Goal: Transaction & Acquisition: Purchase product/service

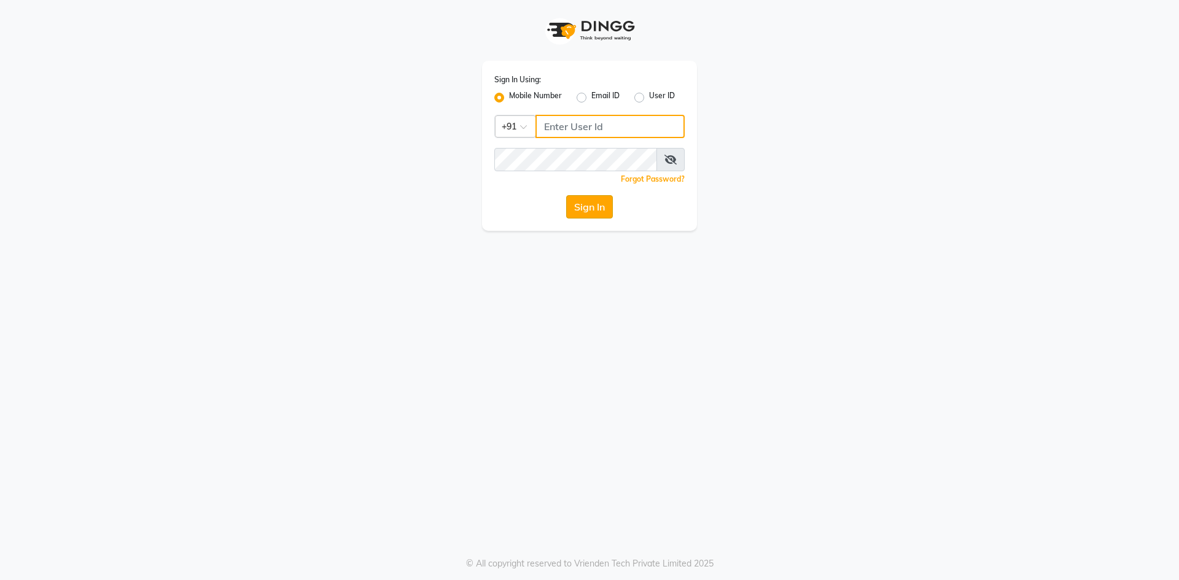
type input "9209809787"
click at [597, 212] on button "Sign In" at bounding box center [589, 206] width 47 height 23
click at [597, 212] on div "Sign In" at bounding box center [589, 206] width 190 height 23
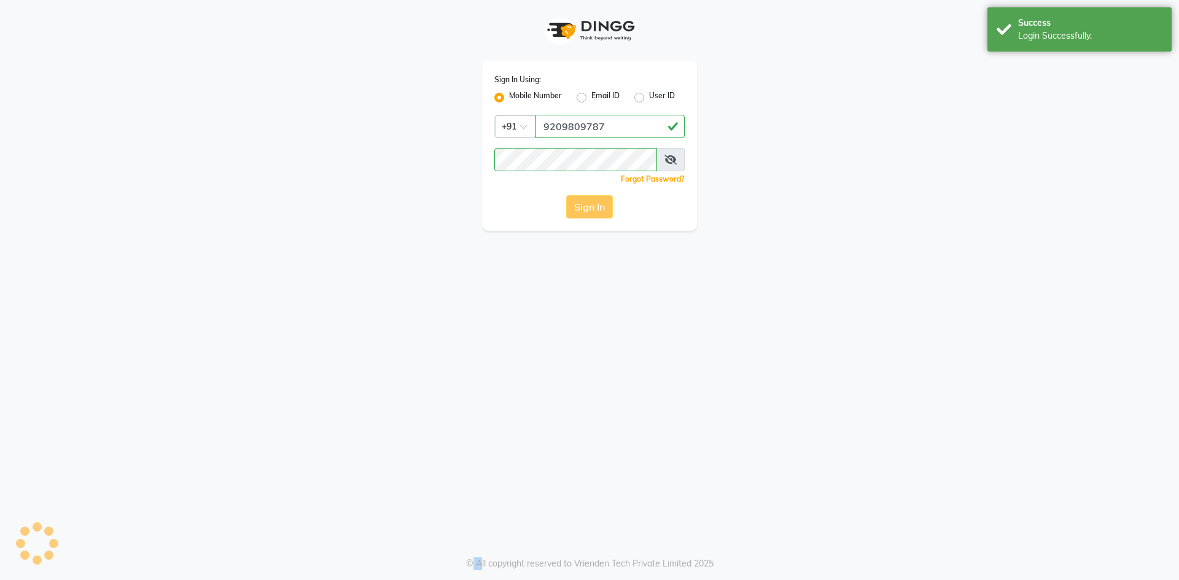
click at [597, 212] on div "Sign In" at bounding box center [589, 206] width 190 height 23
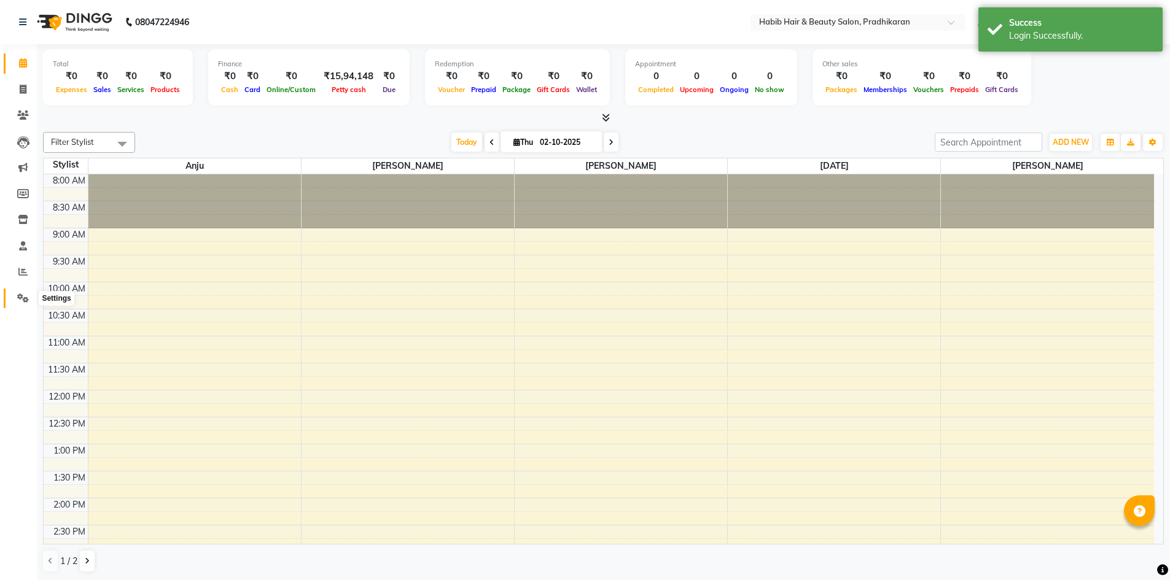
click at [18, 295] on icon at bounding box center [23, 298] width 12 height 9
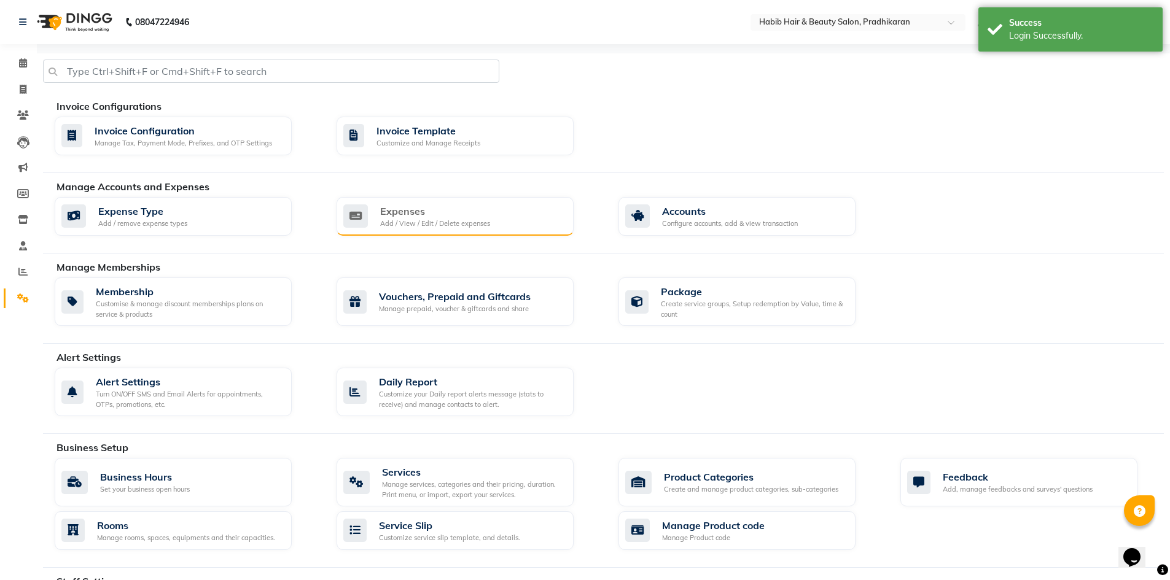
click at [378, 216] on div "Expenses Add / View / Edit / Delete expenses" at bounding box center [453, 216] width 220 height 25
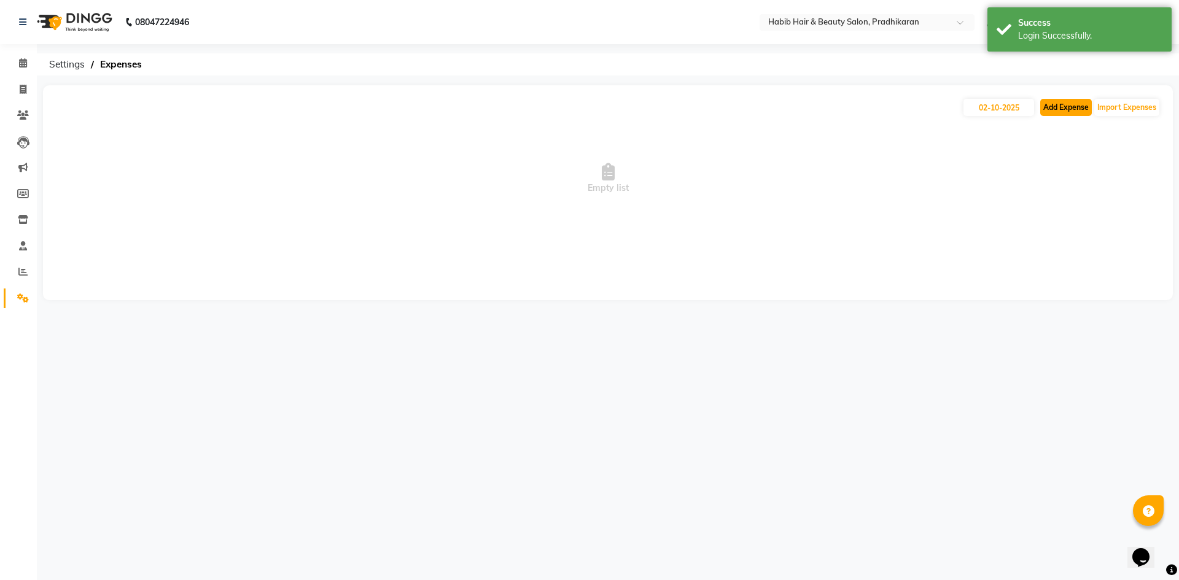
click at [1055, 107] on button "Add Expense" at bounding box center [1066, 107] width 52 height 17
select select "1"
select select "4519"
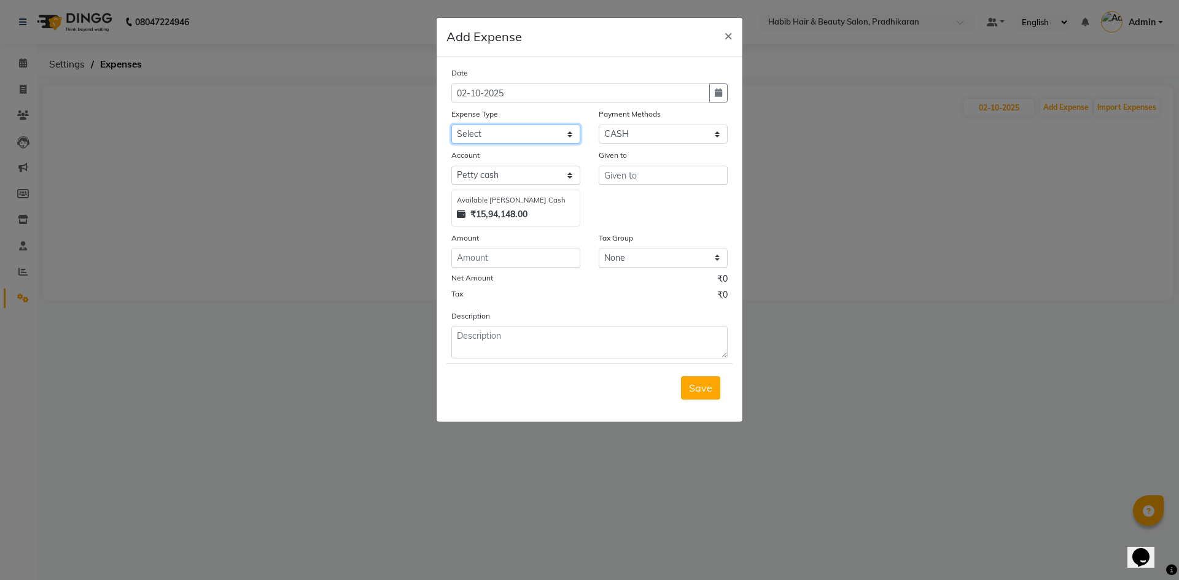
click at [574, 131] on select "Select 500 ADVANCE PAYMENT Cash Hand Over To Hub Cash Hand Over To Hub Client T…" at bounding box center [515, 134] width 129 height 19
select select "17650"
click at [451, 125] on select "Select 500 ADVANCE PAYMENT Cash Hand Over To Hub Cash Hand Over To Hub Client T…" at bounding box center [515, 134] width 129 height 19
click at [524, 250] on input "number" at bounding box center [515, 258] width 129 height 19
type input "10"
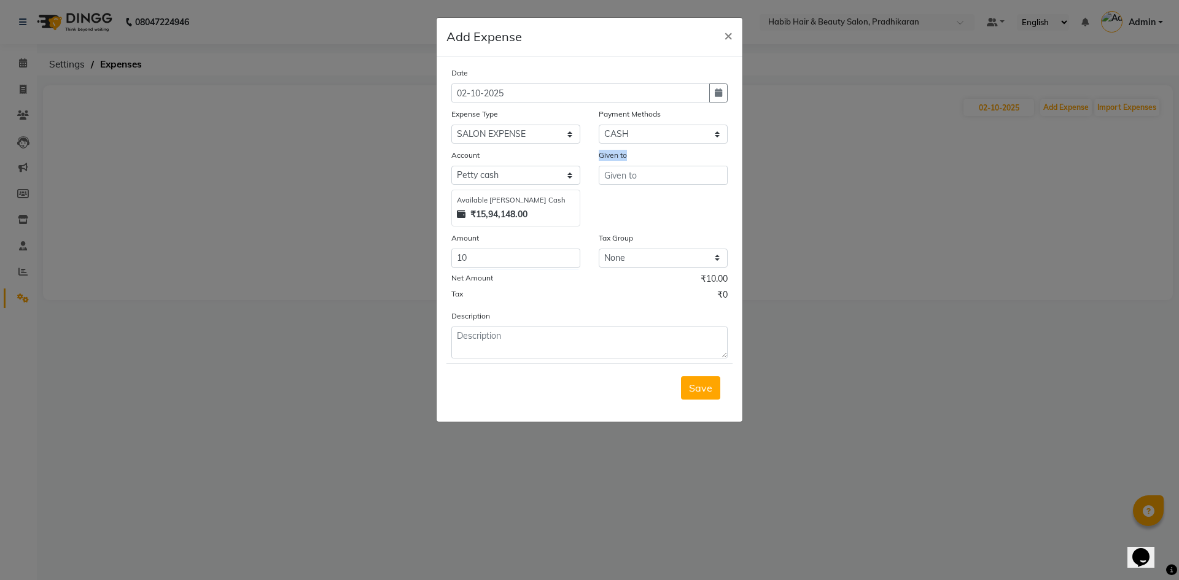
drag, startPoint x: 652, startPoint y: 163, endPoint x: 651, endPoint y: 173, distance: 9.9
click at [651, 173] on div "Given to" at bounding box center [662, 188] width 147 height 78
click at [651, 174] on input "text" at bounding box center [663, 175] width 129 height 19
click at [637, 200] on button "Anju" at bounding box center [647, 202] width 97 height 20
type input "Anju"
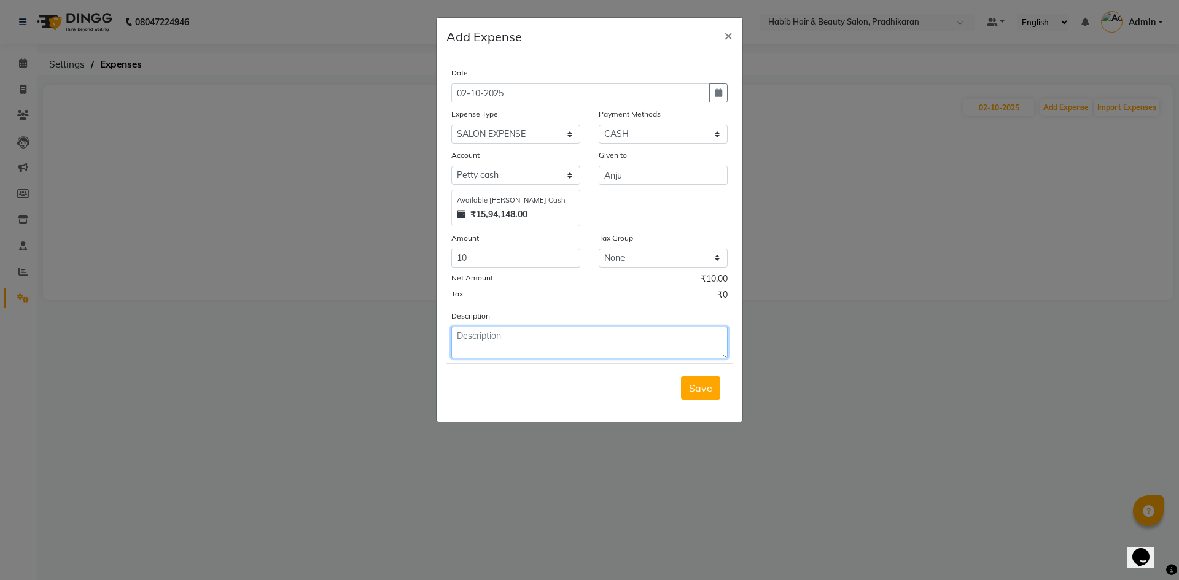
click at [580, 352] on textarea at bounding box center [589, 343] width 276 height 32
type textarea "kinner"
click at [688, 390] on button "Save" at bounding box center [700, 387] width 39 height 23
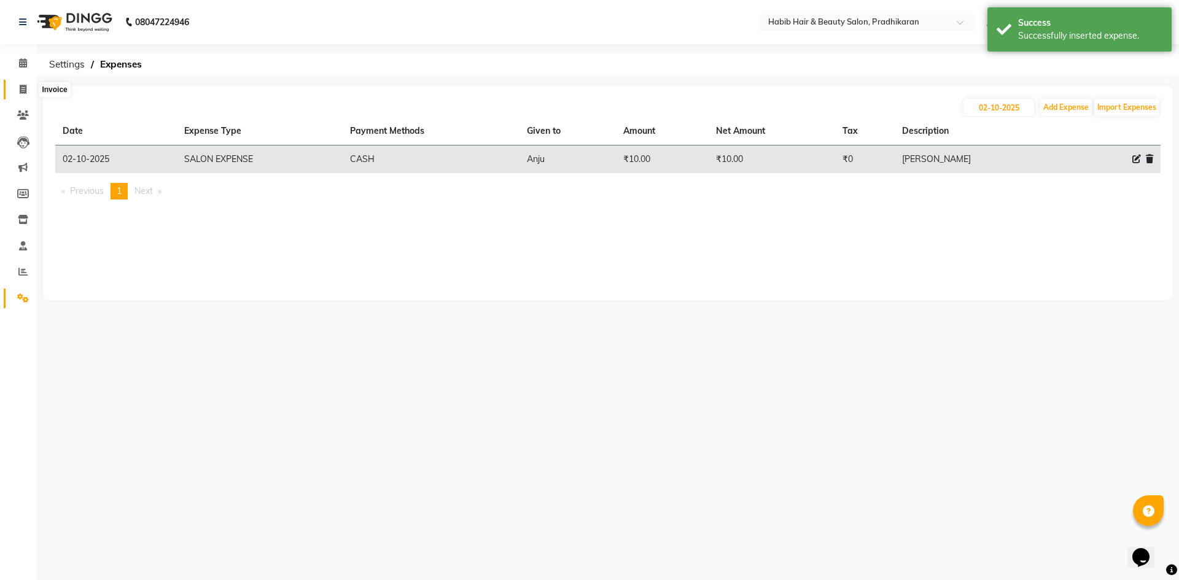
click at [26, 87] on icon at bounding box center [23, 89] width 7 height 9
select select "service"
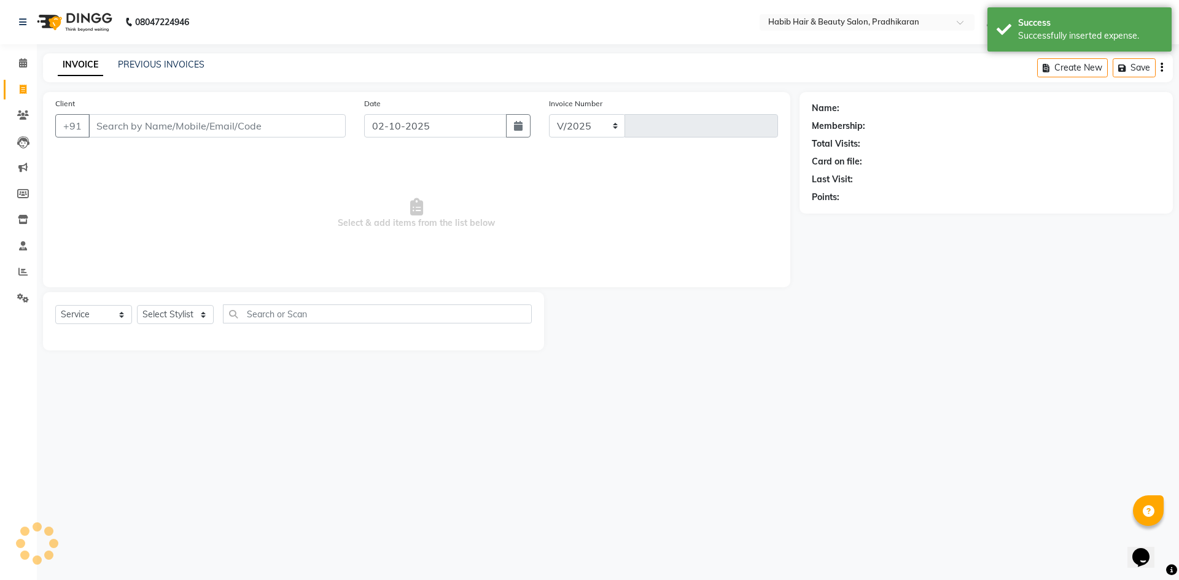
select select "5583"
type input "5153"
click at [15, 295] on span at bounding box center [22, 299] width 21 height 14
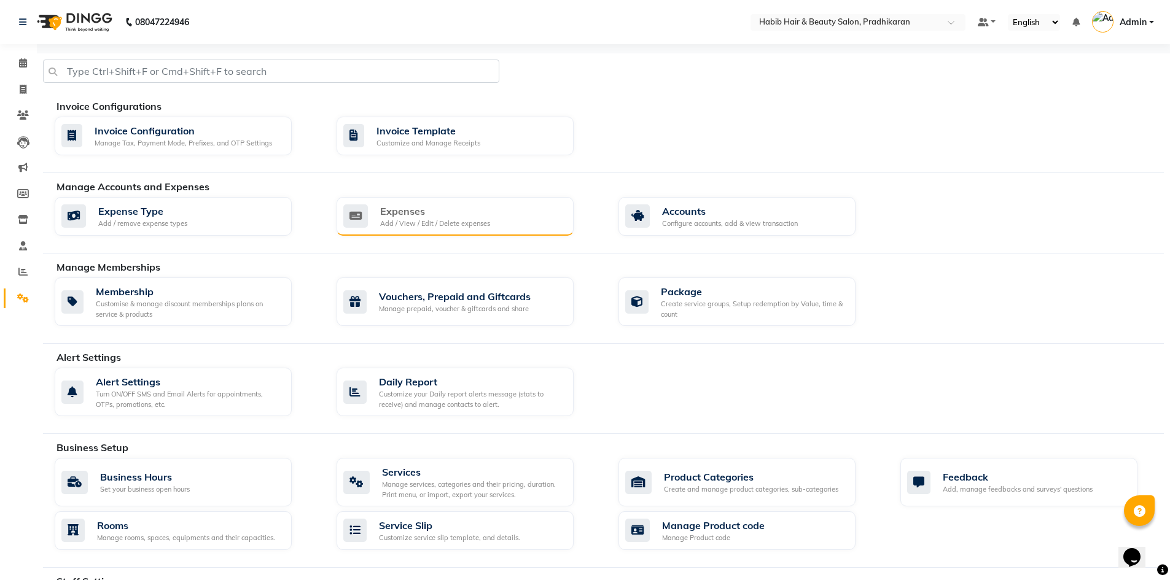
click at [479, 215] on div "Expenses" at bounding box center [435, 211] width 110 height 15
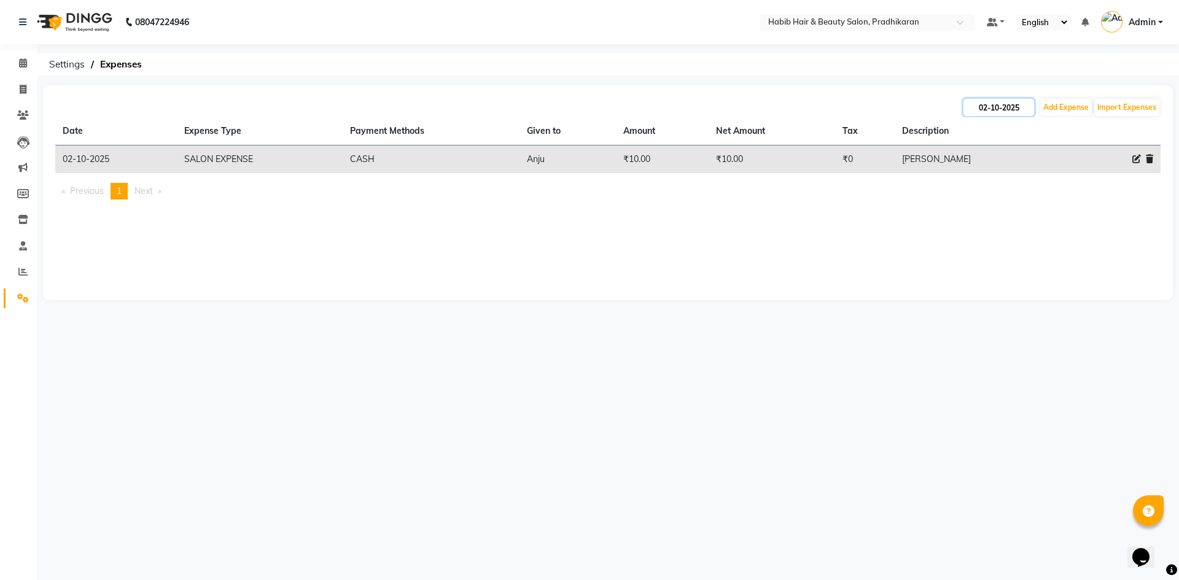
click at [1021, 107] on input "02-10-2025" at bounding box center [998, 107] width 71 height 17
select select "10"
select select "2025"
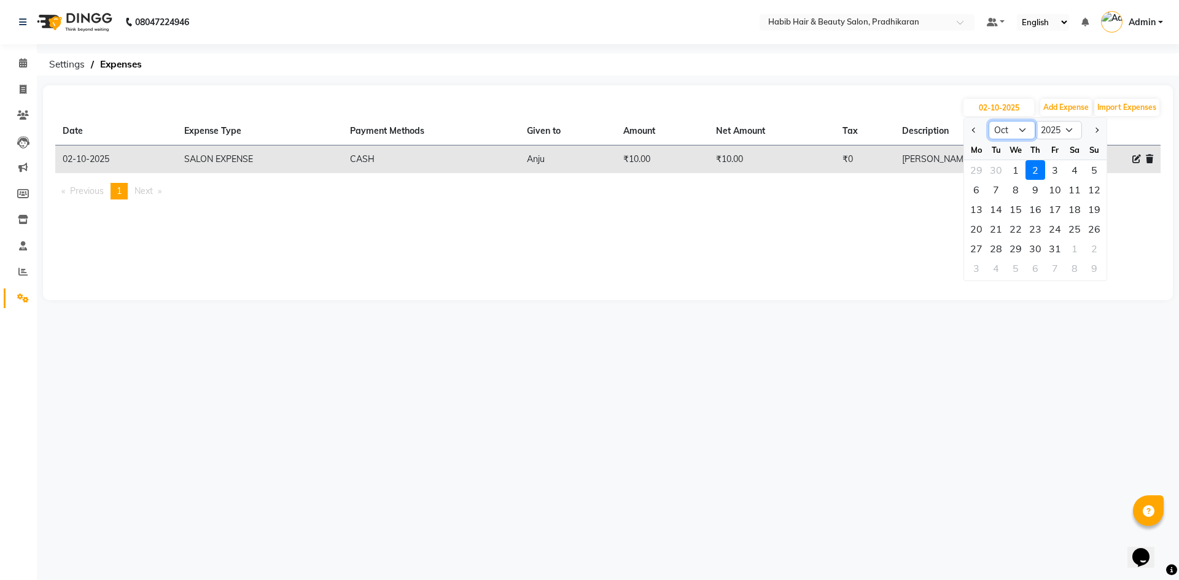
click at [1022, 133] on select "Jan Feb Mar Apr May Jun Jul Aug Sep Oct Nov Dec" at bounding box center [1012, 130] width 47 height 18
select select "9"
click at [989, 121] on select "Jan Feb Mar Apr May Jun Jul Aug Sep Oct Nov Dec" at bounding box center [1012, 130] width 47 height 18
click at [980, 167] on div "1" at bounding box center [976, 170] width 20 height 20
type input "01-09-2025"
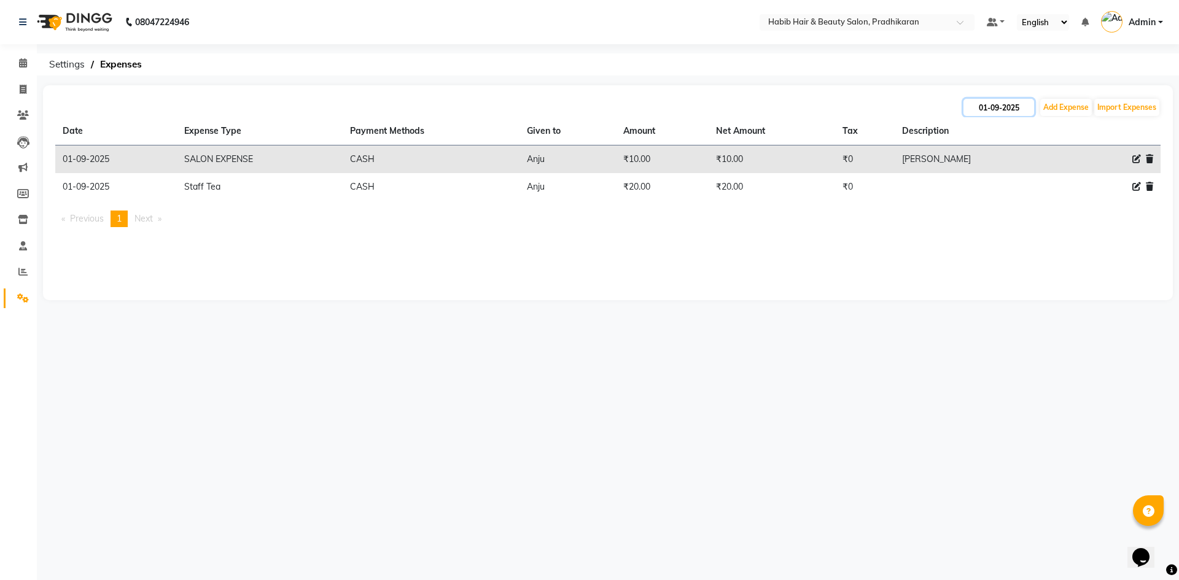
click at [1002, 109] on input "01-09-2025" at bounding box center [998, 107] width 71 height 17
select select "9"
select select "2025"
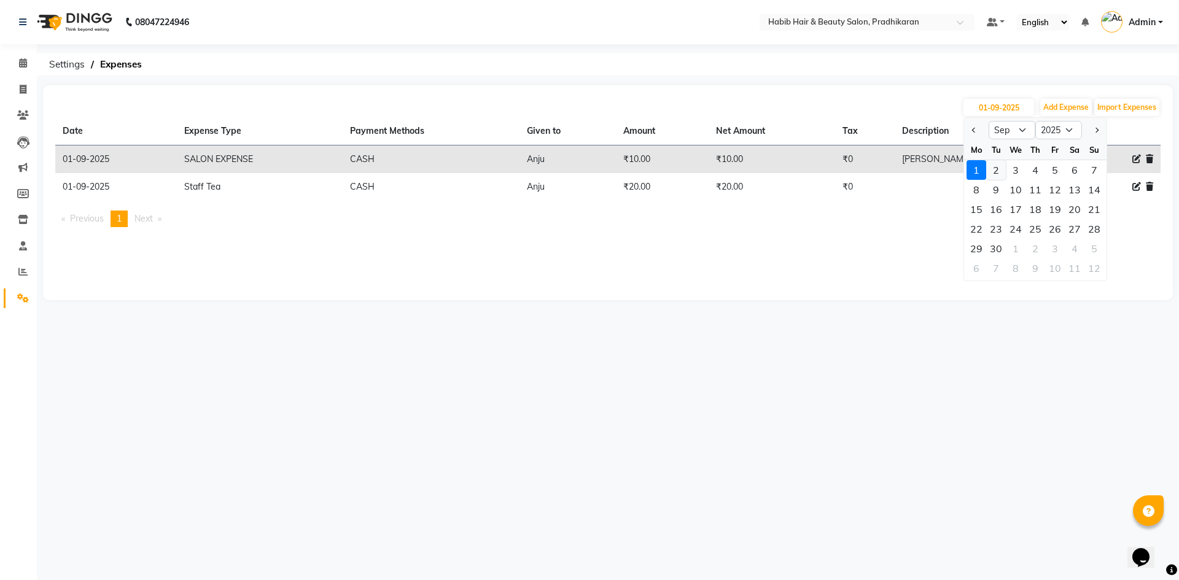
click at [1000, 170] on div "2" at bounding box center [996, 170] width 20 height 20
type input "02-09-2025"
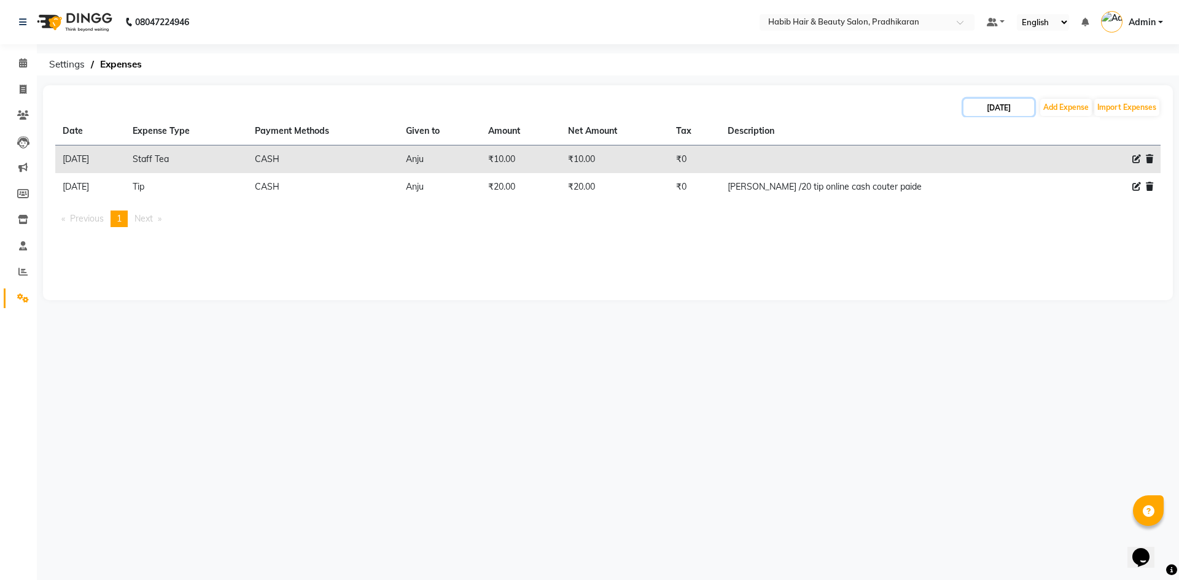
click at [980, 103] on input "02-09-2025" at bounding box center [998, 107] width 71 height 17
select select "9"
select select "2025"
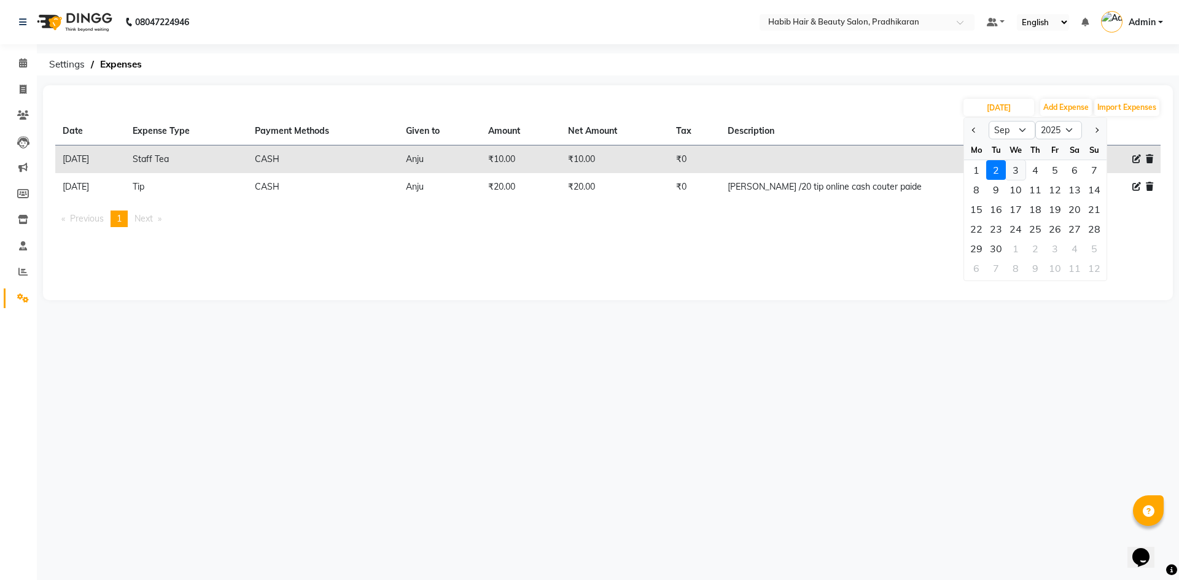
click at [1011, 166] on div "3" at bounding box center [1016, 170] width 20 height 20
type input "03-09-2025"
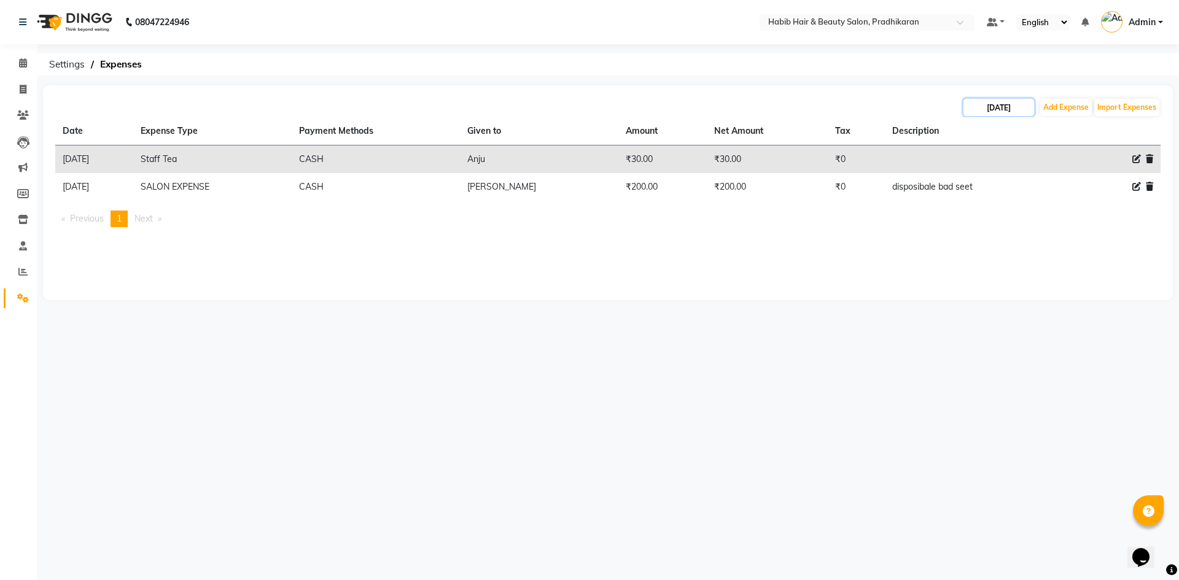
click at [979, 107] on input "03-09-2025" at bounding box center [998, 107] width 71 height 17
select select "9"
select select "2025"
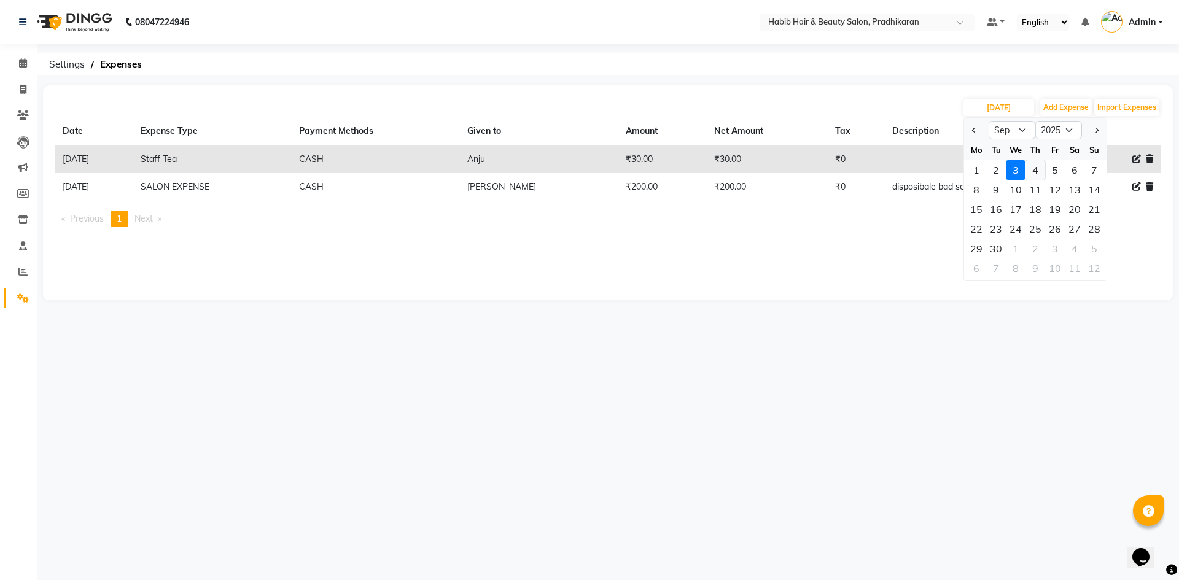
click at [1041, 170] on div "4" at bounding box center [1035, 170] width 20 height 20
type input "04-09-2025"
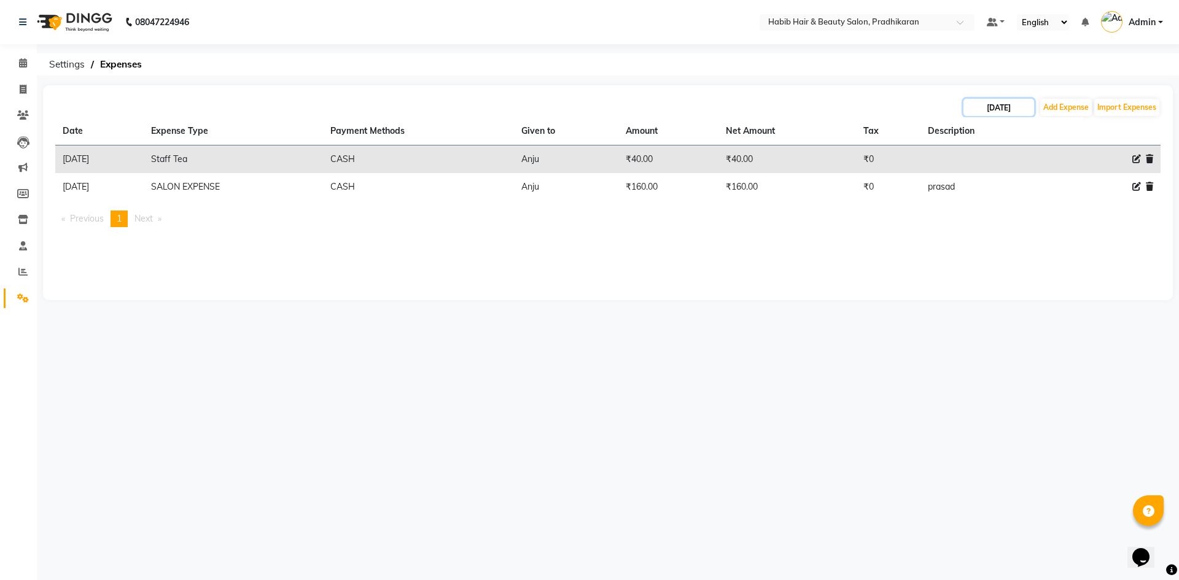
click at [979, 110] on input "04-09-2025" at bounding box center [998, 107] width 71 height 17
select select "9"
select select "2025"
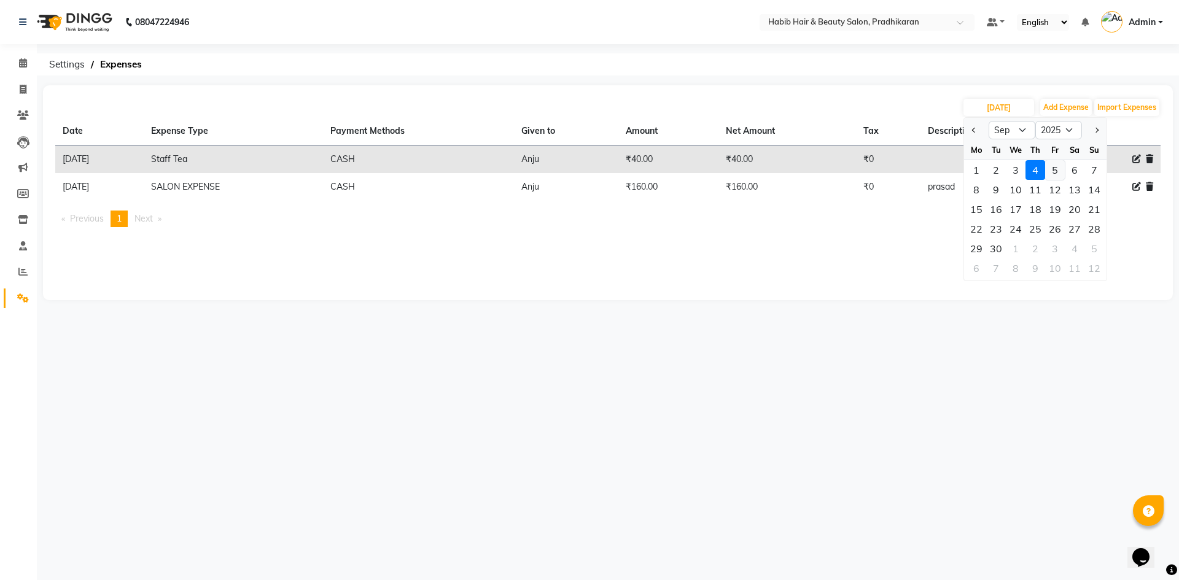
click at [1048, 165] on div "5" at bounding box center [1055, 170] width 20 height 20
type input "05-09-2025"
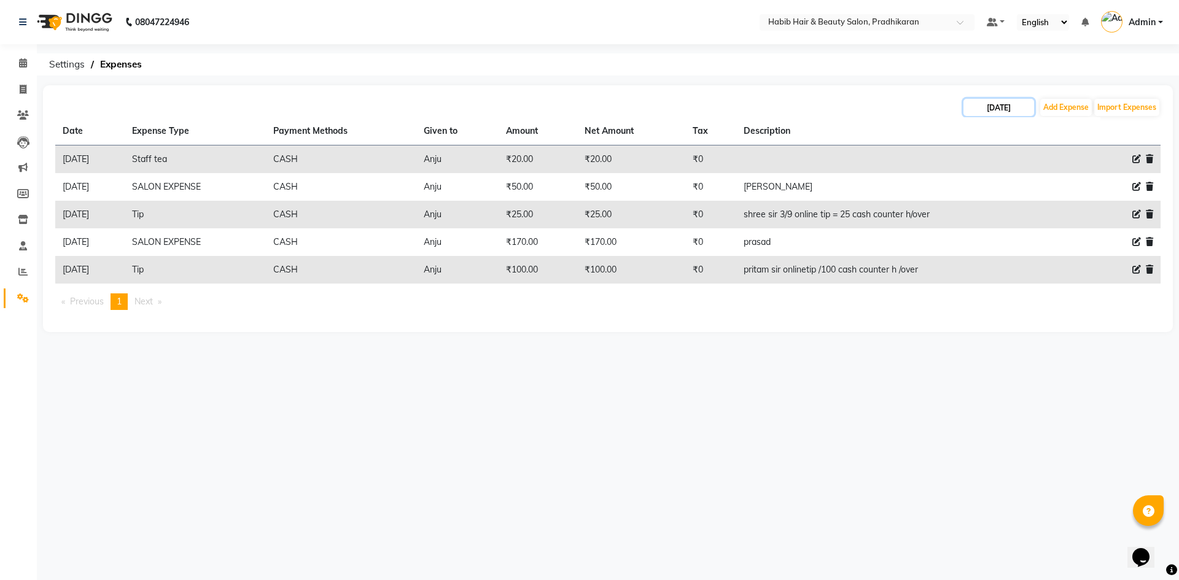
click at [1020, 107] on input "05-09-2025" at bounding box center [998, 107] width 71 height 17
select select "9"
select select "2025"
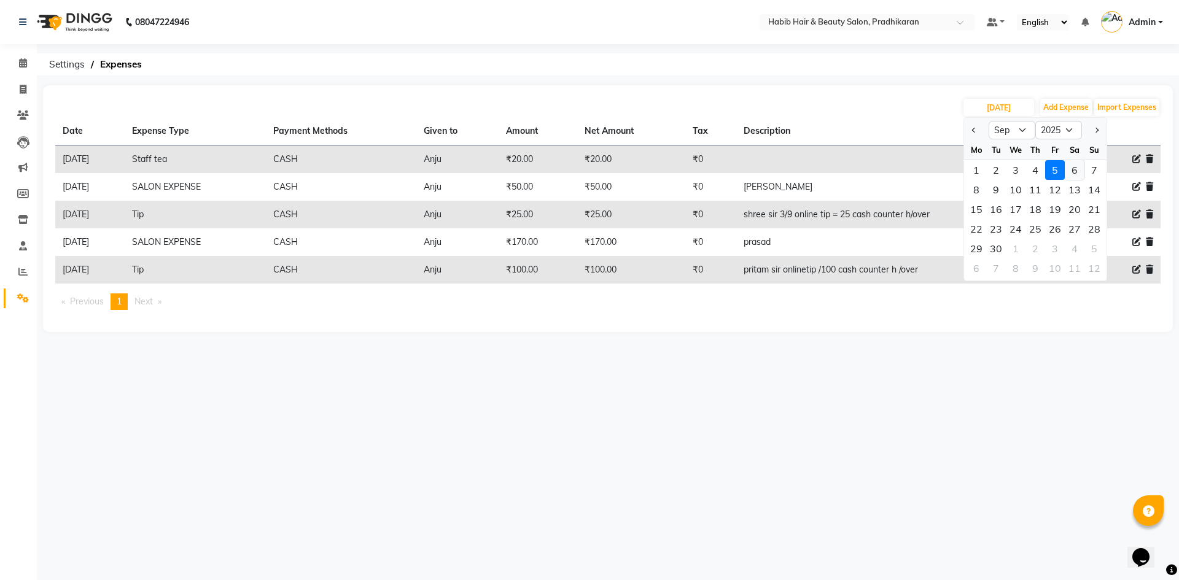
click at [1074, 169] on div "6" at bounding box center [1075, 170] width 20 height 20
type input "06-09-2025"
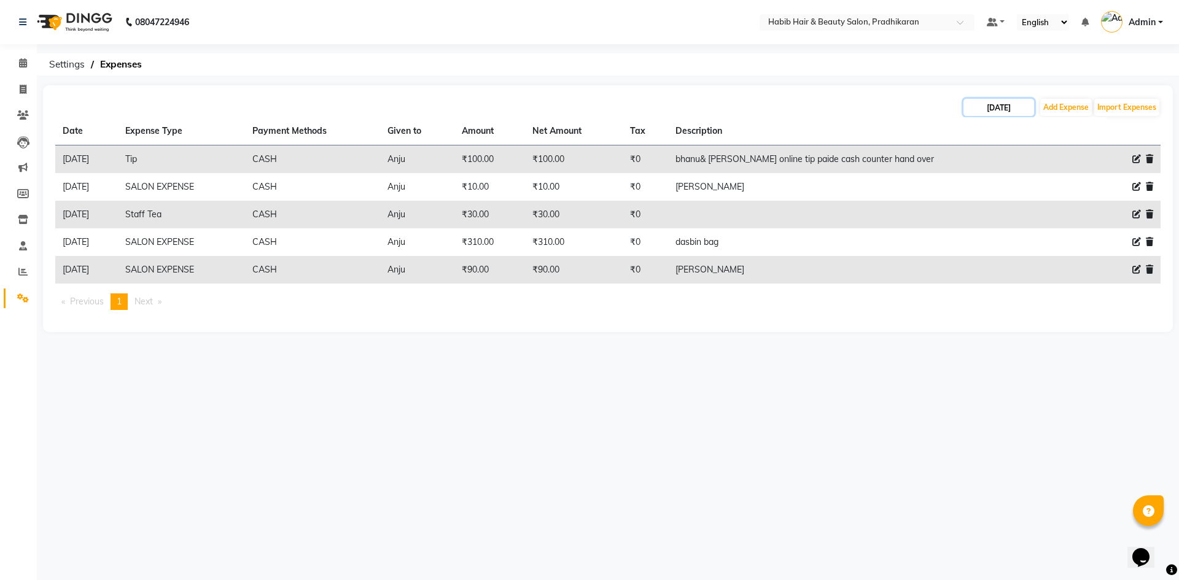
click at [1025, 111] on input "06-09-2025" at bounding box center [998, 107] width 71 height 17
select select "9"
select select "2025"
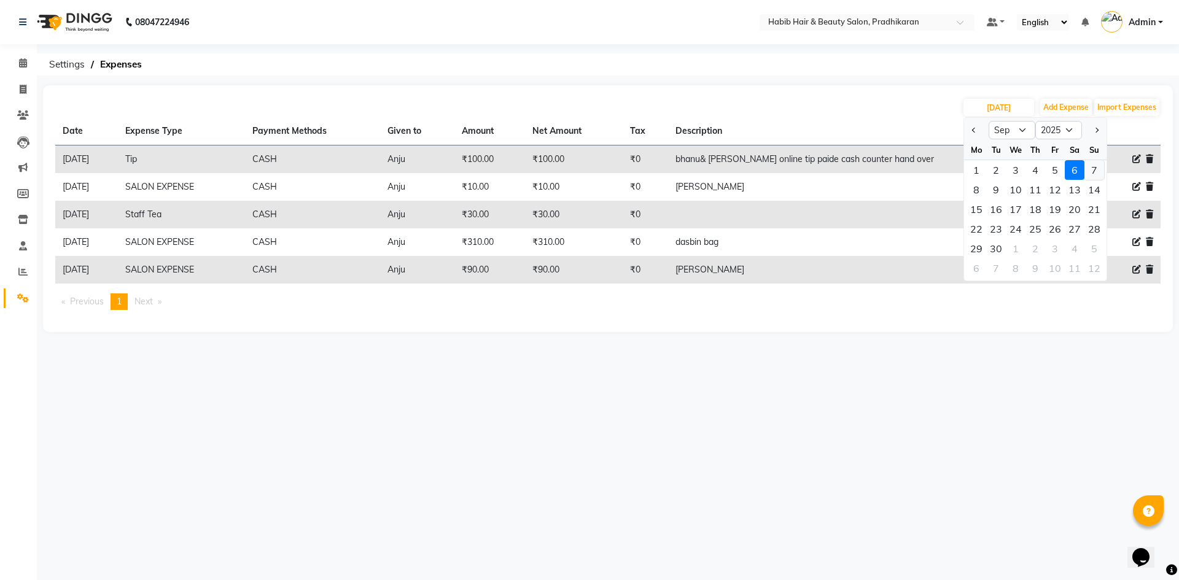
click at [1095, 168] on div "7" at bounding box center [1094, 170] width 20 height 20
type input "07-09-2025"
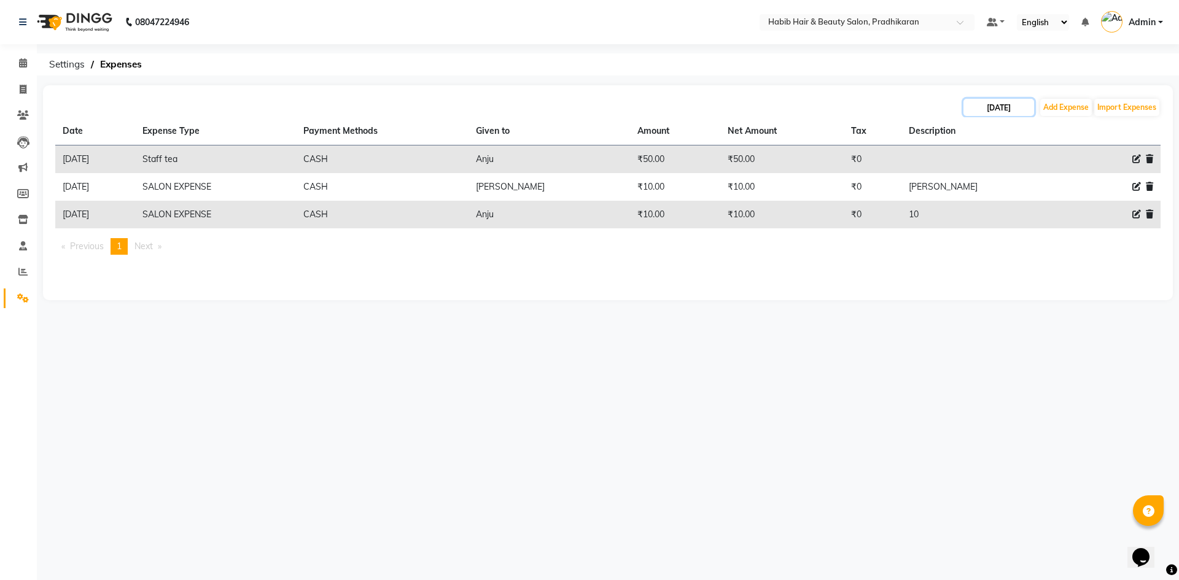
click at [1010, 110] on input "07-09-2025" at bounding box center [998, 107] width 71 height 17
select select "9"
select select "2025"
click at [978, 195] on div "8" at bounding box center [976, 190] width 20 height 20
type input "08-09-2025"
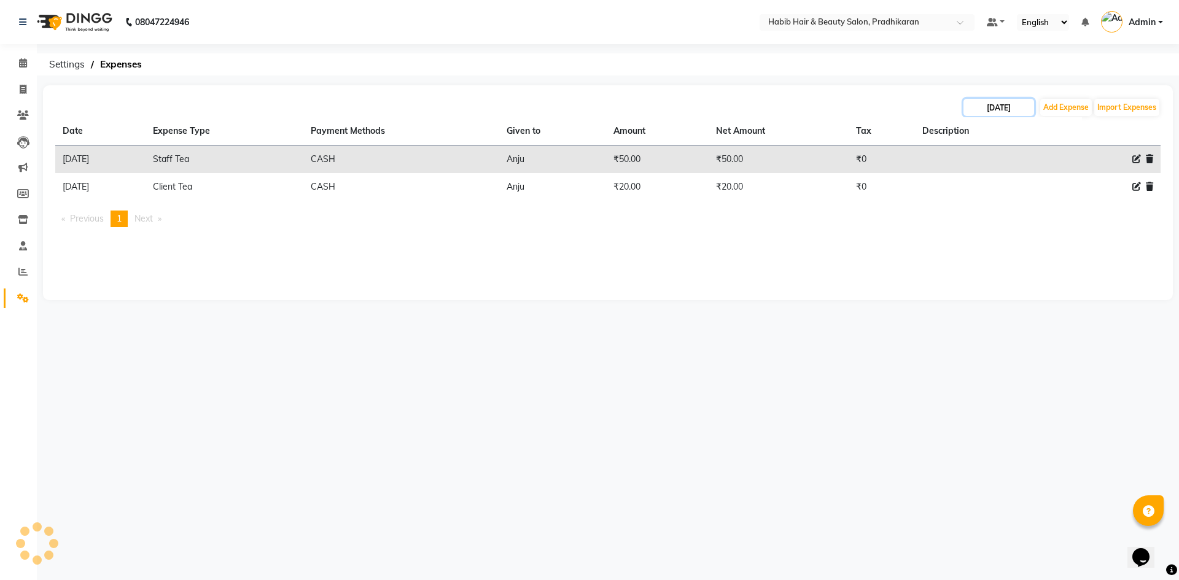
click at [1029, 106] on input "08-09-2025" at bounding box center [998, 107] width 71 height 17
select select "9"
select select "2025"
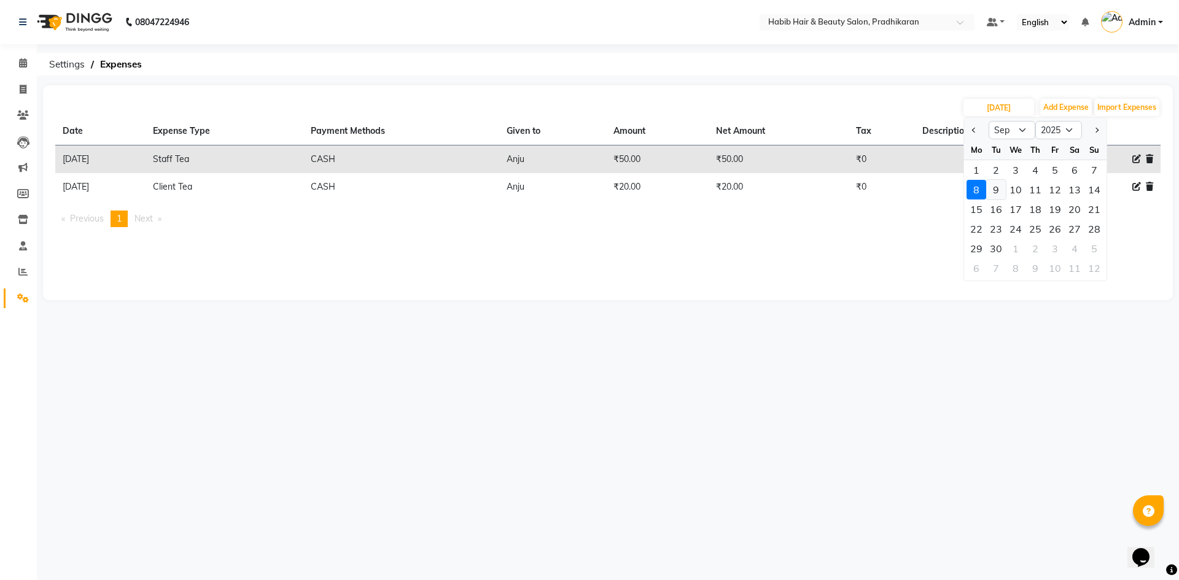
click at [997, 195] on div "9" at bounding box center [996, 190] width 20 height 20
type input "09-09-2025"
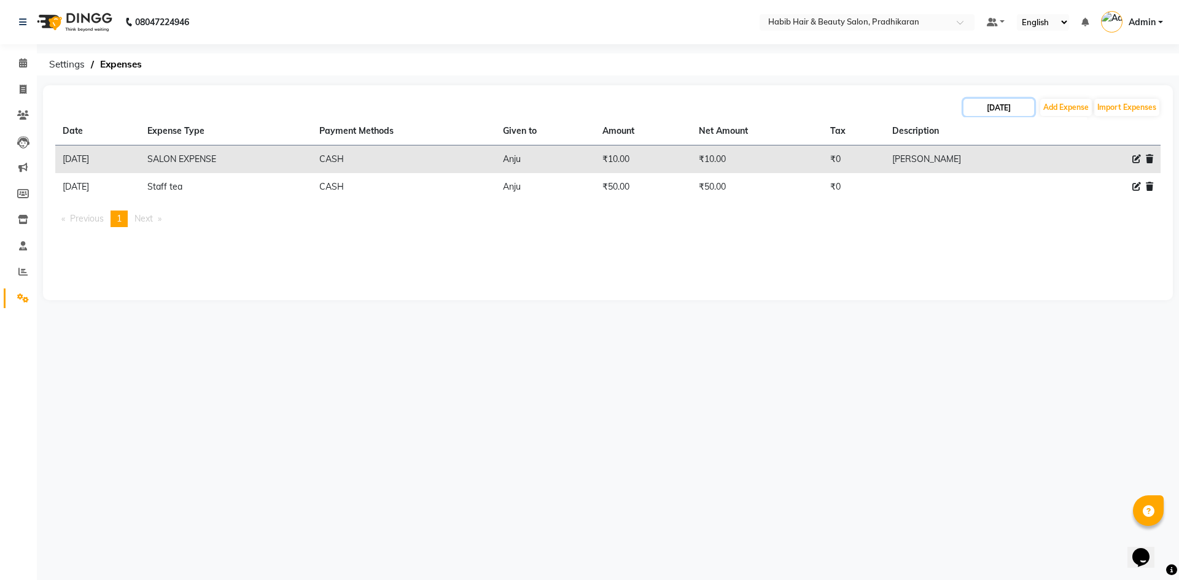
click at [985, 108] on input "09-09-2025" at bounding box center [998, 107] width 71 height 17
select select "9"
select select "2025"
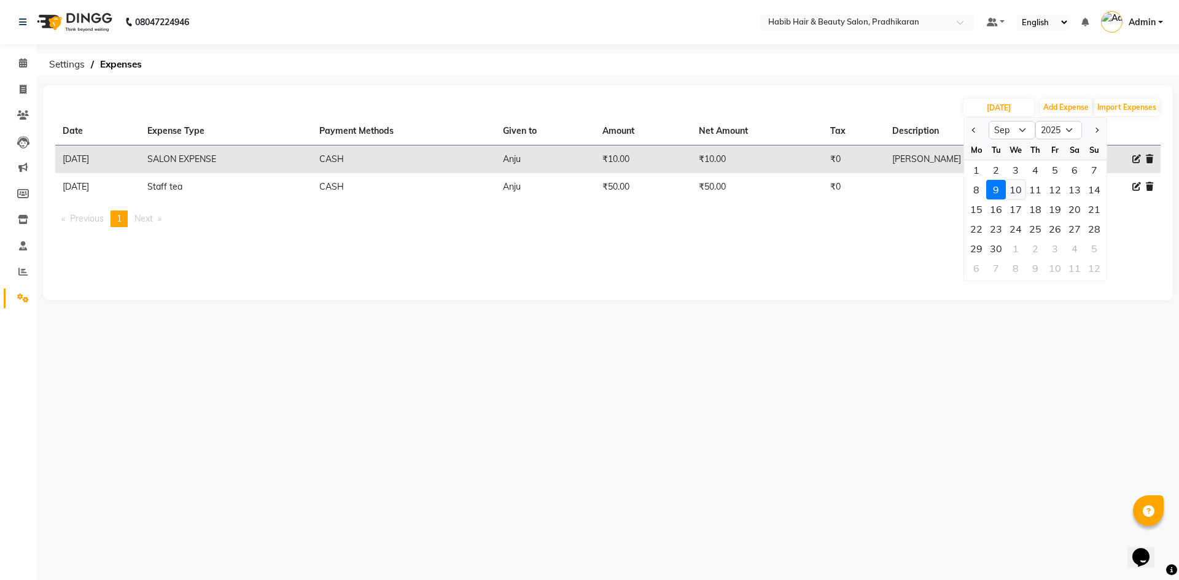
click at [1016, 190] on div "10" at bounding box center [1016, 190] width 20 height 20
type input "10-09-2025"
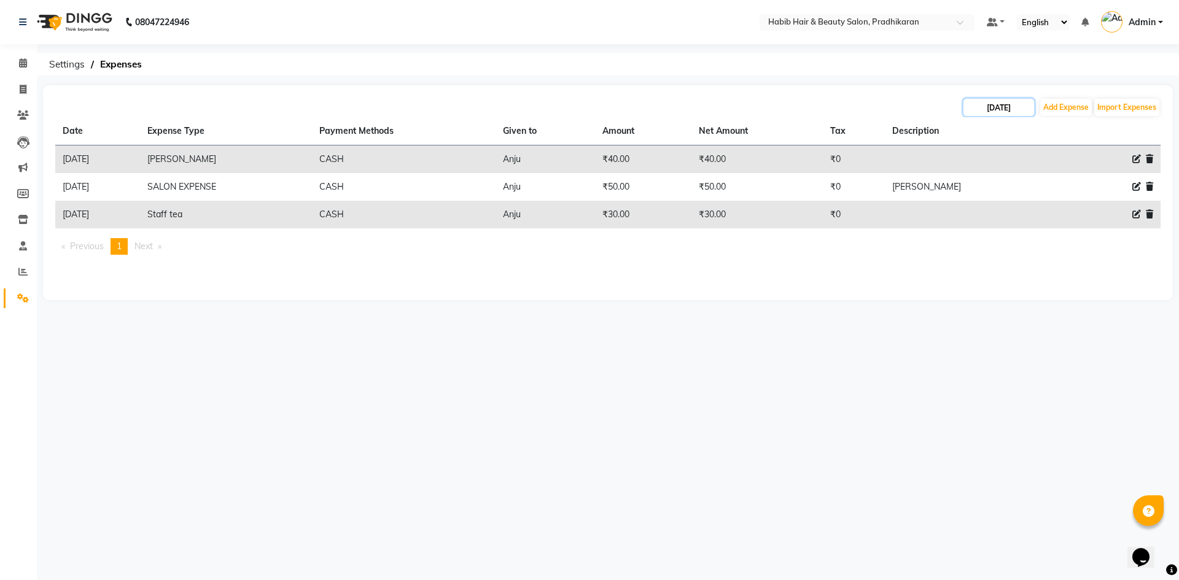
click at [1006, 109] on input "10-09-2025" at bounding box center [998, 107] width 71 height 17
select select "9"
select select "2025"
click at [1038, 192] on div "11" at bounding box center [1035, 190] width 20 height 20
type input "11-09-2025"
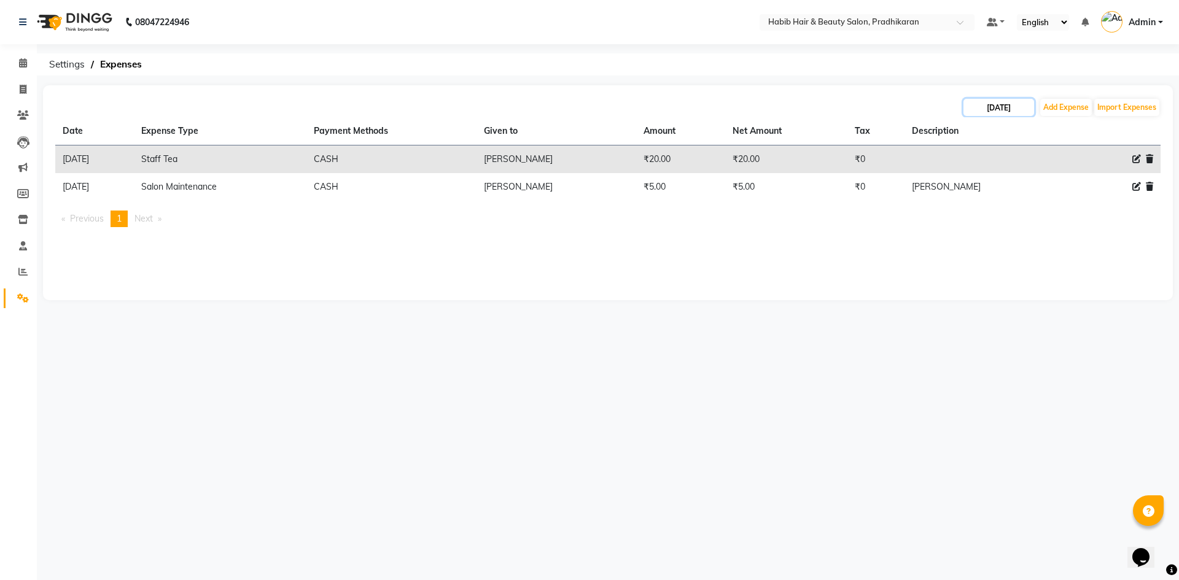
click at [1025, 108] on input "11-09-2025" at bounding box center [998, 107] width 71 height 17
select select "9"
select select "2025"
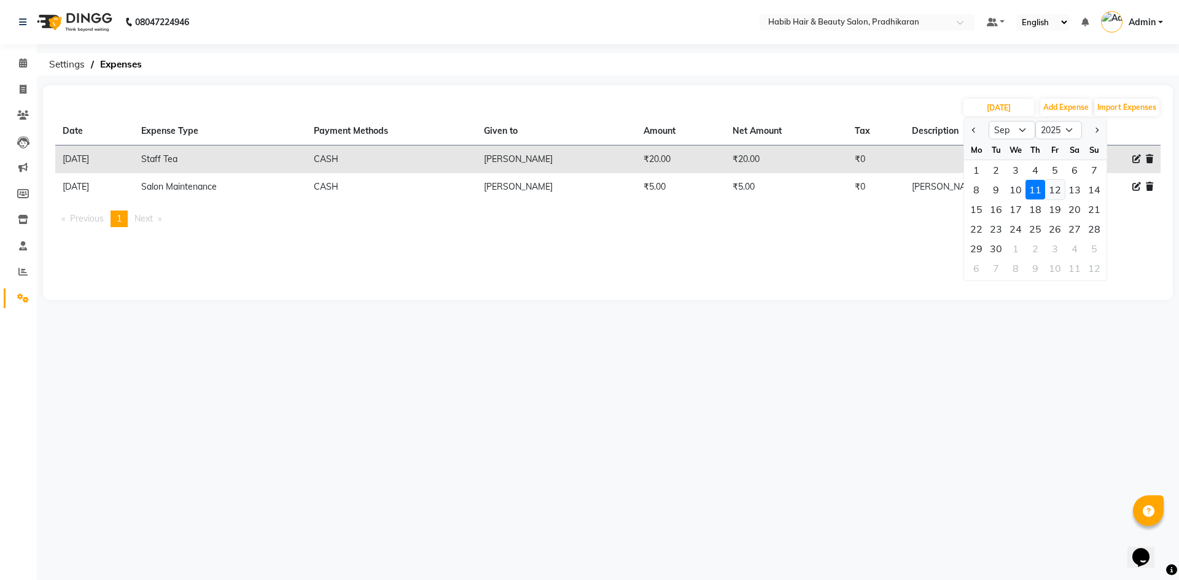
click at [1055, 196] on div "12" at bounding box center [1055, 190] width 20 height 20
type input "12-09-2025"
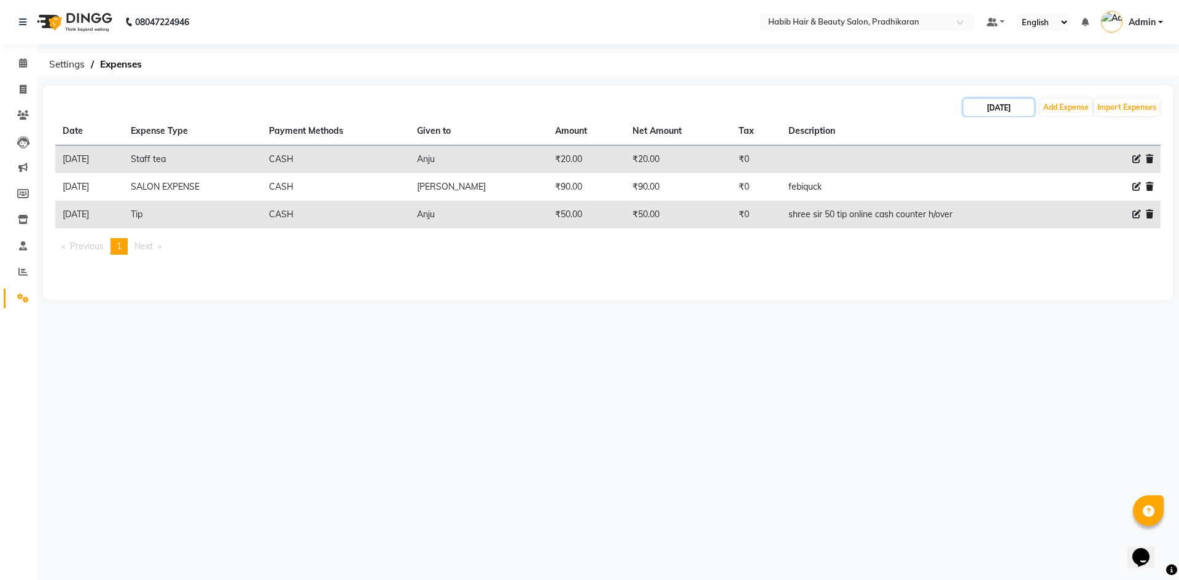
click at [1027, 106] on input "12-09-2025" at bounding box center [998, 107] width 71 height 17
select select "9"
select select "2025"
click at [1066, 193] on div "13" at bounding box center [1075, 190] width 20 height 20
type input "13-09-2025"
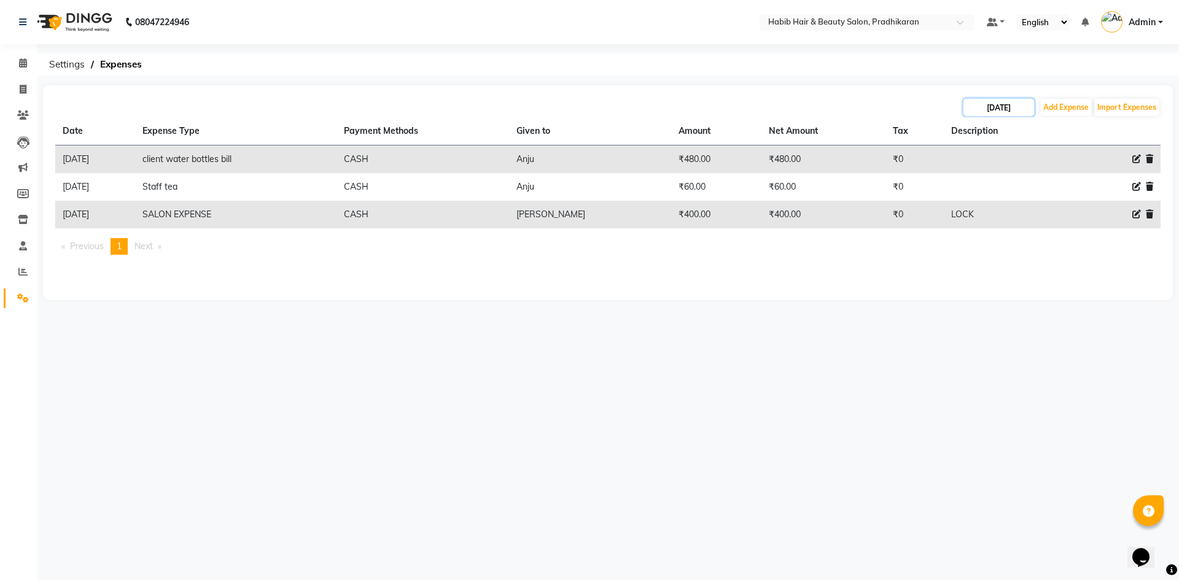
click at [1003, 112] on input "13-09-2025" at bounding box center [998, 107] width 71 height 17
select select "9"
select select "2025"
click at [1100, 194] on div "14" at bounding box center [1094, 190] width 20 height 20
type input "14-09-2025"
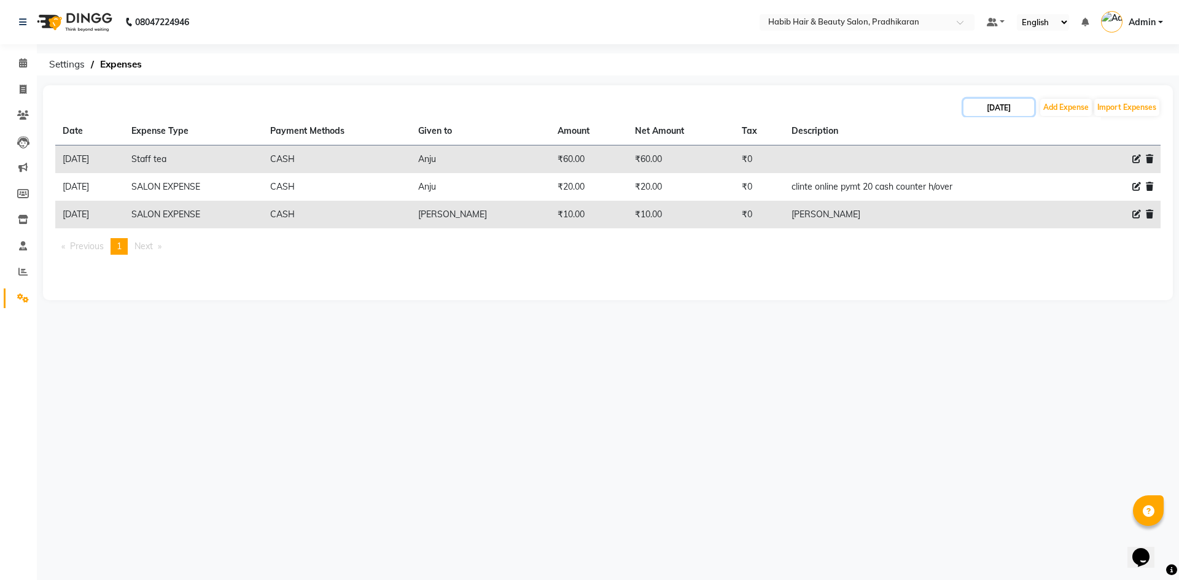
click at [1015, 115] on input "14-09-2025" at bounding box center [998, 107] width 71 height 17
select select "9"
select select "2025"
click at [978, 216] on div "15" at bounding box center [976, 210] width 20 height 20
type input "15-09-2025"
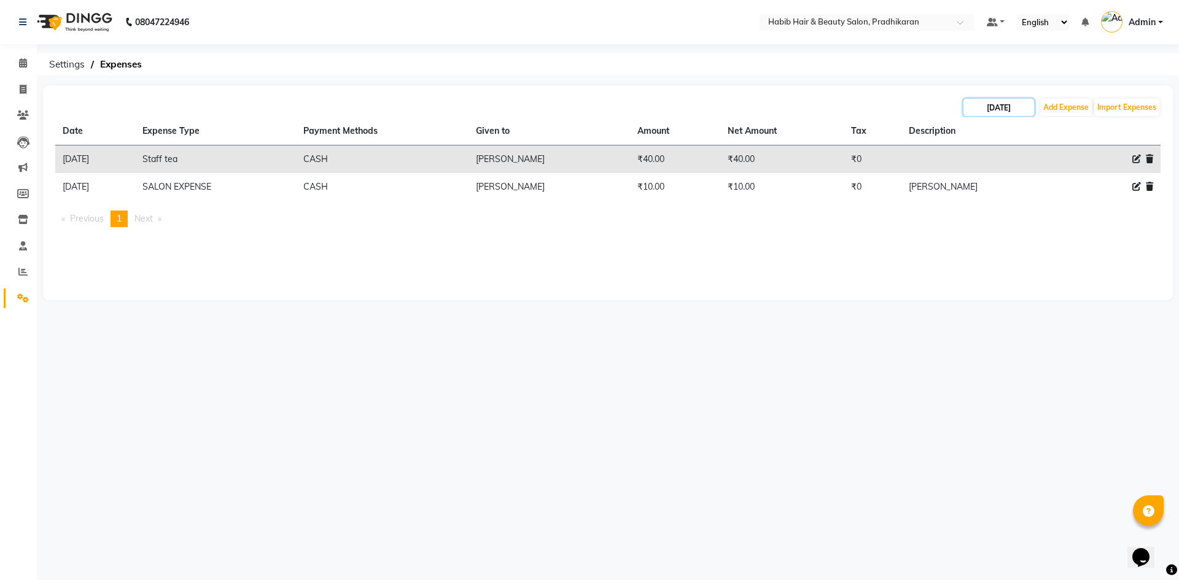
click at [987, 114] on input "15-09-2025" at bounding box center [998, 107] width 71 height 17
select select "9"
select select "2025"
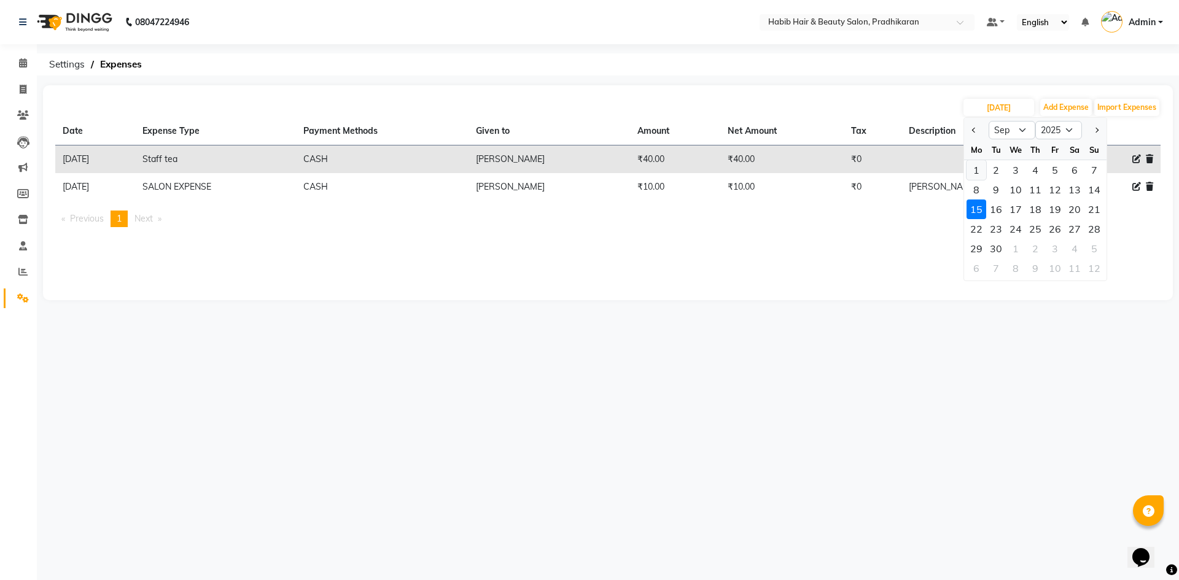
click at [981, 166] on div "1" at bounding box center [976, 170] width 20 height 20
type input "01-09-2025"
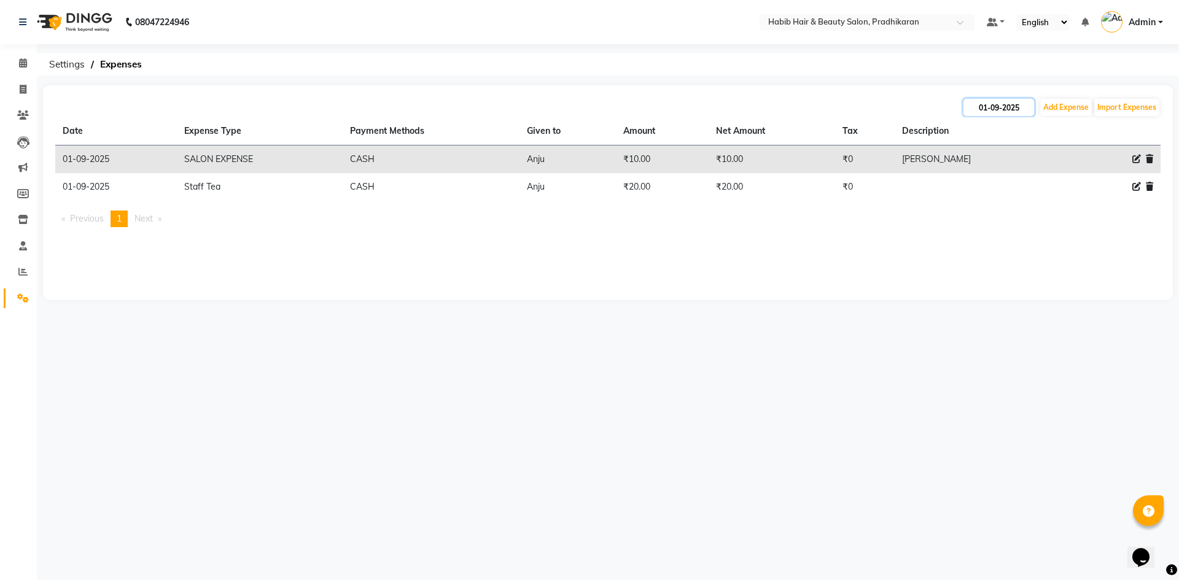
click at [1024, 104] on input "01-09-2025" at bounding box center [998, 107] width 71 height 17
select select "9"
select select "2025"
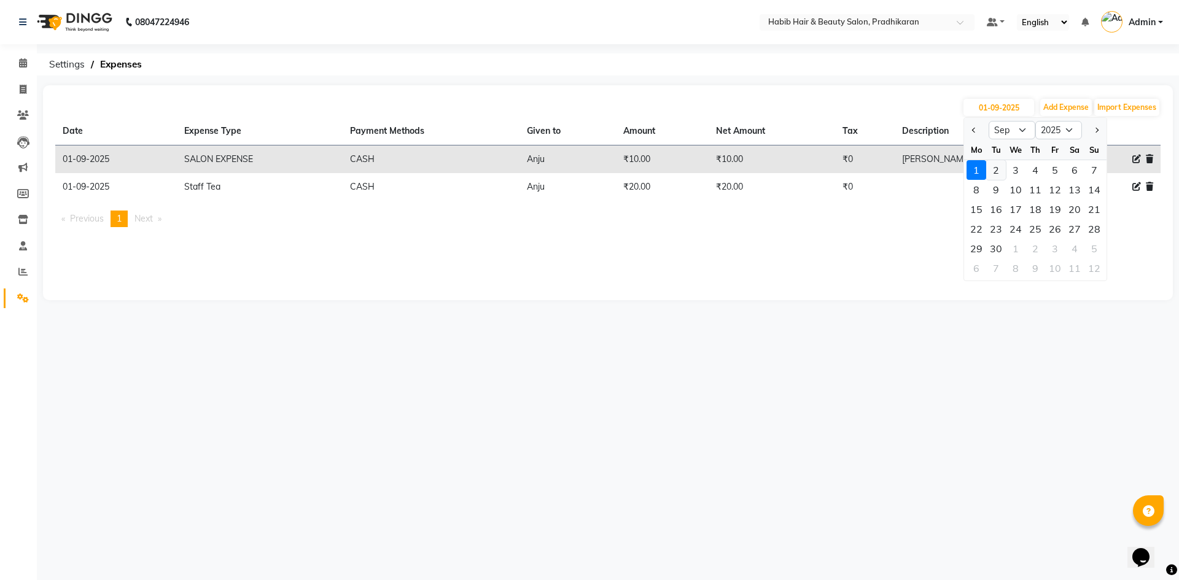
click at [994, 172] on div "2" at bounding box center [996, 170] width 20 height 20
type input "02-09-2025"
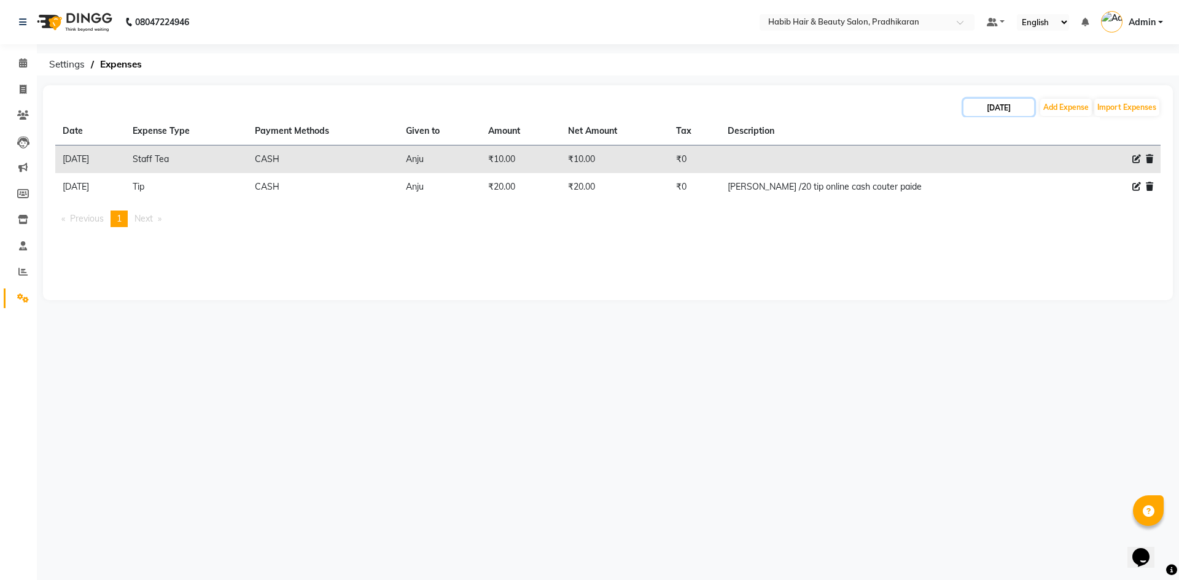
click at [963, 105] on input "02-09-2025" at bounding box center [998, 107] width 71 height 17
select select "9"
select select "2025"
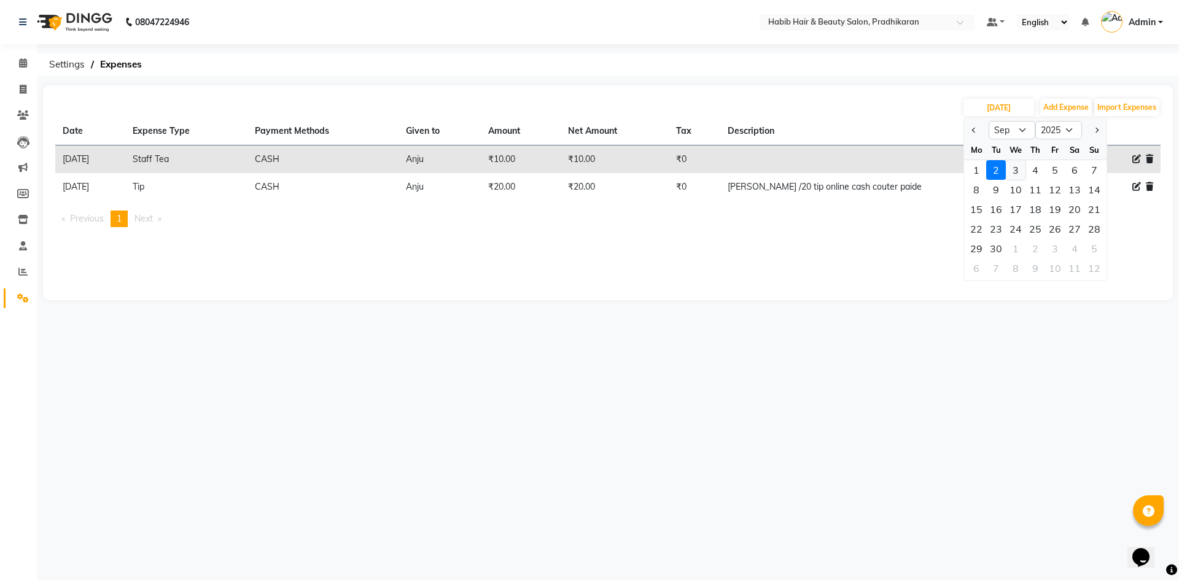
click at [1021, 171] on div "3" at bounding box center [1016, 170] width 20 height 20
type input "03-09-2025"
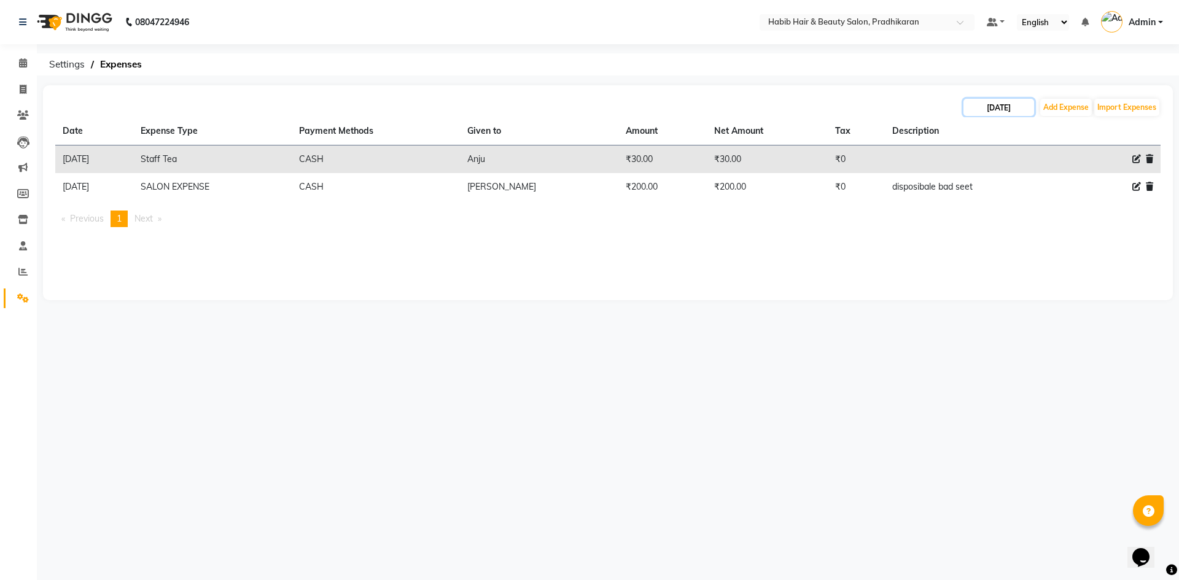
click at [1010, 105] on input "03-09-2025" at bounding box center [998, 107] width 71 height 17
select select "9"
select select "2025"
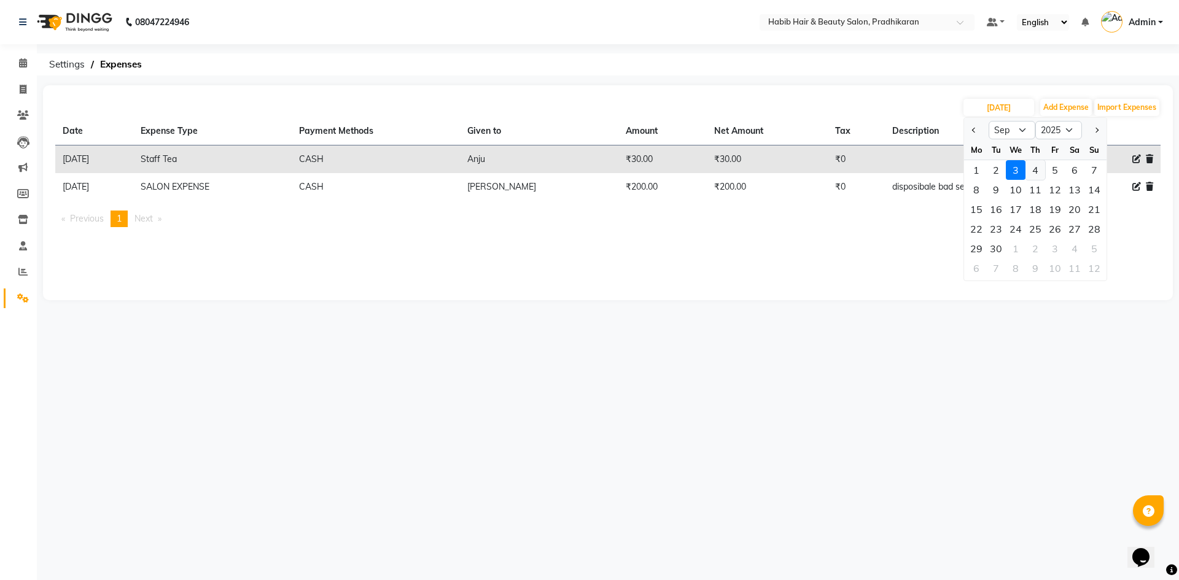
click at [1036, 172] on div "4" at bounding box center [1035, 170] width 20 height 20
type input "04-09-2025"
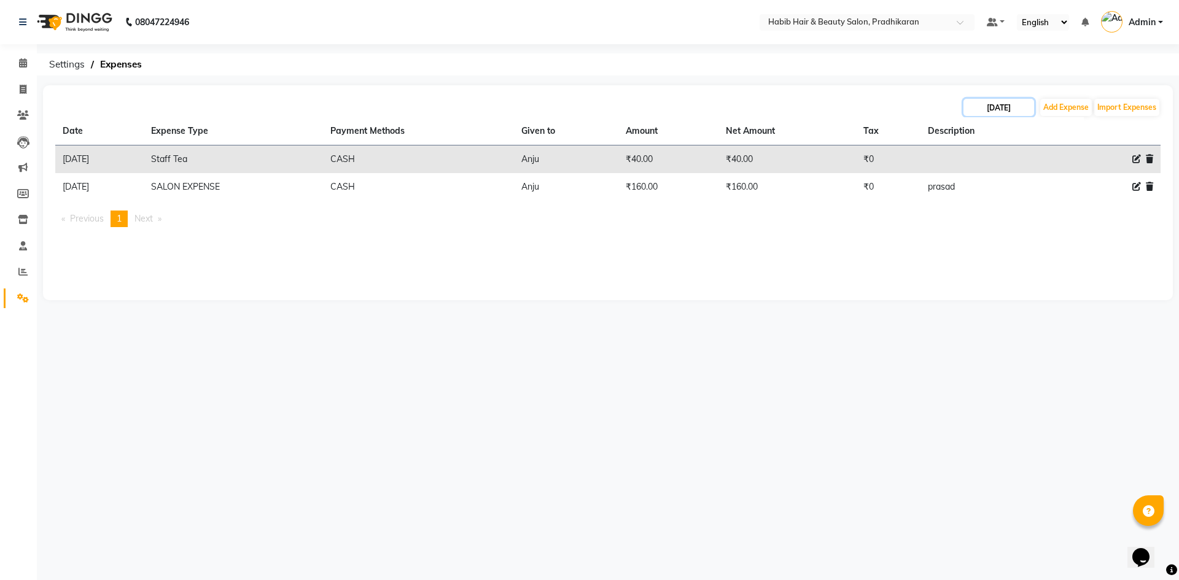
click at [1005, 104] on input "04-09-2025" at bounding box center [998, 107] width 71 height 17
select select "9"
select select "2025"
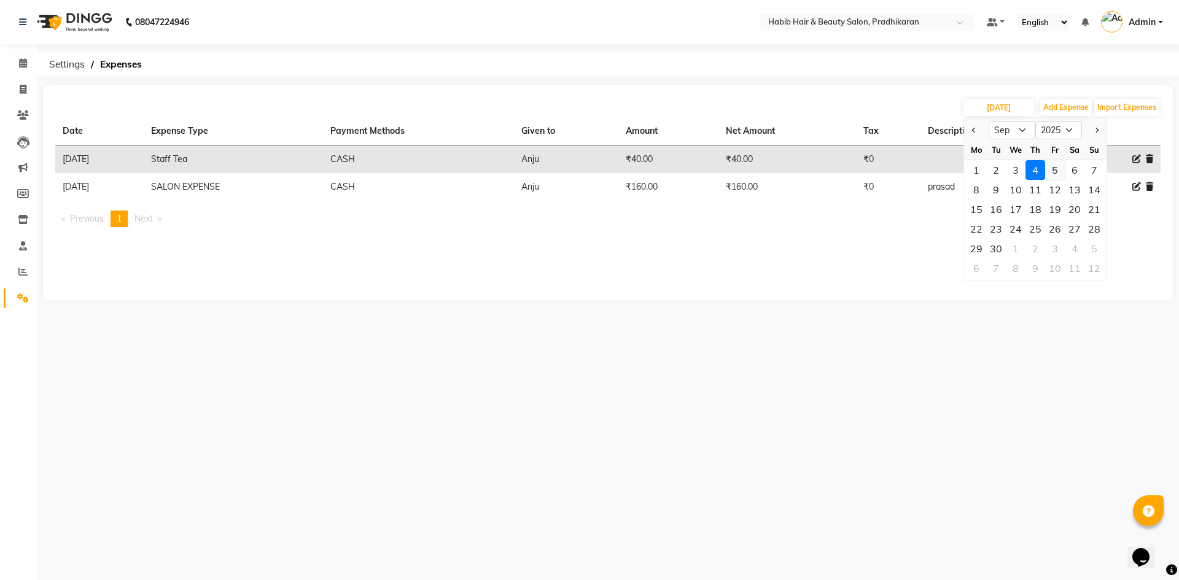
click at [1059, 173] on div "5" at bounding box center [1055, 170] width 20 height 20
type input "05-09-2025"
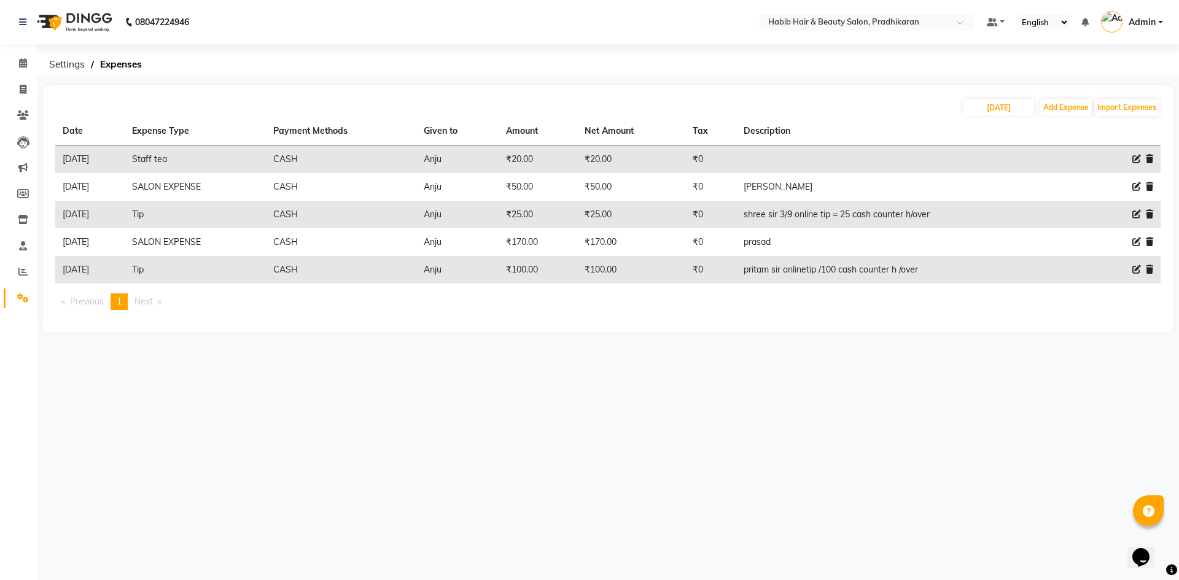
click at [522, 348] on main "05-09-2025 Add Expense Import Expenses Date Expense Type Payment Methods Given …" at bounding box center [608, 217] width 1142 height 265
click at [970, 109] on input "05-09-2025" at bounding box center [998, 107] width 71 height 17
select select "9"
select select "2025"
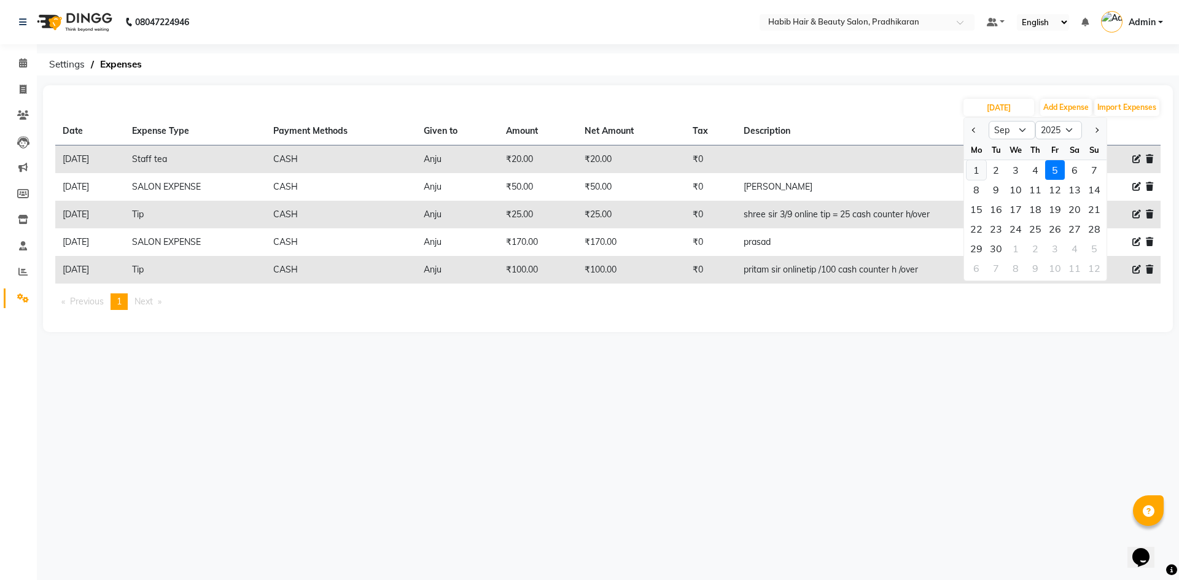
click at [971, 173] on div "1" at bounding box center [976, 170] width 20 height 20
type input "01-09-2025"
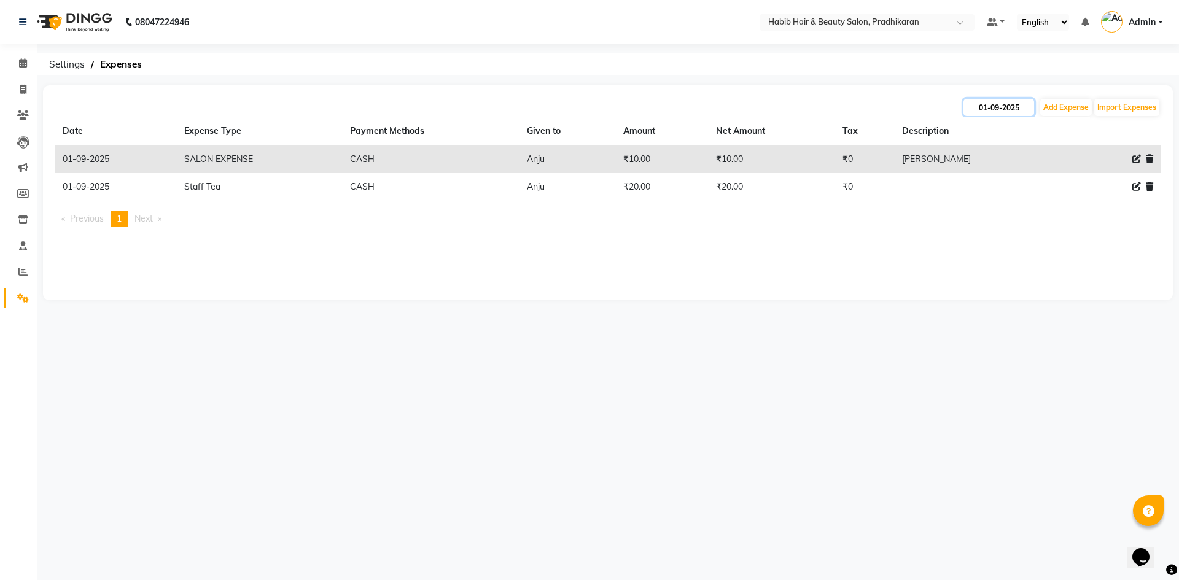
click at [1005, 111] on input "01-09-2025" at bounding box center [998, 107] width 71 height 17
select select "9"
select select "2025"
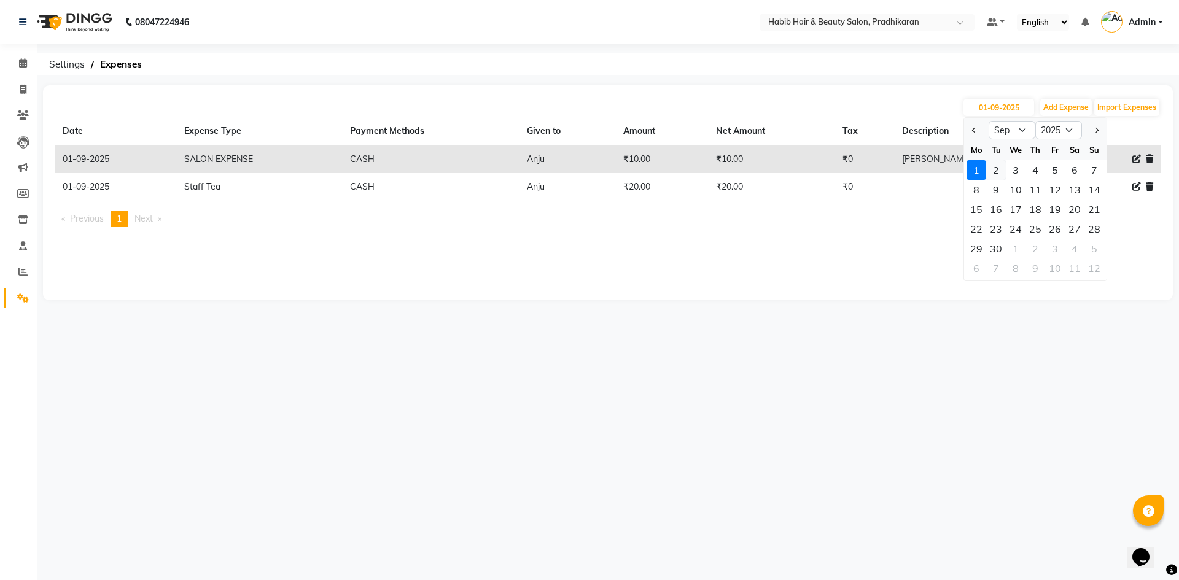
click at [996, 170] on div "2" at bounding box center [996, 170] width 20 height 20
type input "02-09-2025"
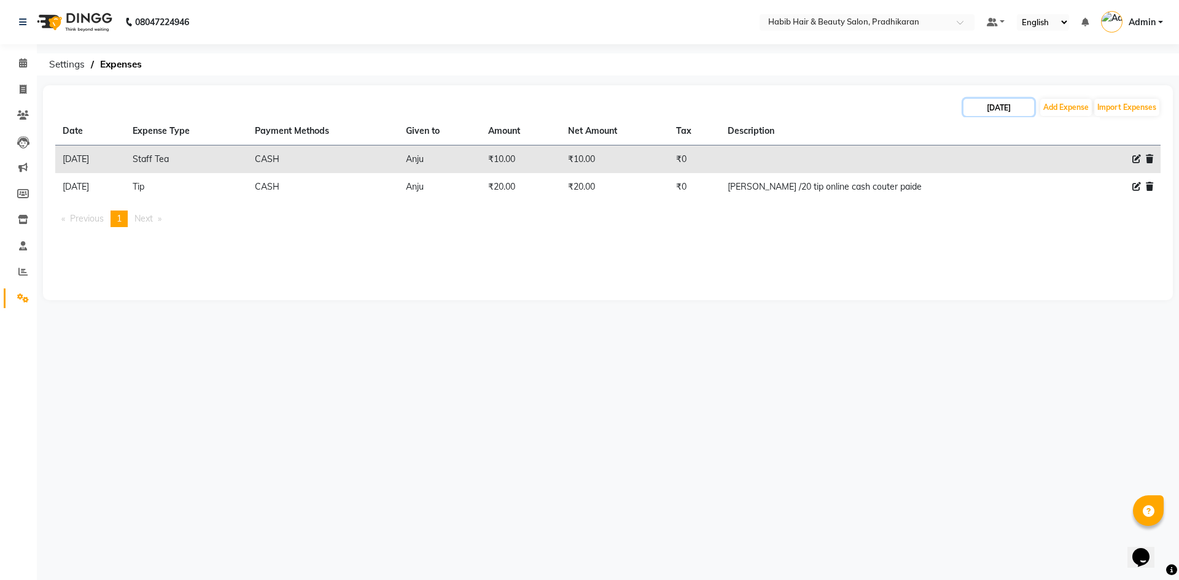
click at [1028, 109] on input "02-09-2025" at bounding box center [998, 107] width 71 height 17
select select "9"
select select "2025"
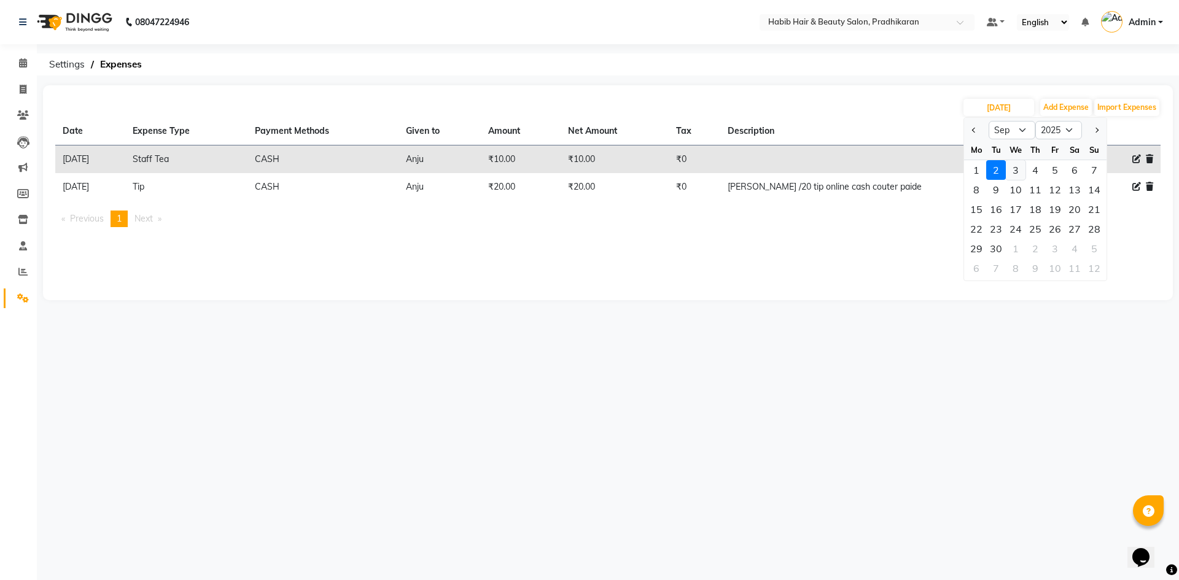
click at [1017, 172] on div "3" at bounding box center [1016, 170] width 20 height 20
type input "03-09-2025"
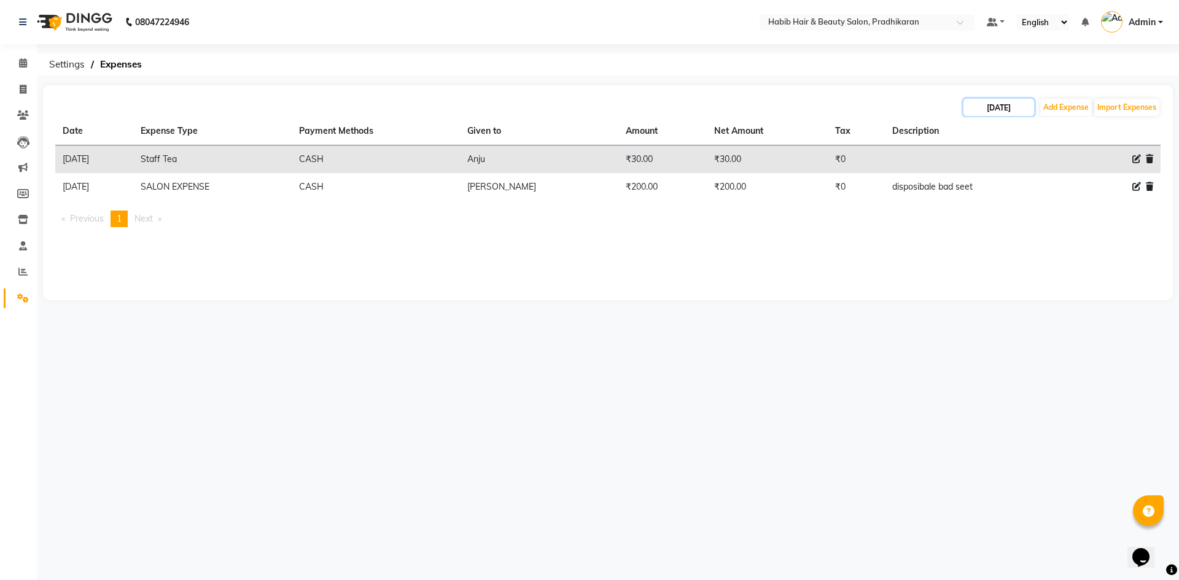
click at [1004, 101] on input "03-09-2025" at bounding box center [998, 107] width 71 height 17
select select "9"
select select "2025"
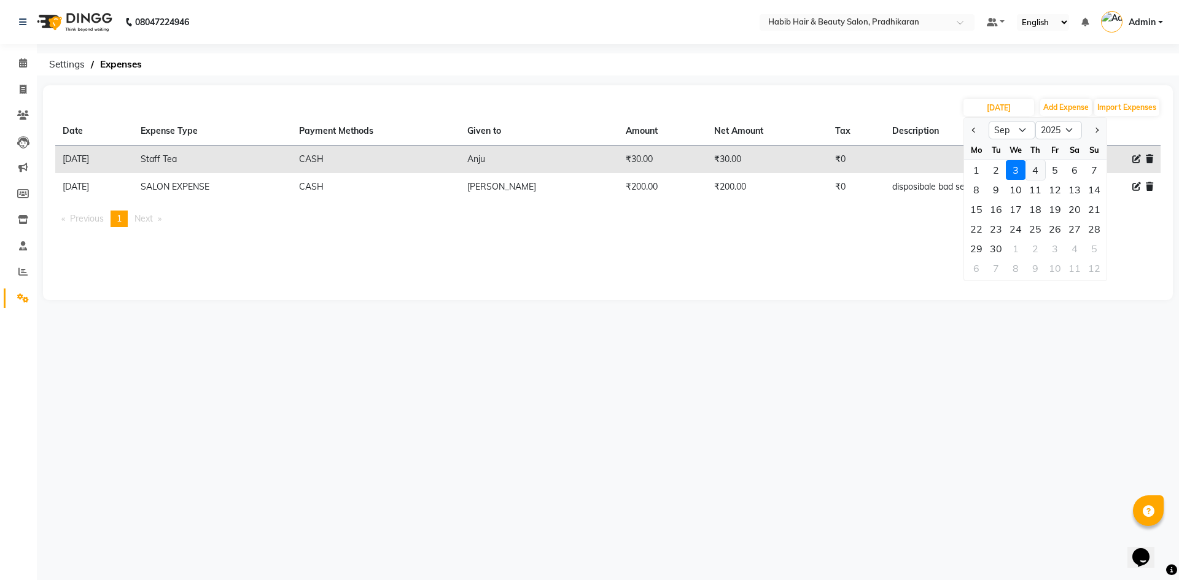
click at [1038, 166] on div "4" at bounding box center [1035, 170] width 20 height 20
type input "04-09-2025"
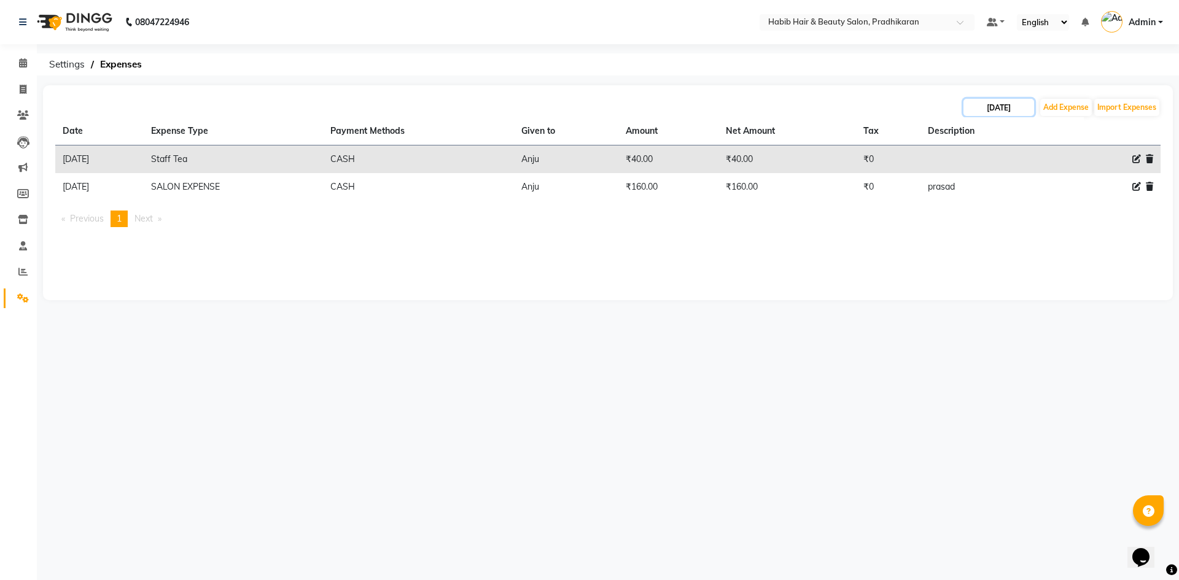
click at [1012, 107] on input "04-09-2025" at bounding box center [998, 107] width 71 height 17
select select "9"
select select "2025"
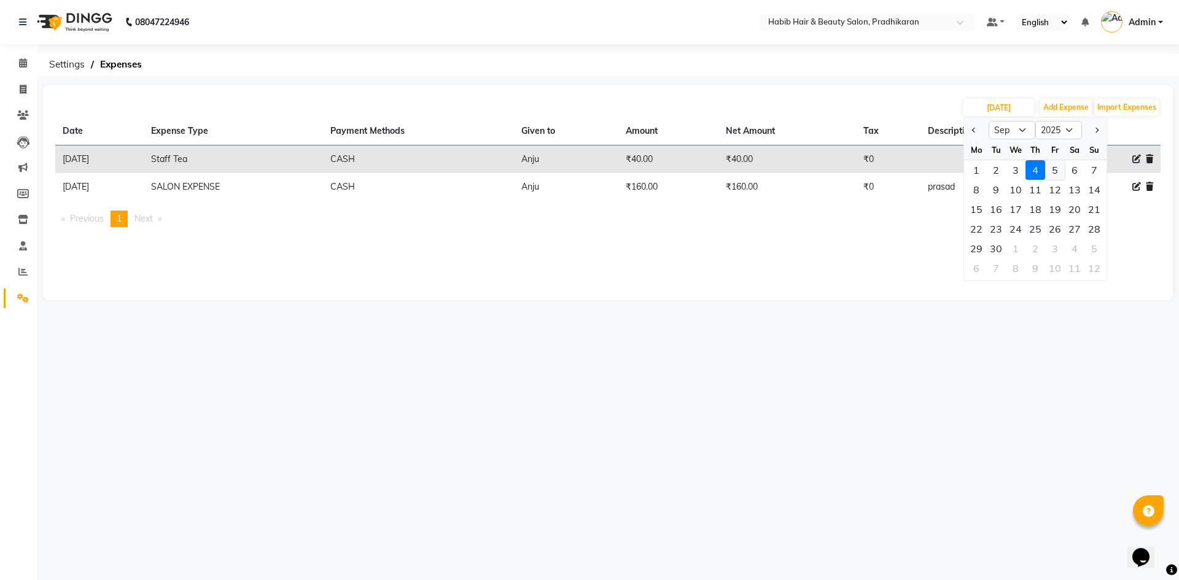
click at [1057, 175] on div "5" at bounding box center [1055, 170] width 20 height 20
type input "05-09-2025"
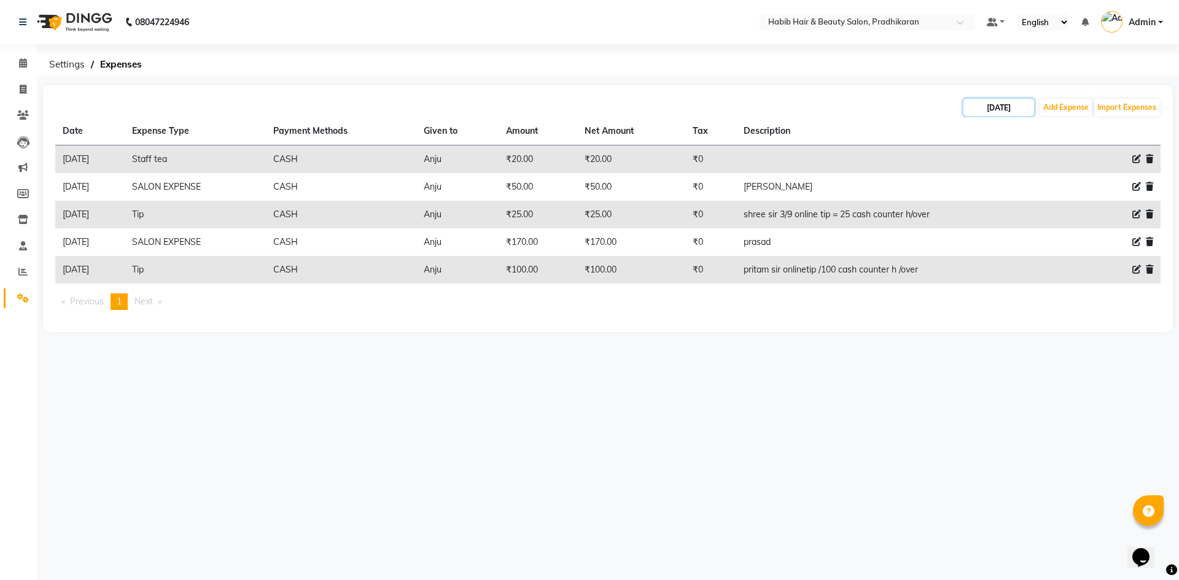
click at [1008, 104] on input "05-09-2025" at bounding box center [998, 107] width 71 height 17
select select "9"
select select "2025"
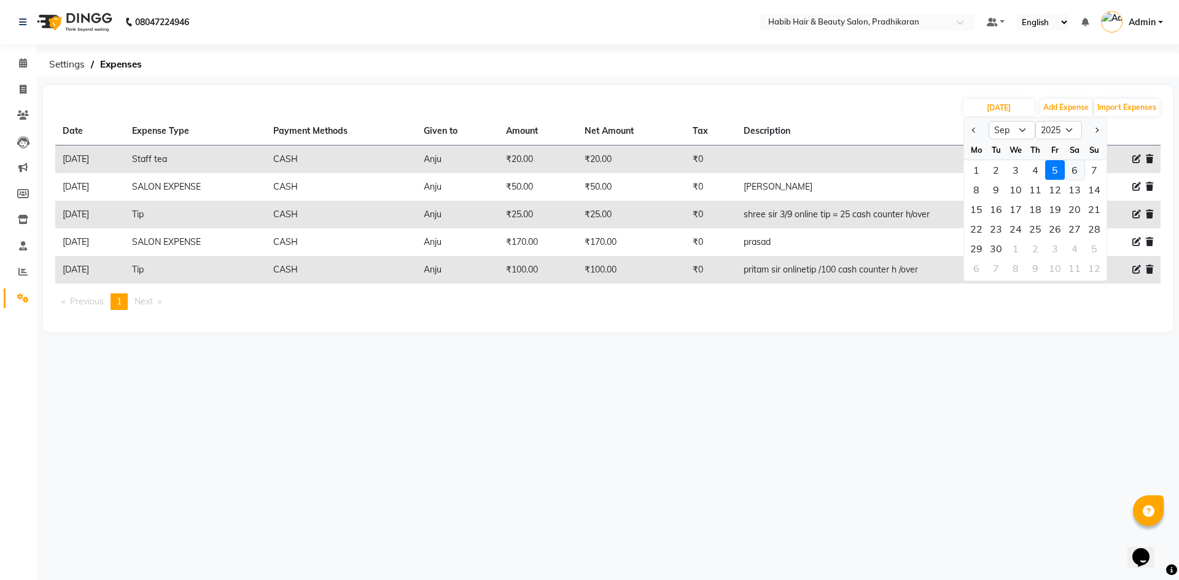
click at [1071, 173] on div "6" at bounding box center [1075, 170] width 20 height 20
type input "06-09-2025"
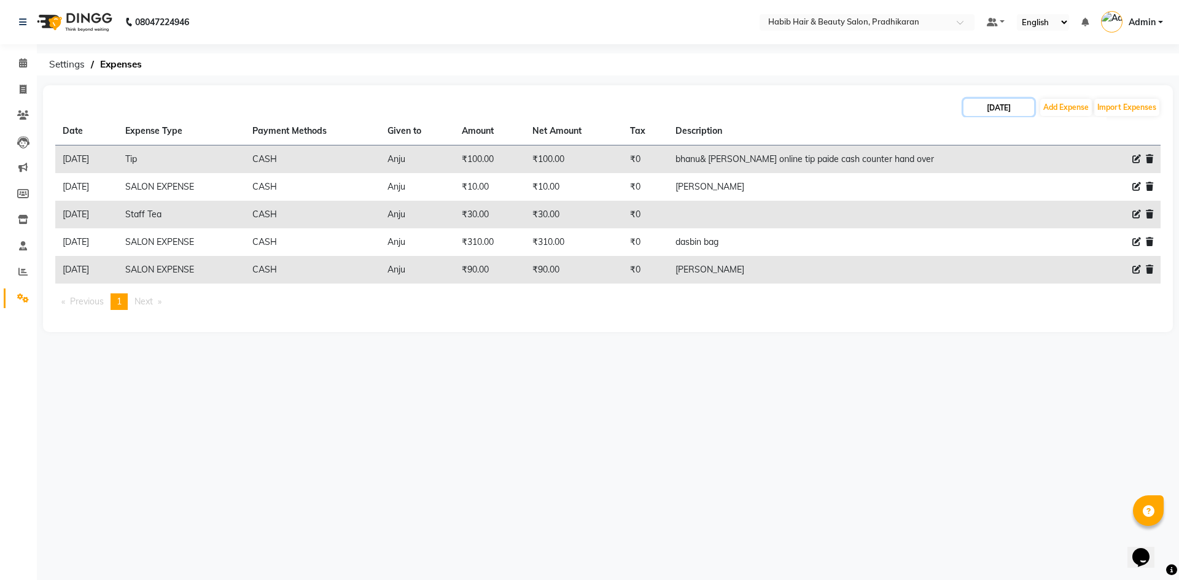
click at [1011, 107] on input "06-09-2025" at bounding box center [998, 107] width 71 height 17
select select "9"
select select "2025"
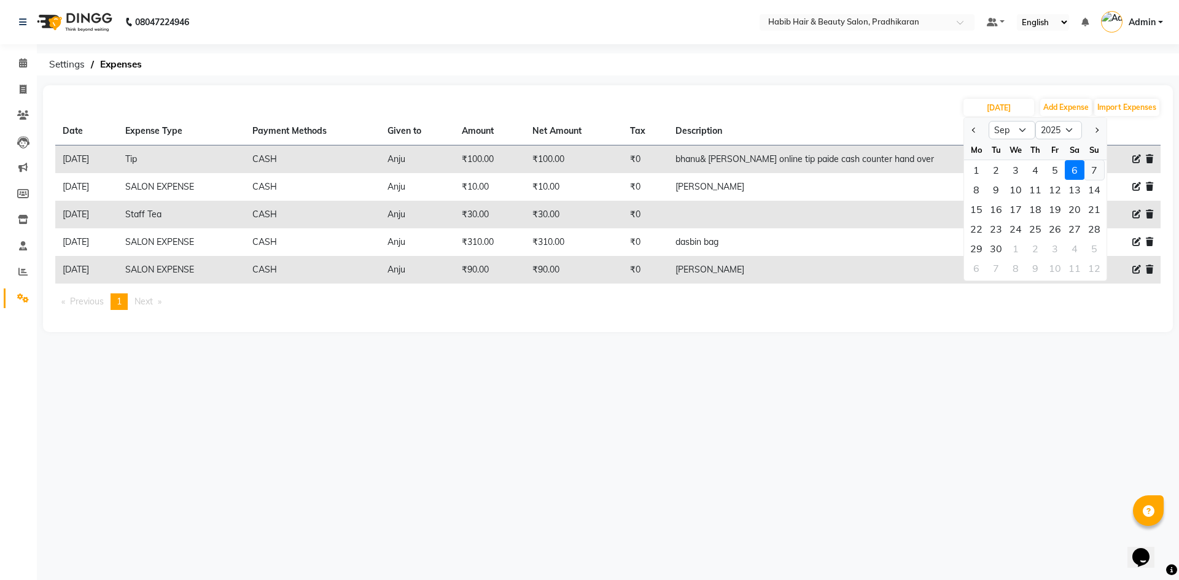
click at [1090, 173] on div "7" at bounding box center [1094, 170] width 20 height 20
type input "07-09-2025"
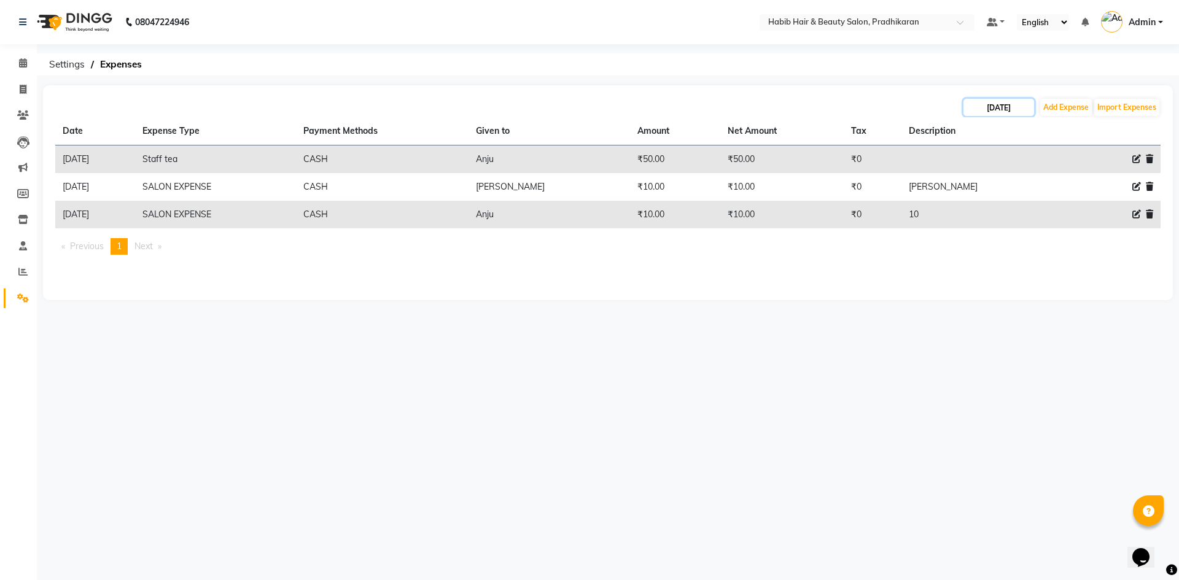
click at [1005, 102] on input "07-09-2025" at bounding box center [998, 107] width 71 height 17
select select "9"
select select "2025"
click at [972, 196] on div "8" at bounding box center [976, 190] width 20 height 20
type input "08-09-2025"
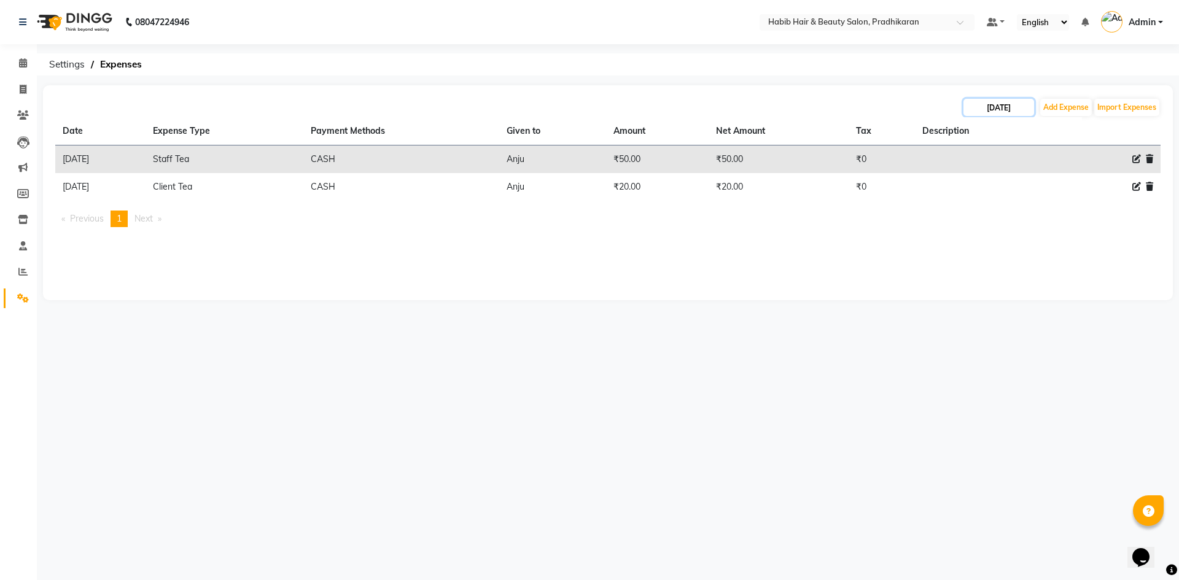
click at [979, 102] on input "08-09-2025" at bounding box center [998, 107] width 71 height 17
select select "9"
select select "2025"
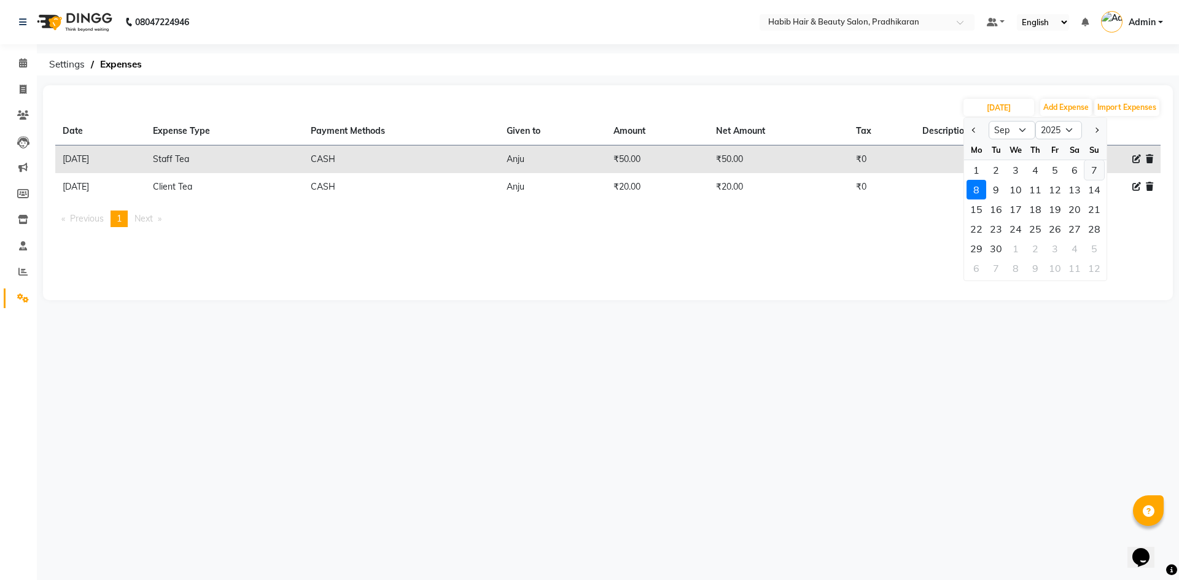
click at [1090, 172] on div "7" at bounding box center [1094, 170] width 20 height 20
type input "07-09-2025"
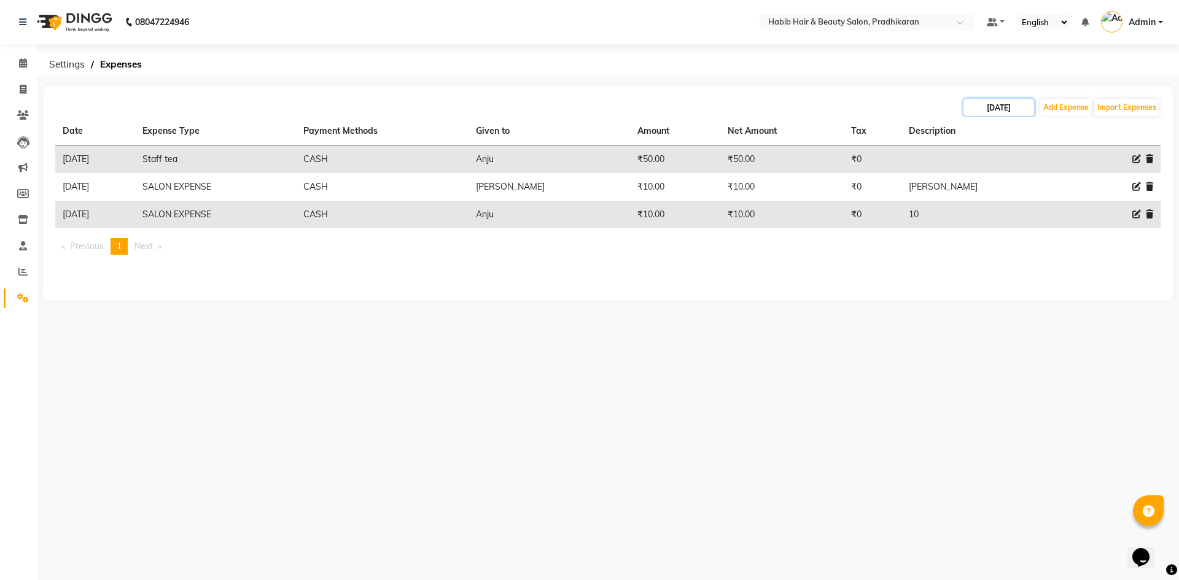
click at [1013, 109] on input "07-09-2025" at bounding box center [998, 107] width 71 height 17
select select "9"
select select "2025"
click at [978, 188] on div "8" at bounding box center [976, 190] width 20 height 20
type input "08-09-2025"
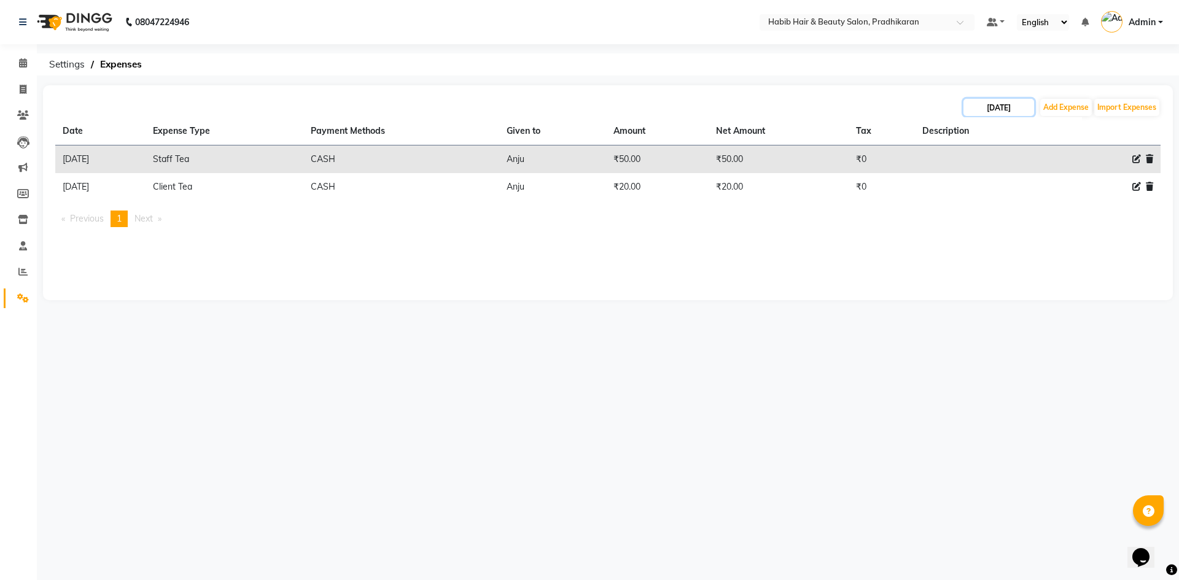
click at [976, 114] on input "08-09-2025" at bounding box center [998, 107] width 71 height 17
select select "9"
select select "2025"
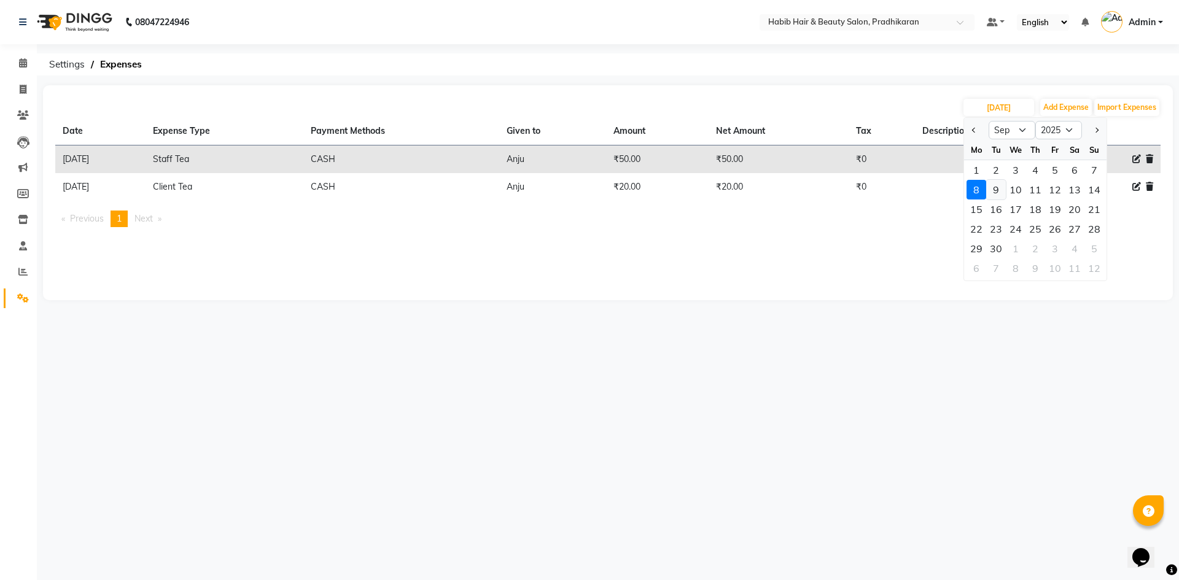
click at [1000, 193] on div "9" at bounding box center [996, 190] width 20 height 20
type input "09-09-2025"
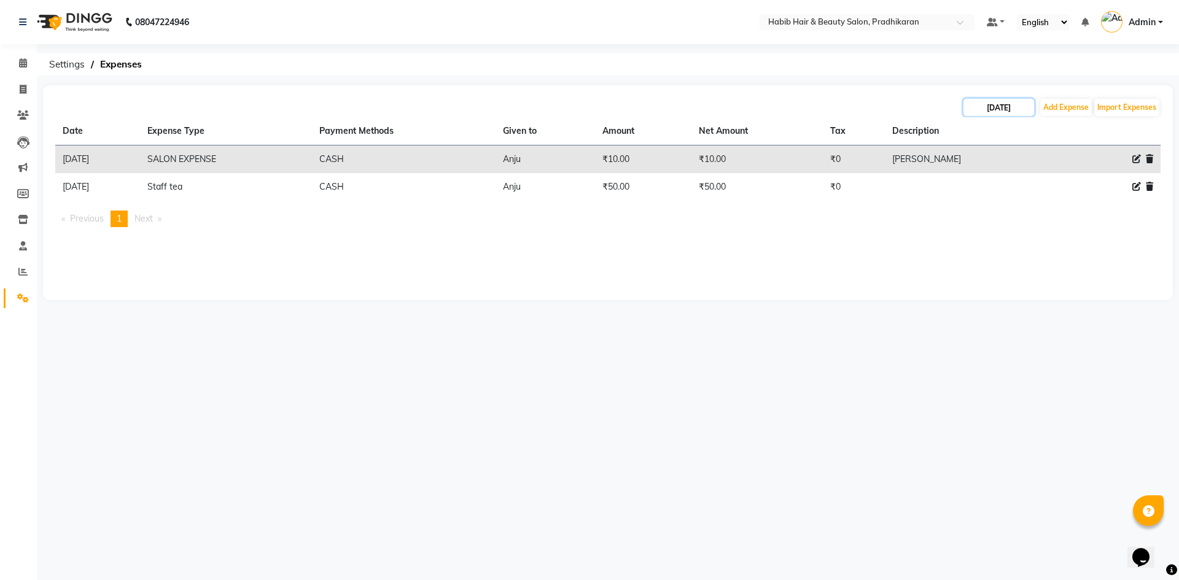
click at [979, 106] on input "09-09-2025" at bounding box center [998, 107] width 71 height 17
select select "9"
select select "2025"
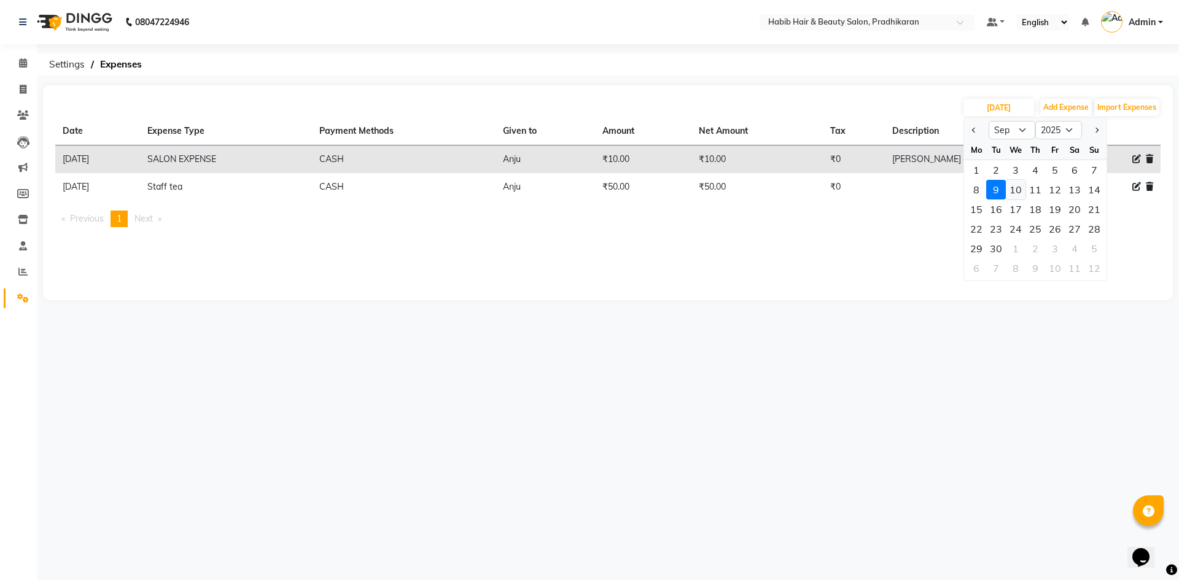
click at [1021, 194] on div "10" at bounding box center [1016, 190] width 20 height 20
type input "10-09-2025"
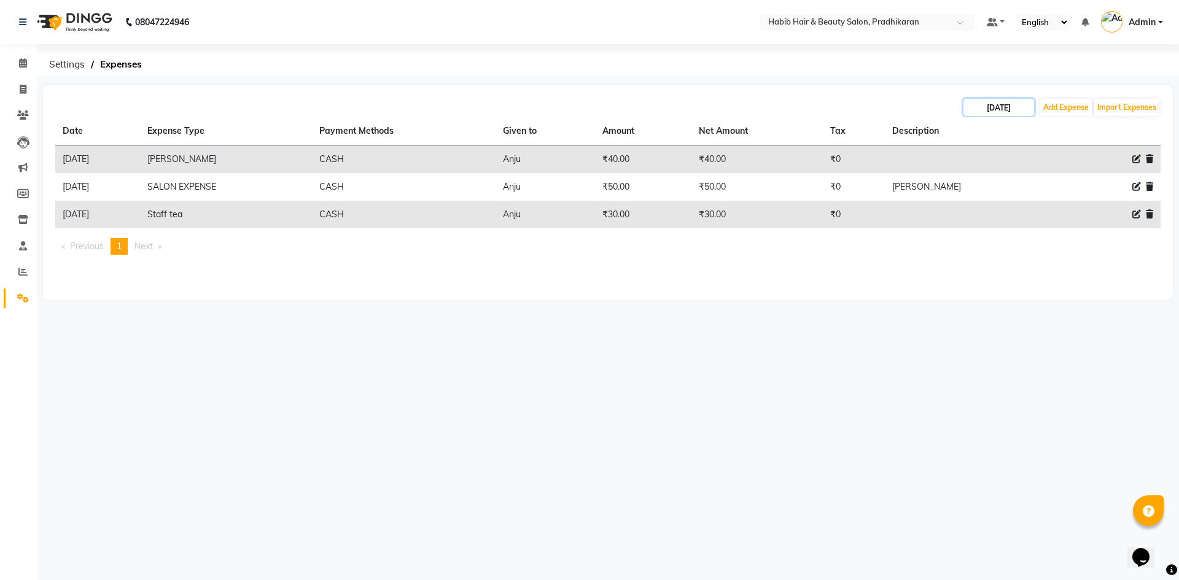
click at [1009, 113] on input "10-09-2025" at bounding box center [998, 107] width 71 height 17
select select "9"
select select "2025"
click at [1041, 188] on div "11" at bounding box center [1035, 190] width 20 height 20
type input "11-09-2025"
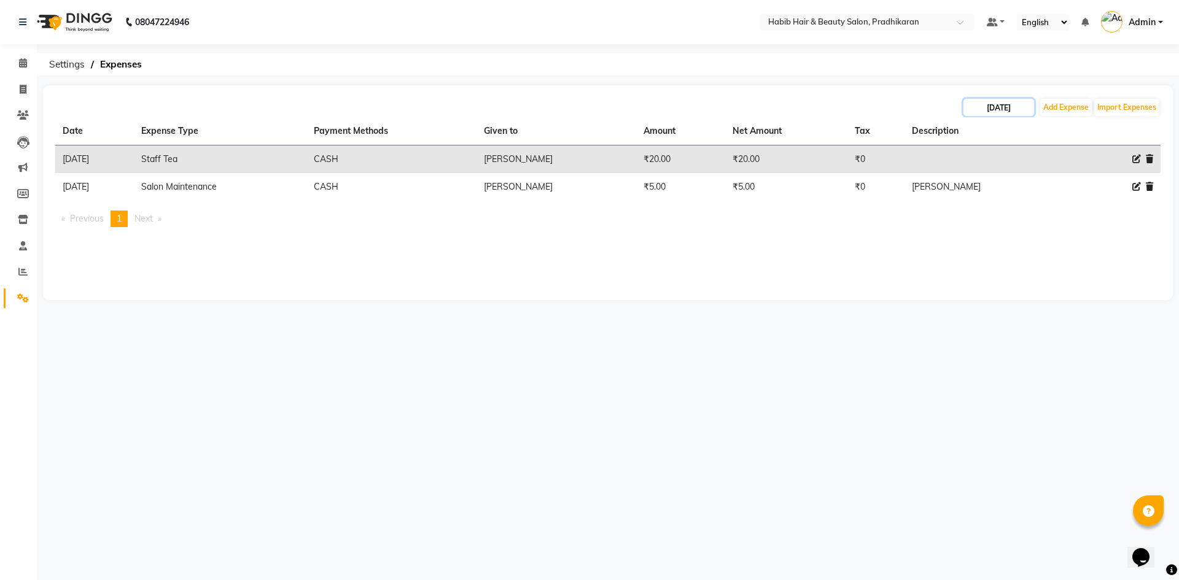
click at [1000, 104] on input "11-09-2025" at bounding box center [998, 107] width 71 height 17
select select "9"
select select "2025"
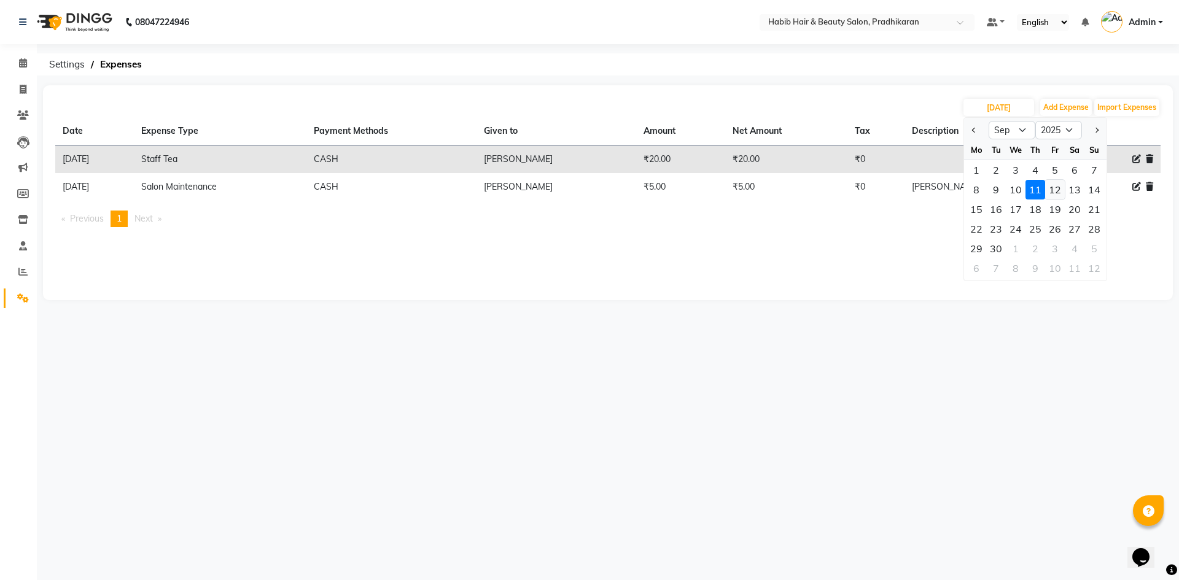
click at [1059, 185] on div "12" at bounding box center [1055, 190] width 20 height 20
type input "12-09-2025"
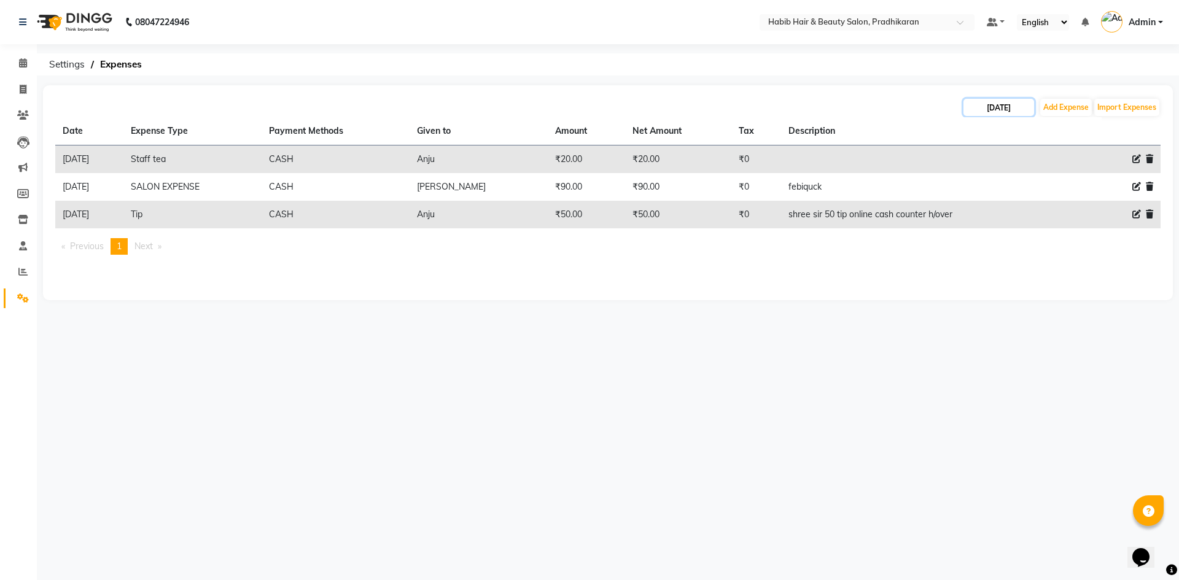
click at [997, 113] on input "12-09-2025" at bounding box center [998, 107] width 71 height 17
select select "9"
select select "2025"
click at [1071, 190] on div "13" at bounding box center [1075, 190] width 20 height 20
type input "13-09-2025"
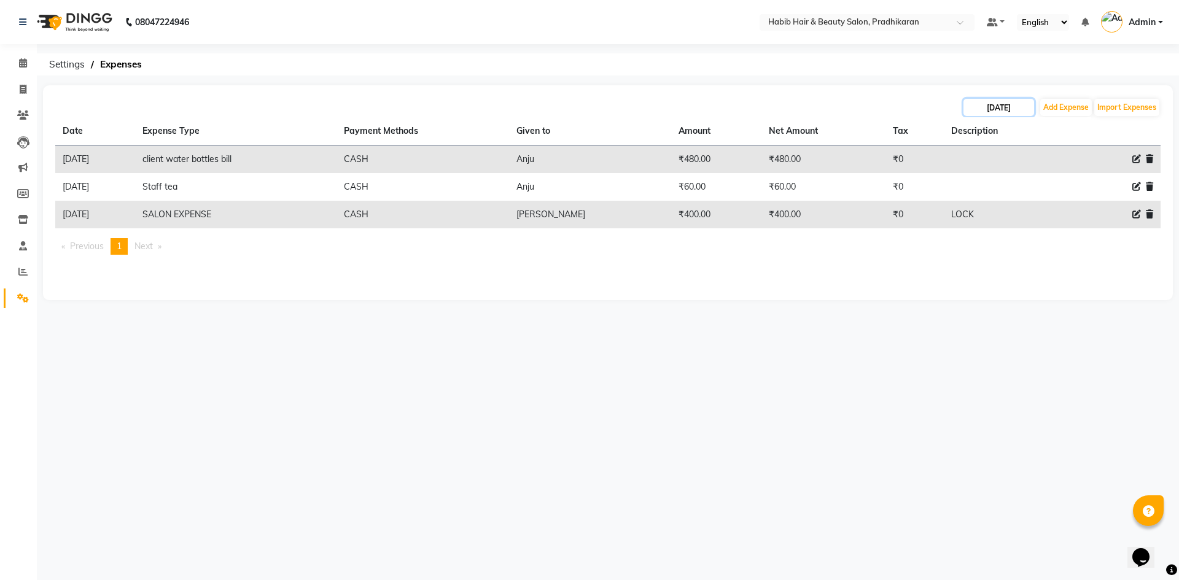
click at [1008, 112] on input "13-09-2025" at bounding box center [998, 107] width 71 height 17
select select "9"
select select "2025"
click at [1092, 194] on div "14" at bounding box center [1094, 190] width 20 height 20
type input "14-09-2025"
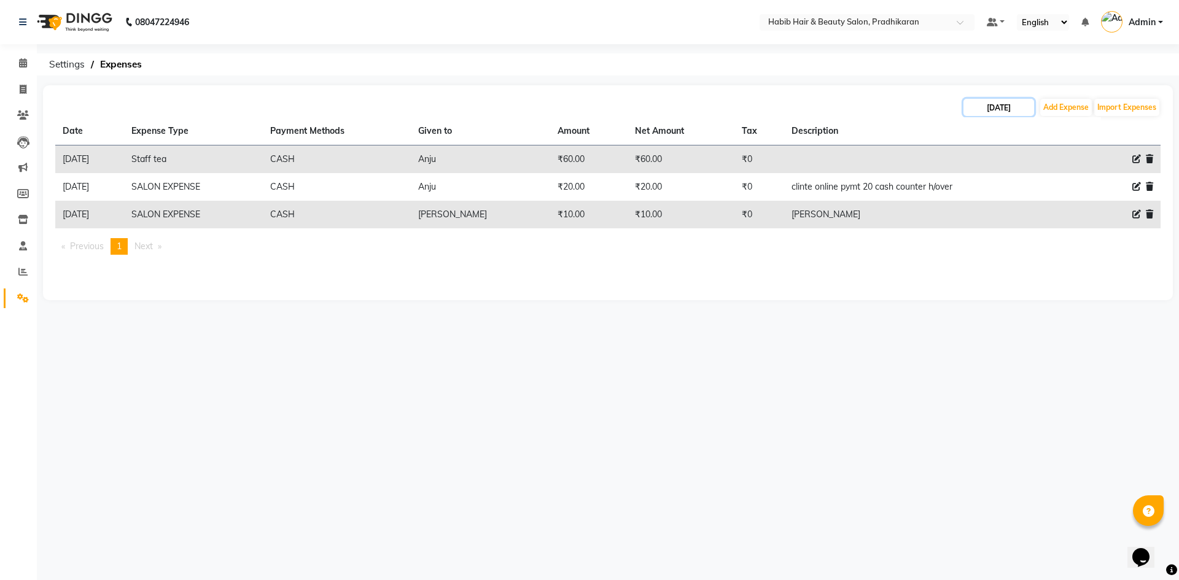
click at [1004, 110] on input "14-09-2025" at bounding box center [998, 107] width 71 height 17
select select "9"
select select "2025"
click at [980, 209] on div "15" at bounding box center [976, 210] width 20 height 20
type input "15-09-2025"
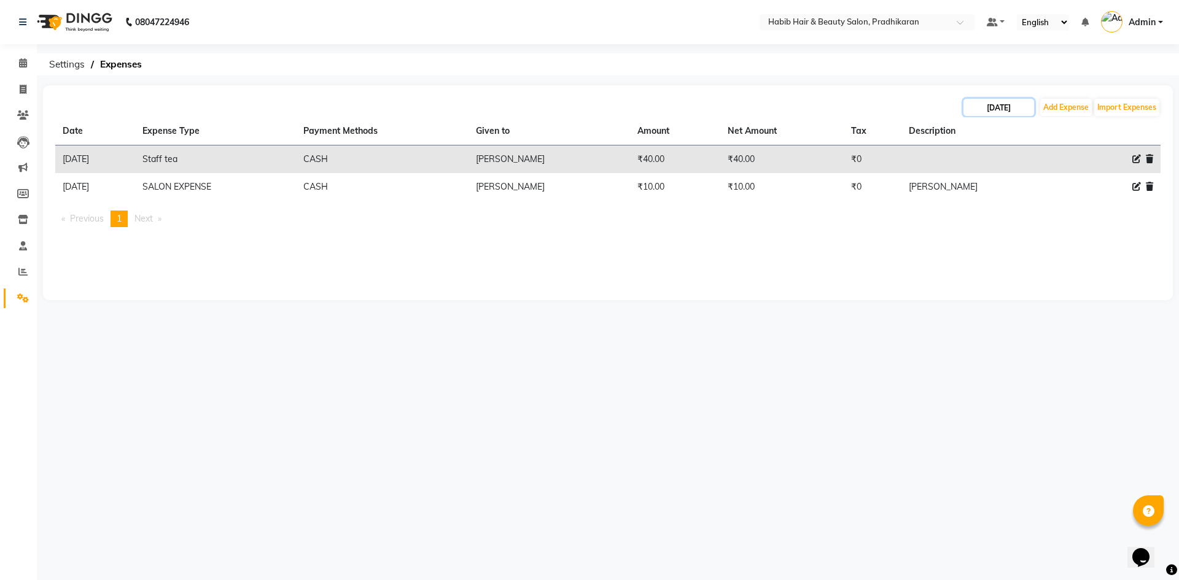
click at [1012, 112] on input "15-09-2025" at bounding box center [998, 107] width 71 height 17
select select "9"
select select "2025"
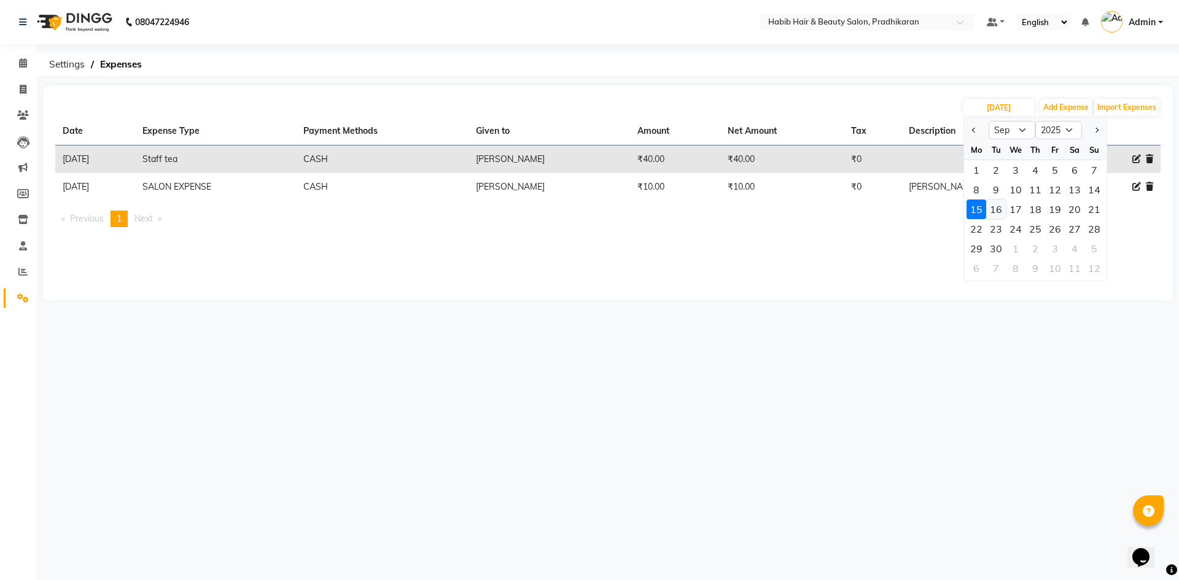
click at [994, 212] on div "16" at bounding box center [996, 210] width 20 height 20
type input "16-09-2025"
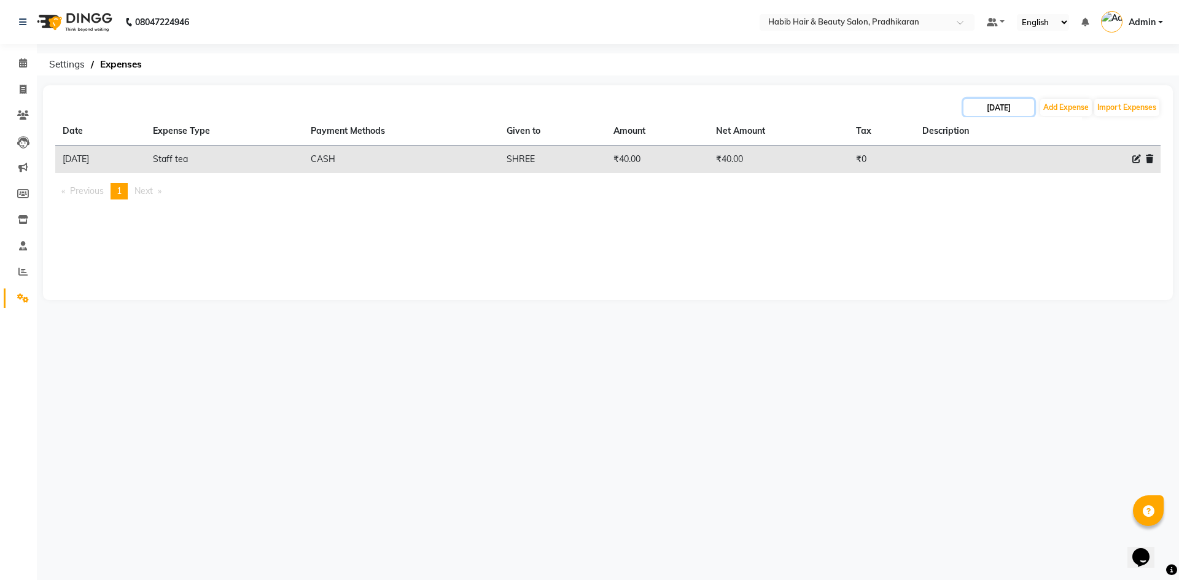
click at [1028, 107] on input "16-09-2025" at bounding box center [998, 107] width 71 height 17
select select "9"
select select "2025"
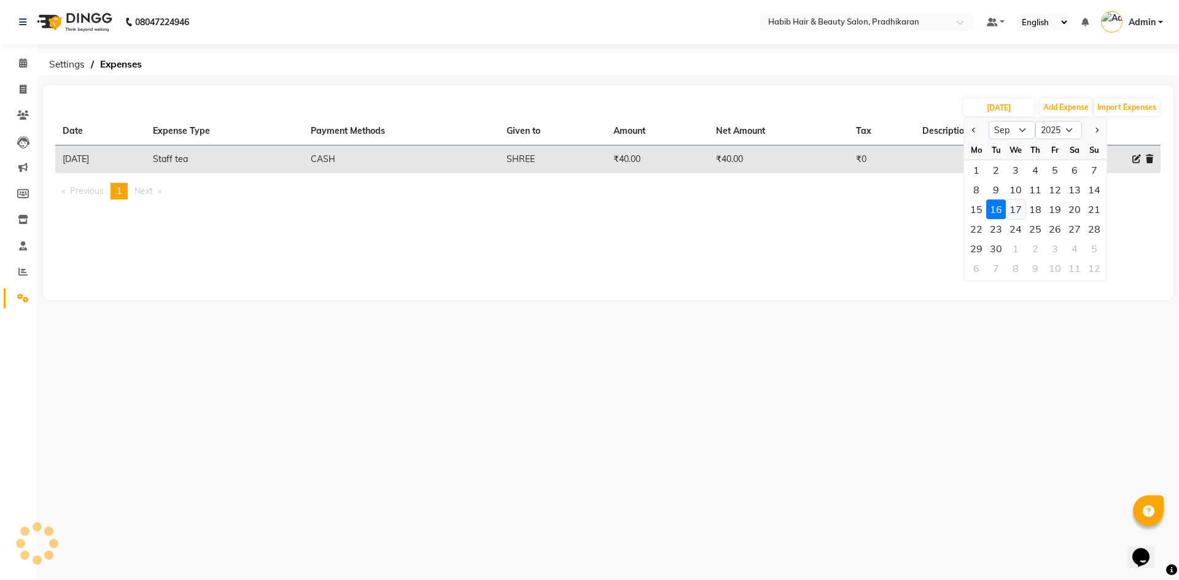
click at [1024, 211] on div "17" at bounding box center [1016, 210] width 20 height 20
type input "17-09-2025"
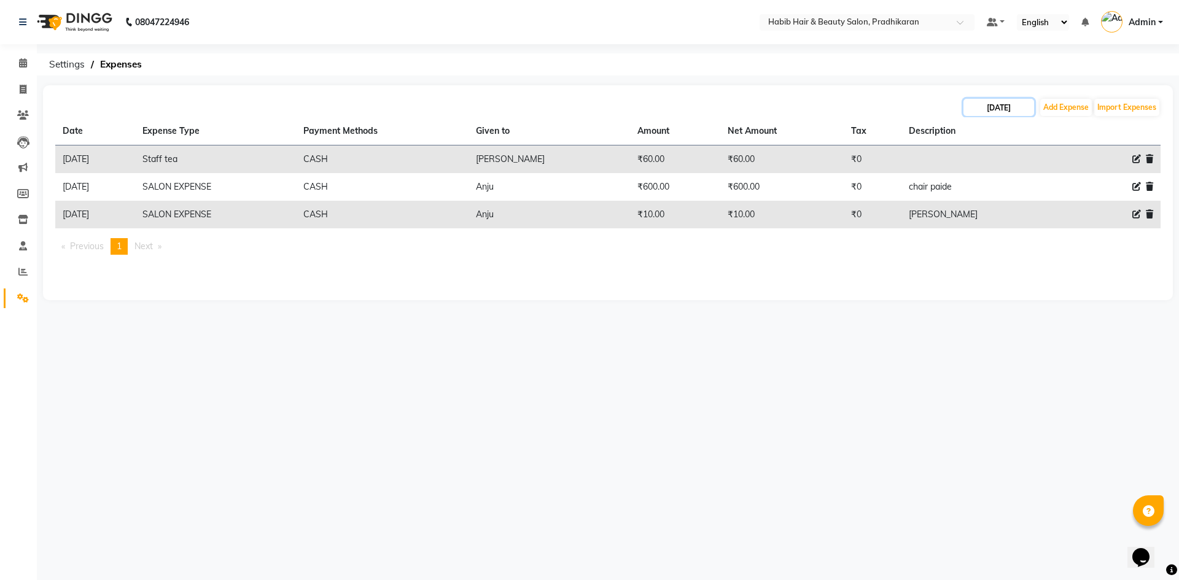
click at [1009, 109] on input "17-09-2025" at bounding box center [998, 107] width 71 height 17
select select "9"
select select "2025"
click at [1034, 214] on div "18" at bounding box center [1035, 210] width 20 height 20
type input "18-09-2025"
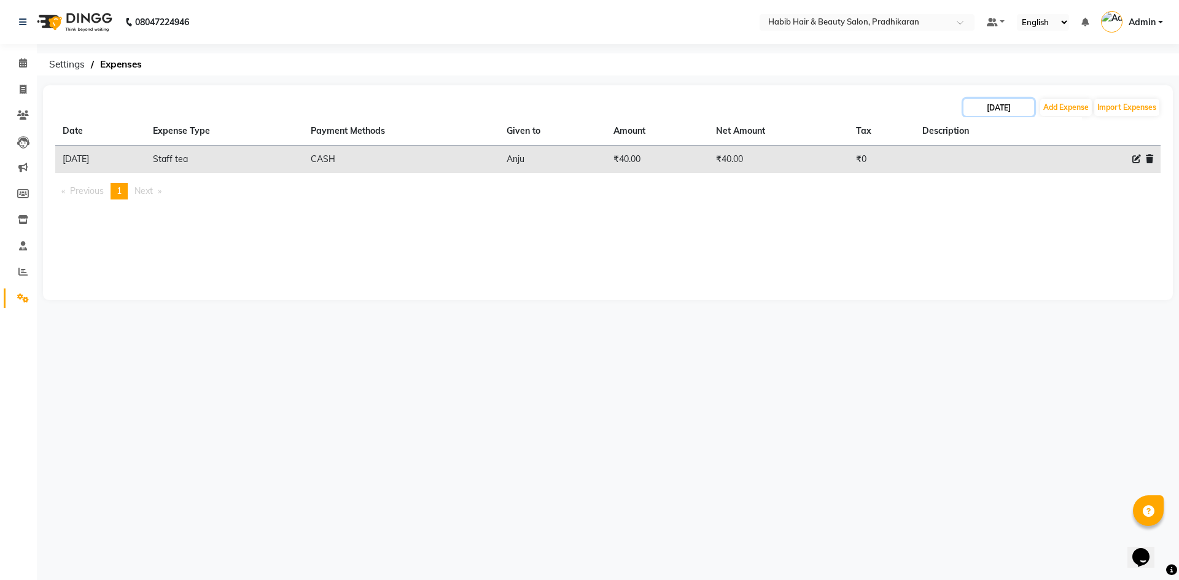
click at [1013, 110] on input "18-09-2025" at bounding box center [998, 107] width 71 height 17
select select "9"
select select "2025"
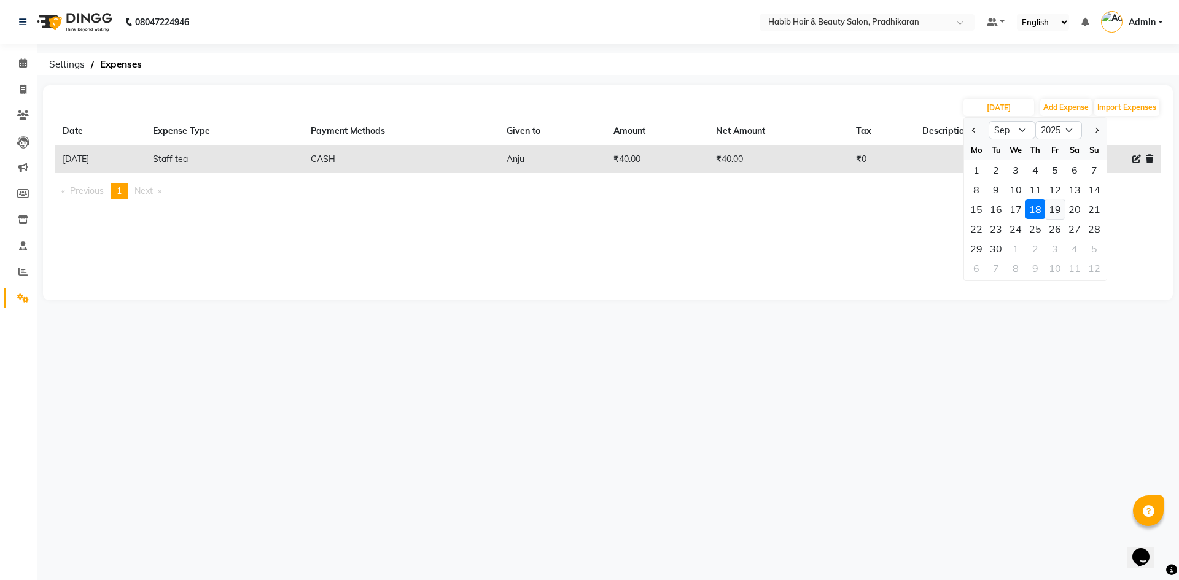
click at [1054, 206] on div "19" at bounding box center [1055, 210] width 20 height 20
type input "19-09-2025"
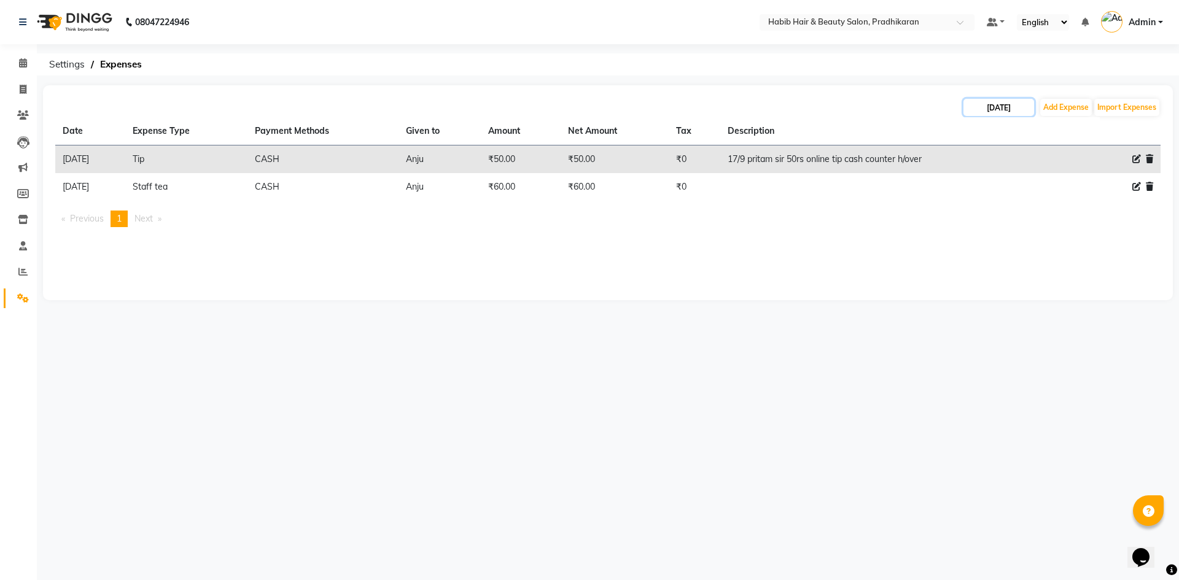
click at [1018, 109] on input "19-09-2025" at bounding box center [998, 107] width 71 height 17
select select "9"
select select "2025"
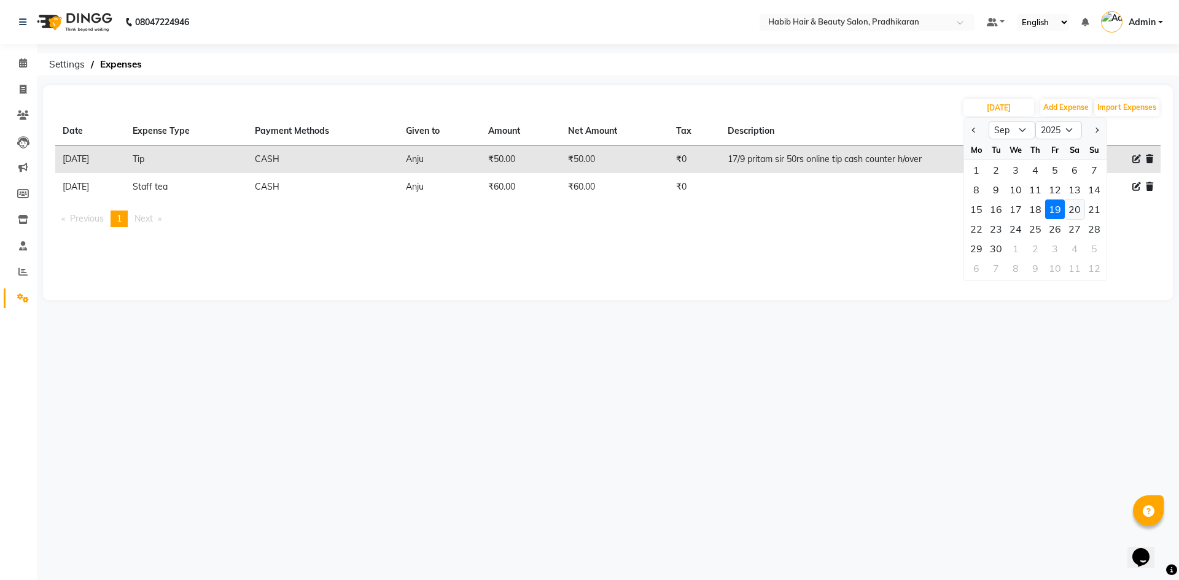
click at [1083, 211] on div "20" at bounding box center [1075, 210] width 20 height 20
type input "20-09-2025"
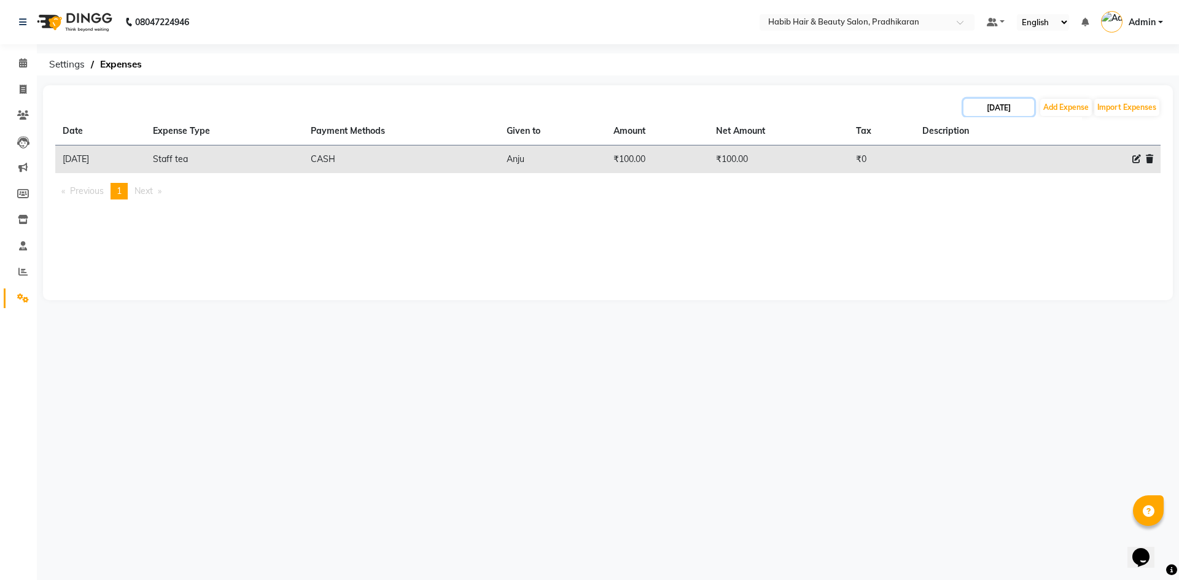
click at [1001, 109] on input "20-09-2025" at bounding box center [998, 107] width 71 height 17
select select "9"
select select "2025"
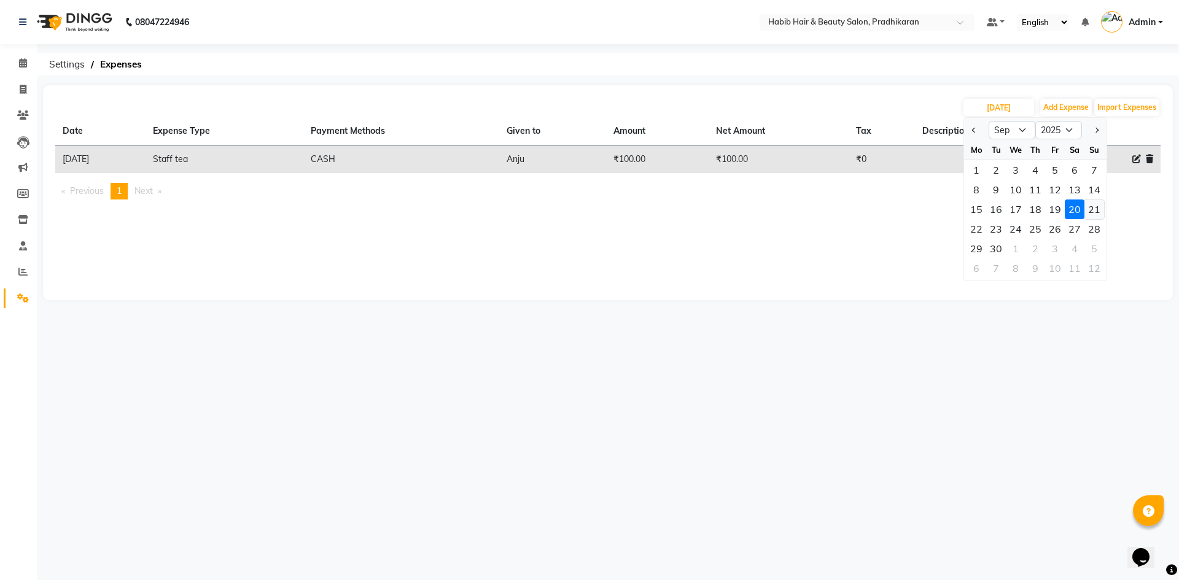
click at [1098, 211] on div "21" at bounding box center [1094, 210] width 20 height 20
type input "21-09-2025"
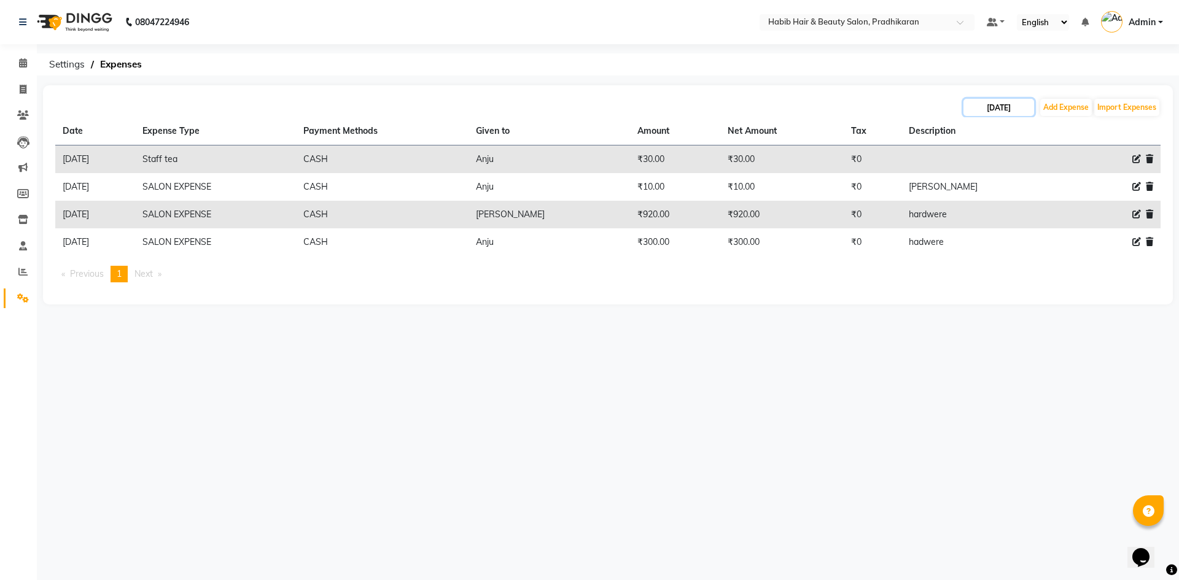
click at [987, 113] on input "21-09-2025" at bounding box center [998, 107] width 71 height 17
select select "9"
select select "2025"
click at [974, 233] on div "22" at bounding box center [976, 229] width 20 height 20
type input "22-09-2025"
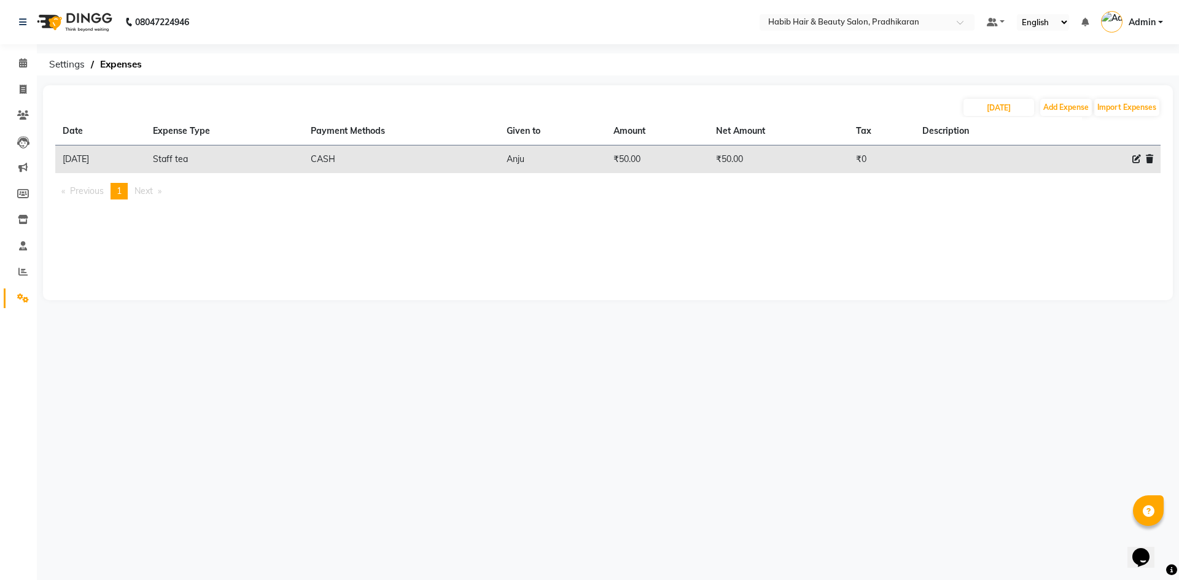
click at [981, 122] on th "Description" at bounding box center [982, 131] width 135 height 28
click at [984, 112] on input "22-09-2025" at bounding box center [998, 107] width 71 height 17
select select "9"
select select "2025"
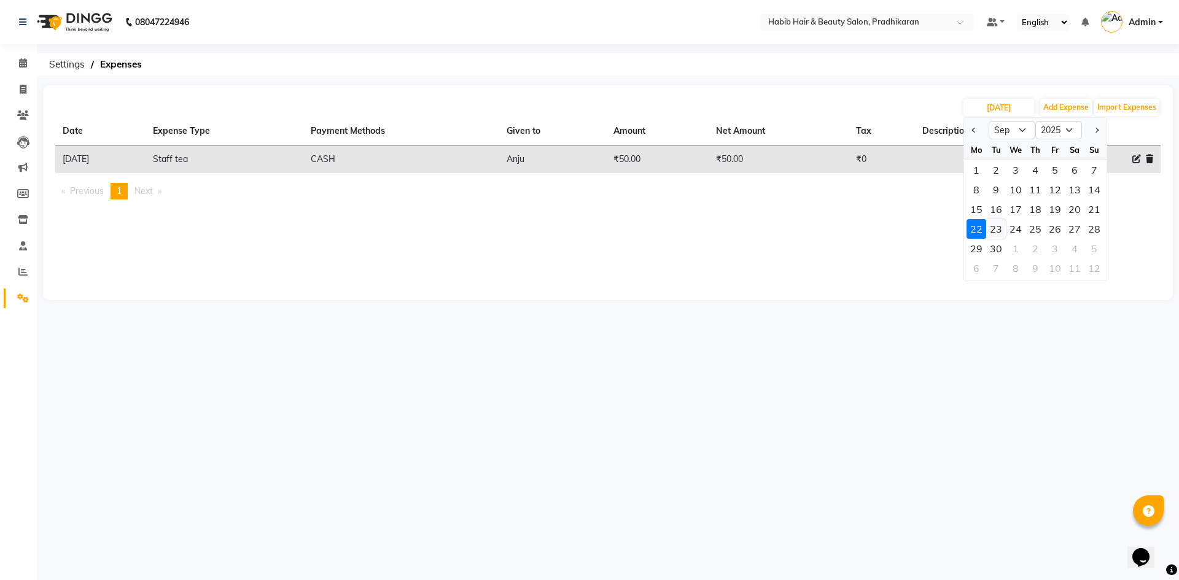
click at [1002, 227] on div "23" at bounding box center [996, 229] width 20 height 20
type input "23-09-2025"
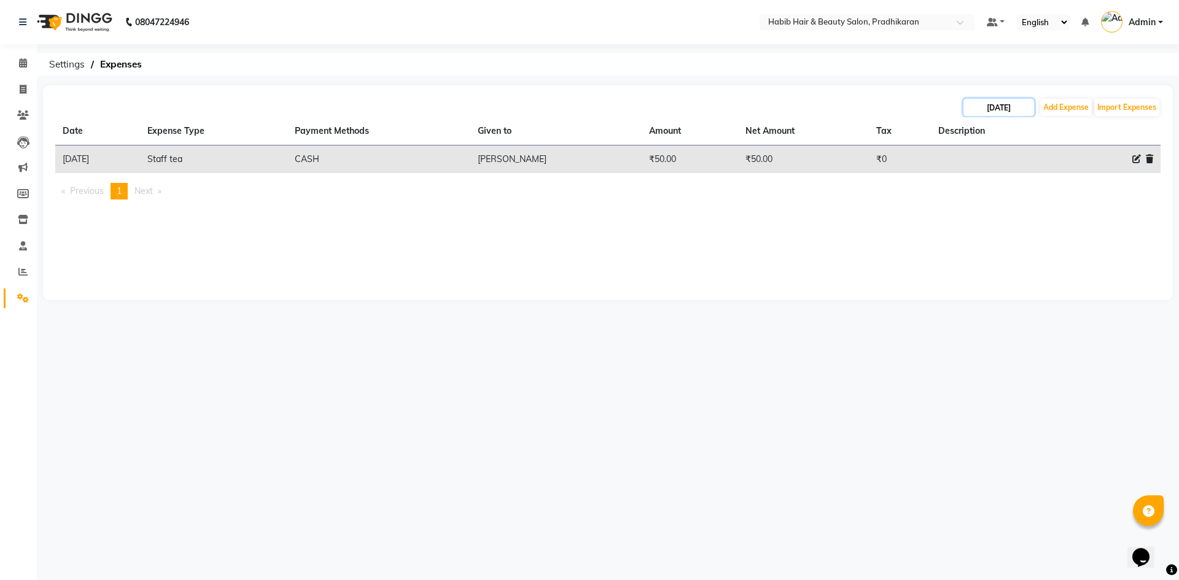
click at [975, 106] on input "23-09-2025" at bounding box center [998, 107] width 71 height 17
select select "9"
select select "2025"
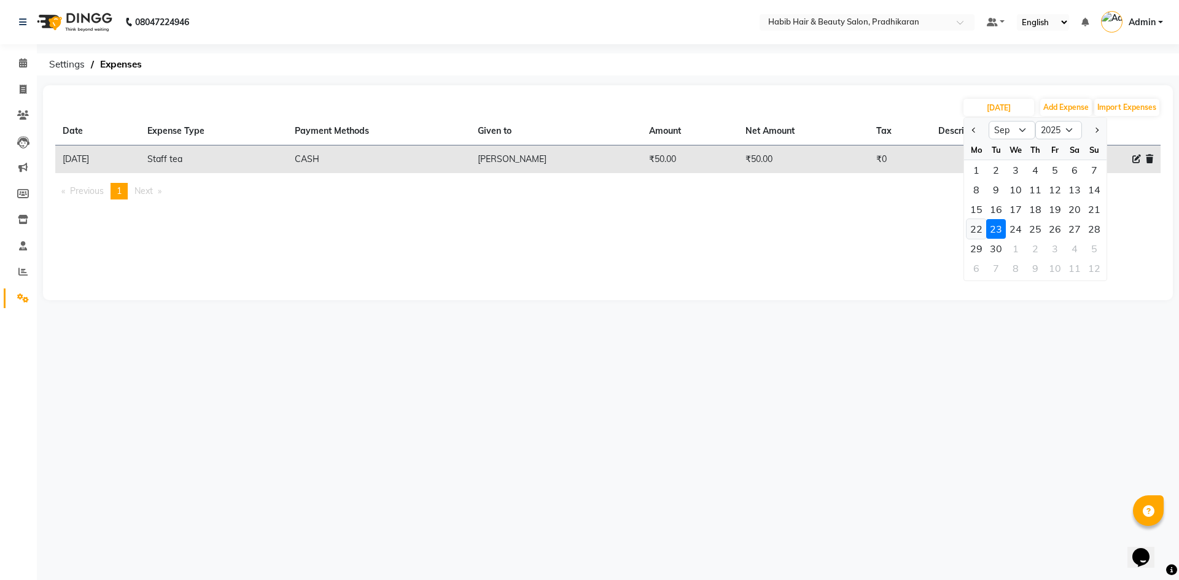
click at [978, 225] on div "22" at bounding box center [976, 229] width 20 height 20
type input "22-09-2025"
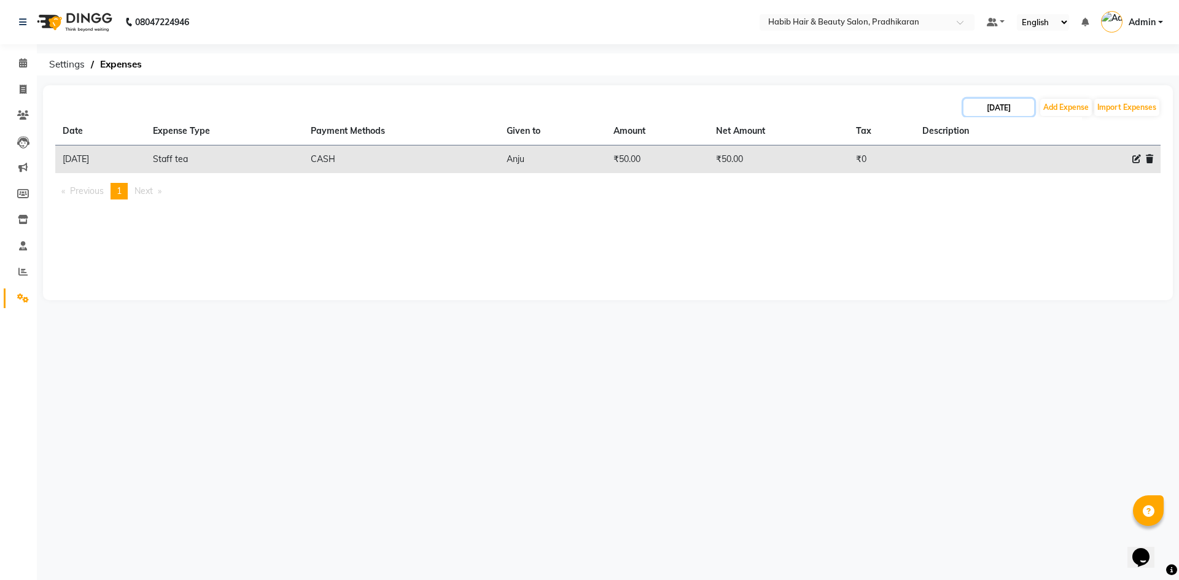
click at [975, 109] on input "22-09-2025" at bounding box center [998, 107] width 71 height 17
select select "9"
select select "2025"
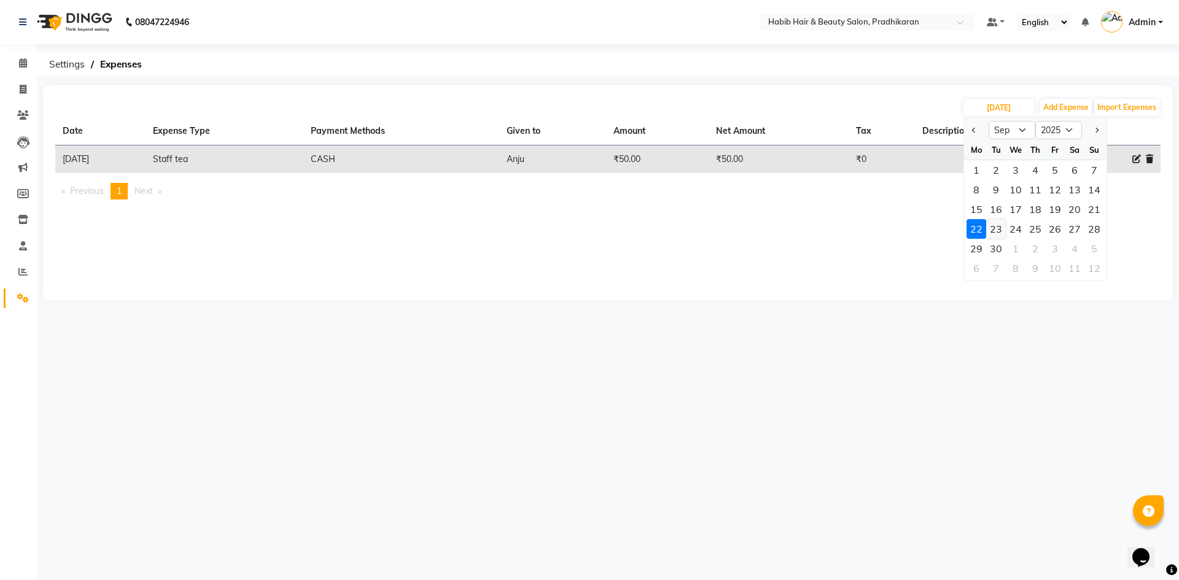
click at [1005, 230] on div "23" at bounding box center [996, 229] width 20 height 20
type input "23-09-2025"
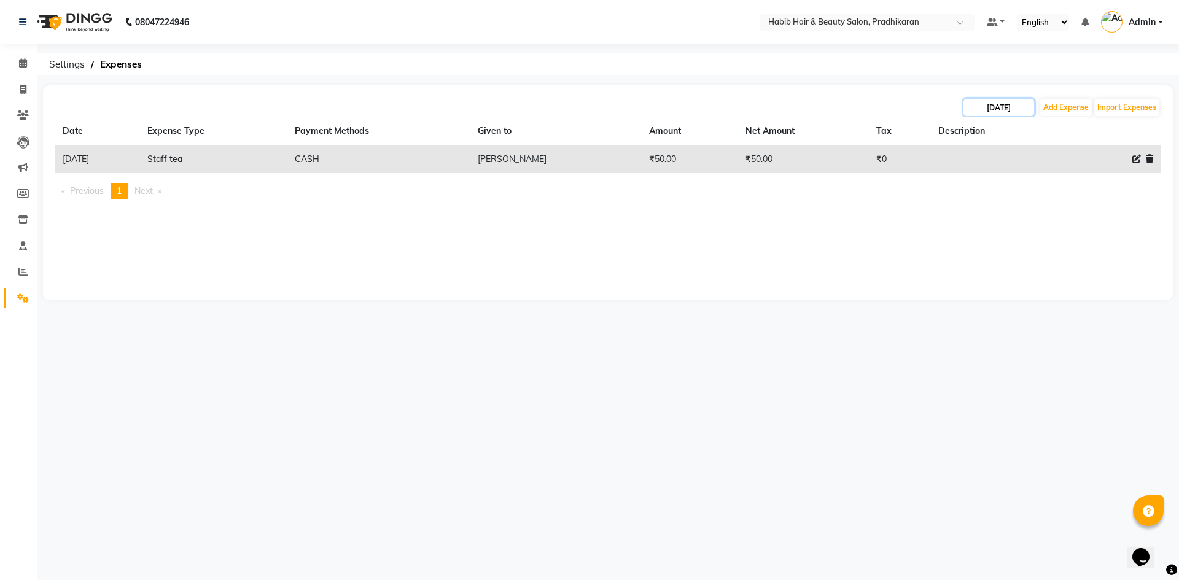
click at [1021, 101] on input "23-09-2025" at bounding box center [998, 107] width 71 height 17
select select "9"
select select "2025"
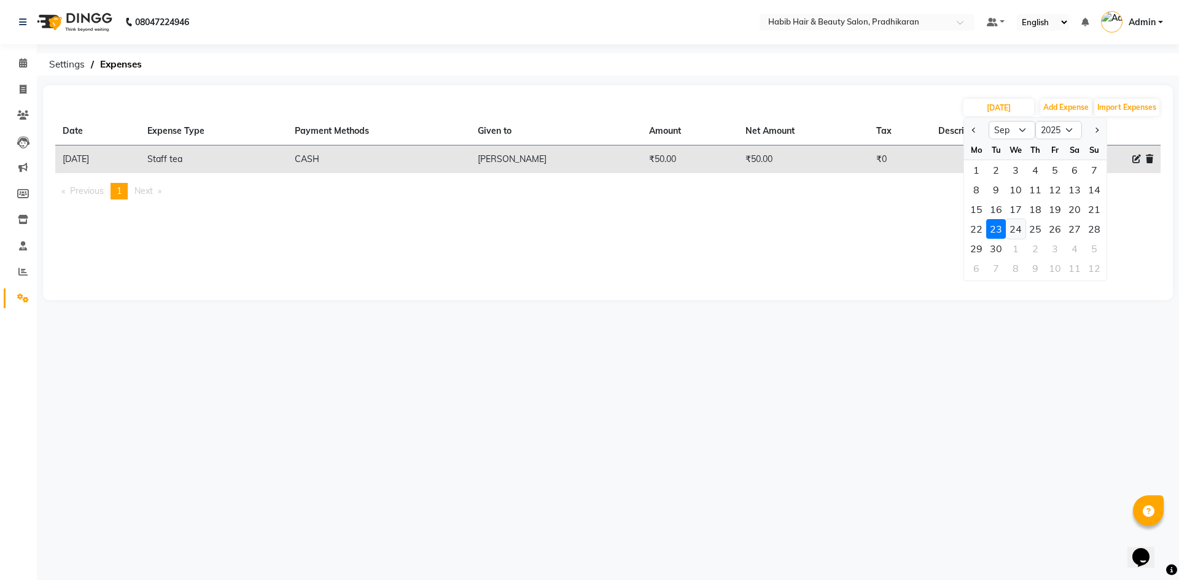
click at [1019, 228] on div "24" at bounding box center [1016, 229] width 20 height 20
type input "24-09-2025"
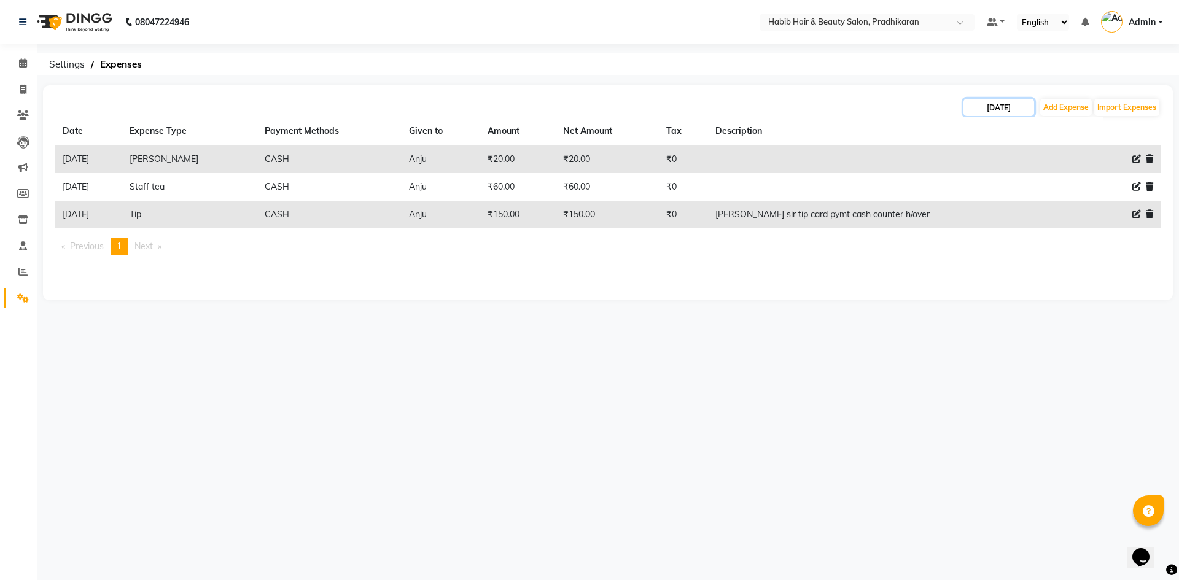
click at [1007, 115] on input "24-09-2025" at bounding box center [998, 107] width 71 height 17
select select "9"
select select "2025"
click at [1041, 230] on div "25" at bounding box center [1035, 229] width 20 height 20
type input "25-09-2025"
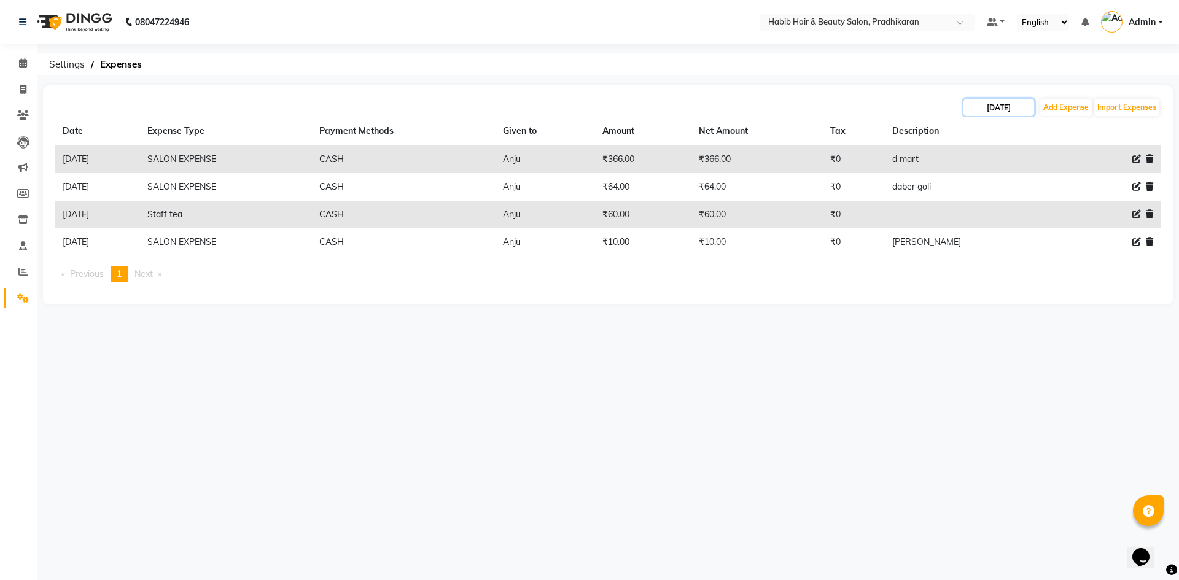
click at [1016, 106] on input "25-09-2025" at bounding box center [998, 107] width 71 height 17
select select "9"
select select "2025"
click at [1059, 231] on div "26" at bounding box center [1055, 229] width 20 height 20
type input "26-09-2025"
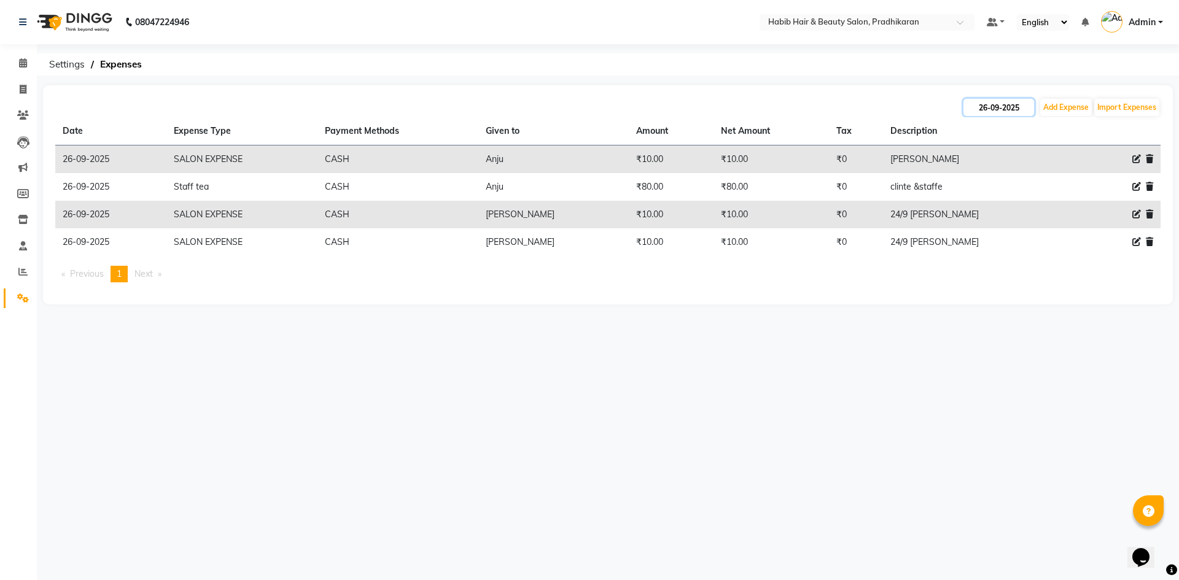
click at [979, 110] on input "26-09-2025" at bounding box center [998, 107] width 71 height 17
select select "9"
select select "2025"
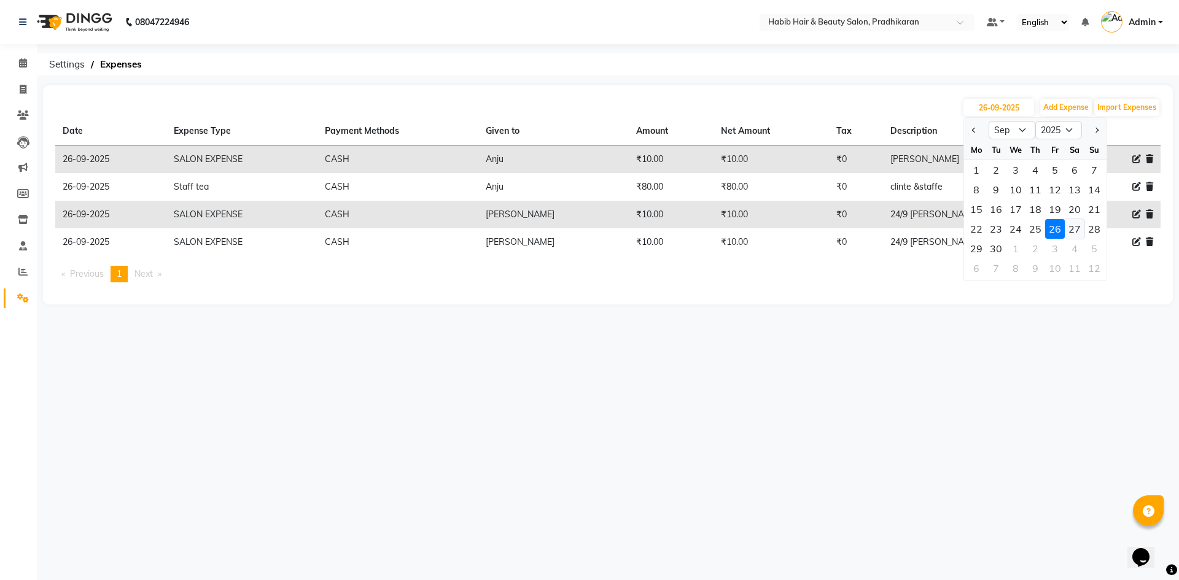
click at [1081, 231] on div "27" at bounding box center [1075, 229] width 20 height 20
type input "27-09-2025"
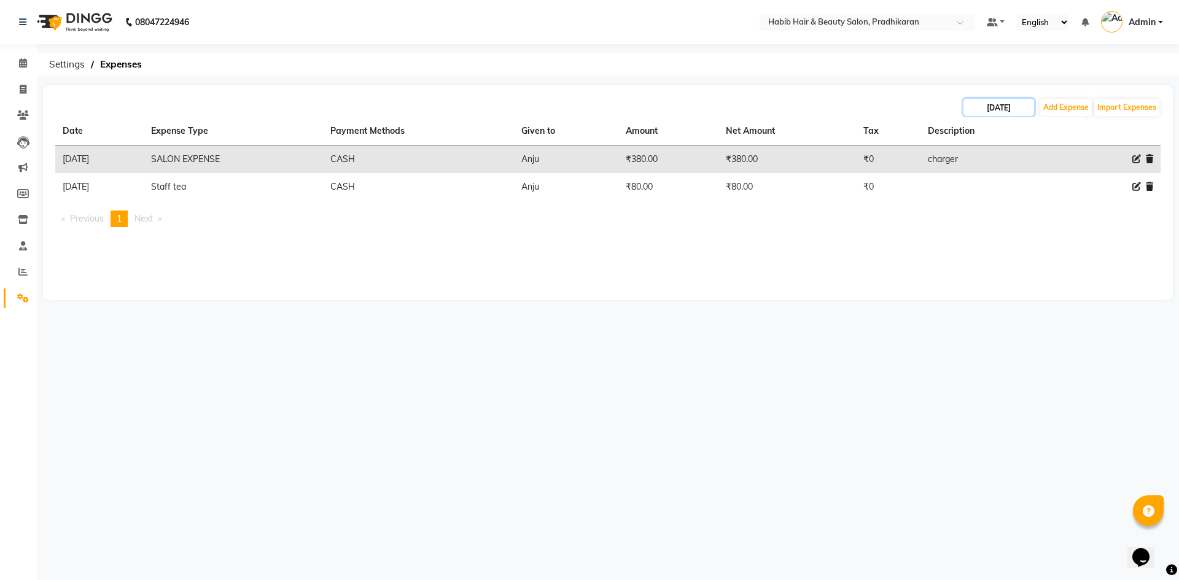
click at [999, 111] on input "27-09-2025" at bounding box center [998, 107] width 71 height 17
select select "9"
select select "2025"
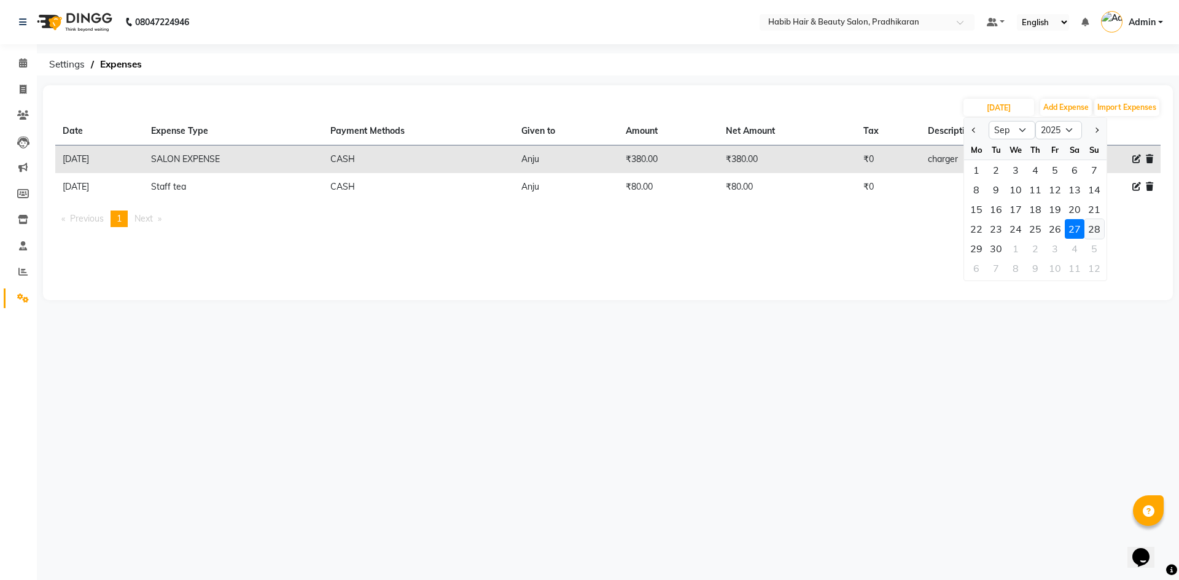
click at [1092, 230] on div "28" at bounding box center [1094, 229] width 20 height 20
type input "28-09-2025"
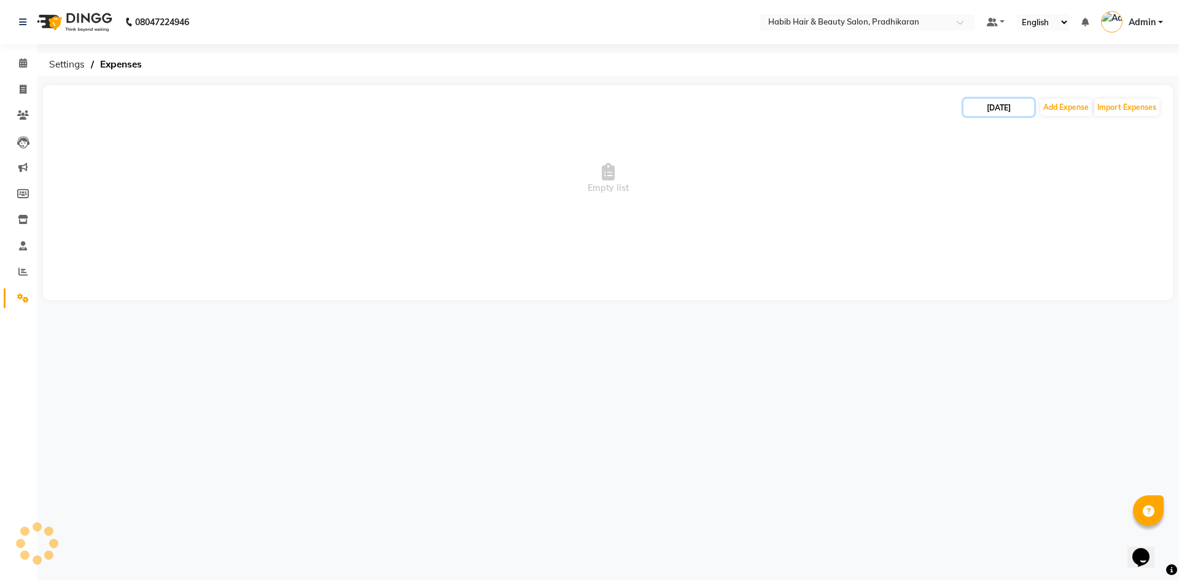
click at [1029, 104] on input "28-09-2025" at bounding box center [998, 107] width 71 height 17
select select "9"
select select "2025"
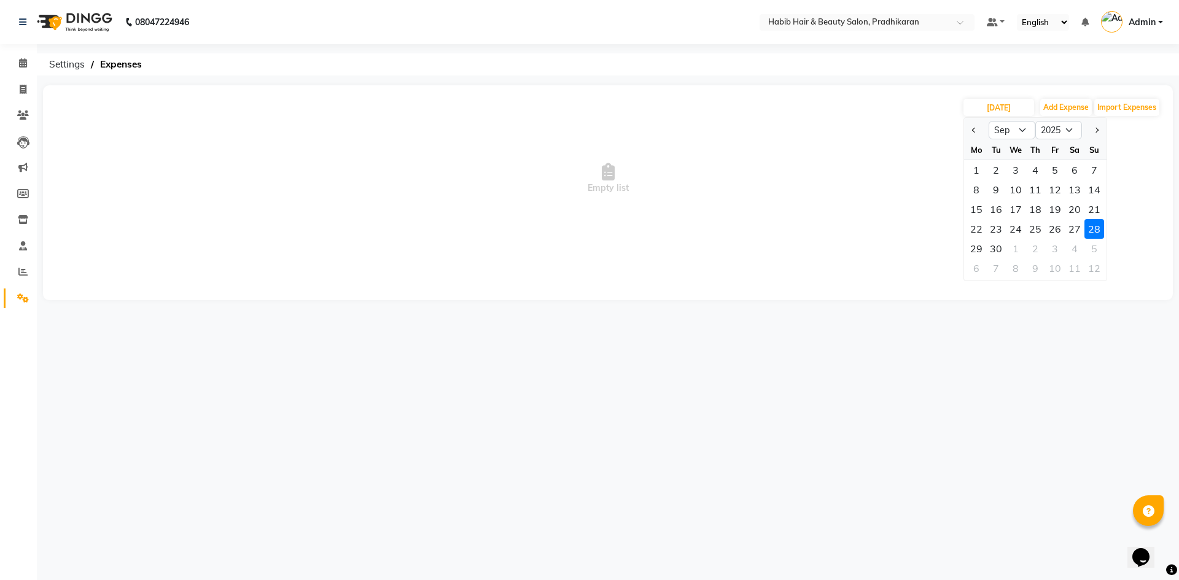
click at [976, 247] on div "29" at bounding box center [976, 249] width 20 height 20
type input "29-09-2025"
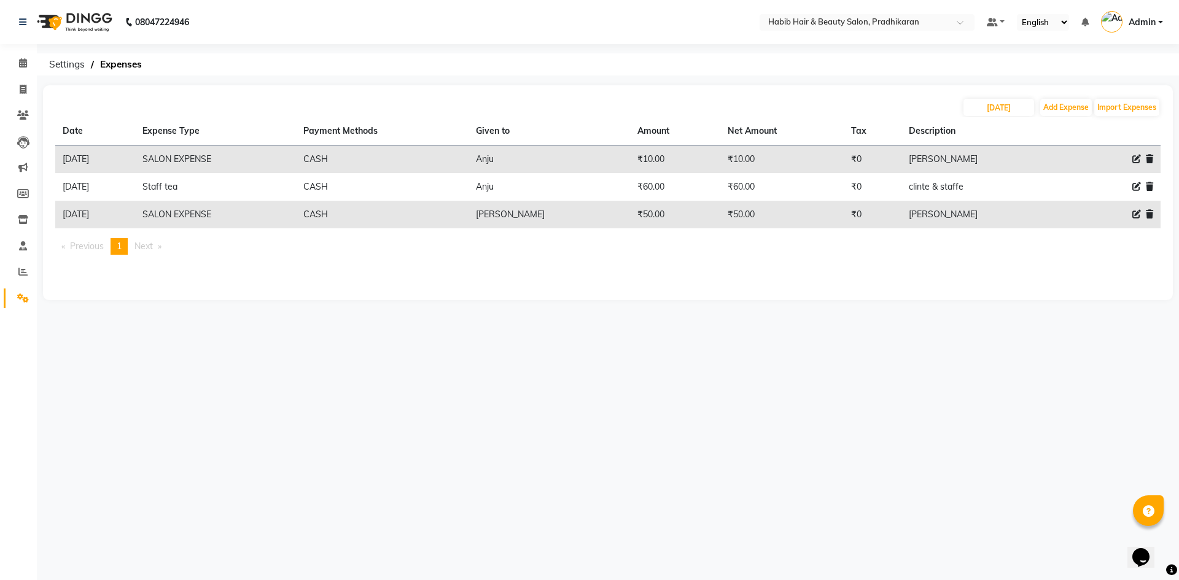
click at [1024, 117] on div "29-09-2025 Add Expense Import Expenses" at bounding box center [607, 108] width 1105 height 20
click at [1022, 114] on input "29-09-2025" at bounding box center [998, 107] width 71 height 17
select select "9"
select select "2025"
click at [998, 256] on div "30" at bounding box center [996, 249] width 20 height 20
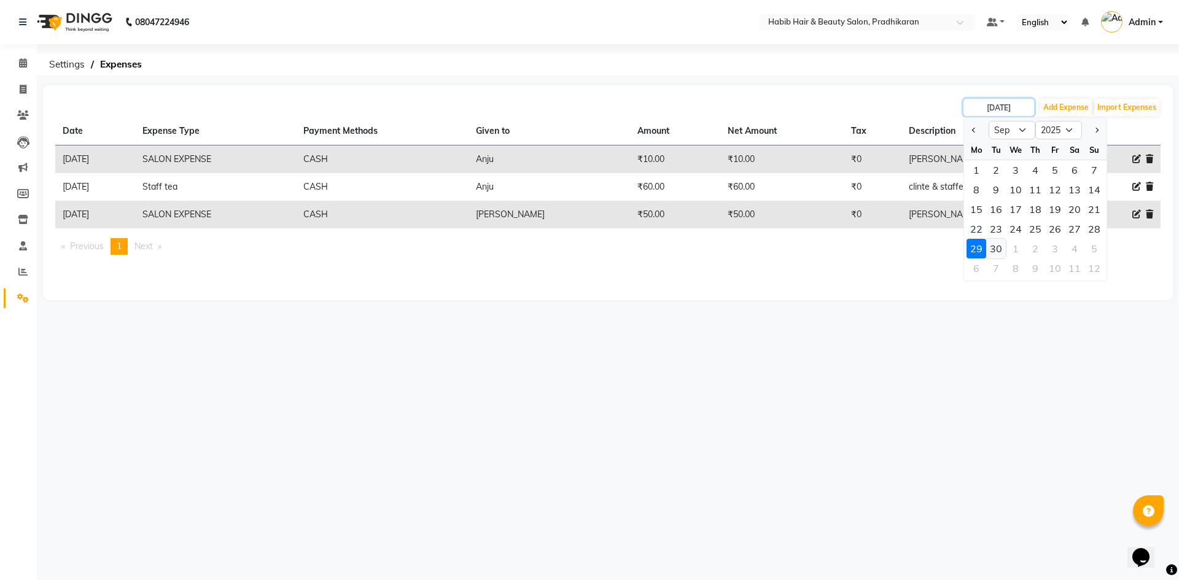
type input "30-09-2025"
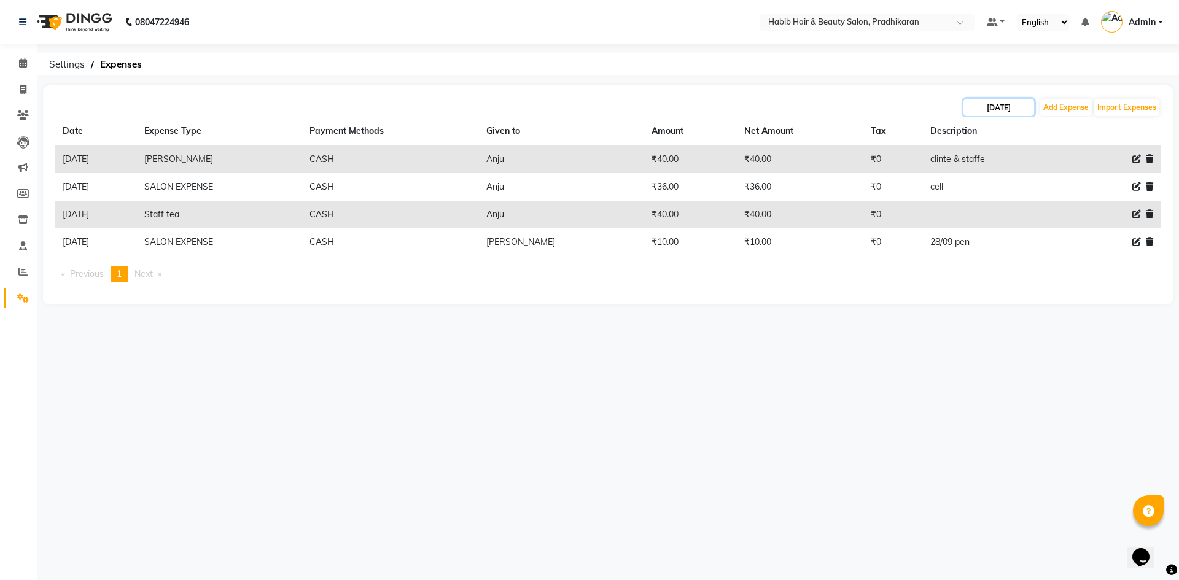
click at [1020, 109] on input "30-09-2025" at bounding box center [998, 107] width 71 height 17
select select "9"
select select "2025"
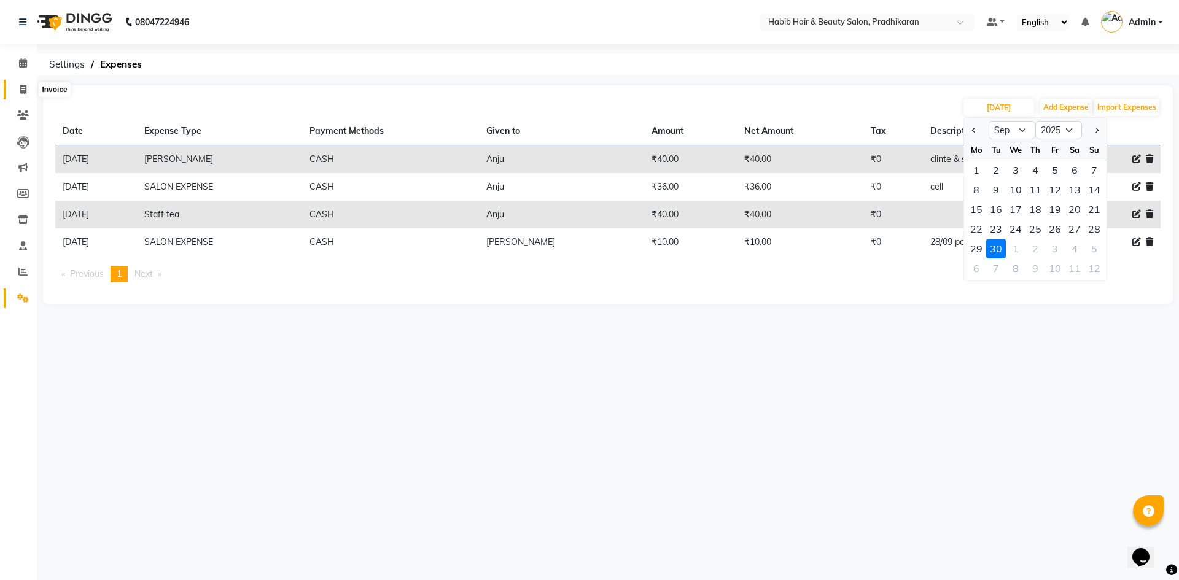
click at [15, 93] on span at bounding box center [22, 90] width 21 height 14
select select "5583"
select select "service"
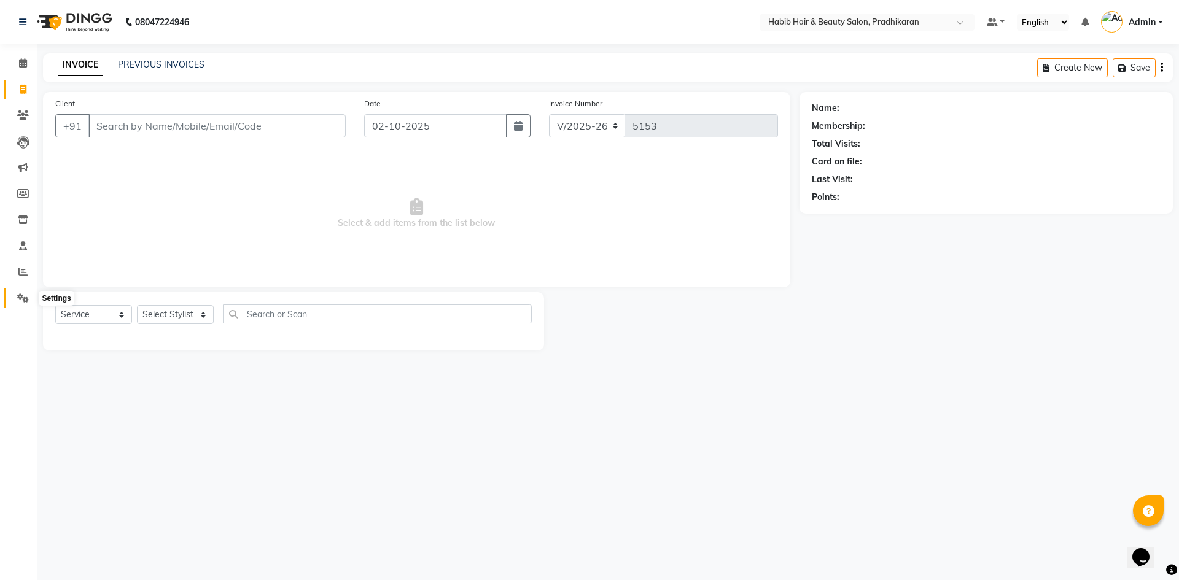
click at [28, 297] on icon at bounding box center [23, 298] width 12 height 9
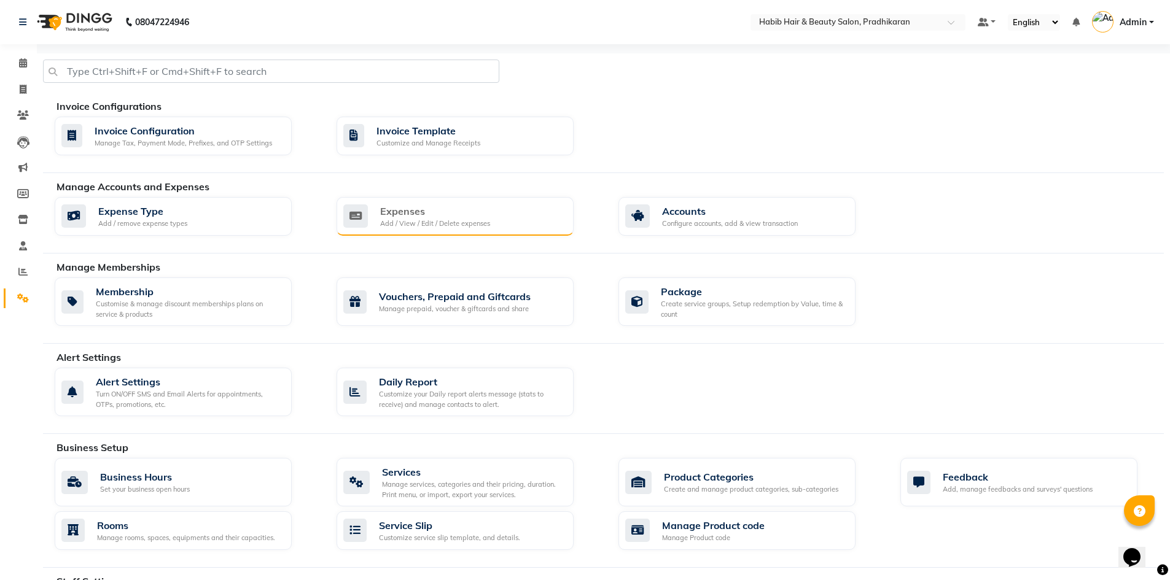
click at [447, 221] on div "Add / View / Edit / Delete expenses" at bounding box center [435, 224] width 110 height 10
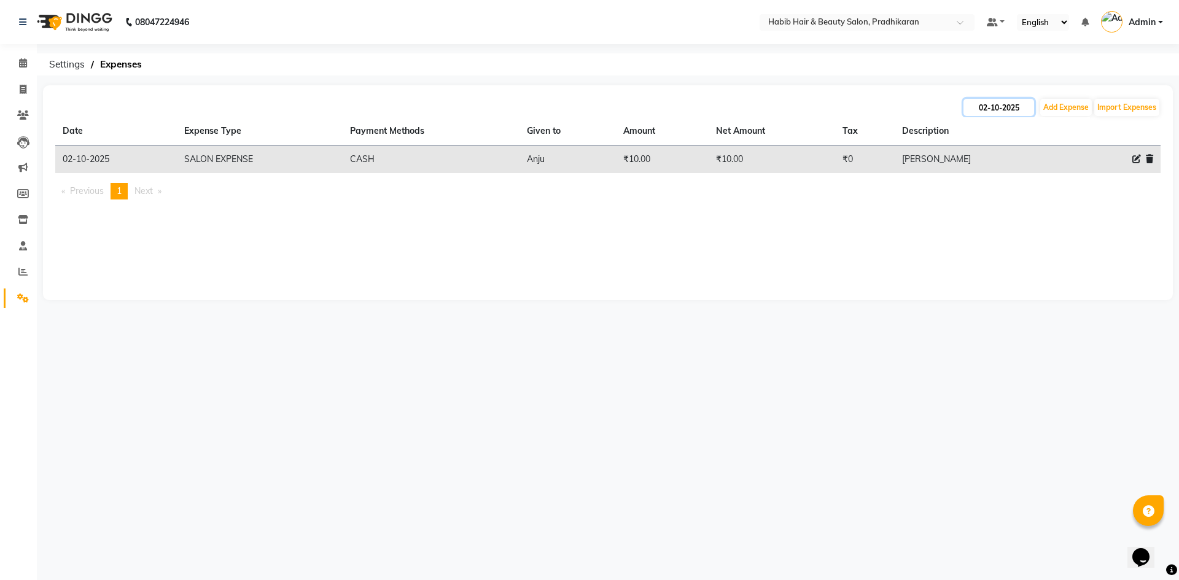
click at [1018, 111] on input "02-10-2025" at bounding box center [998, 107] width 71 height 17
select select "10"
select select "2025"
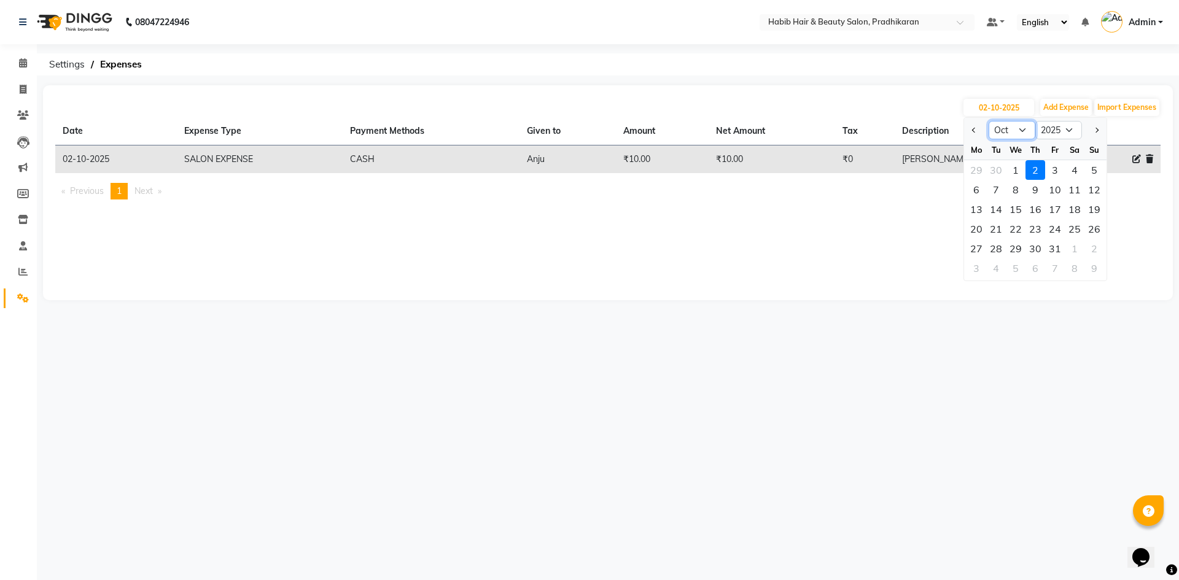
click at [1024, 131] on select "Jan Feb Mar Apr May Jun Jul Aug Sep Oct Nov Dec" at bounding box center [1012, 130] width 47 height 18
select select "9"
click at [989, 121] on select "Jan Feb Mar Apr May Jun Jul Aug Sep Oct Nov Dec" at bounding box center [1012, 130] width 47 height 18
click at [975, 170] on div "1" at bounding box center [976, 170] width 20 height 20
type input "01-09-2025"
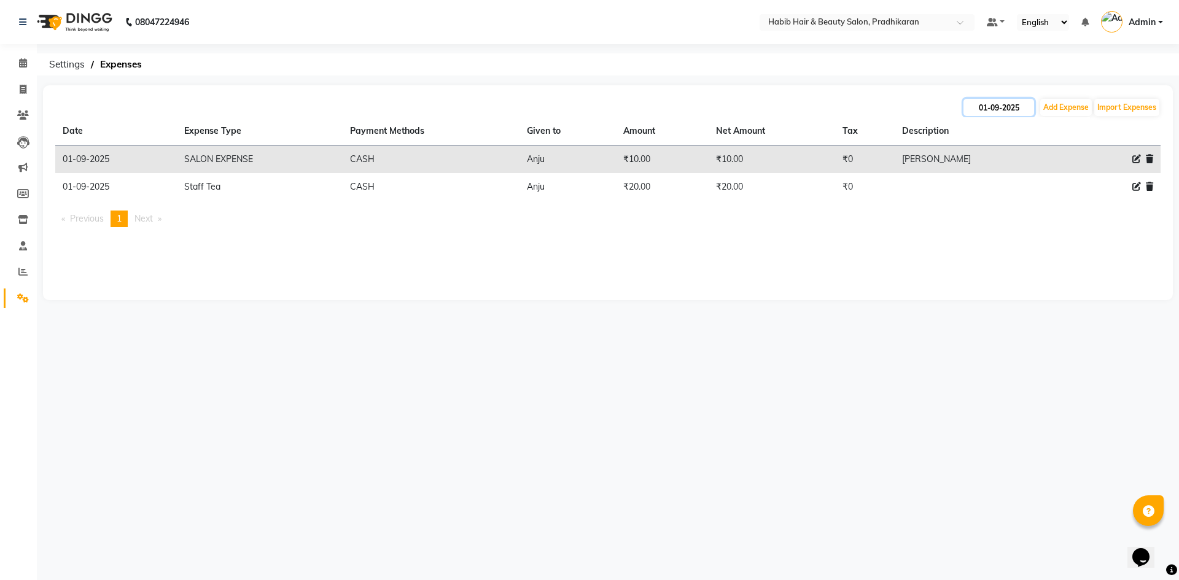
click at [1014, 107] on input "01-09-2025" at bounding box center [998, 107] width 71 height 17
select select "9"
select select "2025"
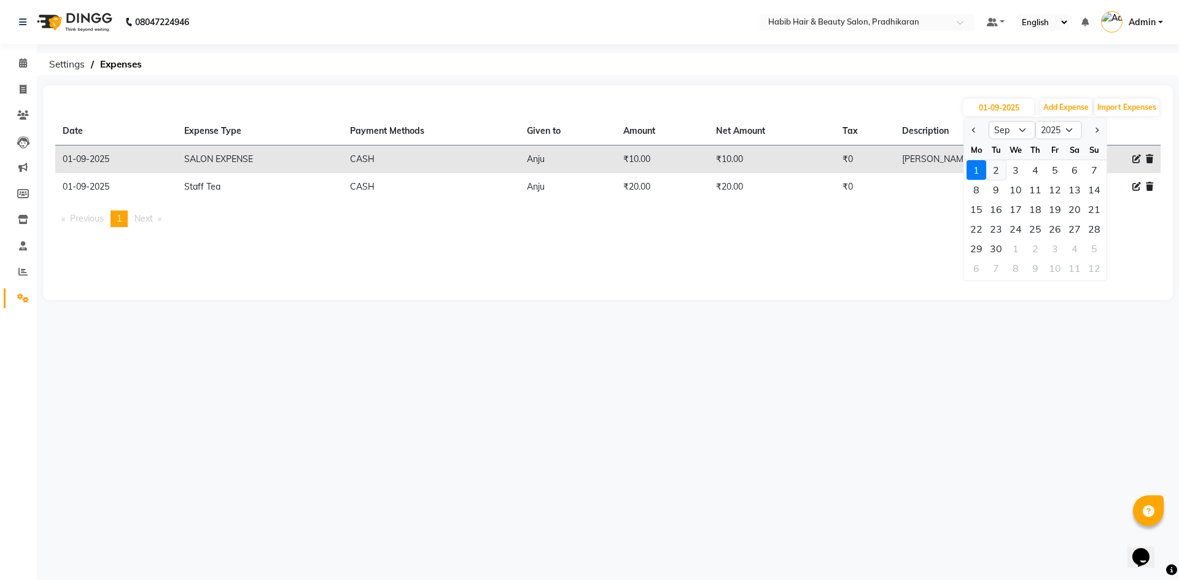
click at [1000, 169] on div "2" at bounding box center [996, 170] width 20 height 20
type input "02-09-2025"
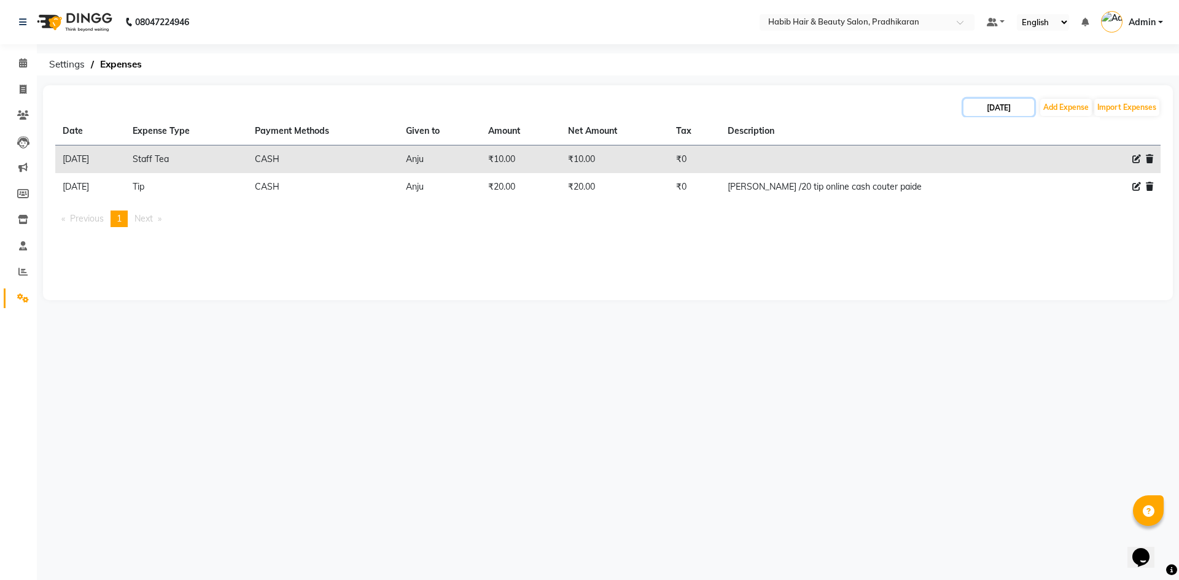
click at [990, 108] on input "02-09-2025" at bounding box center [998, 107] width 71 height 17
select select "9"
select select "2025"
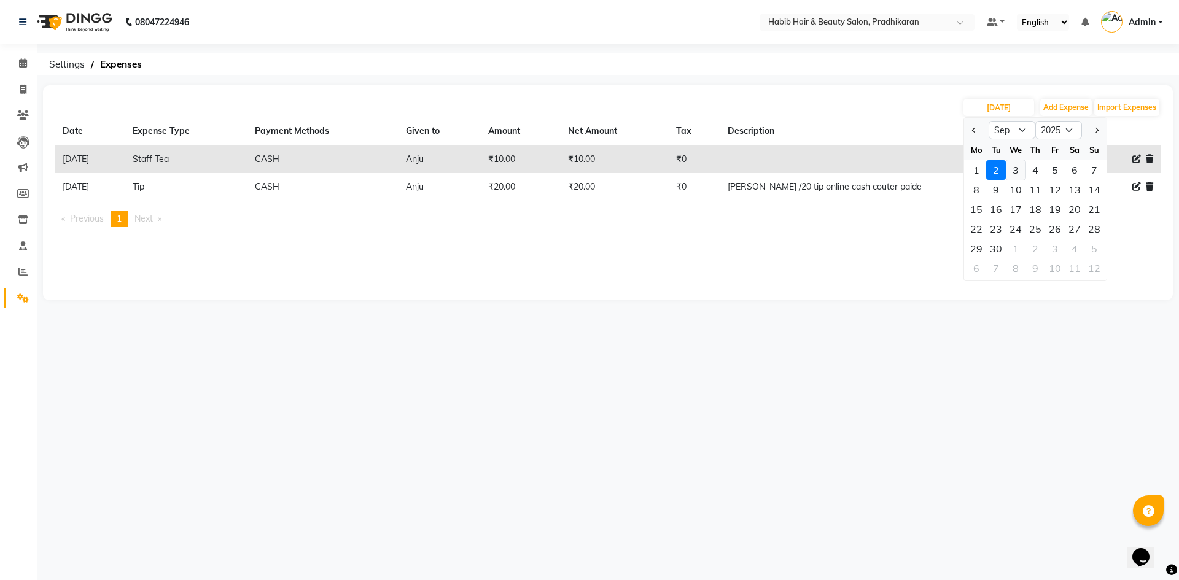
click at [1022, 174] on div "3" at bounding box center [1016, 170] width 20 height 20
type input "03-09-2025"
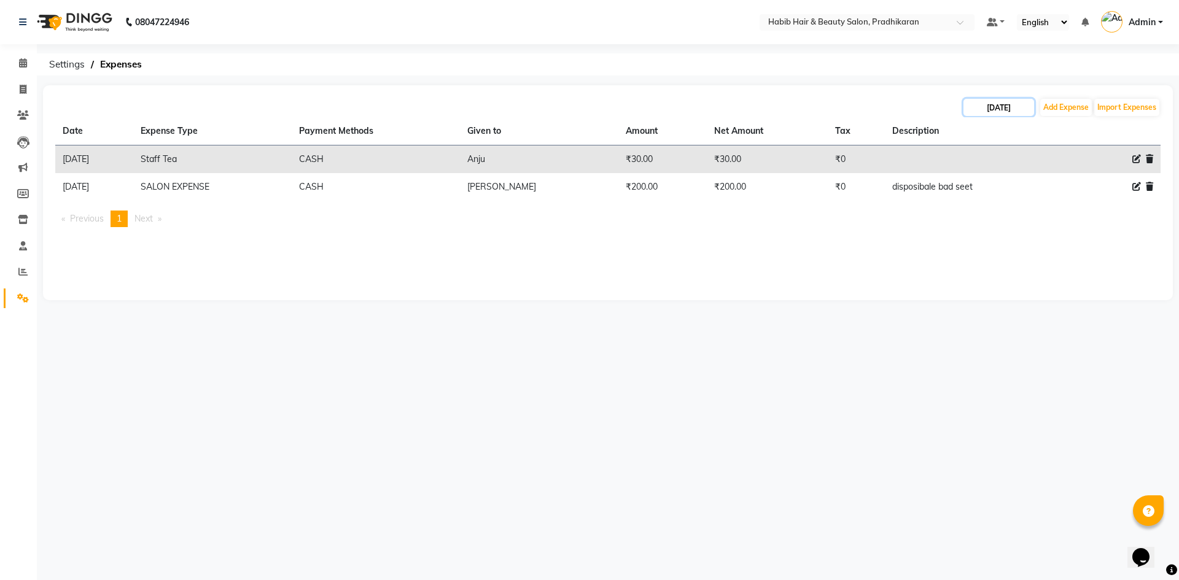
click at [977, 106] on input "03-09-2025" at bounding box center [998, 107] width 71 height 17
select select "9"
select select "2025"
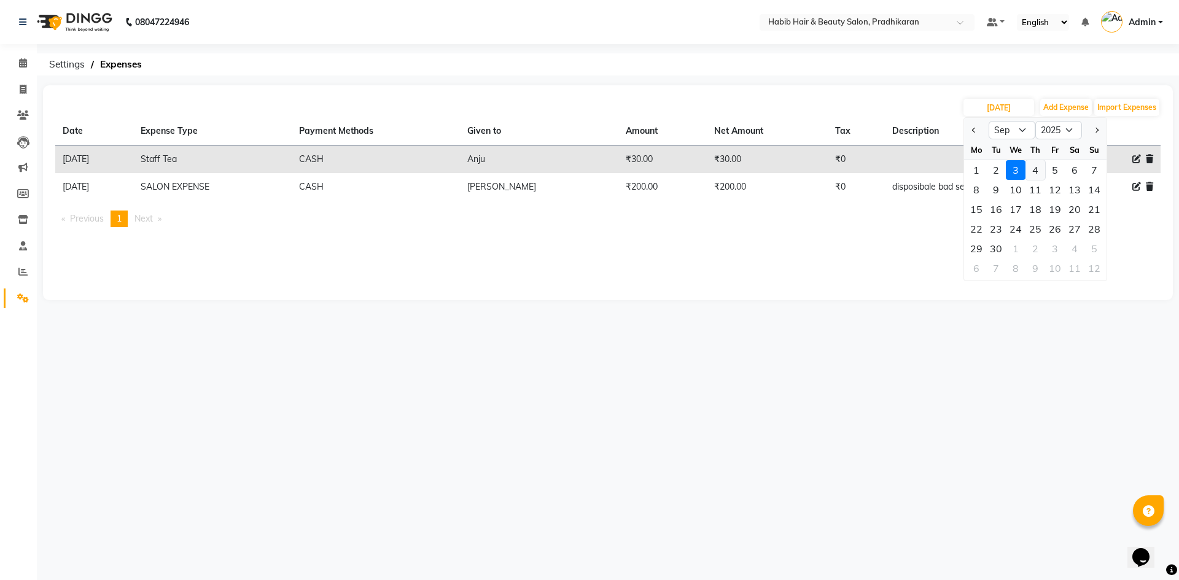
click at [1036, 171] on div "4" at bounding box center [1035, 170] width 20 height 20
type input "04-09-2025"
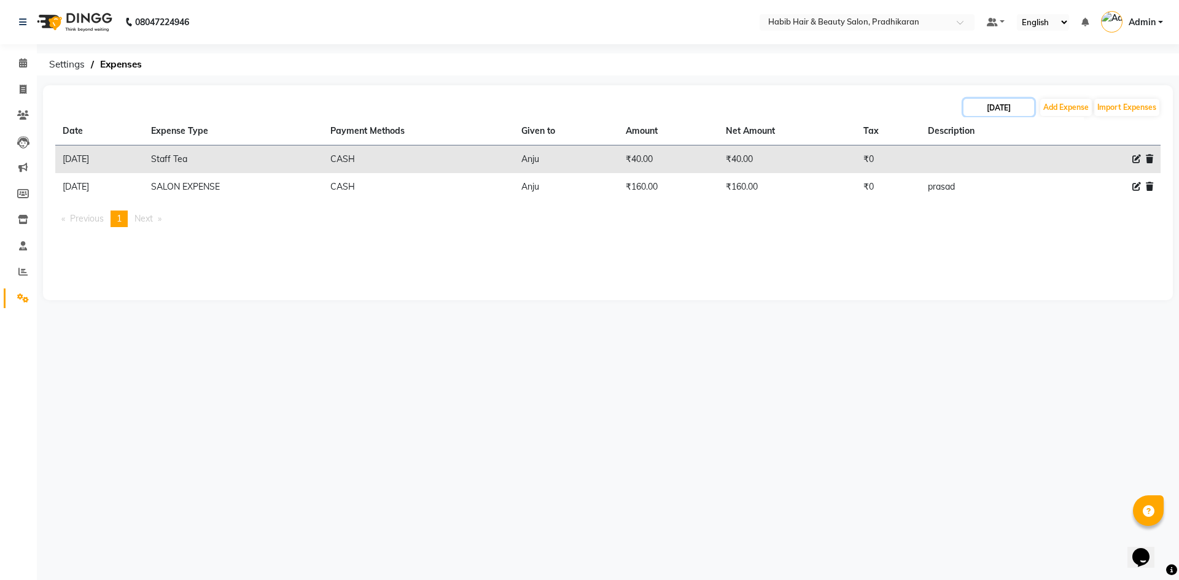
click at [1006, 108] on input "04-09-2025" at bounding box center [998, 107] width 71 height 17
select select "9"
select select "2025"
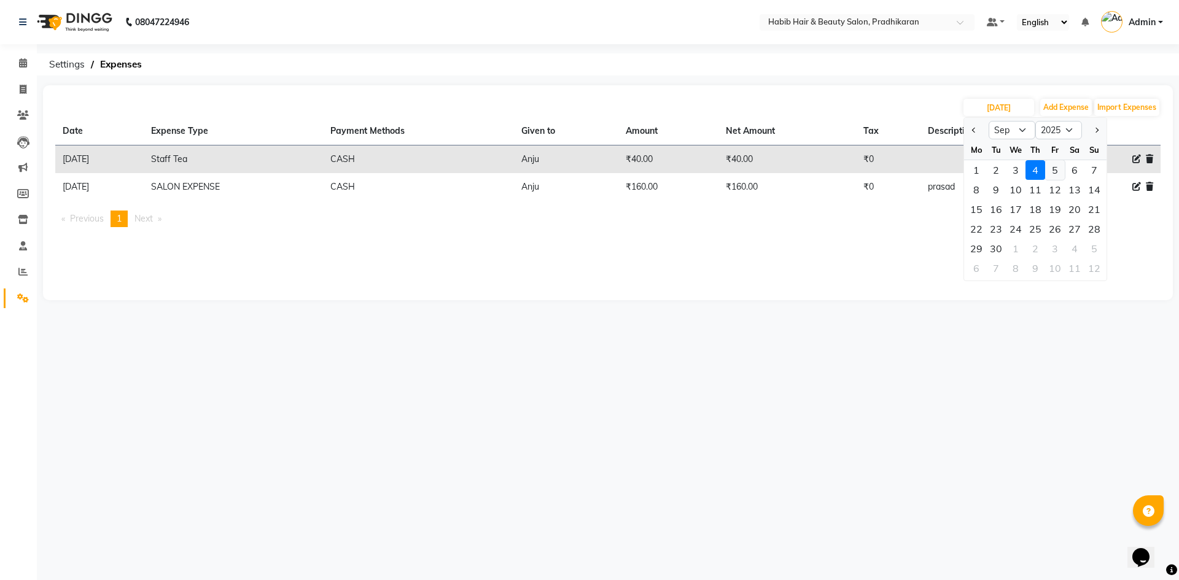
click at [1059, 176] on div "5" at bounding box center [1055, 170] width 20 height 20
type input "05-09-2025"
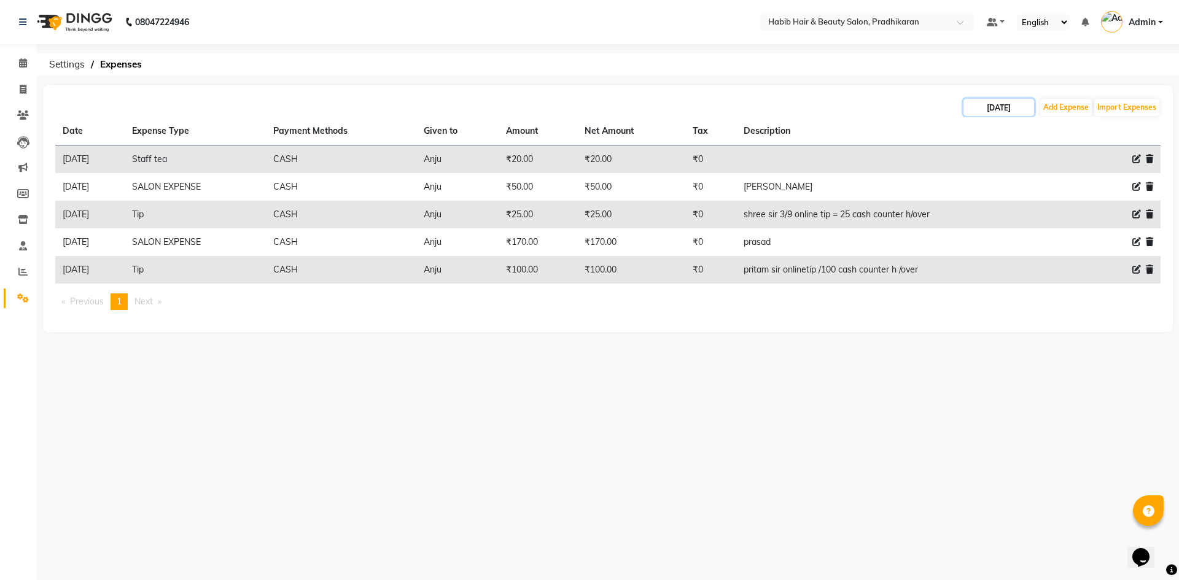
click at [997, 104] on input "05-09-2025" at bounding box center [998, 107] width 71 height 17
select select "9"
select select "2025"
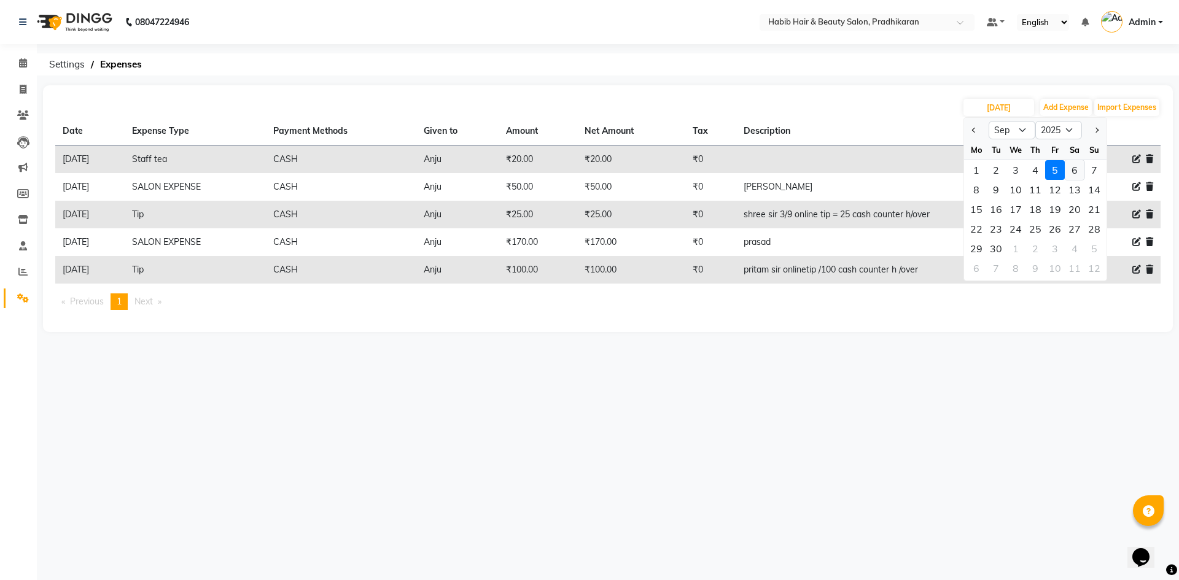
click at [1073, 176] on div "6" at bounding box center [1075, 170] width 20 height 20
type input "06-09-2025"
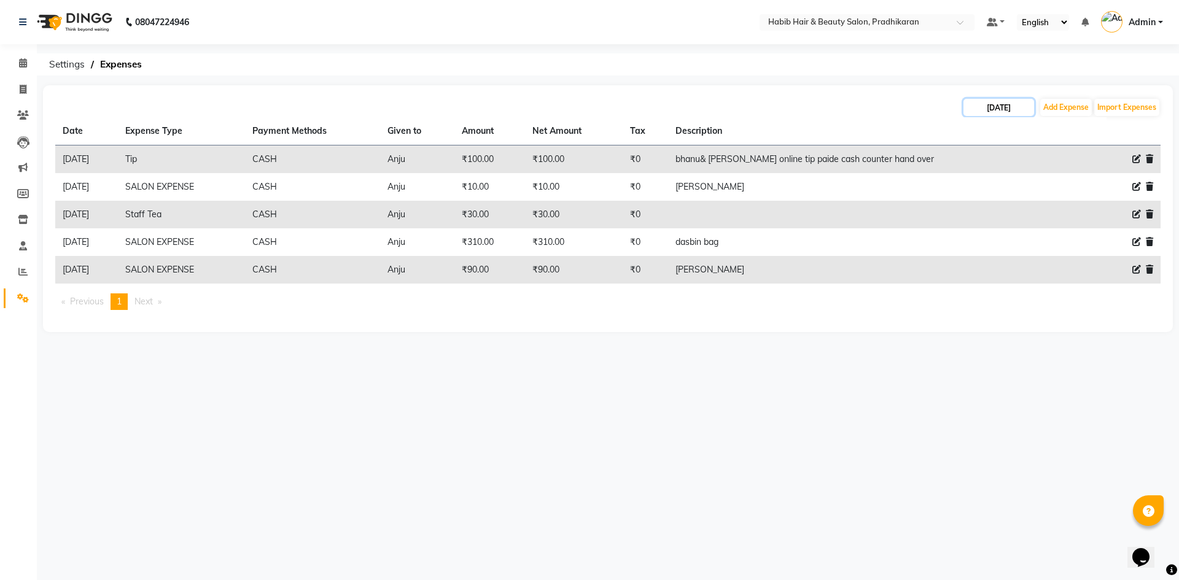
click at [1002, 111] on input "06-09-2025" at bounding box center [998, 107] width 71 height 17
select select "9"
select select "2025"
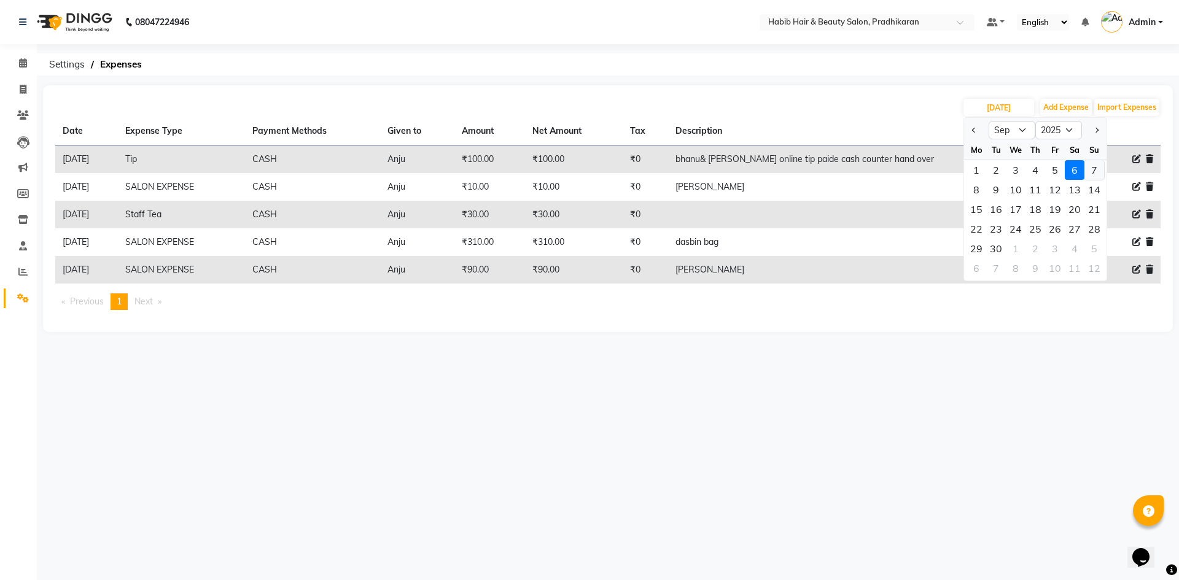
click at [1096, 173] on div "7" at bounding box center [1094, 170] width 20 height 20
type input "07-09-2025"
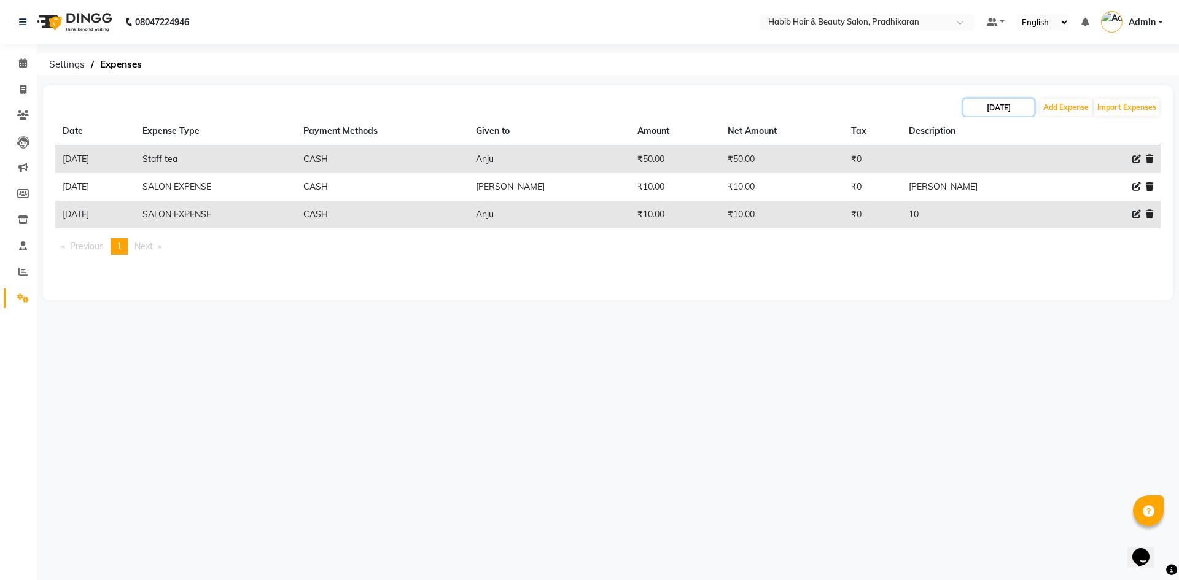
click at [996, 106] on input "07-09-2025" at bounding box center [998, 107] width 71 height 17
select select "9"
click at [984, 194] on div "8" at bounding box center [976, 190] width 20 height 20
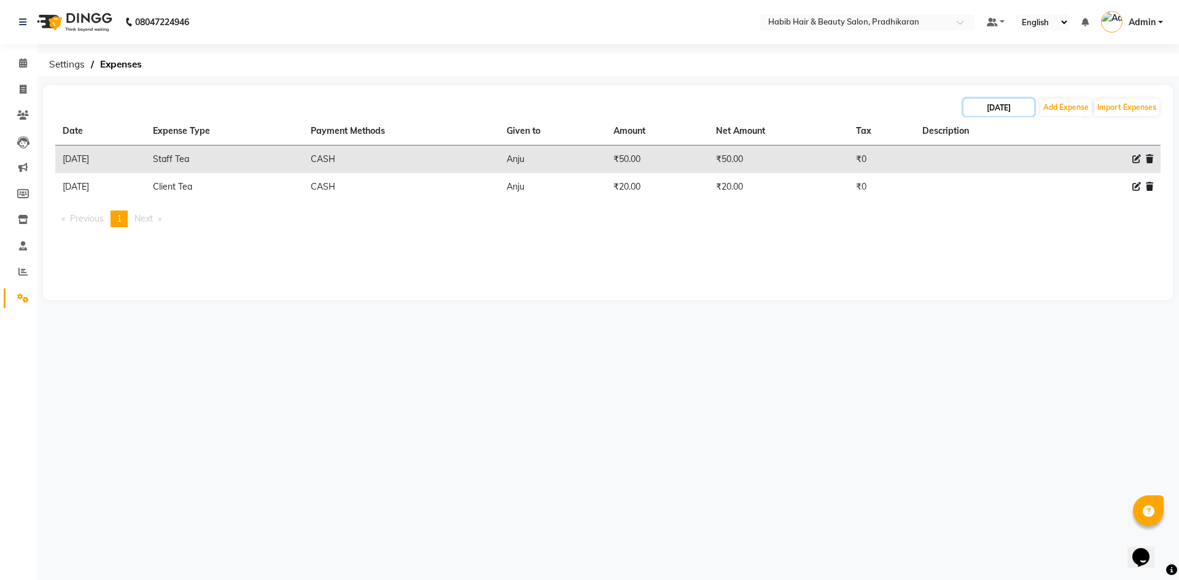
click at [999, 107] on input "08-09-2025" at bounding box center [998, 107] width 71 height 17
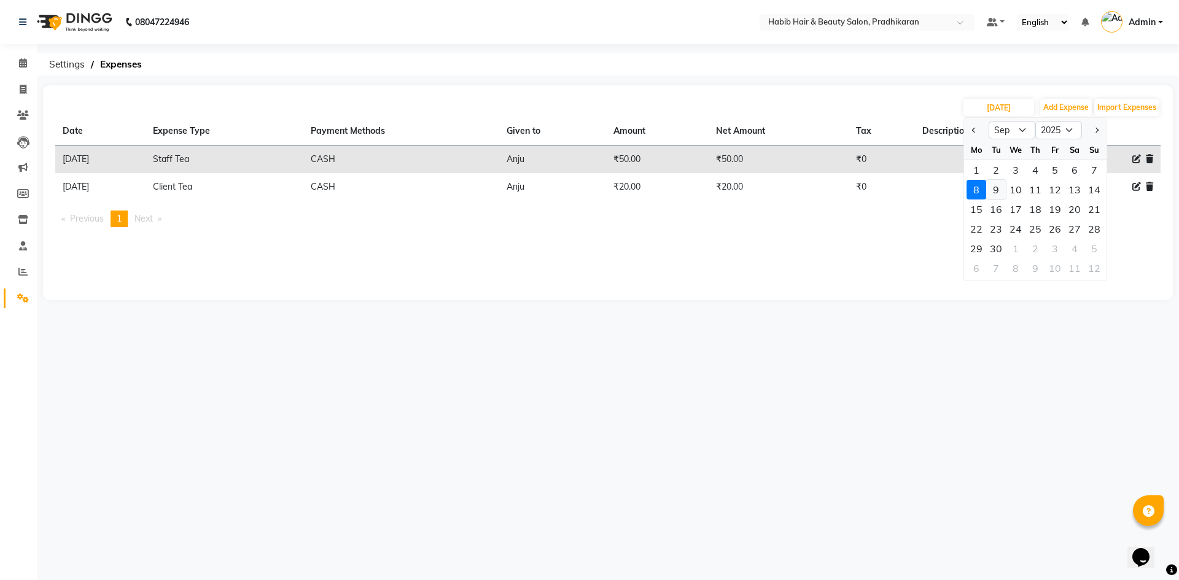
click at [1002, 193] on div "9" at bounding box center [996, 190] width 20 height 20
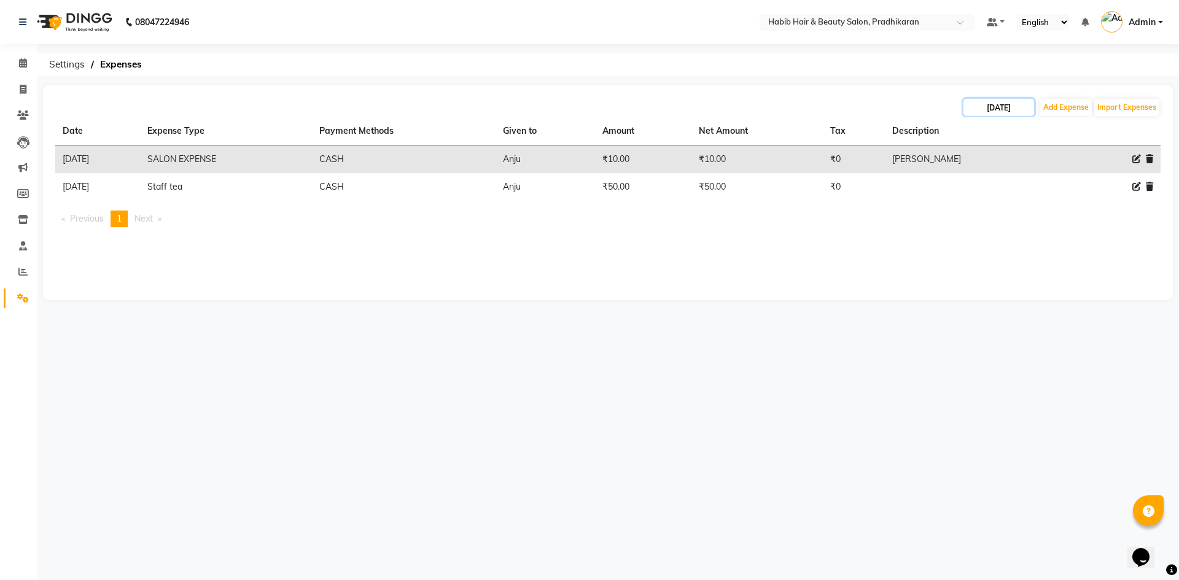
click at [1001, 110] on input "09-09-2025" at bounding box center [998, 107] width 71 height 17
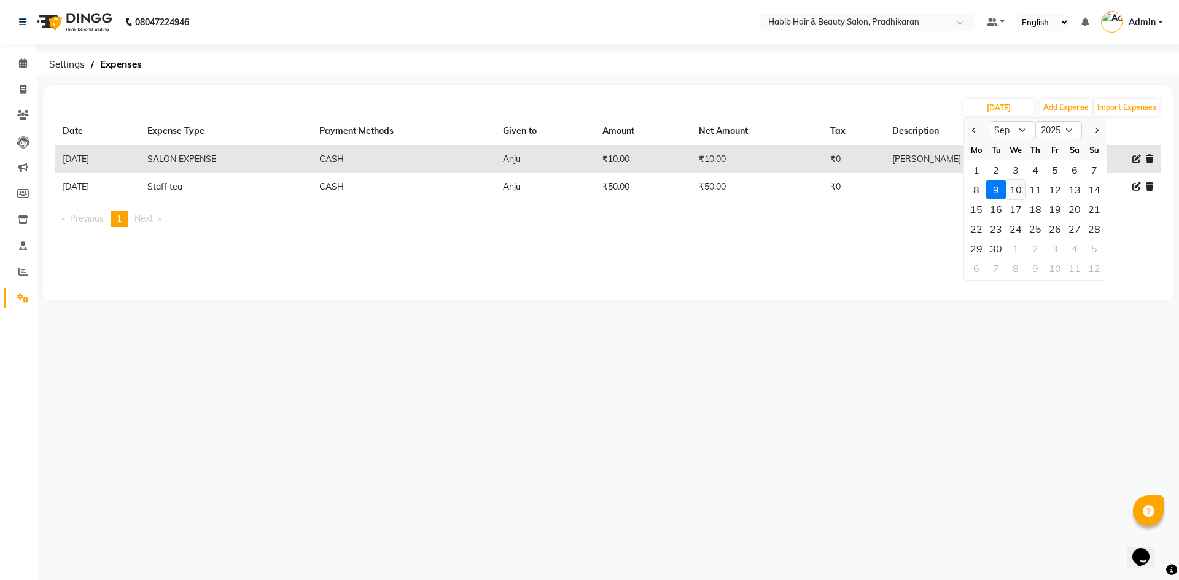
click at [1015, 193] on div "10" at bounding box center [1016, 190] width 20 height 20
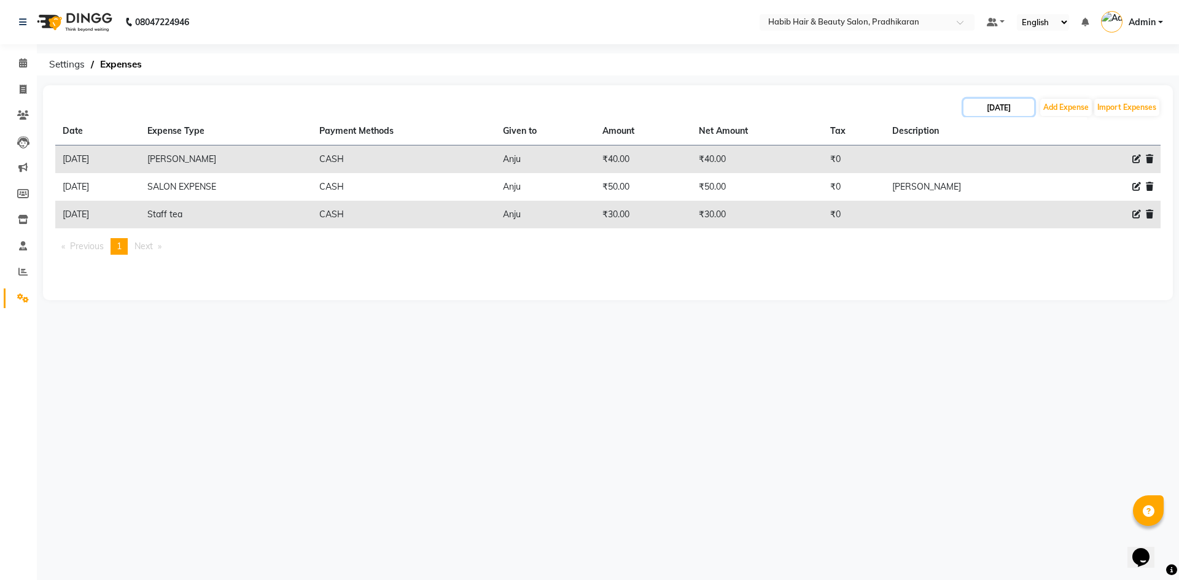
click at [987, 107] on input "10-09-2025" at bounding box center [998, 107] width 71 height 17
click at [1035, 192] on div "11" at bounding box center [1035, 190] width 20 height 20
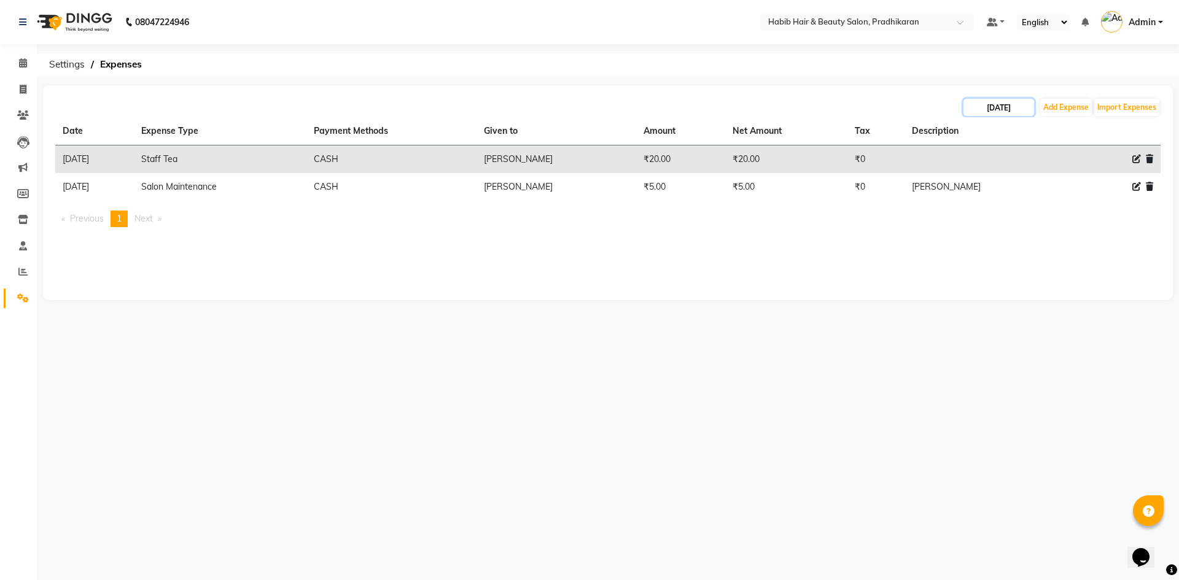
click at [992, 107] on input "11-09-2025" at bounding box center [998, 107] width 71 height 17
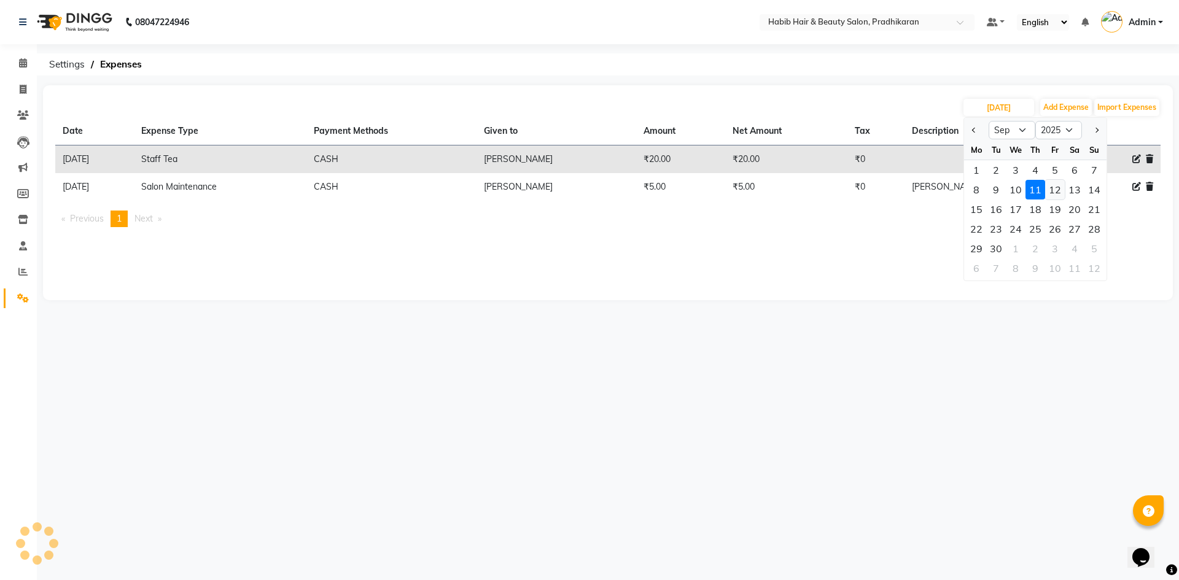
click at [1060, 192] on div "12" at bounding box center [1055, 190] width 20 height 20
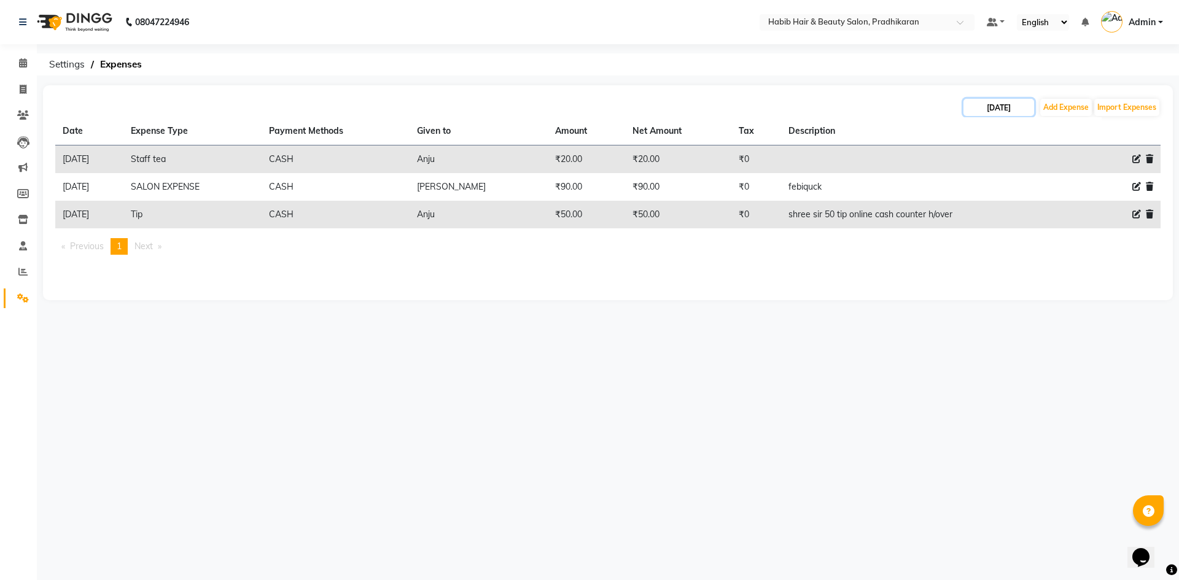
click at [1017, 113] on input "12-09-2025" at bounding box center [998, 107] width 71 height 17
click at [1074, 187] on div "13" at bounding box center [1075, 190] width 20 height 20
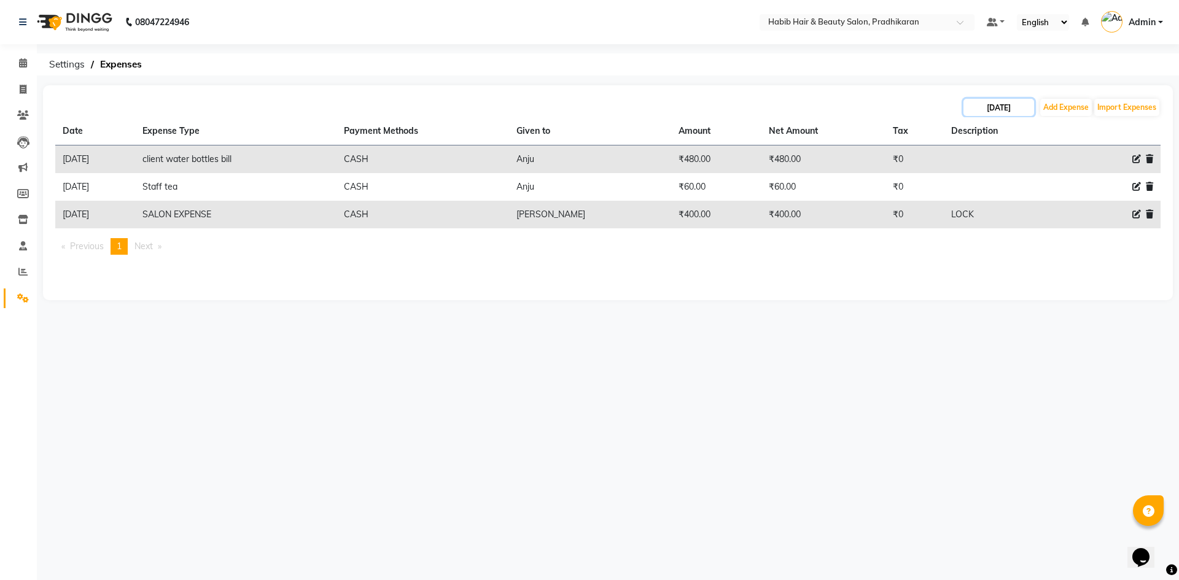
click at [1017, 108] on input "13-09-2025" at bounding box center [998, 107] width 71 height 17
click at [1095, 196] on div "14" at bounding box center [1094, 190] width 20 height 20
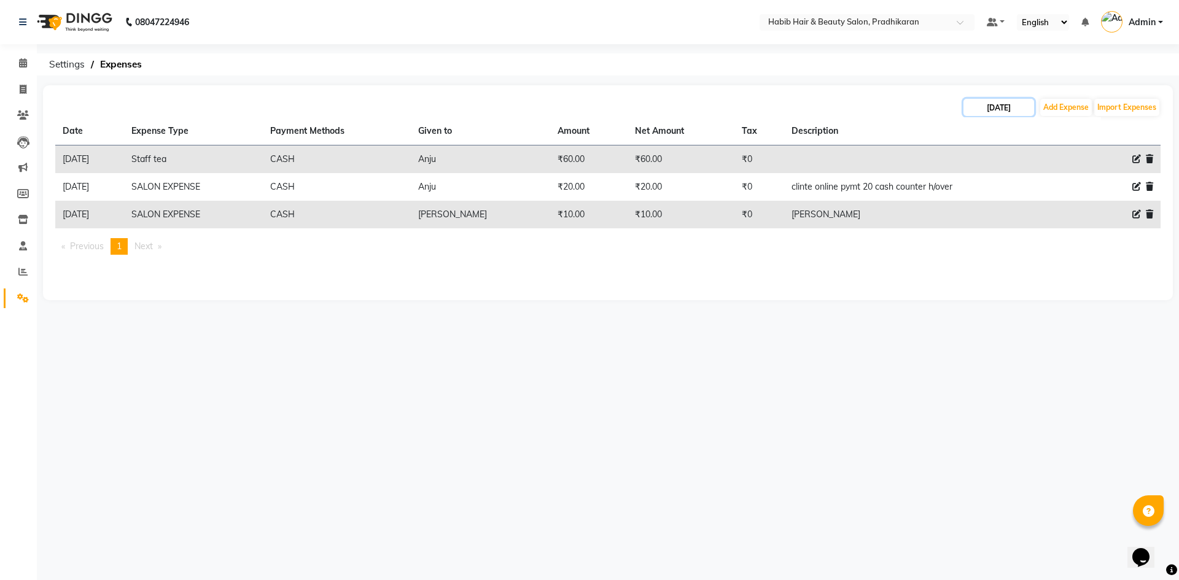
click at [1030, 103] on input "14-09-2025" at bounding box center [998, 107] width 71 height 17
click at [978, 211] on div "15" at bounding box center [976, 210] width 20 height 20
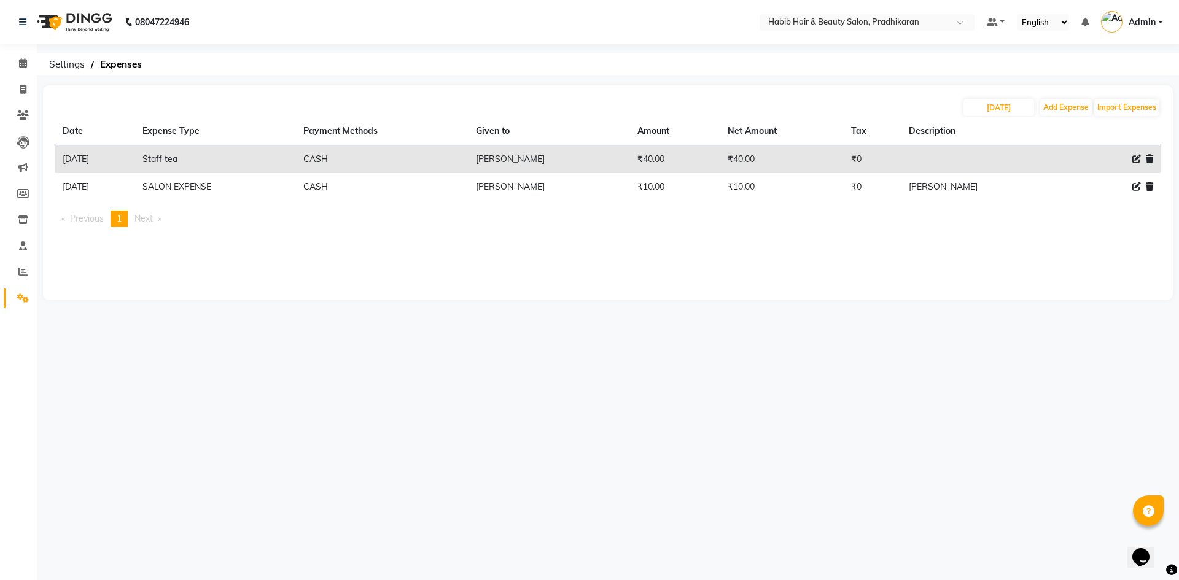
click at [973, 98] on div "15-09-2025 Add Expense Import Expenses" at bounding box center [607, 108] width 1105 height 20
click at [992, 107] on input "15-09-2025" at bounding box center [998, 107] width 71 height 17
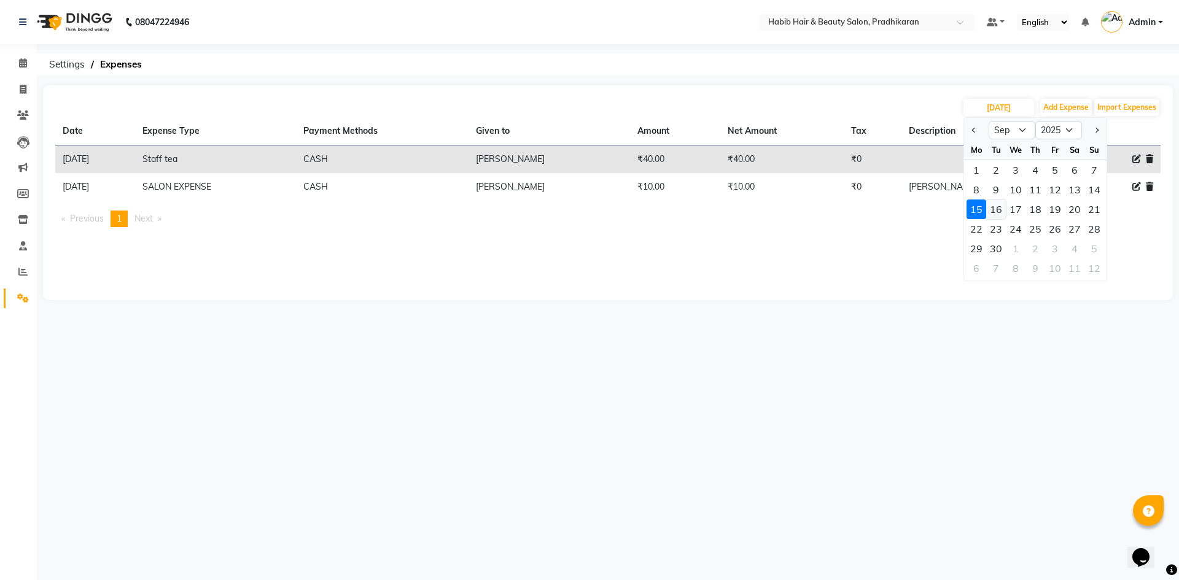
click at [996, 208] on div "16" at bounding box center [996, 210] width 20 height 20
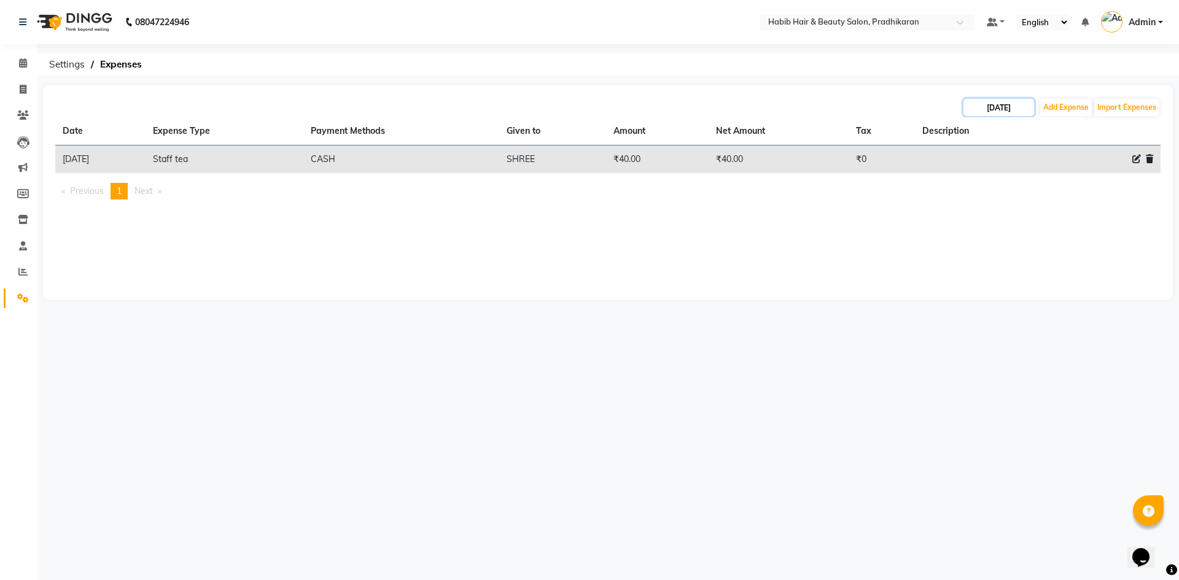
click at [976, 103] on input "16-09-2025" at bounding box center [998, 107] width 71 height 17
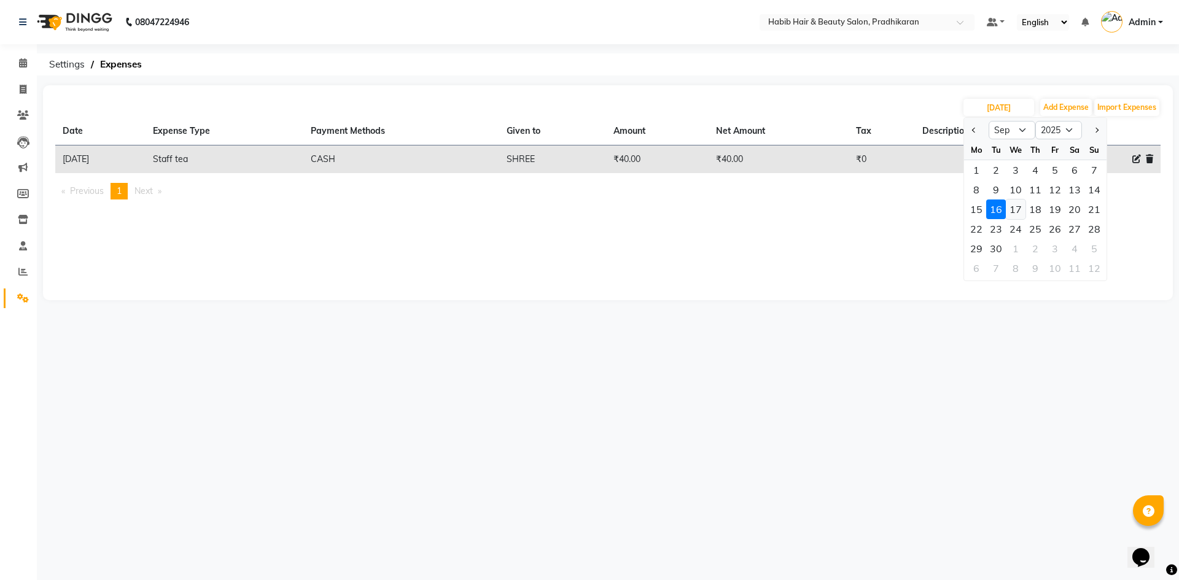
click at [1024, 211] on div "17" at bounding box center [1016, 210] width 20 height 20
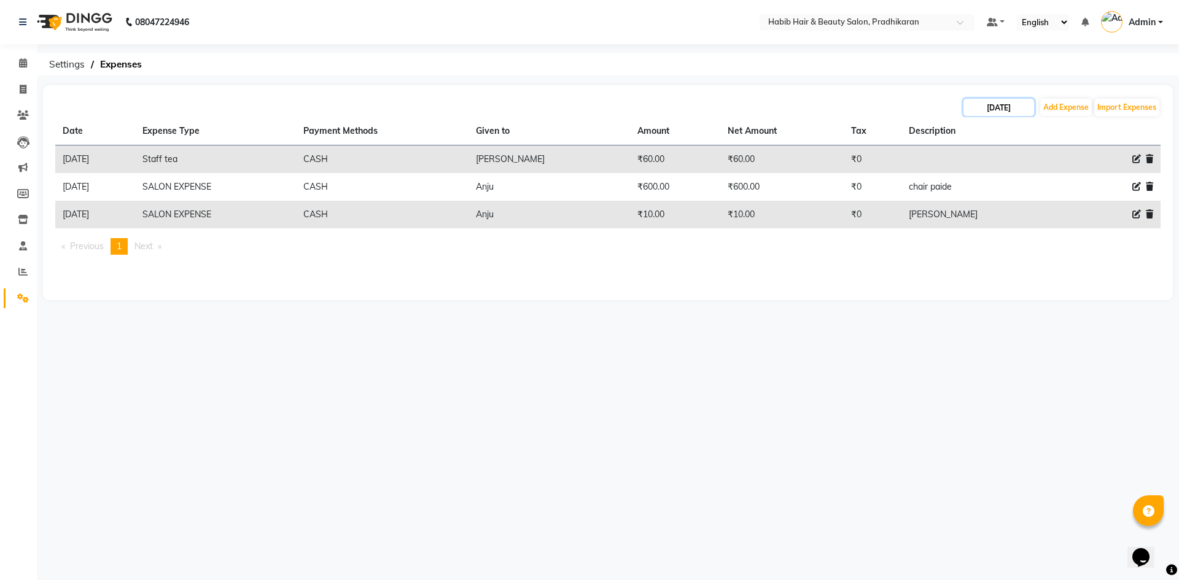
click at [981, 112] on input "17-09-2025" at bounding box center [998, 107] width 71 height 17
click at [1041, 212] on div "18" at bounding box center [1035, 210] width 20 height 20
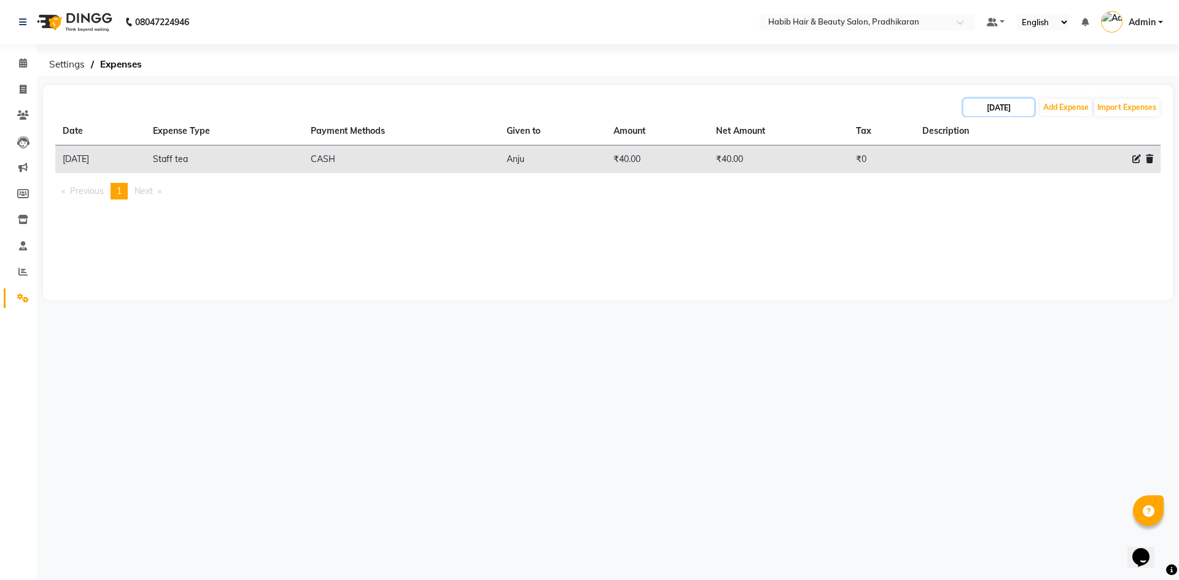
click at [989, 110] on input "18-09-2025" at bounding box center [998, 107] width 71 height 17
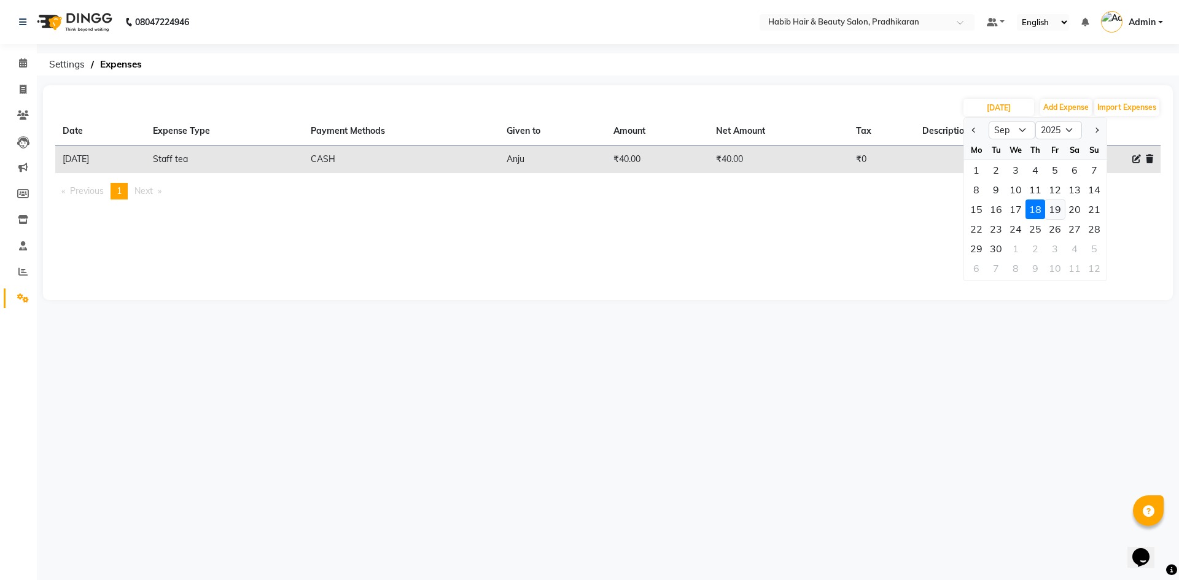
click at [1059, 211] on div "19" at bounding box center [1055, 210] width 20 height 20
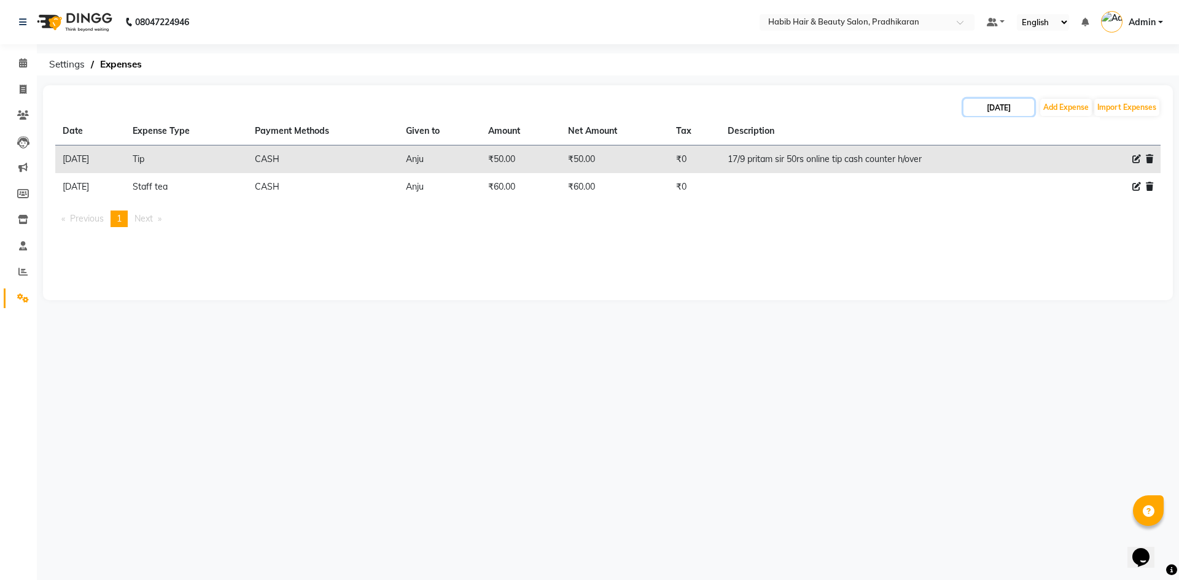
click at [1007, 115] on input "19-09-2025" at bounding box center [998, 107] width 71 height 17
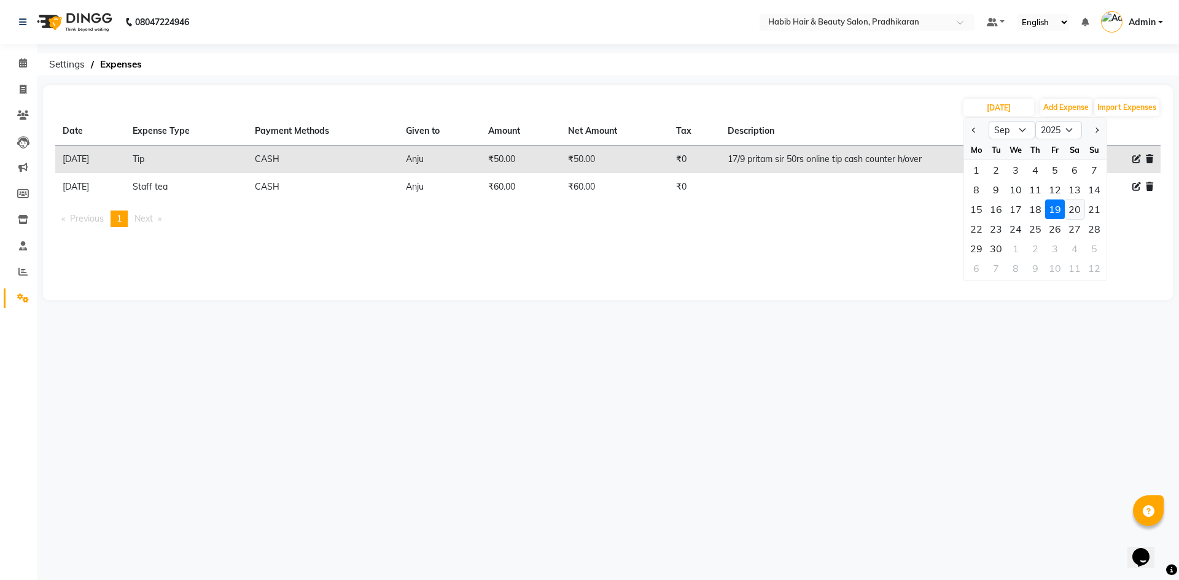
click at [1070, 212] on div "20" at bounding box center [1075, 210] width 20 height 20
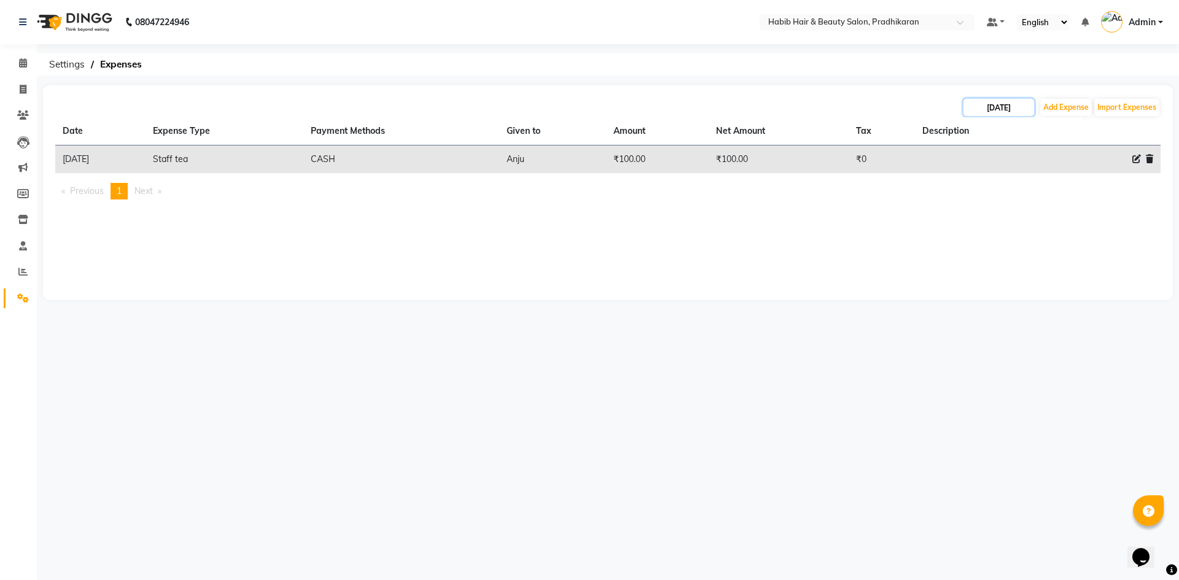
click at [1016, 109] on input "20-09-2025" at bounding box center [998, 107] width 71 height 17
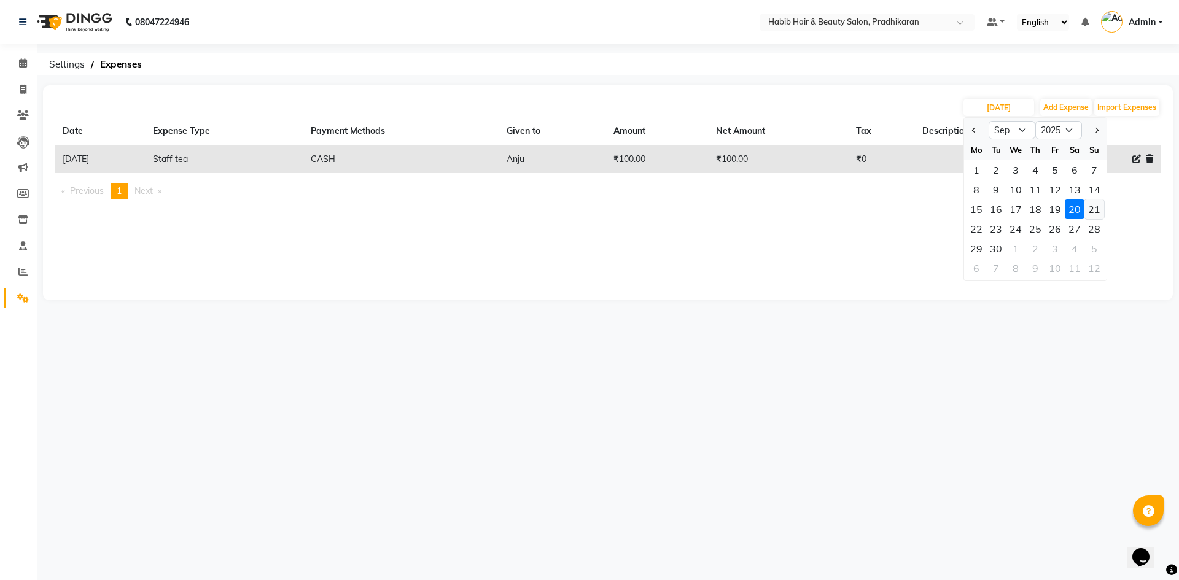
click at [1096, 213] on div "21" at bounding box center [1094, 210] width 20 height 20
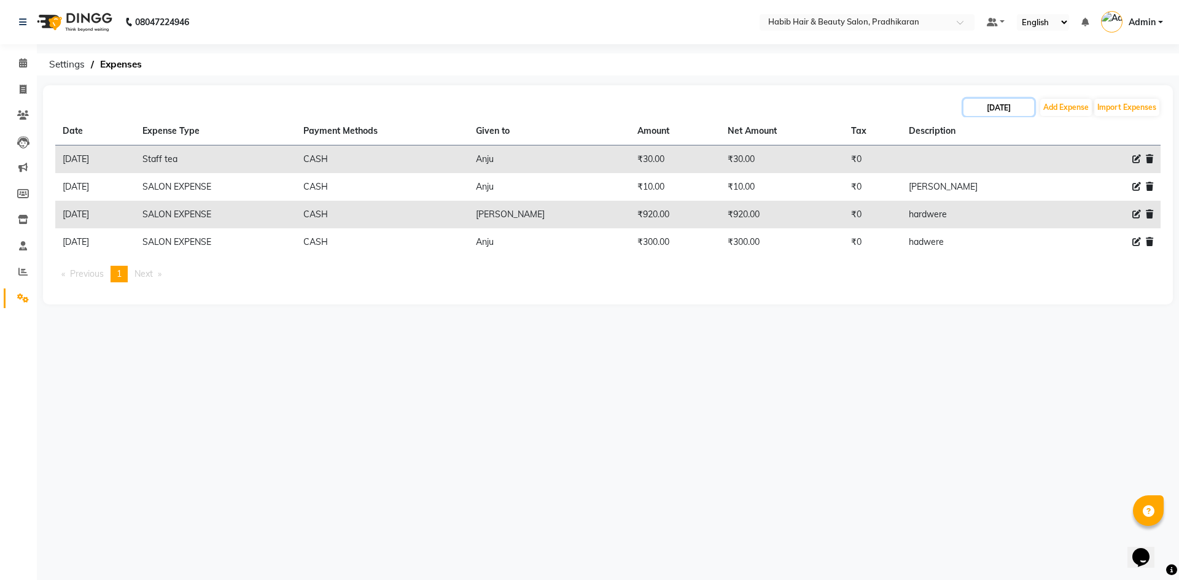
click at [981, 107] on input "21-09-2025" at bounding box center [998, 107] width 71 height 17
click at [984, 225] on div "22" at bounding box center [976, 229] width 20 height 20
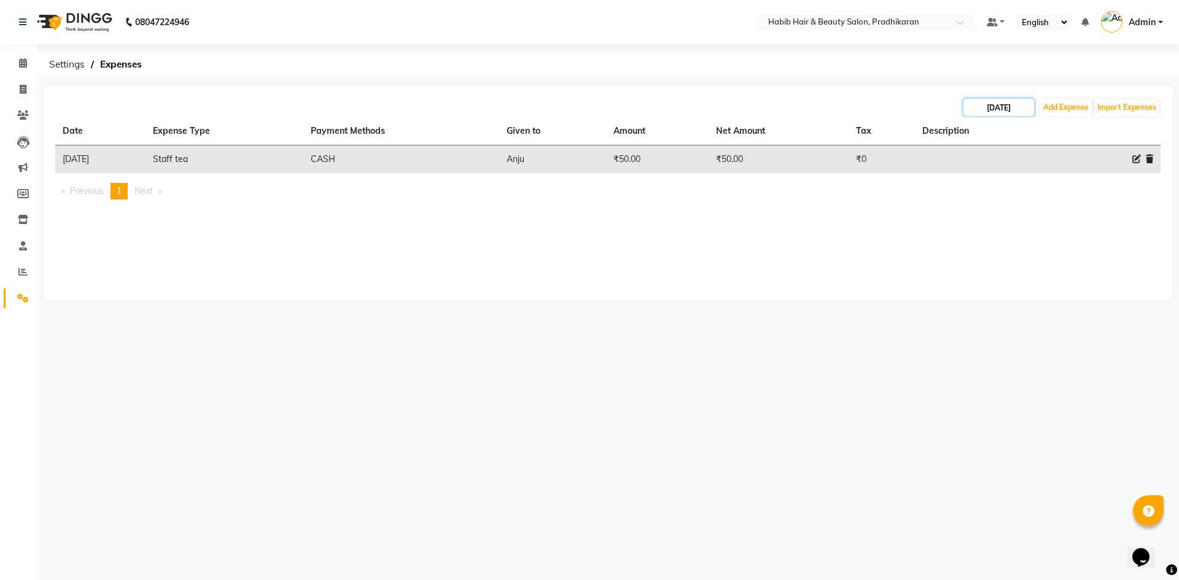
click at [978, 106] on input "22-09-2025" at bounding box center [998, 107] width 71 height 17
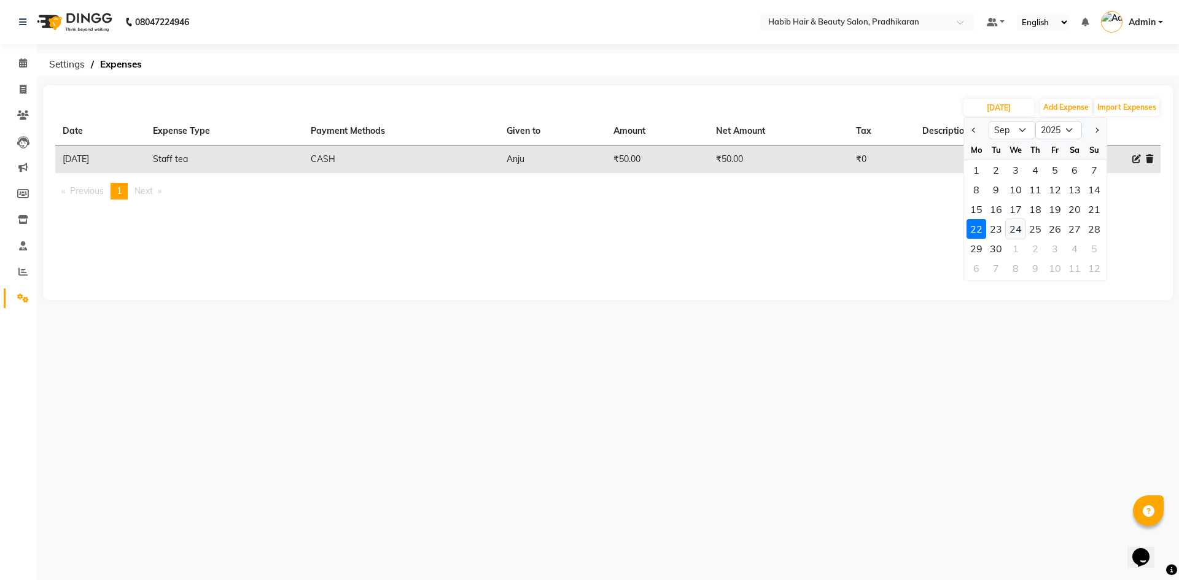
click at [1007, 231] on div "24" at bounding box center [1016, 229] width 20 height 20
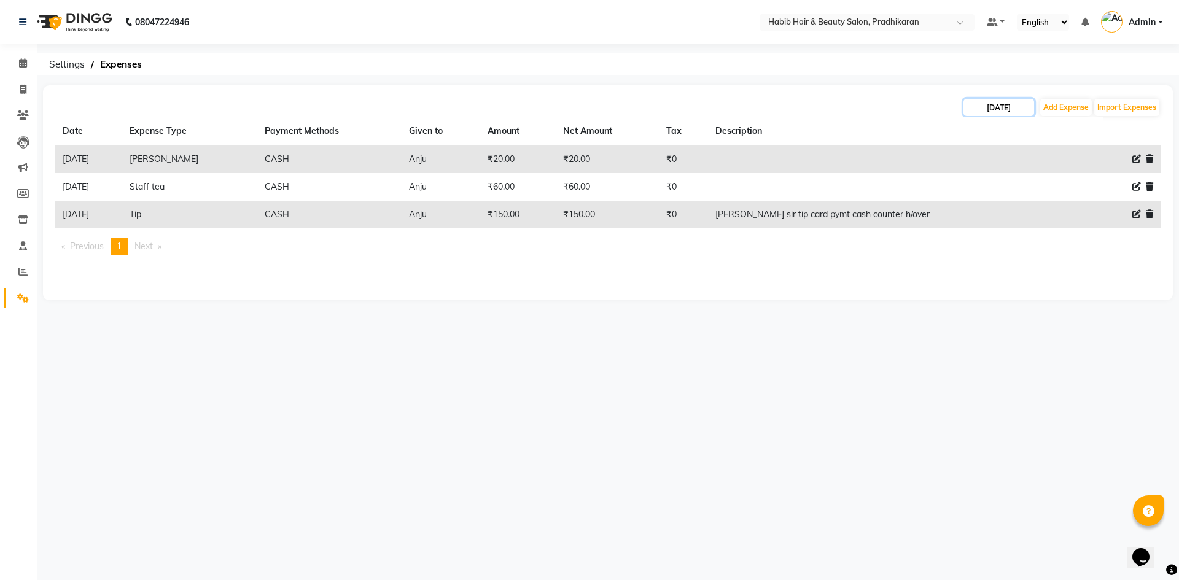
click at [987, 108] on input "24-09-2025" at bounding box center [998, 107] width 71 height 17
click at [1001, 230] on div "23" at bounding box center [996, 229] width 20 height 20
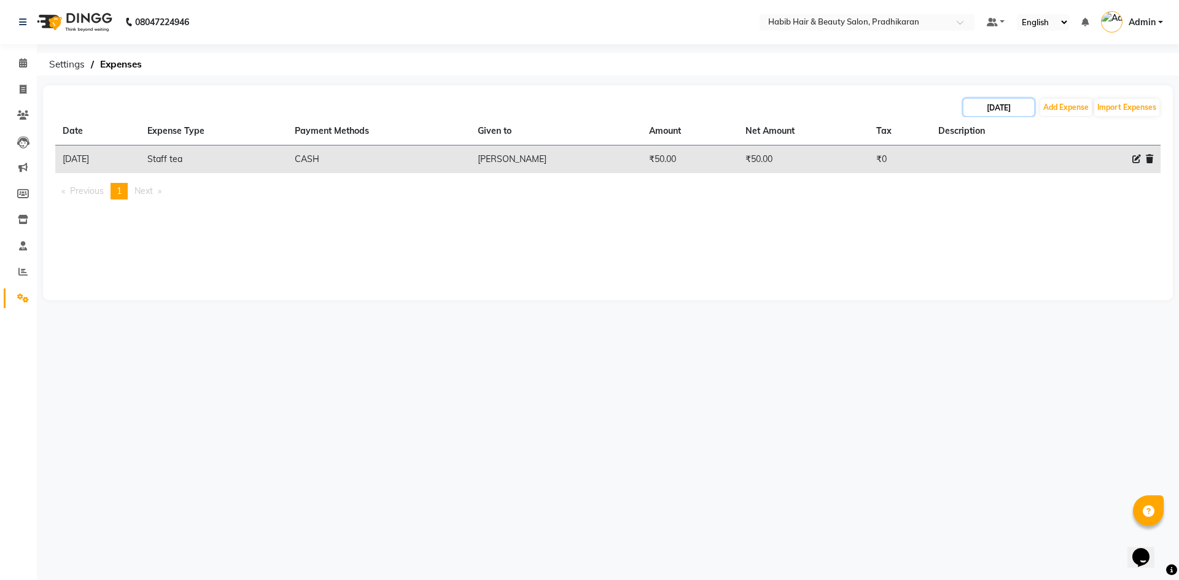
click at [981, 112] on input "23-09-2025" at bounding box center [998, 107] width 71 height 17
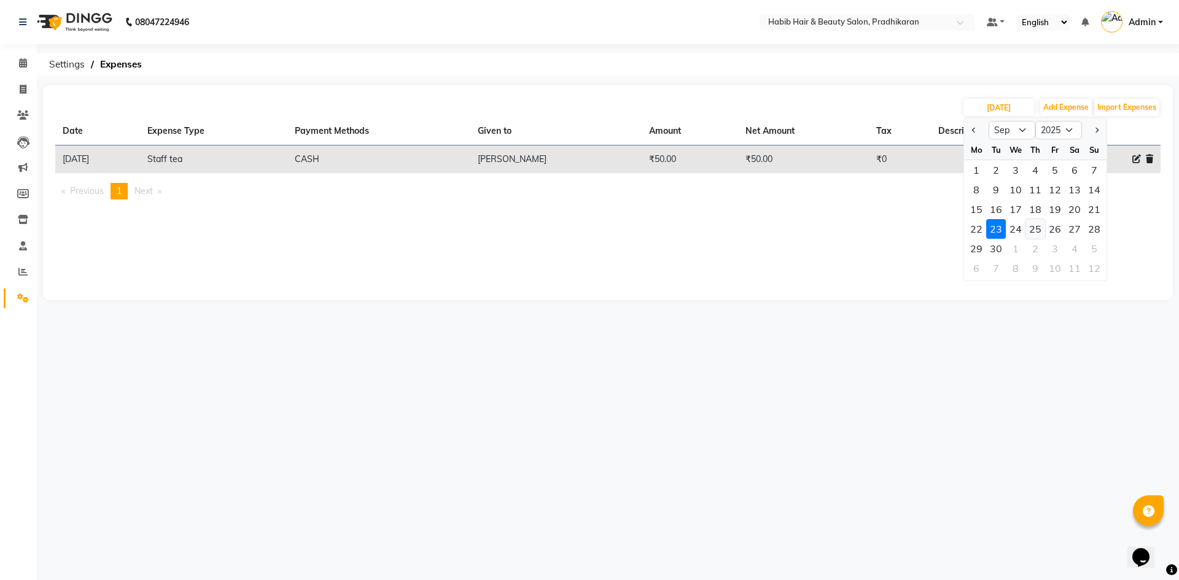
click at [1038, 228] on div "25" at bounding box center [1035, 229] width 20 height 20
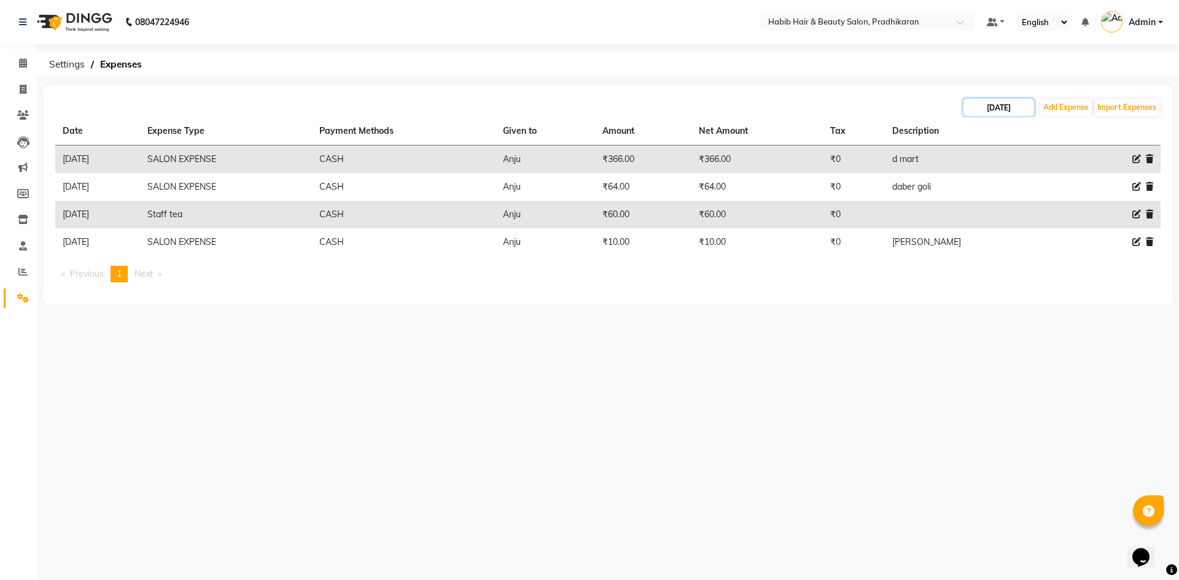
click at [999, 108] on input "25-09-2025" at bounding box center [998, 107] width 71 height 17
click at [1051, 233] on div "26" at bounding box center [1055, 229] width 20 height 20
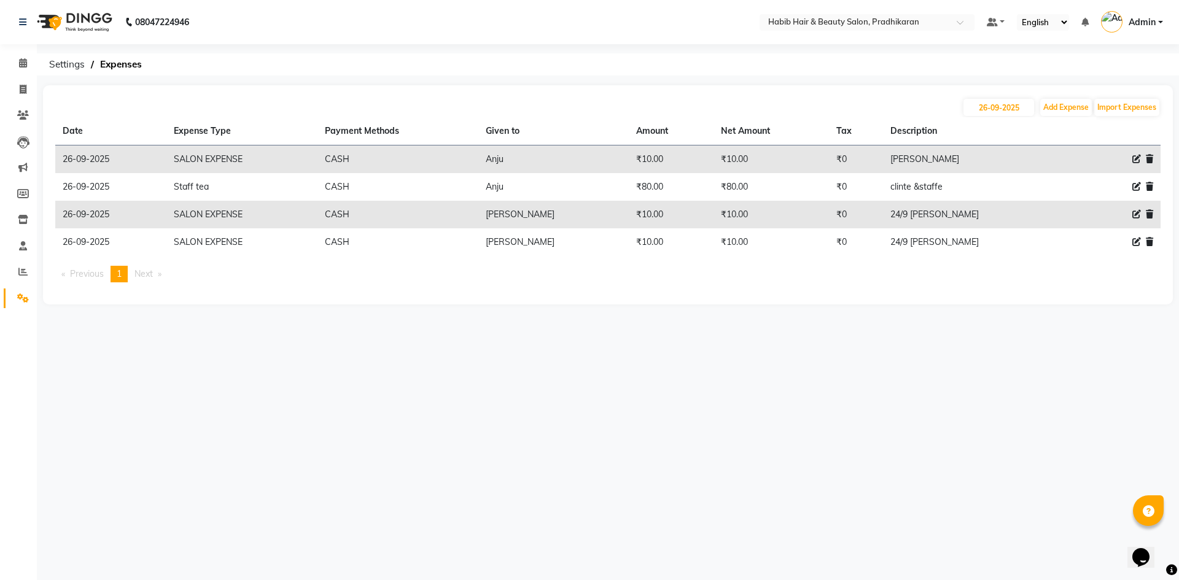
click at [1000, 117] on th "Description" at bounding box center [976, 131] width 187 height 28
click at [997, 111] on input "26-09-2025" at bounding box center [998, 107] width 71 height 17
click at [1073, 231] on div "27" at bounding box center [1075, 229] width 20 height 20
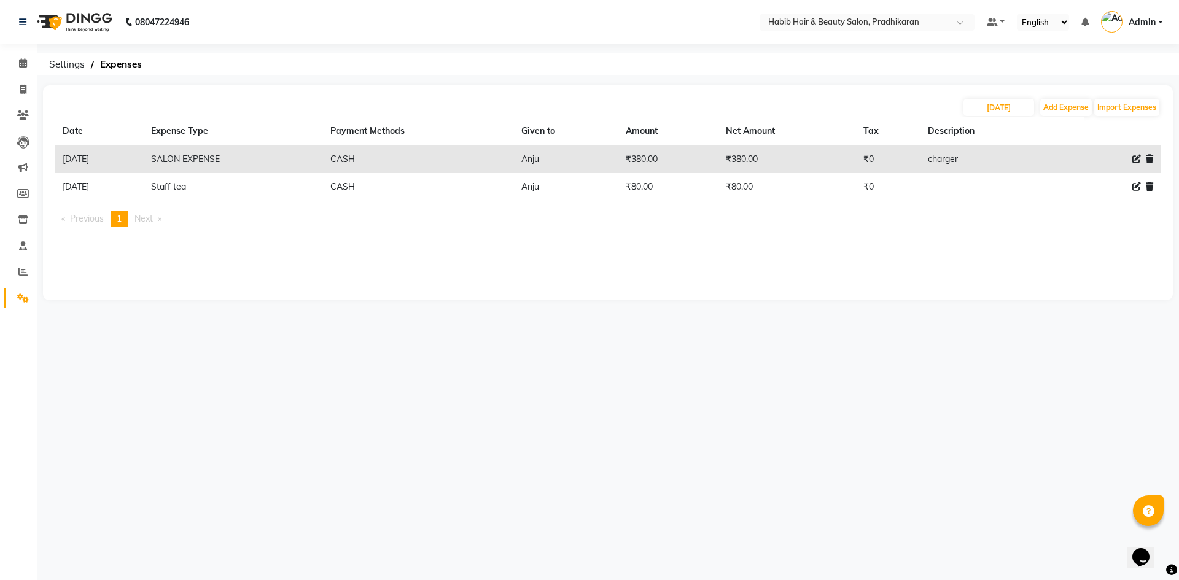
click at [989, 116] on div "27-09-2025 Add Expense Import Expenses" at bounding box center [607, 108] width 1105 height 20
click at [989, 111] on input "27-09-2025" at bounding box center [998, 107] width 71 height 17
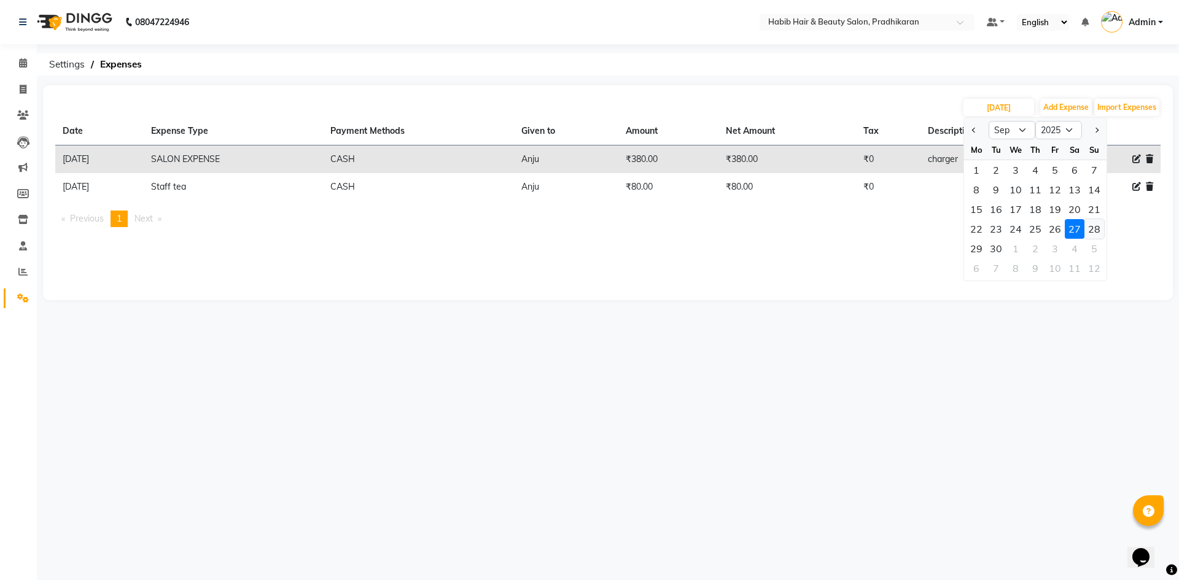
click at [1089, 232] on div "28" at bounding box center [1094, 229] width 20 height 20
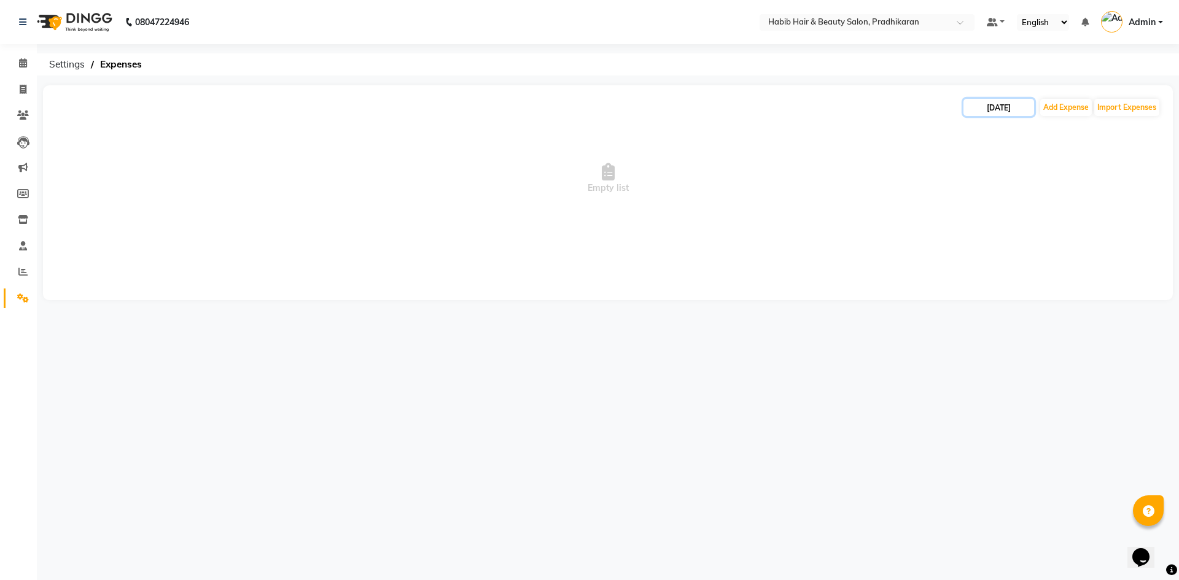
click at [1010, 113] on input "28-09-2025" at bounding box center [998, 107] width 71 height 17
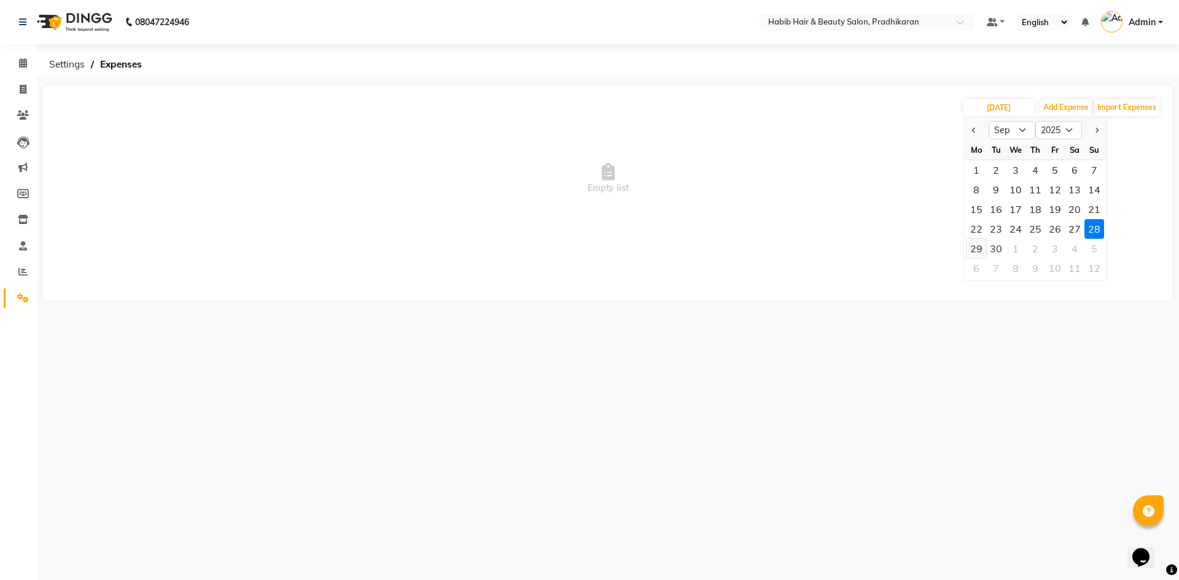
click at [973, 254] on div "29" at bounding box center [976, 249] width 20 height 20
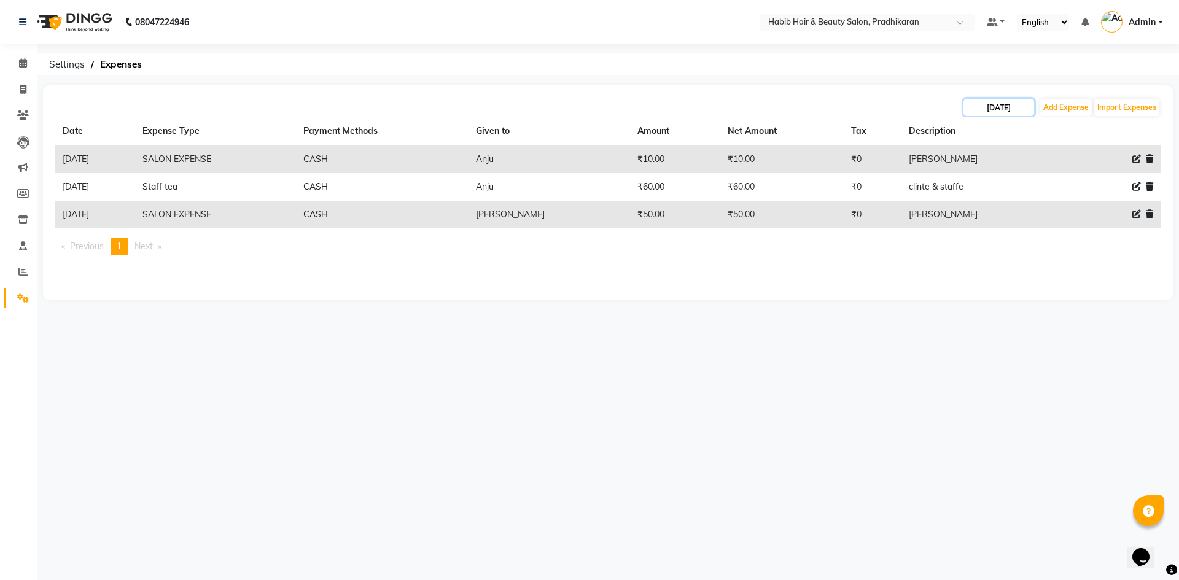
click at [976, 111] on input "29-09-2025" at bounding box center [998, 107] width 71 height 17
click at [997, 249] on div "30" at bounding box center [996, 249] width 20 height 20
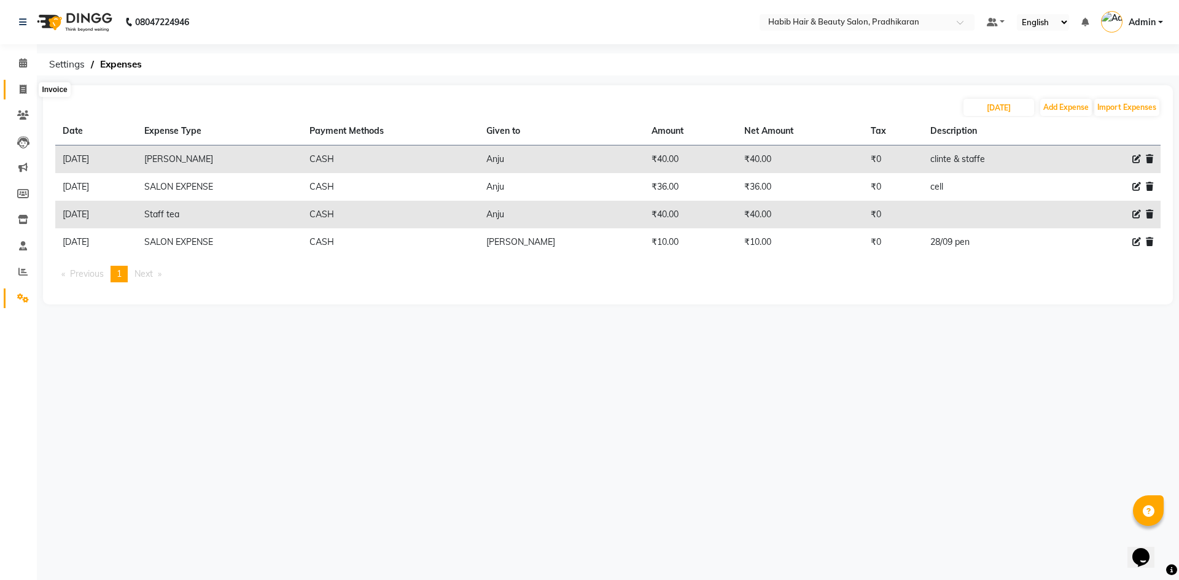
click at [14, 85] on span at bounding box center [22, 90] width 21 height 14
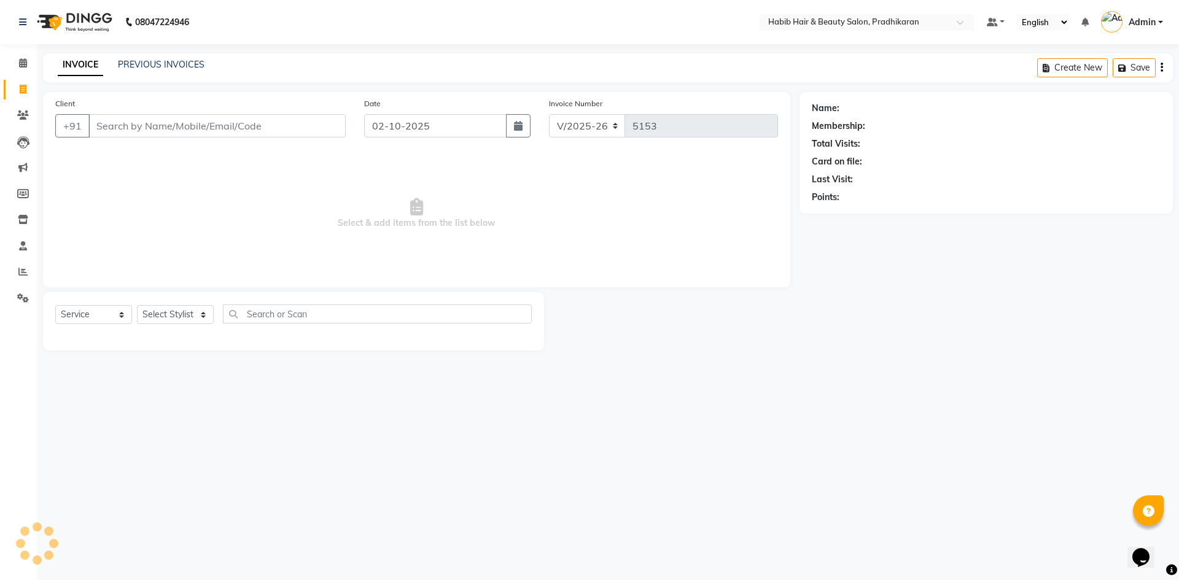
click at [225, 126] on input "Client" at bounding box center [216, 125] width 257 height 23
click at [16, 298] on span at bounding box center [22, 299] width 21 height 14
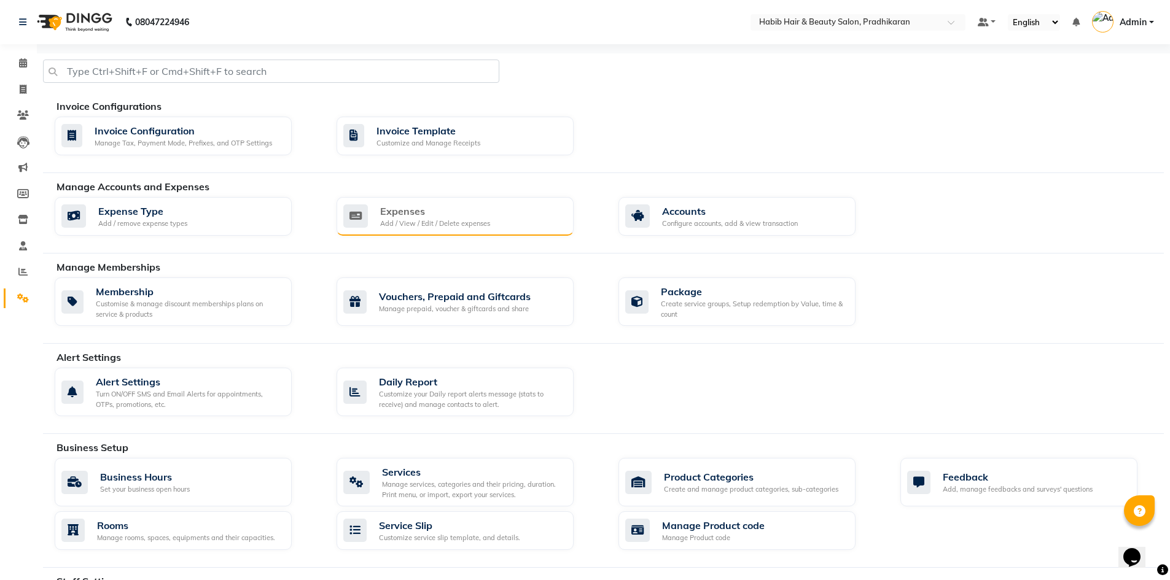
click at [417, 208] on div "Expenses" at bounding box center [435, 211] width 110 height 15
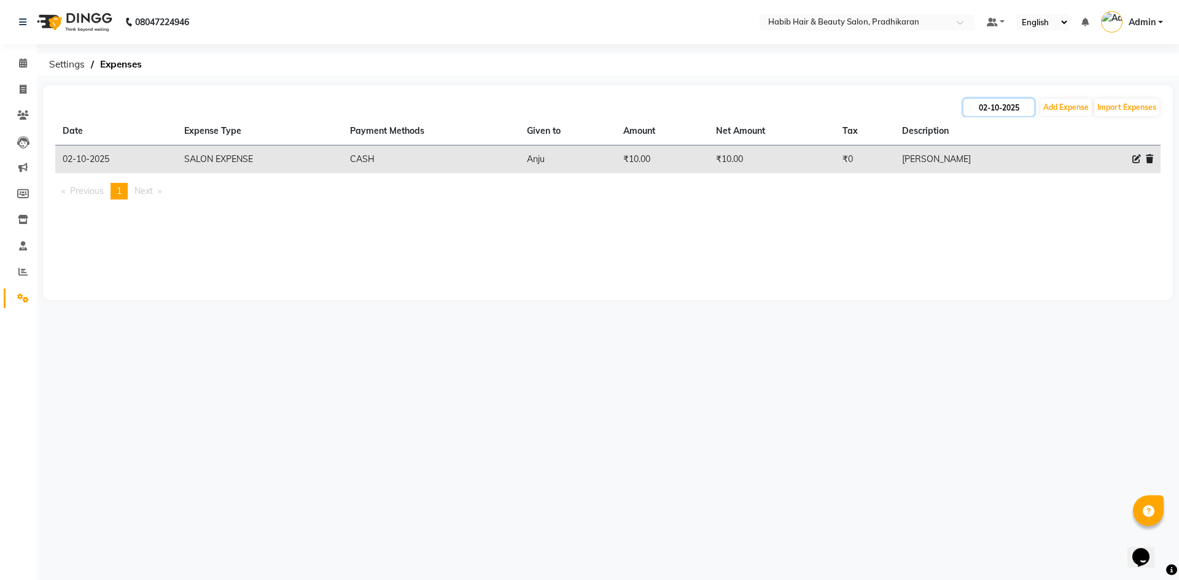
click at [1013, 104] on input "02-10-2025" at bounding box center [998, 107] width 71 height 17
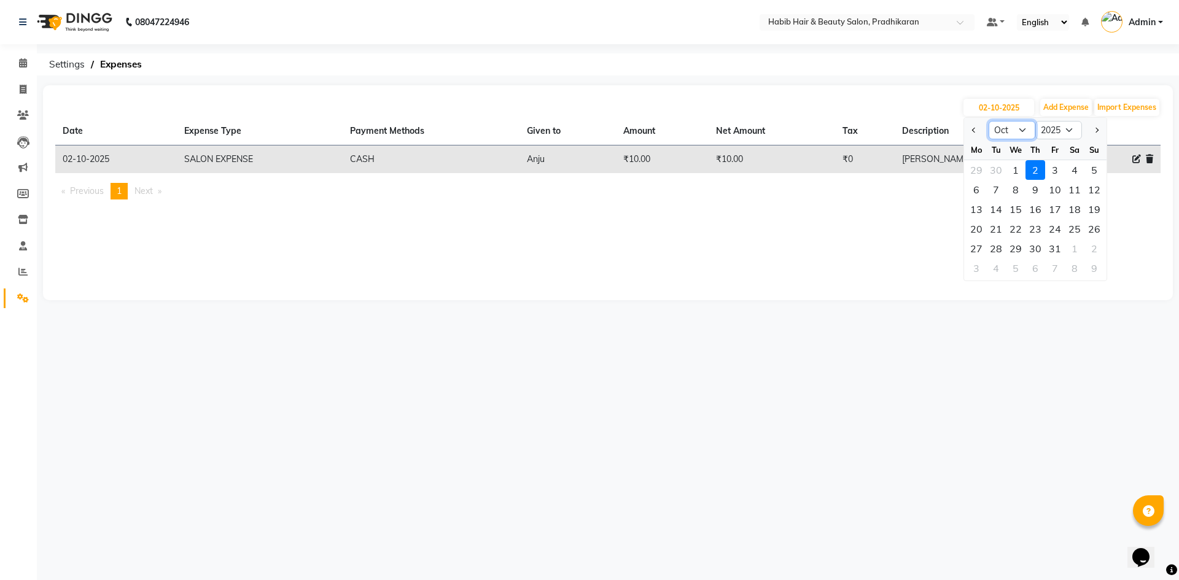
click at [1027, 124] on select "Jan Feb Mar Apr May Jun Jul Aug Sep Oct Nov Dec" at bounding box center [1012, 130] width 47 height 18
click at [989, 121] on select "Jan Feb Mar Apr May Jun Jul Aug Sep Oct Nov Dec" at bounding box center [1012, 130] width 47 height 18
click at [976, 171] on div "1" at bounding box center [976, 170] width 20 height 20
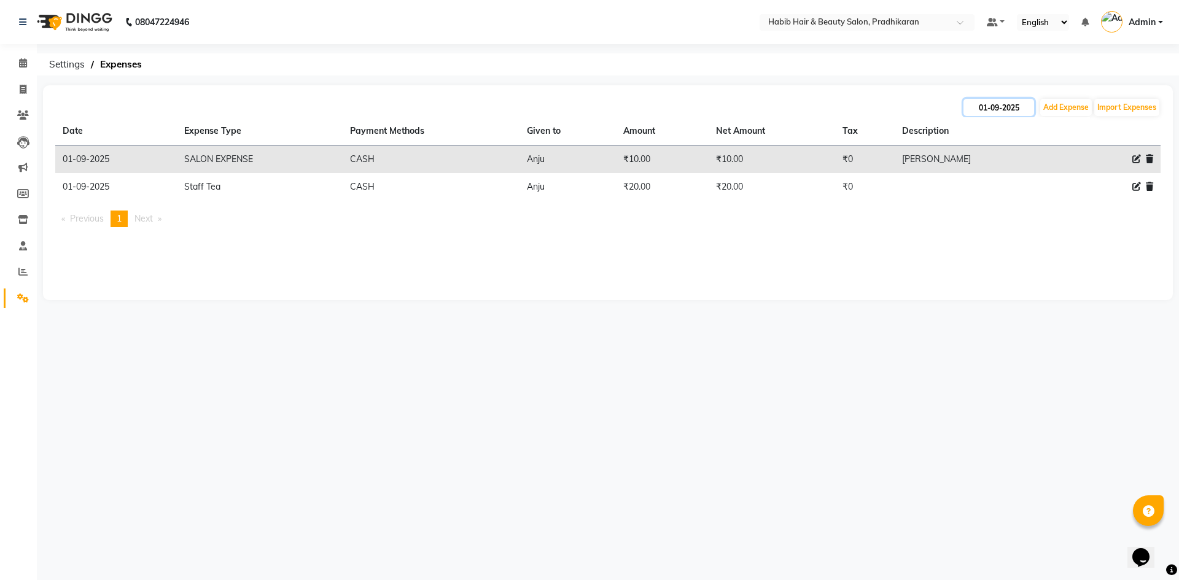
click at [1013, 111] on input "01-09-2025" at bounding box center [998, 107] width 71 height 17
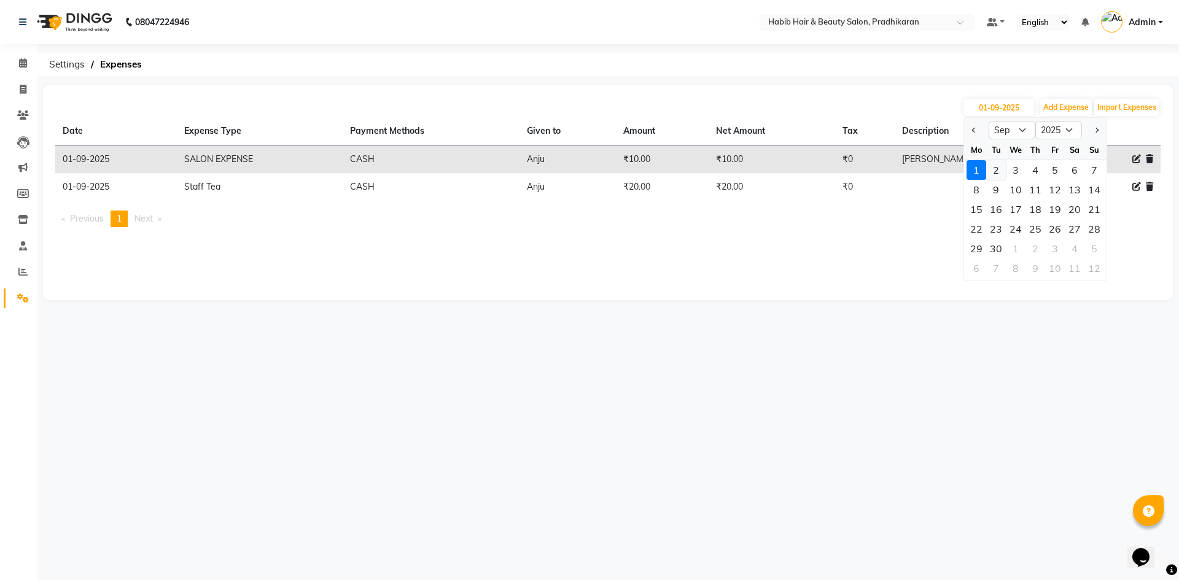
click at [997, 168] on div "2" at bounding box center [996, 170] width 20 height 20
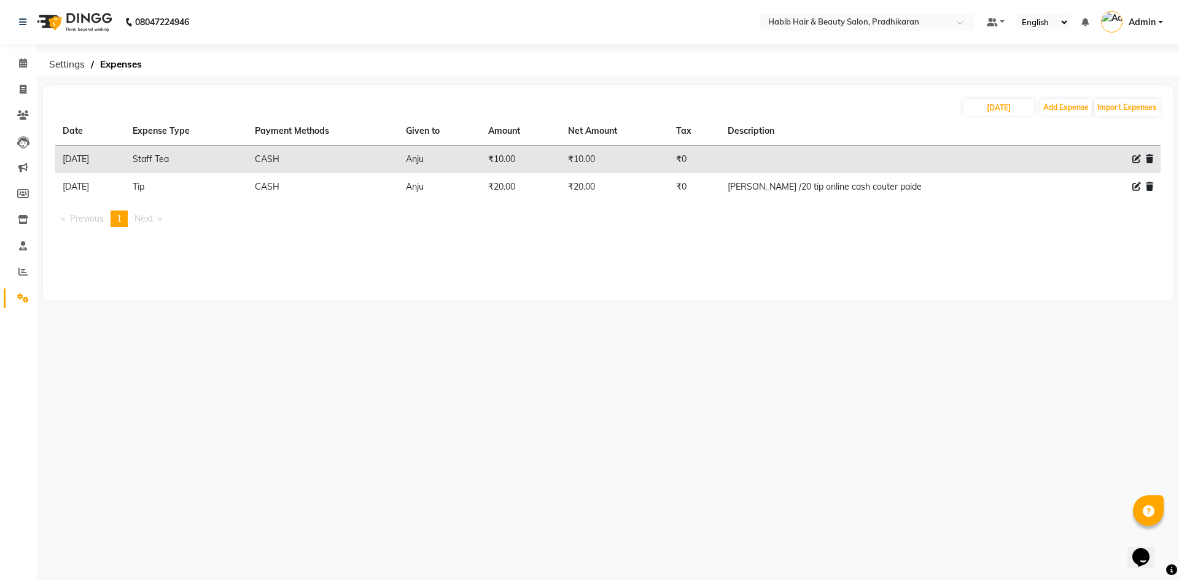
click at [1019, 98] on div "02-09-2025 Add Expense Import Expenses" at bounding box center [607, 108] width 1105 height 20
click at [1017, 104] on input "02-09-2025" at bounding box center [998, 107] width 71 height 17
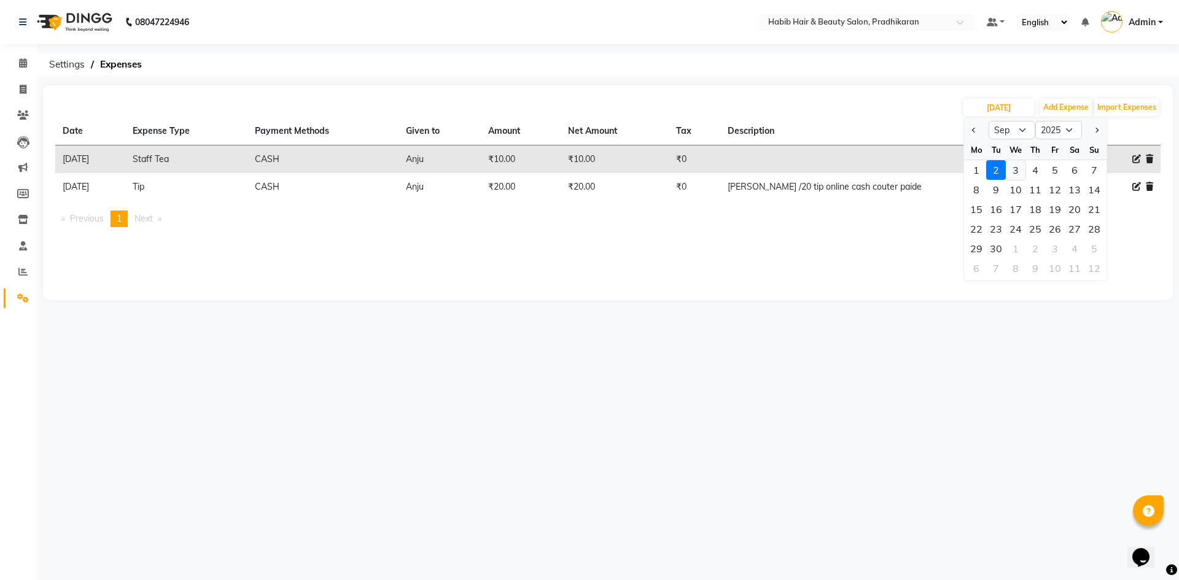
click at [1013, 170] on div "3" at bounding box center [1016, 170] width 20 height 20
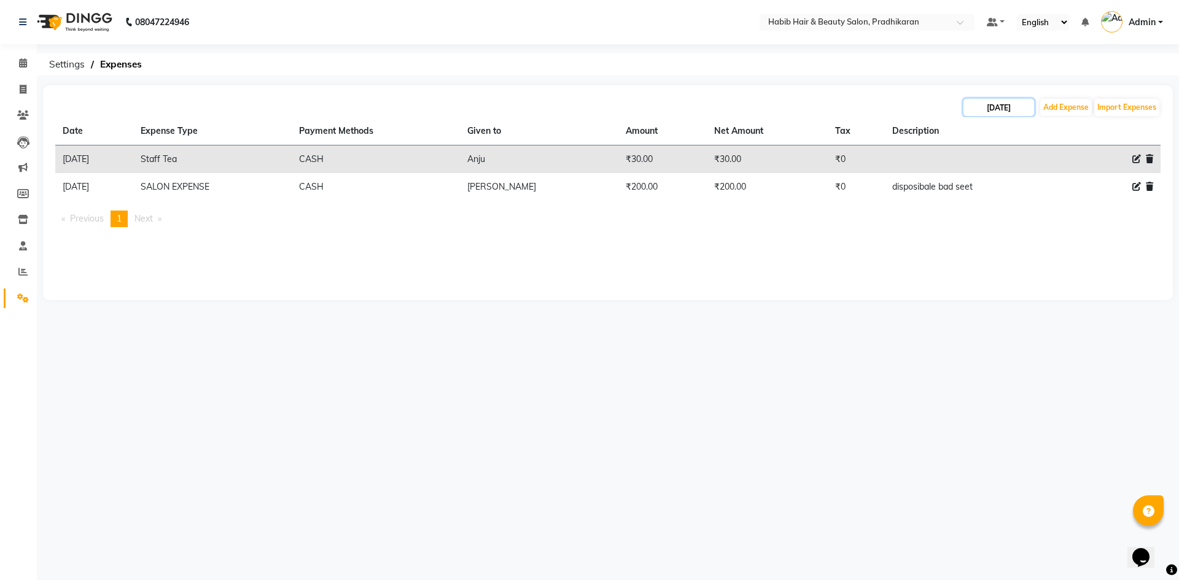
click at [1017, 105] on input "03-09-2025" at bounding box center [998, 107] width 71 height 17
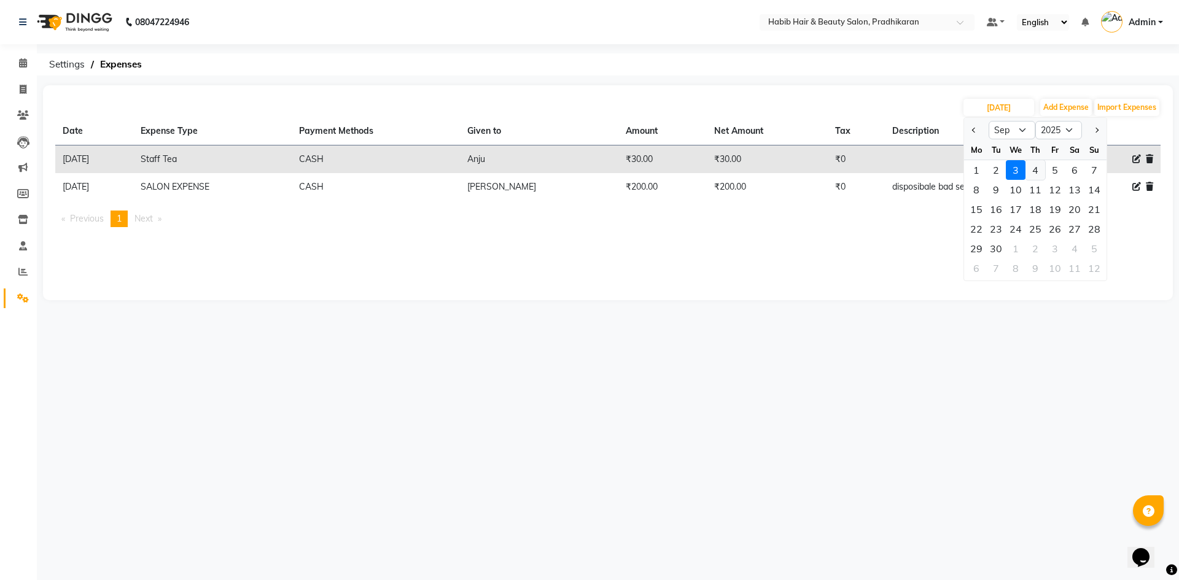
click at [1040, 172] on div "4" at bounding box center [1035, 170] width 20 height 20
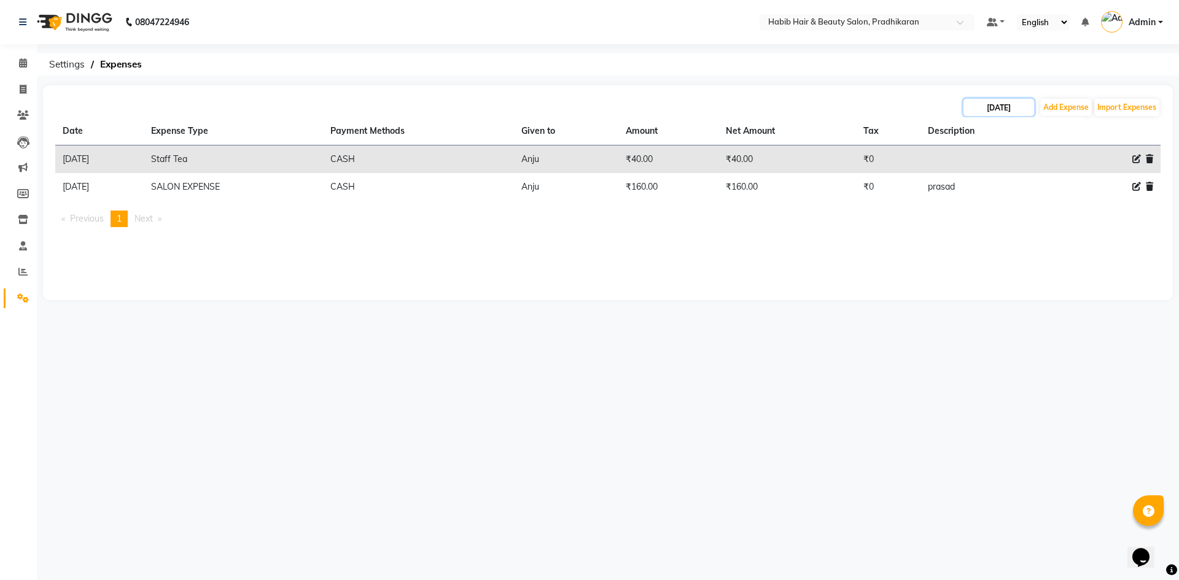
click at [1033, 104] on input "04-09-2025" at bounding box center [998, 107] width 71 height 17
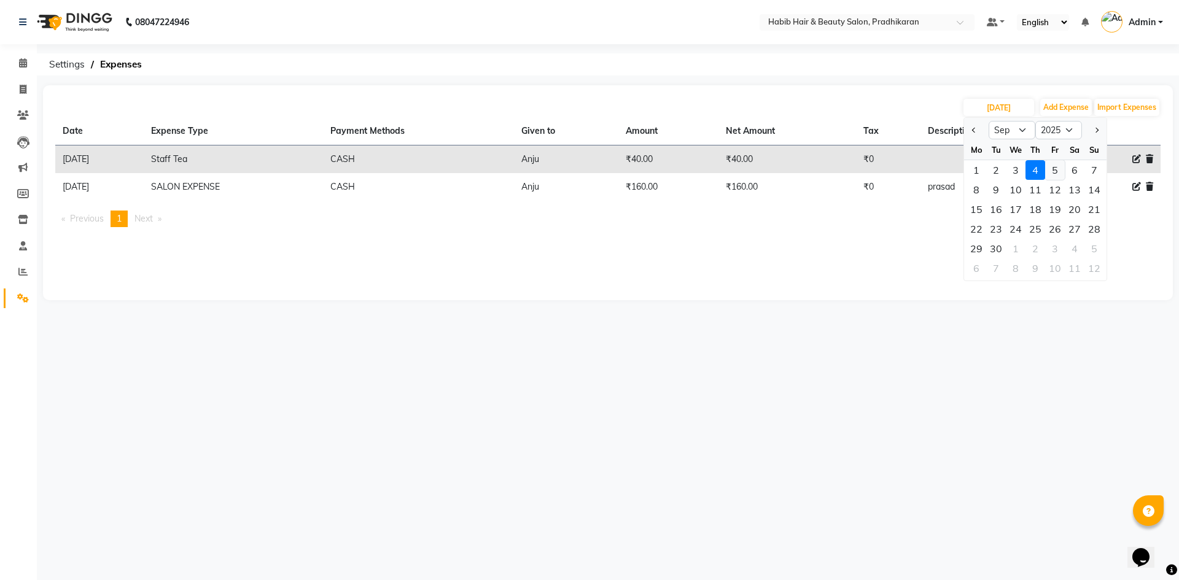
click at [1058, 171] on div "5" at bounding box center [1055, 170] width 20 height 20
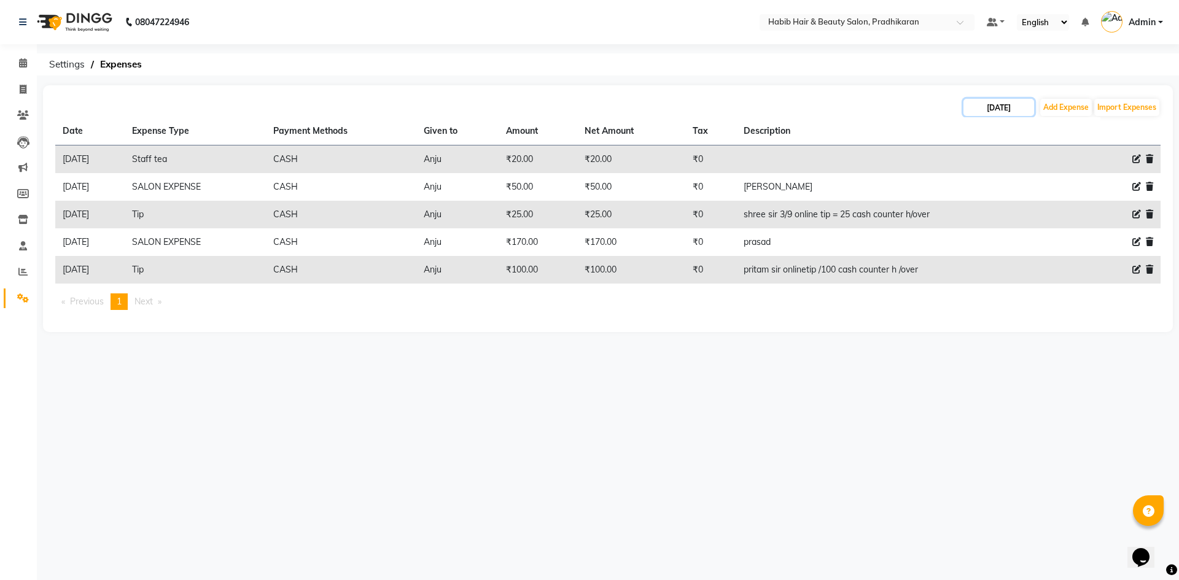
click at [997, 112] on input "05-09-2025" at bounding box center [998, 107] width 71 height 17
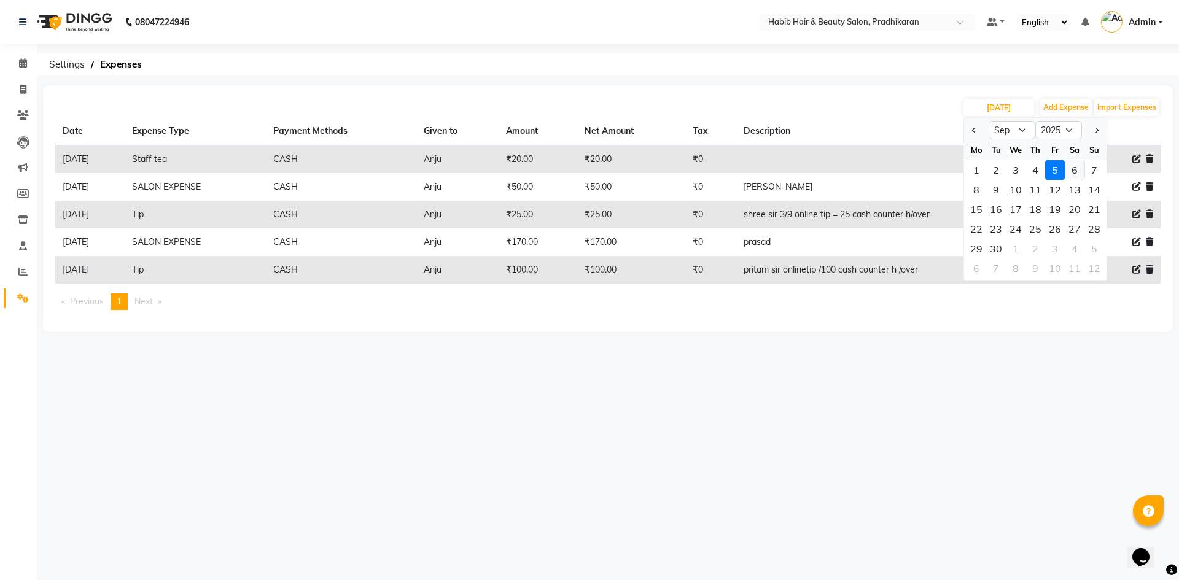
click at [1080, 168] on div "6" at bounding box center [1075, 170] width 20 height 20
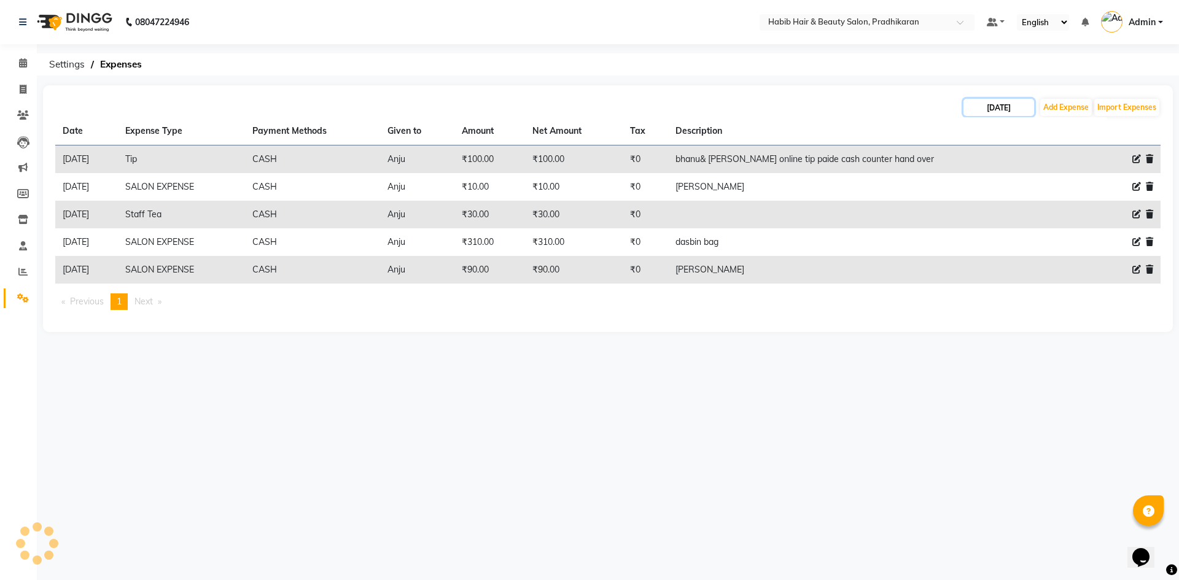
click at [1018, 103] on input "06-09-2025" at bounding box center [998, 107] width 71 height 17
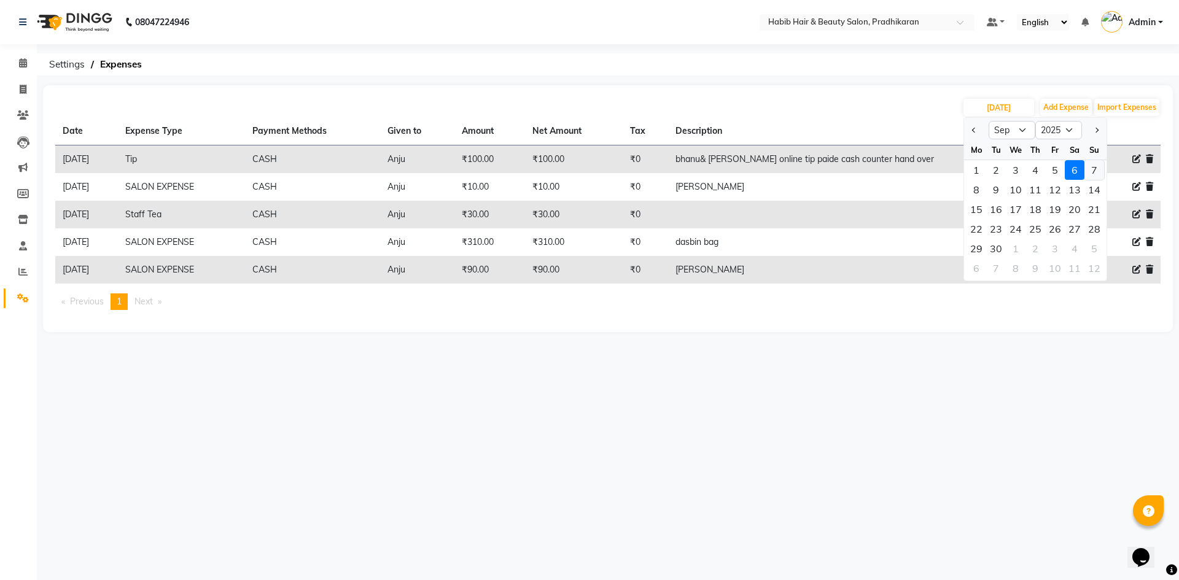
click at [1097, 170] on div "7" at bounding box center [1094, 170] width 20 height 20
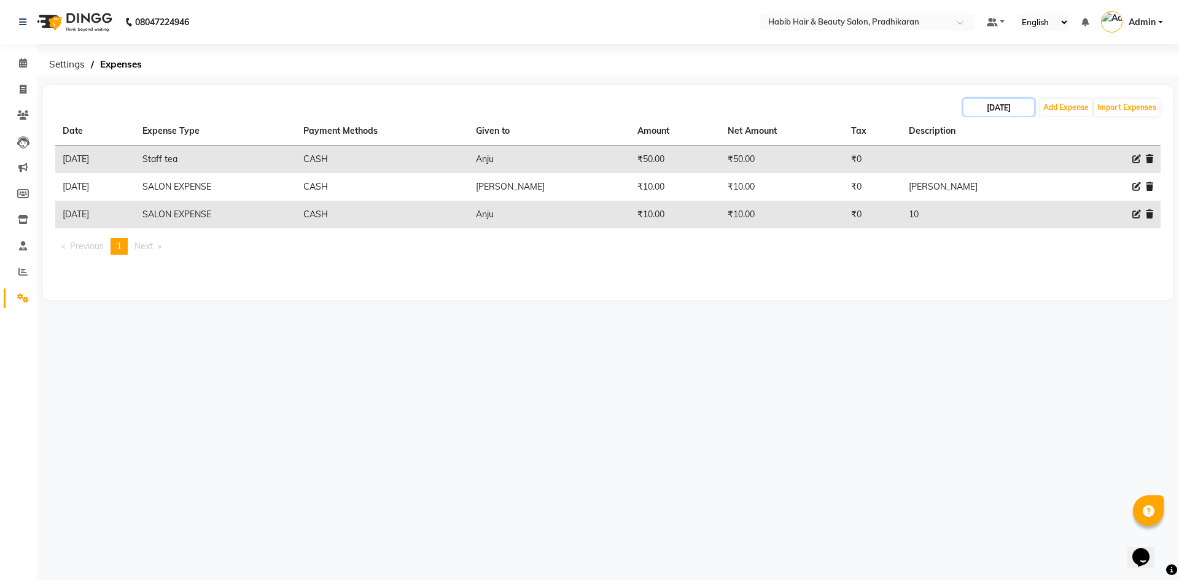
click at [1010, 109] on input "07-09-2025" at bounding box center [998, 107] width 71 height 17
click at [979, 190] on div "8" at bounding box center [976, 190] width 20 height 20
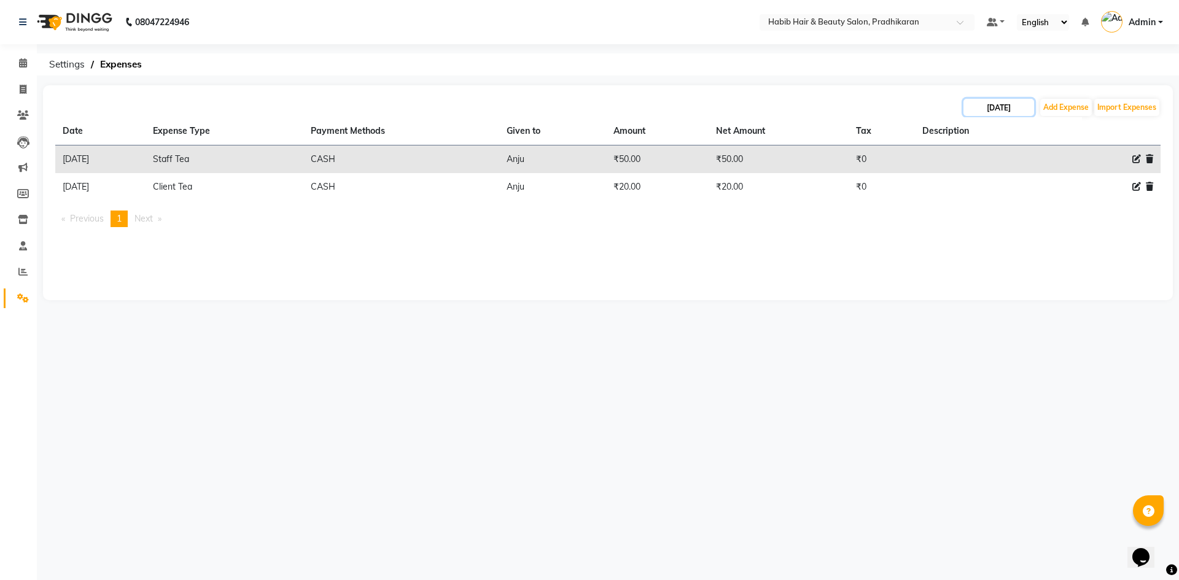
click at [1029, 105] on input "08-09-2025" at bounding box center [998, 107] width 71 height 17
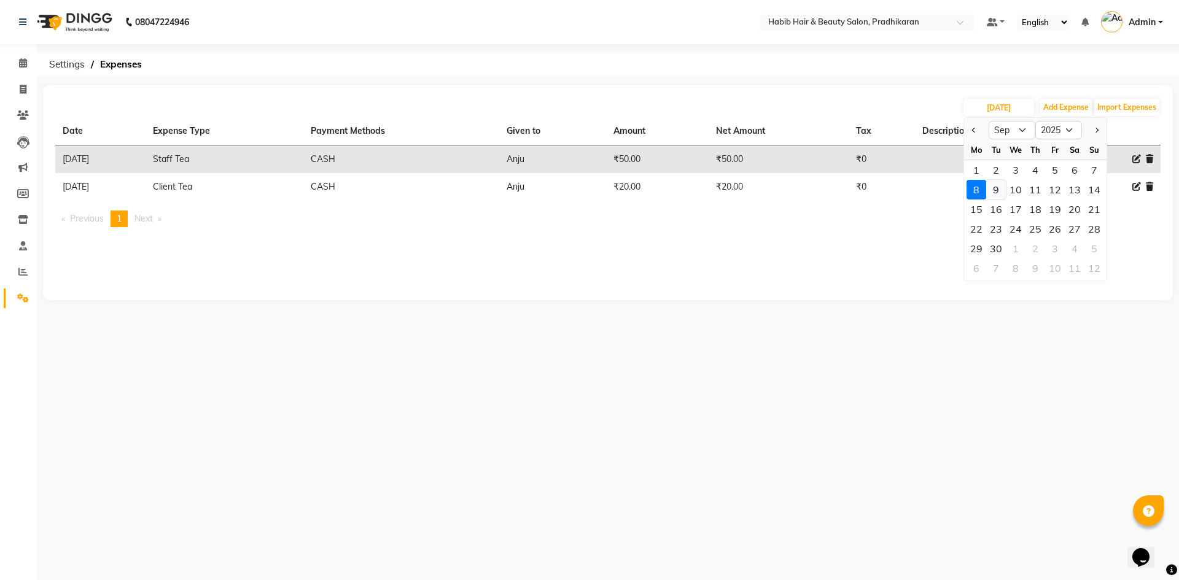
click at [998, 187] on div "9" at bounding box center [996, 190] width 20 height 20
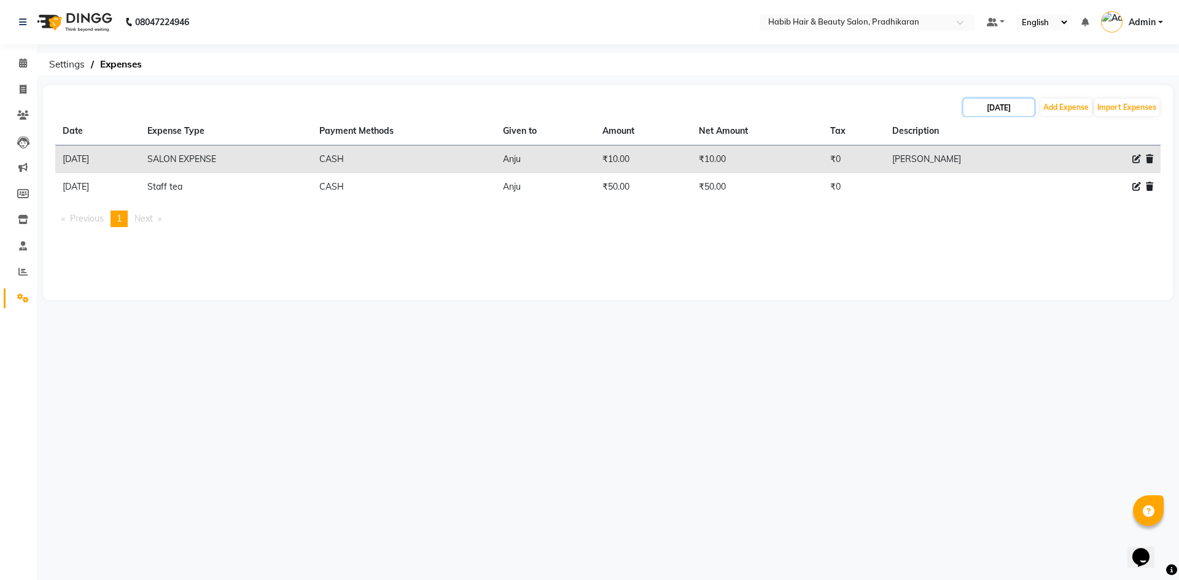
click at [1017, 110] on input "09-09-2025" at bounding box center [998, 107] width 71 height 17
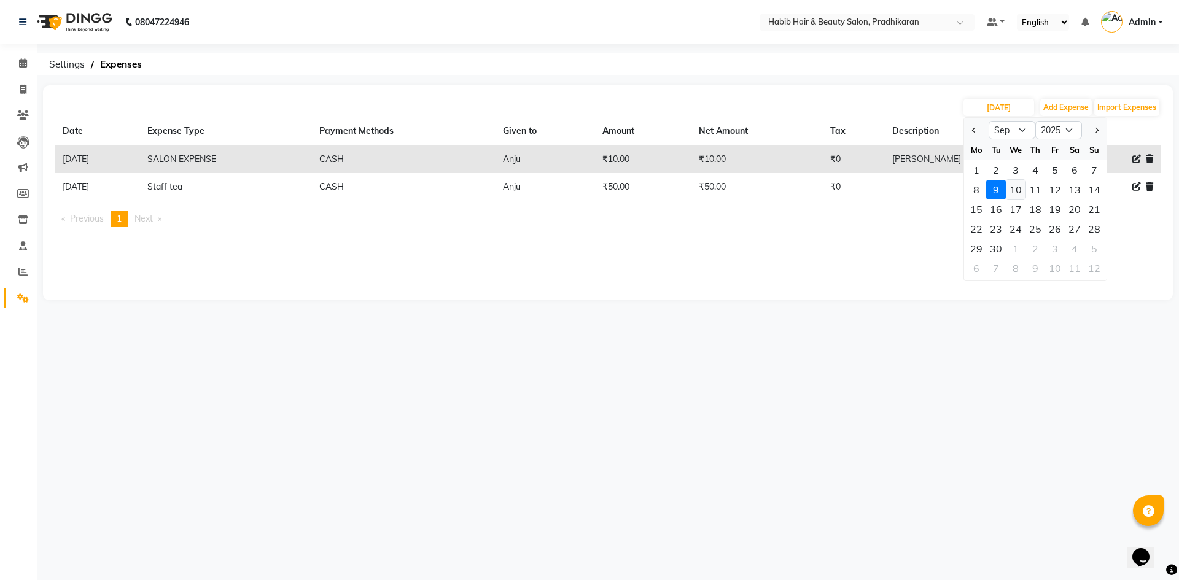
click at [1019, 194] on div "10" at bounding box center [1016, 190] width 20 height 20
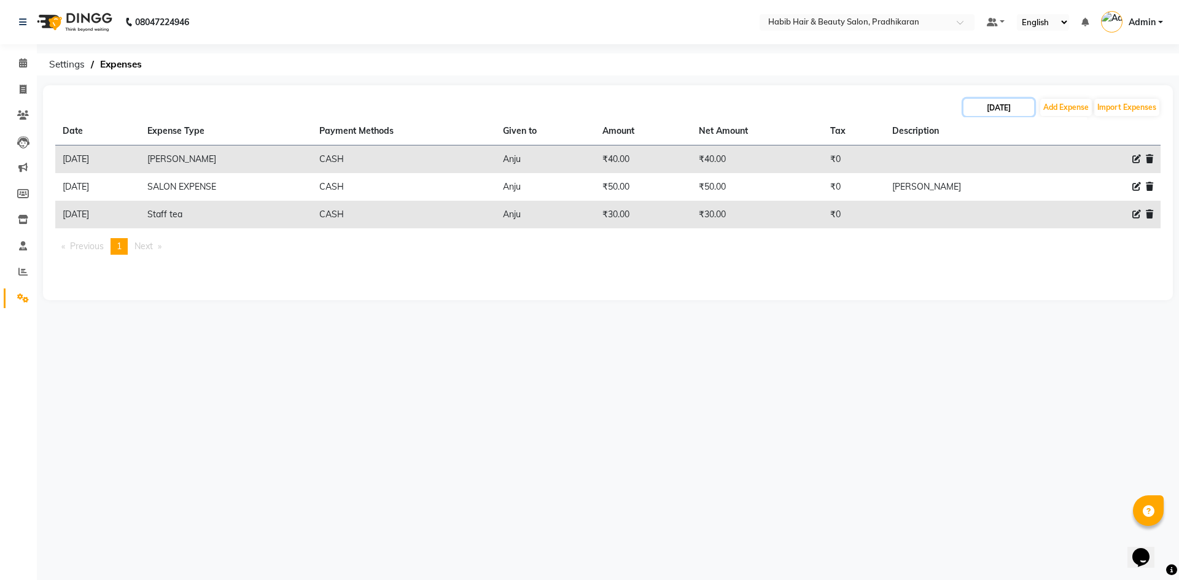
click at [1033, 111] on input "10-09-2025" at bounding box center [998, 107] width 71 height 17
click at [1039, 192] on div "11" at bounding box center [1035, 190] width 20 height 20
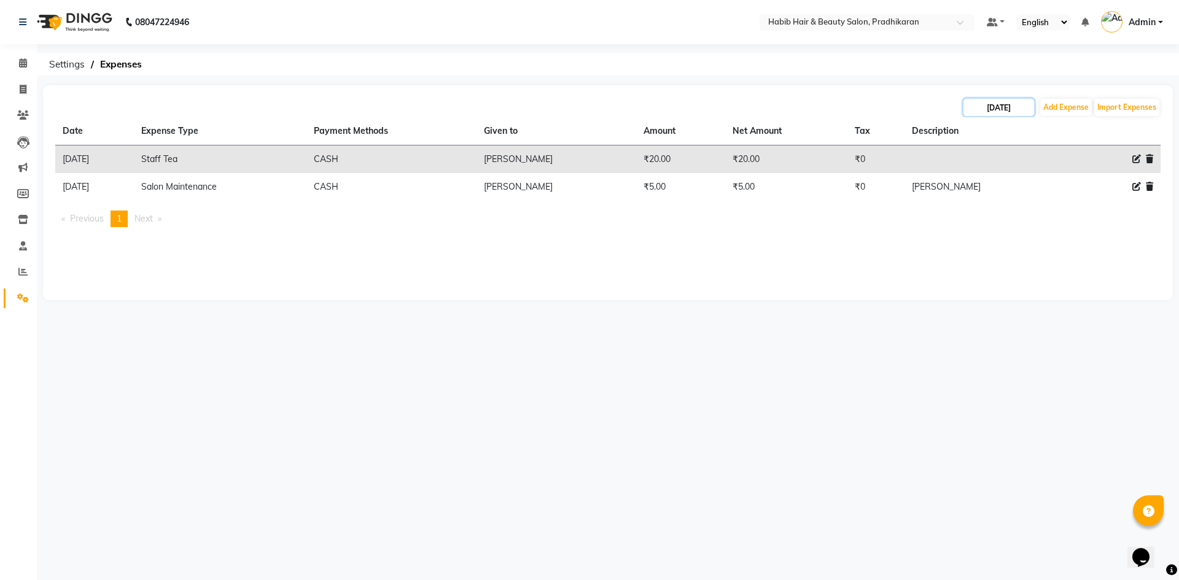
click at [983, 109] on input "11-09-2025" at bounding box center [998, 107] width 71 height 17
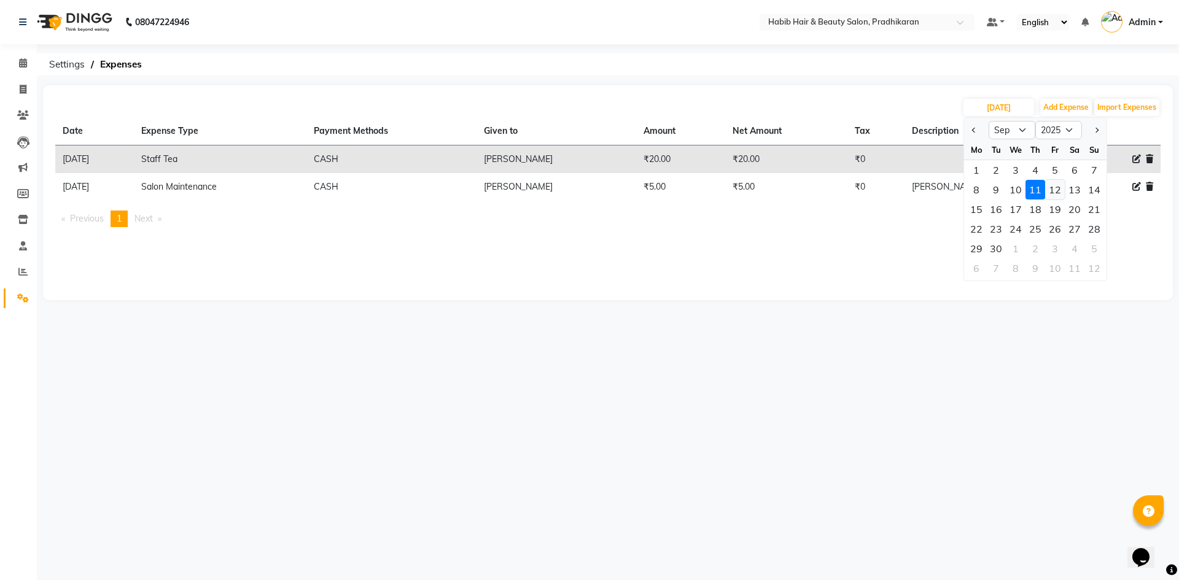
click at [1053, 190] on div "12" at bounding box center [1055, 190] width 20 height 20
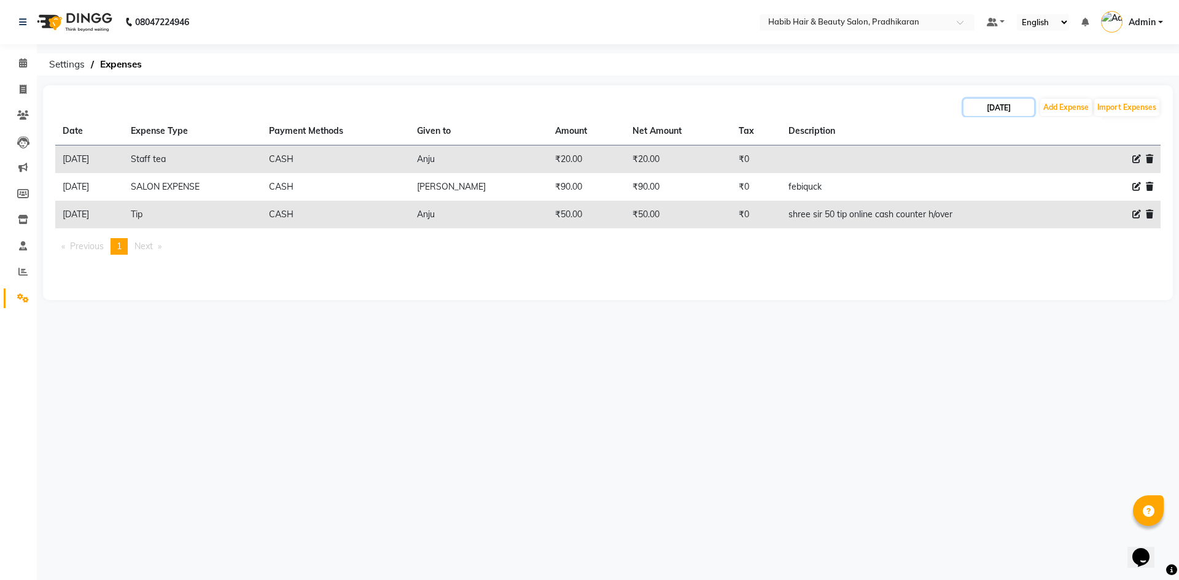
click at [1016, 114] on input "12-09-2025" at bounding box center [998, 107] width 71 height 17
click at [1079, 192] on div "13" at bounding box center [1075, 190] width 20 height 20
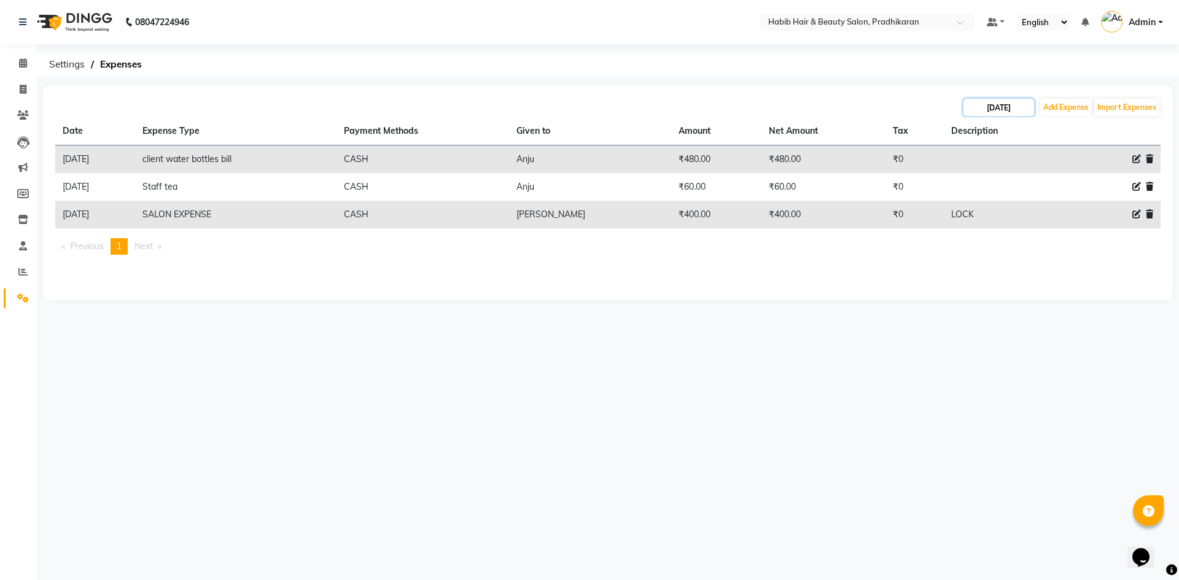
click at [1027, 107] on input "13-09-2025" at bounding box center [998, 107] width 71 height 17
click at [1094, 195] on div "14" at bounding box center [1094, 190] width 20 height 20
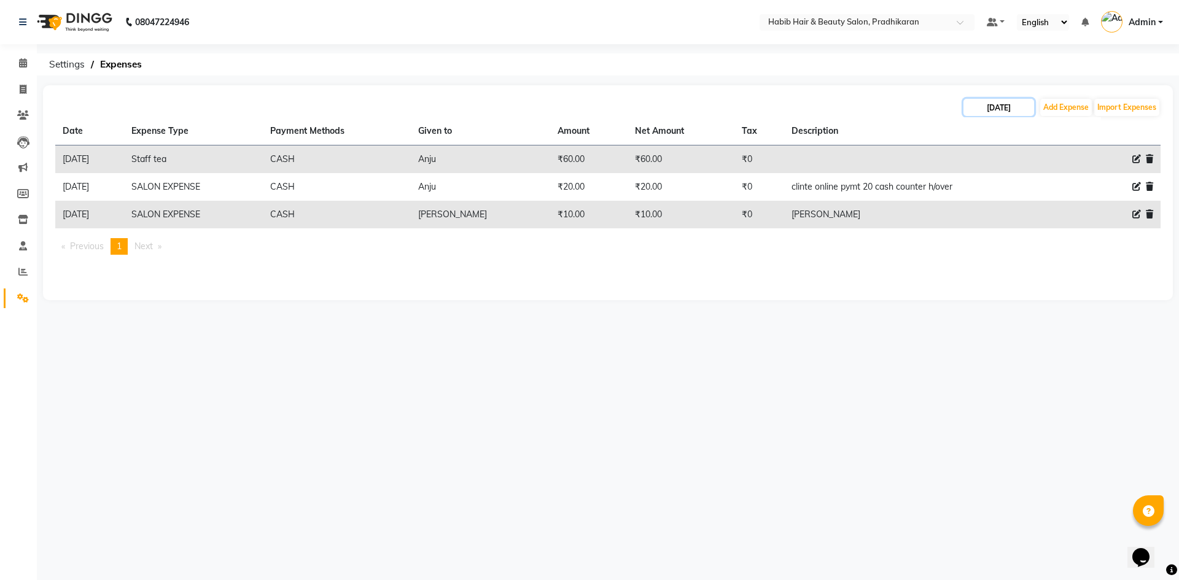
click at [993, 106] on input "14-09-2025" at bounding box center [998, 107] width 71 height 17
click at [974, 214] on div "15" at bounding box center [976, 210] width 20 height 20
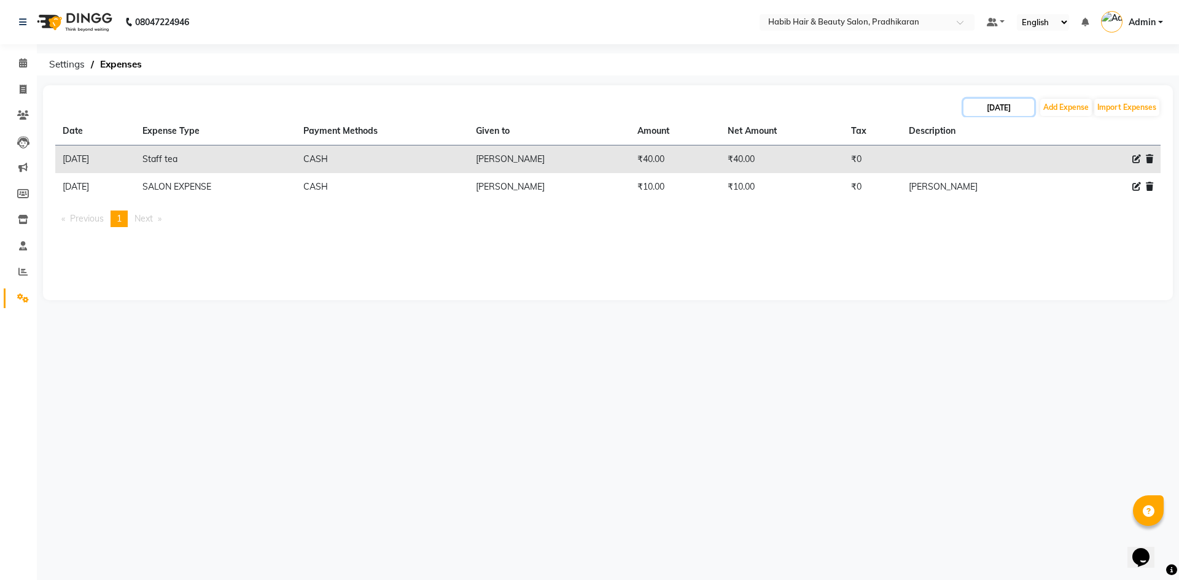
click at [1027, 106] on input "15-09-2025" at bounding box center [998, 107] width 71 height 17
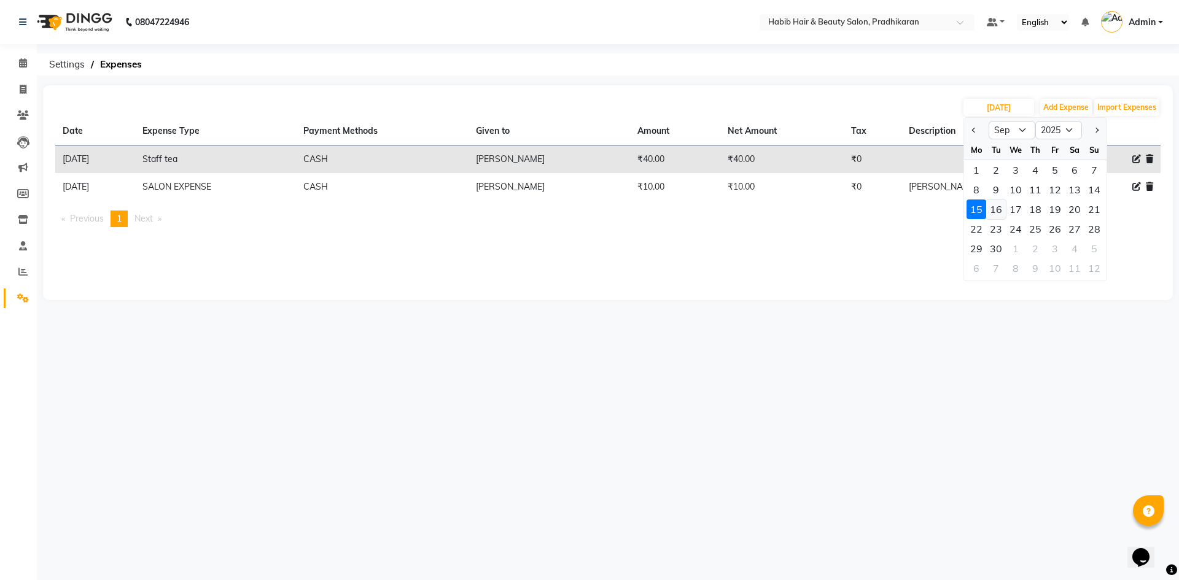
click at [1005, 212] on div "16" at bounding box center [996, 210] width 20 height 20
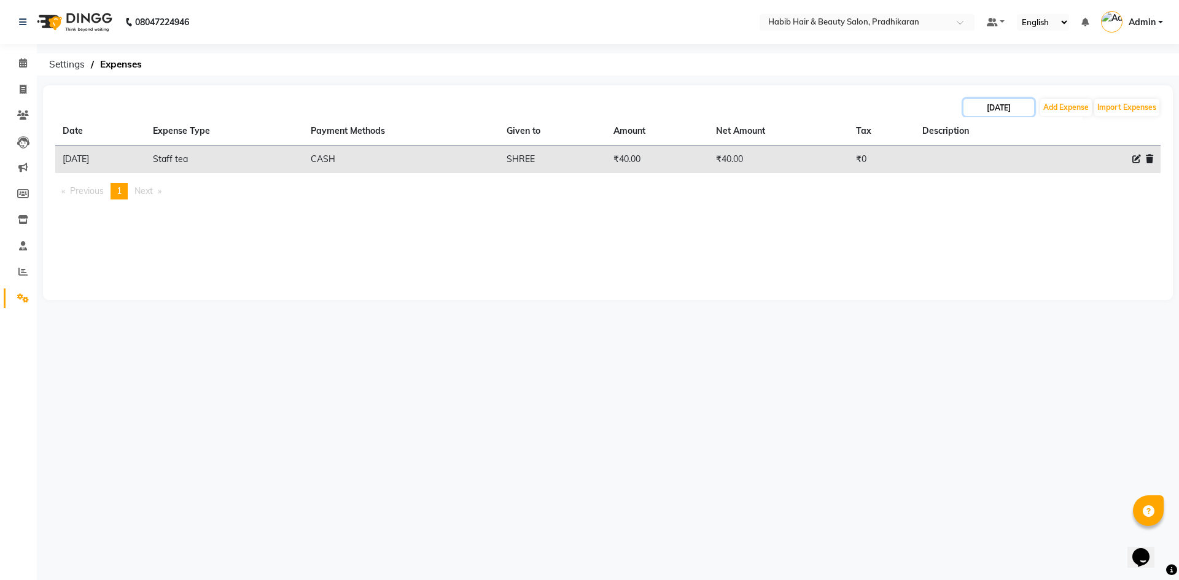
click at [1021, 114] on input "16-09-2025" at bounding box center [998, 107] width 71 height 17
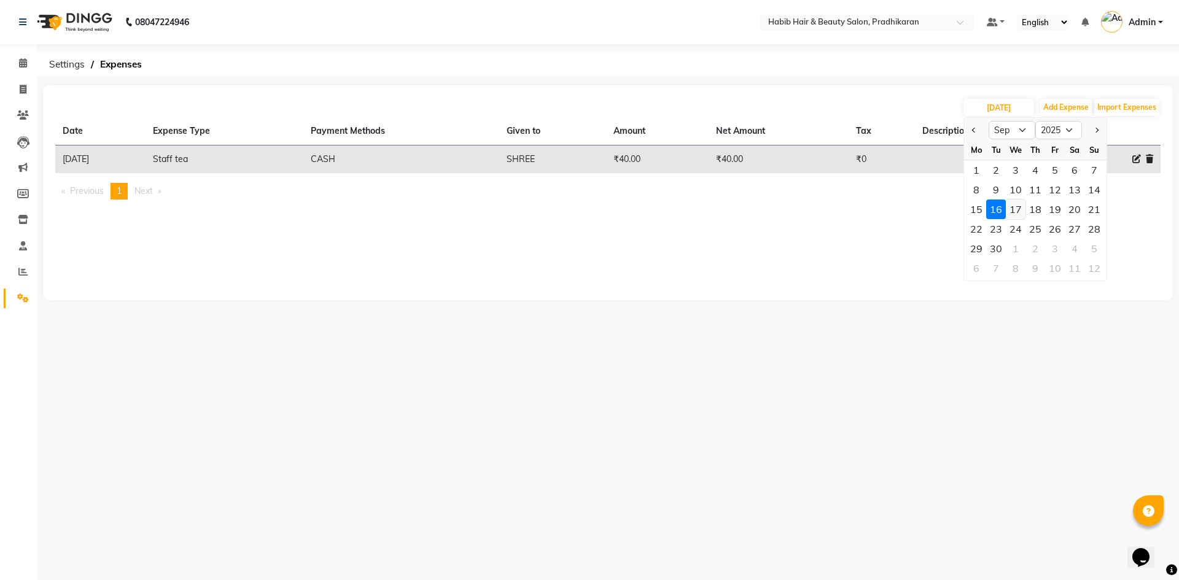
click at [1018, 214] on div "17" at bounding box center [1016, 210] width 20 height 20
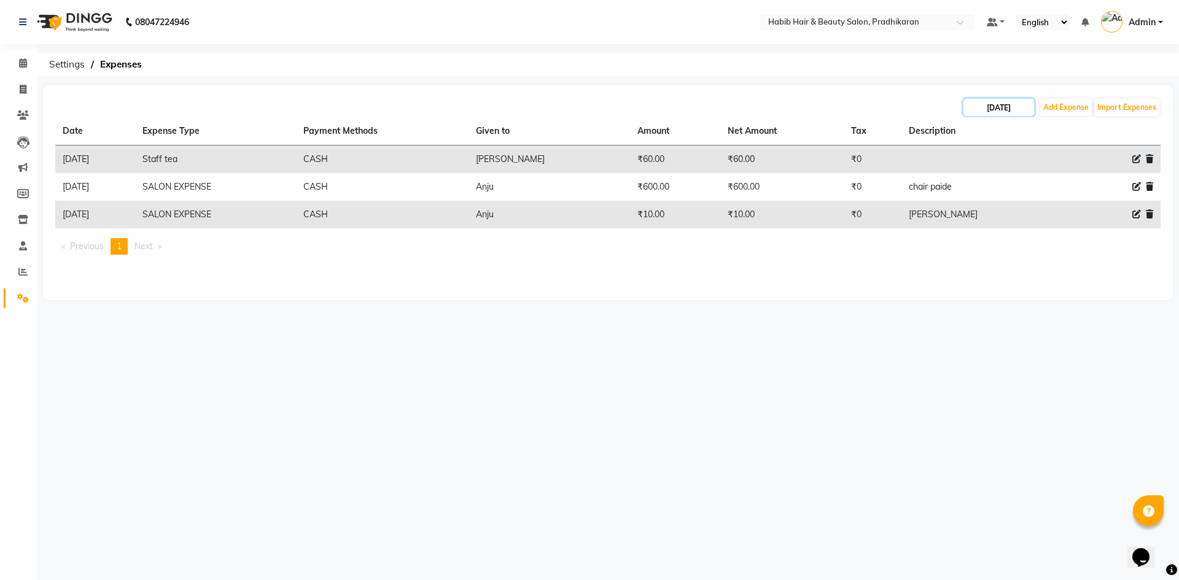
click at [994, 114] on input "17-09-2025" at bounding box center [998, 107] width 71 height 17
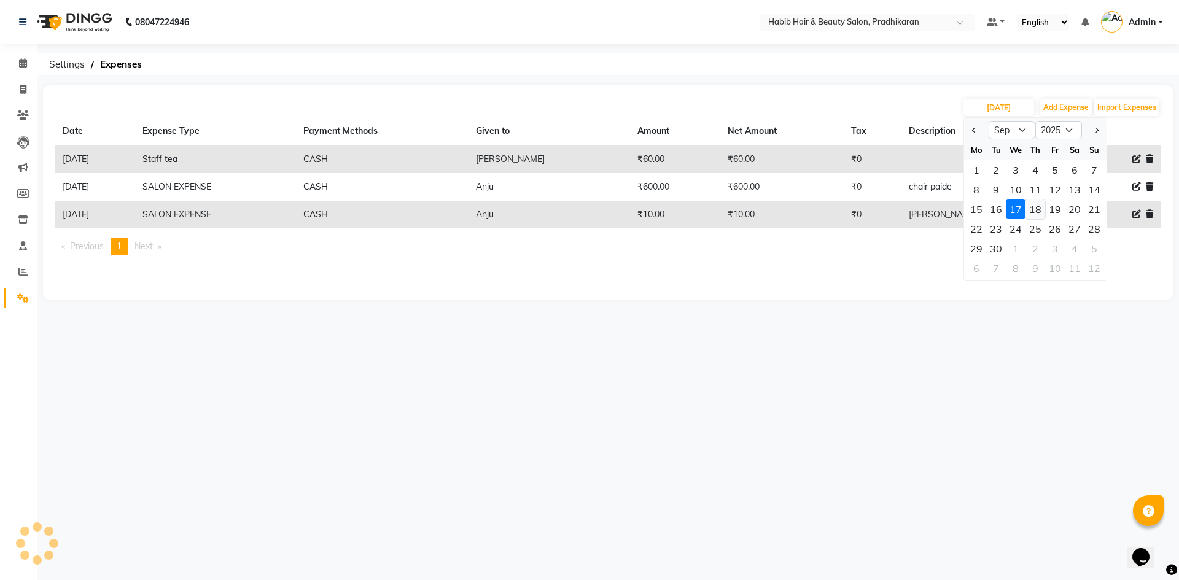
click at [1044, 209] on div "18" at bounding box center [1035, 210] width 20 height 20
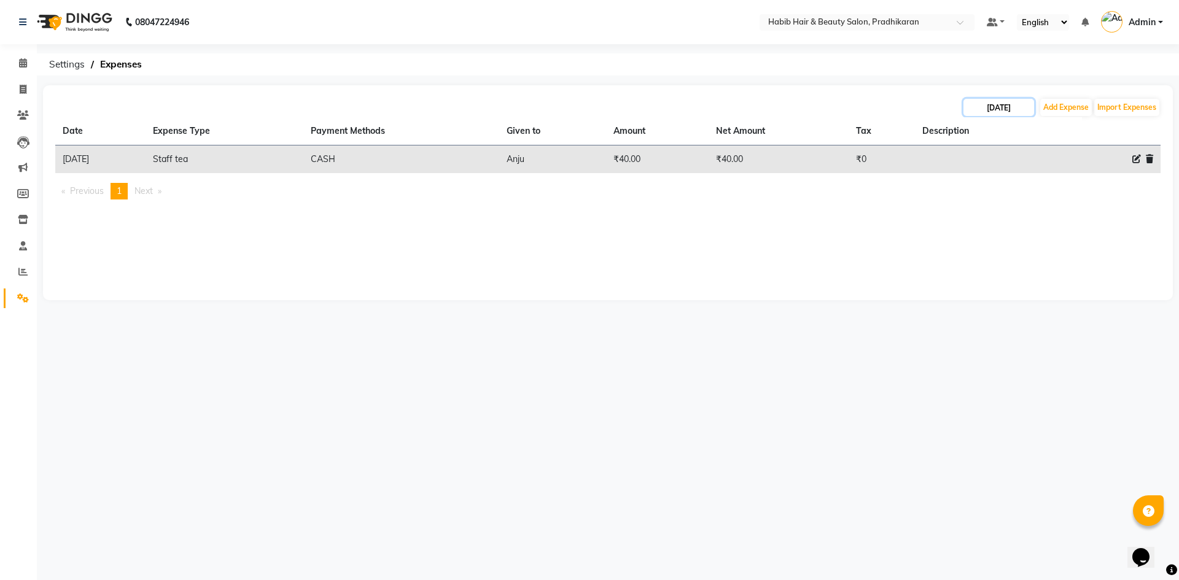
click at [995, 111] on input "18-09-2025" at bounding box center [998, 107] width 71 height 17
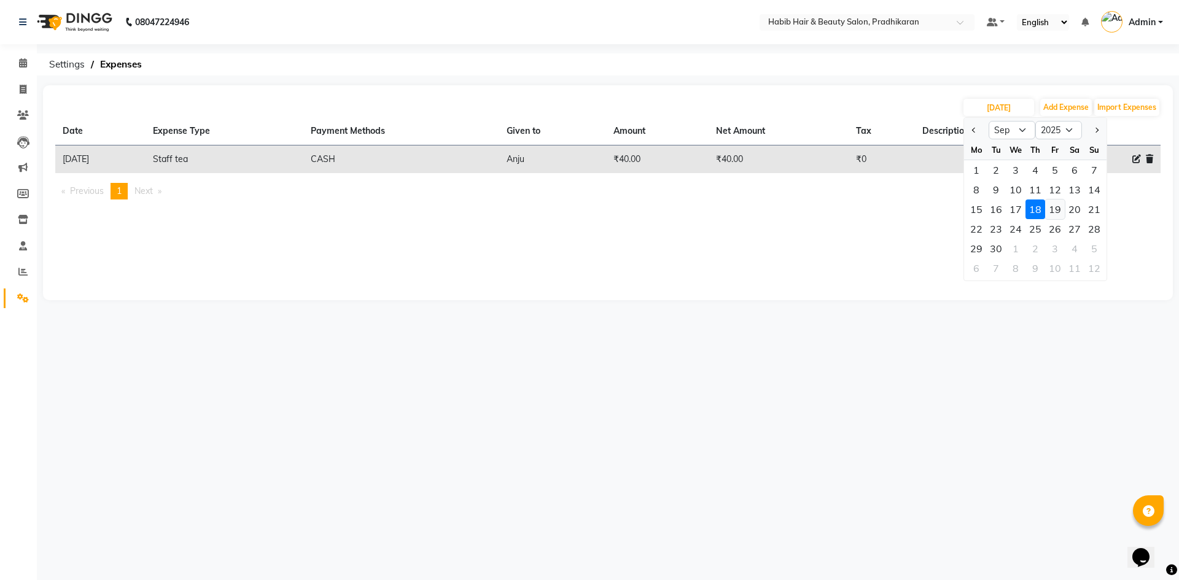
click at [1052, 212] on div "19" at bounding box center [1055, 210] width 20 height 20
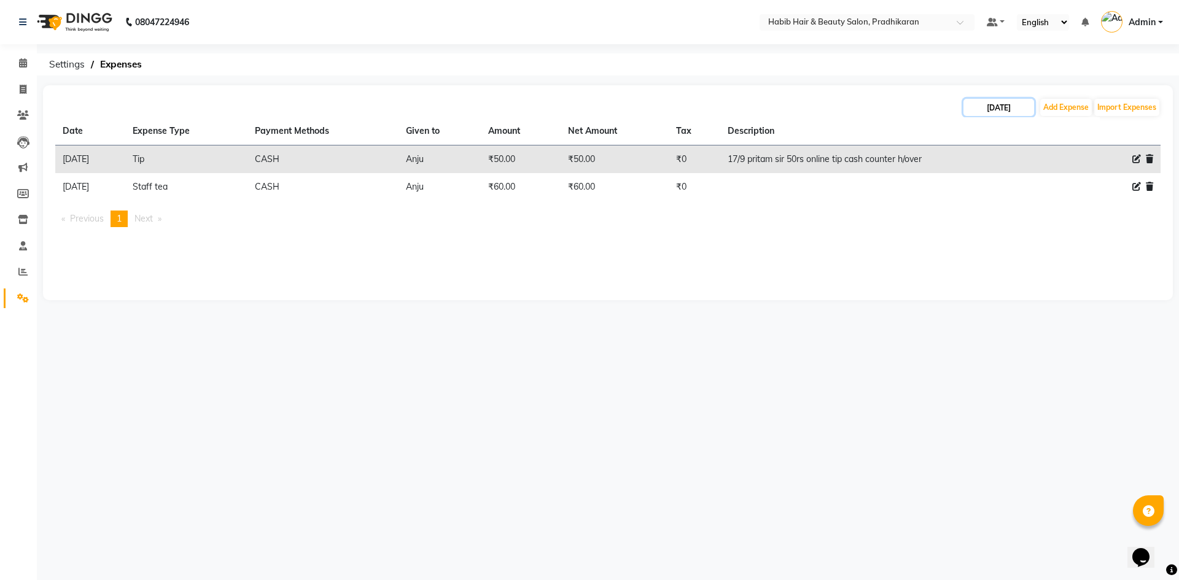
click at [990, 111] on input "19-09-2025" at bounding box center [998, 107] width 71 height 17
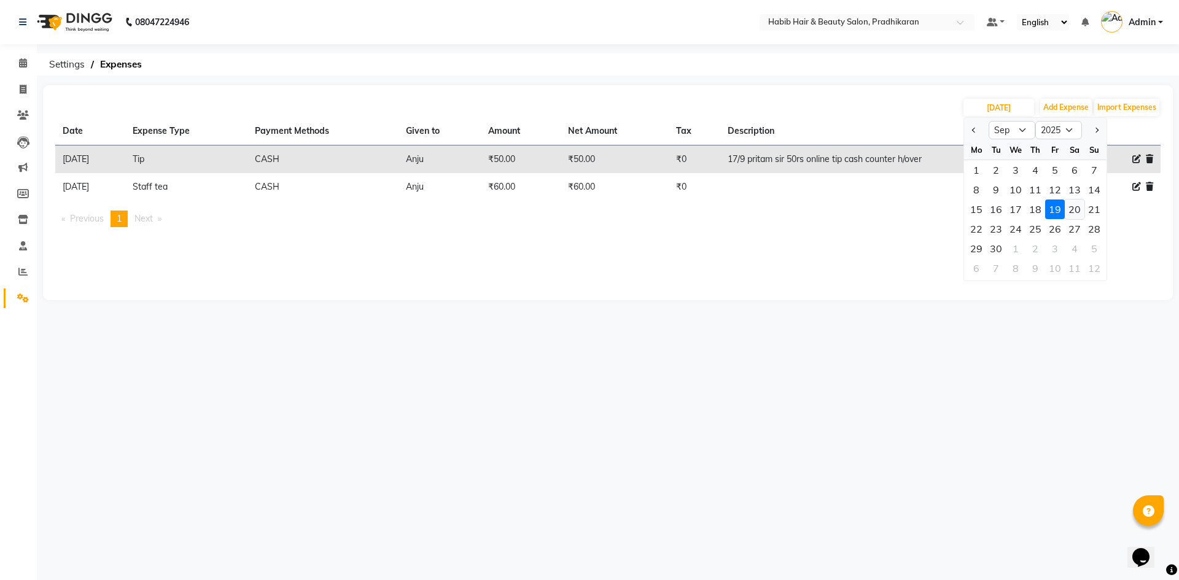
click at [1079, 209] on div "20" at bounding box center [1075, 210] width 20 height 20
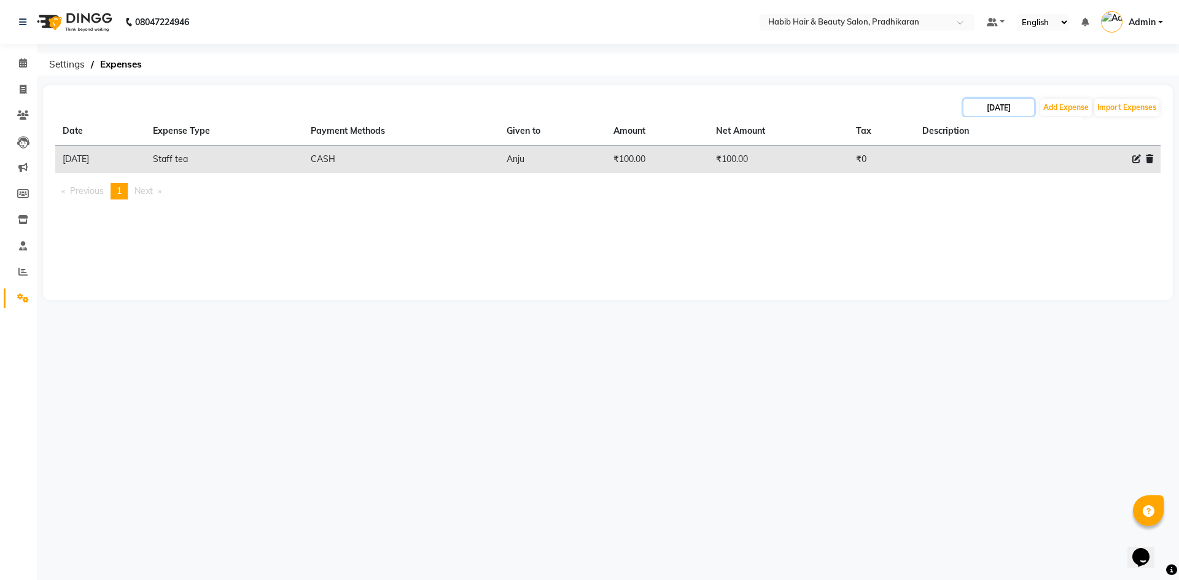
click at [985, 113] on input "20-09-2025" at bounding box center [998, 107] width 71 height 17
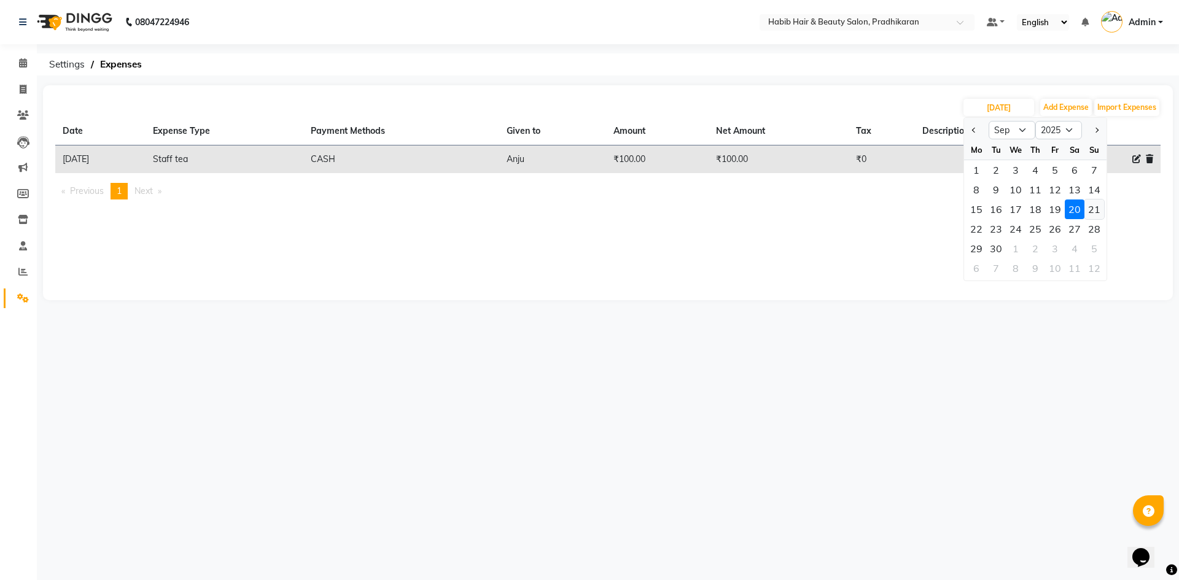
click at [1095, 207] on div "21" at bounding box center [1094, 210] width 20 height 20
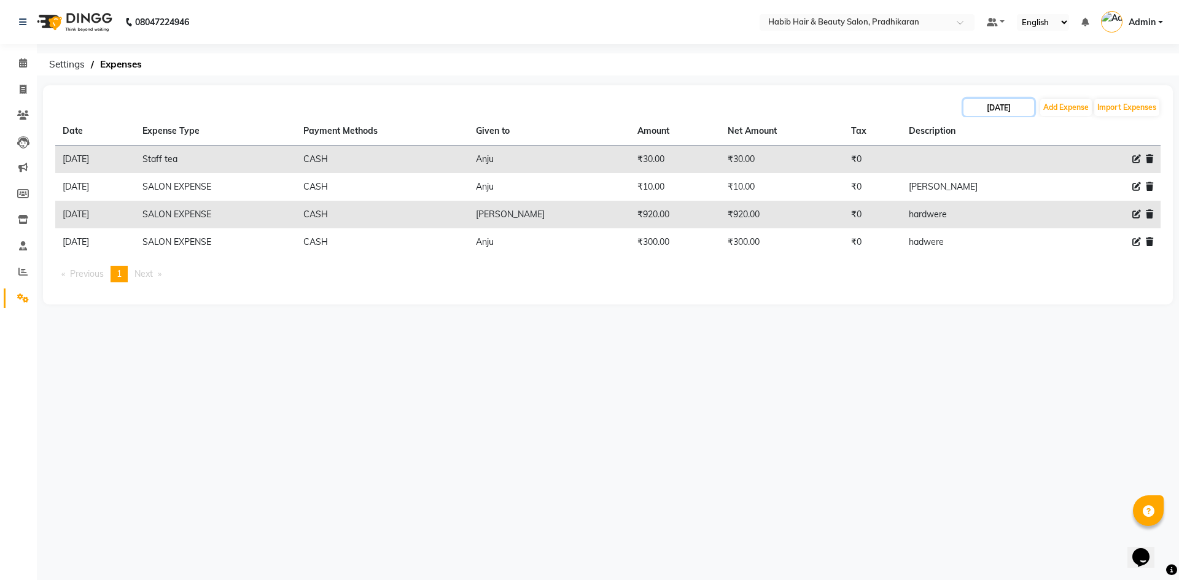
click at [1008, 106] on input "21-09-2025" at bounding box center [998, 107] width 71 height 17
click at [976, 231] on div "22" at bounding box center [976, 229] width 20 height 20
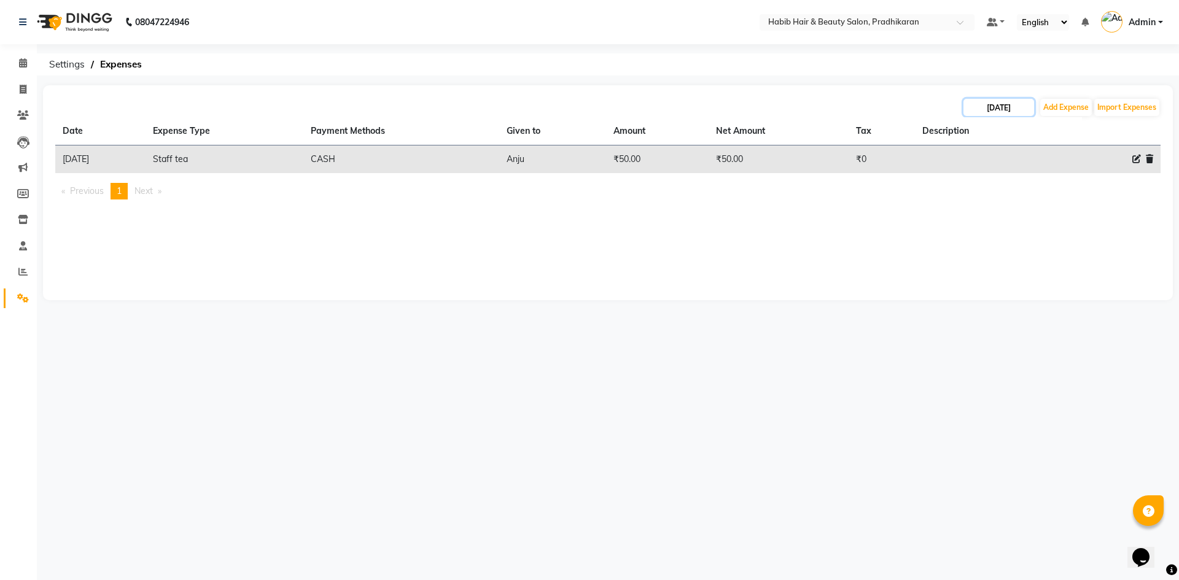
click at [1002, 109] on input "22-09-2025" at bounding box center [998, 107] width 71 height 17
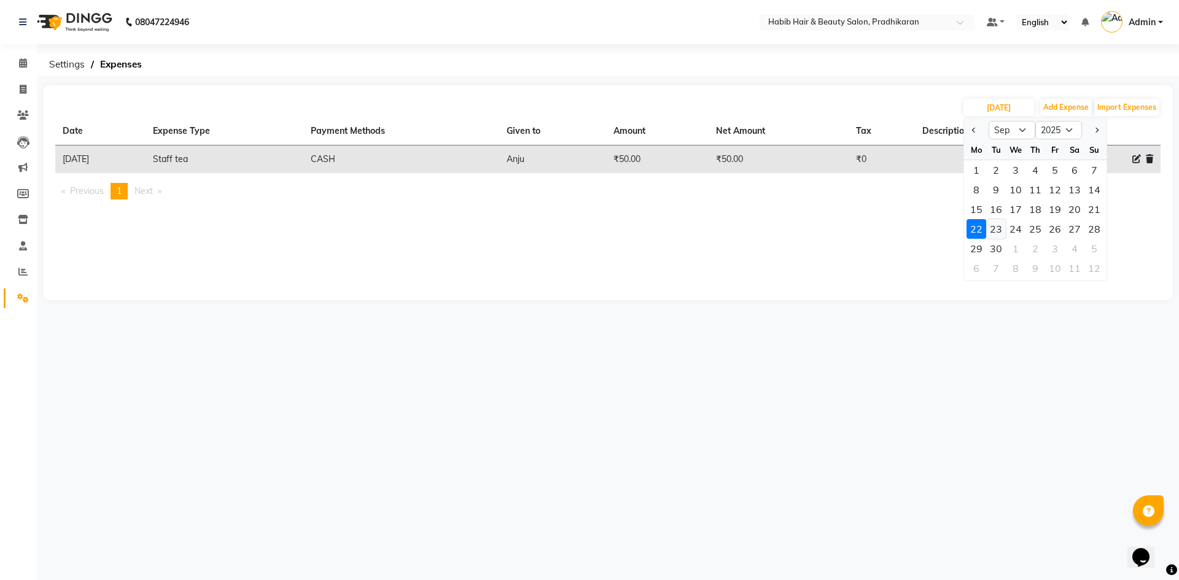
click at [995, 227] on div "23" at bounding box center [996, 229] width 20 height 20
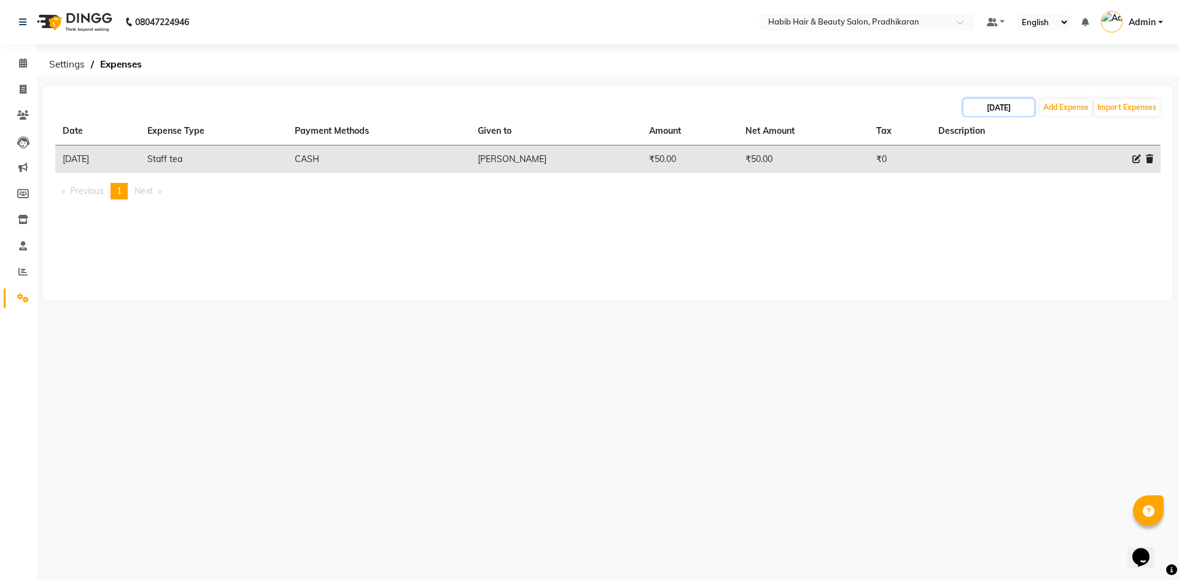
click at [970, 111] on input "23-09-2025" at bounding box center [998, 107] width 71 height 17
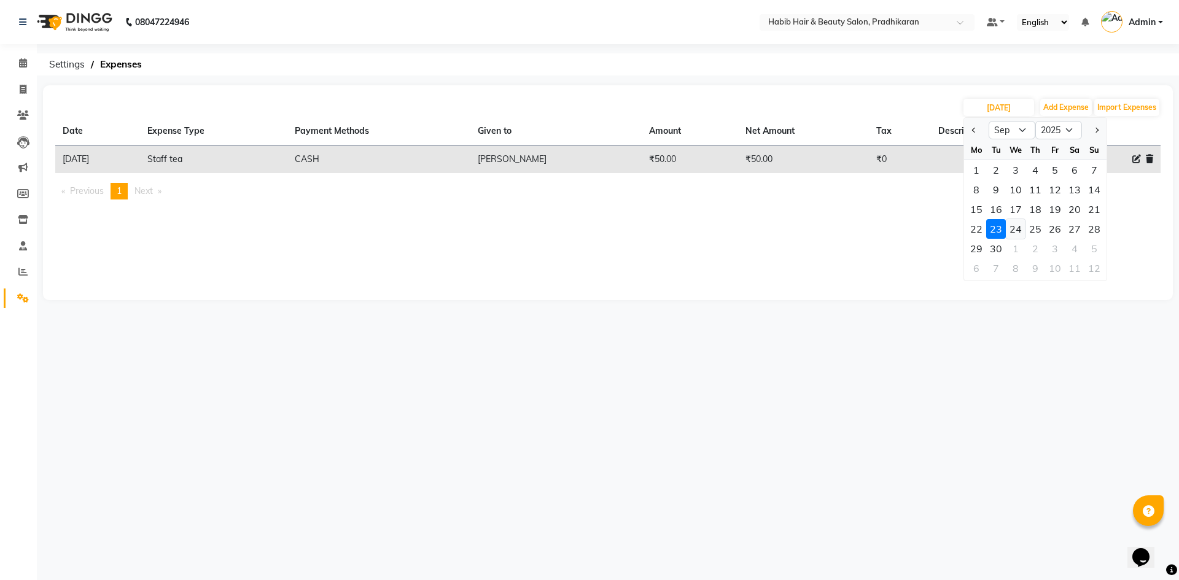
click at [1017, 228] on div "24" at bounding box center [1016, 229] width 20 height 20
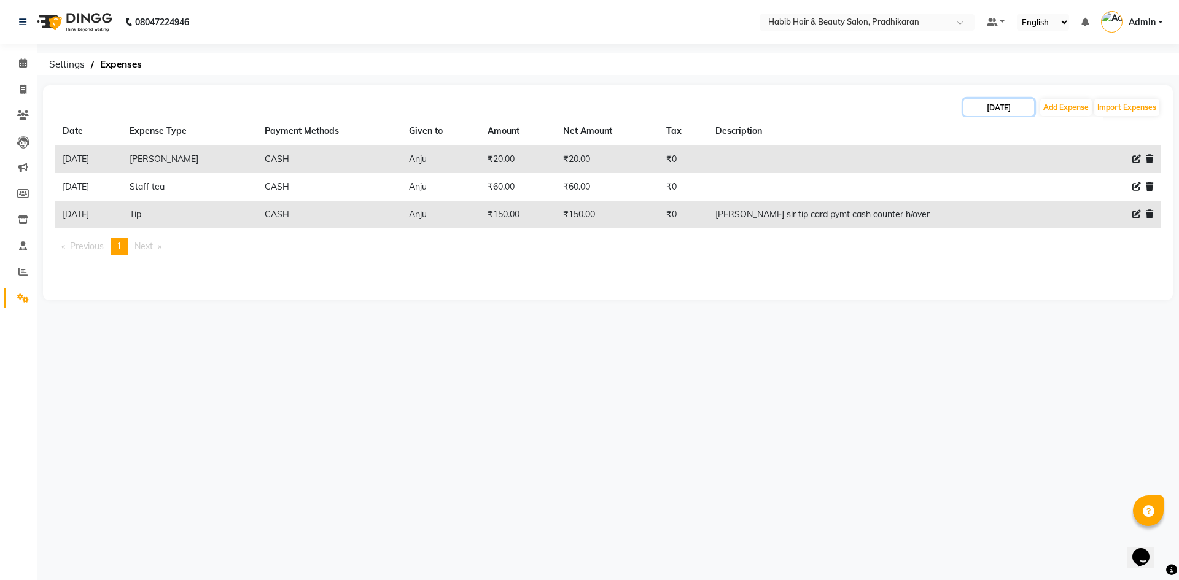
click at [1024, 106] on input "24-09-2025" at bounding box center [998, 107] width 71 height 17
click at [1030, 228] on div "25" at bounding box center [1035, 229] width 20 height 20
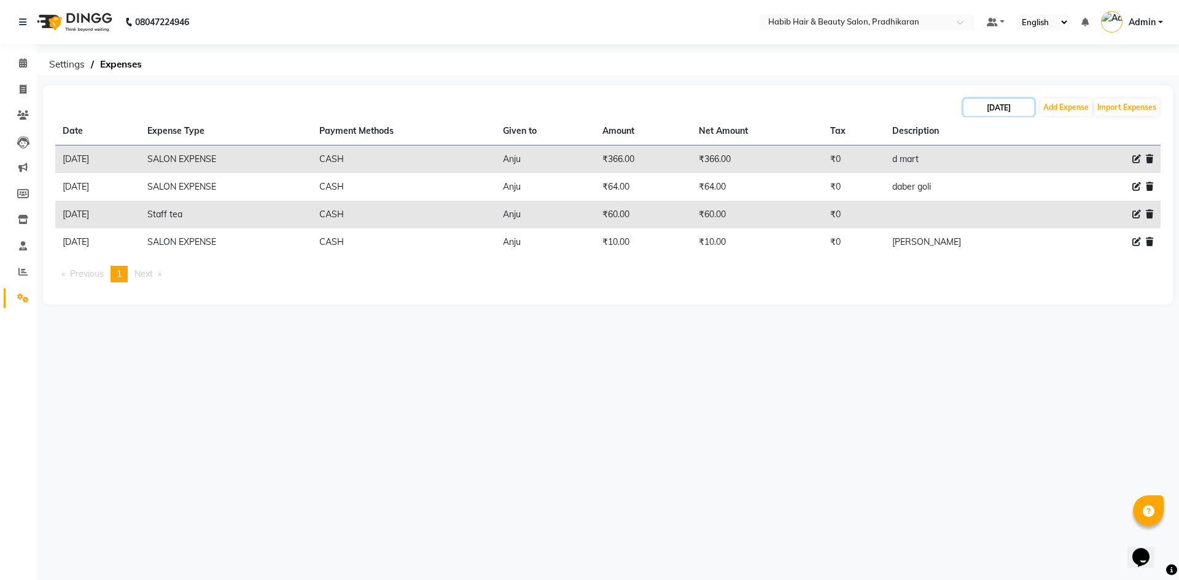
click at [976, 109] on input "25-09-2025" at bounding box center [998, 107] width 71 height 17
click at [1056, 228] on div "26" at bounding box center [1055, 229] width 20 height 20
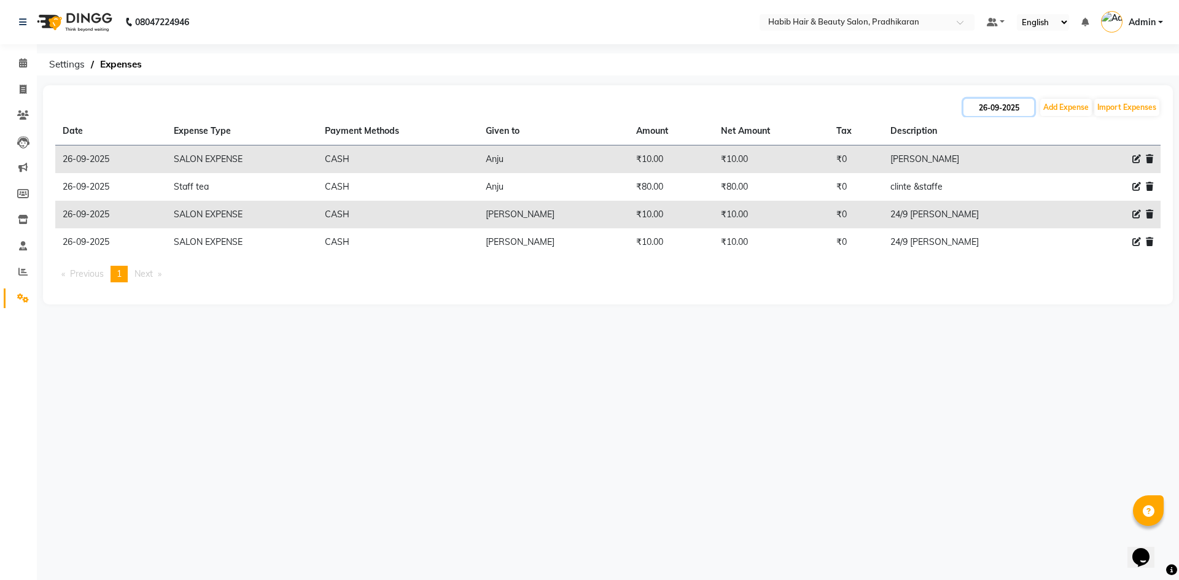
click at [1014, 111] on input "26-09-2025" at bounding box center [998, 107] width 71 height 17
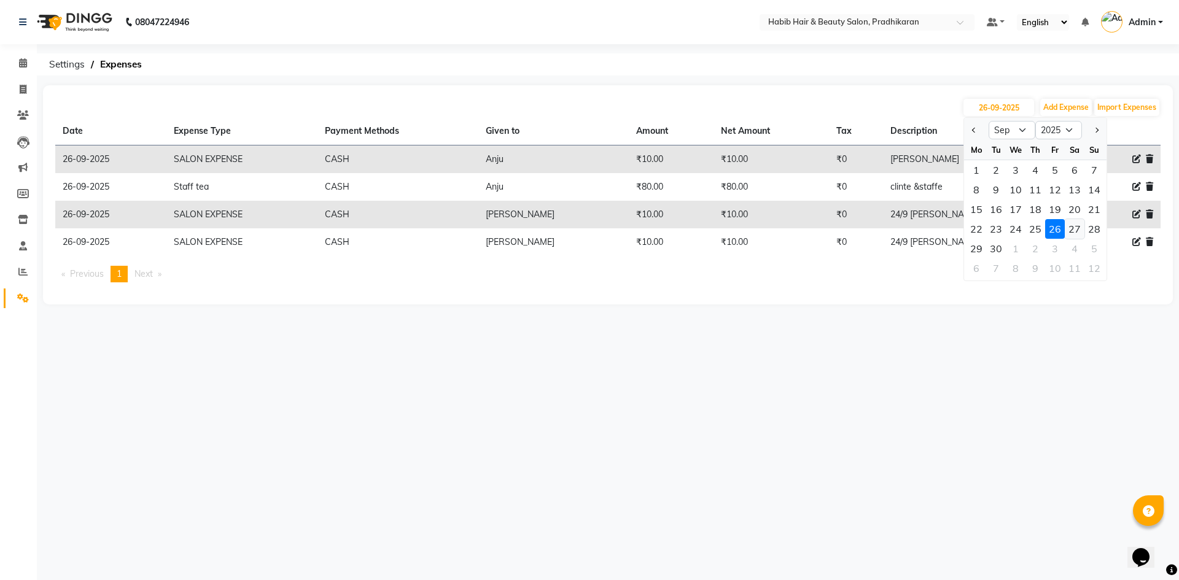
click at [1075, 237] on div "27" at bounding box center [1075, 229] width 20 height 20
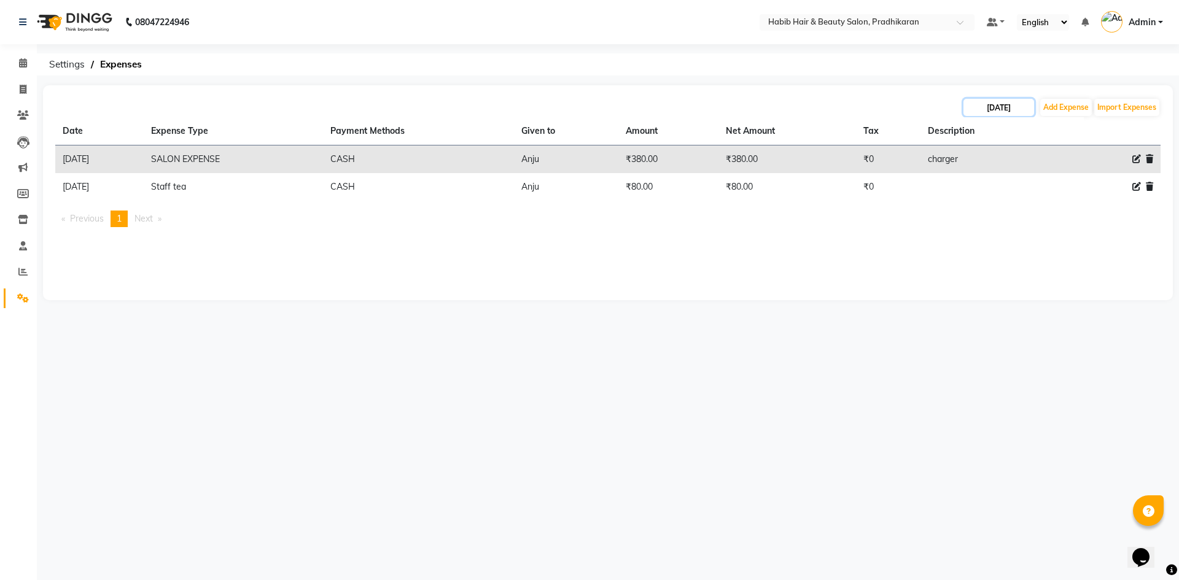
click at [1021, 115] on input "27-09-2025" at bounding box center [998, 107] width 71 height 17
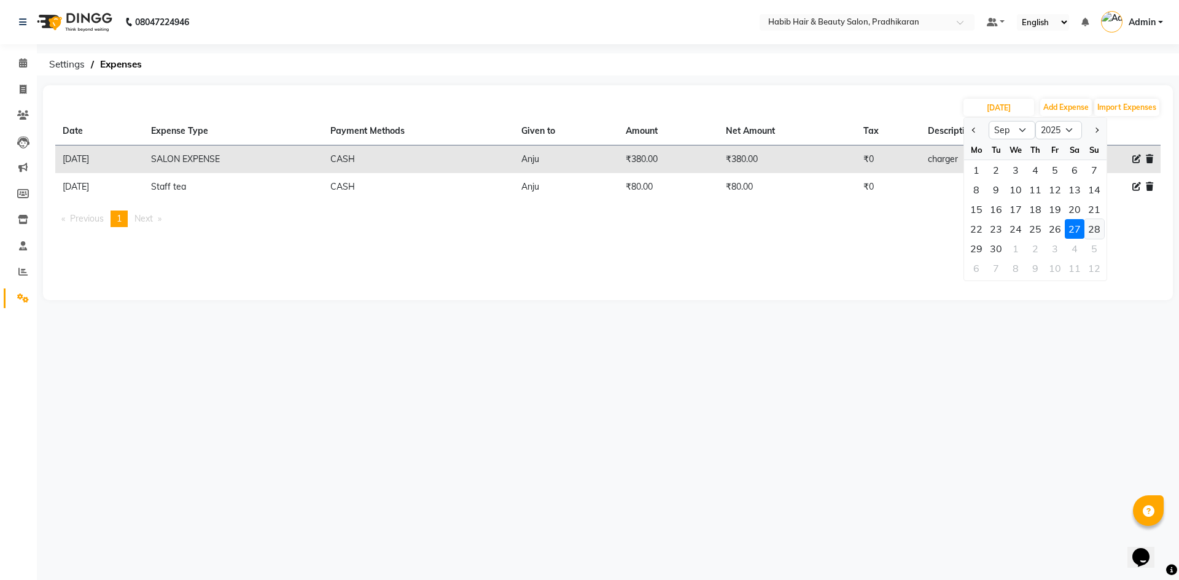
click at [1095, 230] on div "28" at bounding box center [1094, 229] width 20 height 20
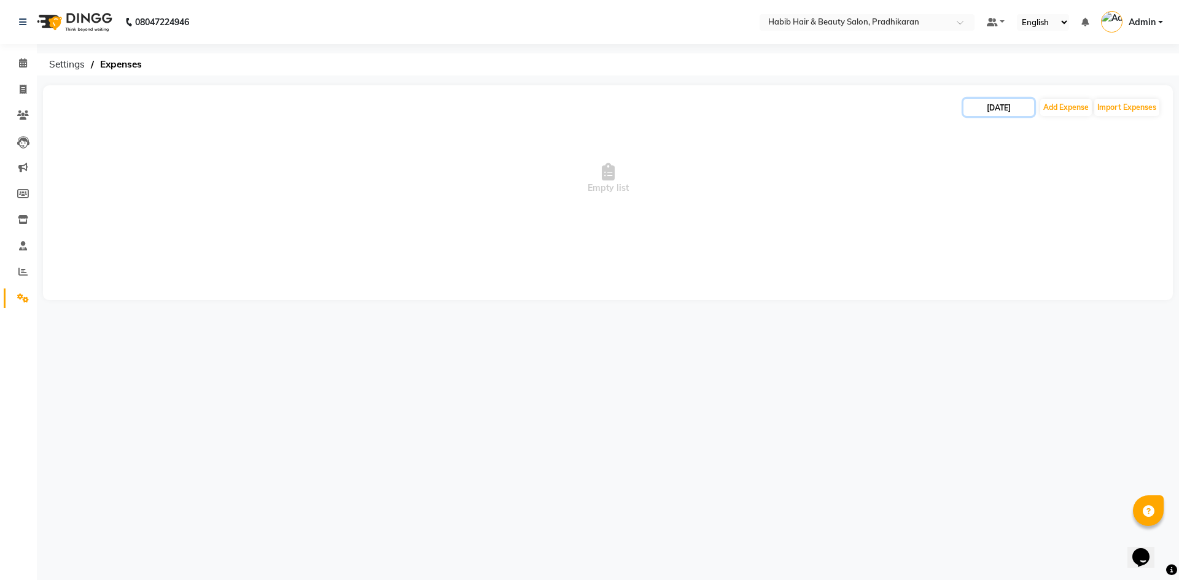
click at [1017, 109] on input "28-09-2025" at bounding box center [998, 107] width 71 height 17
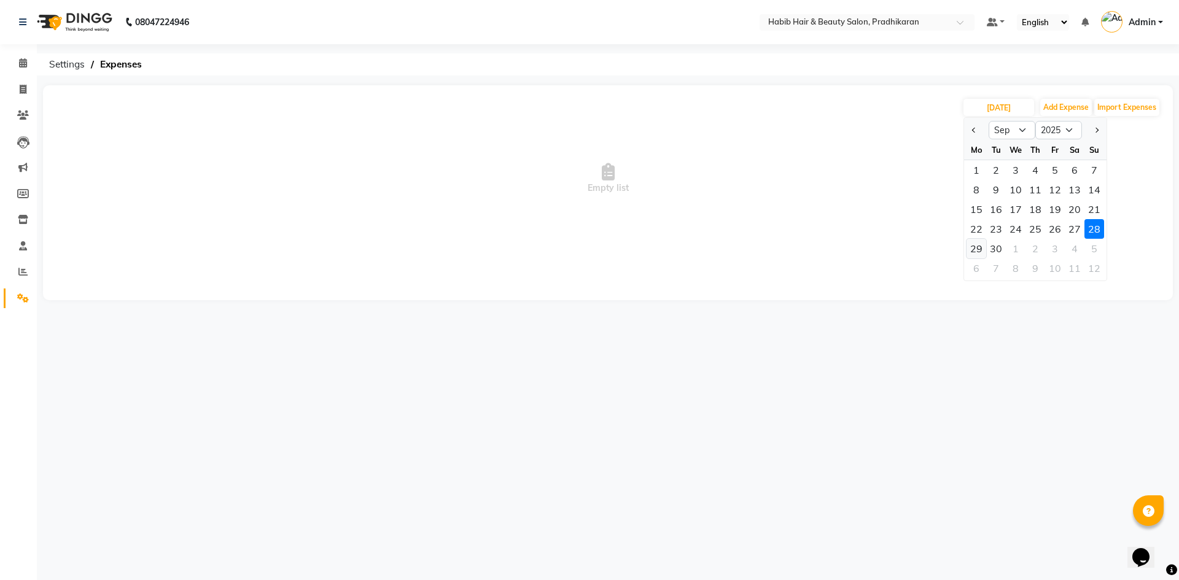
click at [970, 250] on div "29" at bounding box center [976, 249] width 20 height 20
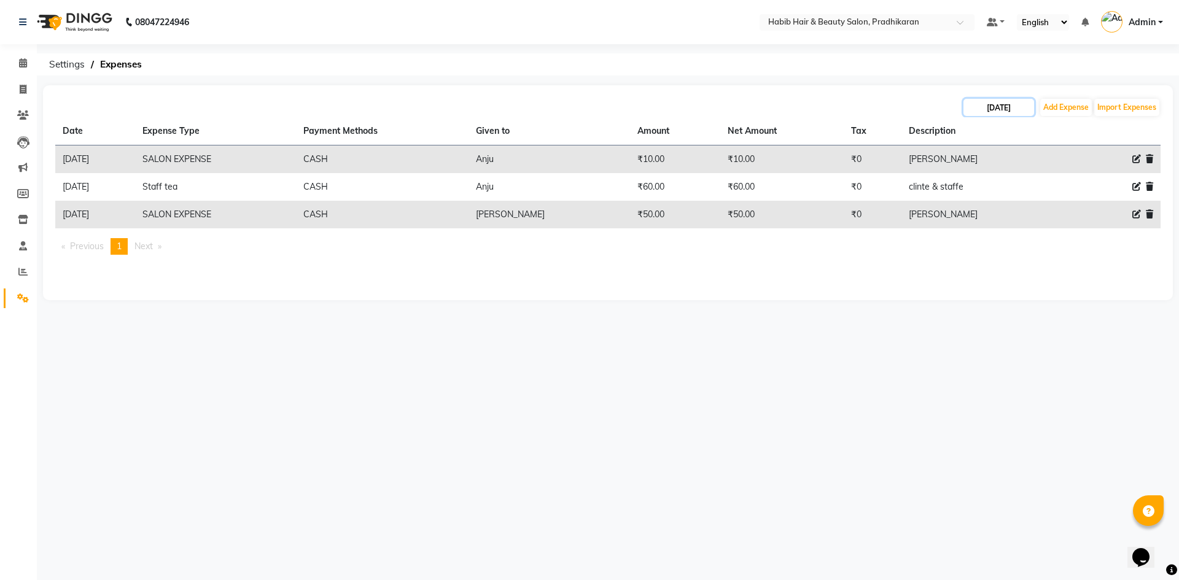
click at [1008, 106] on input "29-09-2025" at bounding box center [998, 107] width 71 height 17
click at [996, 247] on div "30" at bounding box center [996, 249] width 20 height 20
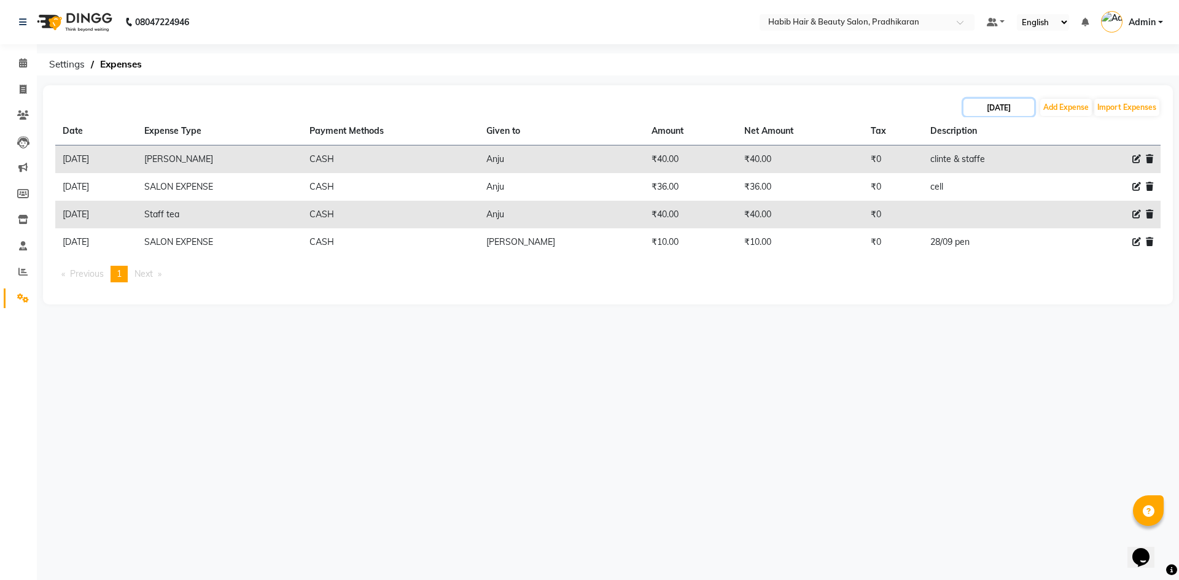
click at [1013, 109] on input "30-09-2025" at bounding box center [998, 107] width 71 height 17
click at [974, 168] on div "1" at bounding box center [976, 170] width 20 height 20
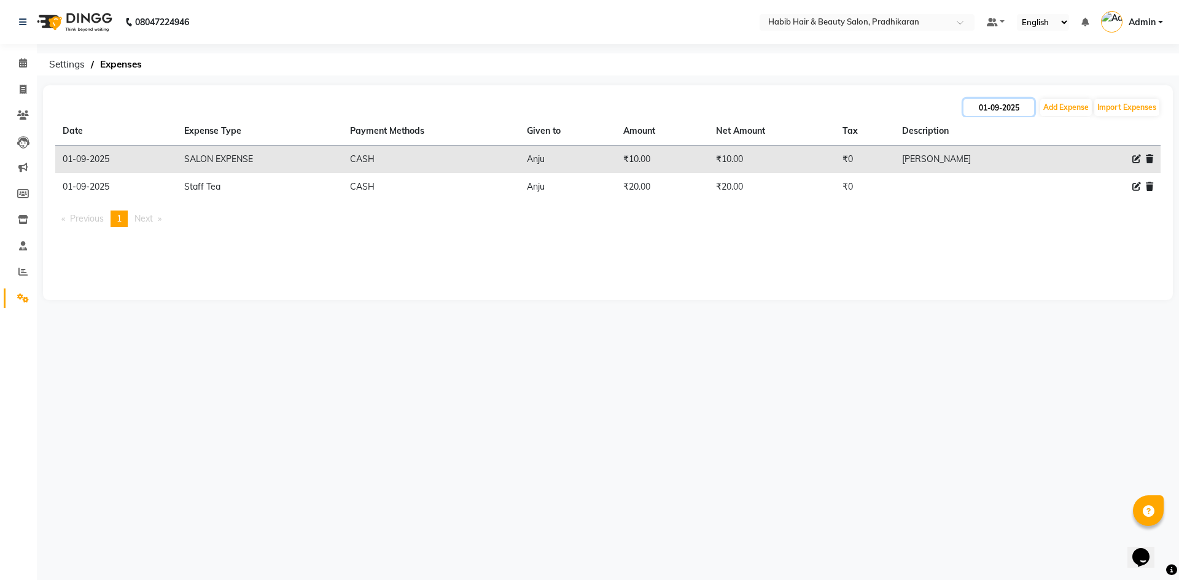
click at [997, 101] on input "01-09-2025" at bounding box center [998, 107] width 71 height 17
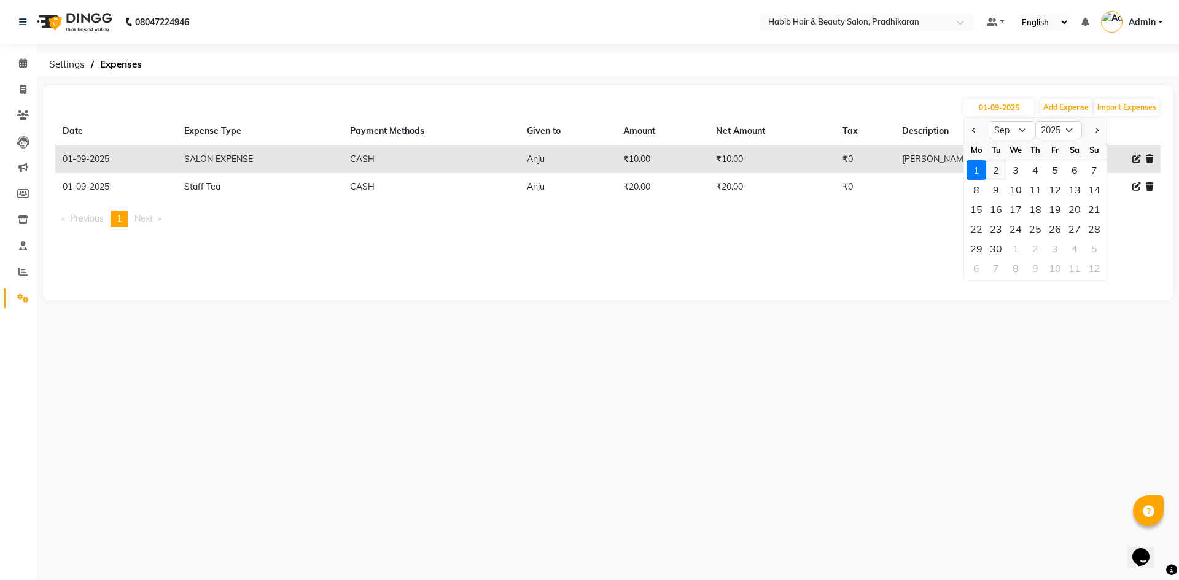
click at [996, 173] on div "2" at bounding box center [996, 170] width 20 height 20
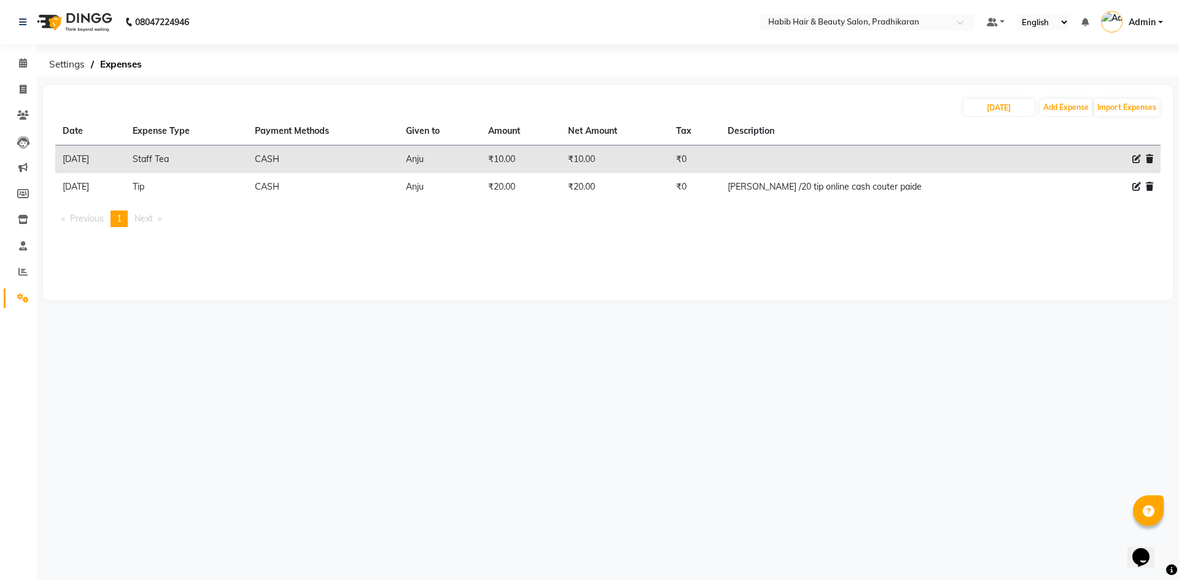
click at [996, 96] on div "02-09-2025 Add Expense Import Expenses Date Expense Type Payment Methods Given …" at bounding box center [608, 192] width 1130 height 215
click at [999, 106] on input "02-09-2025" at bounding box center [998, 107] width 71 height 17
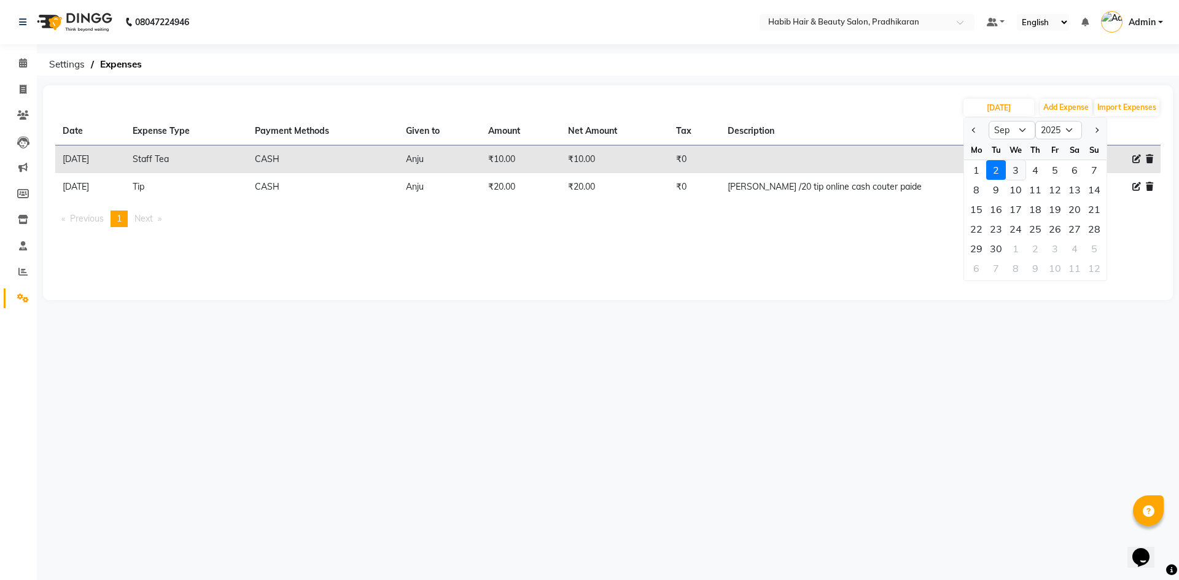
click at [1016, 174] on div "3" at bounding box center [1016, 170] width 20 height 20
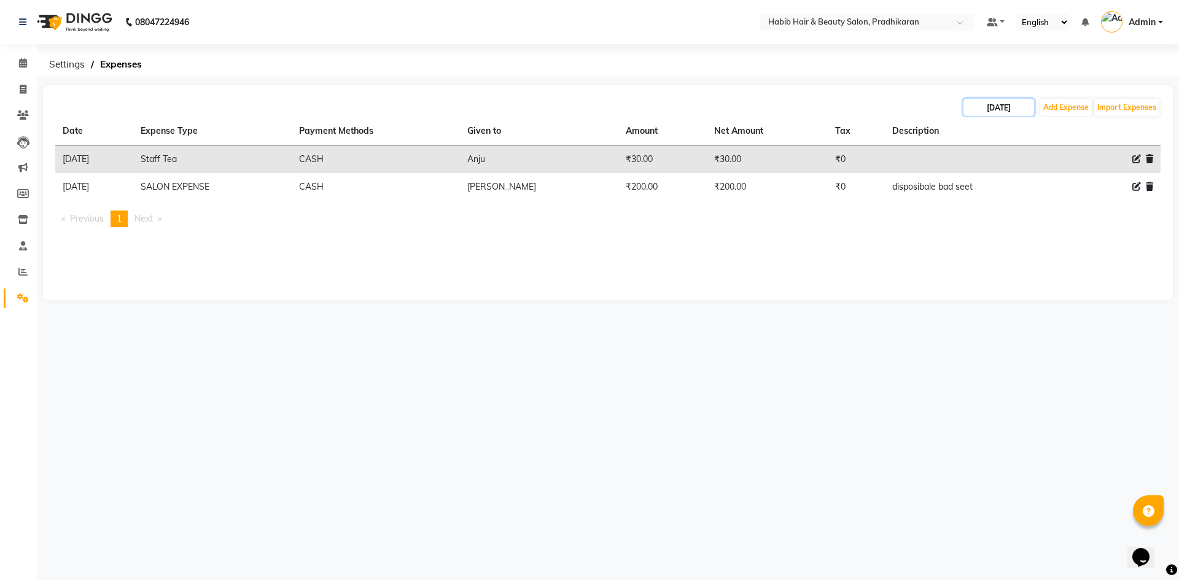
click at [1014, 109] on input "03-09-2025" at bounding box center [998, 107] width 71 height 17
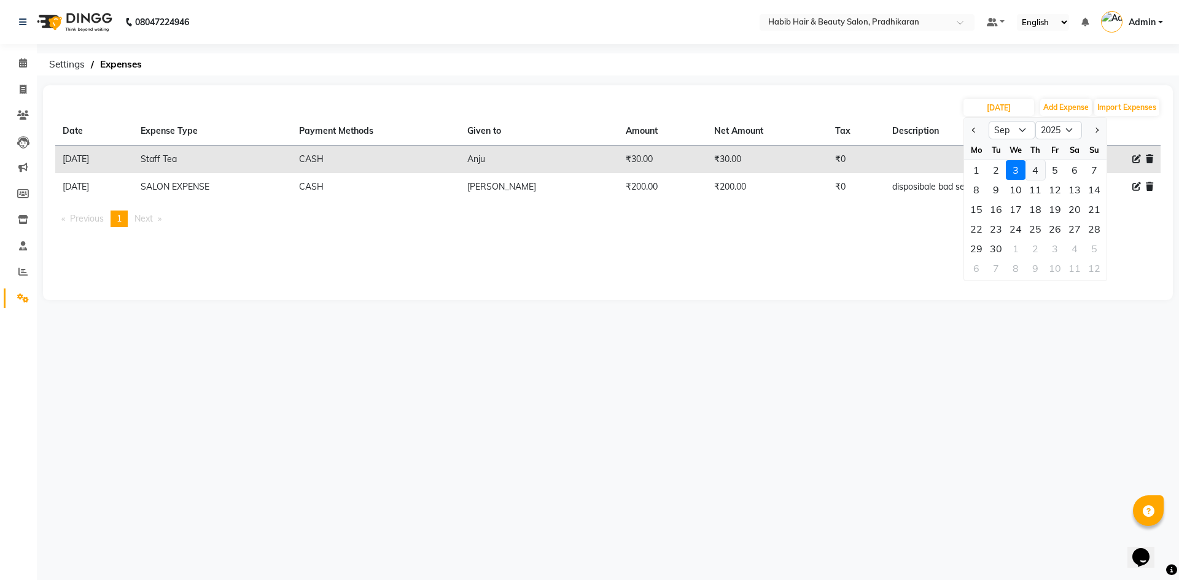
click at [1038, 168] on div "4" at bounding box center [1035, 170] width 20 height 20
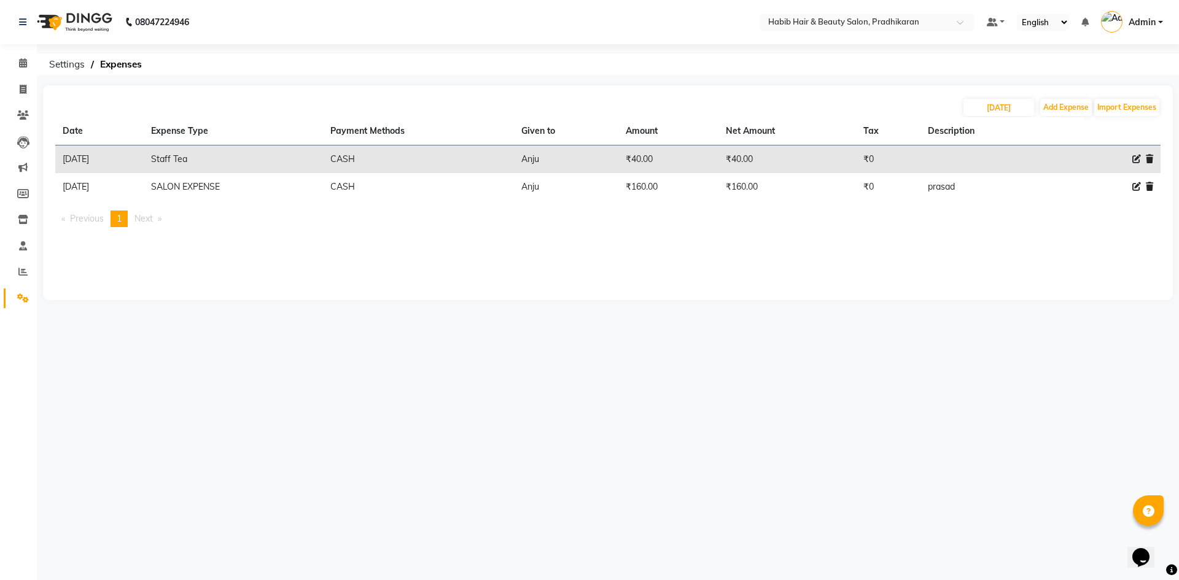
click at [1021, 98] on div "04-09-2025 Add Expense Import Expenses" at bounding box center [607, 108] width 1105 height 20
click at [1017, 108] on input "04-09-2025" at bounding box center [998, 107] width 71 height 17
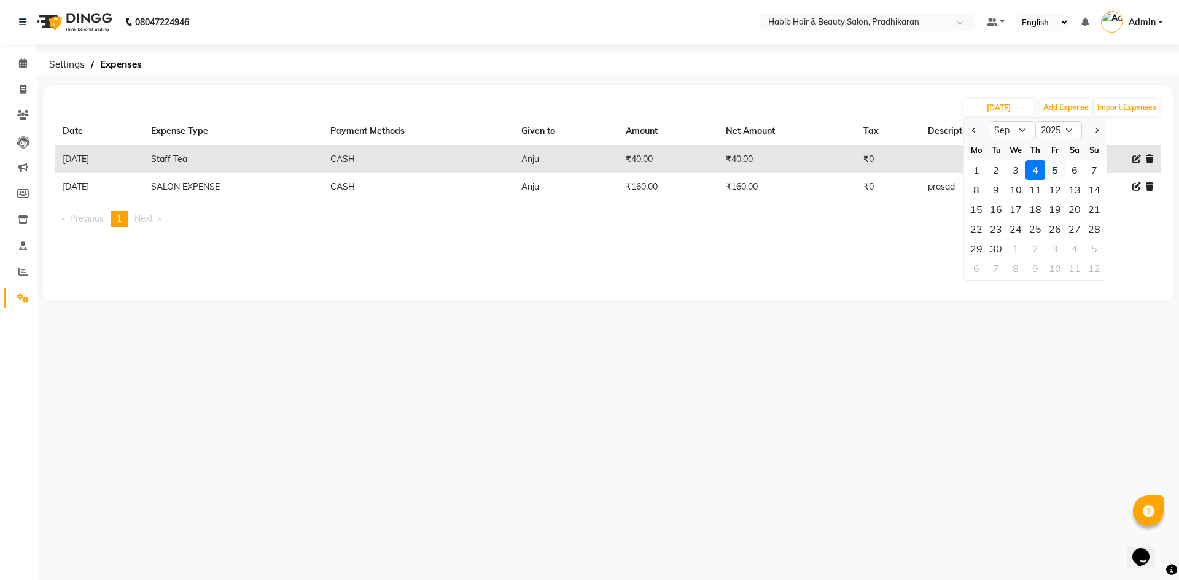
click at [1060, 166] on div "5" at bounding box center [1055, 170] width 20 height 20
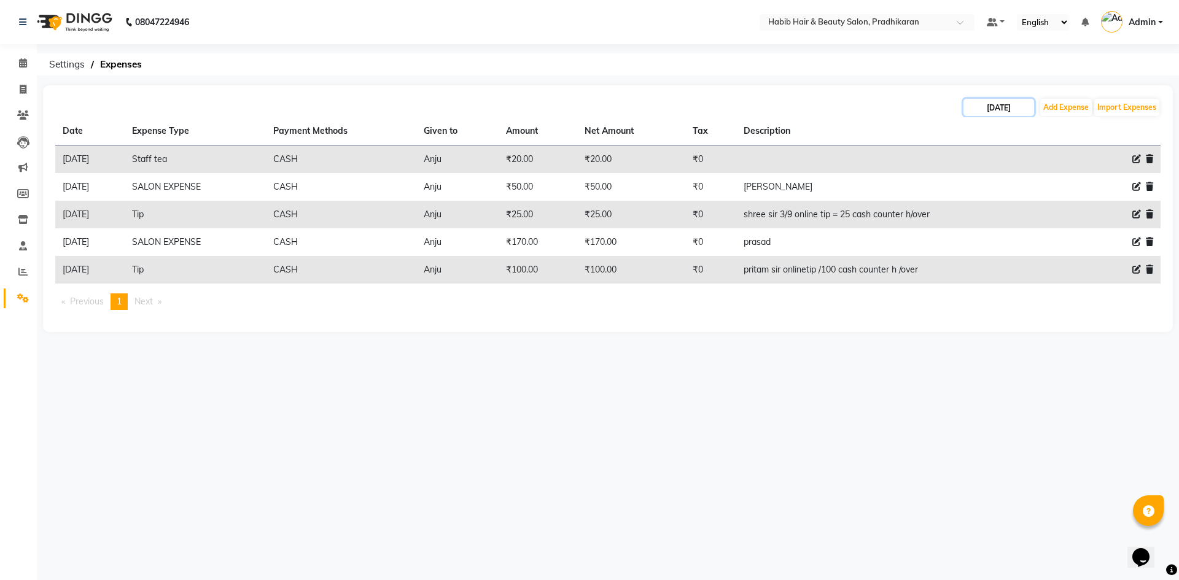
click at [1023, 107] on input "05-09-2025" at bounding box center [998, 107] width 71 height 17
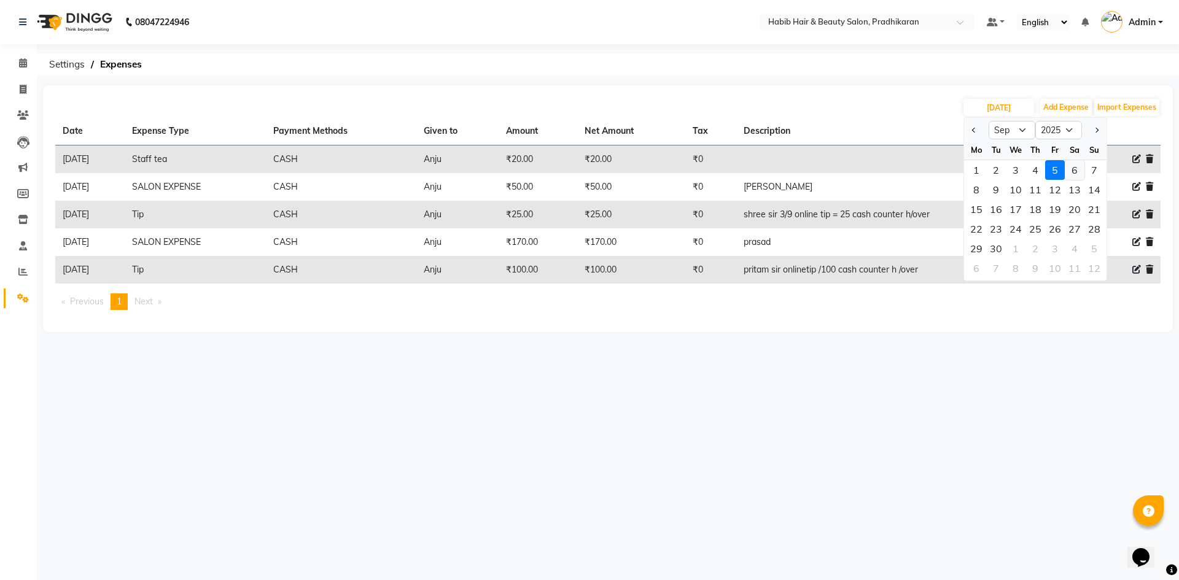
click at [1071, 167] on div "6" at bounding box center [1075, 170] width 20 height 20
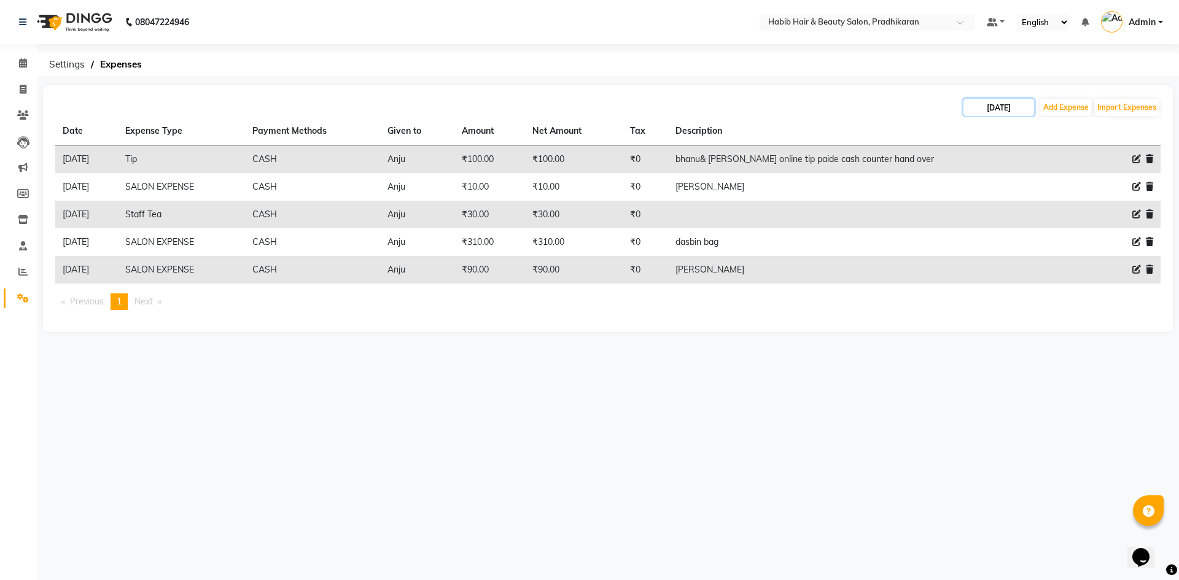
click at [1021, 106] on input "06-09-2025" at bounding box center [998, 107] width 71 height 17
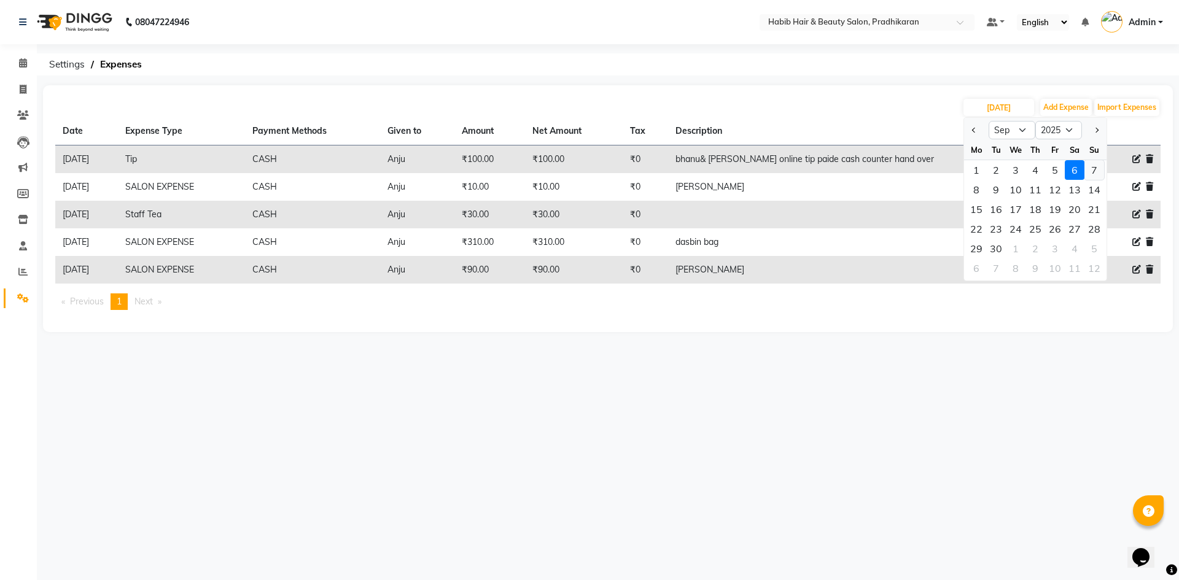
click at [1098, 167] on div "7" at bounding box center [1094, 170] width 20 height 20
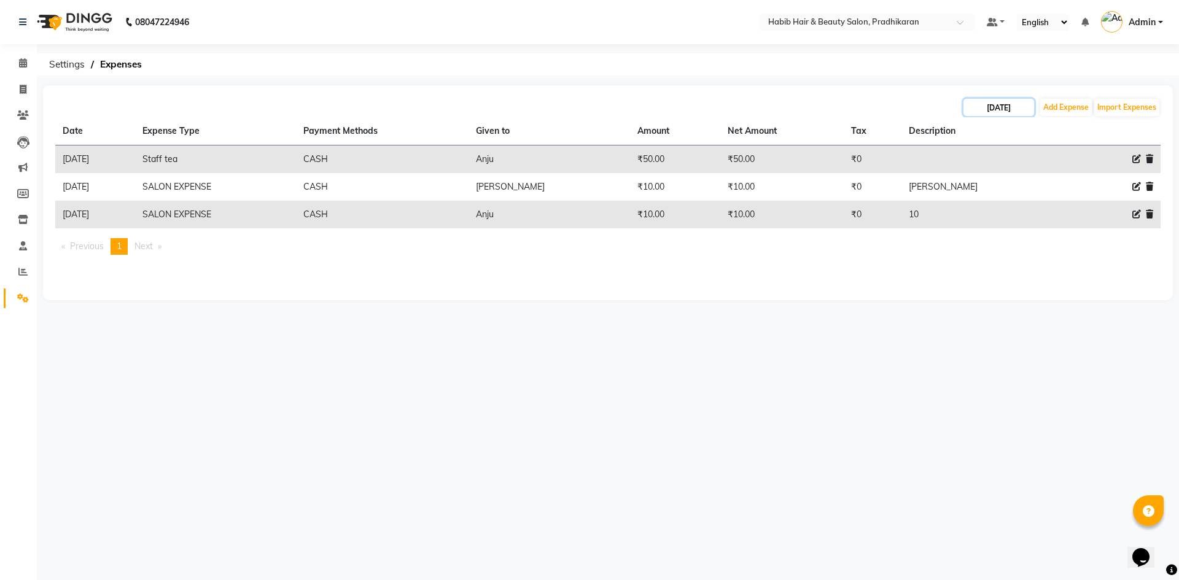
click at [973, 114] on input "07-09-2025" at bounding box center [998, 107] width 71 height 17
click at [977, 192] on div "8" at bounding box center [976, 190] width 20 height 20
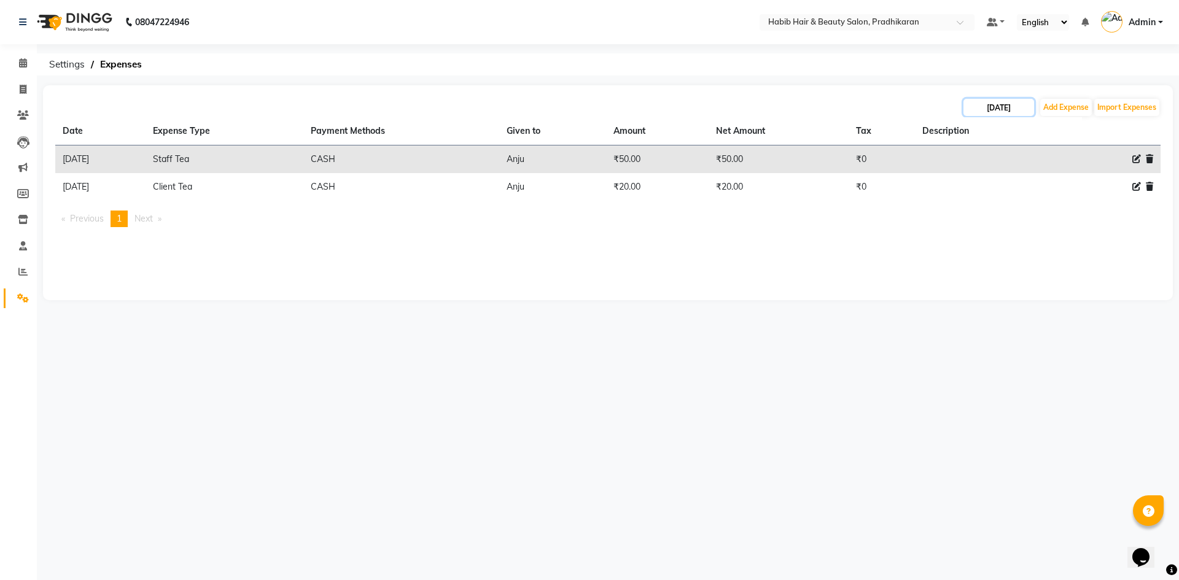
click at [1000, 108] on input "08-09-2025" at bounding box center [998, 107] width 71 height 17
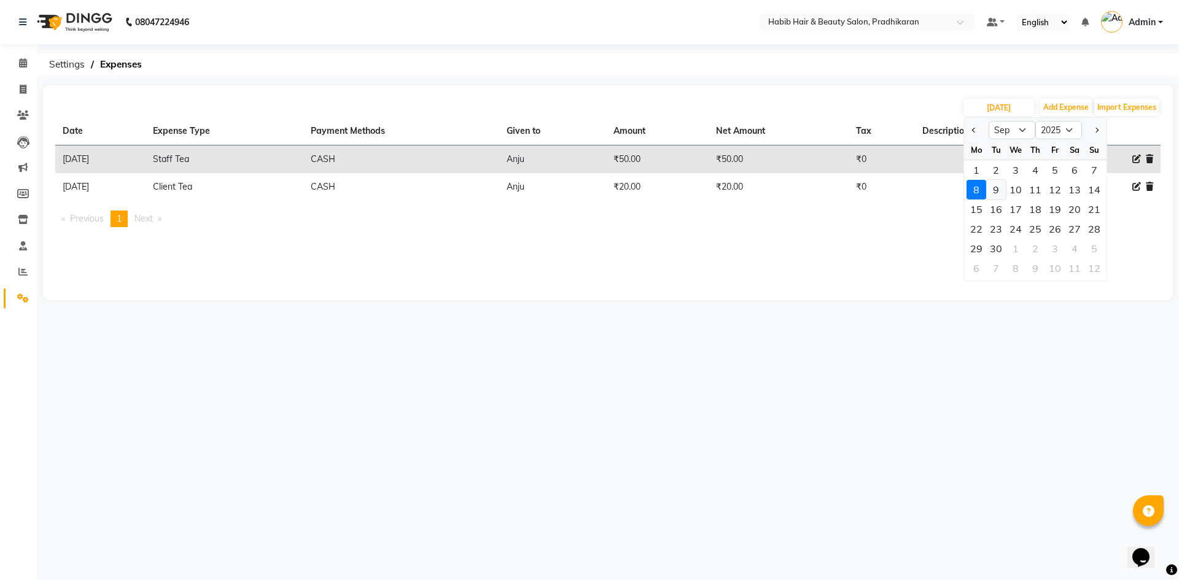
click at [995, 191] on div "9" at bounding box center [996, 190] width 20 height 20
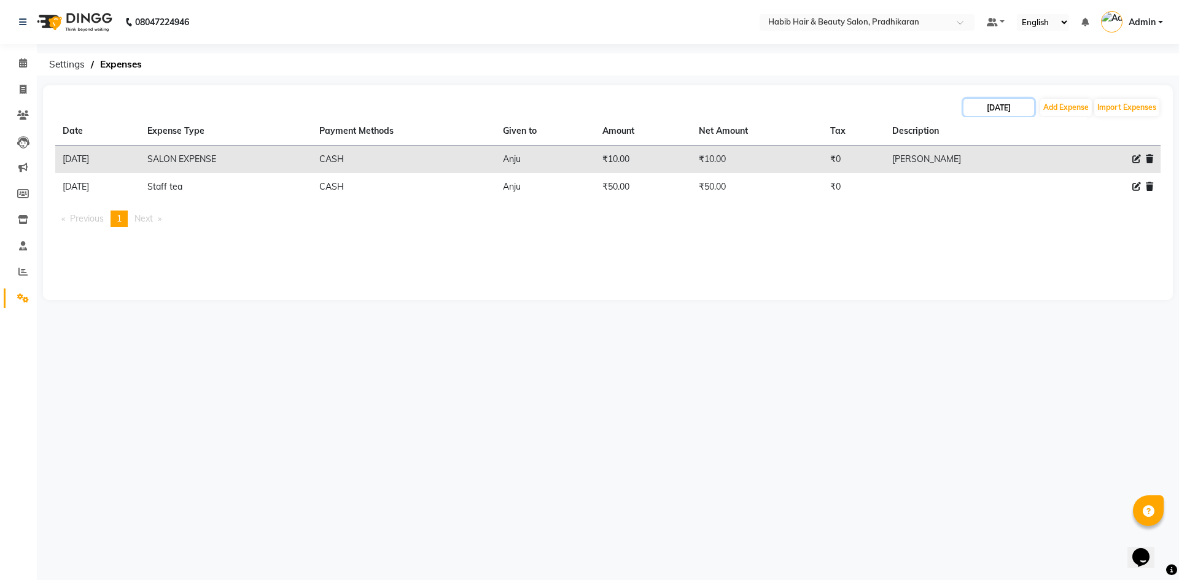
click at [1027, 104] on input "09-09-2025" at bounding box center [998, 107] width 71 height 17
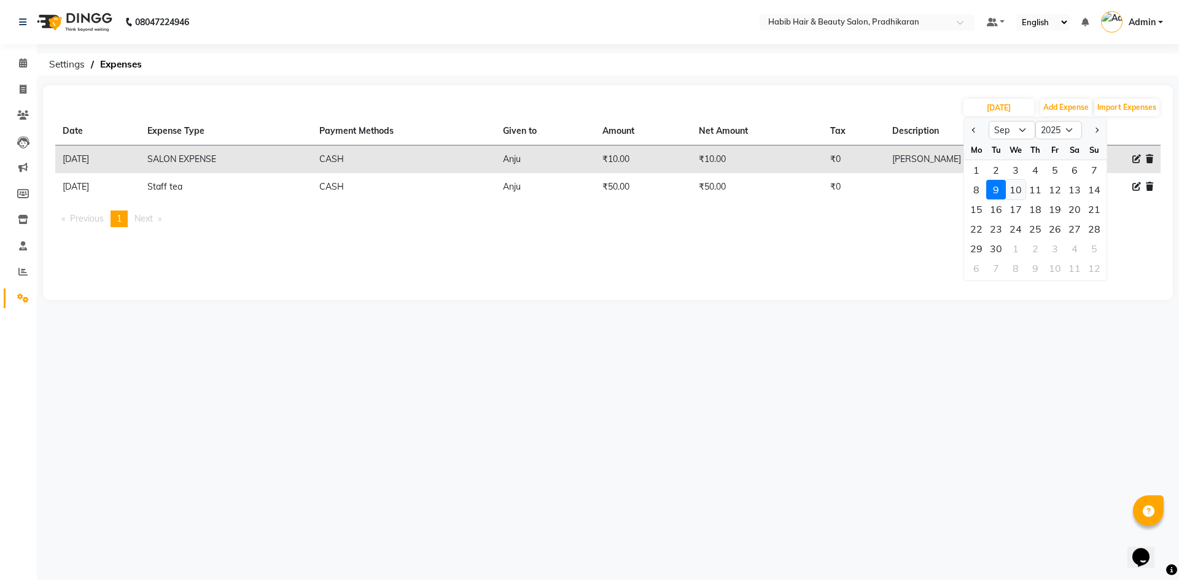
click at [1022, 190] on div "10" at bounding box center [1016, 190] width 20 height 20
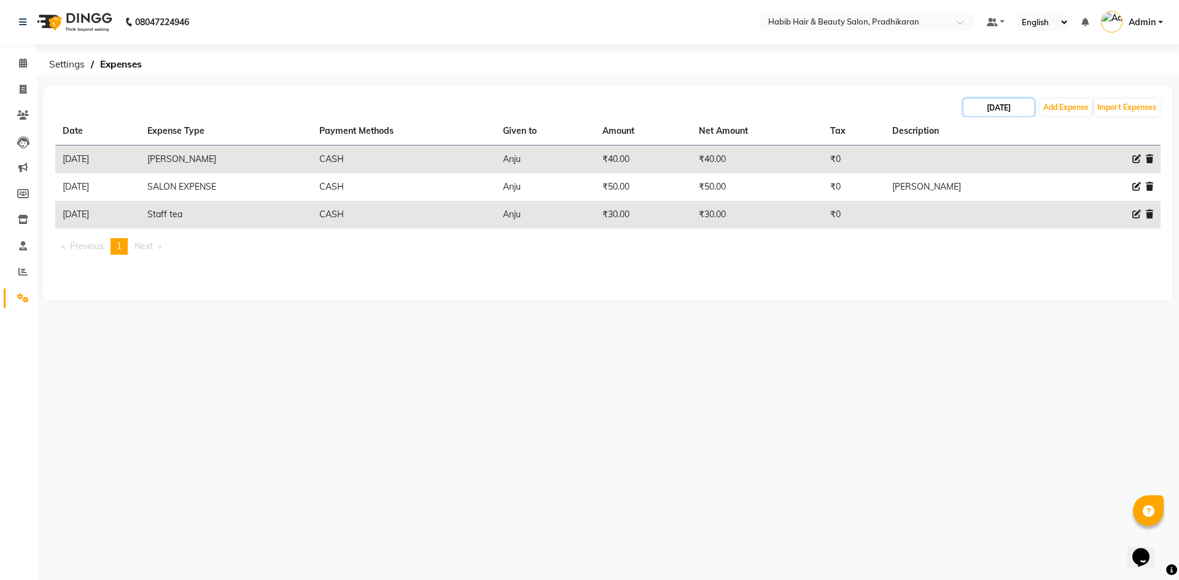
click at [1024, 114] on input "10-09-2025" at bounding box center [998, 107] width 71 height 17
click at [1036, 190] on div "11" at bounding box center [1035, 190] width 20 height 20
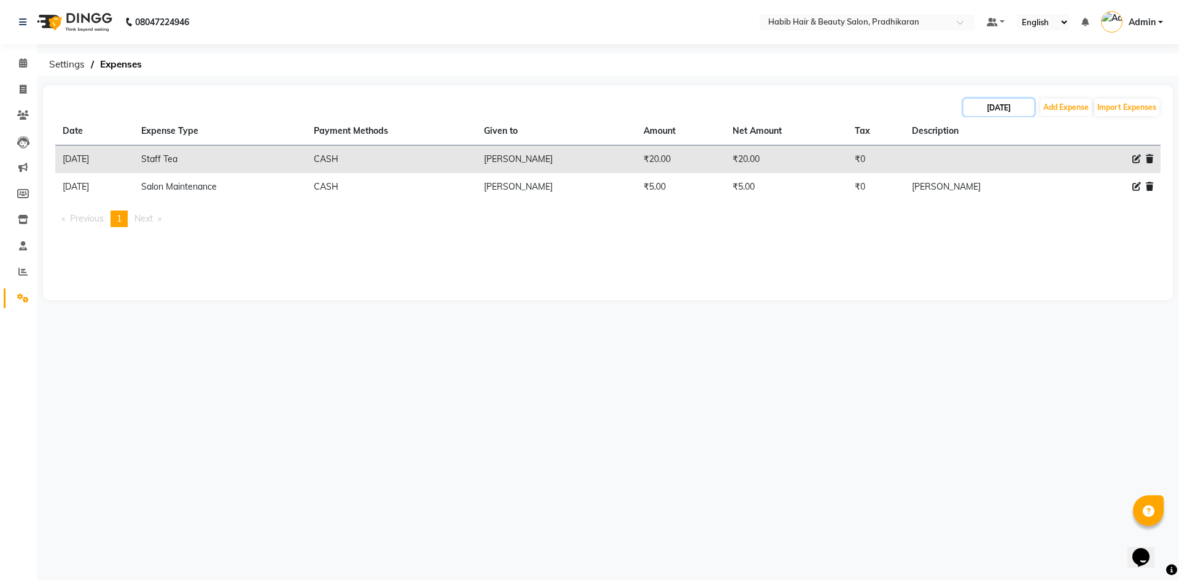
click at [1029, 107] on input "11-09-2025" at bounding box center [998, 107] width 71 height 17
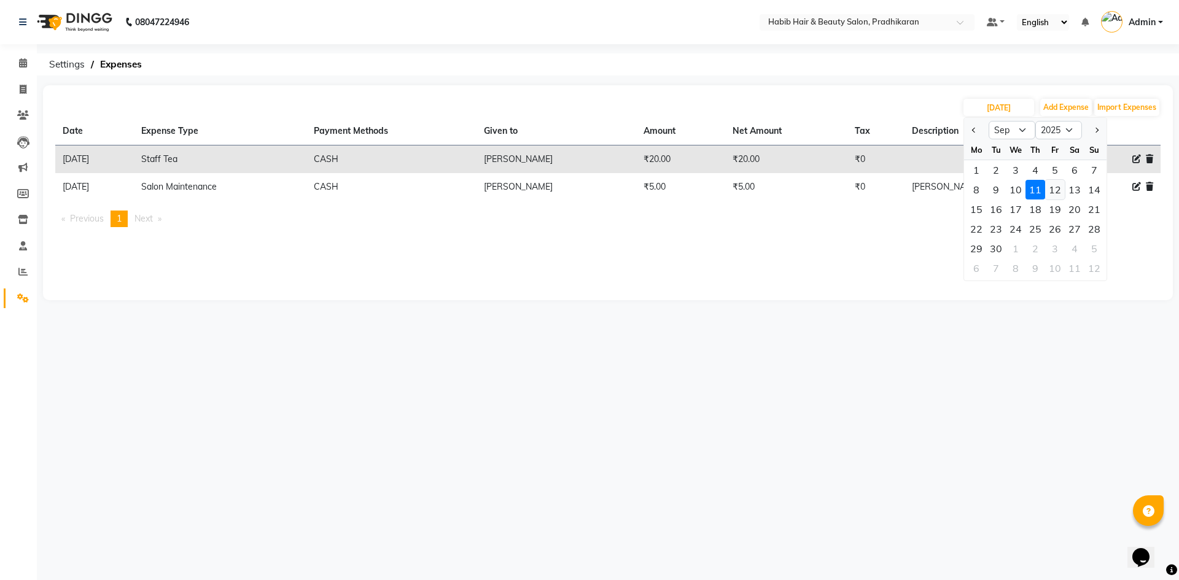
click at [1049, 190] on div "12" at bounding box center [1055, 190] width 20 height 20
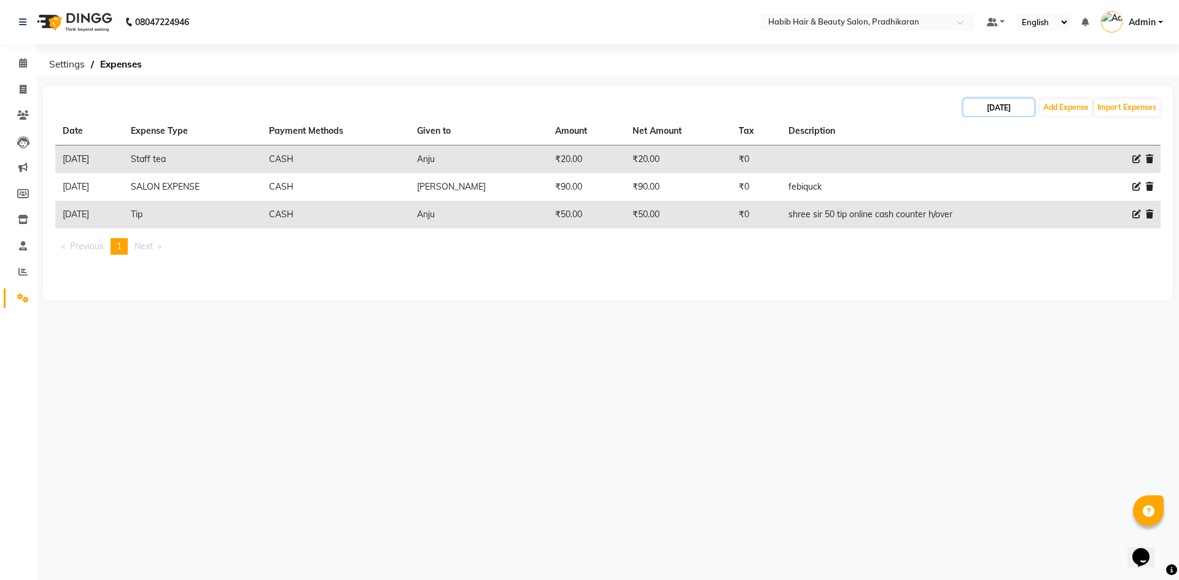
click at [1028, 115] on input "12-09-2025" at bounding box center [998, 107] width 71 height 17
click at [1079, 190] on div "13" at bounding box center [1075, 190] width 20 height 20
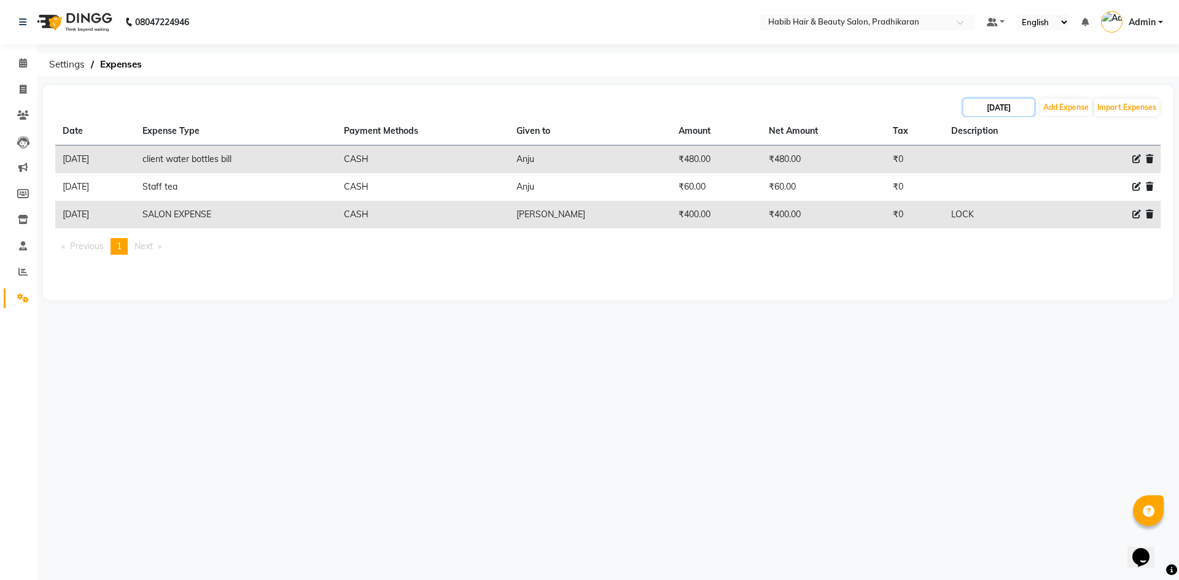
click at [983, 111] on input "13-09-2025" at bounding box center [998, 107] width 71 height 17
click at [1100, 189] on div "14" at bounding box center [1094, 190] width 20 height 20
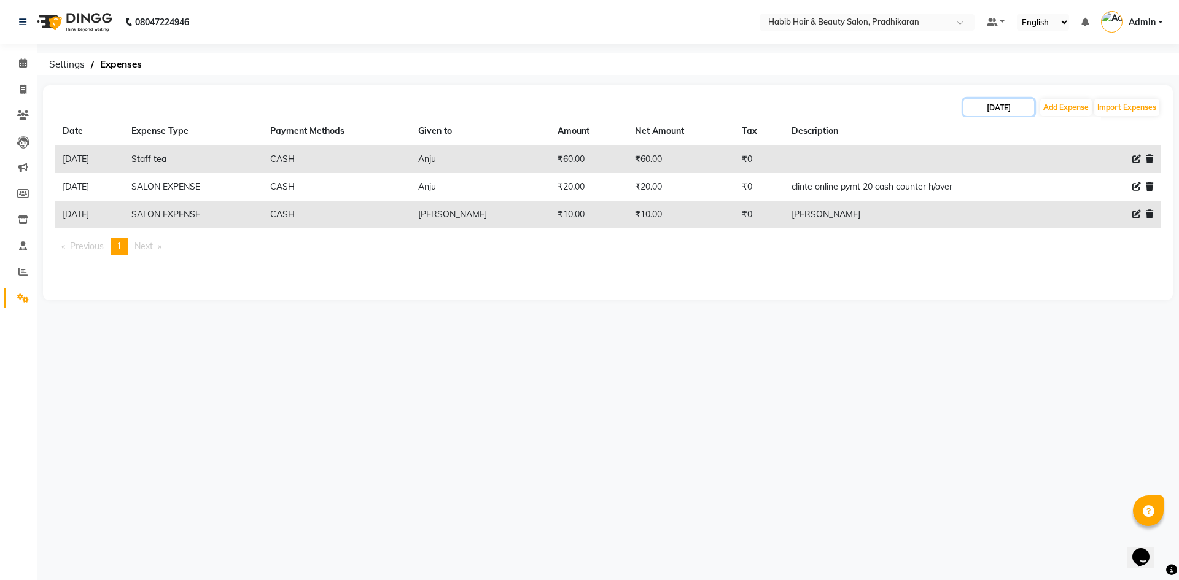
click at [1001, 111] on input "14-09-2025" at bounding box center [998, 107] width 71 height 17
click at [756, 187] on td "₹0" at bounding box center [759, 187] width 50 height 28
click at [984, 112] on input "14-09-2025" at bounding box center [998, 107] width 71 height 17
click at [981, 216] on div "15" at bounding box center [976, 210] width 20 height 20
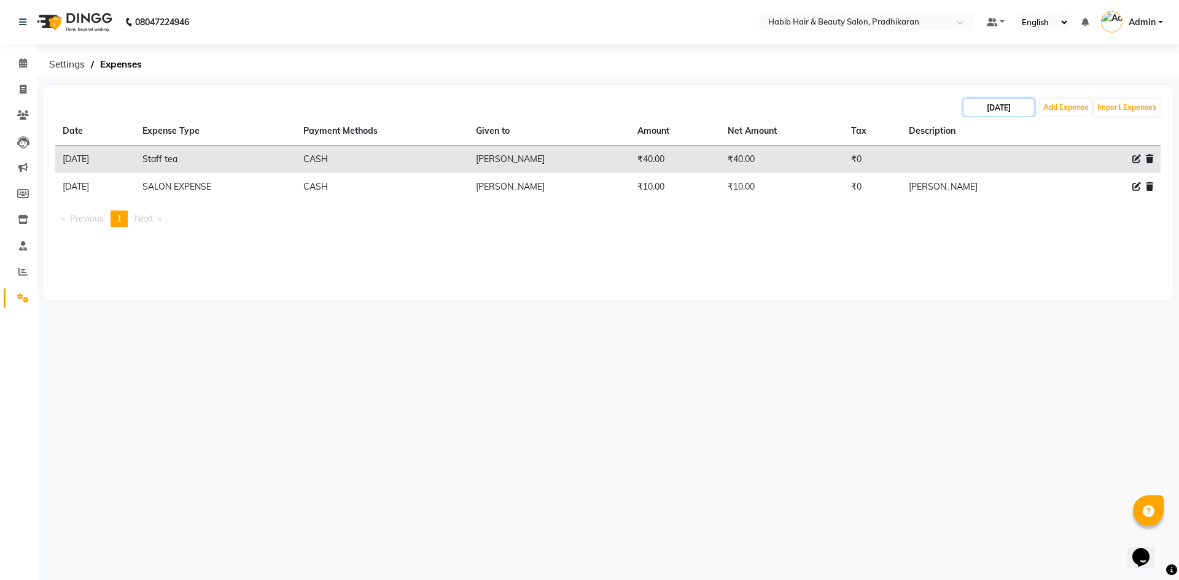
click at [1027, 112] on input "15-09-2025" at bounding box center [998, 107] width 71 height 17
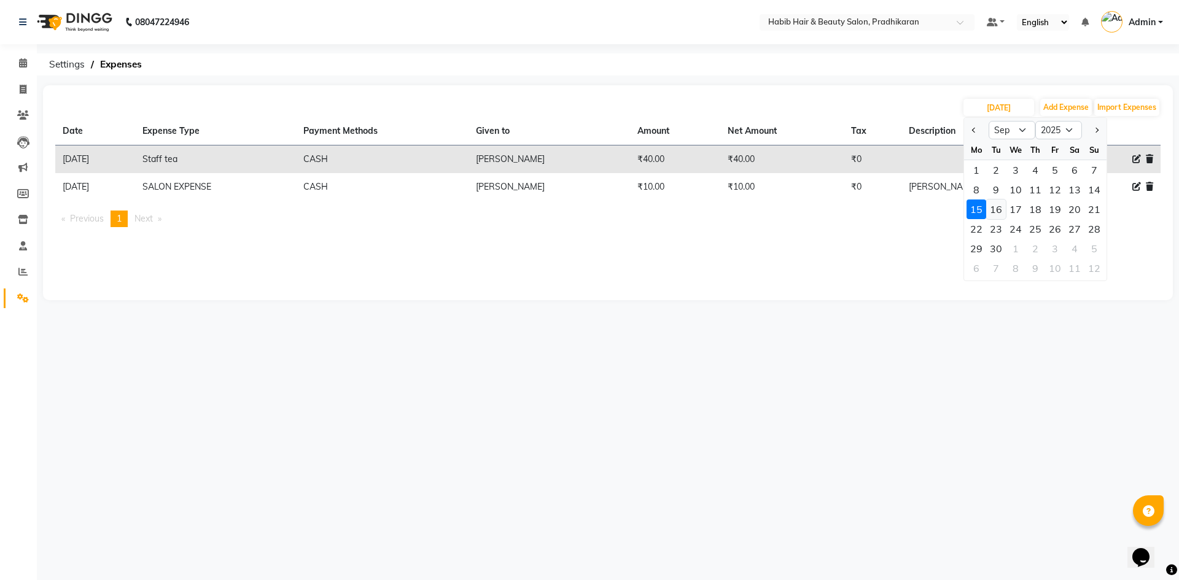
click at [998, 211] on div "16" at bounding box center [996, 210] width 20 height 20
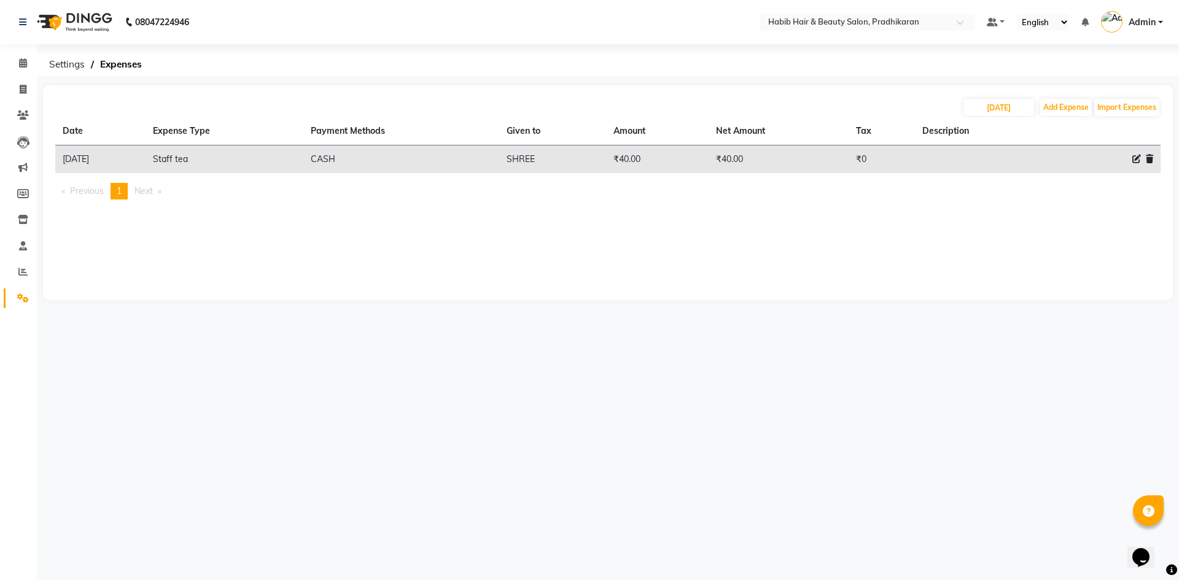
click at [984, 119] on th "Description" at bounding box center [982, 131] width 135 height 28
click at [992, 111] on input "16-09-2025" at bounding box center [998, 107] width 71 height 17
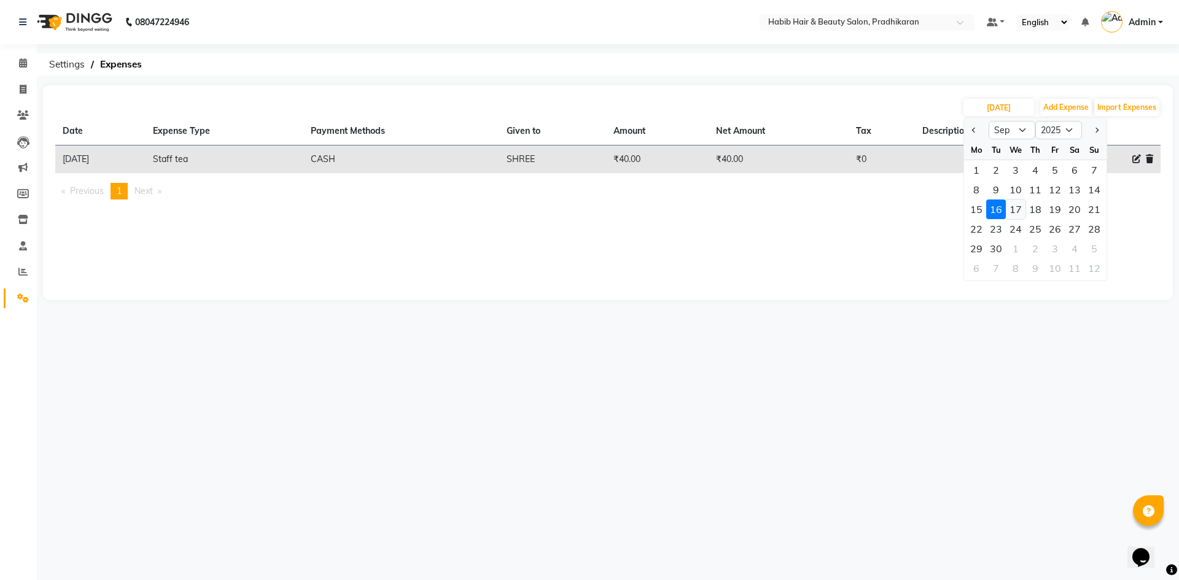
click at [1013, 215] on div "17" at bounding box center [1016, 210] width 20 height 20
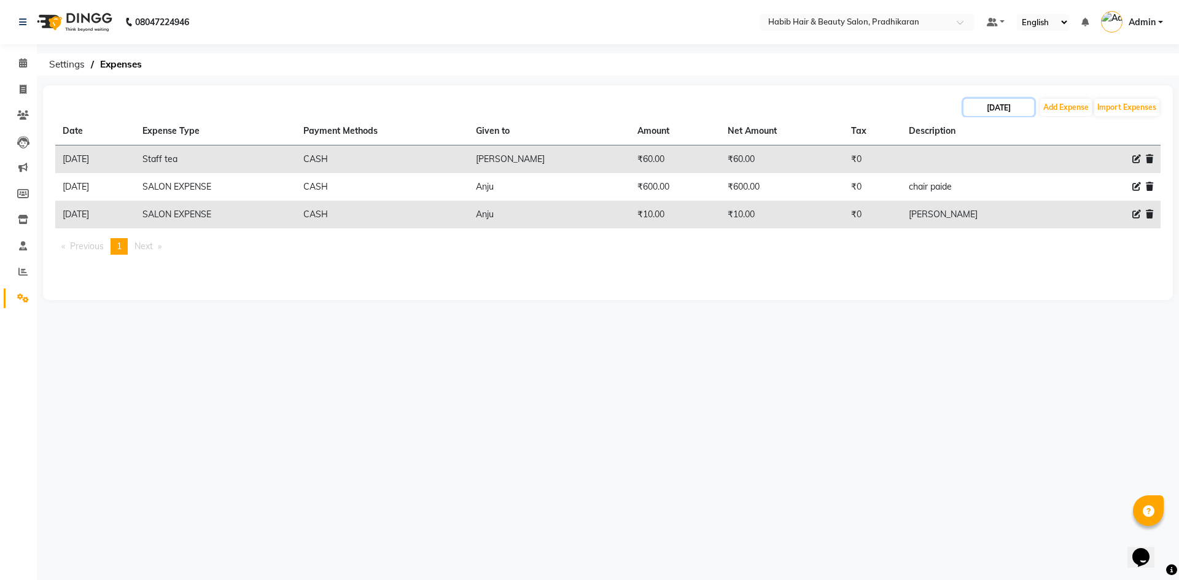
click at [1017, 107] on input "17-09-2025" at bounding box center [998, 107] width 71 height 17
click at [1033, 213] on div "18" at bounding box center [1035, 210] width 20 height 20
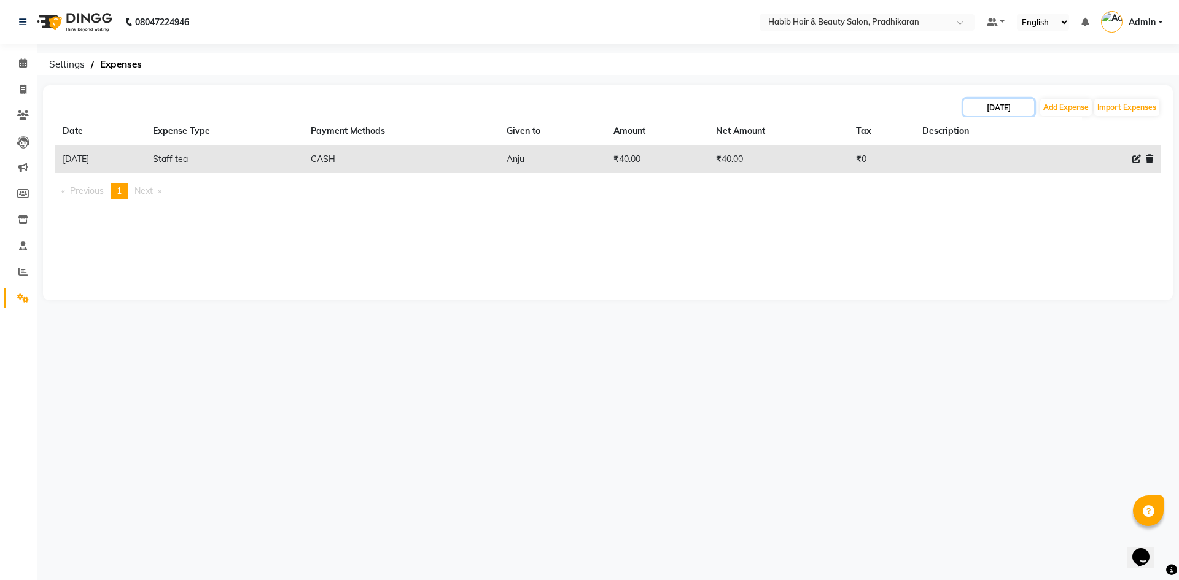
click at [1001, 108] on input "18-09-2025" at bounding box center [998, 107] width 71 height 17
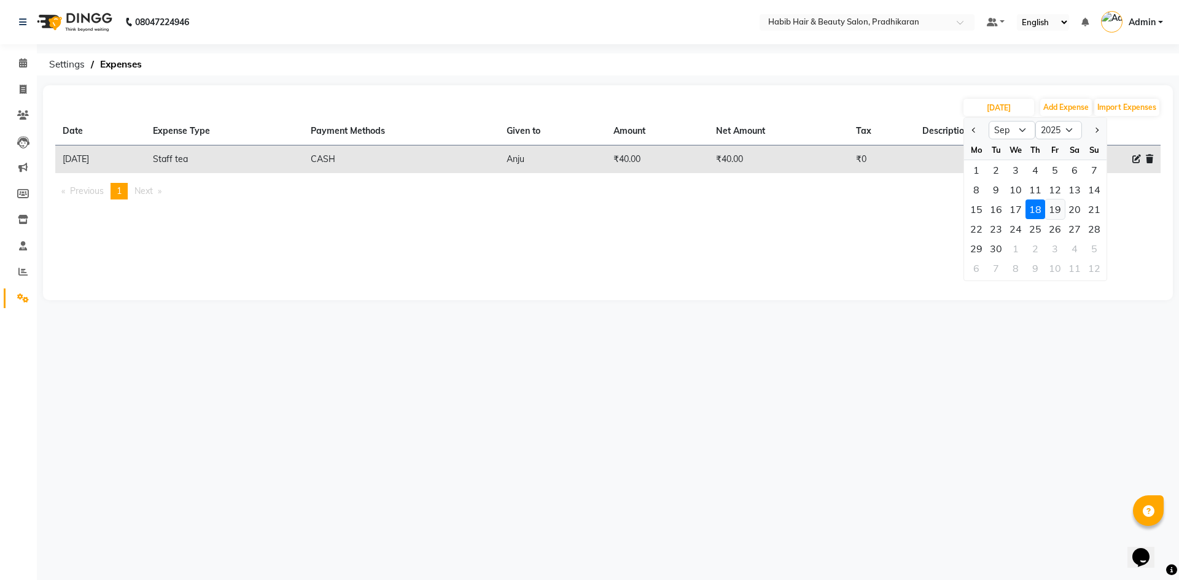
click at [1052, 211] on div "19" at bounding box center [1055, 210] width 20 height 20
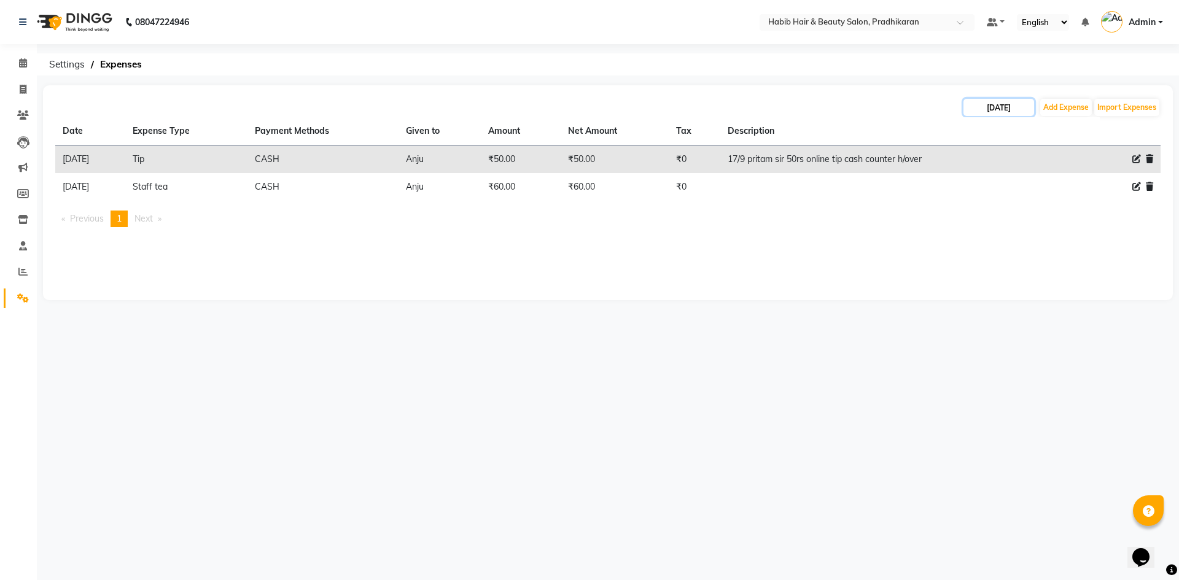
click at [1009, 105] on input "19-09-2025" at bounding box center [998, 107] width 71 height 17
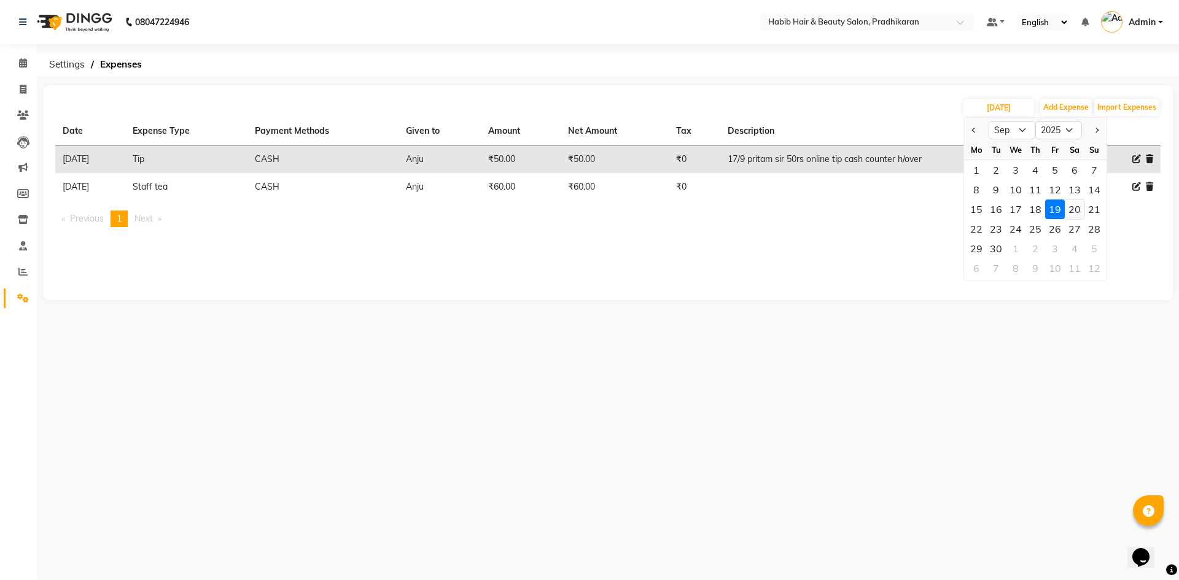
click at [1079, 209] on div "20" at bounding box center [1075, 210] width 20 height 20
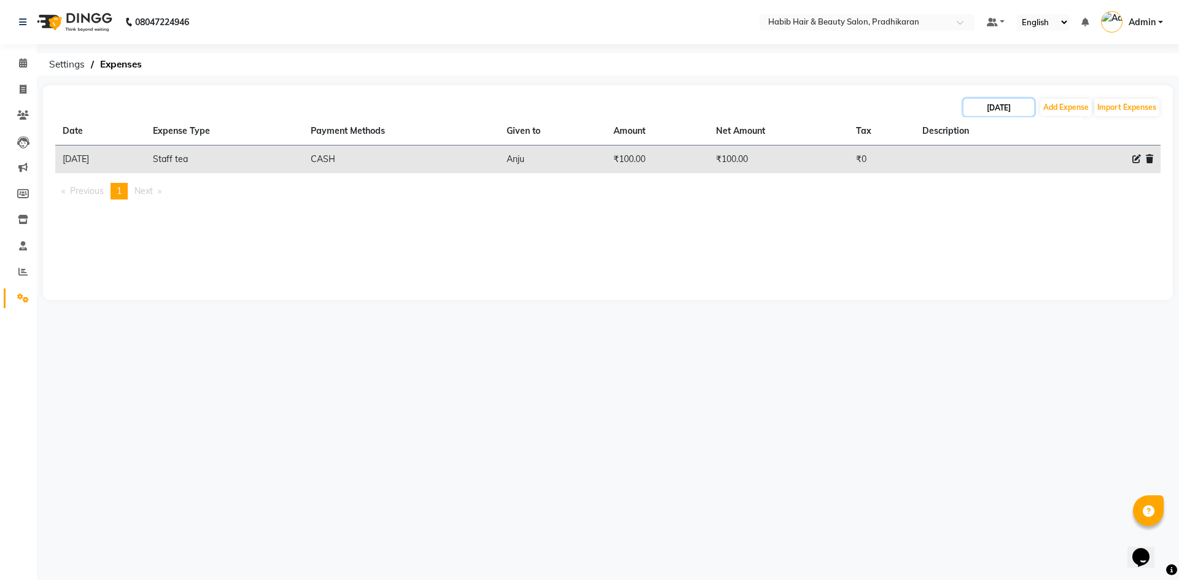
click at [1013, 108] on input "20-09-2025" at bounding box center [998, 107] width 71 height 17
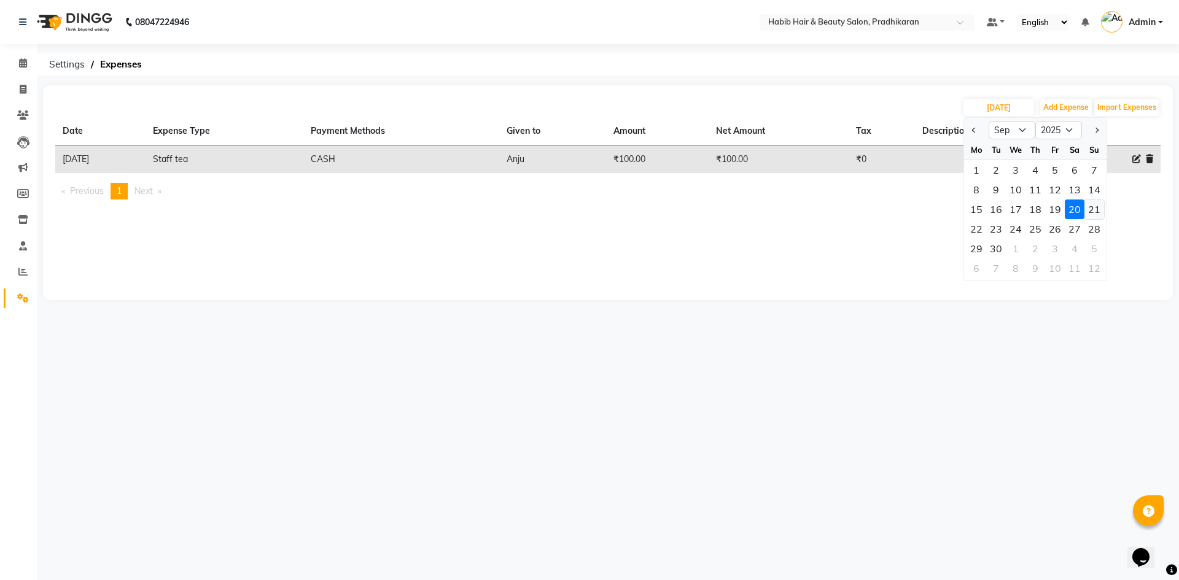
click at [1094, 210] on div "21" at bounding box center [1094, 210] width 20 height 20
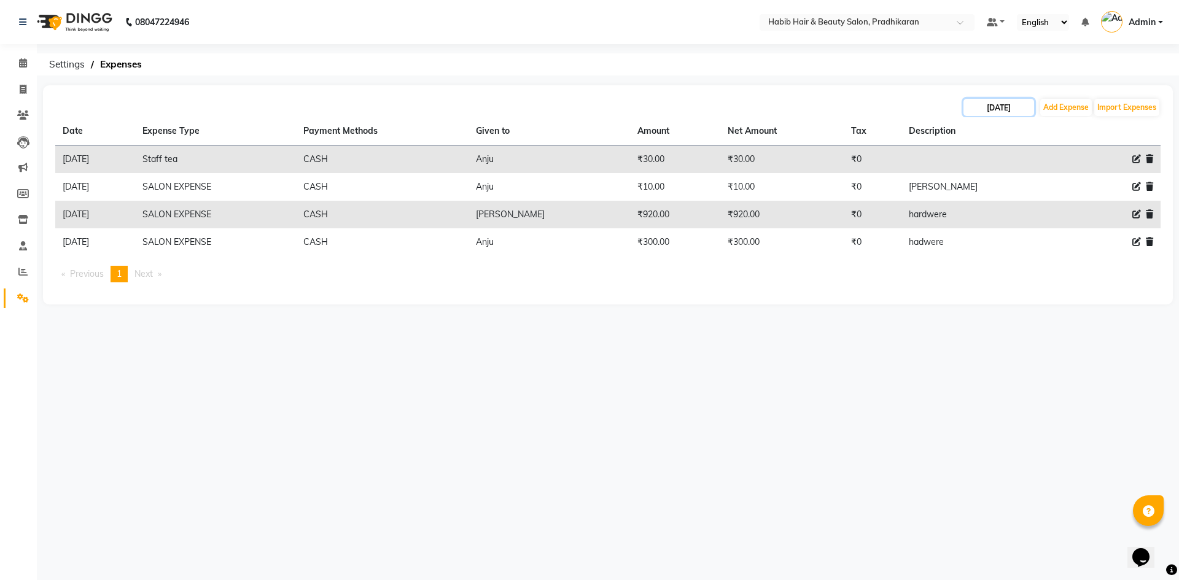
click at [1003, 103] on input "21-09-2025" at bounding box center [998, 107] width 71 height 17
click at [981, 232] on div "22" at bounding box center [976, 229] width 20 height 20
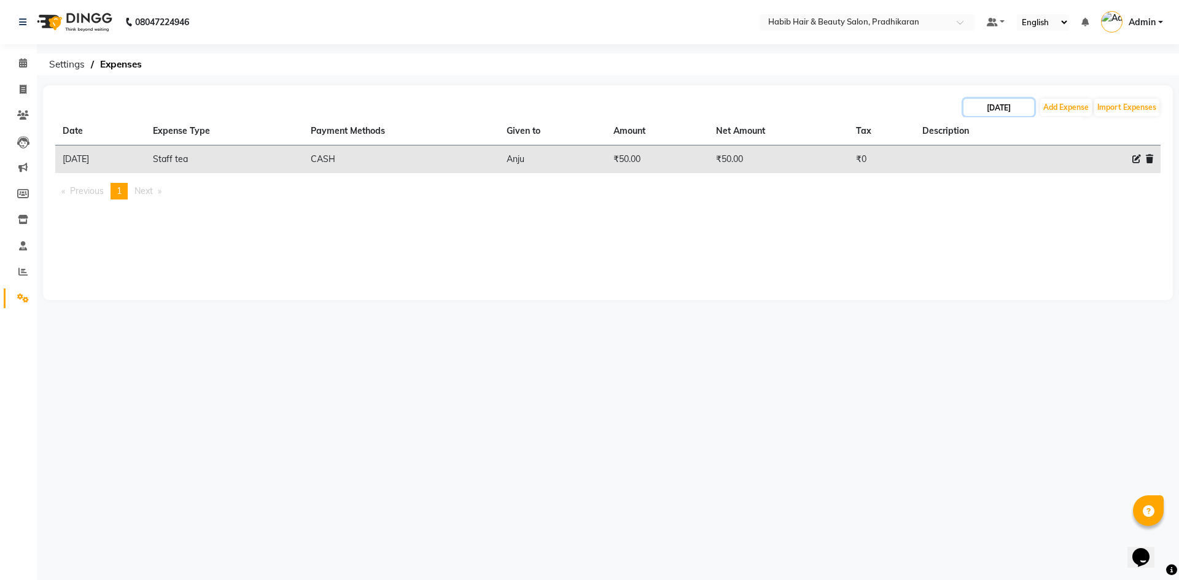
click at [1001, 106] on input "22-09-2025" at bounding box center [998, 107] width 71 height 17
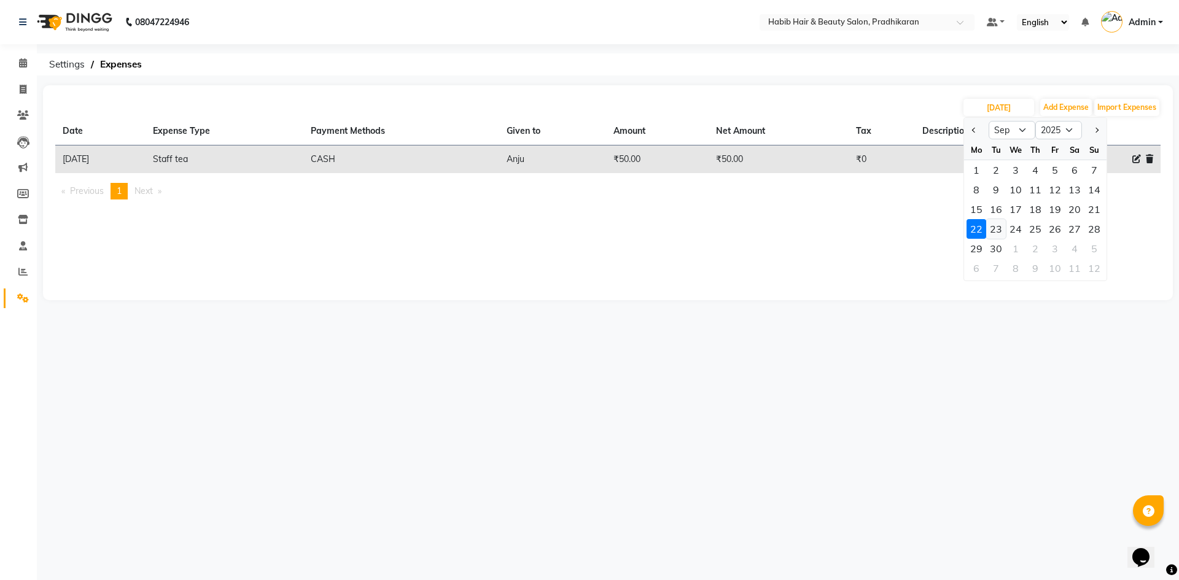
click at [994, 230] on div "23" at bounding box center [996, 229] width 20 height 20
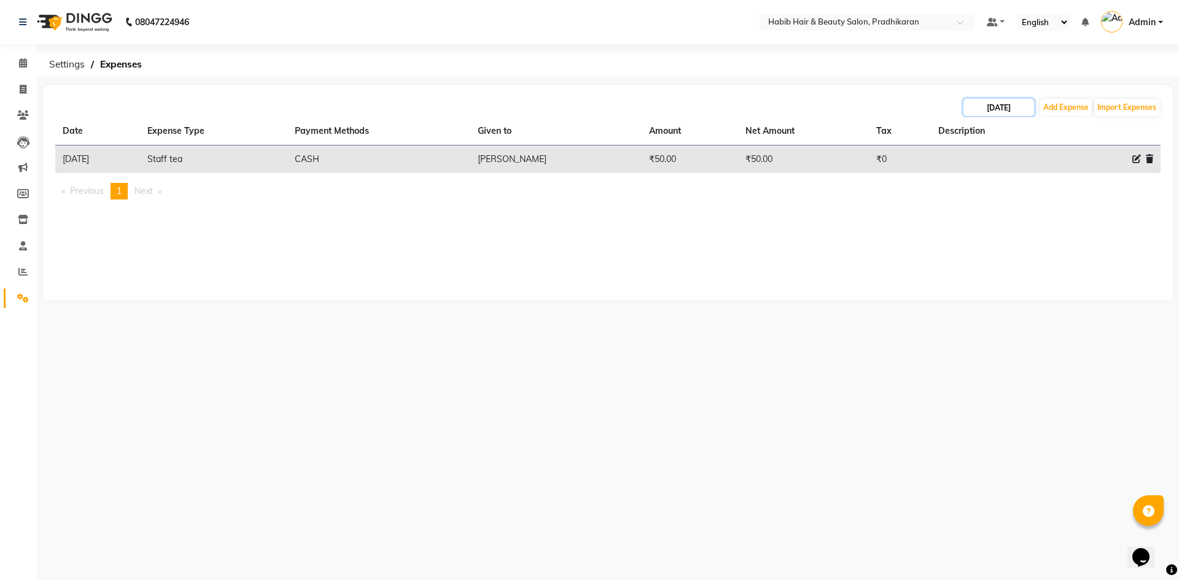
click at [1008, 114] on input "23-09-2025" at bounding box center [998, 107] width 71 height 17
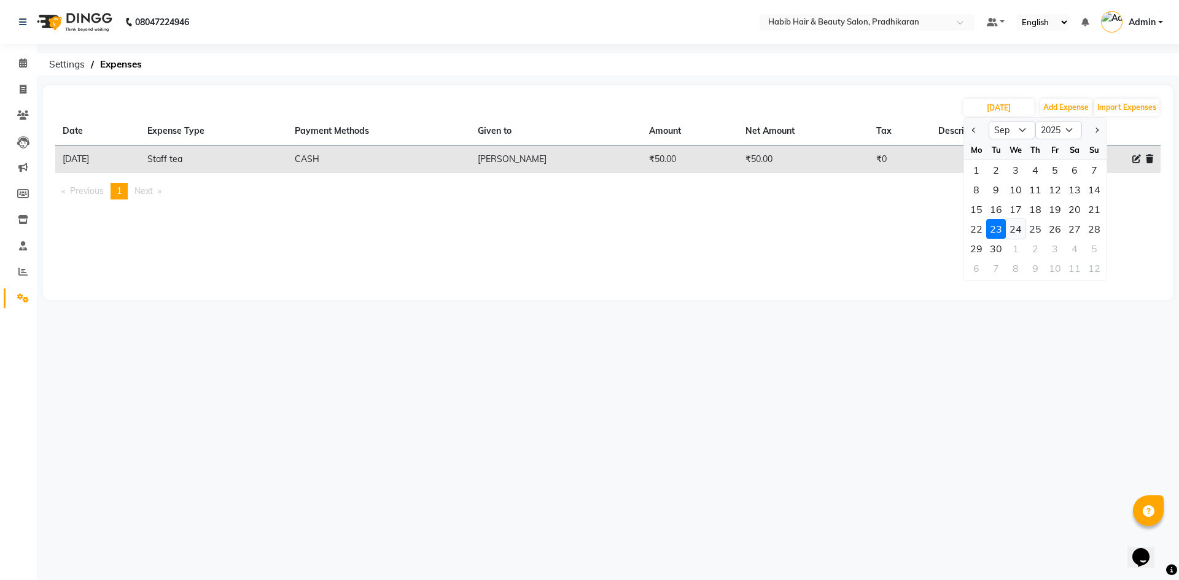
click at [1021, 228] on div "24" at bounding box center [1016, 229] width 20 height 20
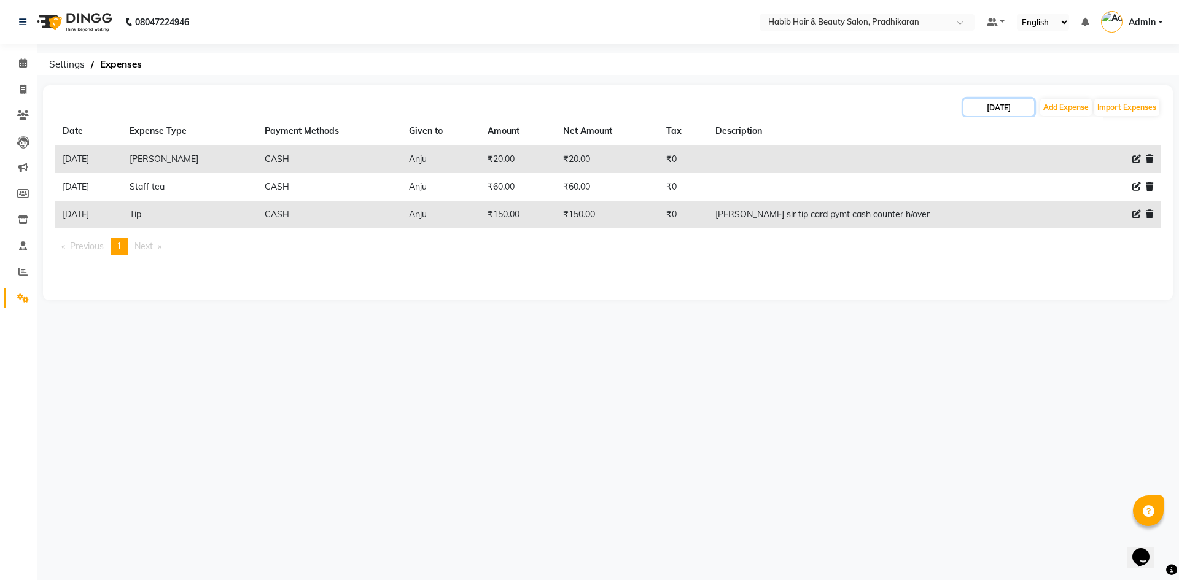
click at [1008, 109] on input "24-09-2025" at bounding box center [998, 107] width 71 height 17
click at [1031, 230] on div "25" at bounding box center [1035, 229] width 20 height 20
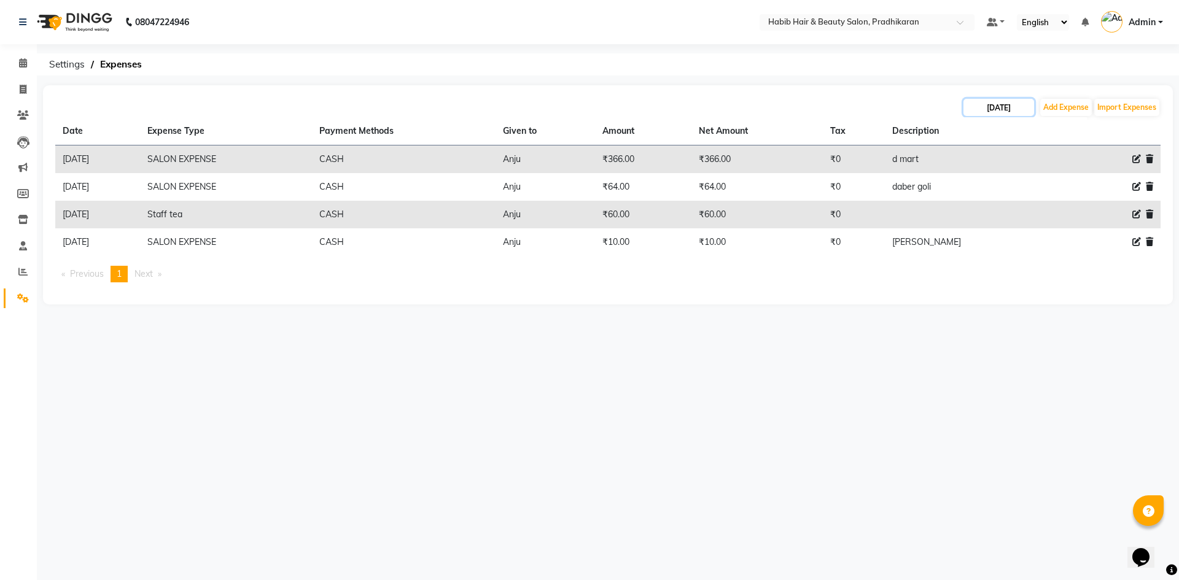
click at [1013, 103] on input "25-09-2025" at bounding box center [998, 107] width 71 height 17
click at [1052, 231] on div "26" at bounding box center [1055, 229] width 20 height 20
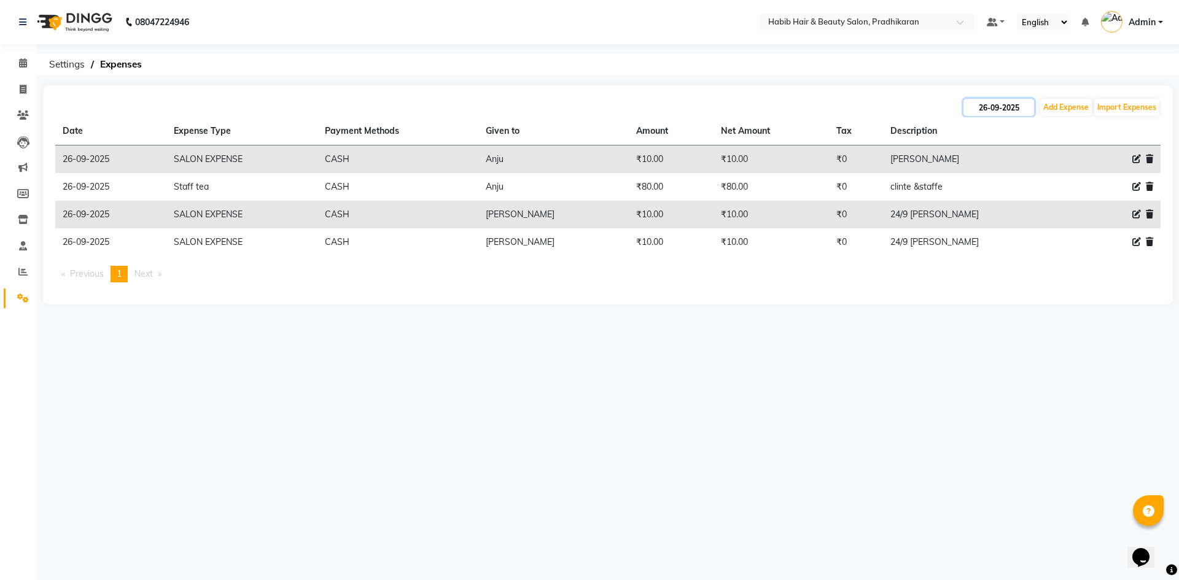
click at [1020, 107] on input "26-09-2025" at bounding box center [998, 107] width 71 height 17
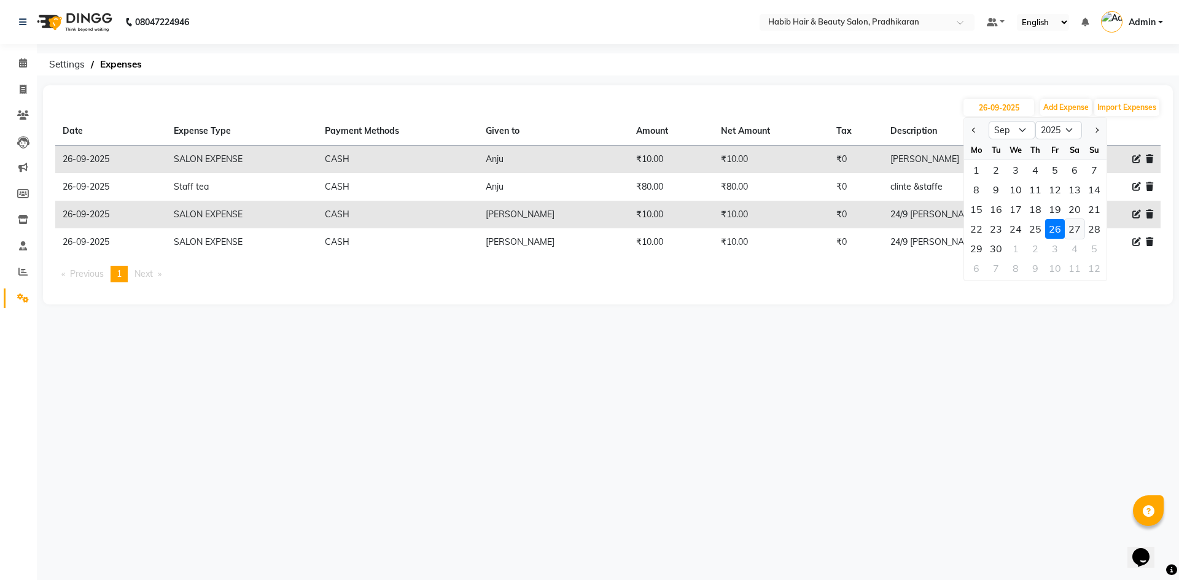
click at [1078, 233] on div "27" at bounding box center [1075, 229] width 20 height 20
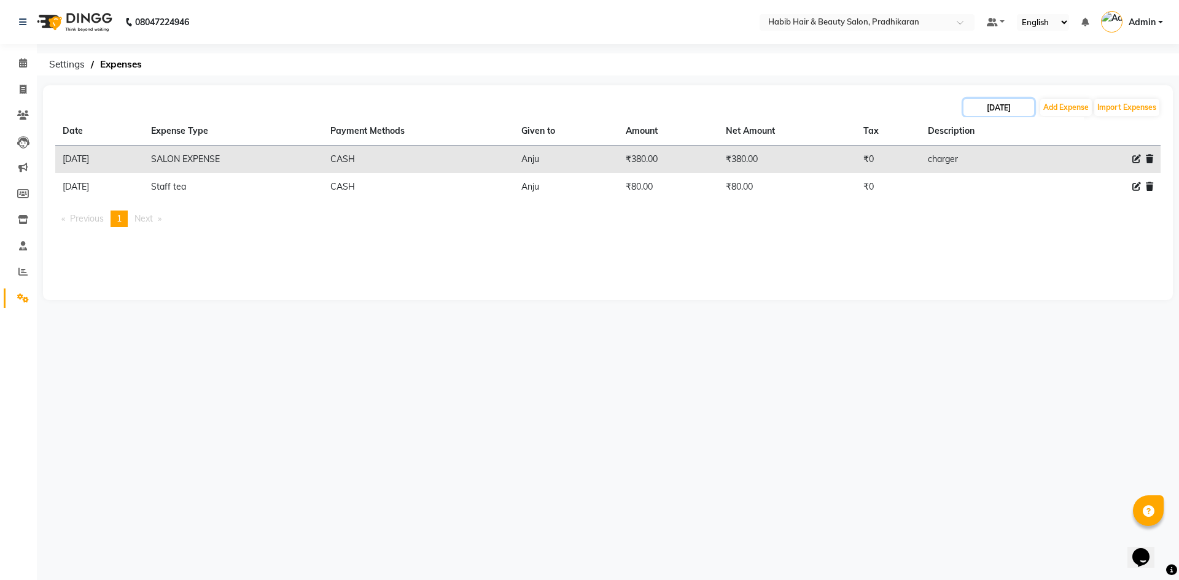
click at [1016, 103] on input "27-09-2025" at bounding box center [998, 107] width 71 height 17
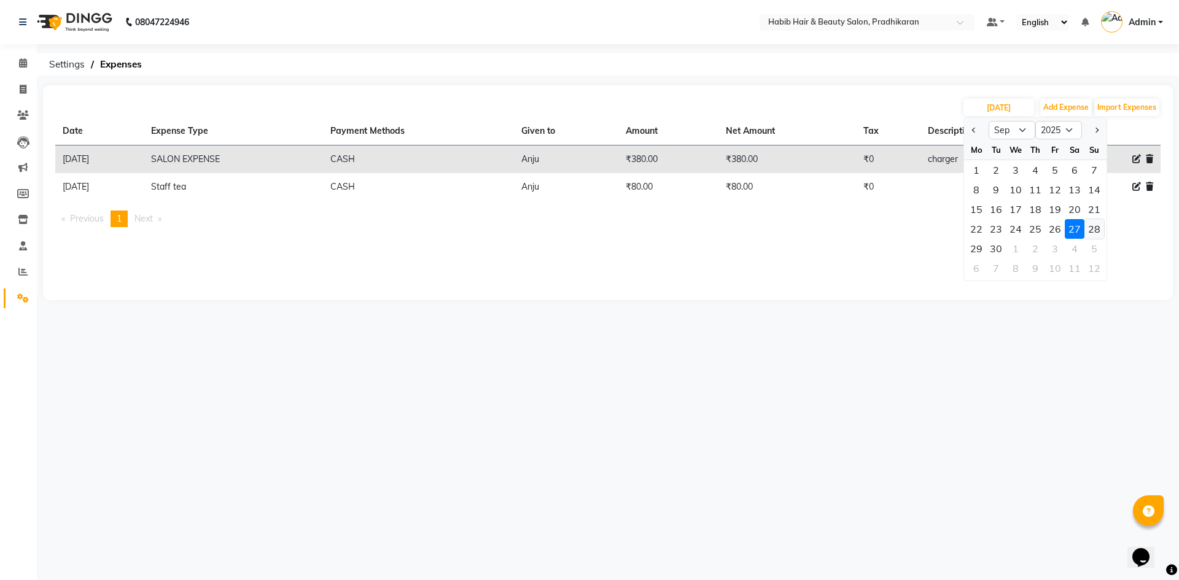
click at [1097, 226] on div "28" at bounding box center [1094, 229] width 20 height 20
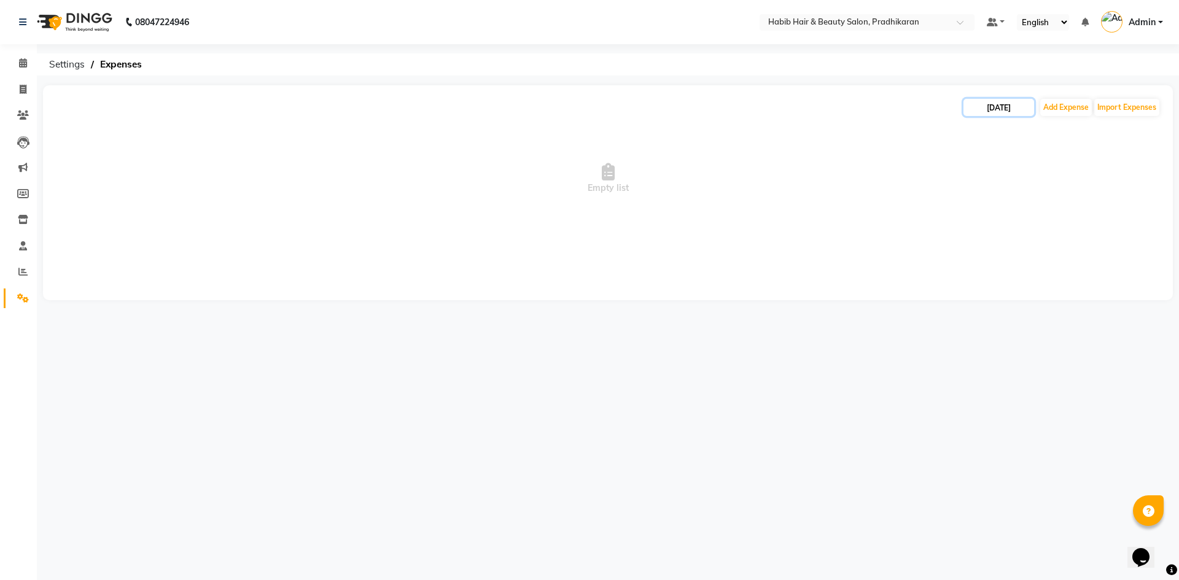
click at [1013, 111] on input "28-09-2025" at bounding box center [998, 107] width 71 height 17
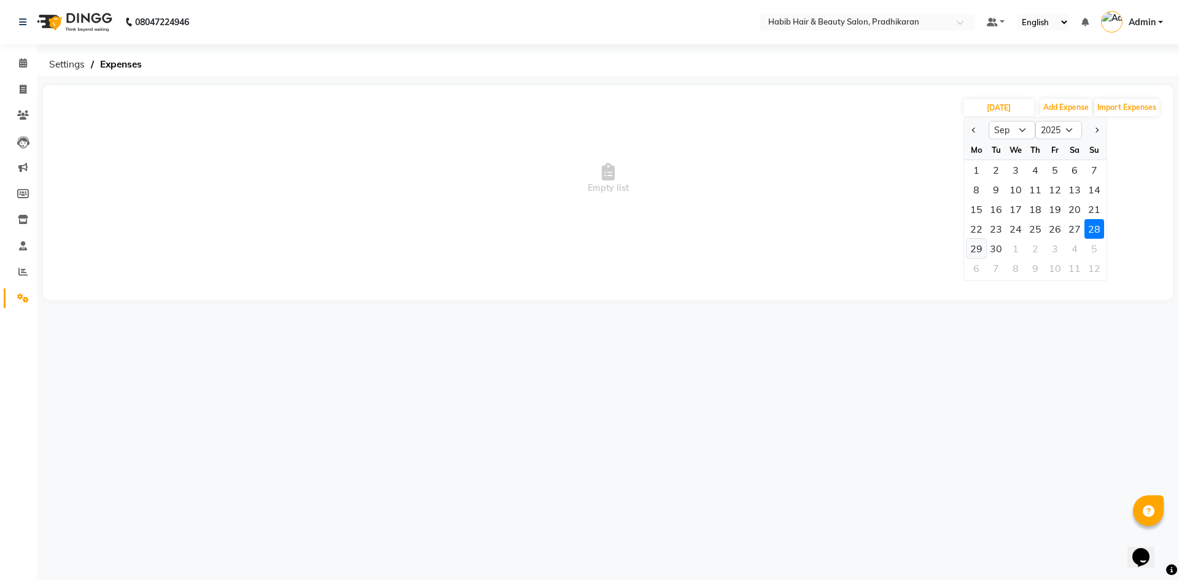
click at [981, 247] on div "29" at bounding box center [976, 249] width 20 height 20
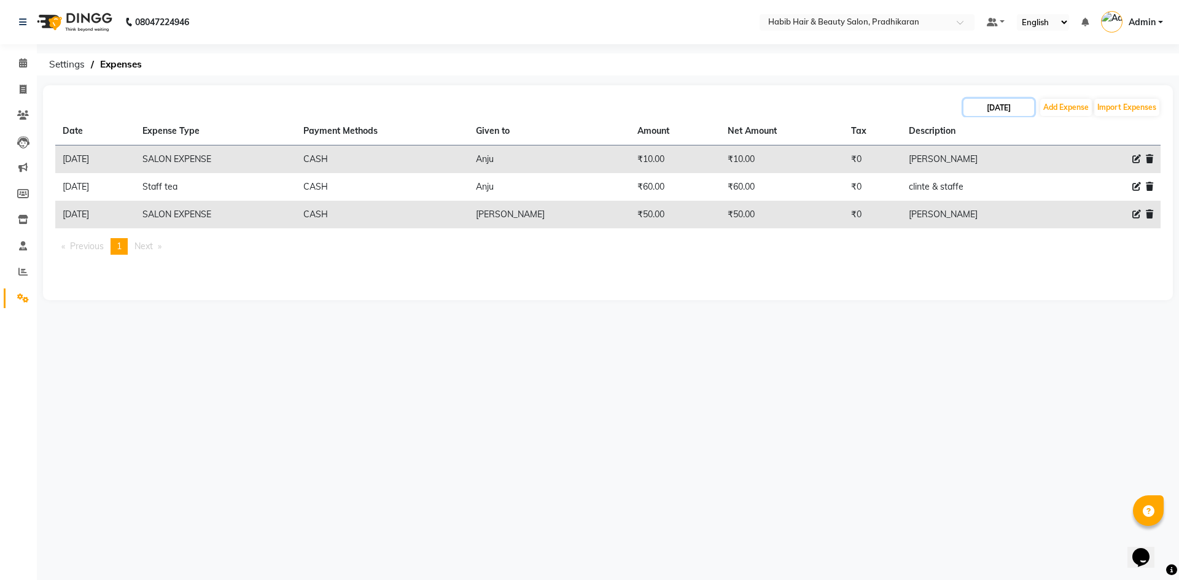
click at [1009, 110] on input "29-09-2025" at bounding box center [998, 107] width 71 height 17
click at [1006, 249] on div "1" at bounding box center [1016, 249] width 20 height 20
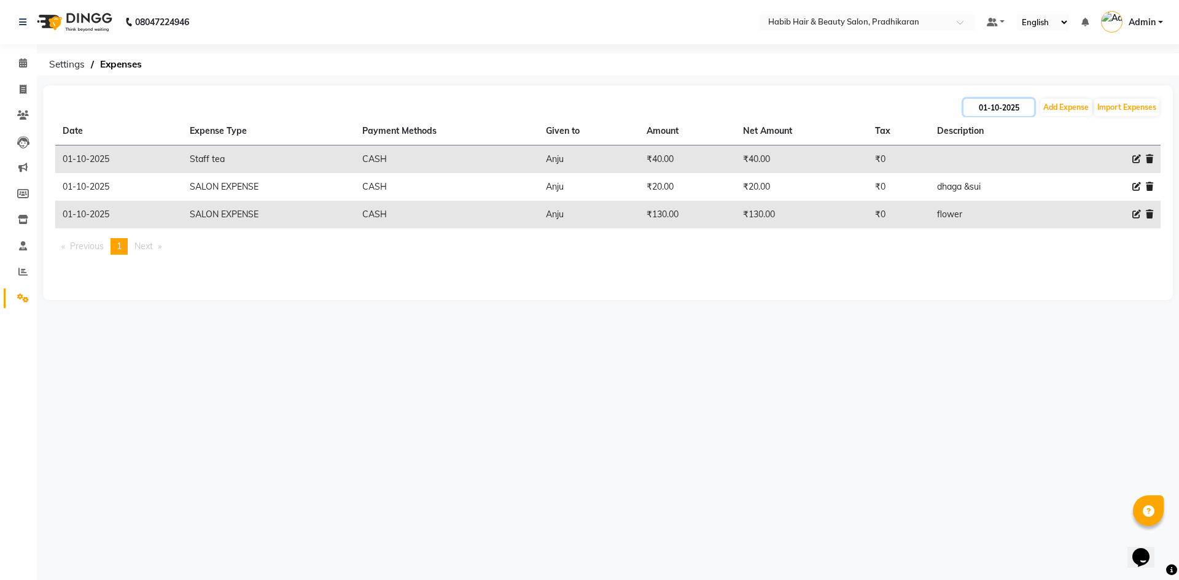
click at [986, 105] on input "01-10-2025" at bounding box center [998, 107] width 71 height 17
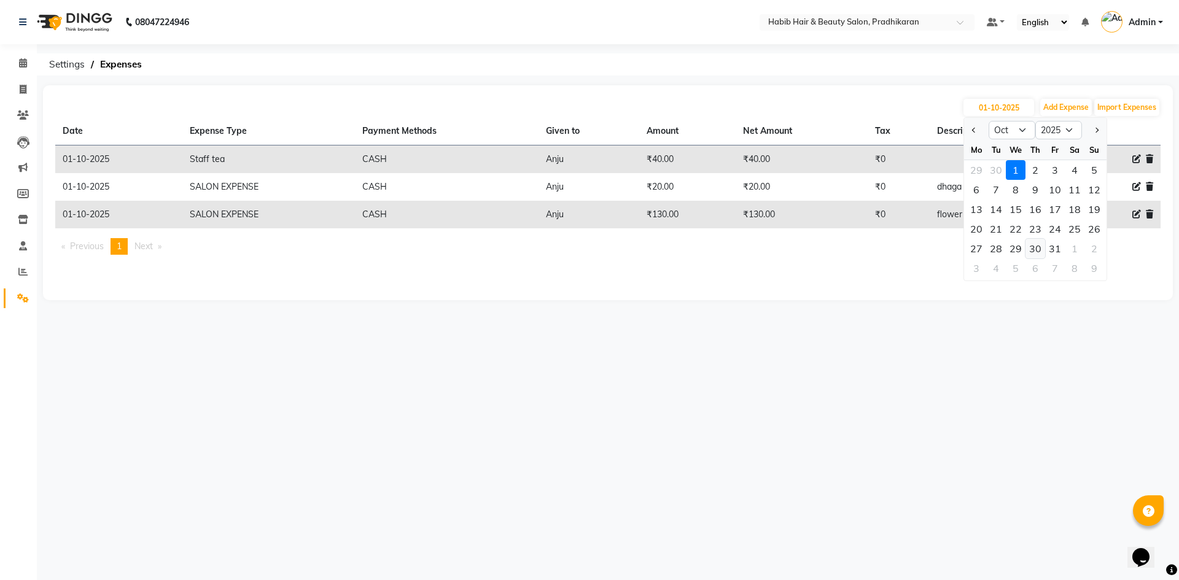
click at [1035, 251] on div "30" at bounding box center [1035, 249] width 20 height 20
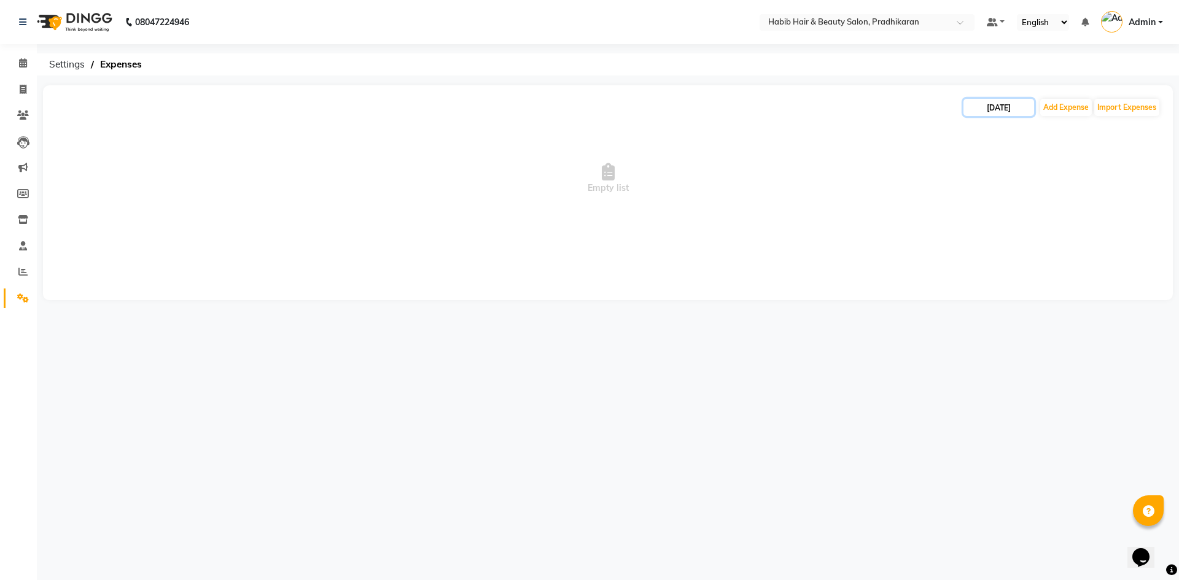
click at [1022, 106] on input "30-10-2025" at bounding box center [998, 107] width 71 height 17
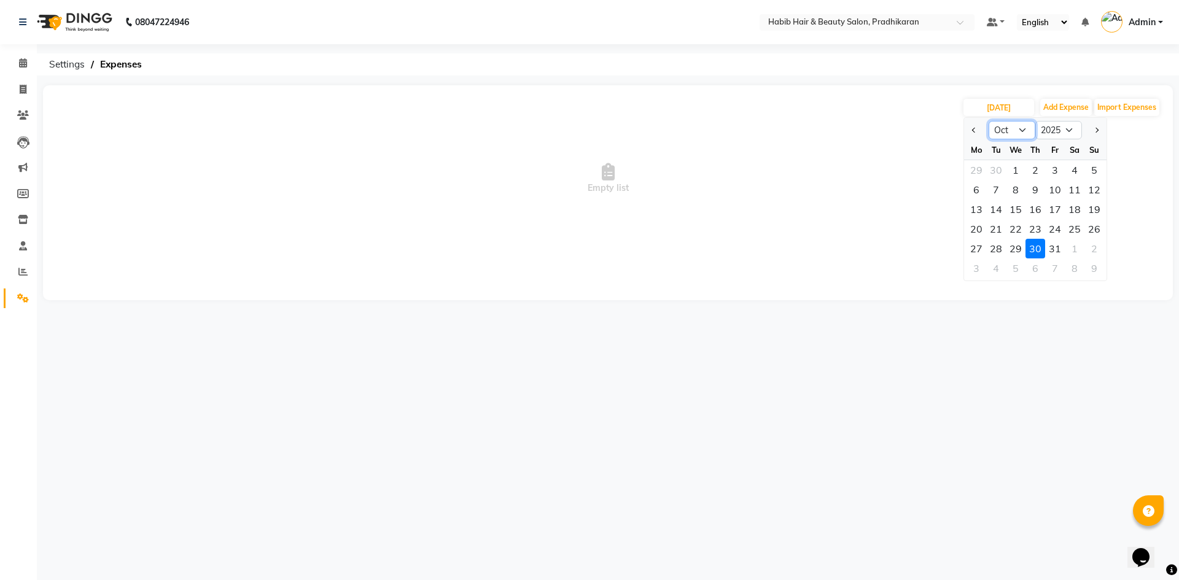
click at [1016, 126] on select "Jan Feb Mar Apr May Jun Jul Aug Sep Oct Nov Dec" at bounding box center [1012, 130] width 47 height 18
click at [989, 121] on select "Jan Feb Mar Apr May Jun Jul Aug Sep Oct Nov Dec" at bounding box center [1012, 130] width 47 height 18
click at [998, 249] on div "30" at bounding box center [996, 249] width 20 height 20
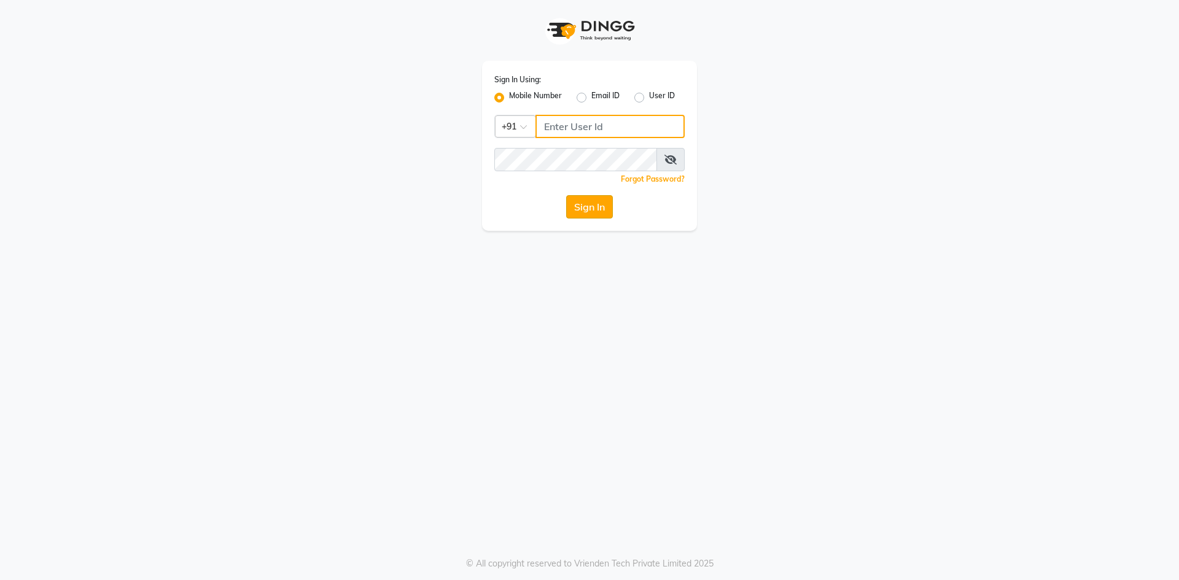
type input "9209809787"
click at [594, 211] on button "Sign In" at bounding box center [589, 206] width 47 height 23
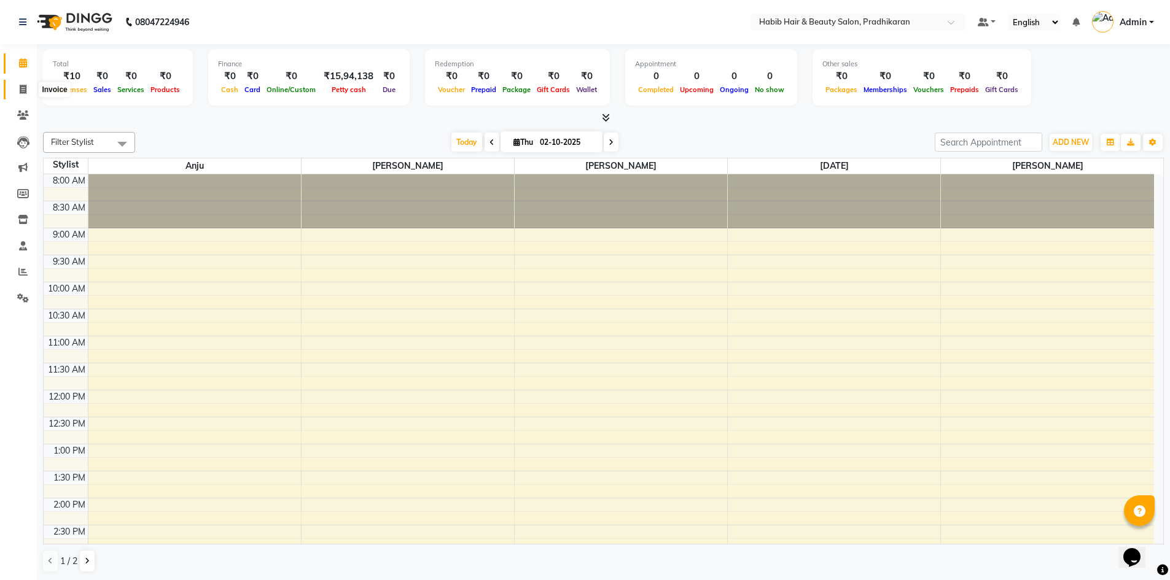
click at [31, 88] on span at bounding box center [22, 90] width 21 height 14
select select "service"
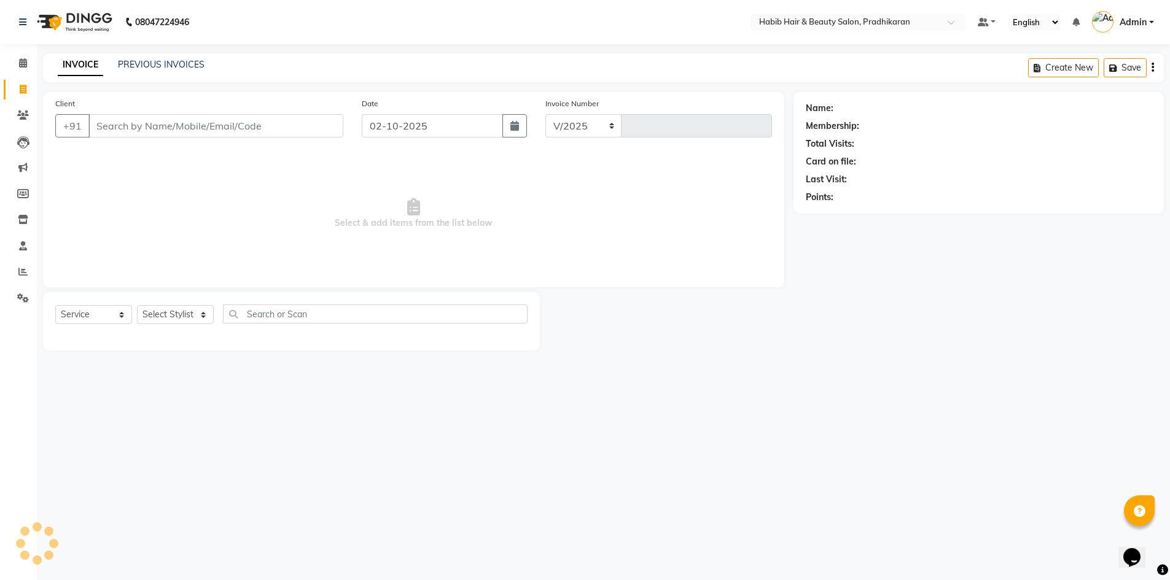
select select "5583"
type input "5153"
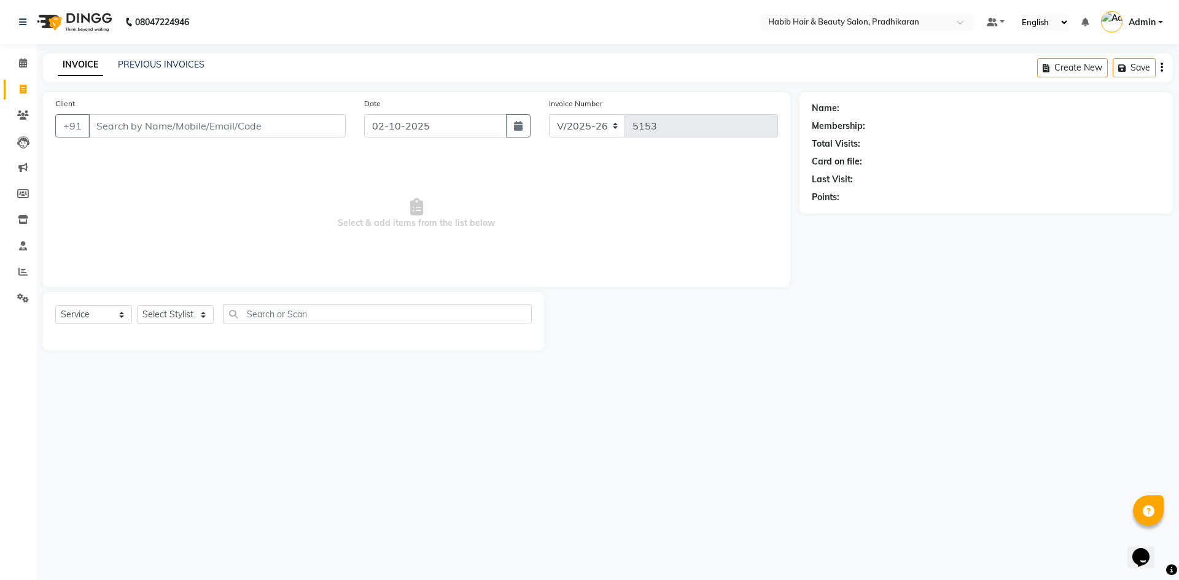
click at [204, 121] on input "Client" at bounding box center [216, 125] width 257 height 23
click at [153, 122] on input "Client" at bounding box center [216, 125] width 257 height 23
type input "7666194826"
click at [308, 133] on button "Add Client" at bounding box center [313, 125] width 63 height 23
select select "22"
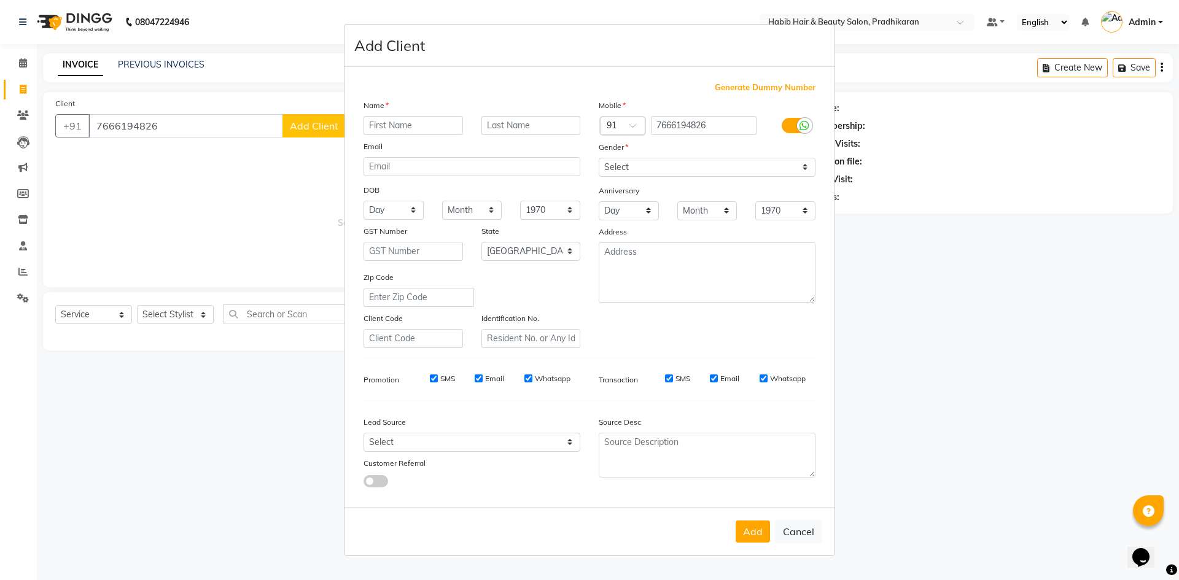
click at [412, 129] on input "text" at bounding box center [413, 125] width 99 height 19
type input "azad"
click at [795, 164] on select "Select Male Female Other Prefer Not To Say" at bounding box center [707, 167] width 217 height 19
select select "male"
click at [599, 158] on select "Select Male Female Other Prefer Not To Say" at bounding box center [707, 167] width 217 height 19
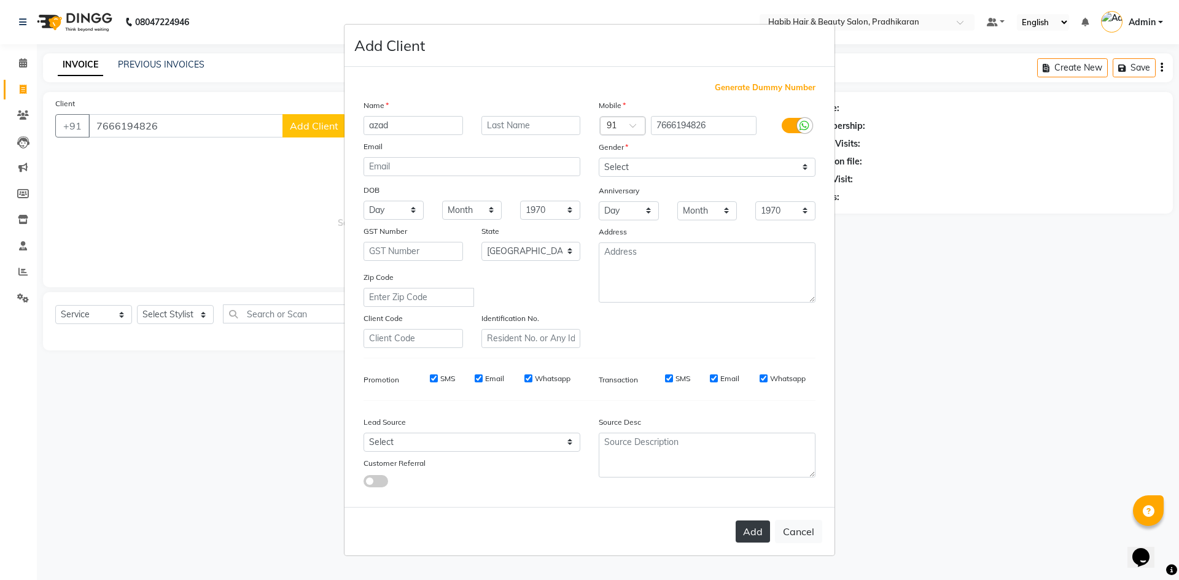
click at [750, 529] on button "Add" at bounding box center [753, 532] width 34 height 22
select select
select select "null"
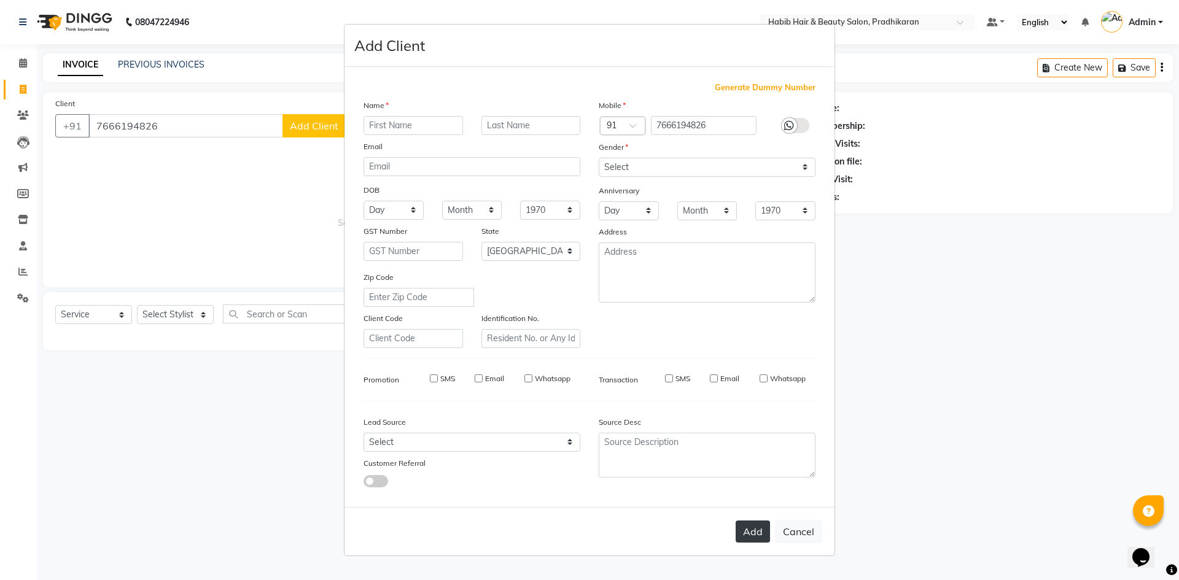
select select
checkbox input "false"
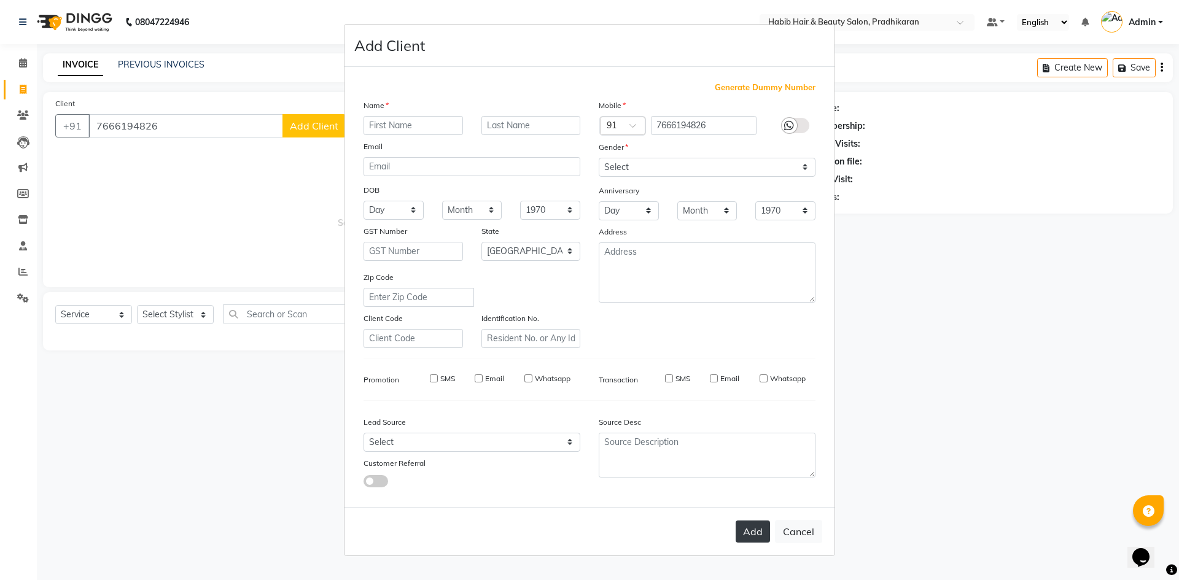
checkbox input "false"
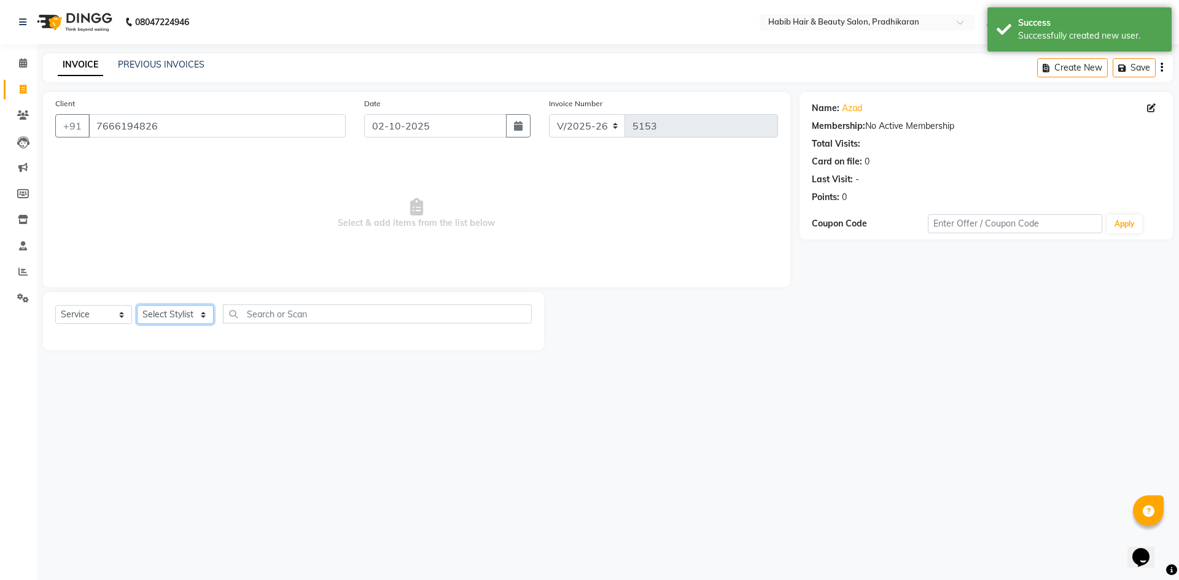
click at [177, 314] on select "Select Stylist Admin akanksha Anju bhanu gouri kartik Mayur pritam SHREE umesh" at bounding box center [175, 314] width 77 height 19
select select "75422"
click at [137, 305] on select "Select Stylist Admin akanksha Anju bhanu gouri kartik Mayur pritam SHREE umesh" at bounding box center [175, 314] width 77 height 19
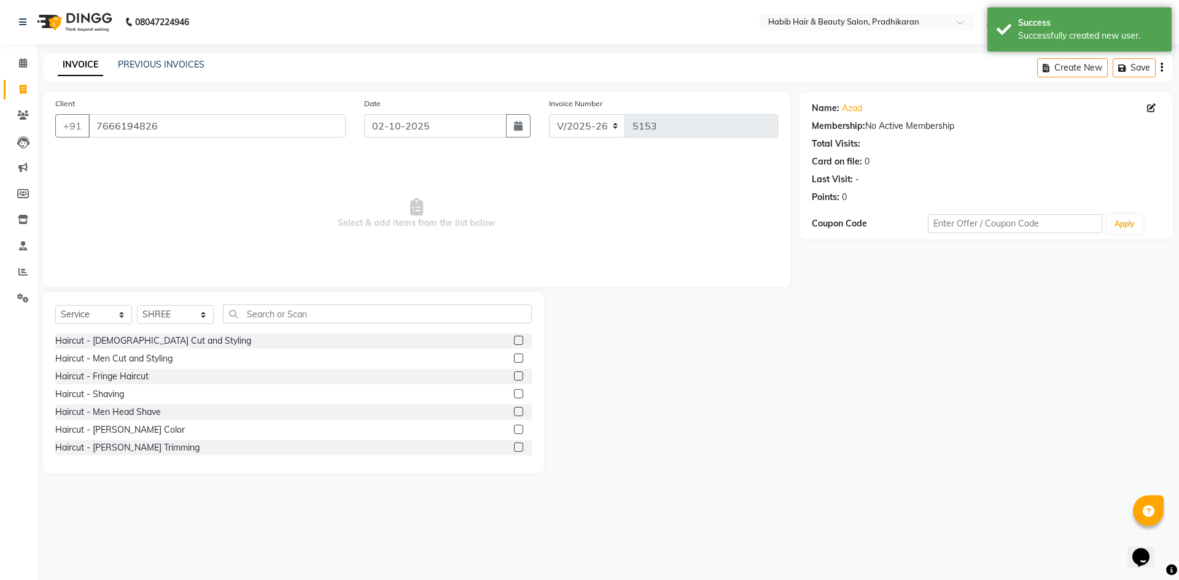
click at [514, 354] on label at bounding box center [518, 358] width 9 height 9
click at [514, 355] on input "checkbox" at bounding box center [518, 359] width 8 height 8
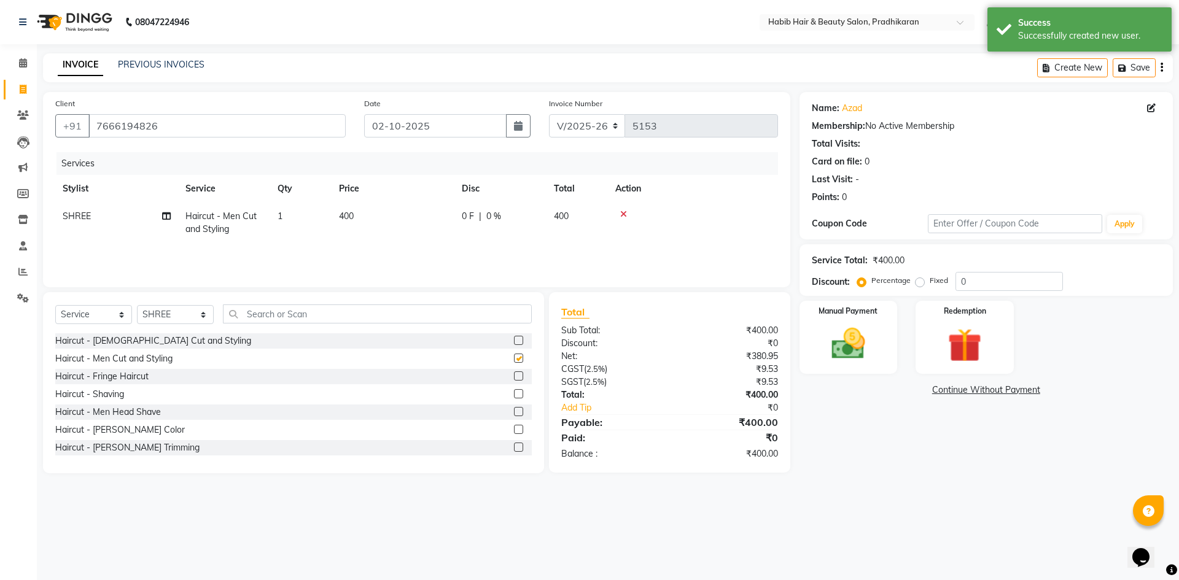
checkbox input "false"
click at [514, 445] on label at bounding box center [518, 447] width 9 height 9
click at [514, 445] on input "checkbox" at bounding box center [518, 448] width 8 height 8
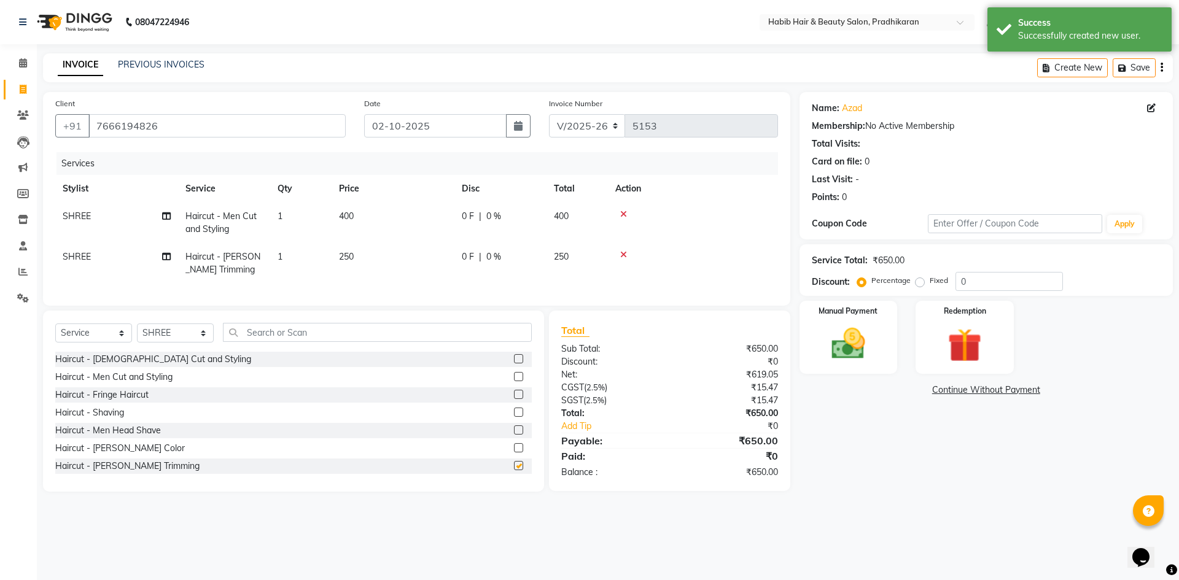
checkbox input "false"
click at [973, 287] on input "0" at bounding box center [1008, 281] width 107 height 19
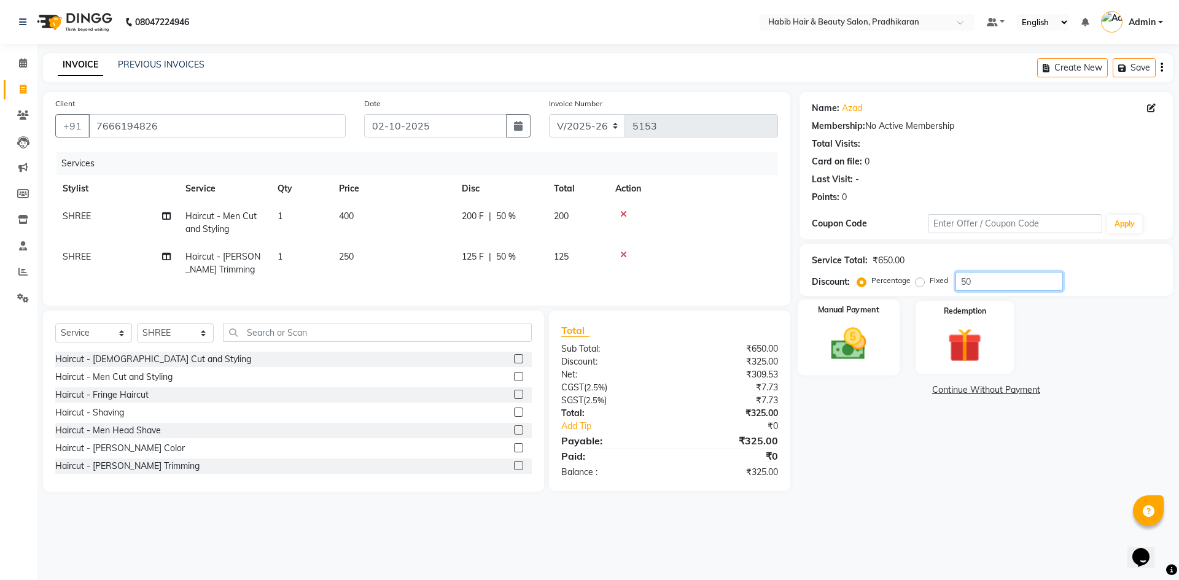
type input "50"
click at [849, 351] on img at bounding box center [848, 344] width 57 height 41
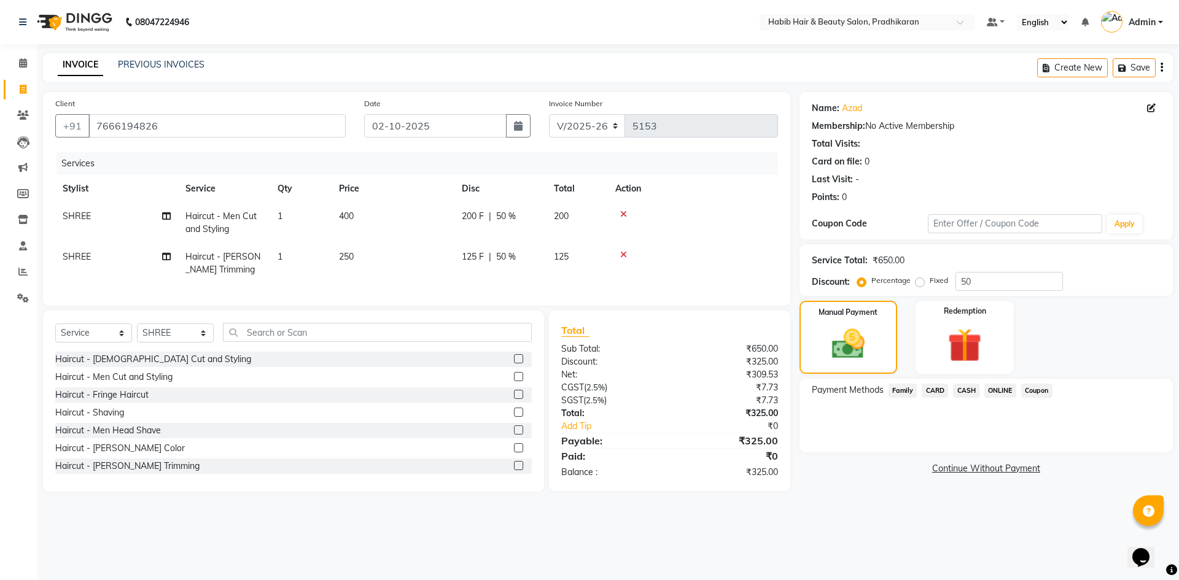
click at [992, 387] on span "ONLINE" at bounding box center [1000, 391] width 32 height 14
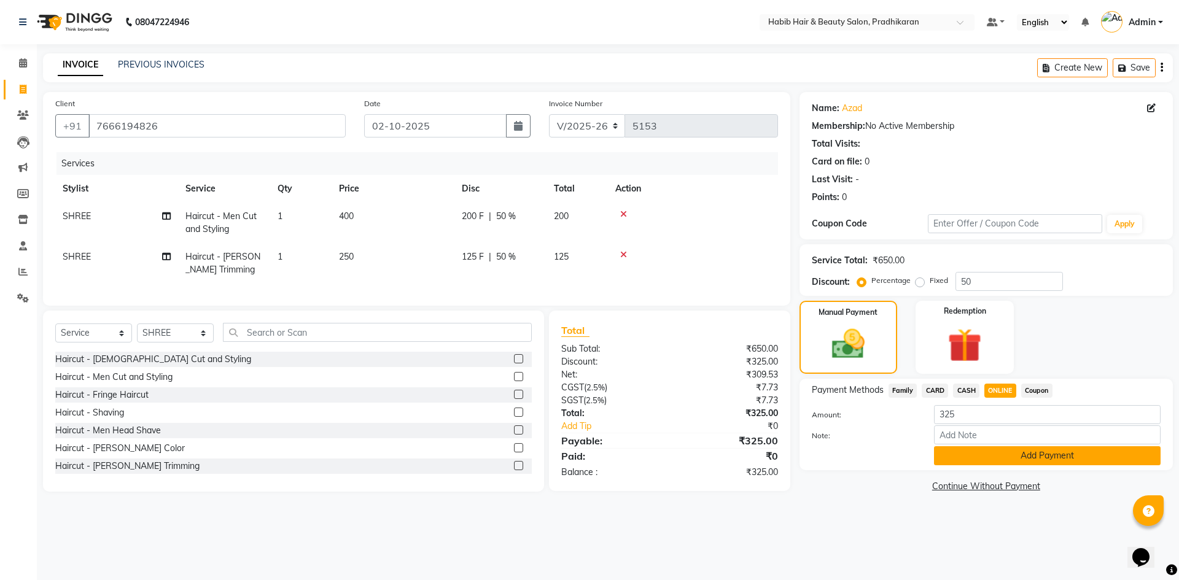
click at [1016, 459] on button "Add Payment" at bounding box center [1047, 455] width 227 height 19
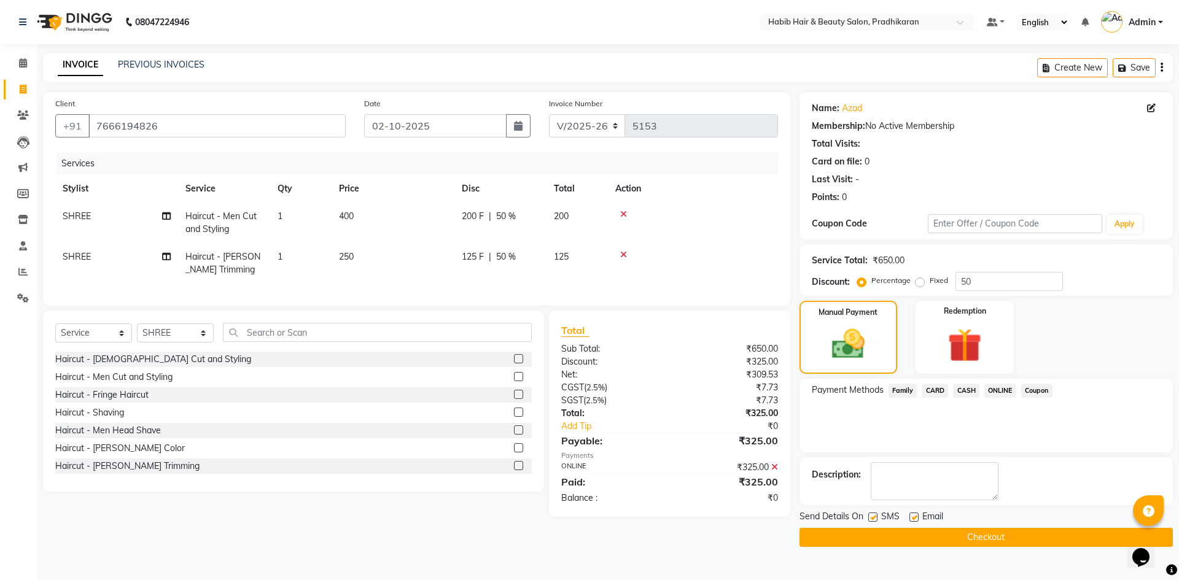
click at [1017, 540] on button "Checkout" at bounding box center [985, 537] width 373 height 19
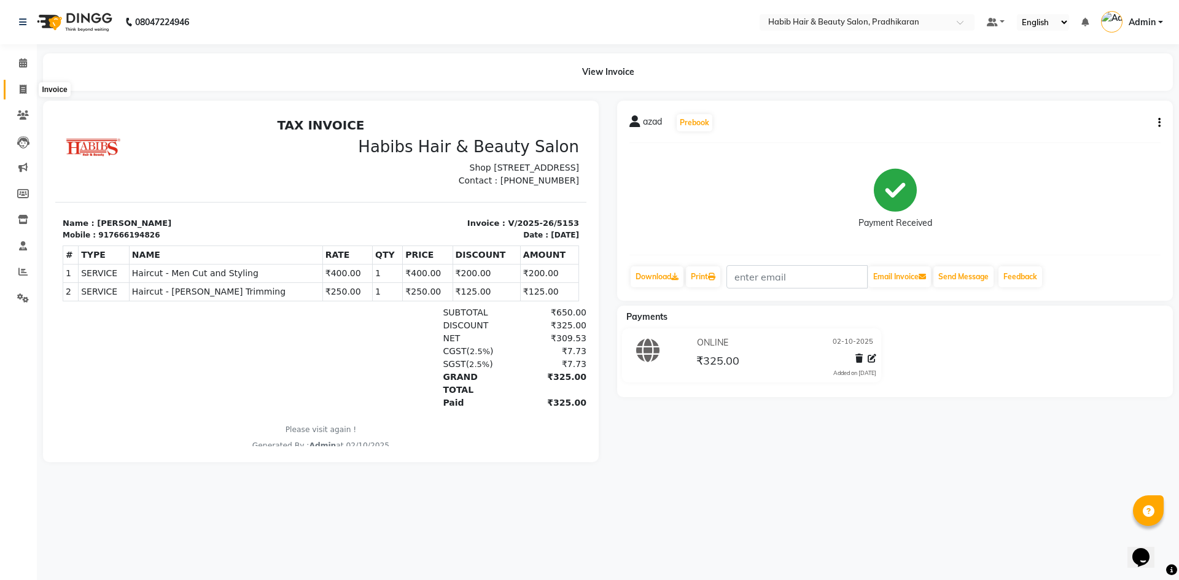
click at [28, 87] on span at bounding box center [22, 90] width 21 height 14
select select "5583"
select select "service"
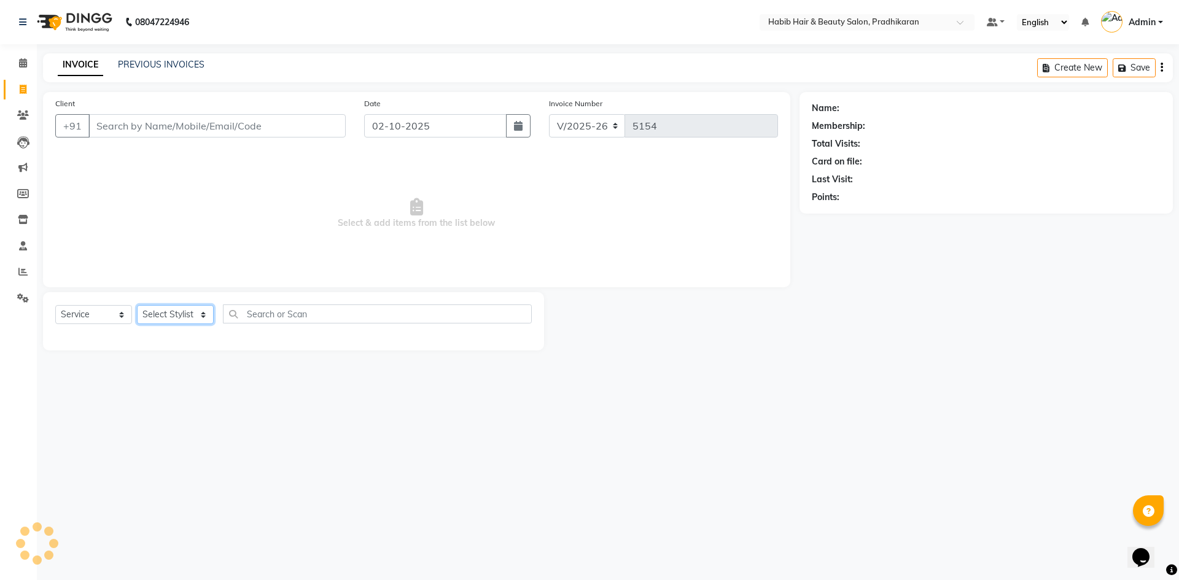
click at [181, 312] on select "Select Stylist Admin akanksha Anju bhanu gouri kartik Mayur pritam SHREE umesh" at bounding box center [175, 314] width 77 height 19
select select "38177"
click at [137, 305] on select "Select Stylist Admin akanksha Anju bhanu gouri kartik Mayur pritam SHREE umesh" at bounding box center [175, 314] width 77 height 19
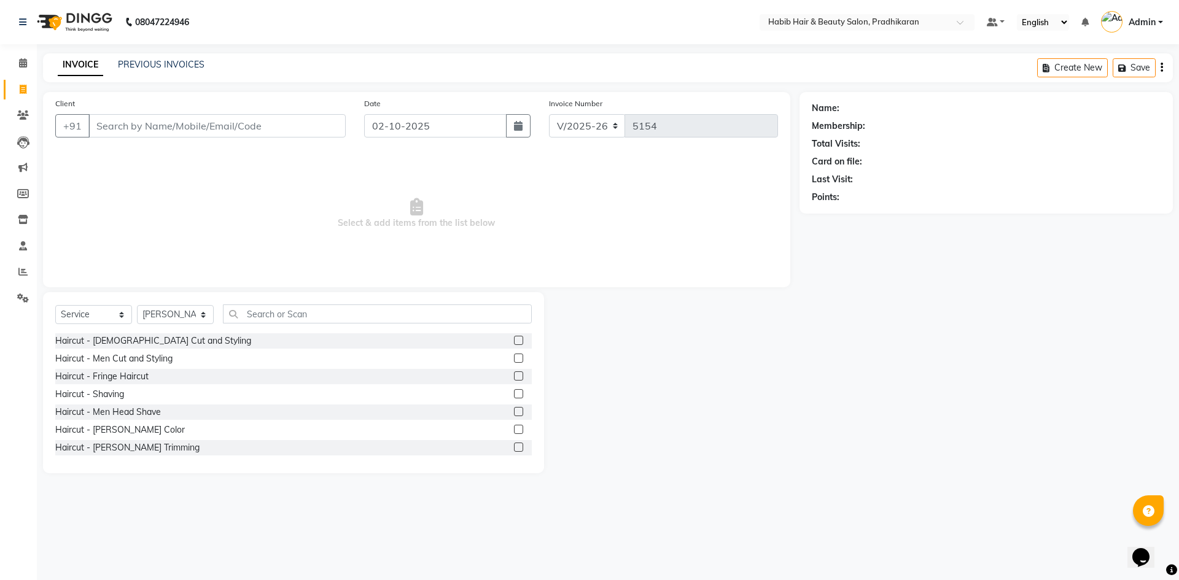
click at [514, 356] on label at bounding box center [518, 358] width 9 height 9
click at [514, 356] on input "checkbox" at bounding box center [518, 359] width 8 height 8
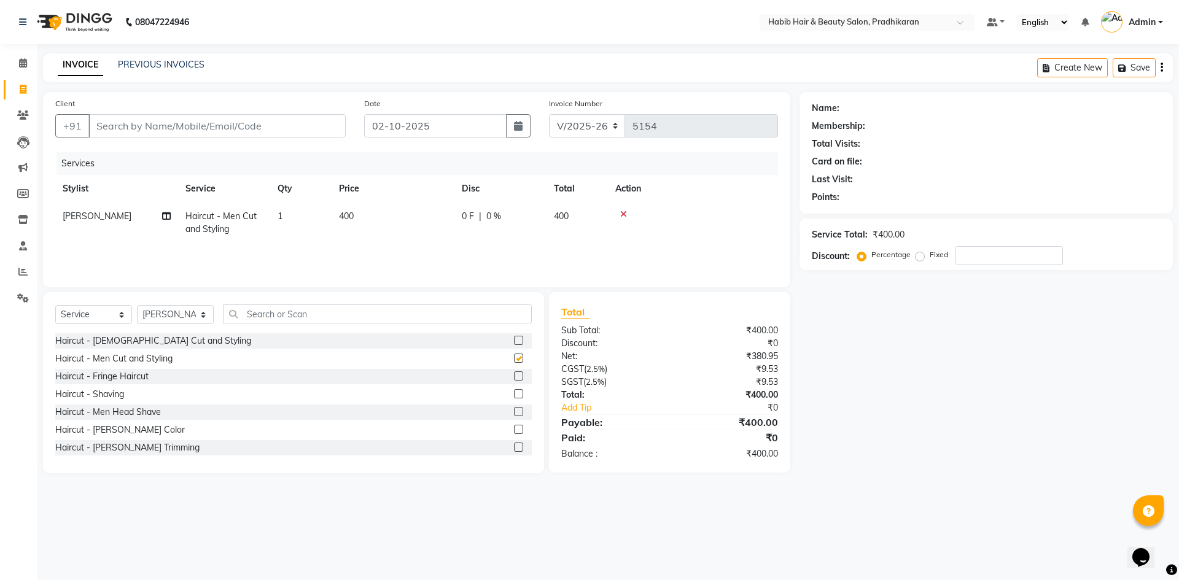
checkbox input "false"
click at [247, 132] on input "Client" at bounding box center [216, 125] width 257 height 23
type input "9"
type input "0"
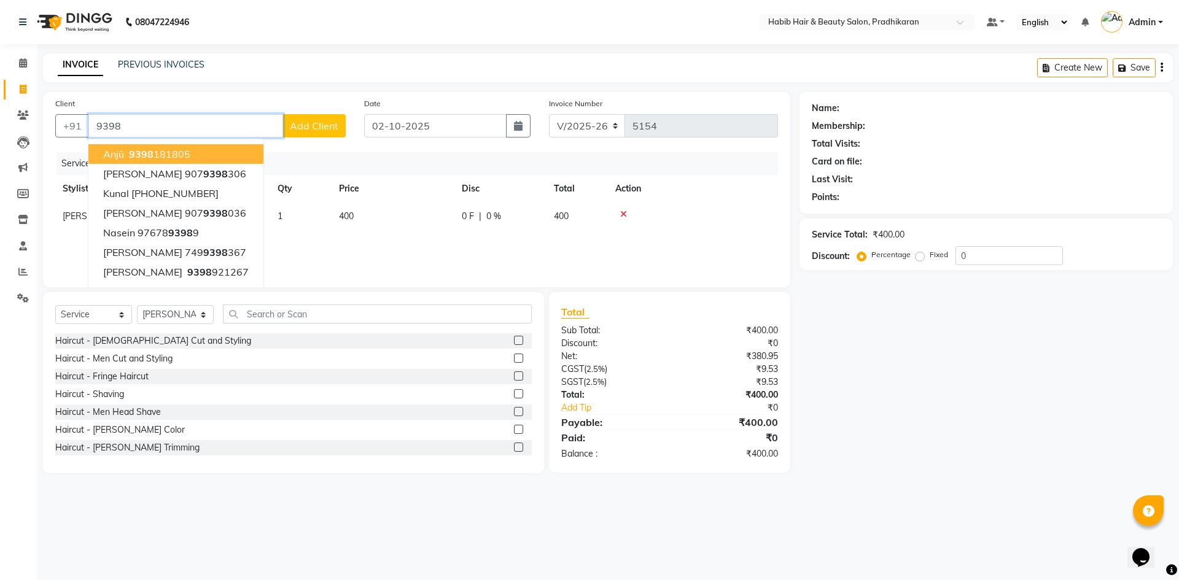
click at [177, 150] on ngb-highlight "9398 181805" at bounding box center [158, 154] width 64 height 12
type input "9398181805"
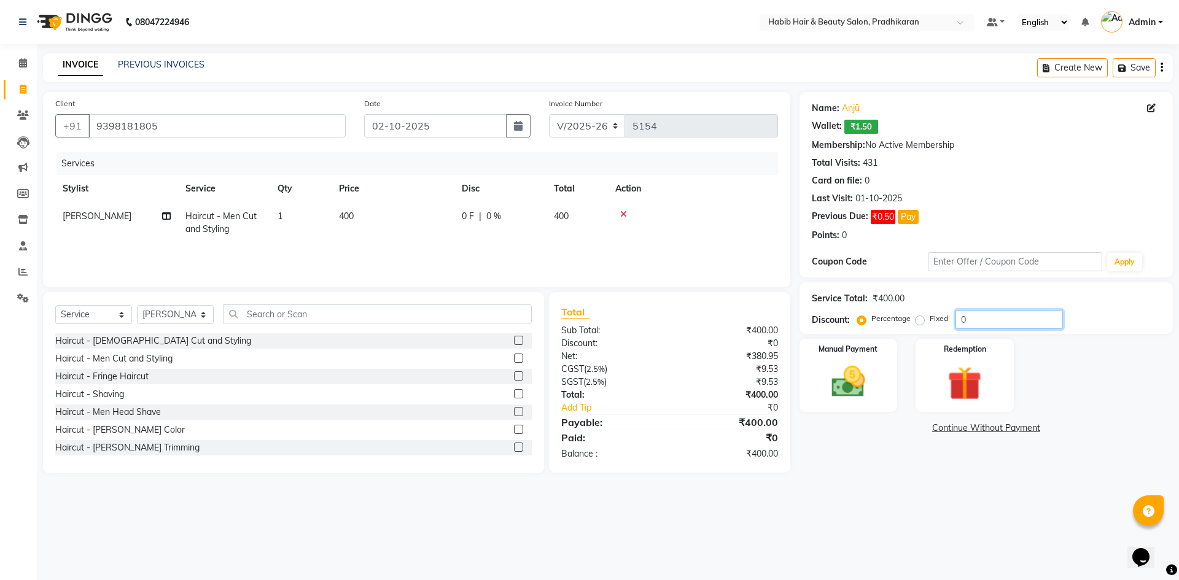
click at [984, 322] on input "0" at bounding box center [1008, 319] width 107 height 19
type input "50"
click at [843, 394] on img at bounding box center [848, 382] width 57 height 41
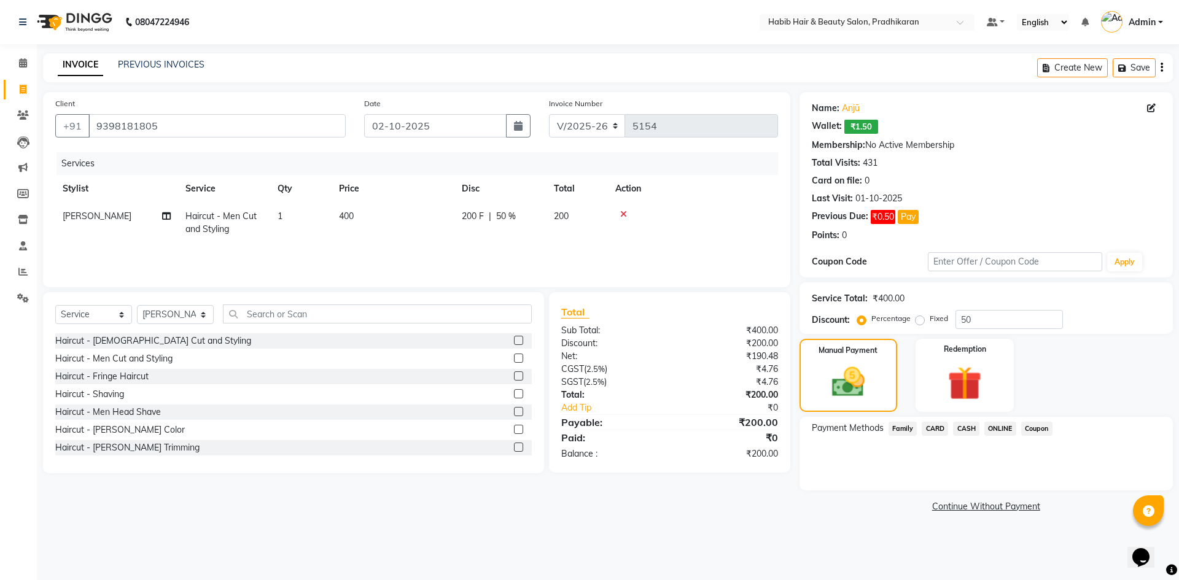
click at [1003, 425] on span "ONLINE" at bounding box center [1000, 429] width 32 height 14
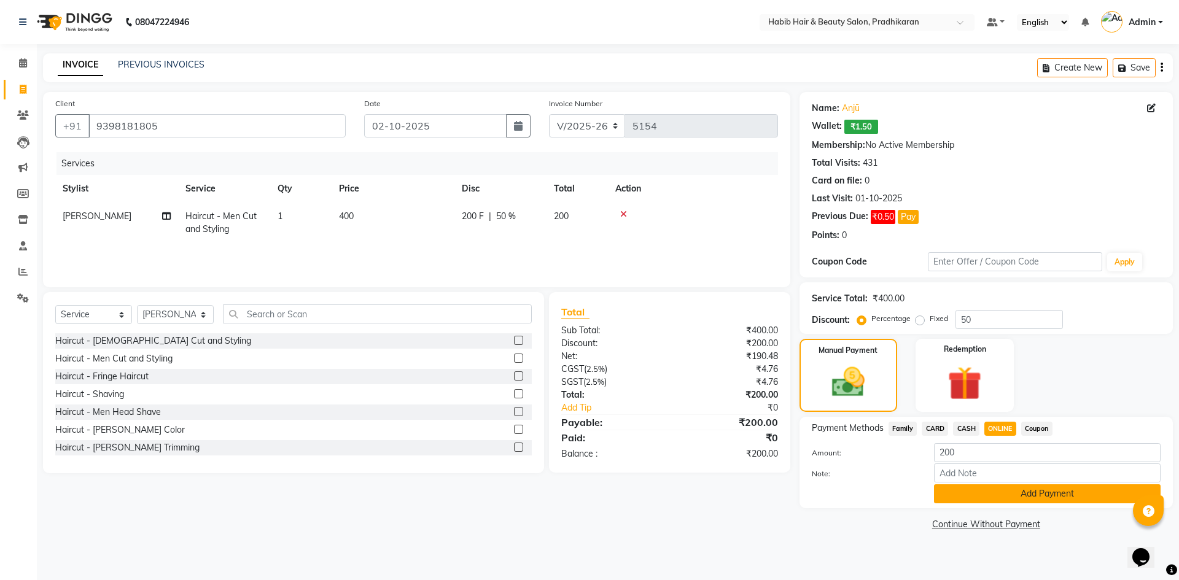
click at [1016, 495] on button "Add Payment" at bounding box center [1047, 493] width 227 height 19
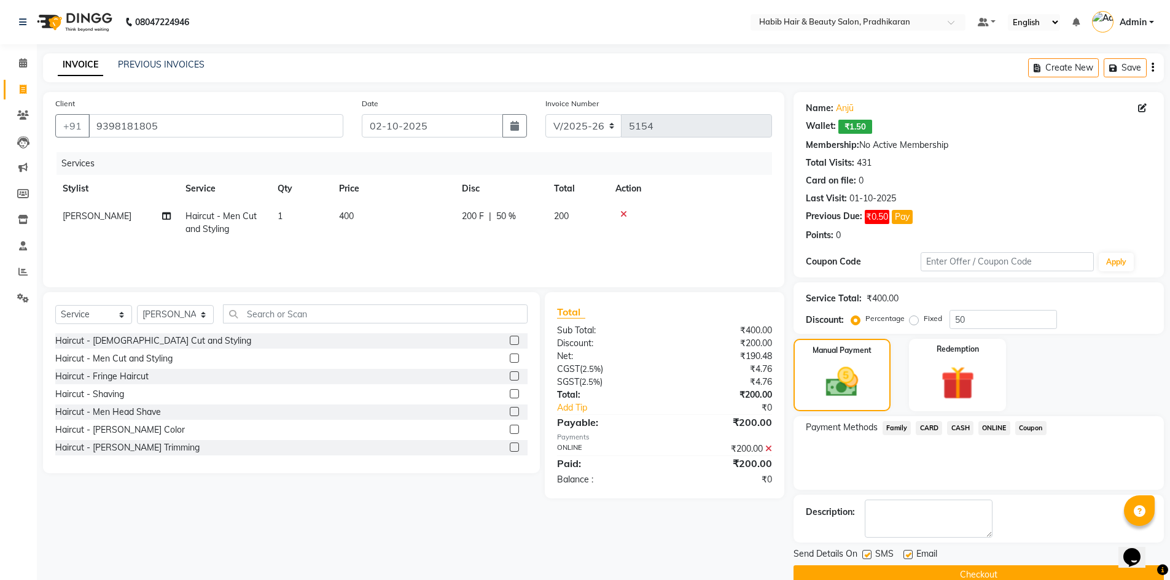
click at [1022, 574] on button "Checkout" at bounding box center [978, 575] width 370 height 19
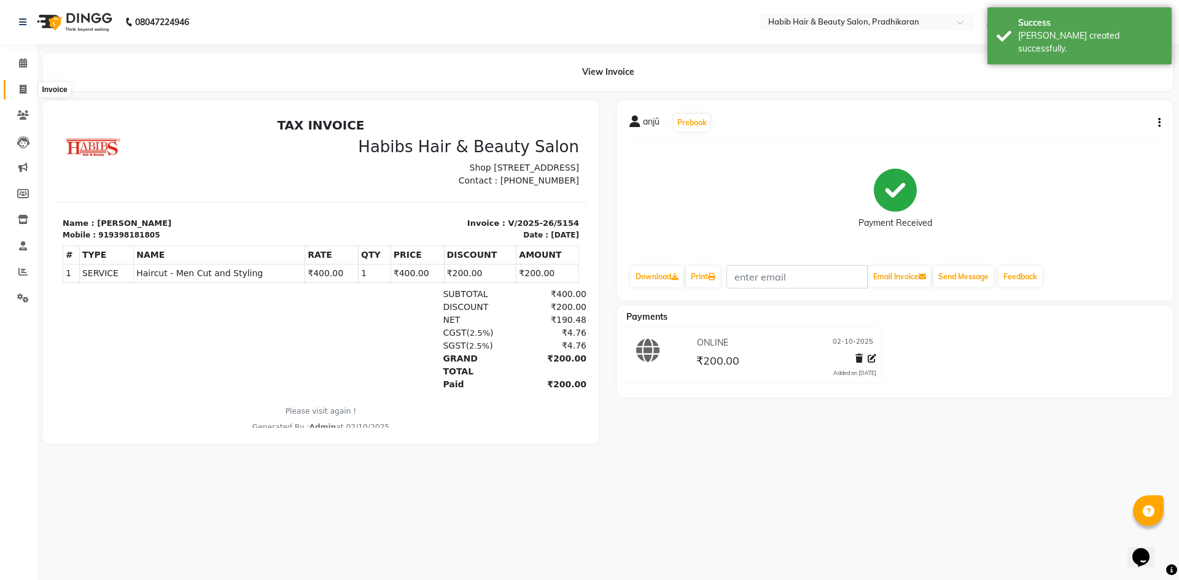
click at [17, 93] on span at bounding box center [22, 90] width 21 height 14
select select "service"
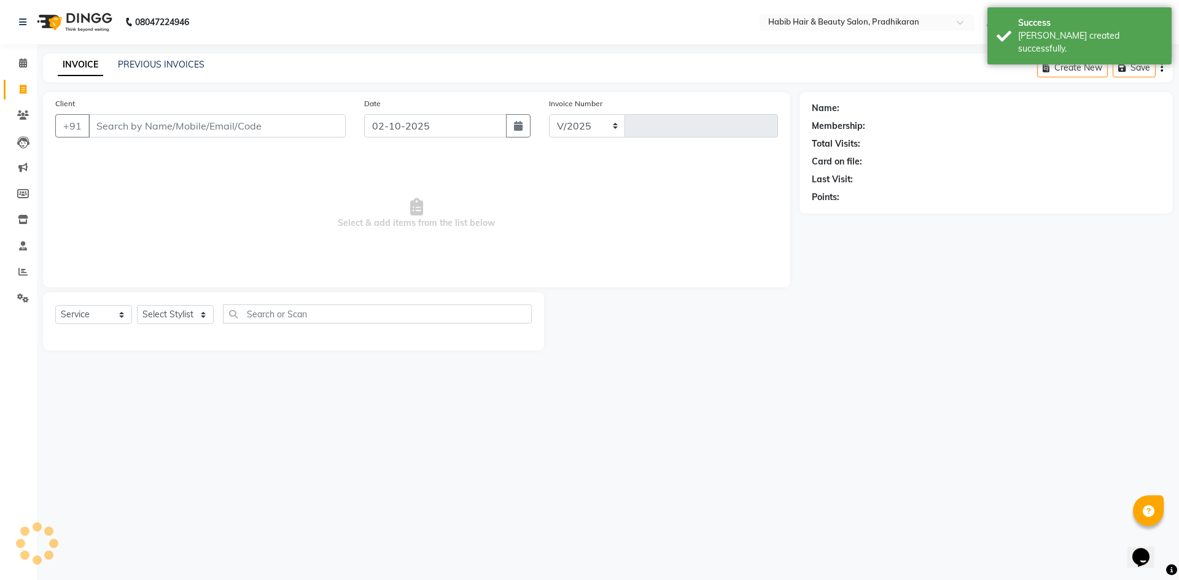
select select "5583"
type input "5155"
click at [204, 311] on select "Select Stylist Admin akanksha Anju bhanu gouri kartik Mayur pritam SHREE umesh" at bounding box center [175, 314] width 77 height 19
select select "75422"
click at [137, 305] on select "Select Stylist Admin akanksha Anju bhanu gouri kartik Mayur pritam SHREE umesh" at bounding box center [175, 314] width 77 height 19
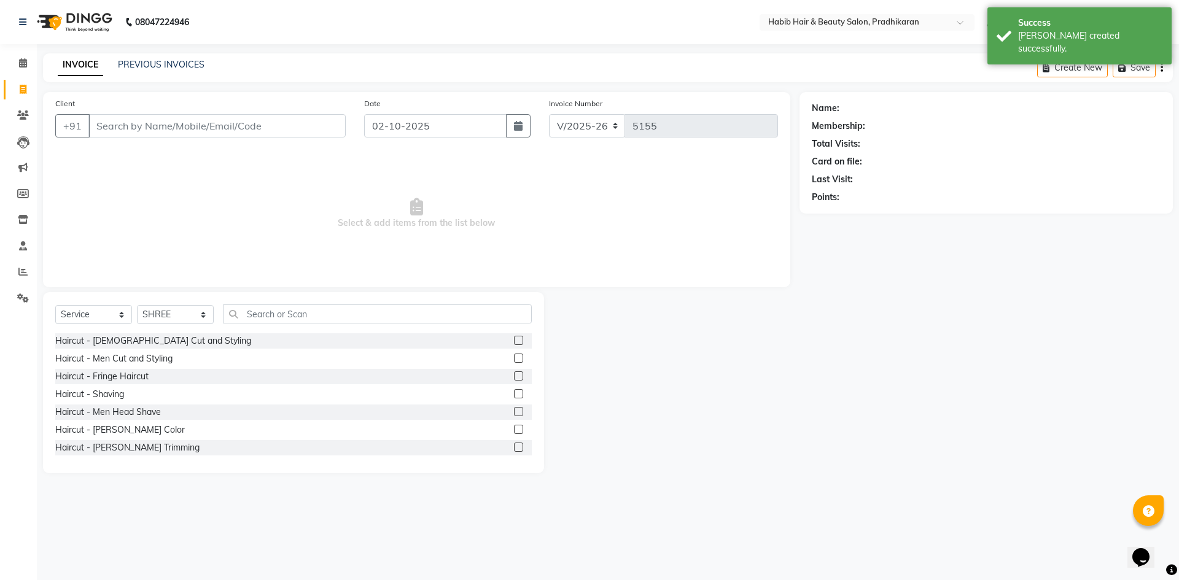
click at [514, 448] on label at bounding box center [518, 447] width 9 height 9
click at [514, 448] on input "checkbox" at bounding box center [518, 448] width 8 height 8
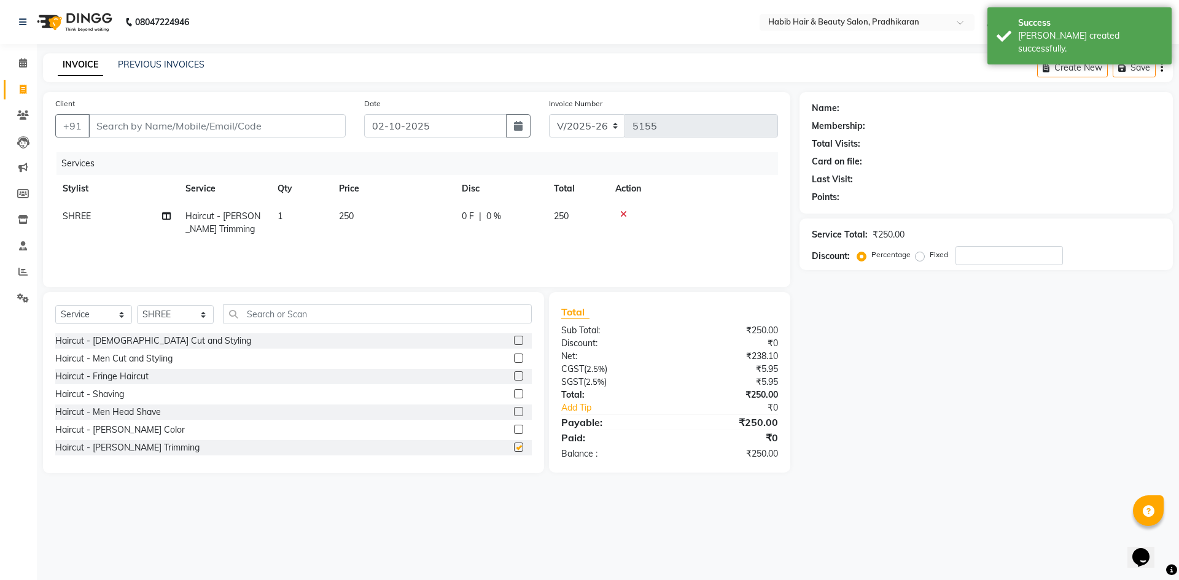
checkbox input "false"
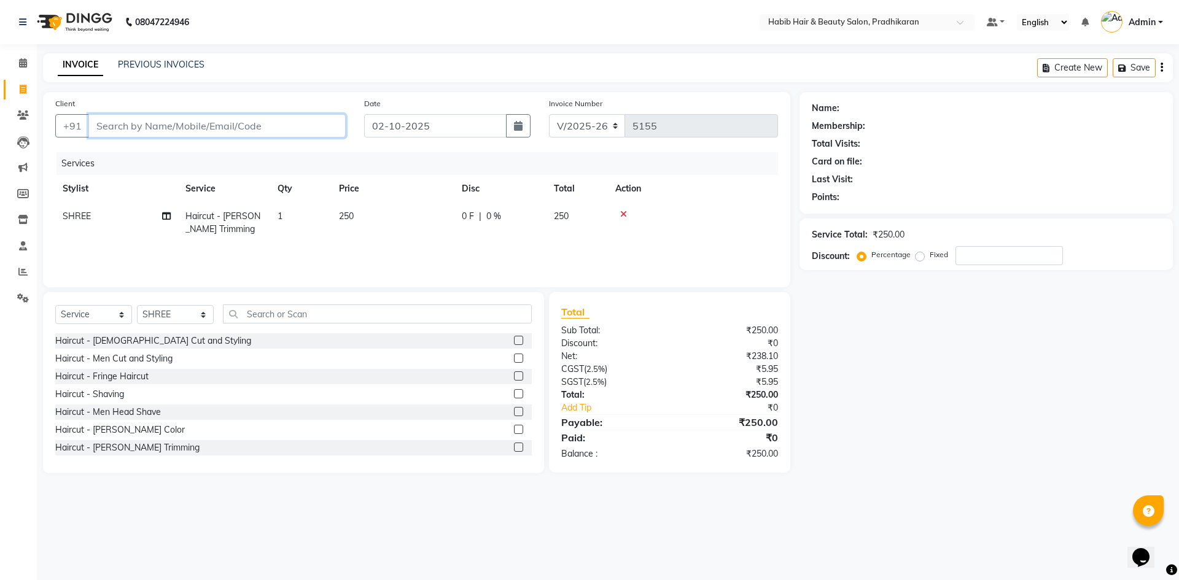
click at [280, 136] on input "Client" at bounding box center [216, 125] width 257 height 23
type input "7"
type input "0"
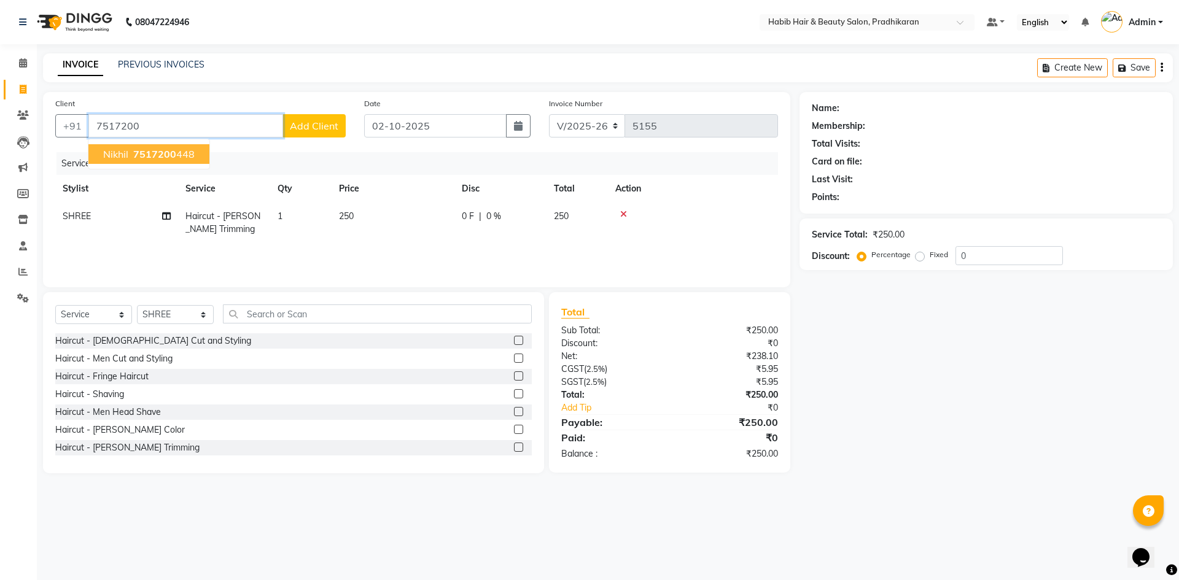
click at [123, 161] on button "nikhil 7517200 448" at bounding box center [148, 154] width 121 height 20
type input "7517200448"
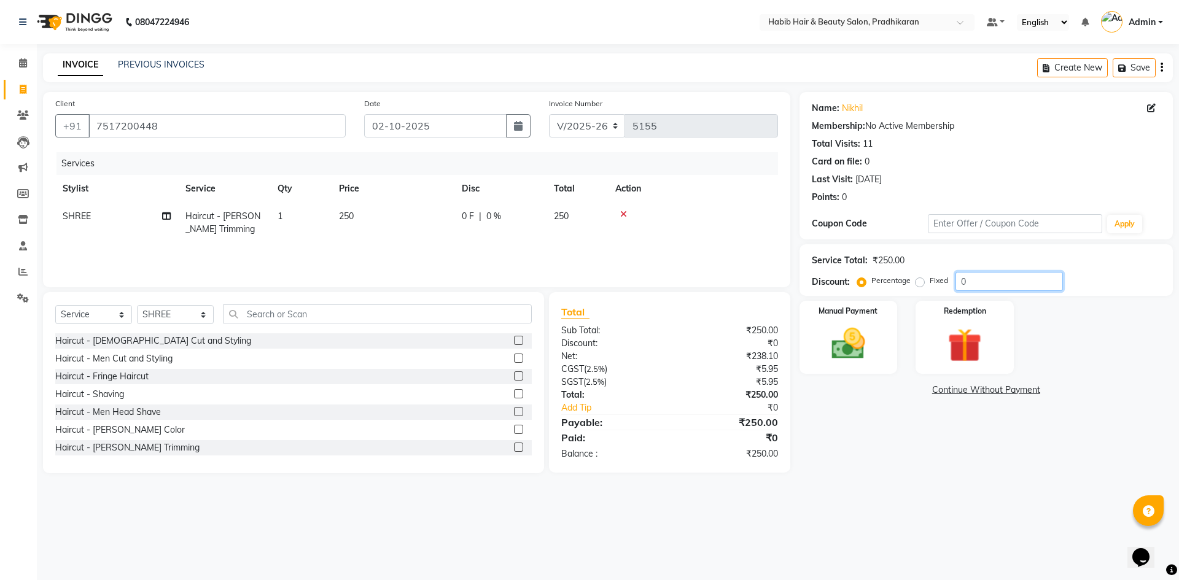
click at [977, 278] on input "0" at bounding box center [1008, 281] width 107 height 19
type input "50"
click at [854, 305] on label "Manual Payment" at bounding box center [848, 311] width 61 height 12
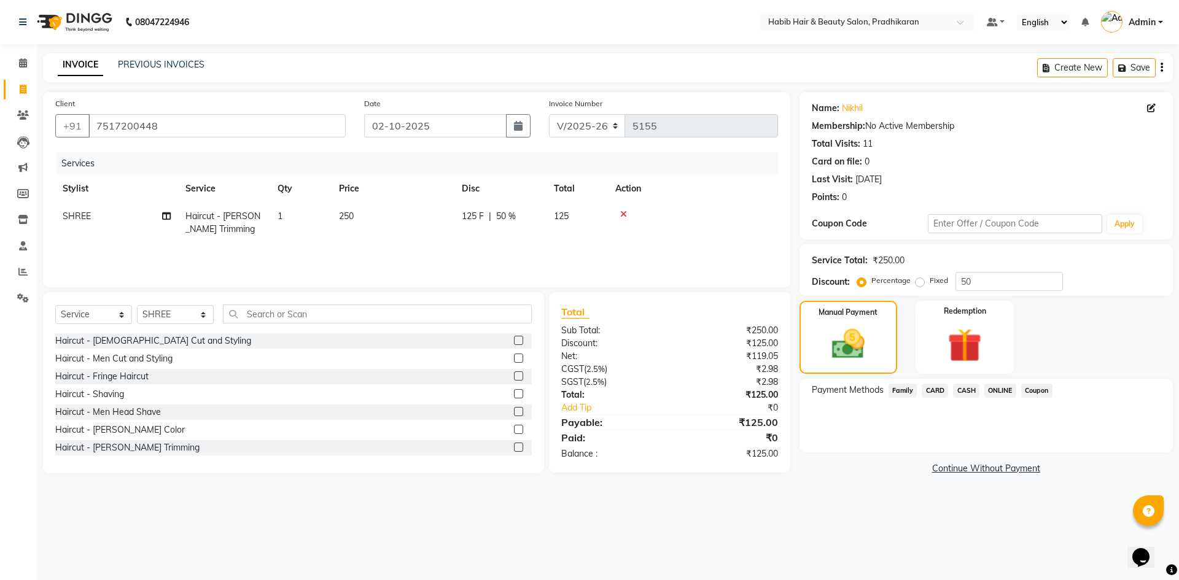
click at [998, 387] on span "ONLINE" at bounding box center [1000, 391] width 32 height 14
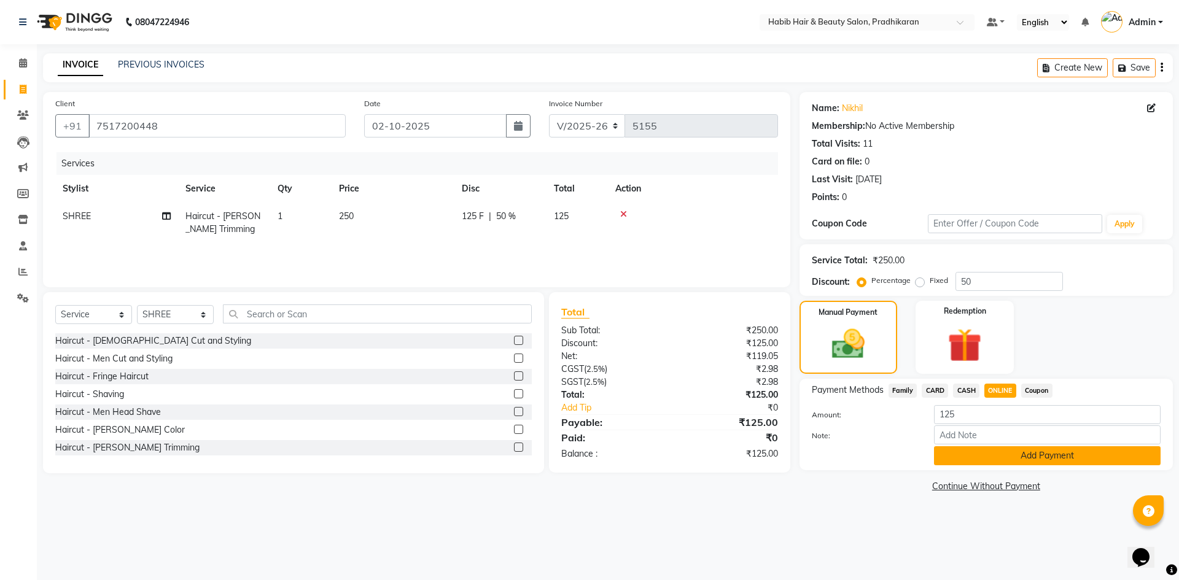
click at [1032, 455] on button "Add Payment" at bounding box center [1047, 455] width 227 height 19
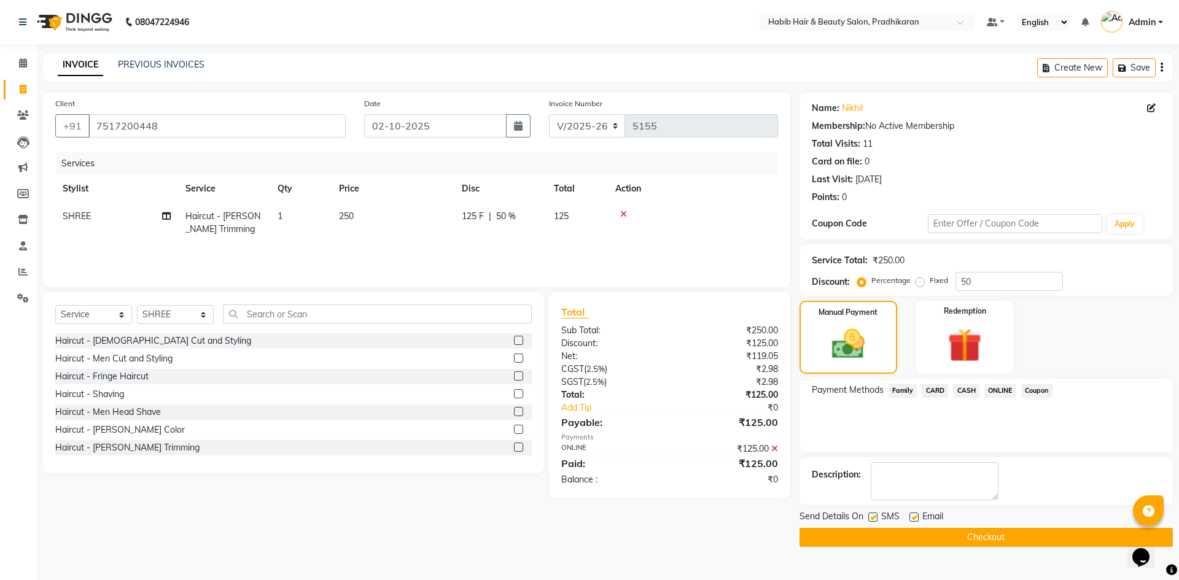
click at [1032, 538] on button "Checkout" at bounding box center [985, 537] width 373 height 19
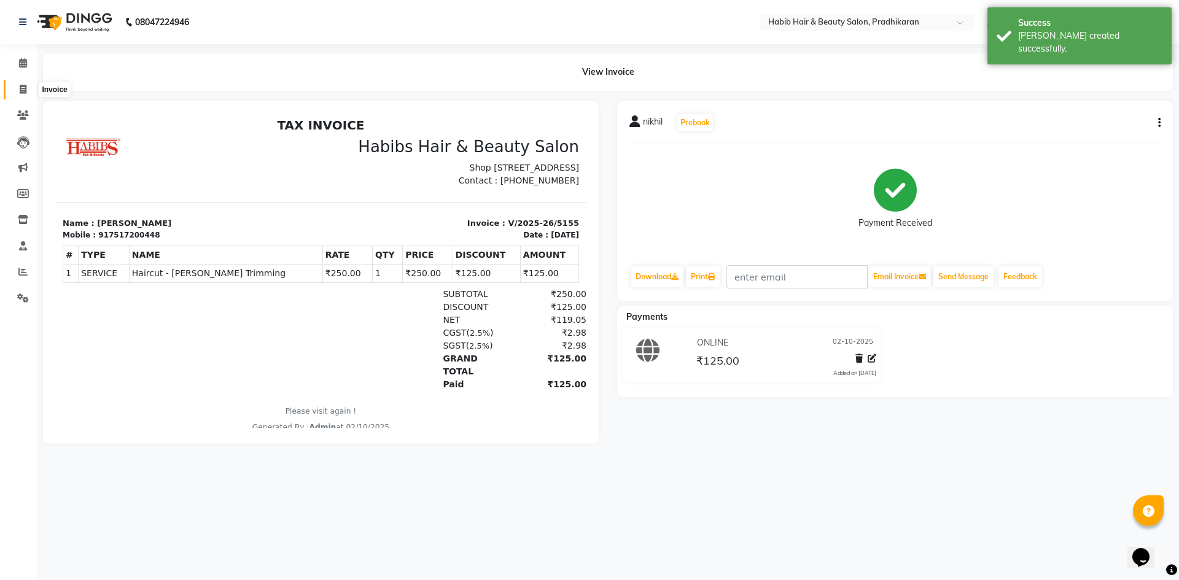
click at [22, 90] on icon at bounding box center [23, 89] width 7 height 9
select select "service"
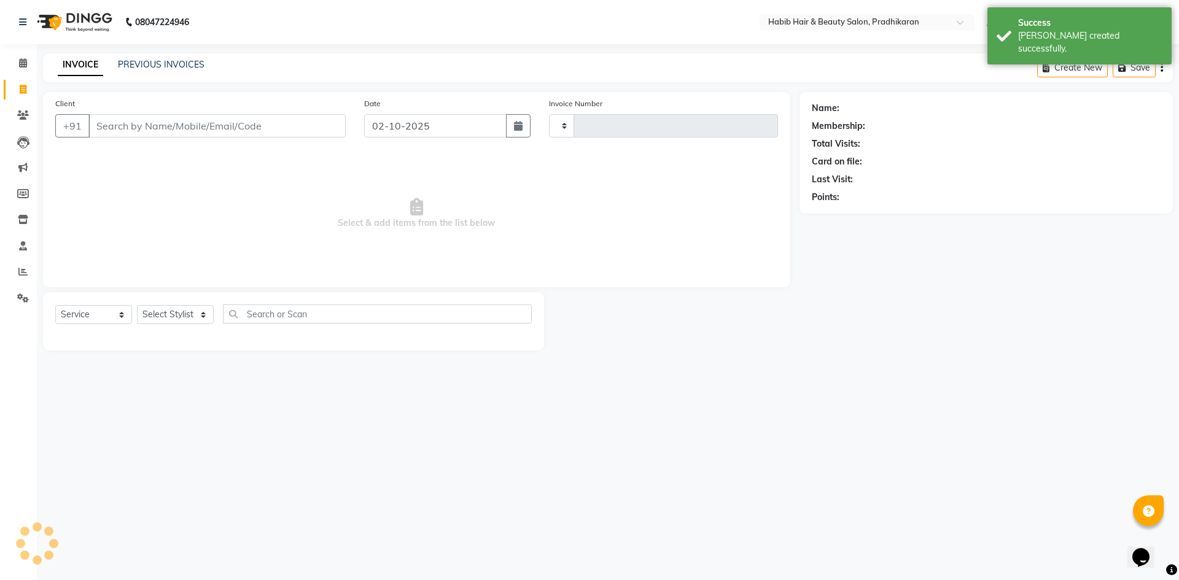
type input "5156"
select select "5583"
click at [178, 127] on input "Client" at bounding box center [216, 125] width 257 height 23
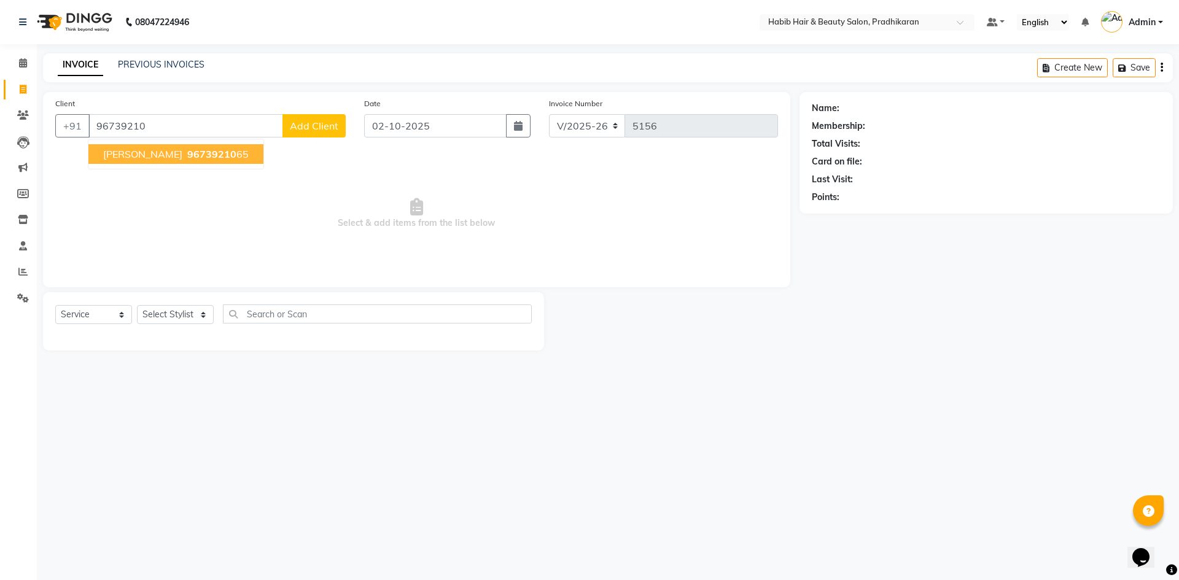
click at [187, 155] on span "96739210" at bounding box center [211, 154] width 49 height 12
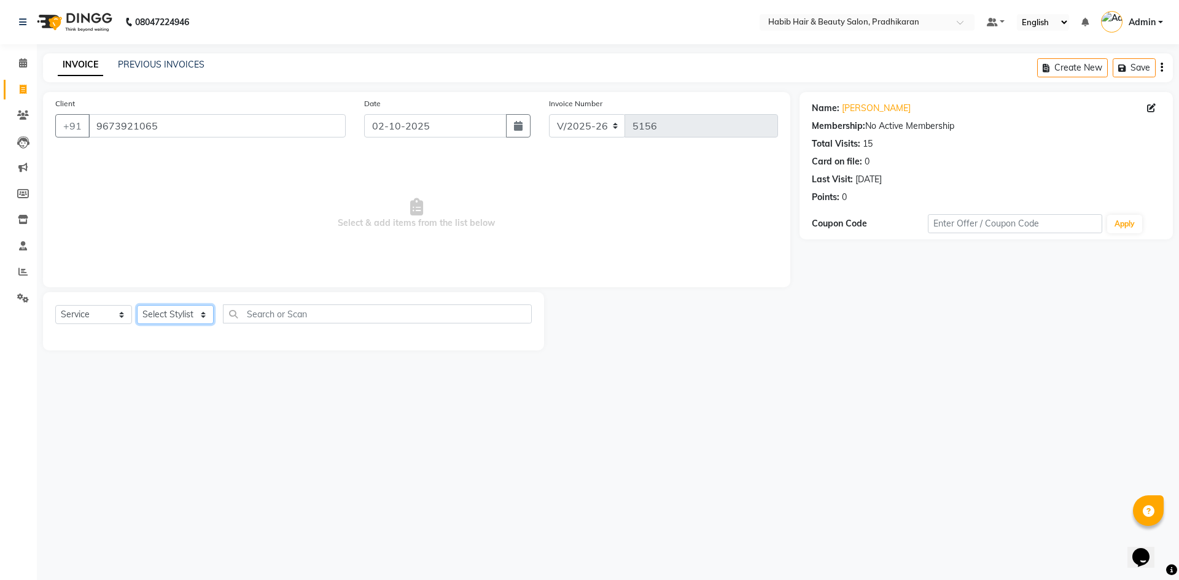
click at [173, 313] on select "Select Stylist Admin akanksha Anju bhanu gouri kartik Mayur pritam SHREE umesh" at bounding box center [175, 314] width 77 height 19
click at [163, 123] on input "9673921065" at bounding box center [216, 125] width 257 height 23
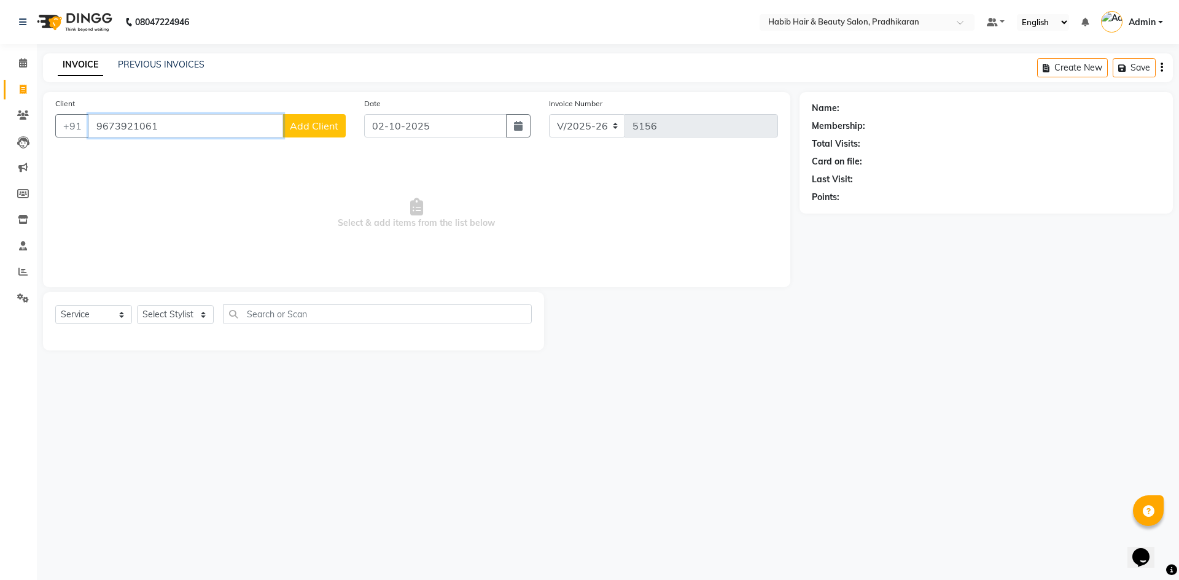
type input "9673921061"
click at [295, 122] on span "Add Client" at bounding box center [314, 126] width 49 height 12
select select "22"
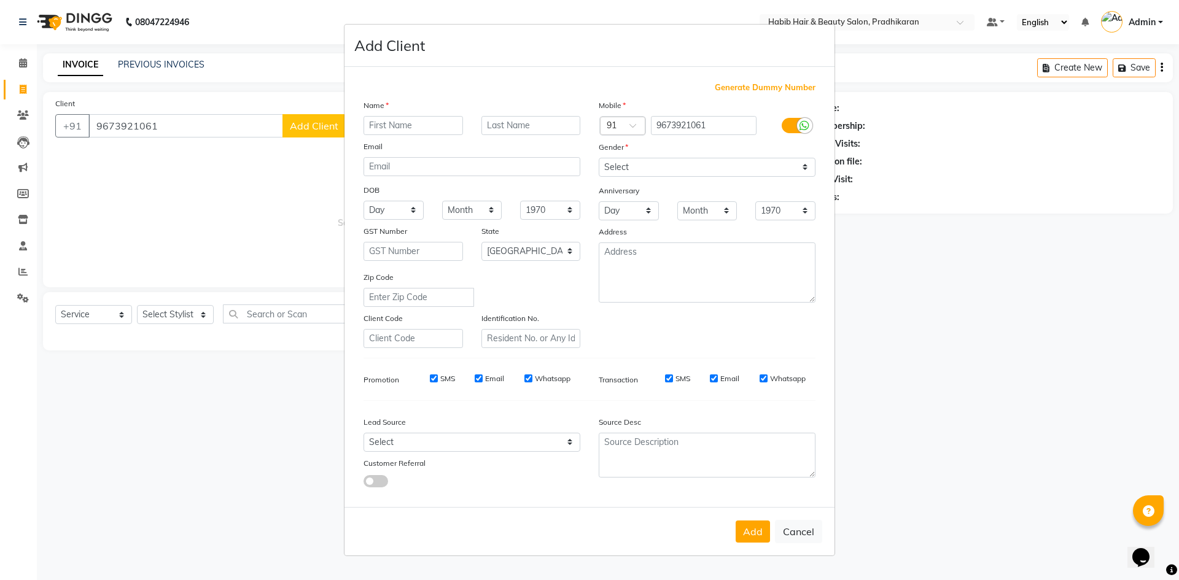
click at [392, 125] on input "text" at bounding box center [413, 125] width 99 height 19
type input "aryan"
click at [807, 168] on select "Select Male Female Other Prefer Not To Say" at bounding box center [707, 167] width 217 height 19
select select "male"
click at [599, 158] on select "Select Male Female Other Prefer Not To Say" at bounding box center [707, 167] width 217 height 19
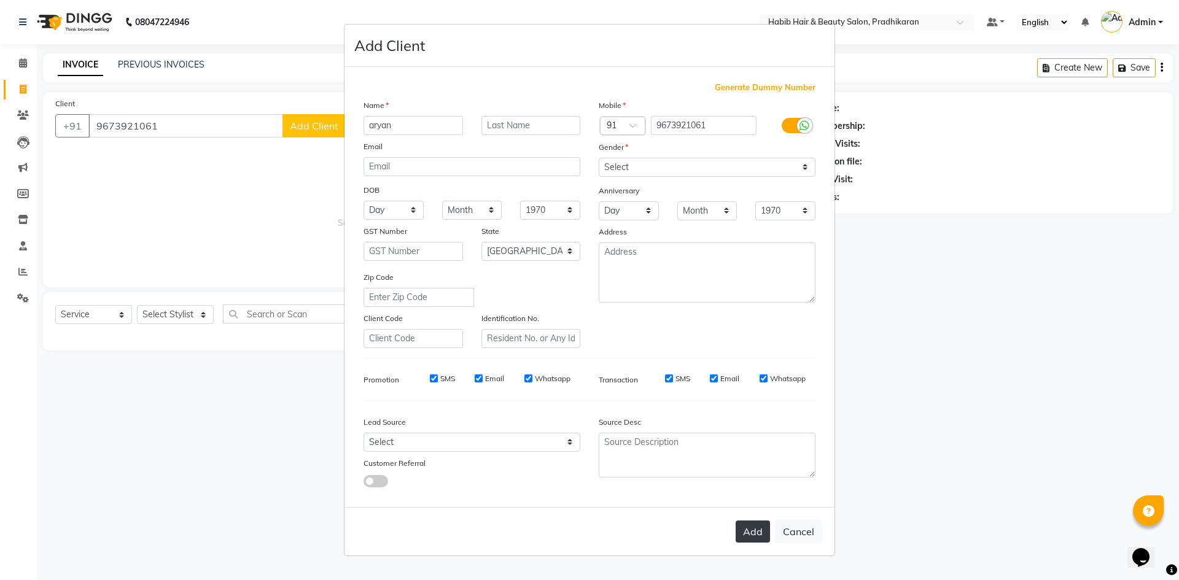
click at [748, 529] on button "Add" at bounding box center [753, 532] width 34 height 22
select select
select select "null"
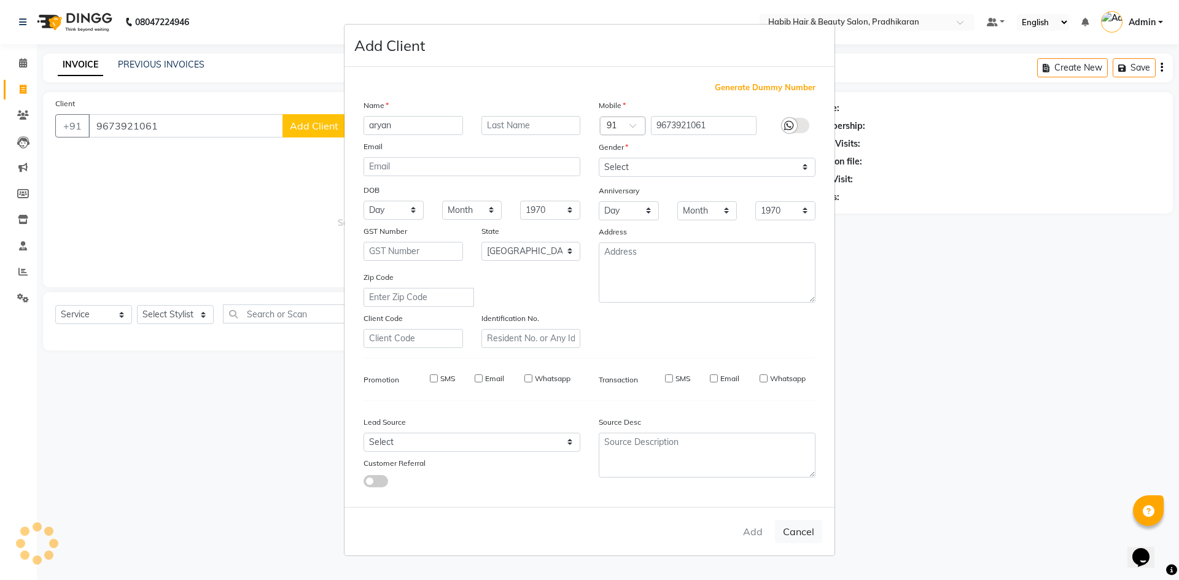
select select
checkbox input "false"
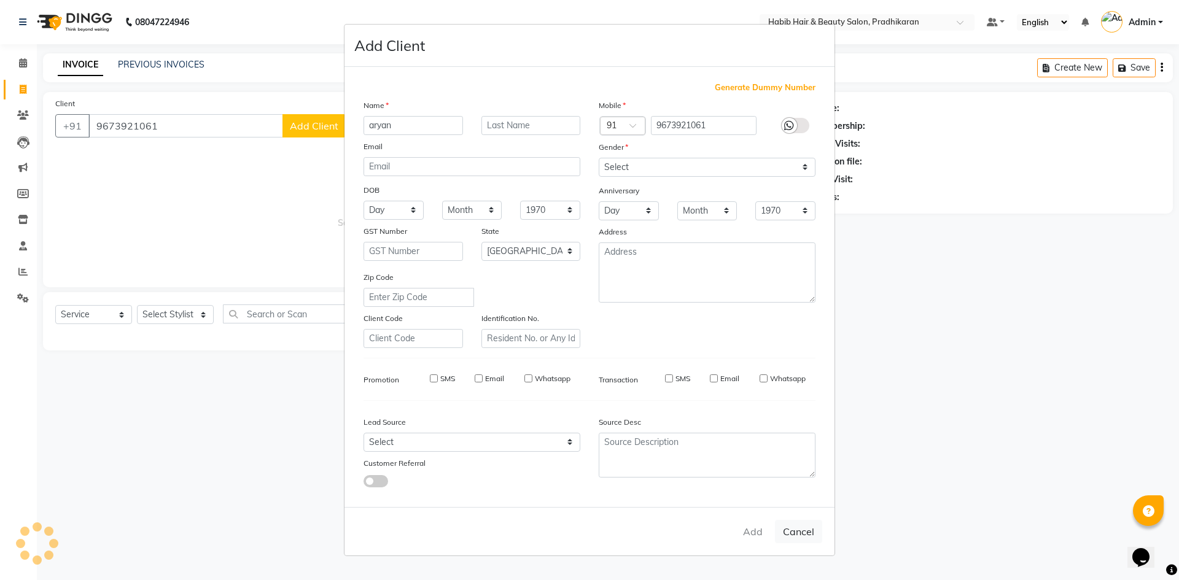
checkbox input "false"
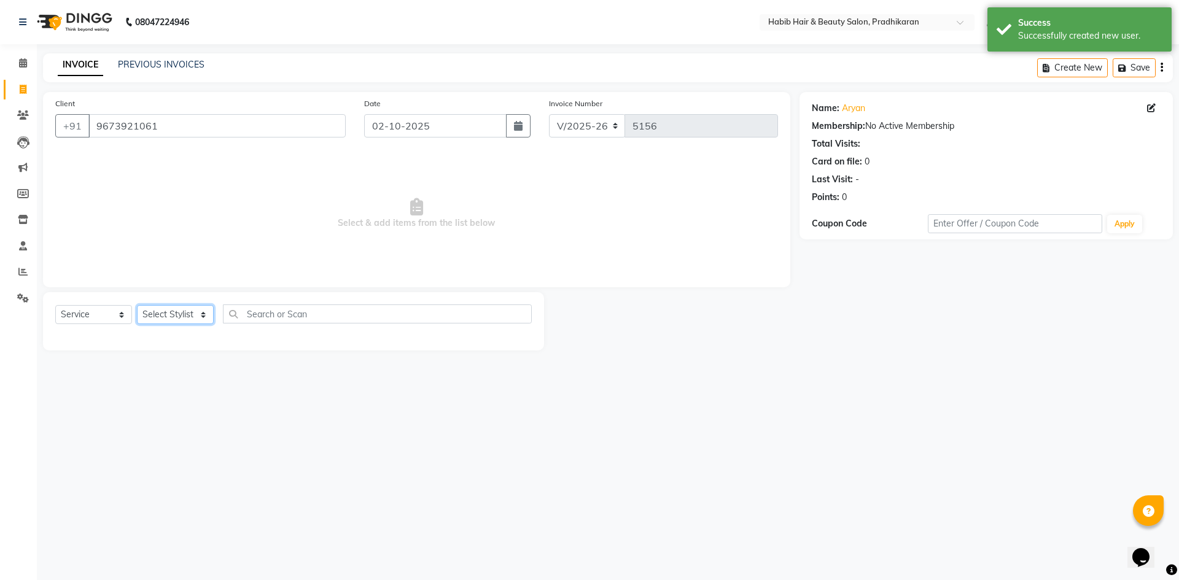
click at [179, 316] on select "Select Stylist Admin akanksha Anju bhanu gouri kartik Mayur pritam SHREE umesh" at bounding box center [175, 314] width 77 height 19
select select "38177"
click at [137, 305] on select "Select Stylist Admin akanksha Anju bhanu gouri kartik Mayur pritam SHREE umesh" at bounding box center [175, 314] width 77 height 19
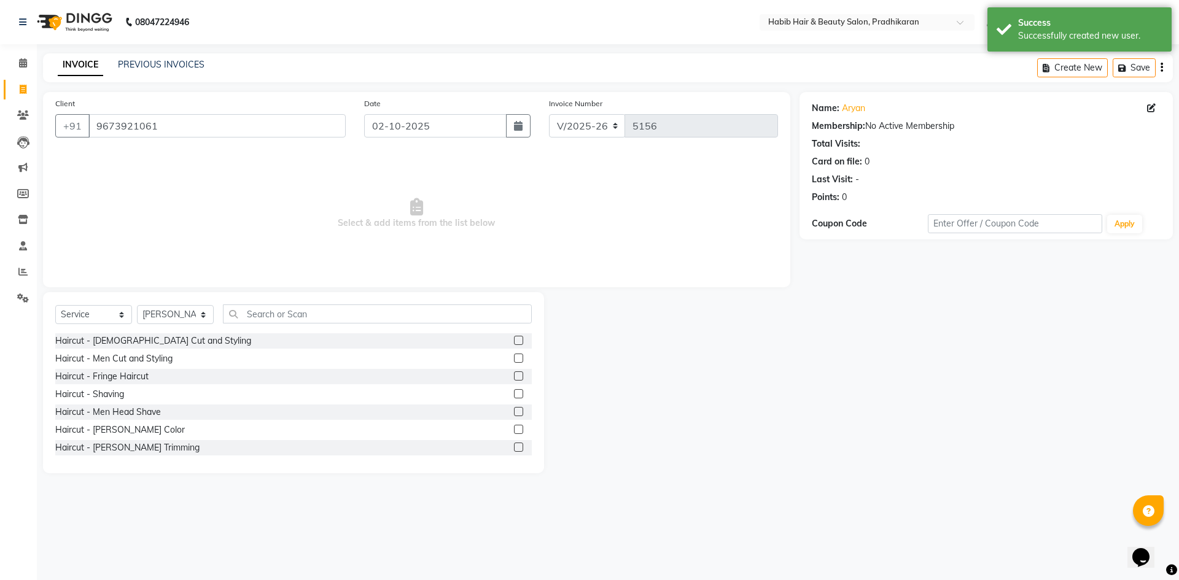
click at [514, 356] on label at bounding box center [518, 358] width 9 height 9
click at [514, 356] on input "checkbox" at bounding box center [518, 359] width 8 height 8
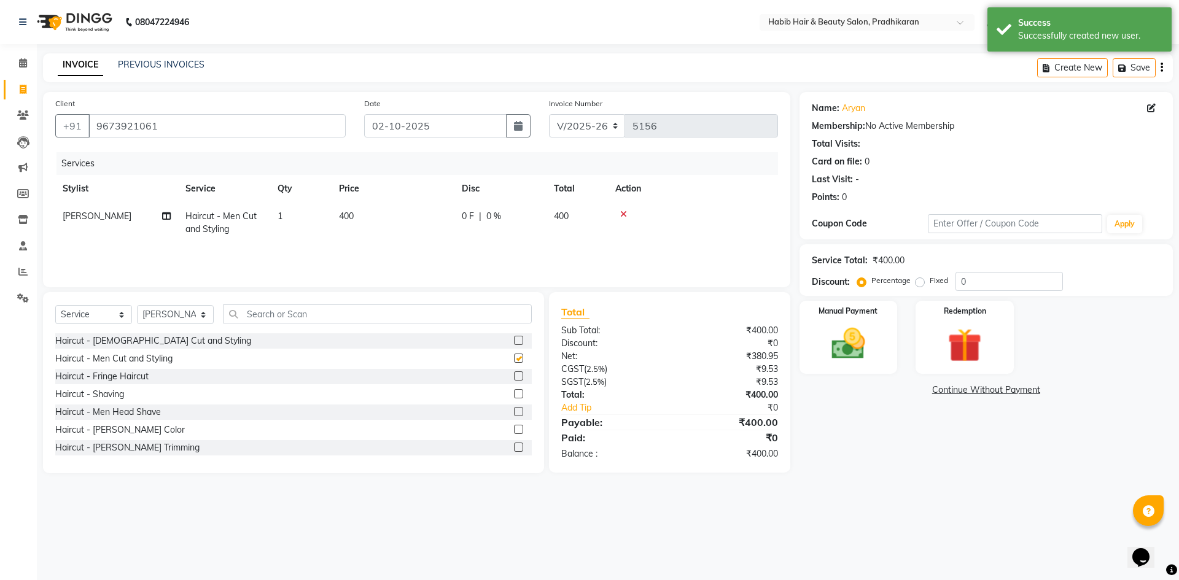
checkbox input "false"
click at [1022, 276] on input "0" at bounding box center [1008, 281] width 107 height 19
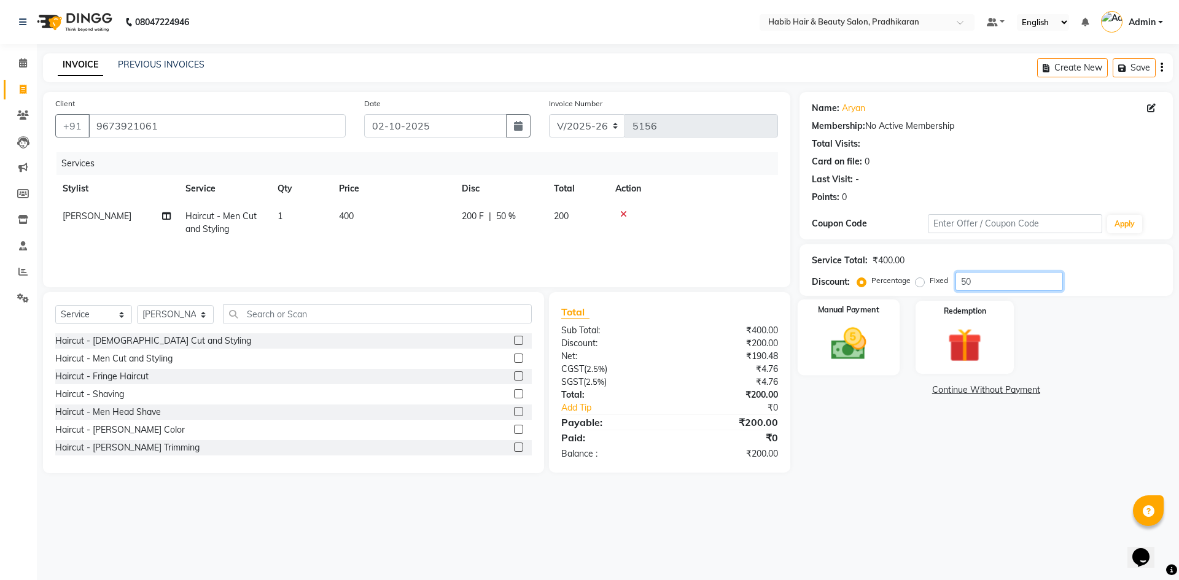
type input "50"
click at [881, 340] on div "Manual Payment" at bounding box center [848, 338] width 102 height 76
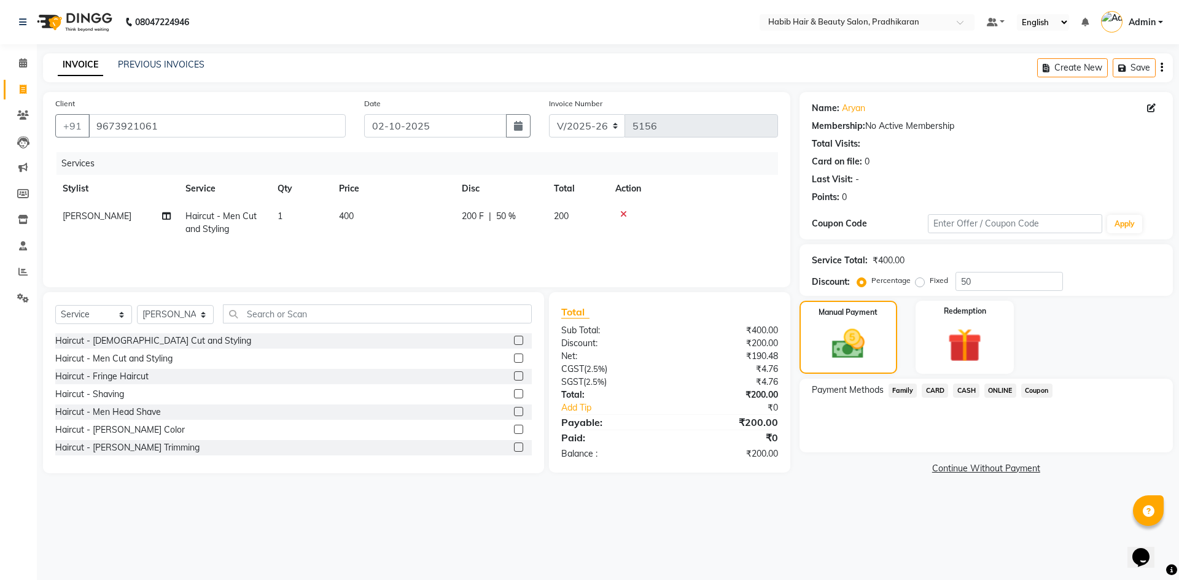
click at [990, 394] on span "ONLINE" at bounding box center [1000, 391] width 32 height 14
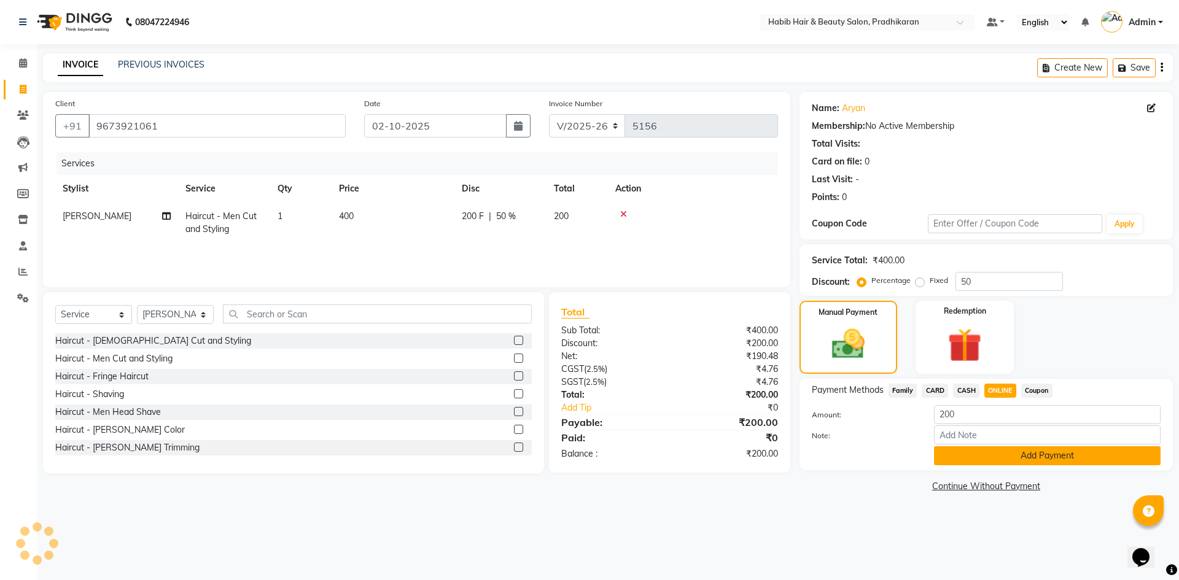
click at [1004, 460] on button "Add Payment" at bounding box center [1047, 455] width 227 height 19
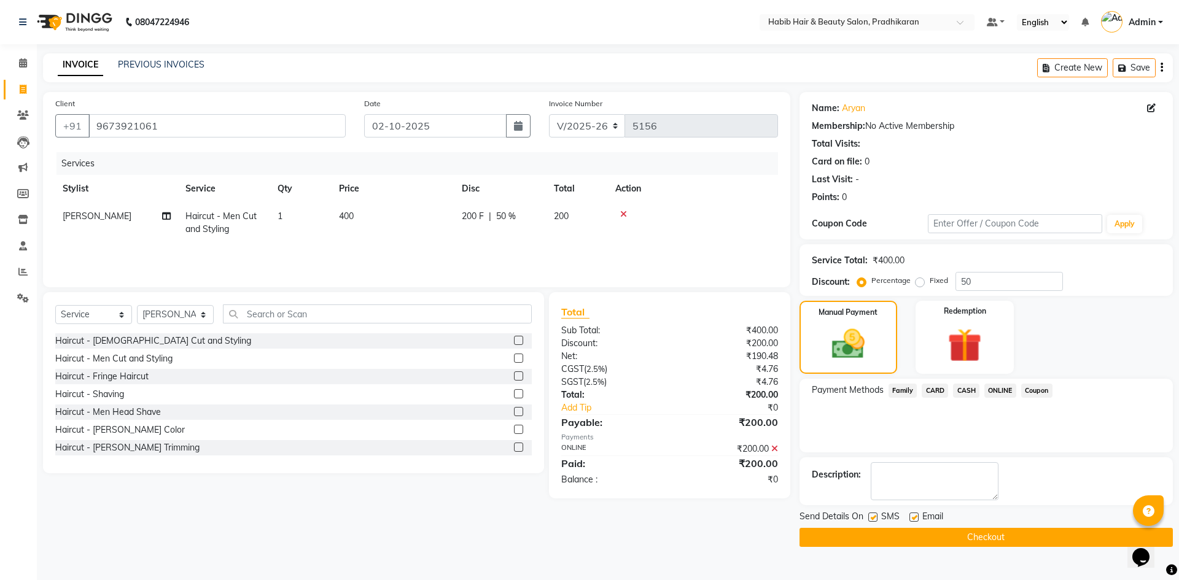
click at [1005, 534] on button "Checkout" at bounding box center [985, 537] width 373 height 19
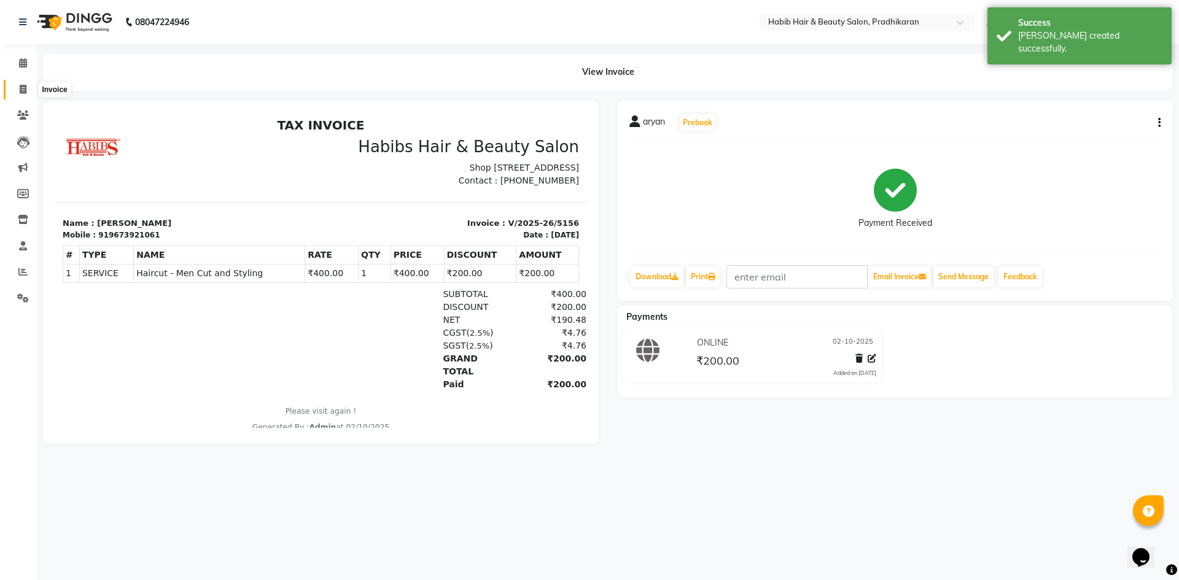
click at [23, 85] on icon at bounding box center [23, 89] width 7 height 9
select select "5583"
select select "service"
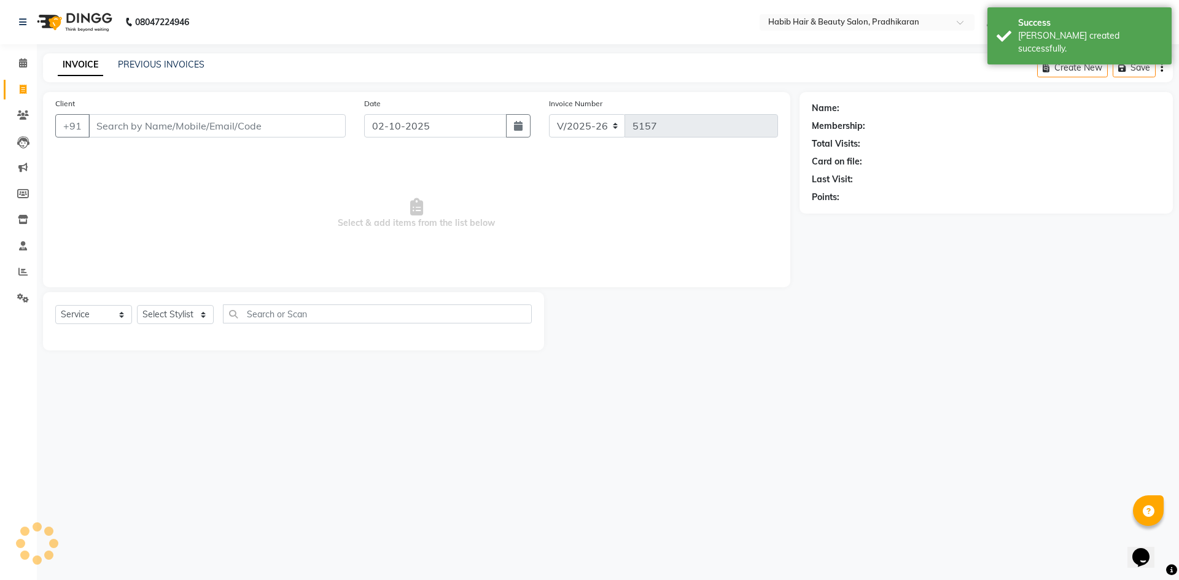
drag, startPoint x: 160, startPoint y: 127, endPoint x: 237, endPoint y: 130, distance: 77.4
click at [174, 130] on input "Client" at bounding box center [216, 125] width 257 height 23
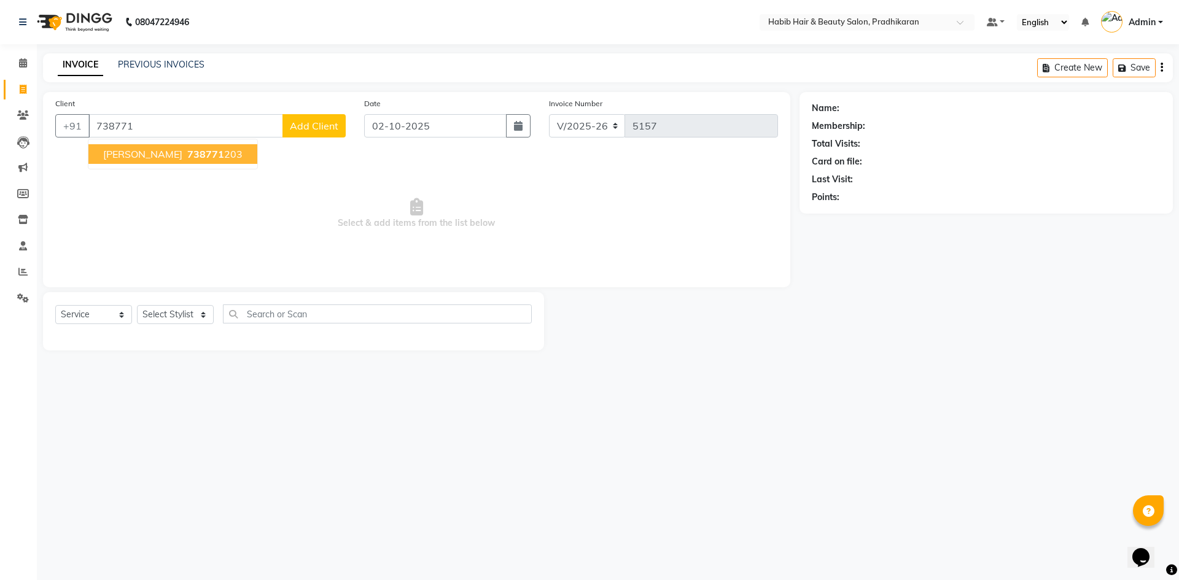
click at [187, 150] on span "738771" at bounding box center [205, 154] width 37 height 12
type input "738771203"
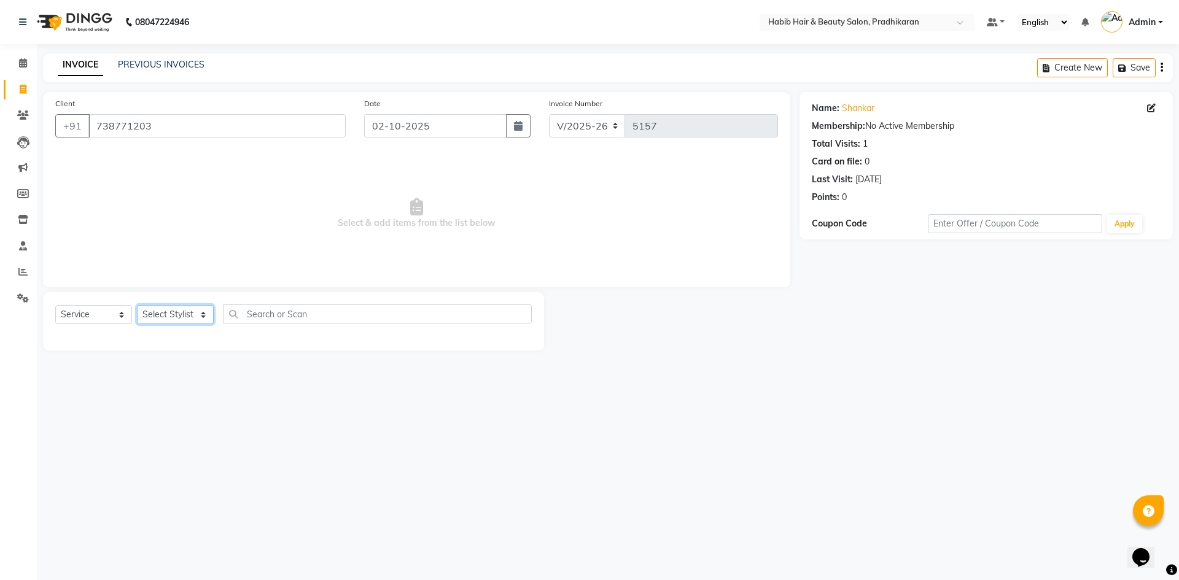
click at [150, 321] on select "Select Stylist Admin akanksha Anju bhanu gouri kartik Mayur pritam SHREE umesh" at bounding box center [175, 314] width 77 height 19
select select "38177"
click at [137, 305] on select "Select Stylist Admin akanksha Anju bhanu gouri kartik Mayur pritam SHREE umesh" at bounding box center [175, 314] width 77 height 19
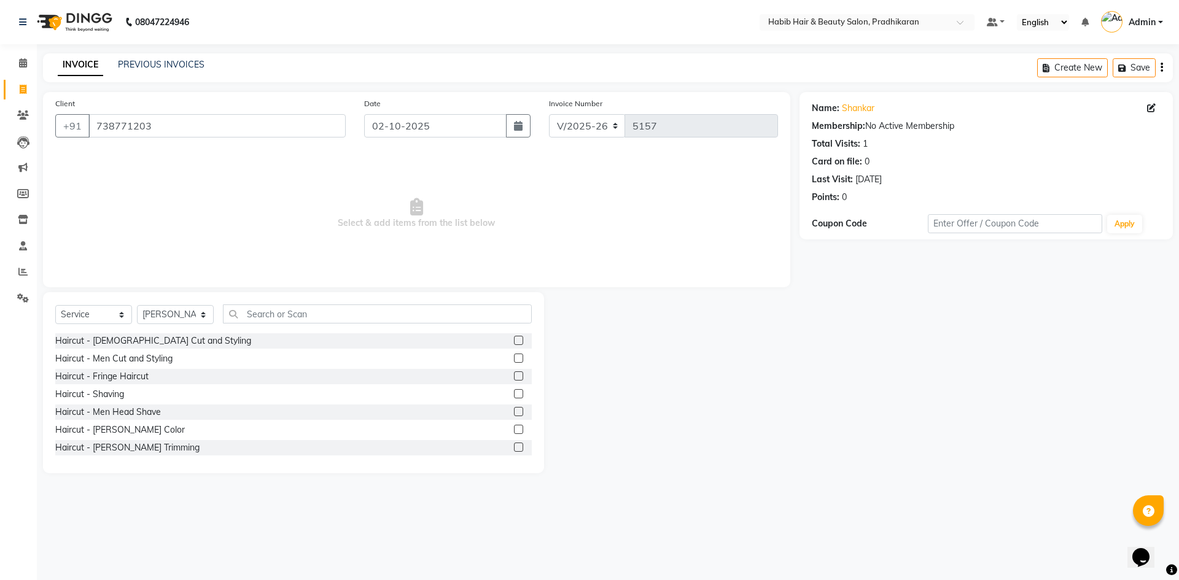
click at [514, 359] on label at bounding box center [518, 358] width 9 height 9
click at [514, 359] on input "checkbox" at bounding box center [518, 359] width 8 height 8
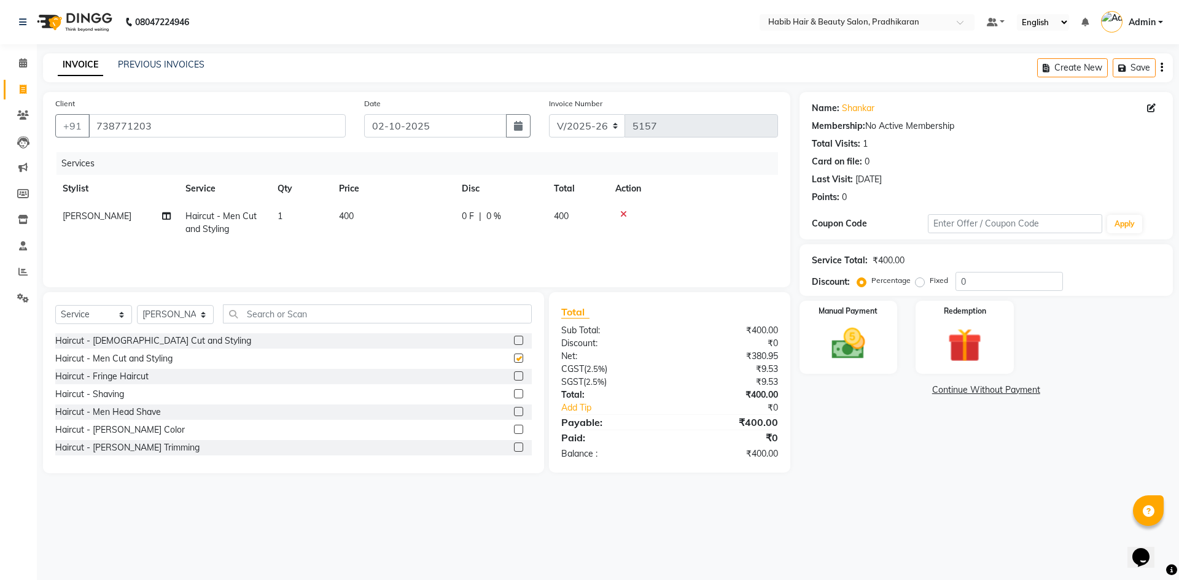
checkbox input "false"
click at [514, 449] on label at bounding box center [518, 447] width 9 height 9
click at [514, 449] on input "checkbox" at bounding box center [518, 448] width 8 height 8
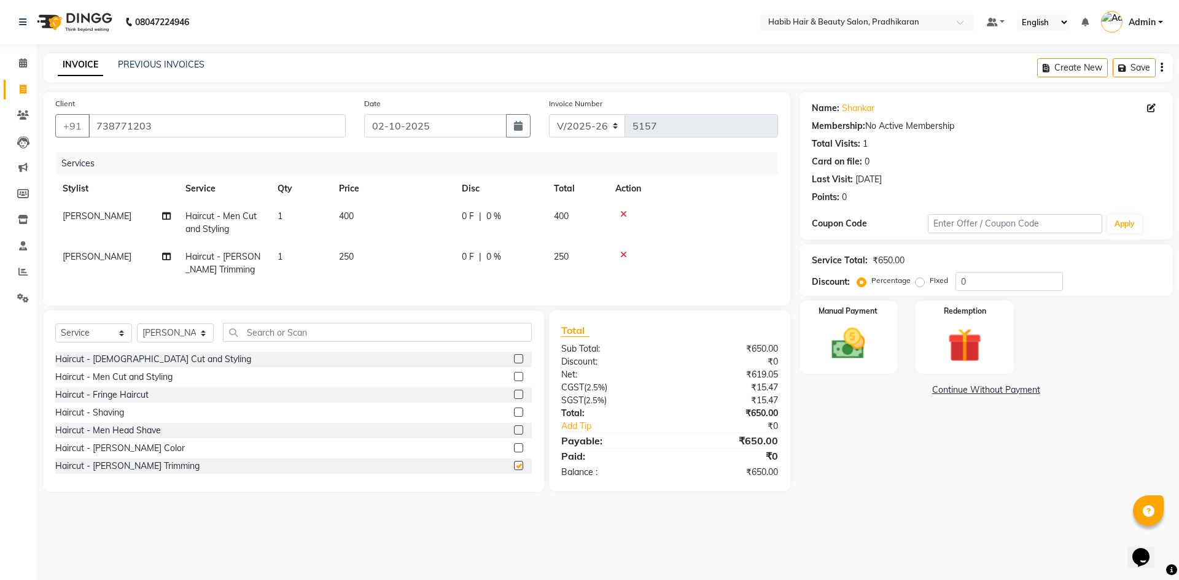
checkbox input "false"
click at [623, 214] on icon at bounding box center [623, 214] width 7 height 9
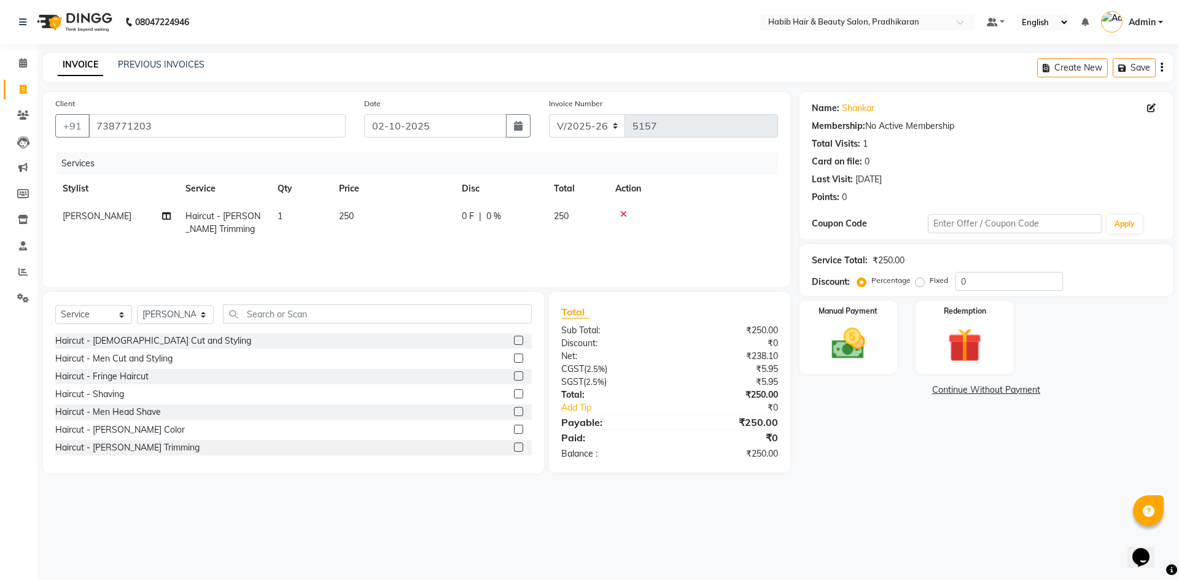
click at [514, 426] on label at bounding box center [518, 429] width 9 height 9
click at [514, 426] on input "checkbox" at bounding box center [518, 430] width 8 height 8
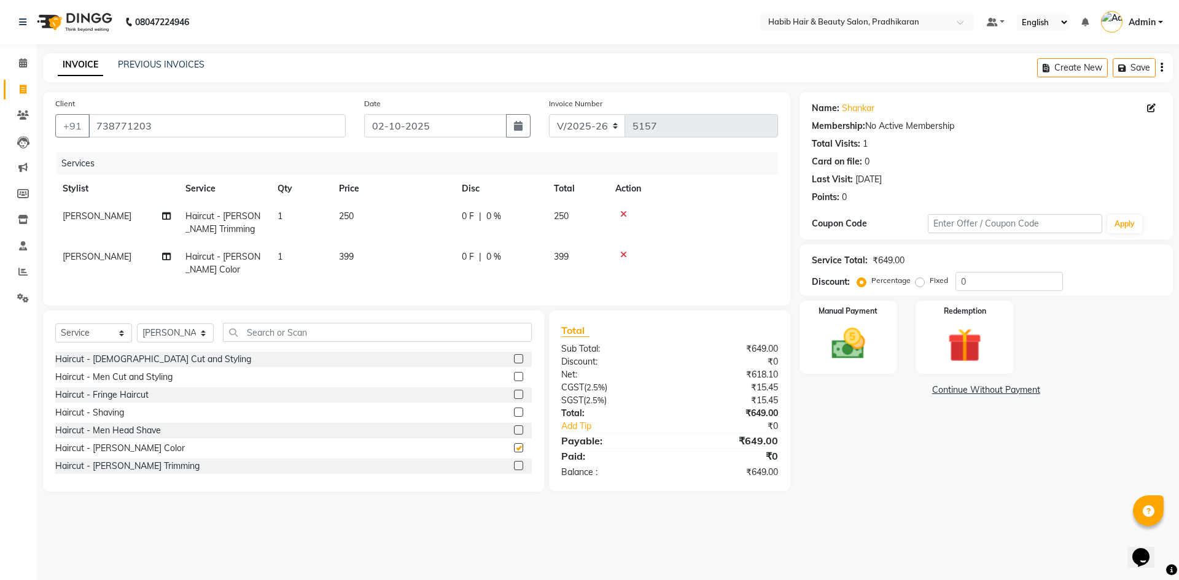
checkbox input "false"
drag, startPoint x: 378, startPoint y: 255, endPoint x: 394, endPoint y: 256, distance: 16.0
click at [383, 256] on td "399" at bounding box center [393, 263] width 123 height 41
select select "38177"
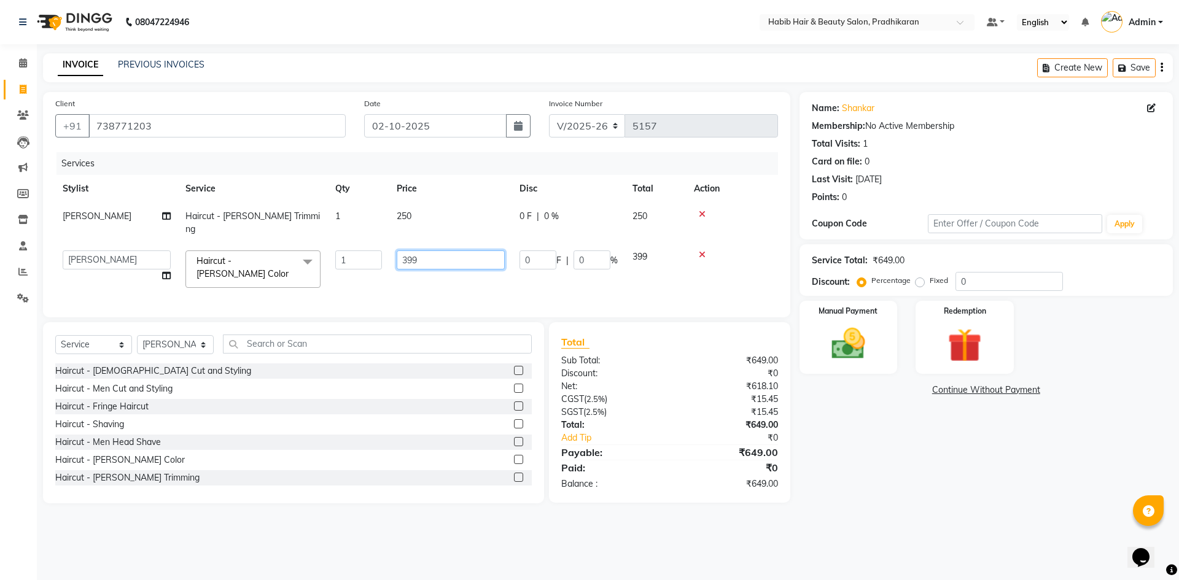
click at [466, 251] on input "399" at bounding box center [451, 260] width 108 height 19
type input "3"
type input "500"
click at [969, 278] on input "0" at bounding box center [1008, 281] width 107 height 19
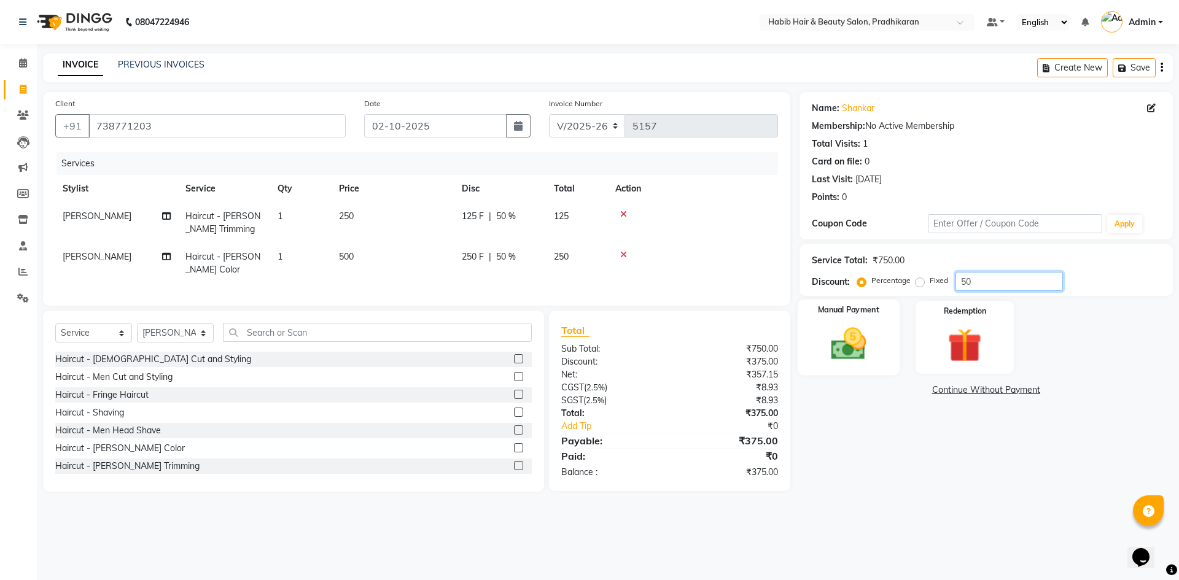
type input "50"
click at [846, 333] on img at bounding box center [848, 344] width 57 height 41
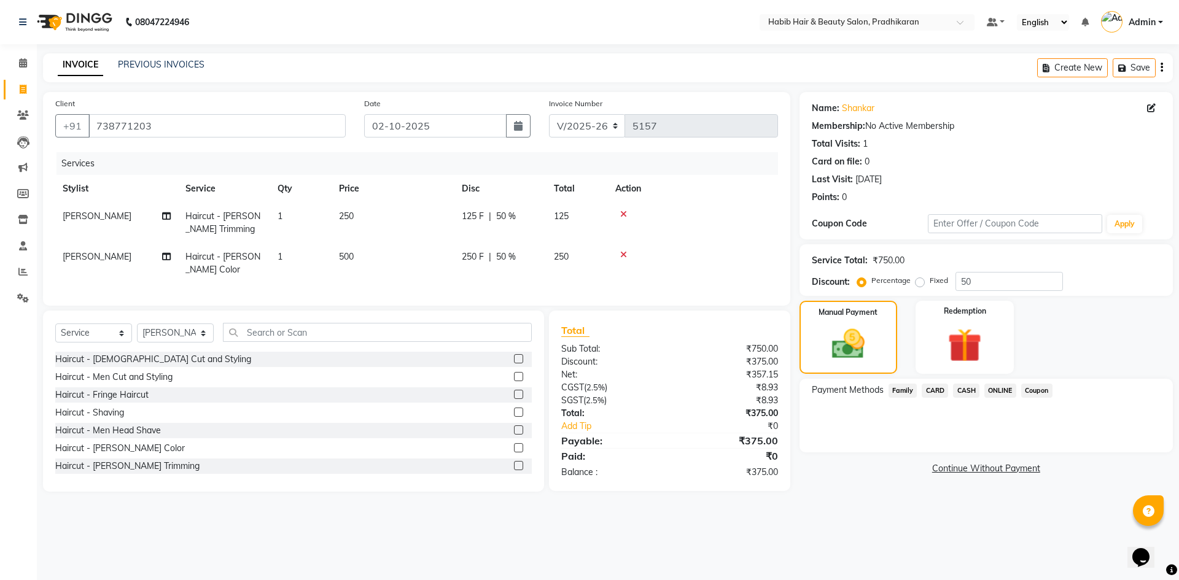
click at [996, 388] on span "ONLINE" at bounding box center [1000, 391] width 32 height 14
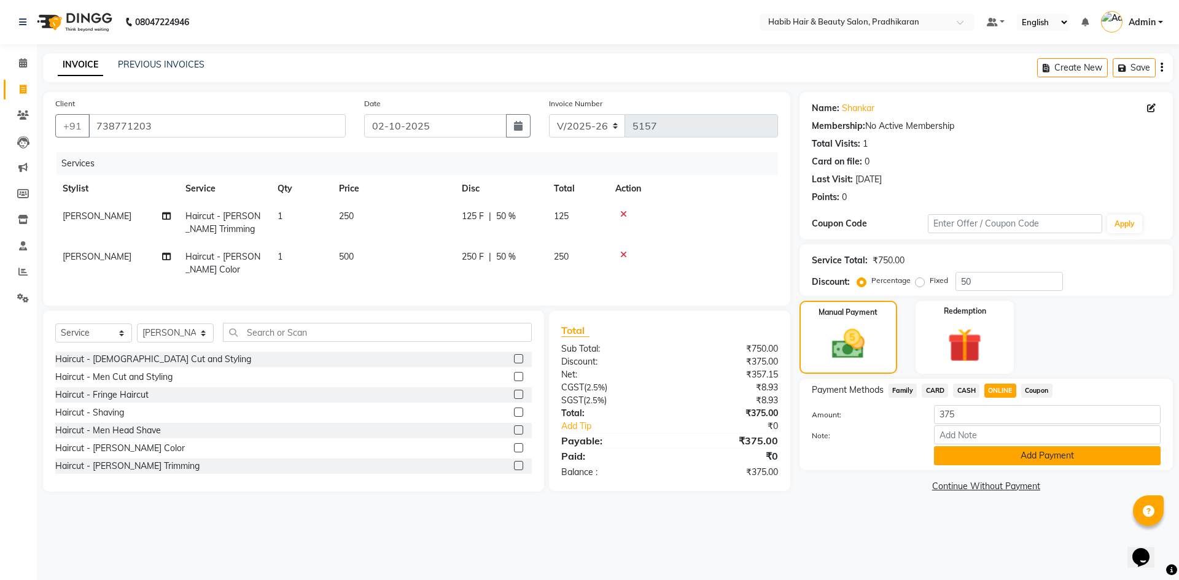
click at [987, 460] on button "Add Payment" at bounding box center [1047, 455] width 227 height 19
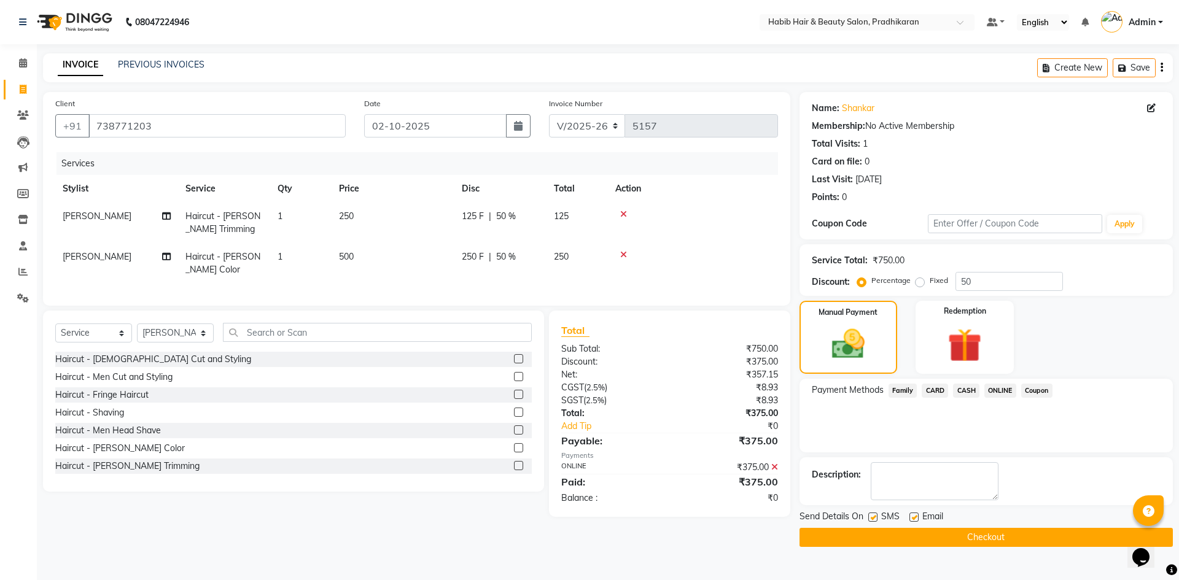
click at [970, 535] on button "Checkout" at bounding box center [985, 537] width 373 height 19
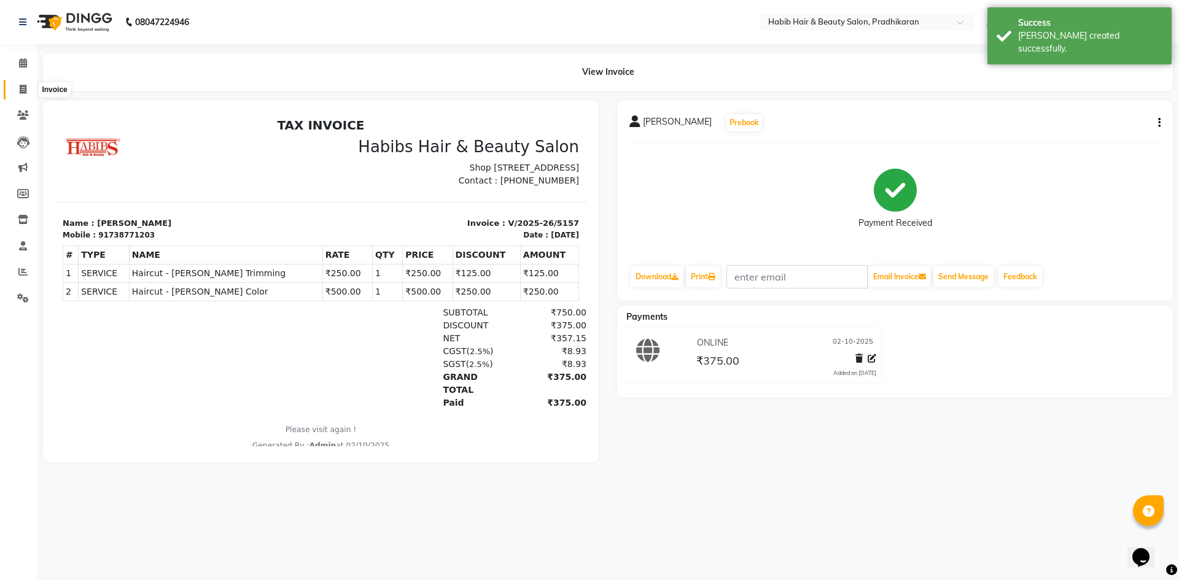
click at [31, 90] on span at bounding box center [22, 90] width 21 height 14
select select "5583"
select select "service"
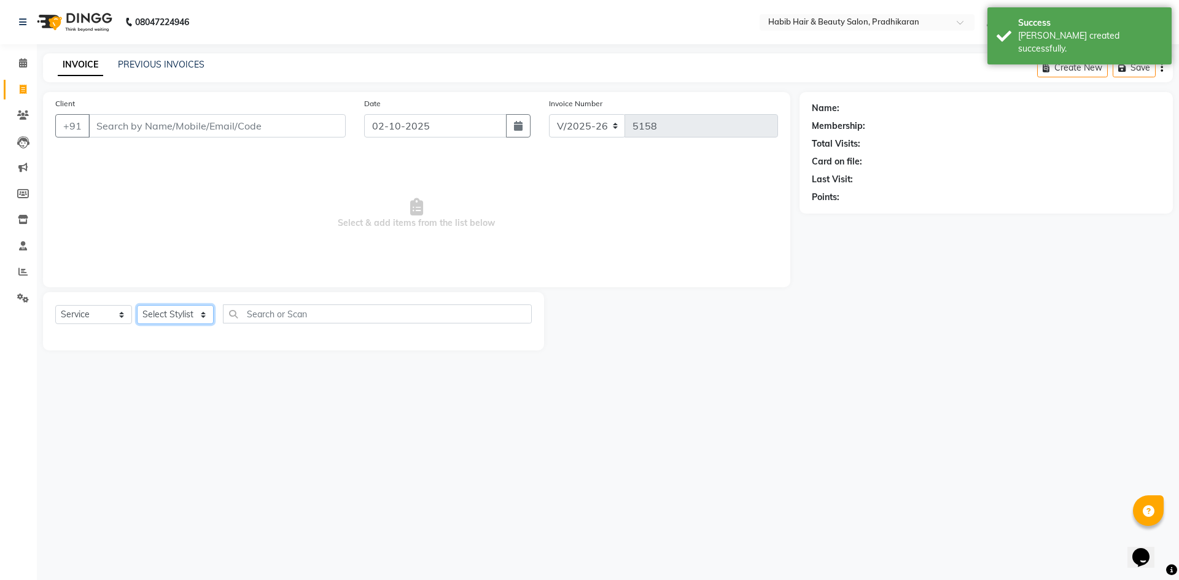
click at [197, 324] on select "Select Stylist Admin akanksha Anju bhanu gouri kartik Mayur pritam SHREE umesh" at bounding box center [175, 314] width 77 height 19
select select "92013"
click at [137, 305] on select "Select Stylist Admin akanksha Anju bhanu gouri kartik Mayur pritam SHREE umesh" at bounding box center [175, 314] width 77 height 19
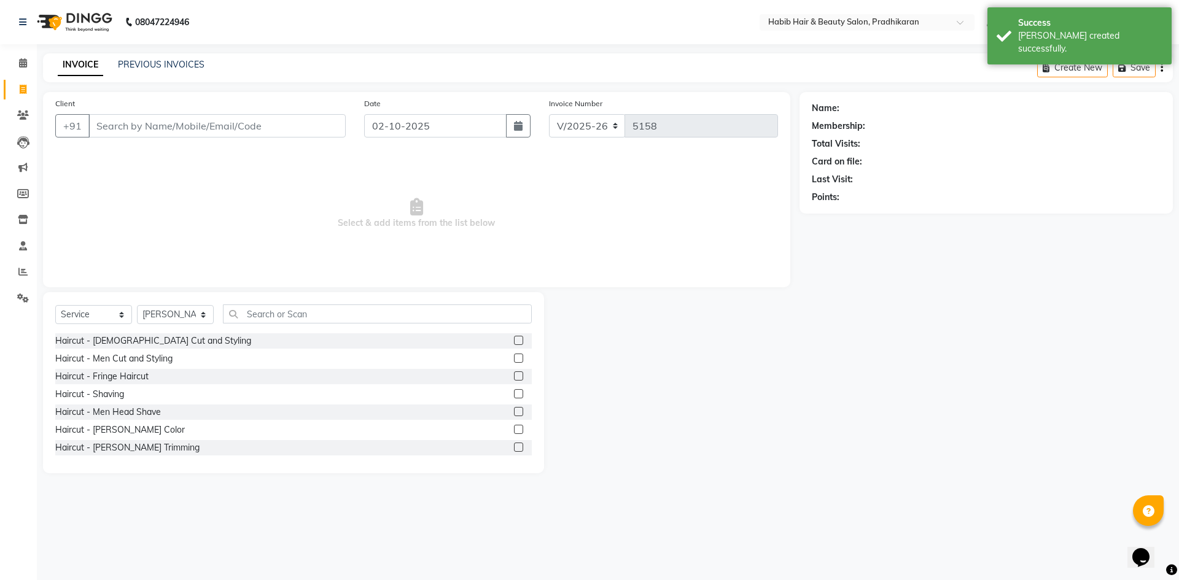
click at [395, 302] on div "Select Service Product Membership Package Voucher Prepaid Gift Card Select Styl…" at bounding box center [293, 382] width 501 height 181
click at [393, 317] on input "text" at bounding box center [377, 314] width 309 height 19
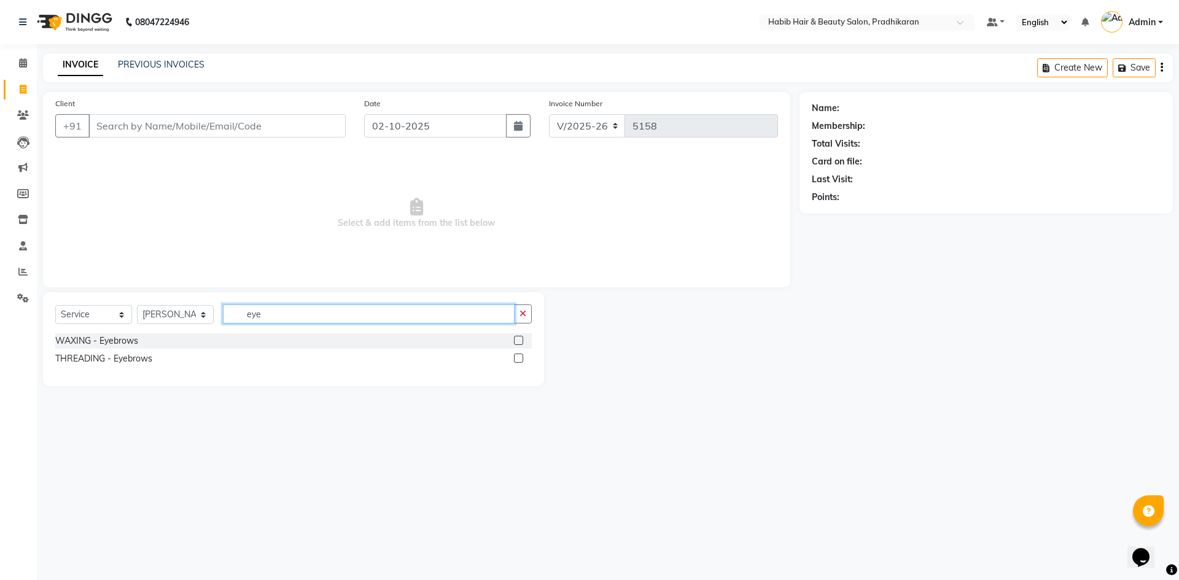
type input "eye"
click at [522, 361] on label at bounding box center [518, 358] width 9 height 9
click at [522, 361] on input "checkbox" at bounding box center [518, 359] width 8 height 8
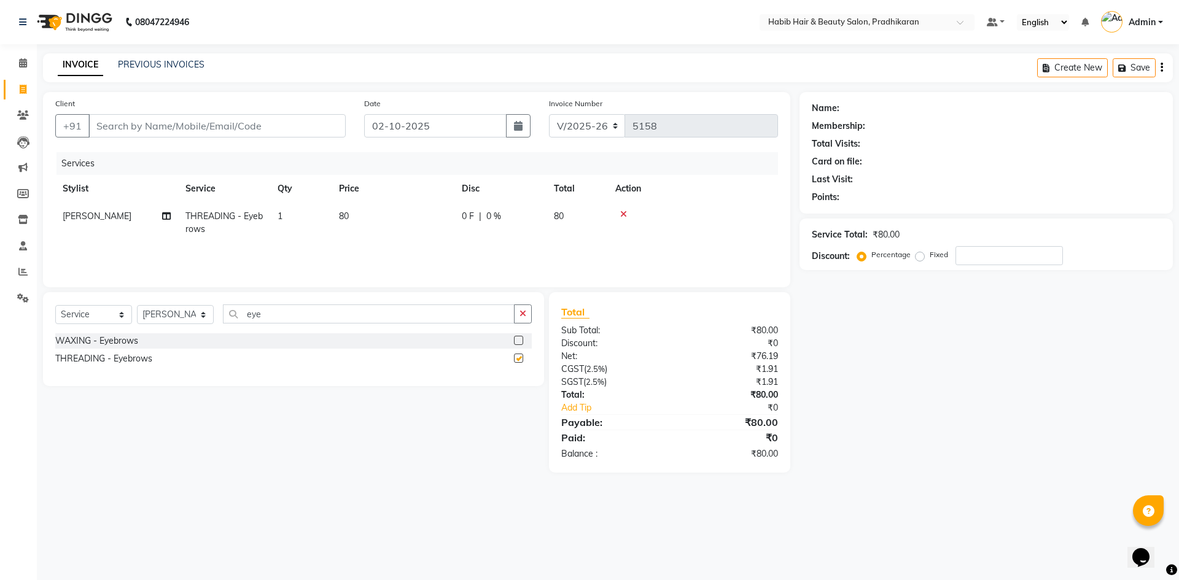
checkbox input "false"
click at [365, 318] on input "eye" at bounding box center [369, 314] width 292 height 19
type input "e"
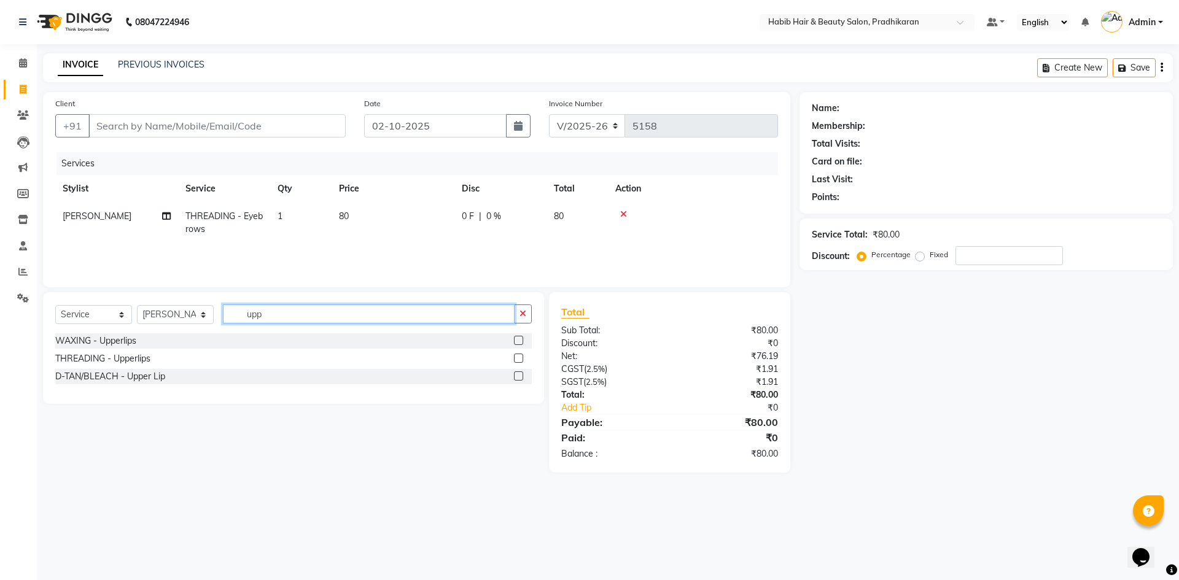
type input "upp"
click at [523, 356] on label at bounding box center [518, 358] width 9 height 9
click at [522, 356] on input "checkbox" at bounding box center [518, 359] width 8 height 8
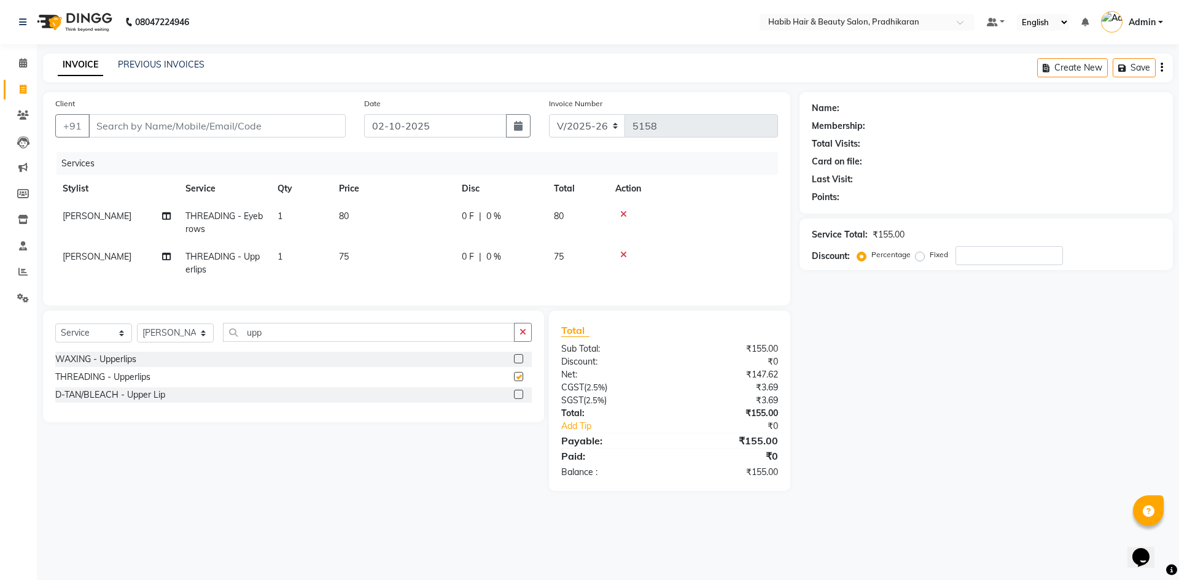
checkbox input "false"
click at [414, 244] on td "75" at bounding box center [393, 263] width 123 height 41
select select "92013"
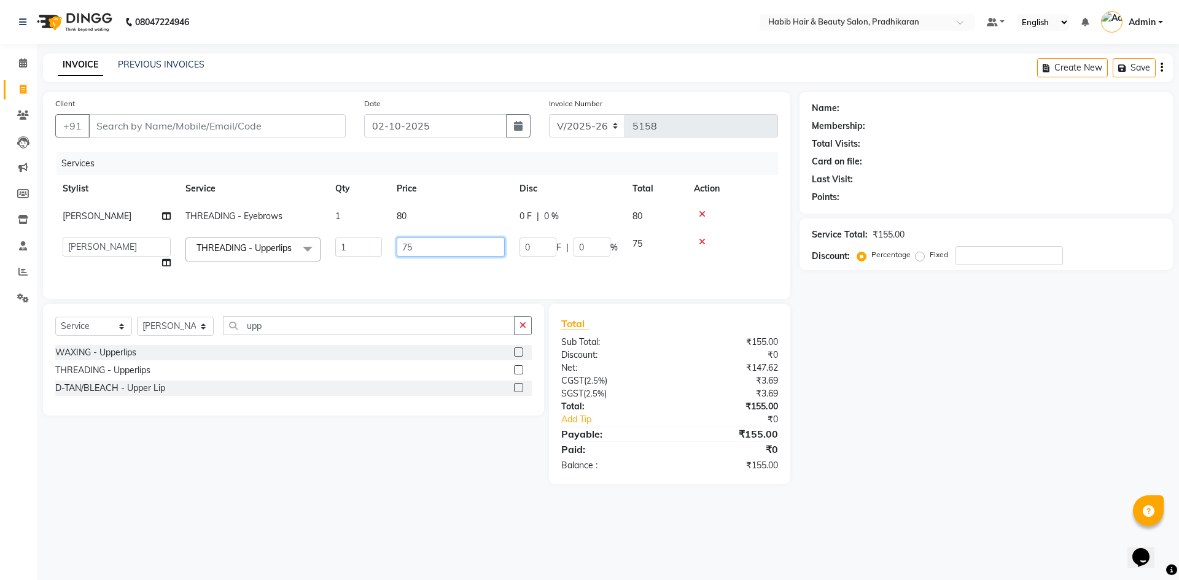
click at [438, 250] on input "75" at bounding box center [451, 247] width 108 height 19
type input "7"
type input "80"
click at [275, 128] on input "Client" at bounding box center [216, 125] width 257 height 23
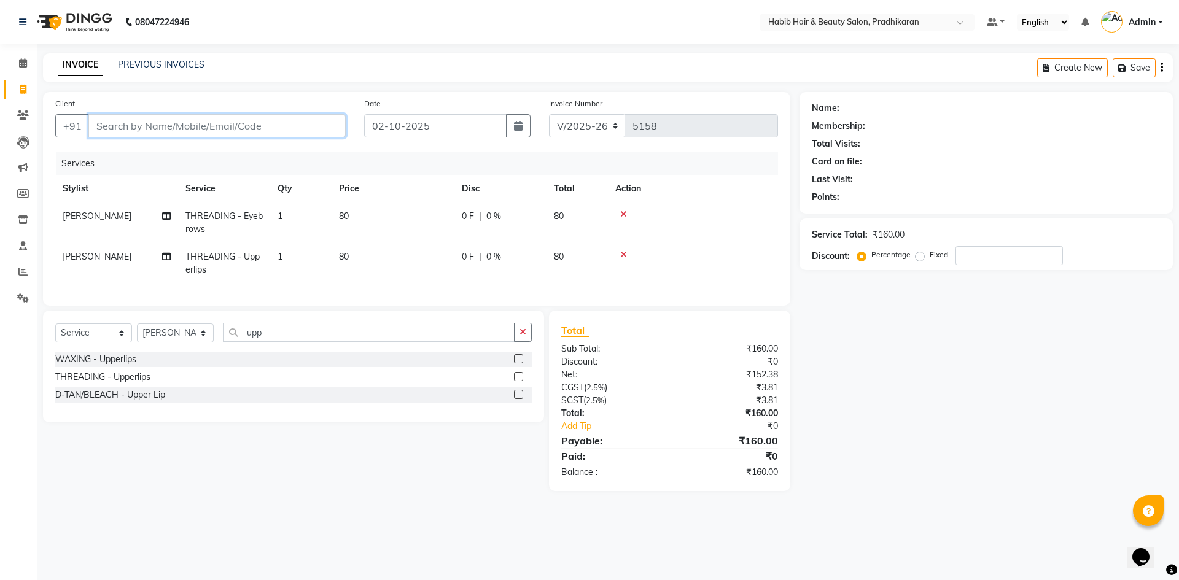
type input "7"
type input "0"
type input "7972643129"
drag, startPoint x: 328, startPoint y: 98, endPoint x: 324, endPoint y: 128, distance: 30.9
click at [329, 106] on div "Client +91 7972643129 Add Client" at bounding box center [200, 122] width 309 height 50
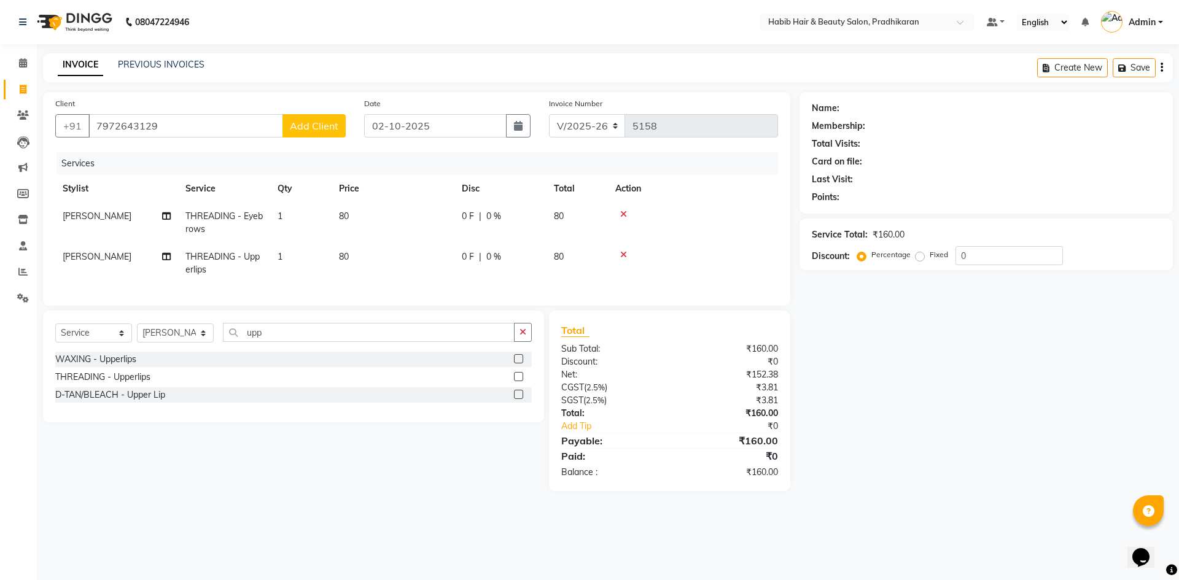
click at [324, 130] on span "Add Client" at bounding box center [314, 126] width 49 height 12
select select "22"
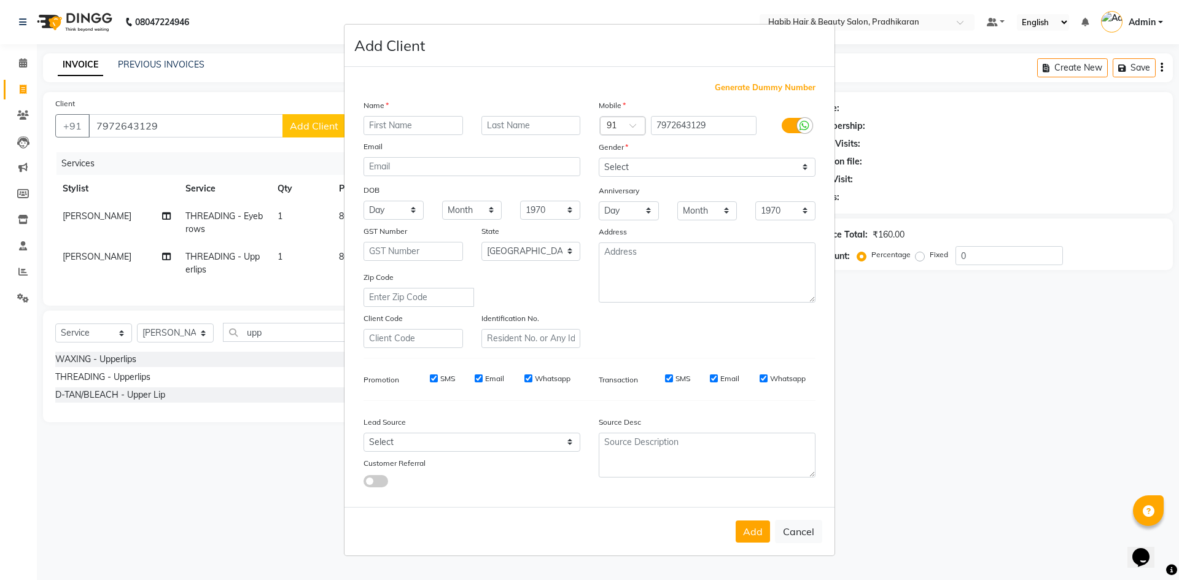
click at [425, 128] on input "text" at bounding box center [413, 125] width 99 height 19
type input "dipti"
click at [804, 163] on select "Select Male Female Other Prefer Not To Say" at bounding box center [707, 167] width 217 height 19
select select "female"
click at [599, 158] on select "Select Male Female Other Prefer Not To Say" at bounding box center [707, 167] width 217 height 19
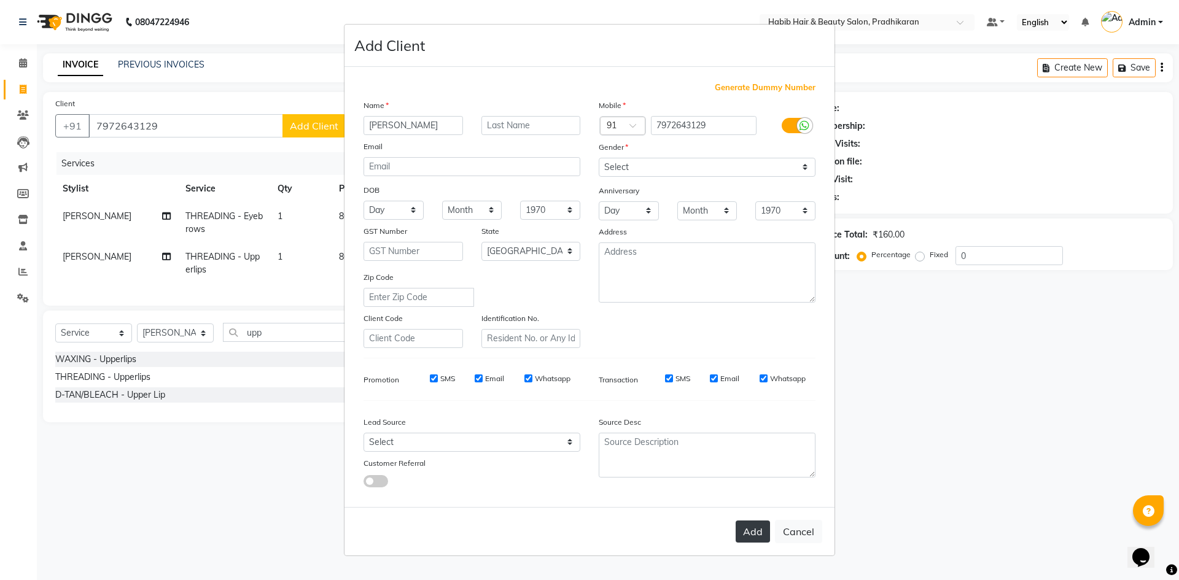
click at [751, 531] on button "Add" at bounding box center [753, 532] width 34 height 22
select select
select select "null"
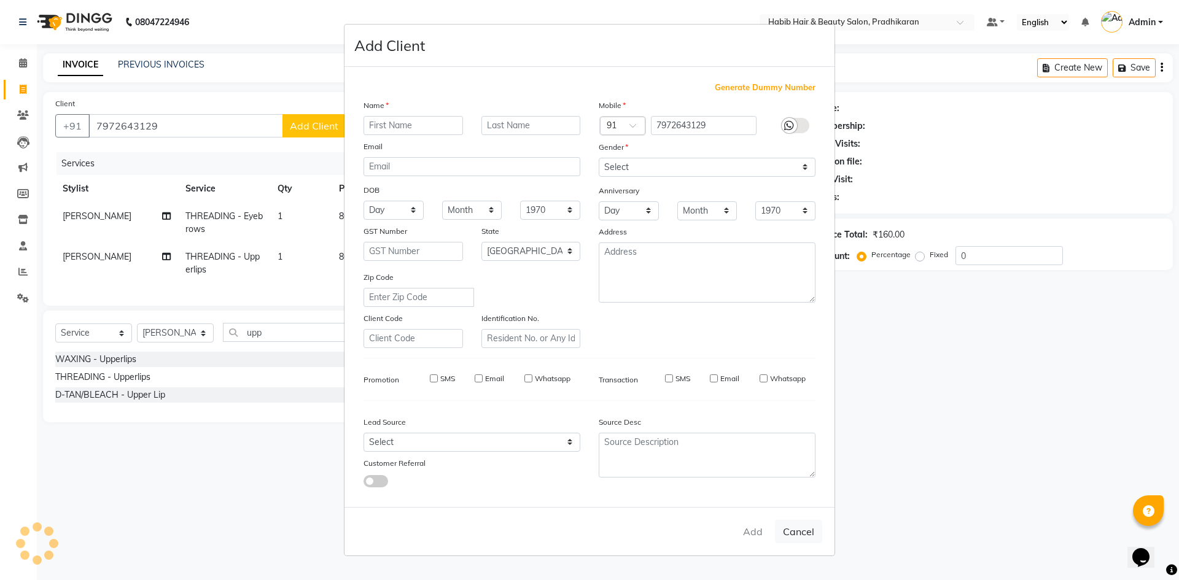
select select
checkbox input "false"
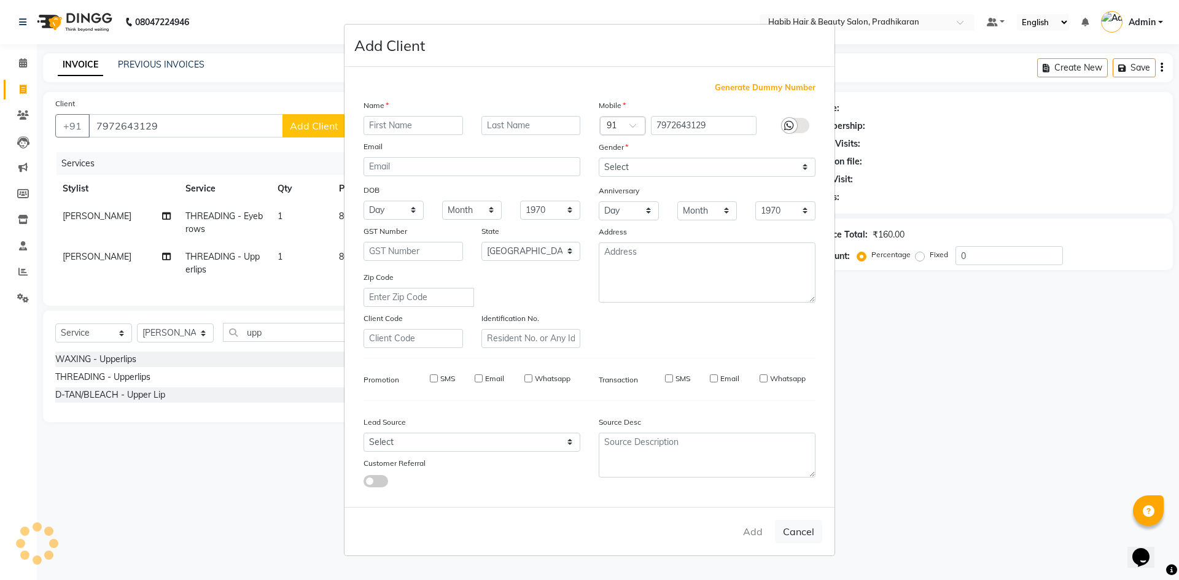
checkbox input "false"
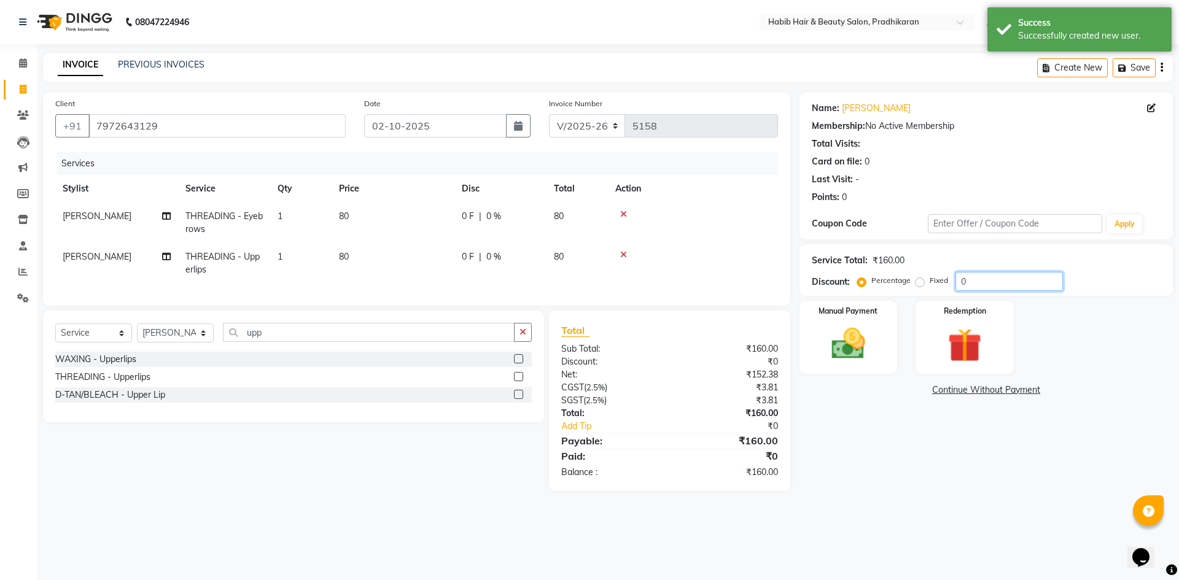
click at [1008, 280] on input "0" at bounding box center [1008, 281] width 107 height 19
type input "50"
click at [878, 330] on div "Manual Payment" at bounding box center [848, 338] width 102 height 76
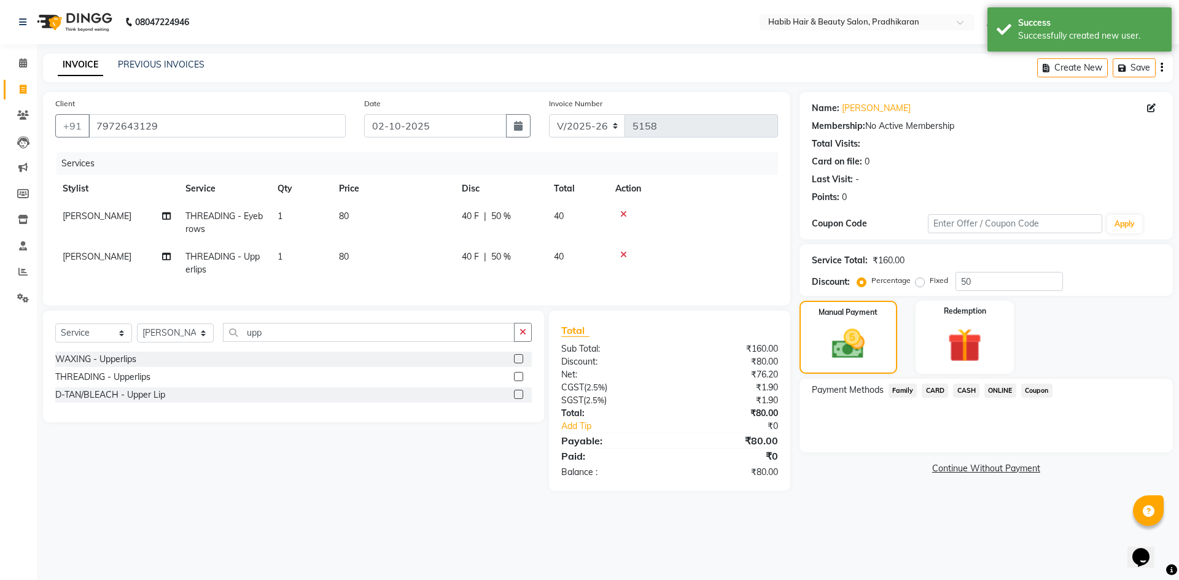
click at [985, 388] on span "ONLINE" at bounding box center [1000, 391] width 32 height 14
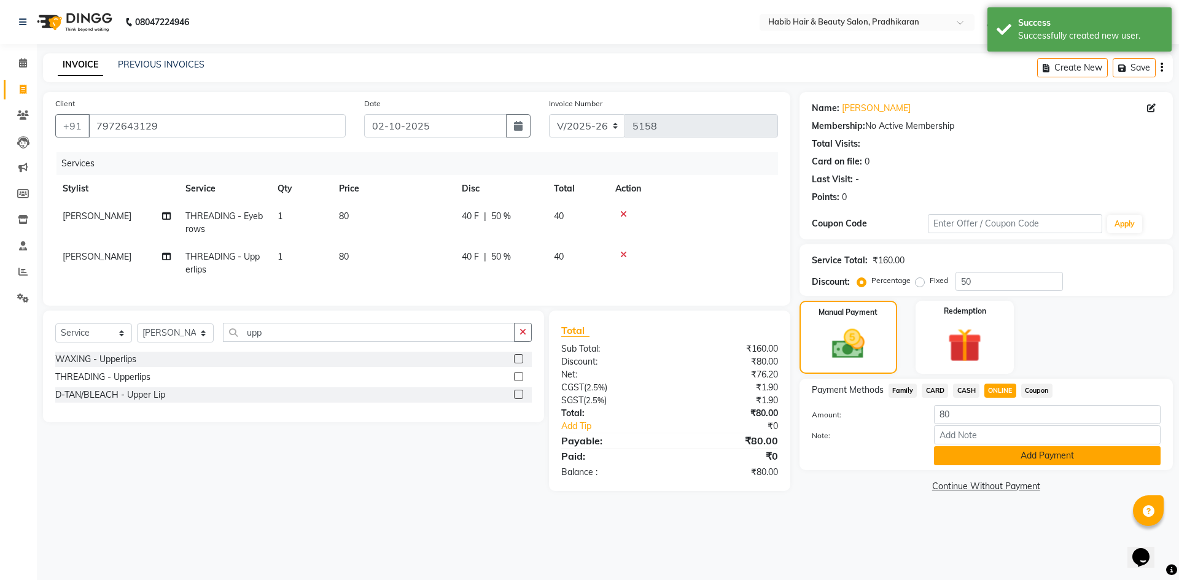
click at [990, 457] on button "Add Payment" at bounding box center [1047, 455] width 227 height 19
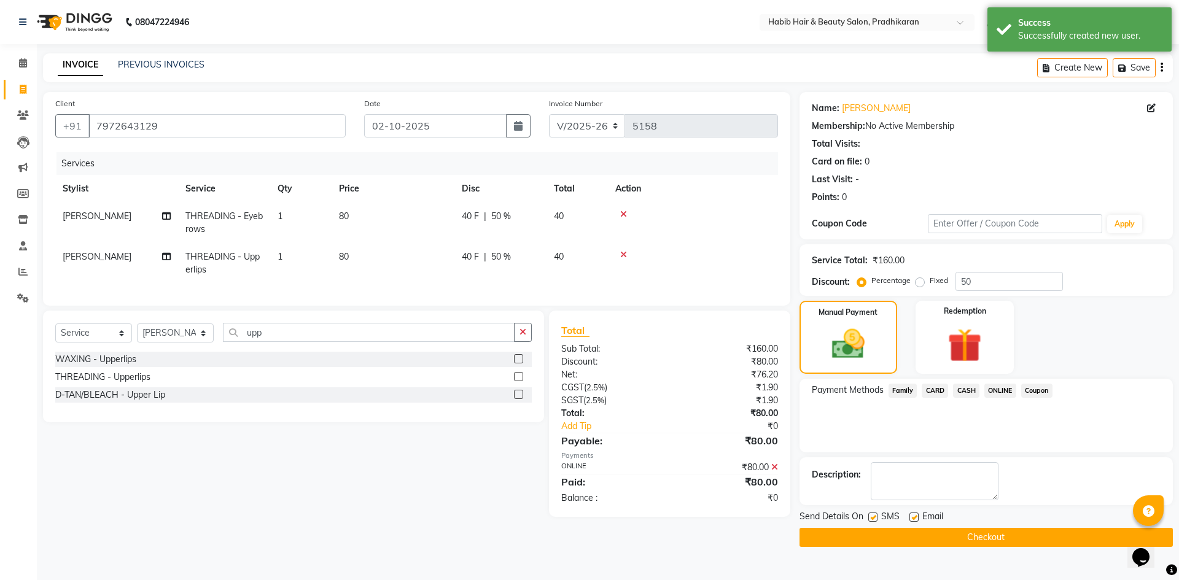
click at [983, 535] on button "Checkout" at bounding box center [985, 537] width 373 height 19
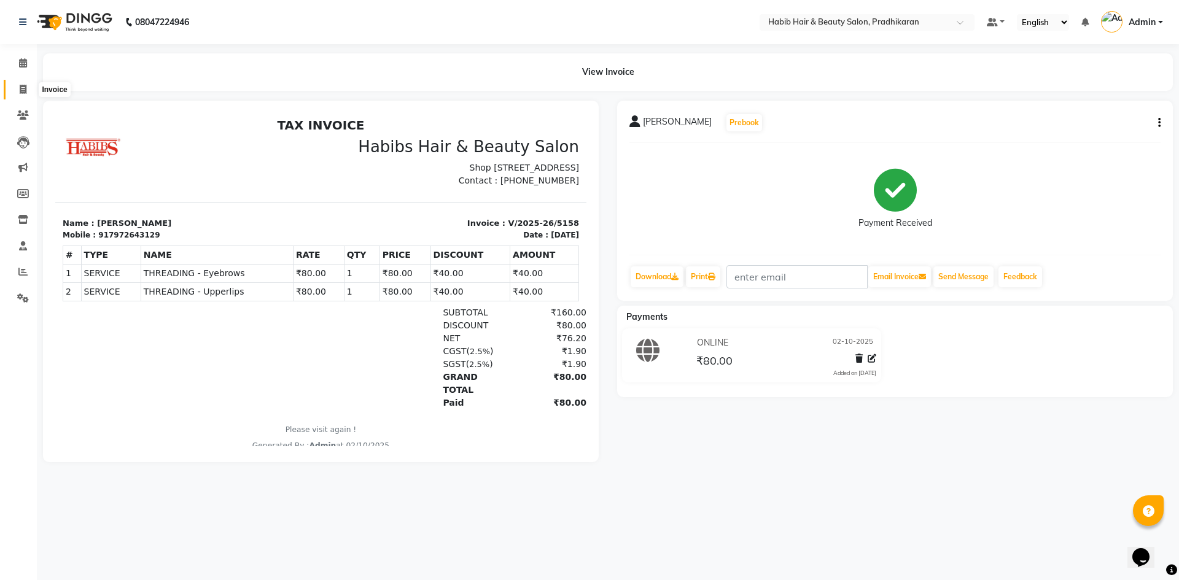
drag, startPoint x: 26, startPoint y: 87, endPoint x: 36, endPoint y: 93, distance: 11.4
click at [26, 87] on icon at bounding box center [23, 89] width 7 height 9
select select "5583"
select select "service"
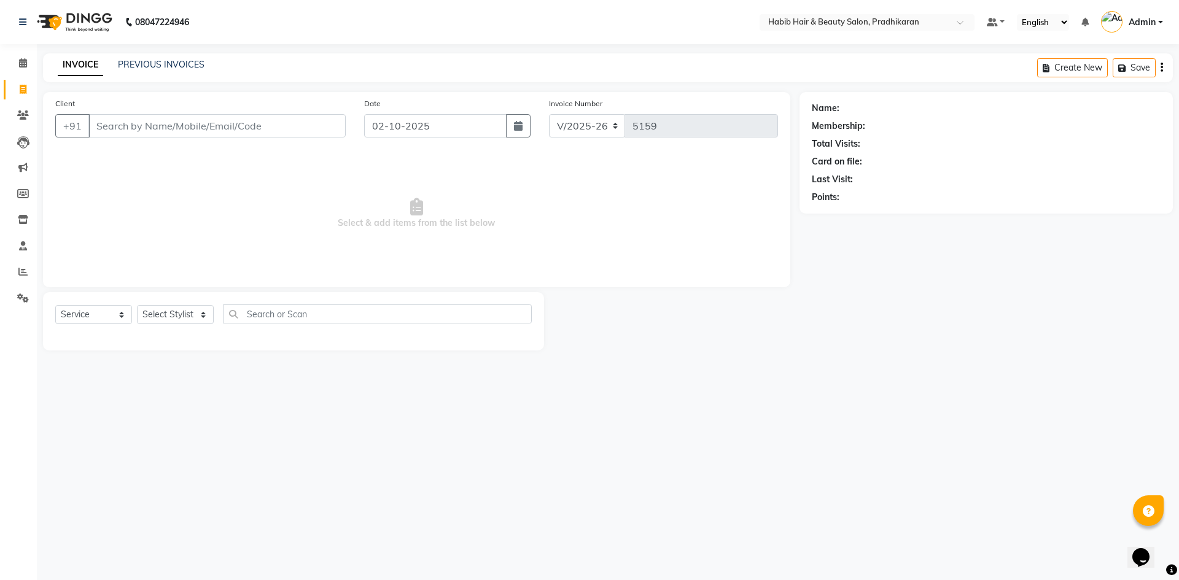
click at [144, 112] on div "Client +91" at bounding box center [200, 122] width 309 height 50
click at [177, 320] on select "Select Stylist Admin akanksha Anju bhanu gouri kartik Mayur pritam SHREE umesh" at bounding box center [175, 314] width 77 height 19
select select "91958"
click at [137, 305] on select "Select Stylist Admin akanksha Anju bhanu gouri kartik Mayur pritam SHREE umesh" at bounding box center [175, 314] width 77 height 19
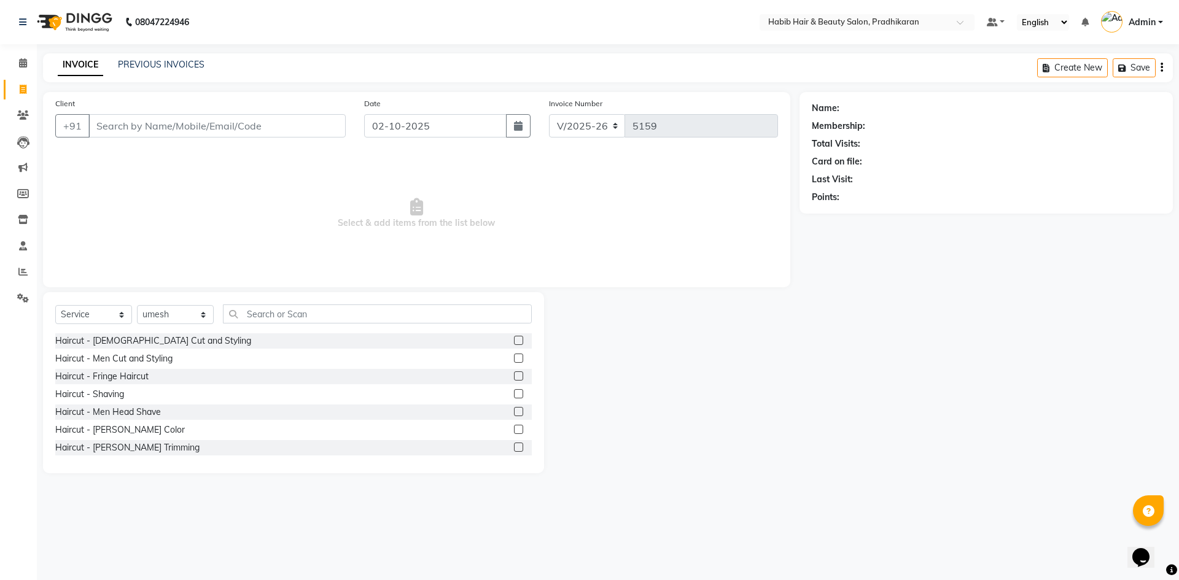
drag, startPoint x: 512, startPoint y: 359, endPoint x: 515, endPoint y: 376, distance: 17.5
click at [514, 361] on label at bounding box center [518, 358] width 9 height 9
click at [514, 361] on input "checkbox" at bounding box center [518, 359] width 8 height 8
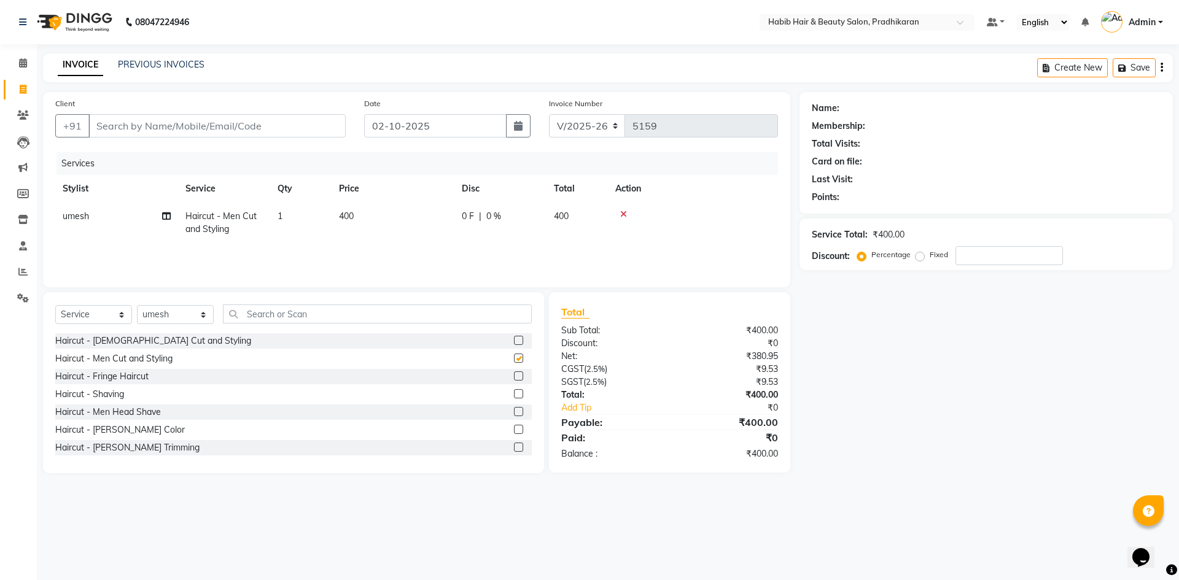
checkbox input "false"
click at [514, 446] on label at bounding box center [518, 447] width 9 height 9
click at [514, 446] on input "checkbox" at bounding box center [518, 448] width 8 height 8
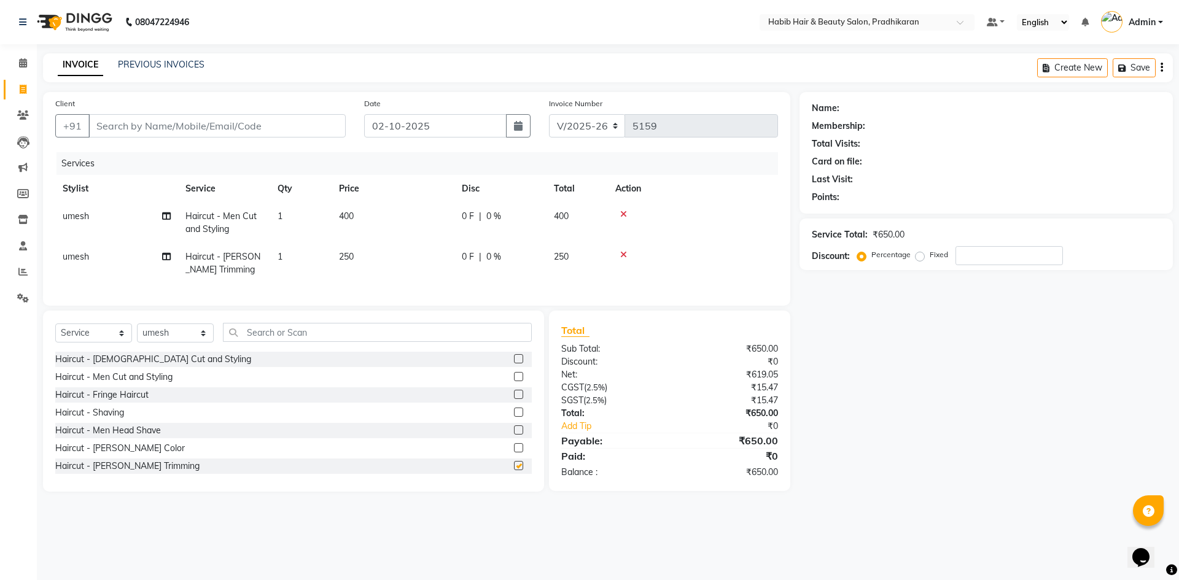
checkbox input "false"
click at [238, 122] on input "Client" at bounding box center [216, 125] width 257 height 23
type input "7"
type input "0"
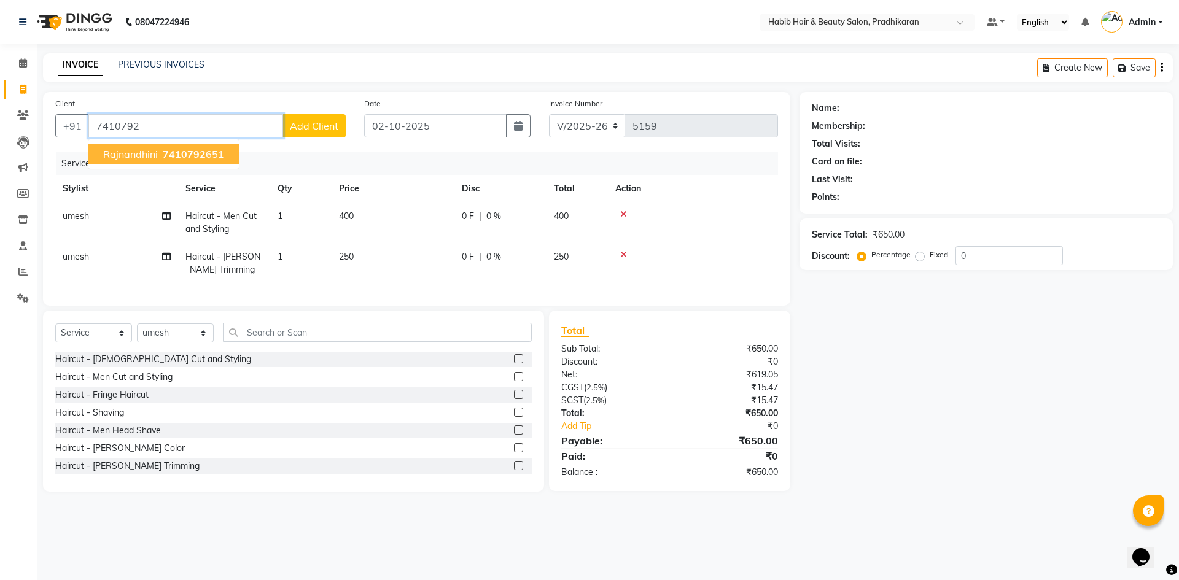
click at [206, 157] on ngb-highlight "7410792 651" at bounding box center [192, 154] width 64 height 12
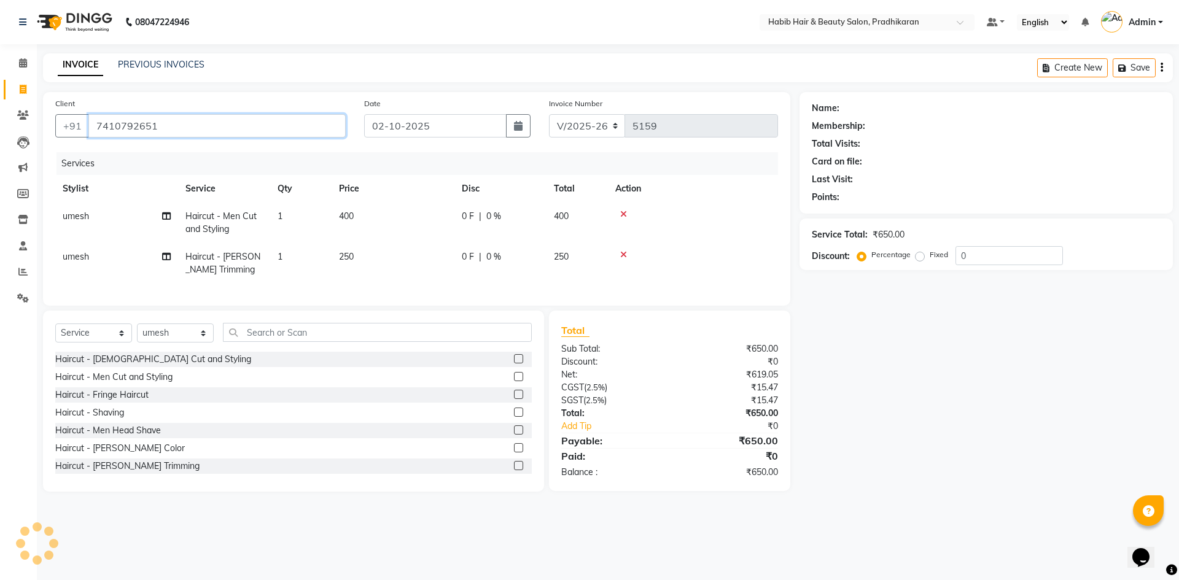
type input "7410792651"
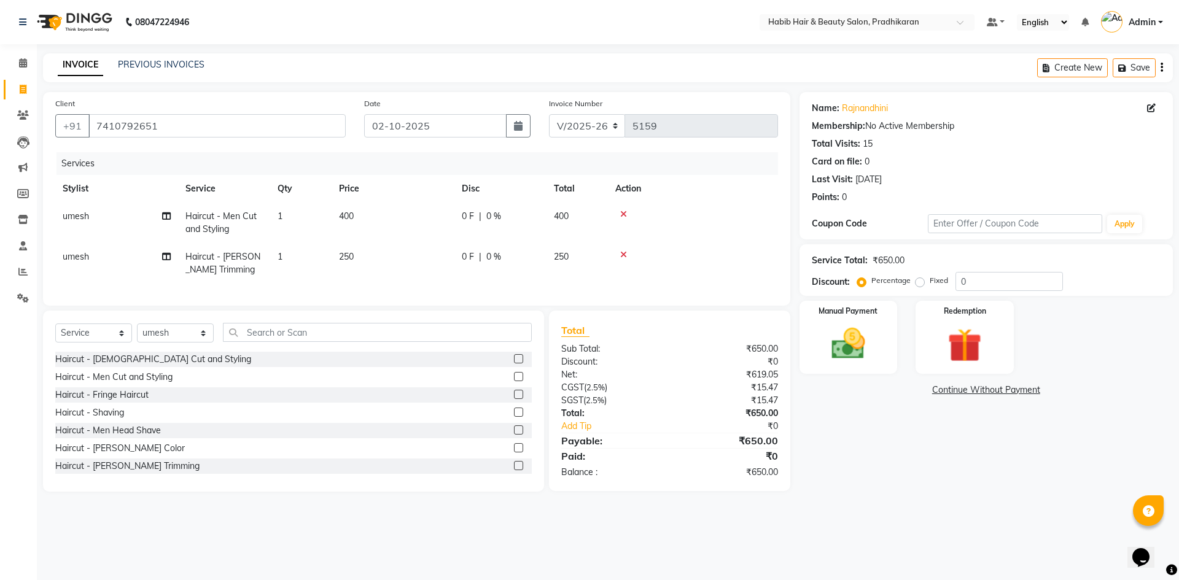
click at [981, 270] on div "Service Total: ₹650.00 Discount: Percentage Fixed 0" at bounding box center [986, 270] width 349 height 42
click at [968, 279] on input "0" at bounding box center [1008, 281] width 107 height 19
type input "50"
click at [828, 344] on img at bounding box center [848, 344] width 57 height 41
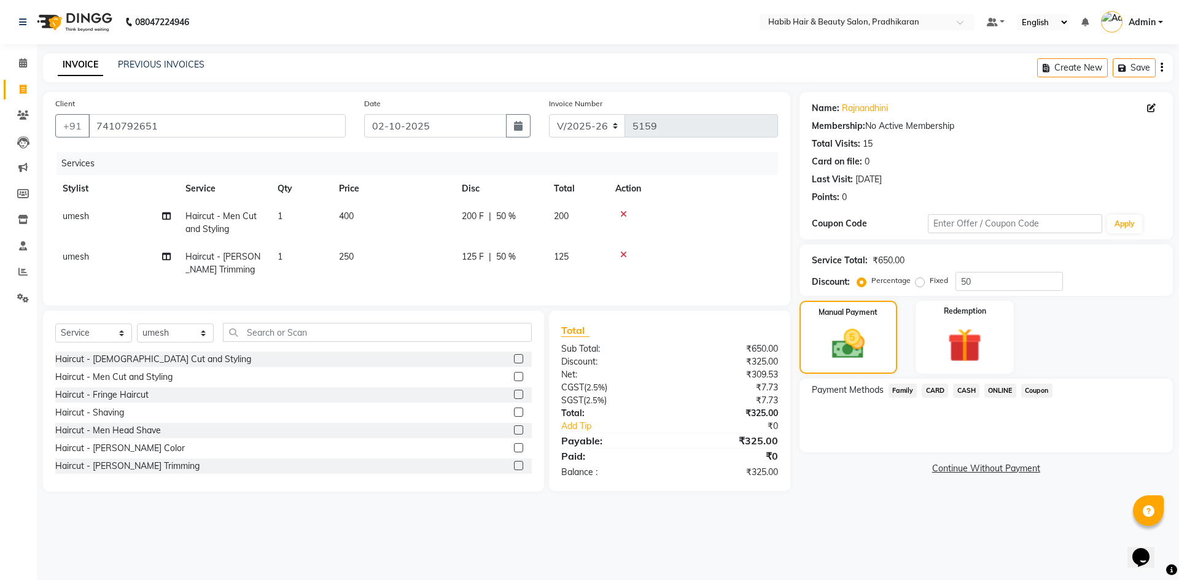
drag, startPoint x: 992, startPoint y: 388, endPoint x: 992, endPoint y: 401, distance: 12.9
click at [992, 389] on span "ONLINE" at bounding box center [1000, 391] width 32 height 14
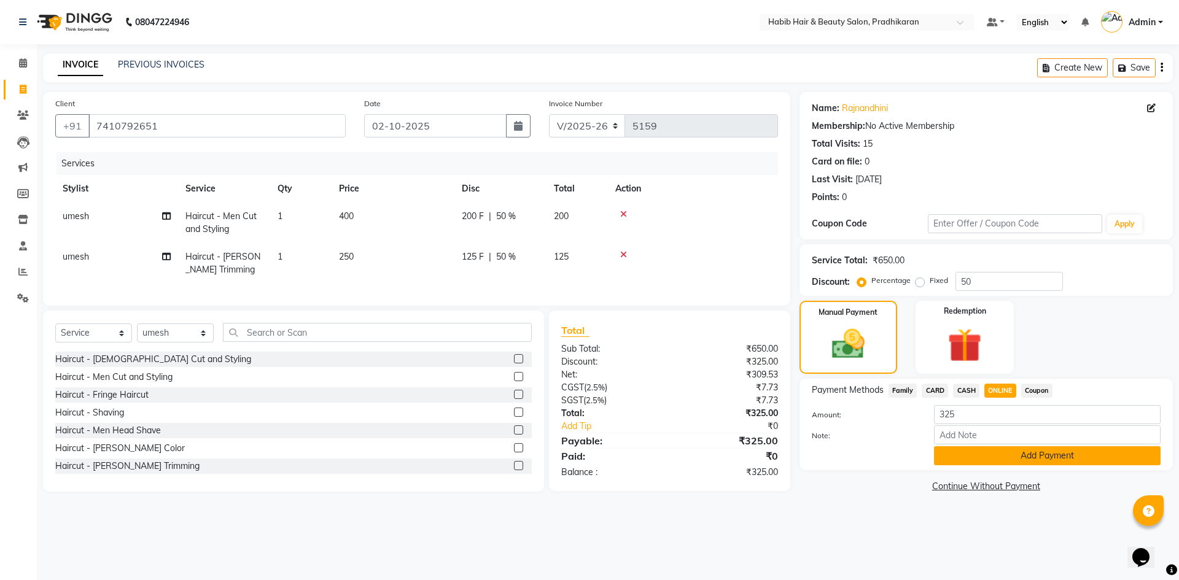
click at [989, 454] on button "Add Payment" at bounding box center [1047, 455] width 227 height 19
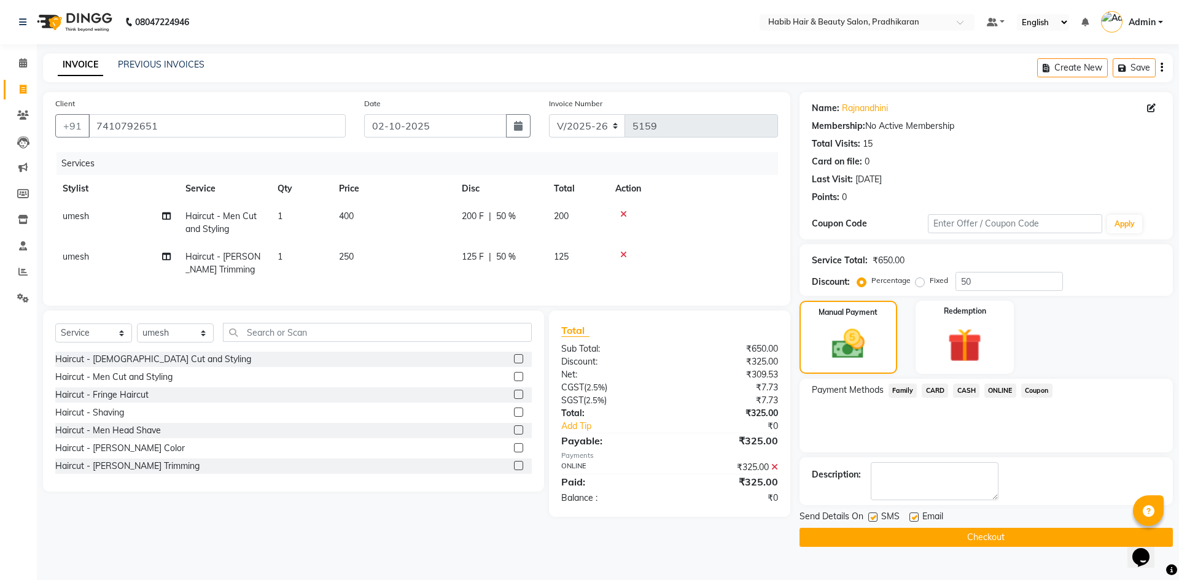
click at [986, 546] on main "INVOICE PREVIOUS INVOICES Create New Save Client +91 7410792651 Date 02-10-2025…" at bounding box center [608, 309] width 1142 height 512
click at [984, 537] on button "Checkout" at bounding box center [985, 537] width 373 height 19
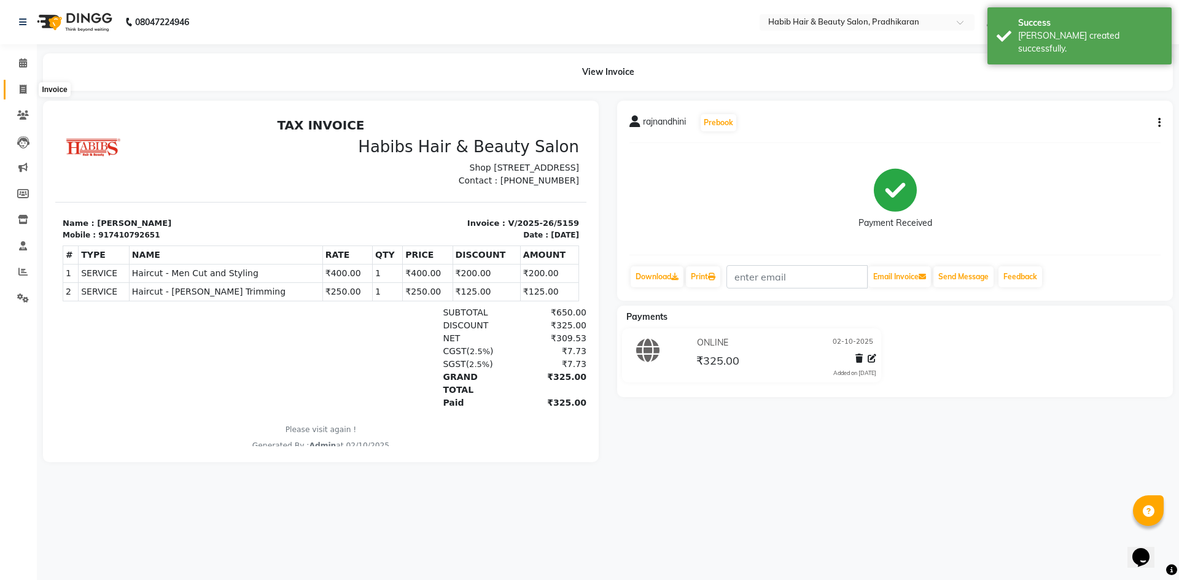
click at [30, 89] on span at bounding box center [22, 90] width 21 height 14
select select "5583"
select select "service"
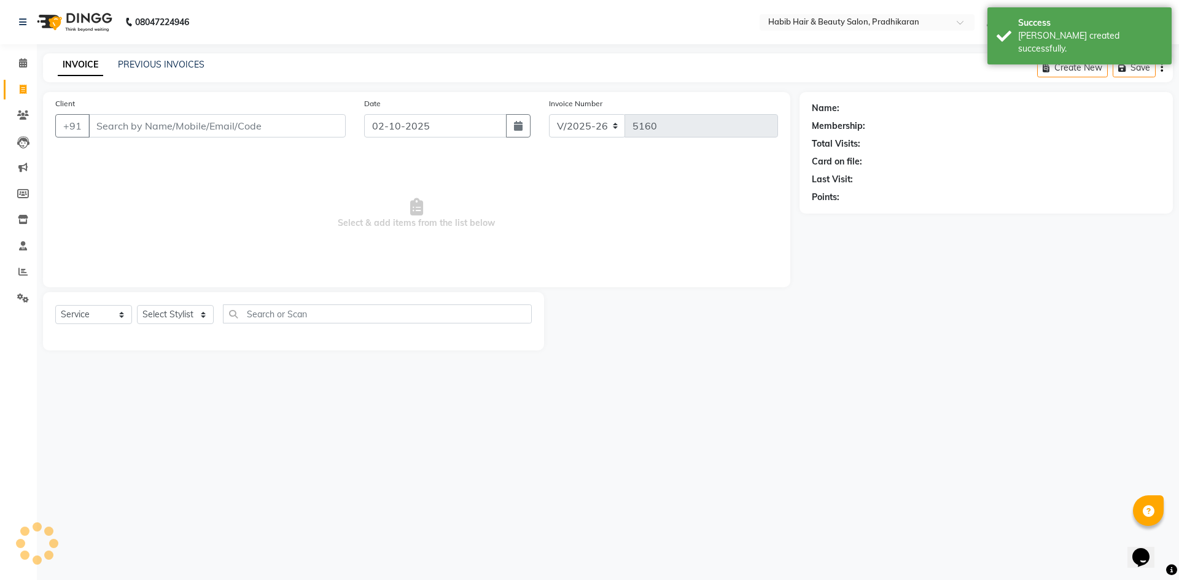
click at [241, 131] on input "Client" at bounding box center [216, 125] width 257 height 23
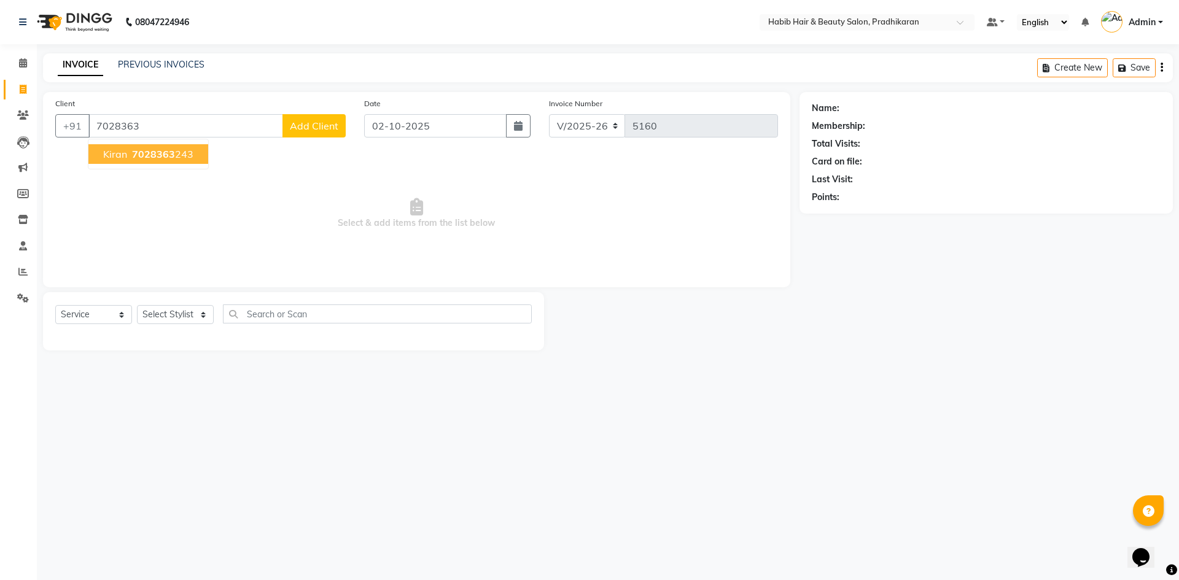
click at [181, 157] on ngb-highlight "7028363 243" at bounding box center [162, 154] width 64 height 12
type input "7028363243"
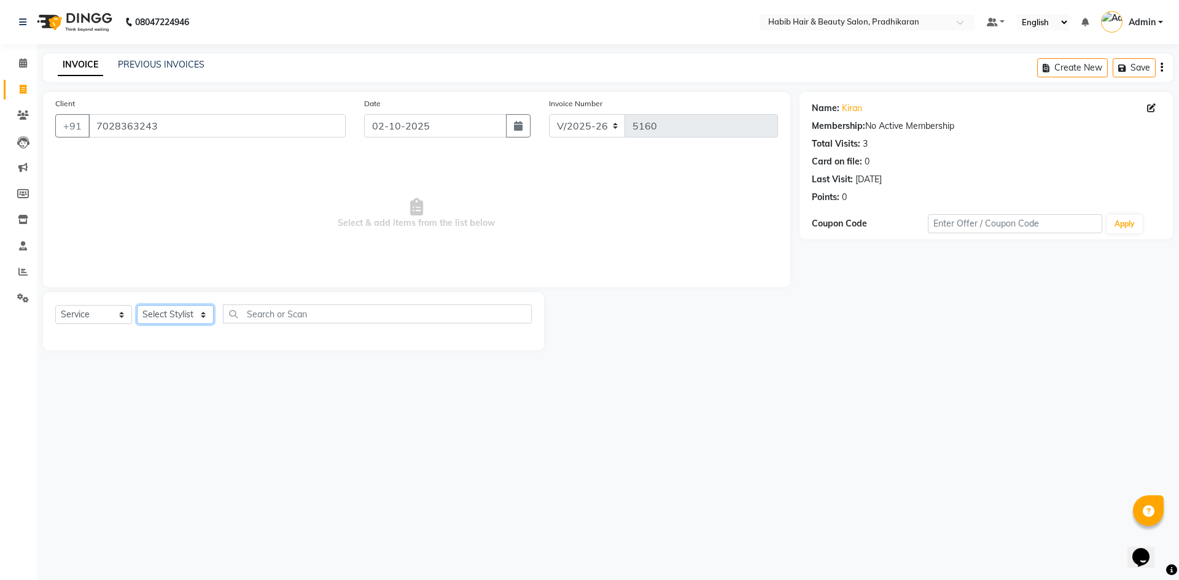
click at [150, 314] on select "Select Stylist Admin akanksha Anju bhanu gouri kartik Mayur pritam SHREE umesh" at bounding box center [175, 314] width 77 height 19
select select "92013"
click at [137, 305] on select "Select Stylist Admin akanksha Anju bhanu gouri kartik Mayur pritam SHREE umesh" at bounding box center [175, 314] width 77 height 19
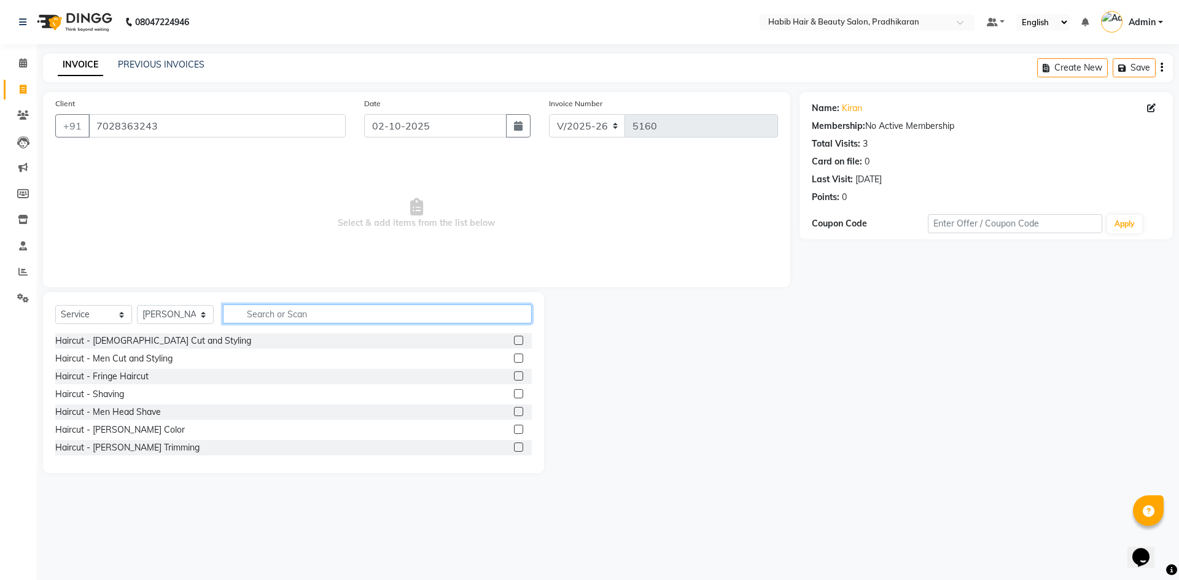
drag, startPoint x: 239, startPoint y: 308, endPoint x: 250, endPoint y: 308, distance: 11.1
click at [249, 308] on input "text" at bounding box center [377, 314] width 309 height 19
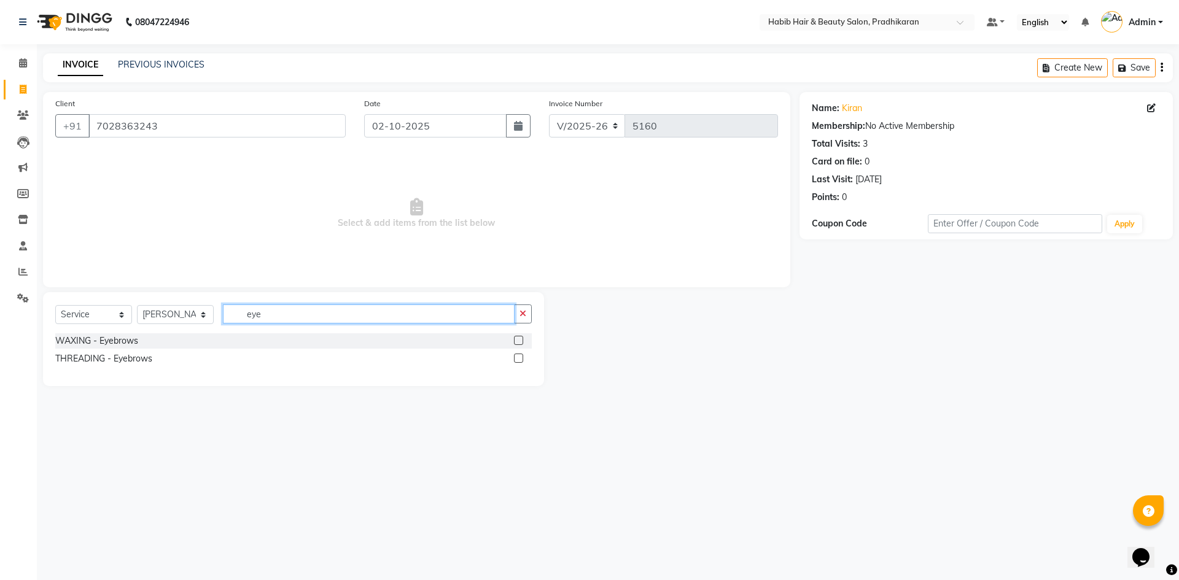
type input "eye"
click at [518, 361] on label at bounding box center [518, 358] width 9 height 9
click at [518, 361] on input "checkbox" at bounding box center [518, 359] width 8 height 8
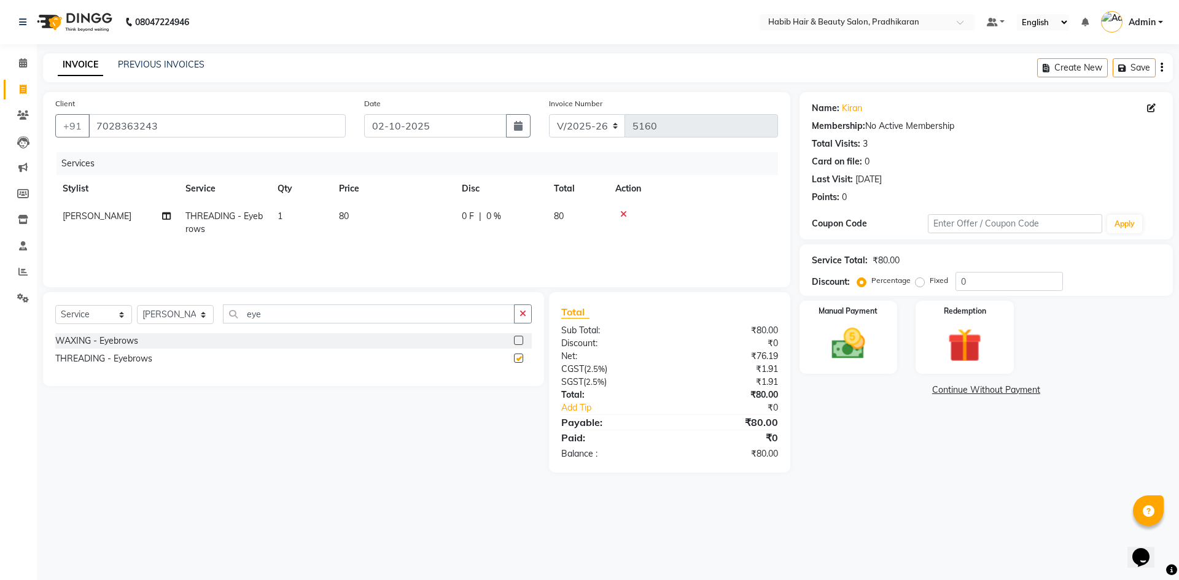
checkbox input "false"
click at [306, 311] on input "eye" at bounding box center [369, 314] width 292 height 19
type input "e"
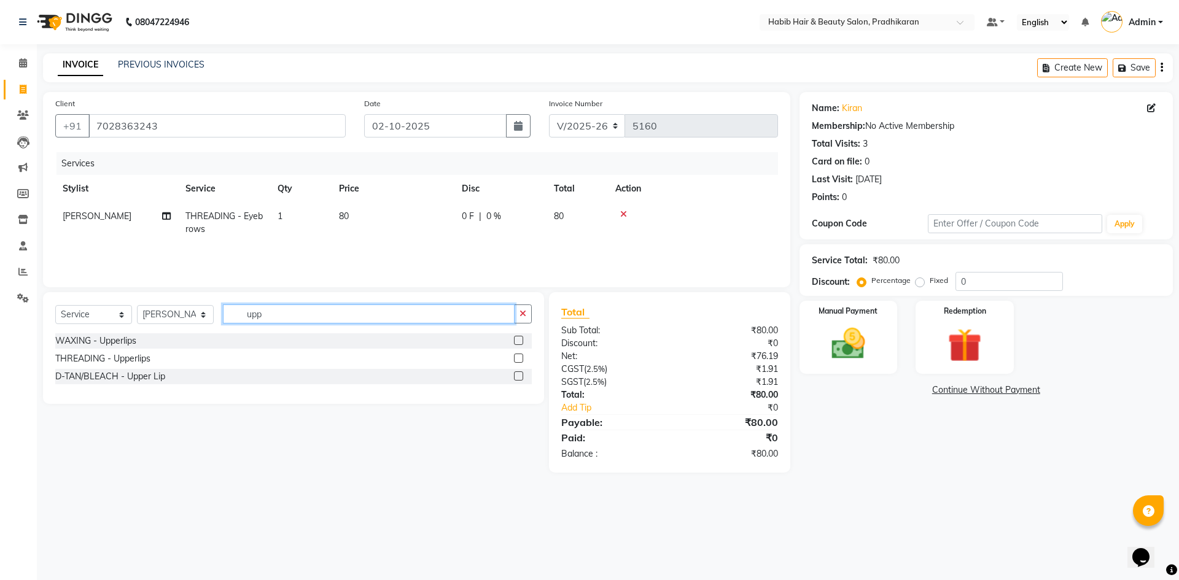
type input "upp"
click at [516, 357] on label at bounding box center [518, 358] width 9 height 9
click at [516, 357] on input "checkbox" at bounding box center [518, 359] width 8 height 8
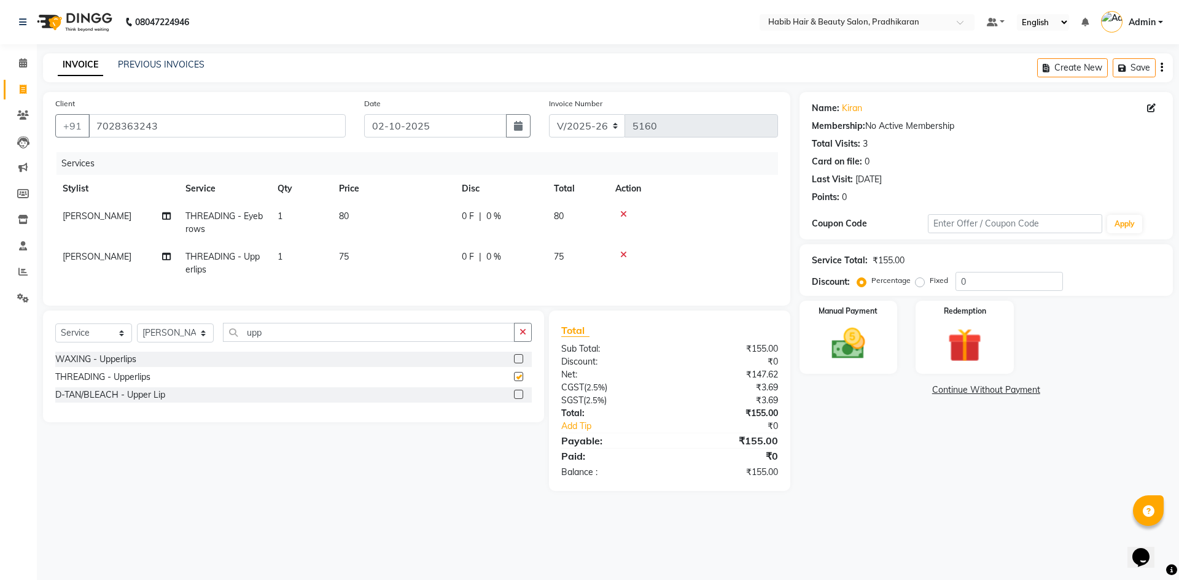
checkbox input "false"
click at [287, 335] on input "upp" at bounding box center [369, 332] width 292 height 19
type input "u"
type input "for"
click at [516, 399] on label at bounding box center [518, 394] width 9 height 9
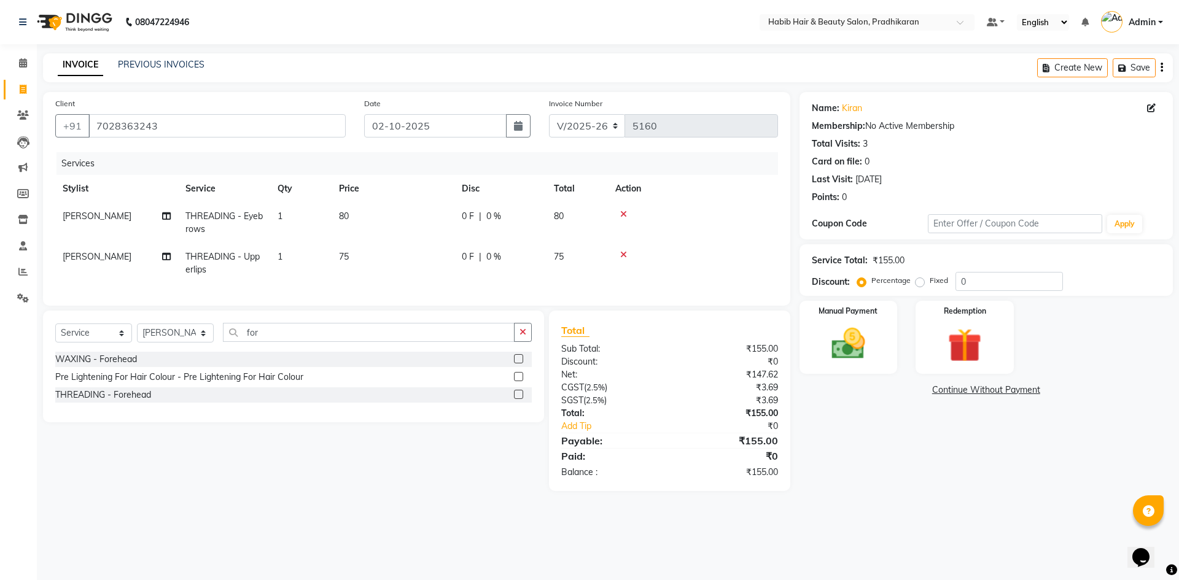
click at [516, 399] on input "checkbox" at bounding box center [518, 395] width 8 height 8
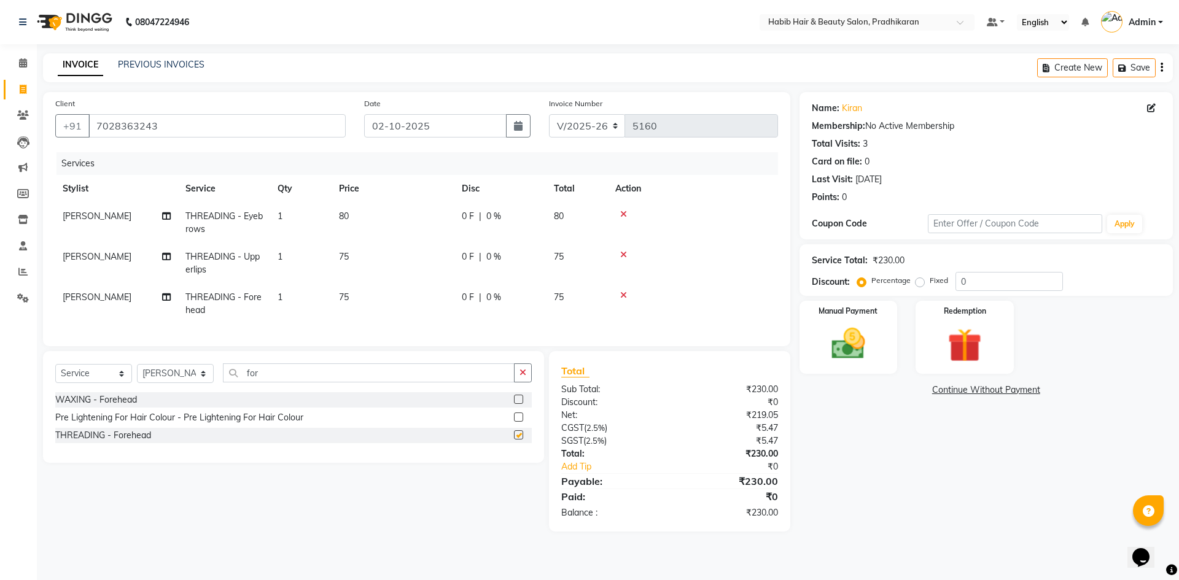
checkbox input "false"
click at [358, 251] on td "75" at bounding box center [393, 263] width 123 height 41
select select "92013"
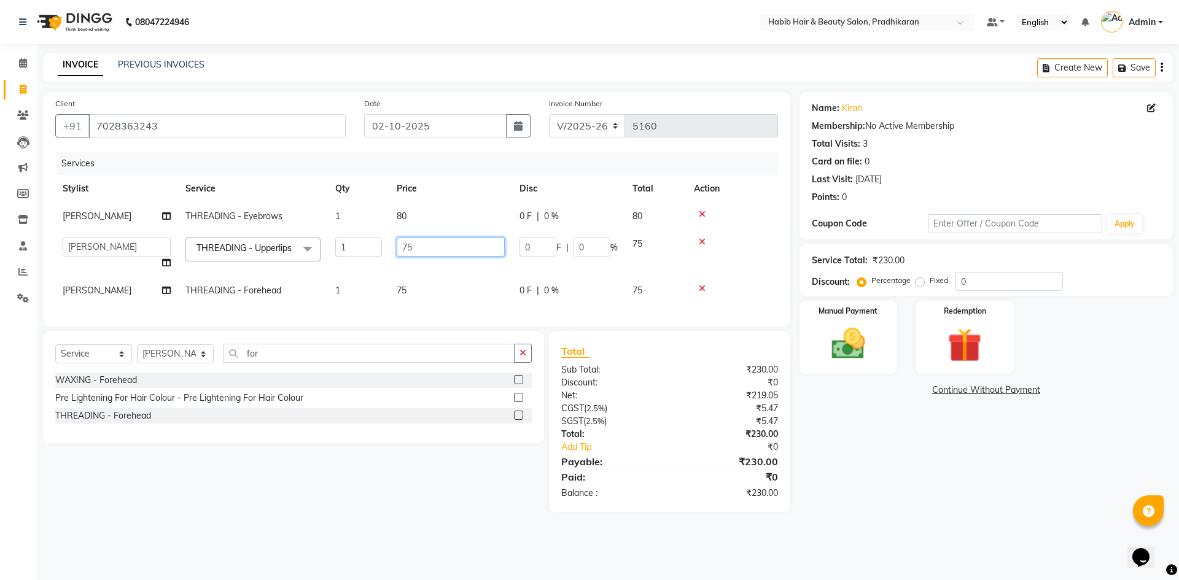
drag, startPoint x: 433, startPoint y: 251, endPoint x: 437, endPoint y: 243, distance: 9.6
click at [437, 243] on input "75" at bounding box center [451, 247] width 108 height 19
type input "7"
type input "80"
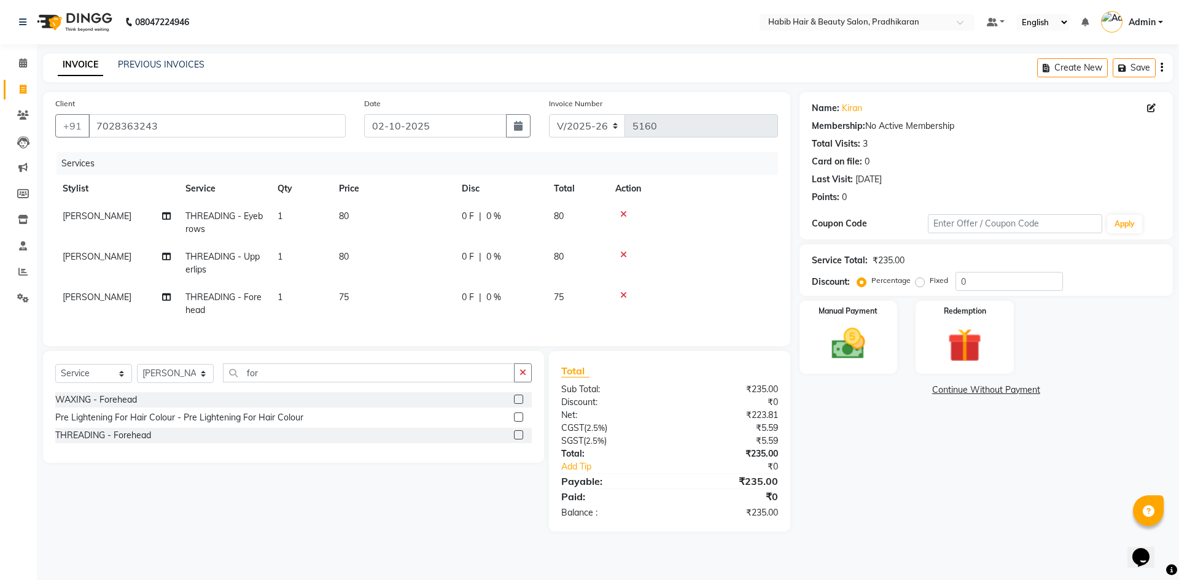
click at [422, 299] on td "75" at bounding box center [393, 304] width 123 height 41
select select "92013"
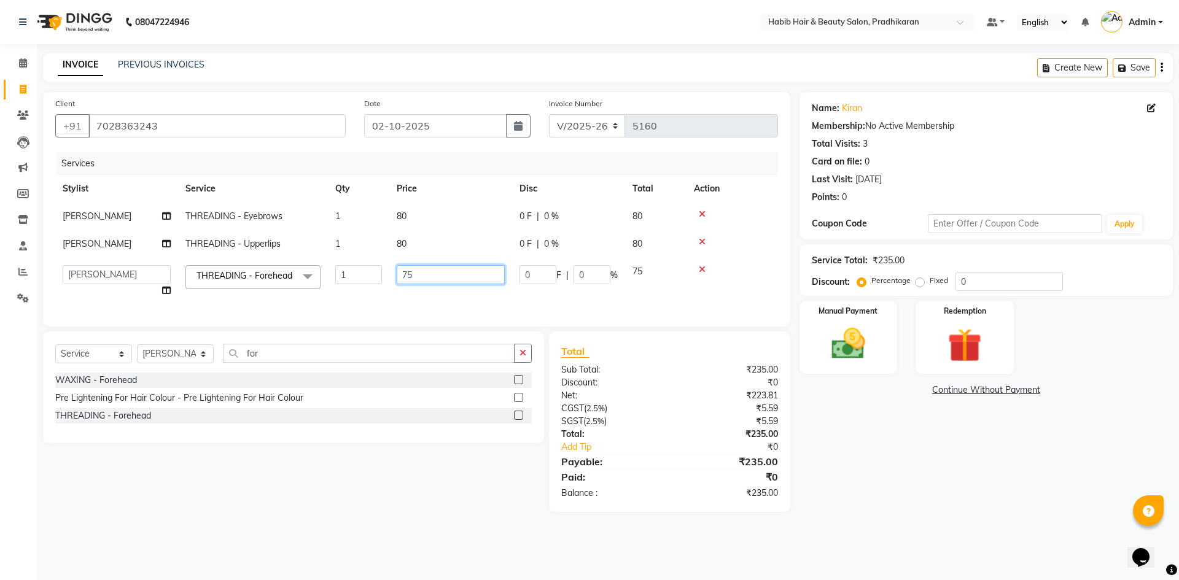
click at [435, 279] on input "75" at bounding box center [451, 274] width 108 height 19
type input "7"
type input "80"
click at [973, 284] on input "0" at bounding box center [1008, 281] width 107 height 19
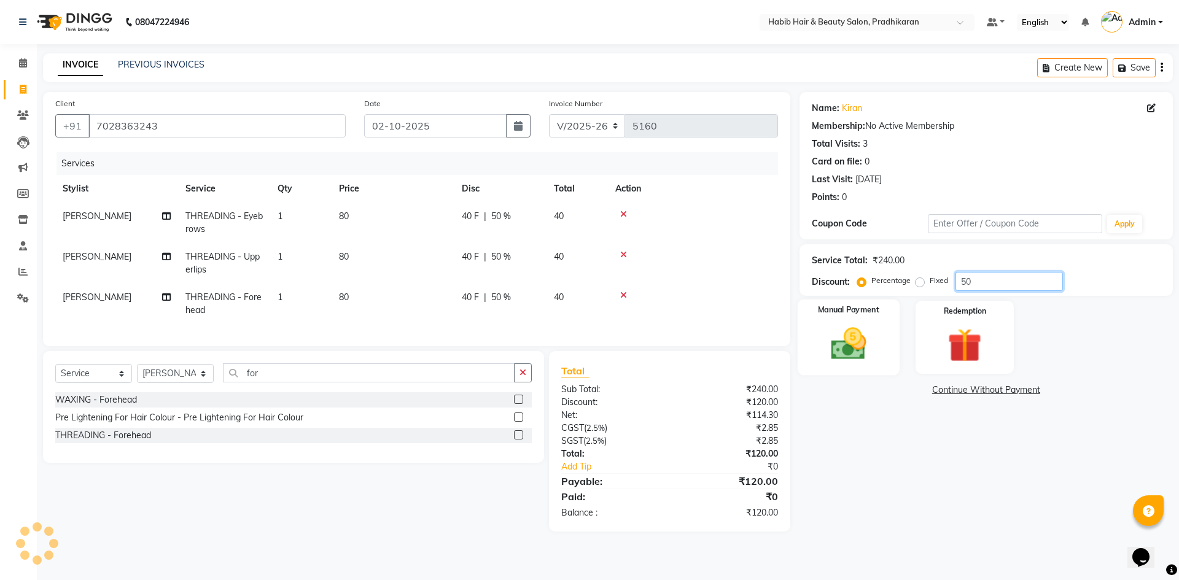
type input "50"
click at [836, 348] on img at bounding box center [848, 344] width 57 height 41
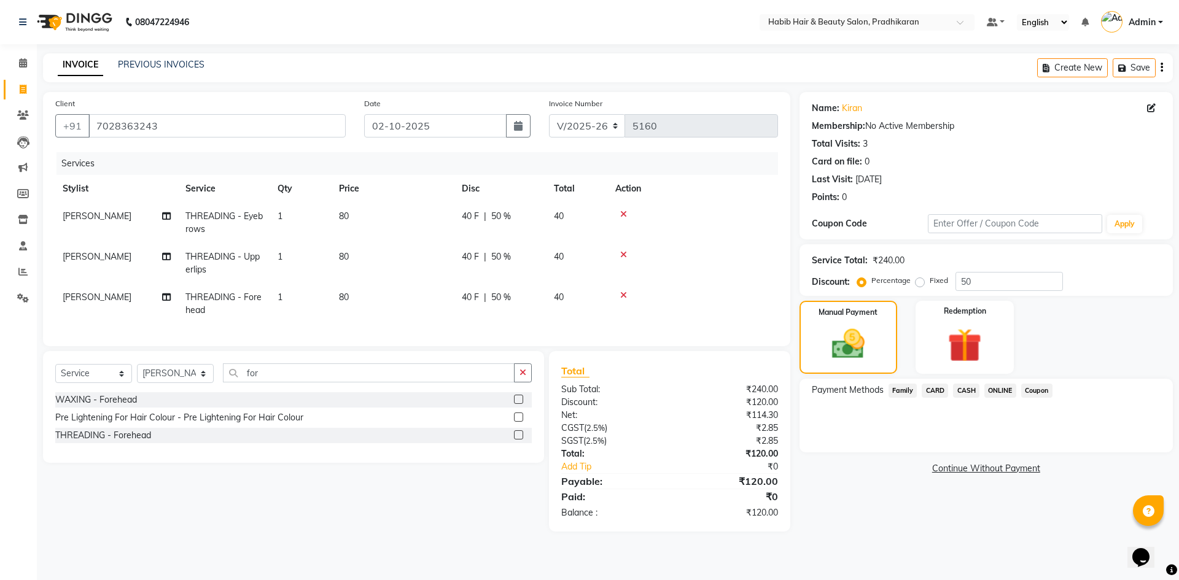
click at [1001, 392] on span "ONLINE" at bounding box center [1000, 391] width 32 height 14
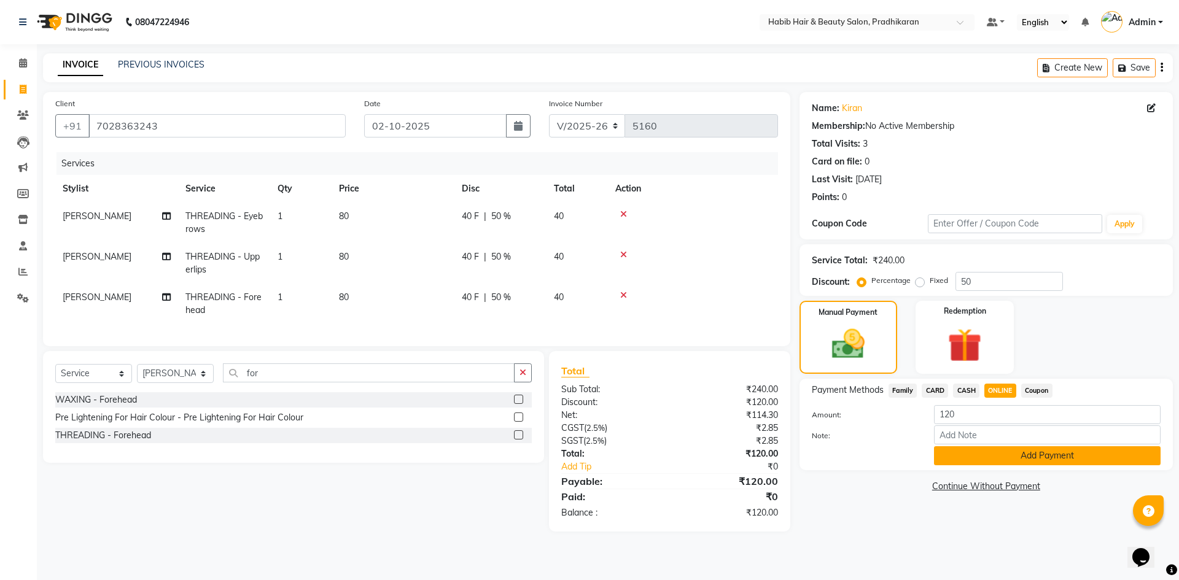
click at [999, 458] on button "Add Payment" at bounding box center [1047, 455] width 227 height 19
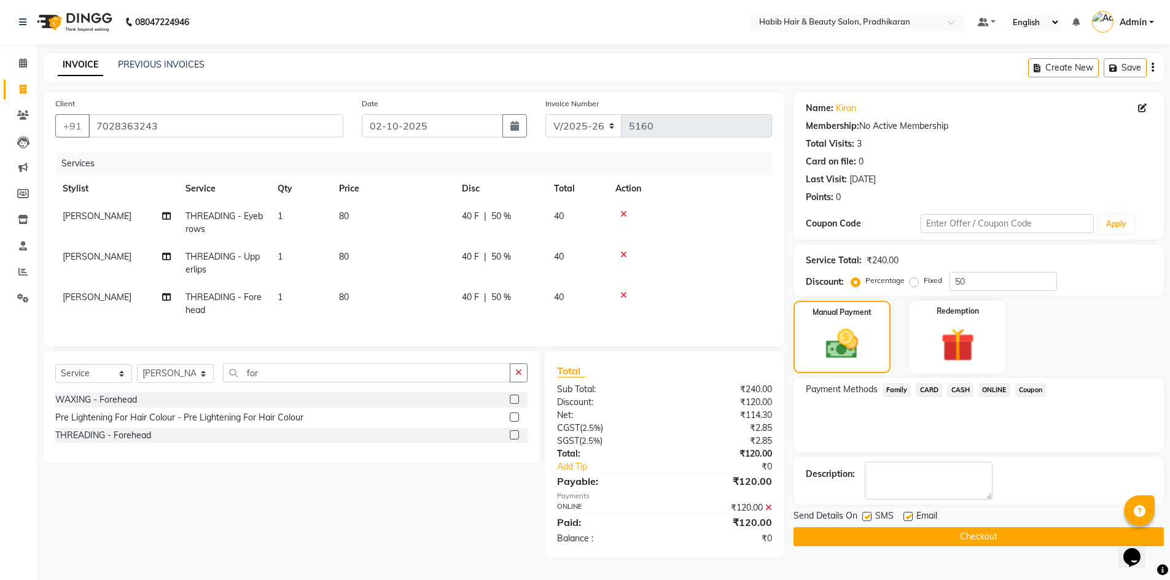
click at [984, 527] on button "Checkout" at bounding box center [978, 536] width 370 height 19
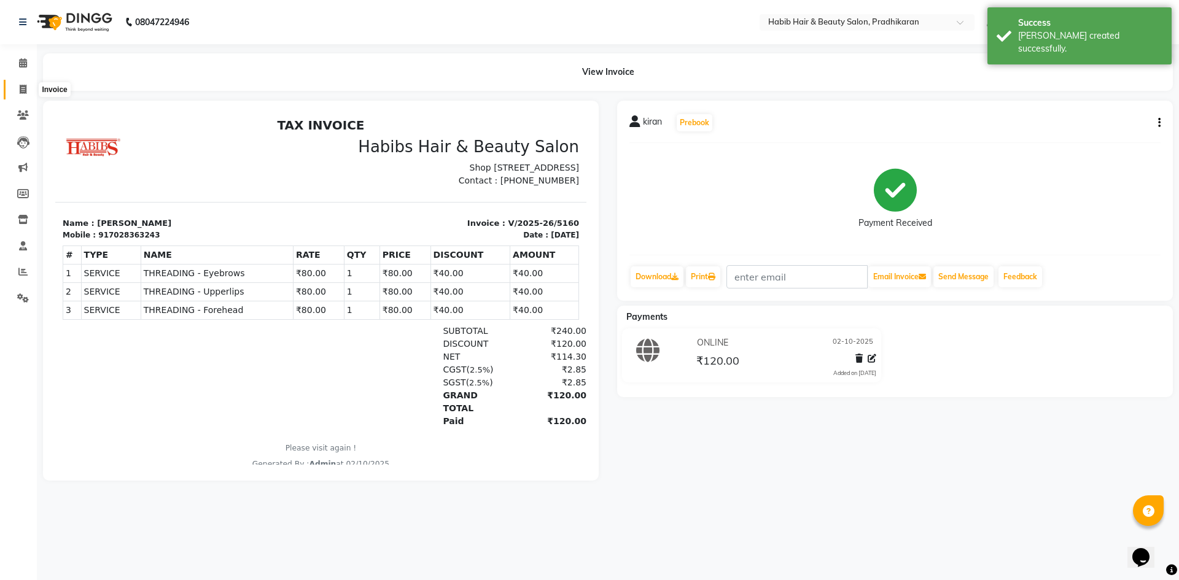
click at [23, 90] on icon at bounding box center [23, 89] width 7 height 9
select select "5583"
select select "service"
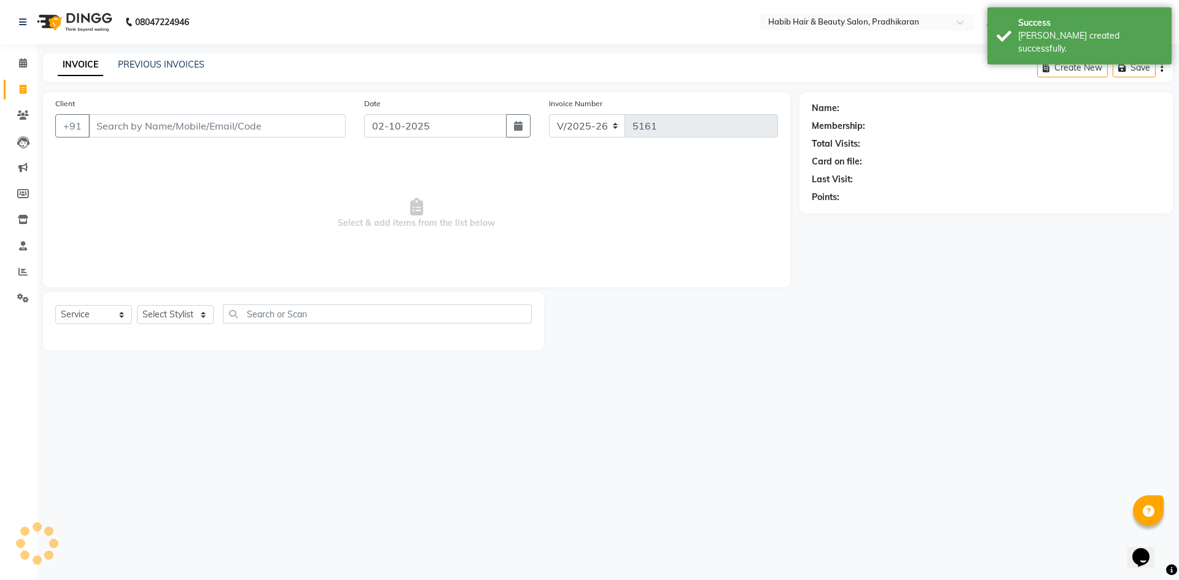
click at [115, 125] on input "Client" at bounding box center [216, 125] width 257 height 23
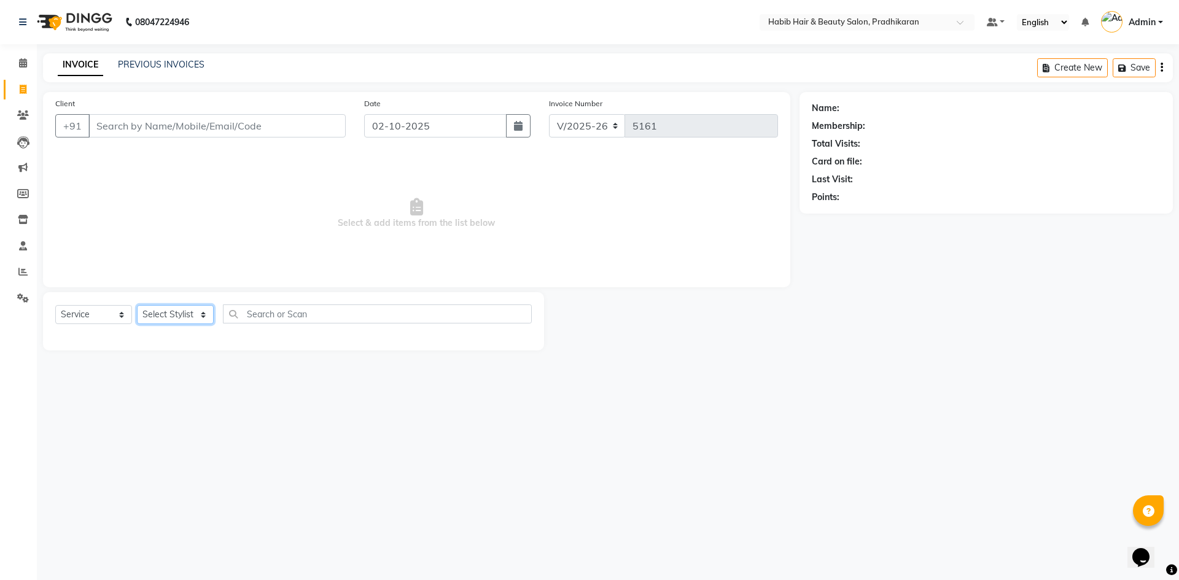
click at [195, 315] on select "Select Stylist Admin akanksha Anju bhanu gouri kartik Mayur pritam SHREE umesh" at bounding box center [175, 314] width 77 height 19
select select "75422"
click at [137, 305] on select "Select Stylist Admin akanksha Anju bhanu gouri kartik Mayur pritam SHREE umesh" at bounding box center [175, 314] width 77 height 19
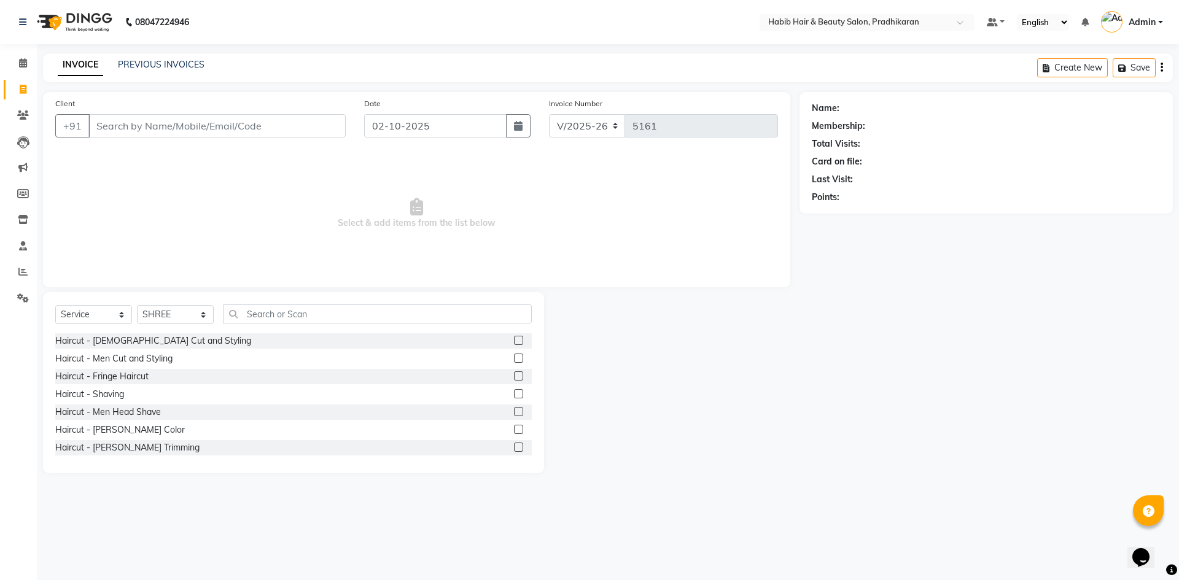
click at [514, 357] on label at bounding box center [518, 358] width 9 height 9
click at [514, 357] on input "checkbox" at bounding box center [518, 359] width 8 height 8
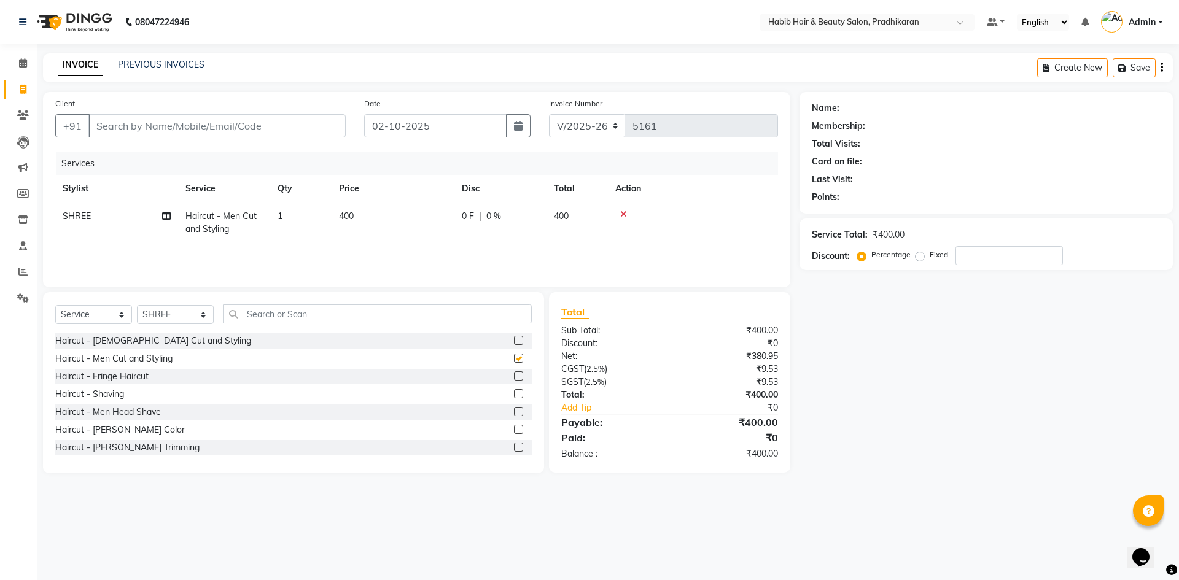
checkbox input "false"
click at [514, 449] on label at bounding box center [518, 447] width 9 height 9
click at [514, 449] on input "checkbox" at bounding box center [518, 448] width 8 height 8
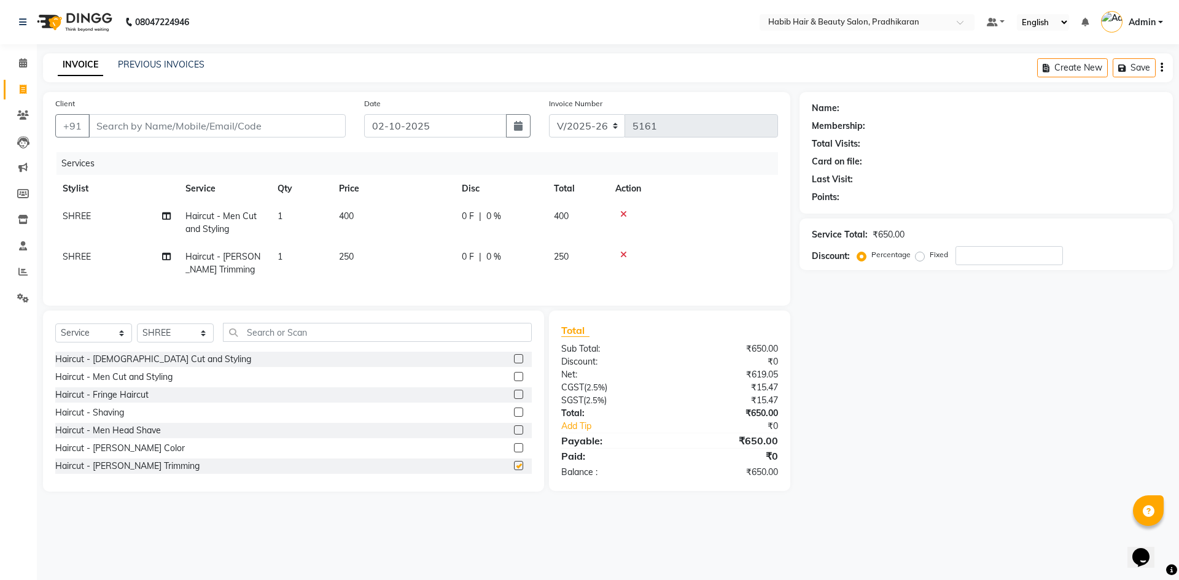
checkbox input "false"
click at [171, 128] on input "Client" at bounding box center [216, 125] width 257 height 23
type input "9"
type input "0"
type input "9079823299"
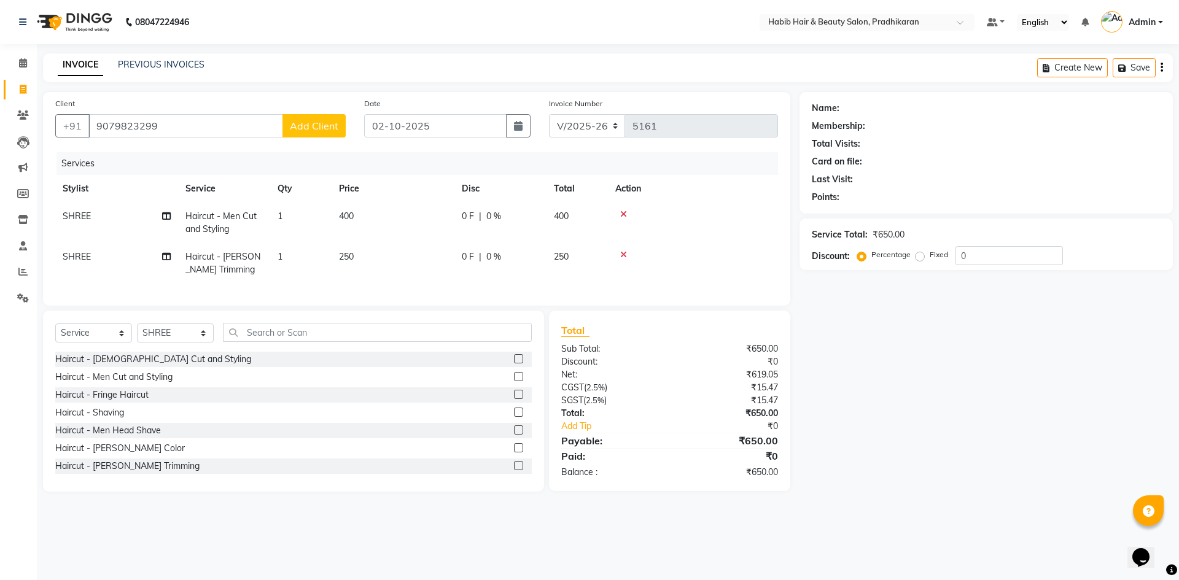
click at [306, 126] on span "Add Client" at bounding box center [314, 126] width 49 height 12
select select "22"
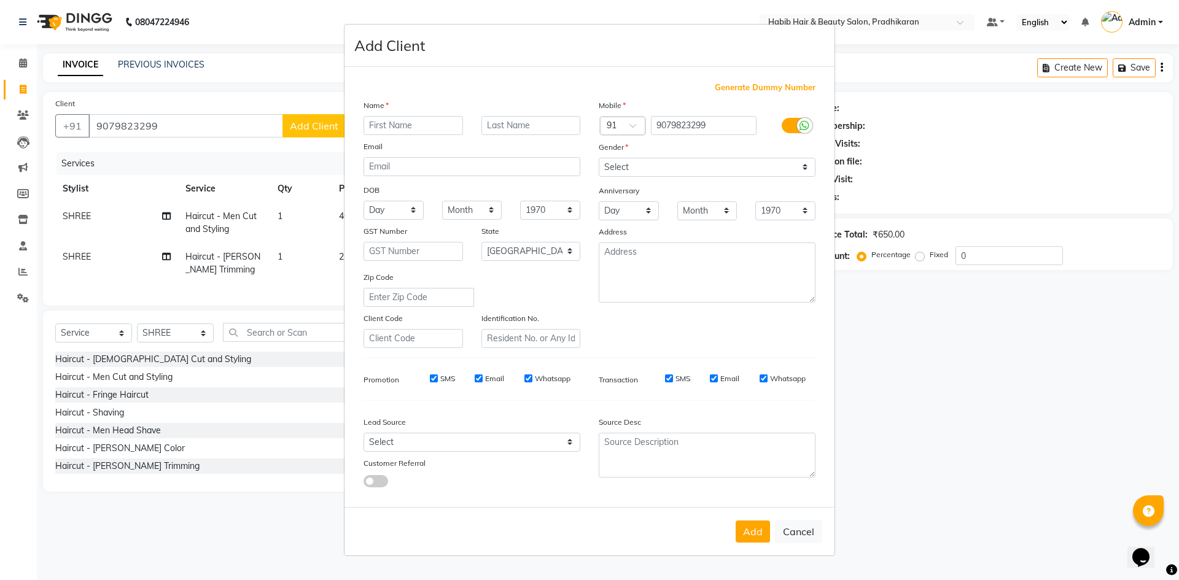
click at [381, 128] on input "text" at bounding box center [413, 125] width 99 height 19
type input "prasant"
click at [801, 164] on select "Select Male Female Other Prefer Not To Say" at bounding box center [707, 167] width 217 height 19
select select "male"
click at [599, 158] on select "Select Male Female Other Prefer Not To Say" at bounding box center [707, 167] width 217 height 19
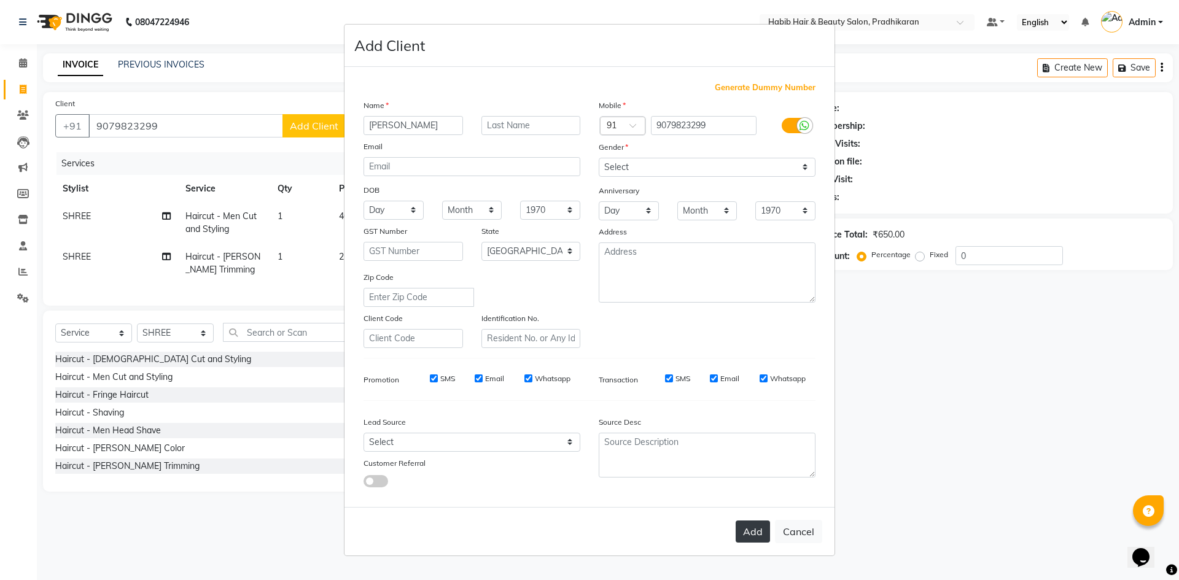
click at [754, 522] on button "Add" at bounding box center [753, 532] width 34 height 22
select select
select select "null"
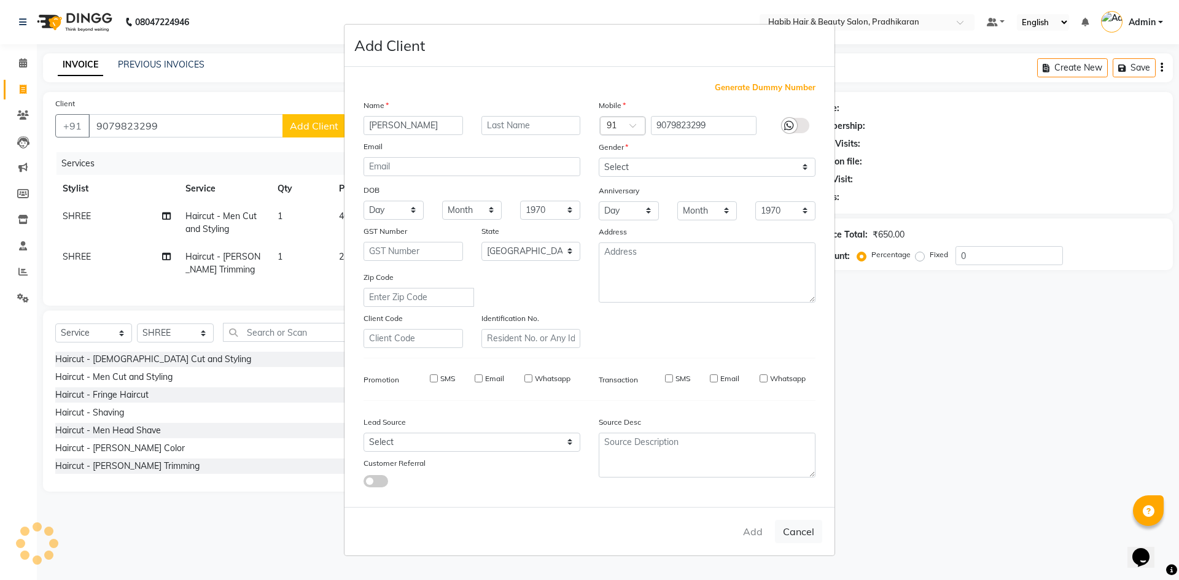
select select
checkbox input "false"
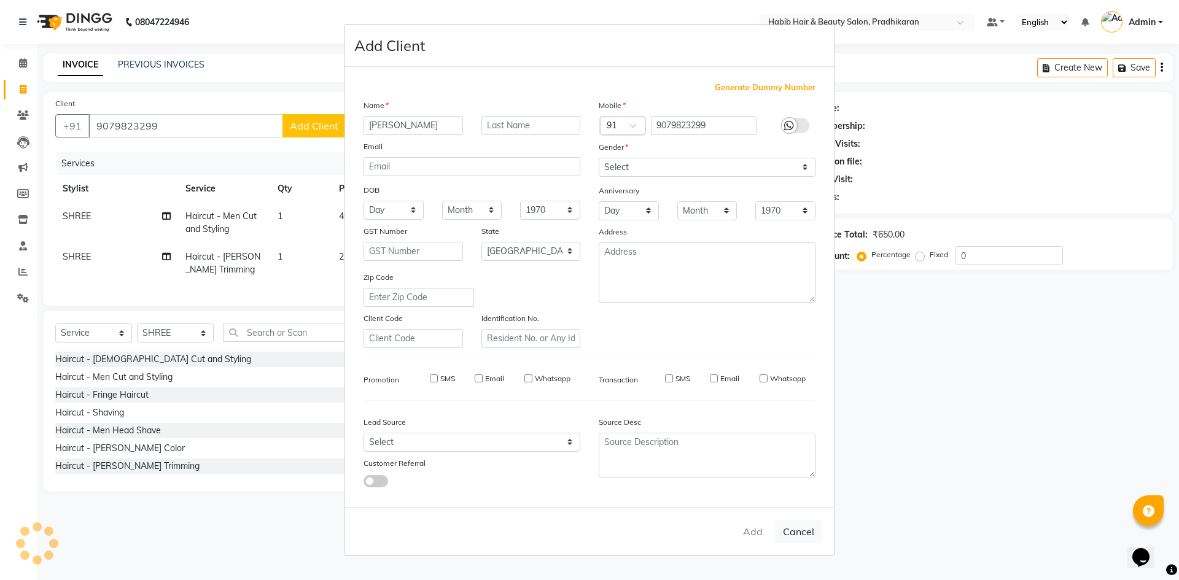
checkbox input "false"
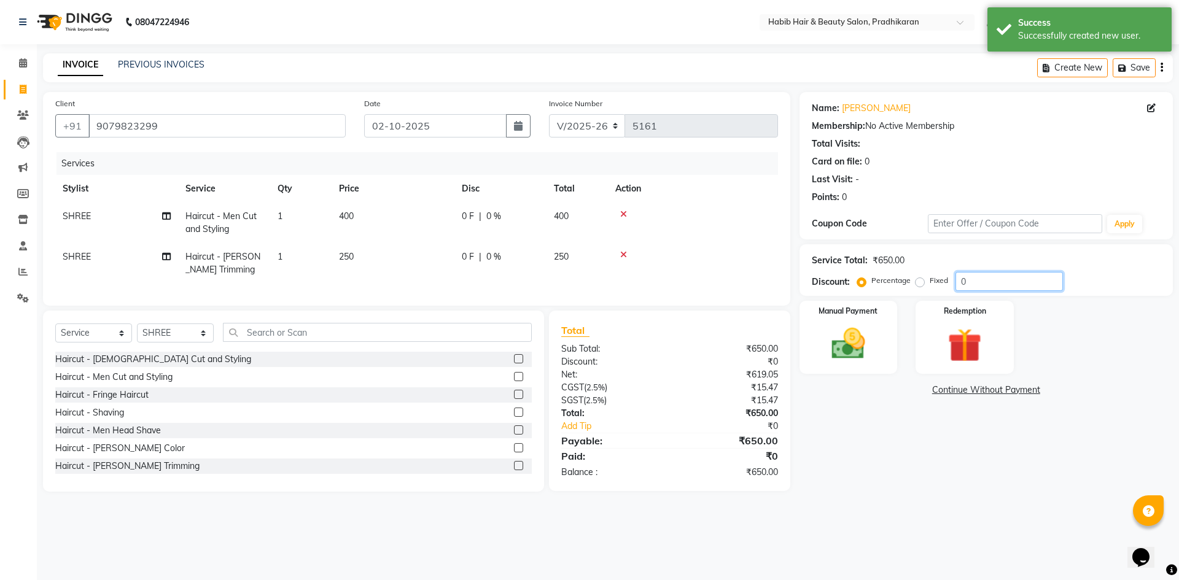
click at [989, 278] on input "0" at bounding box center [1008, 281] width 107 height 19
type input "50"
click at [868, 343] on img at bounding box center [848, 344] width 57 height 41
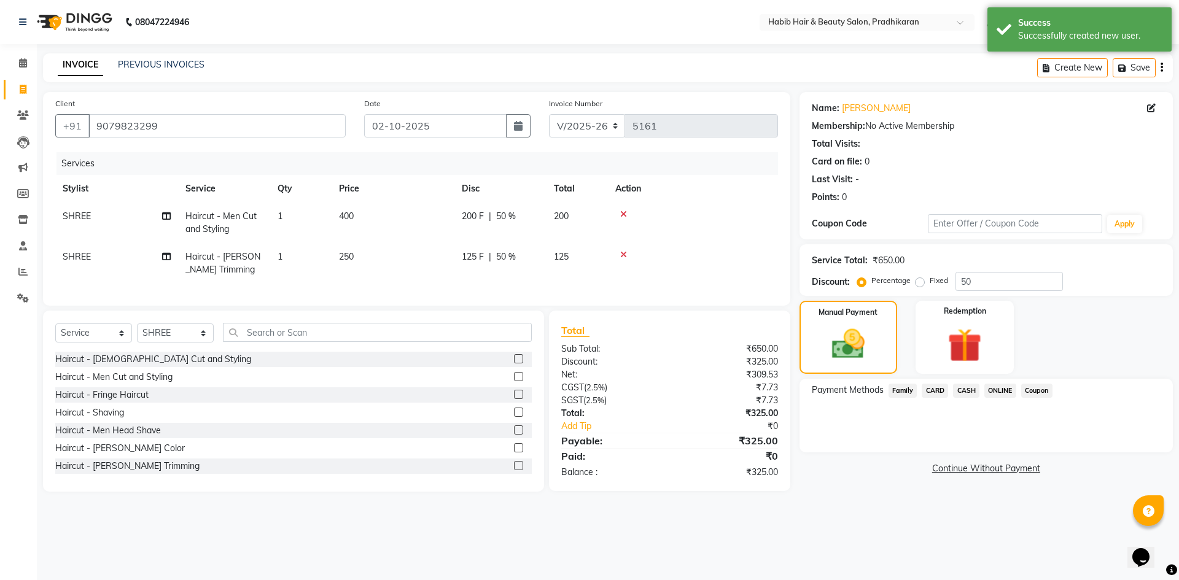
click at [1002, 392] on span "ONLINE" at bounding box center [1000, 391] width 32 height 14
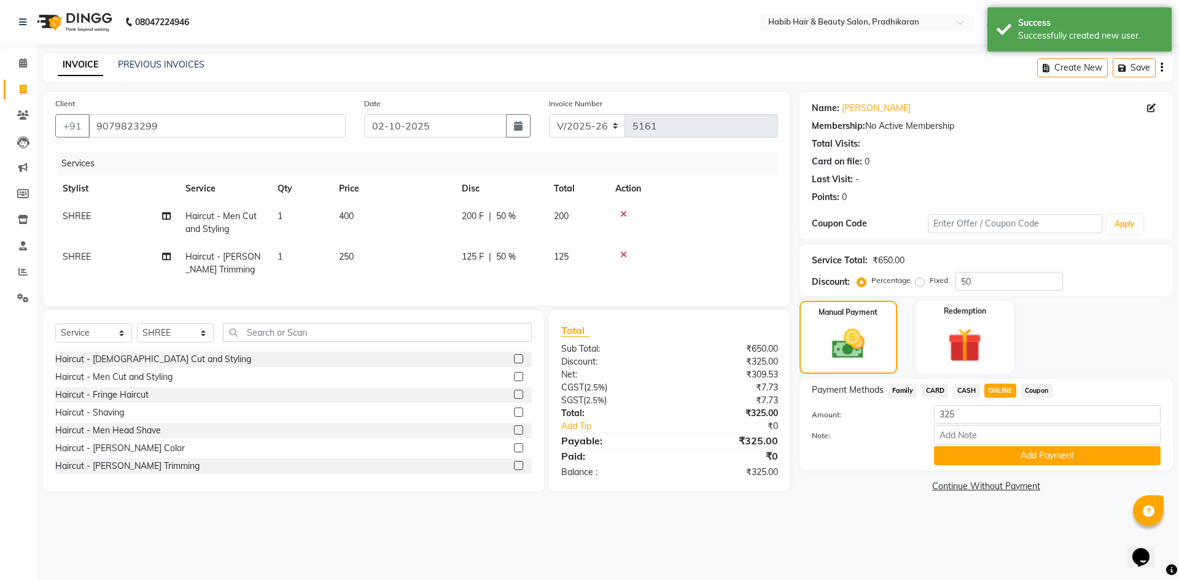
click at [997, 465] on div "Payment Methods Family CARD CASH ONLINE Coupon Amount: 325 Note: Add Payment" at bounding box center [985, 424] width 373 height 91
click at [982, 456] on button "Add Payment" at bounding box center [1047, 455] width 227 height 19
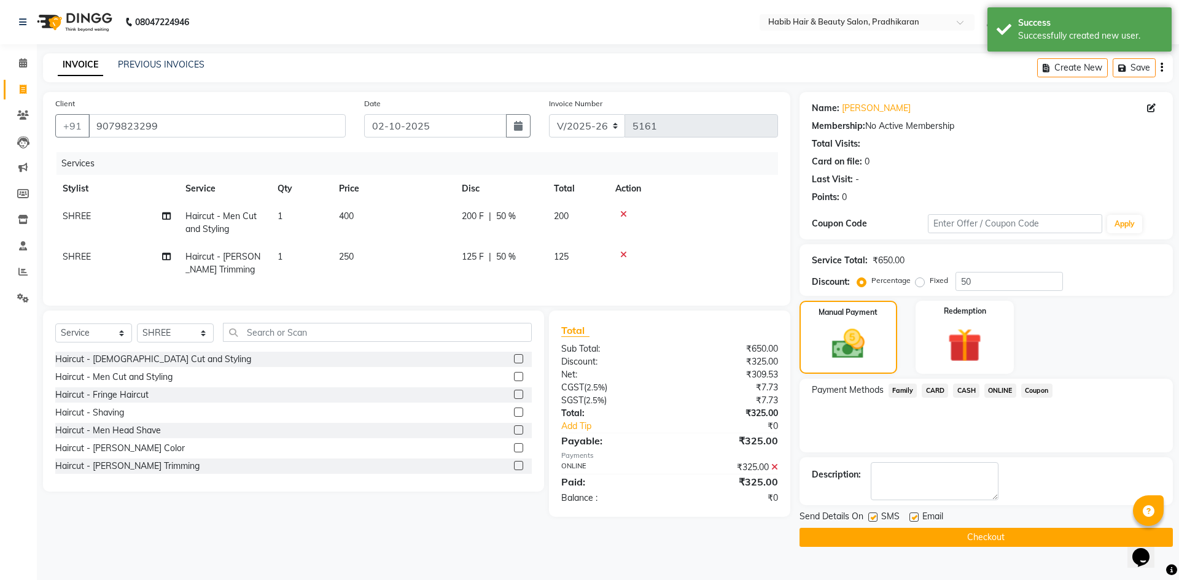
drag, startPoint x: 957, startPoint y: 521, endPoint x: 954, endPoint y: 542, distance: 20.4
click at [957, 533] on div "Send Details On SMS Email Checkout" at bounding box center [985, 528] width 373 height 37
click at [954, 542] on button "Checkout" at bounding box center [985, 537] width 373 height 19
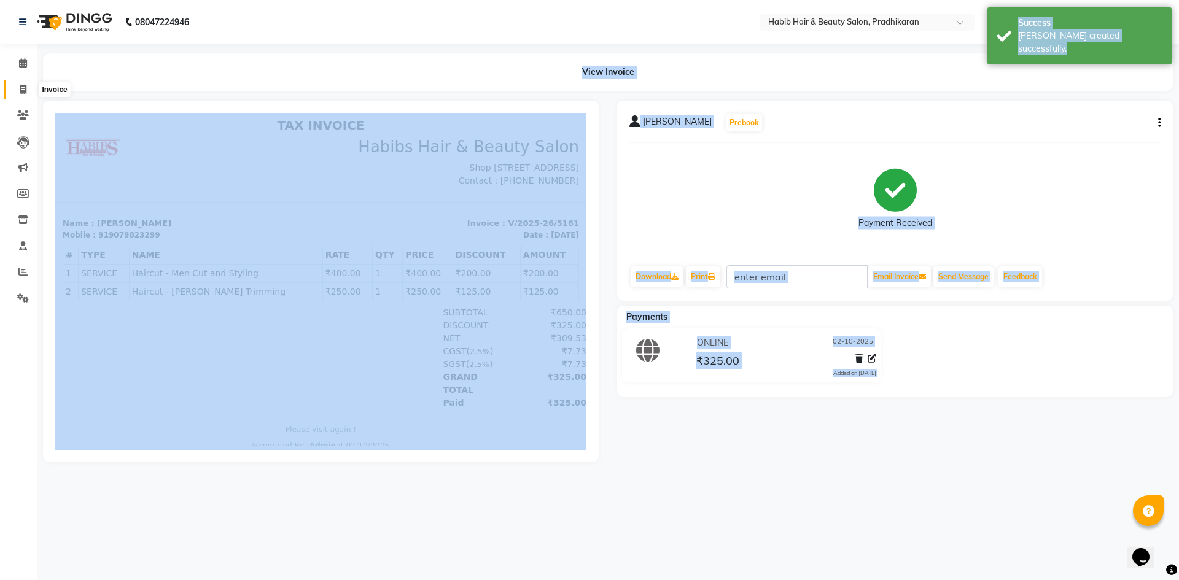
click at [18, 87] on span at bounding box center [22, 90] width 21 height 14
select select "5583"
select select "service"
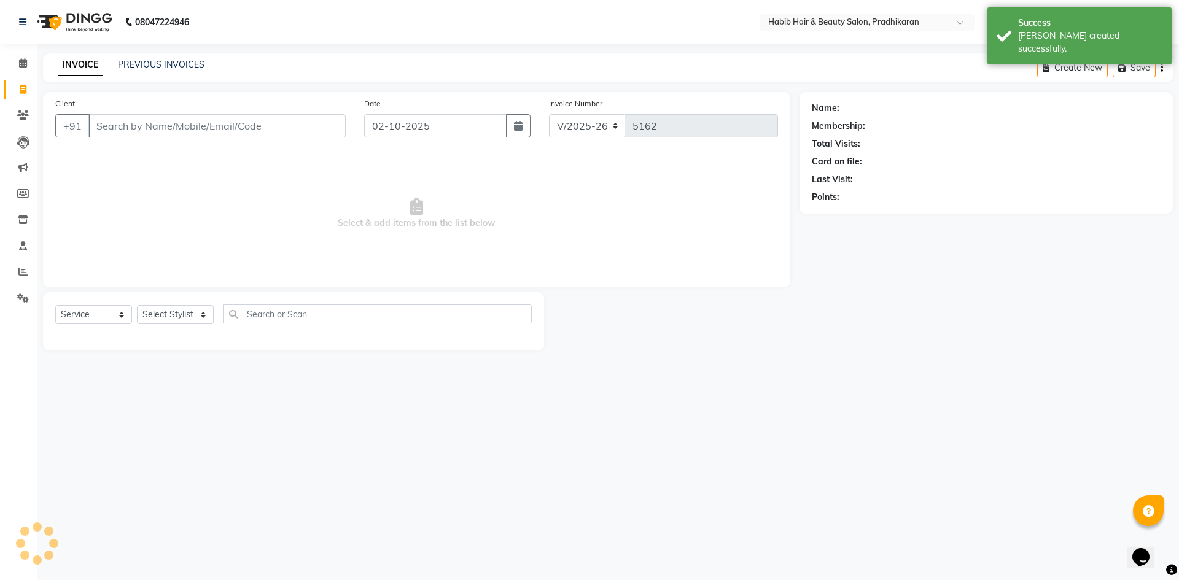
click at [122, 115] on input "Client" at bounding box center [216, 125] width 257 height 23
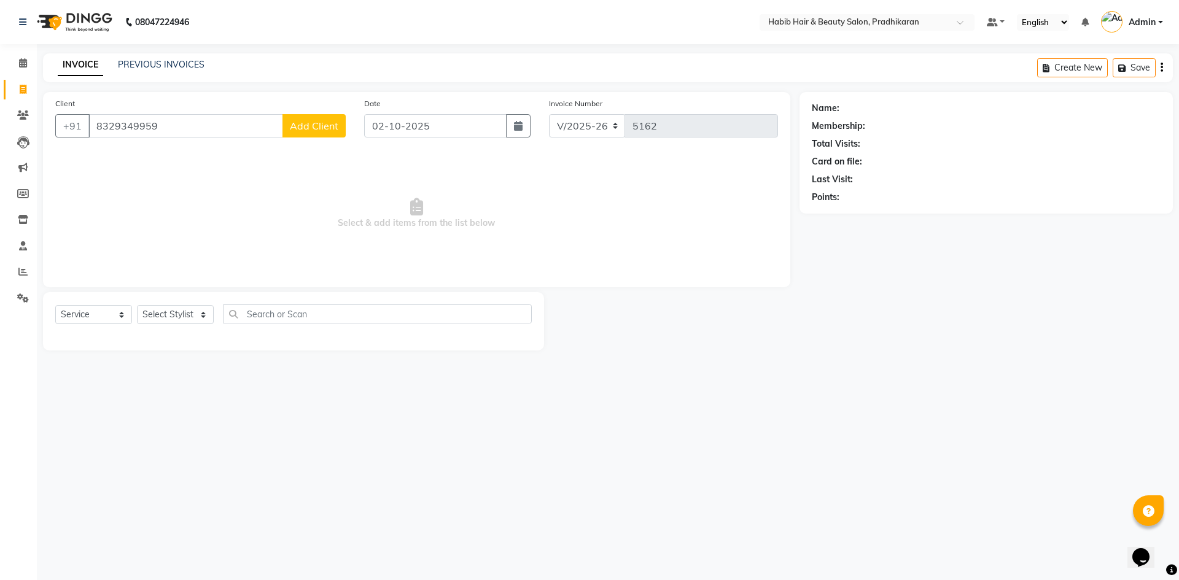
type input "8329349959"
click at [333, 126] on span "Add Client" at bounding box center [314, 126] width 49 height 12
select select "22"
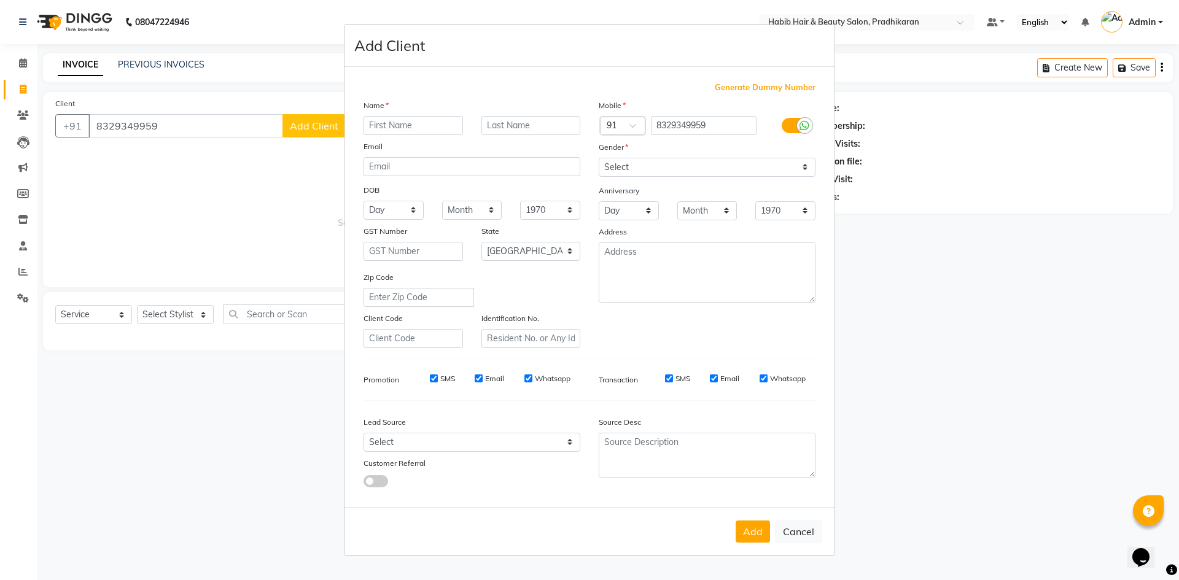
drag, startPoint x: 408, startPoint y: 112, endPoint x: 405, endPoint y: 133, distance: 21.2
click at [405, 127] on div "Name Email DOB Day 01 02 03 04 05 06 07 08 09 10 11 12 13 14 15 16 17 18 19 20 …" at bounding box center [471, 223] width 235 height 249
click at [405, 133] on input "text" at bounding box center [413, 125] width 99 height 19
type input "sweta"
click at [803, 163] on select "Select Male Female Other Prefer Not To Say" at bounding box center [707, 167] width 217 height 19
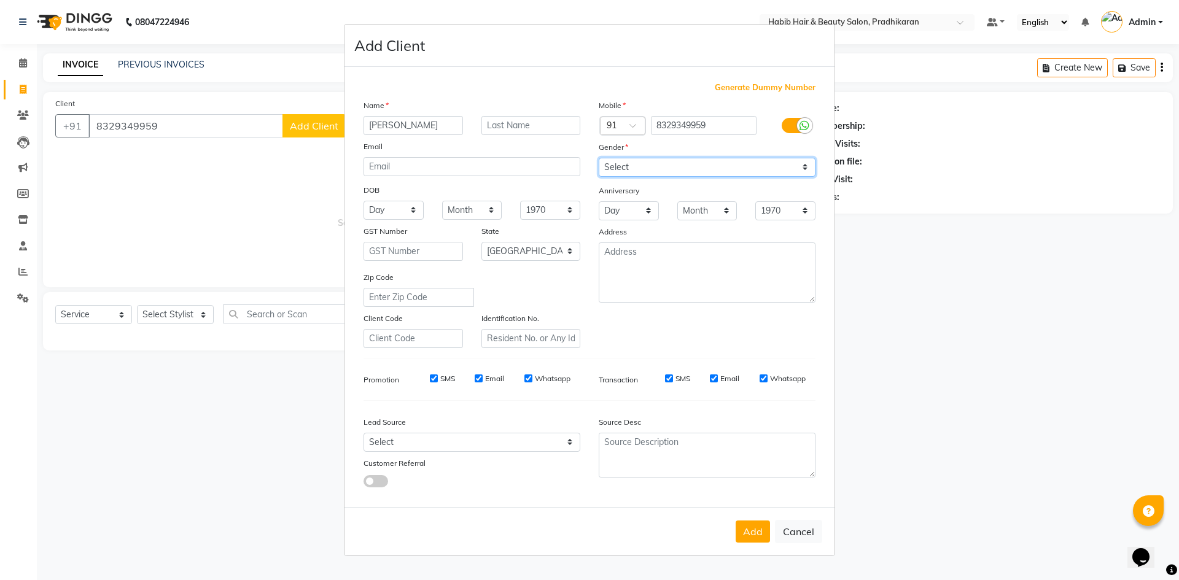
select select "female"
click at [599, 158] on select "Select Male Female Other Prefer Not To Say" at bounding box center [707, 167] width 217 height 19
click at [742, 531] on button "Add" at bounding box center [753, 532] width 34 height 22
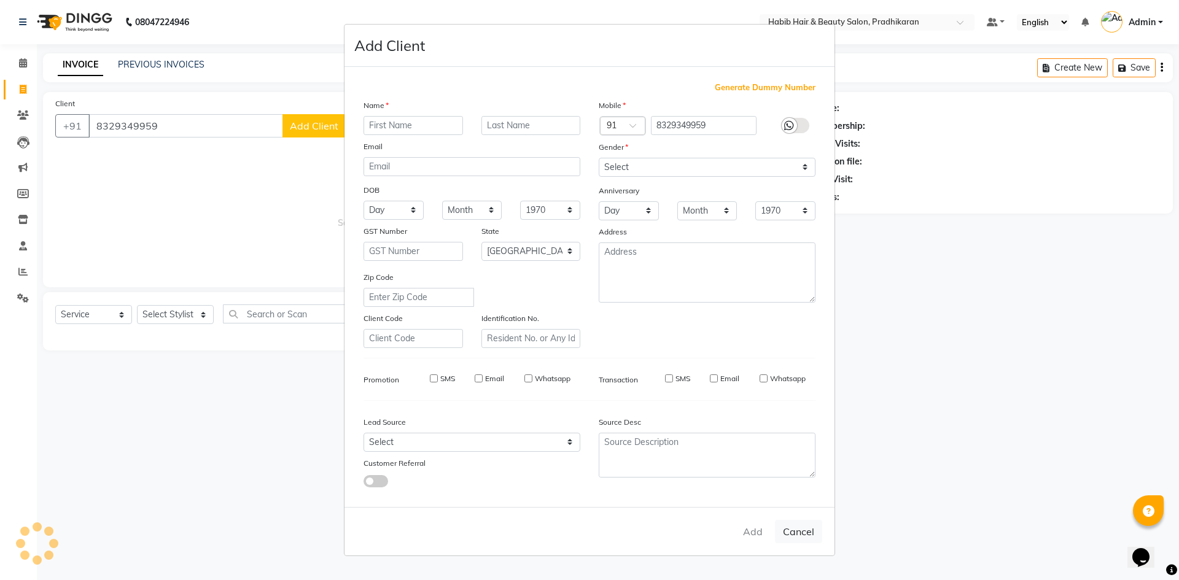
select select
select select "null"
select select
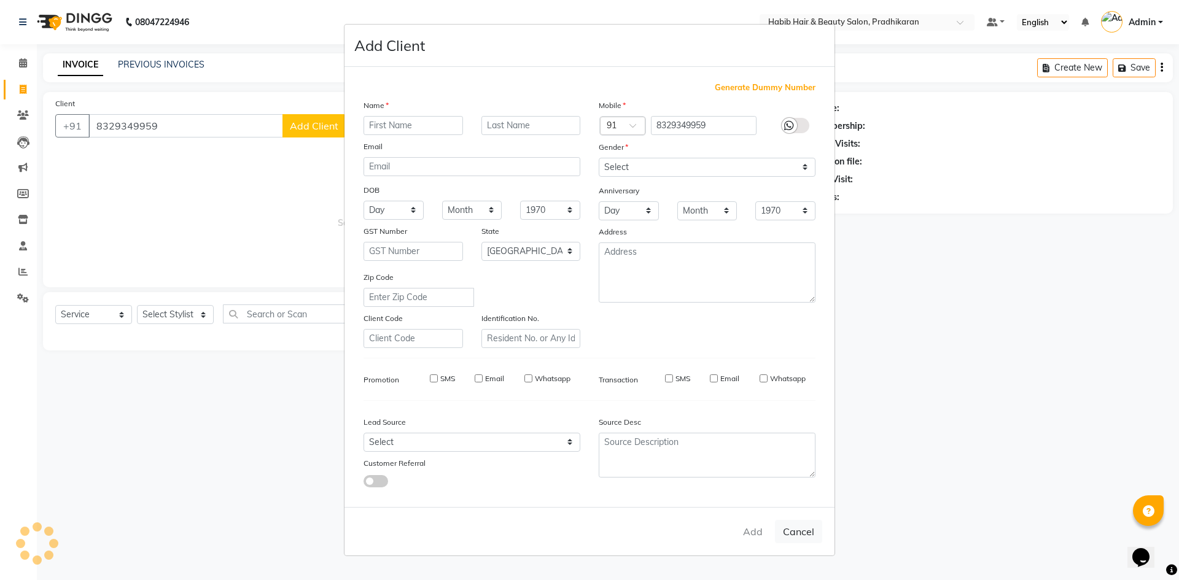
select select
checkbox input "false"
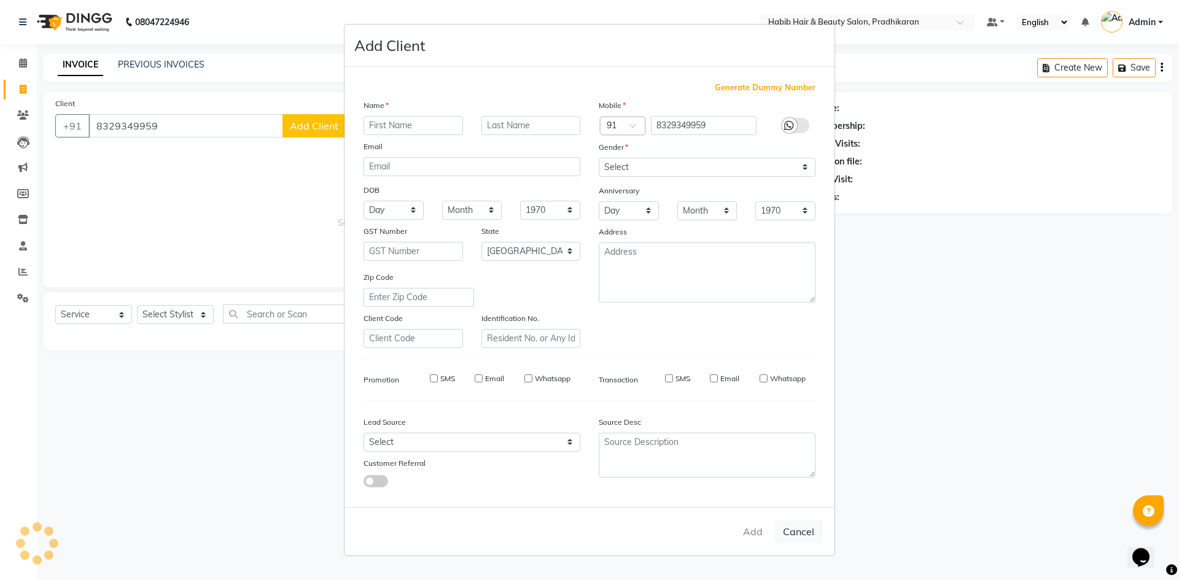
checkbox input "false"
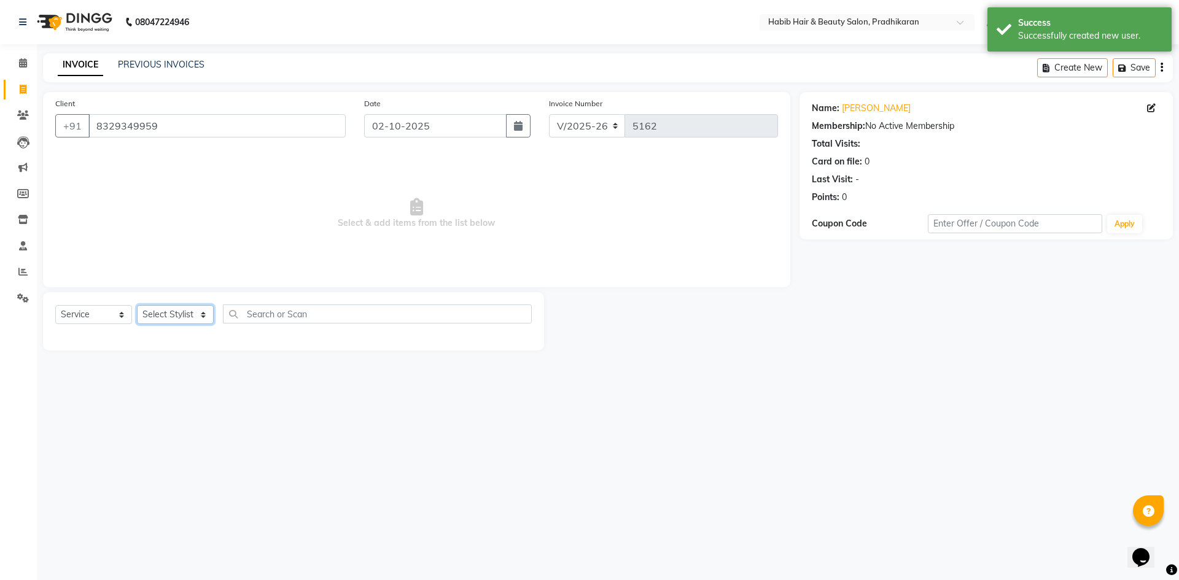
click at [194, 308] on select "Select Stylist Admin akanksha Anju bhanu gouri kartik Mayur pritam SHREE umesh" at bounding box center [175, 314] width 77 height 19
select select "38177"
click at [137, 305] on select "Select Stylist Admin akanksha Anju bhanu gouri kartik Mayur pritam SHREE umesh" at bounding box center [175, 314] width 77 height 19
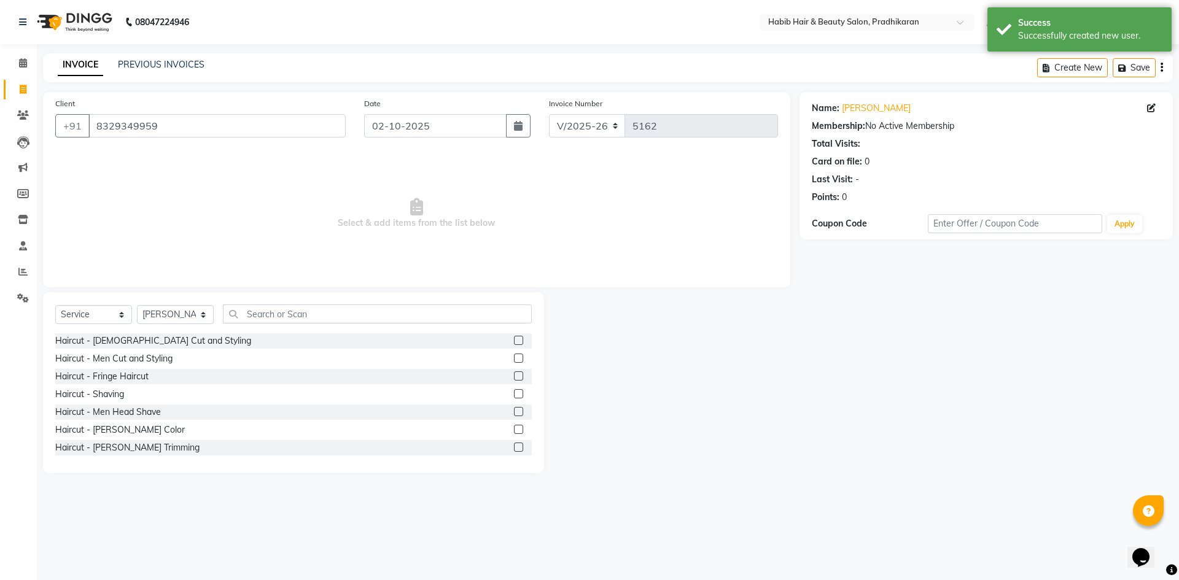
click at [514, 337] on label at bounding box center [518, 340] width 9 height 9
click at [514, 337] on input "checkbox" at bounding box center [518, 341] width 8 height 8
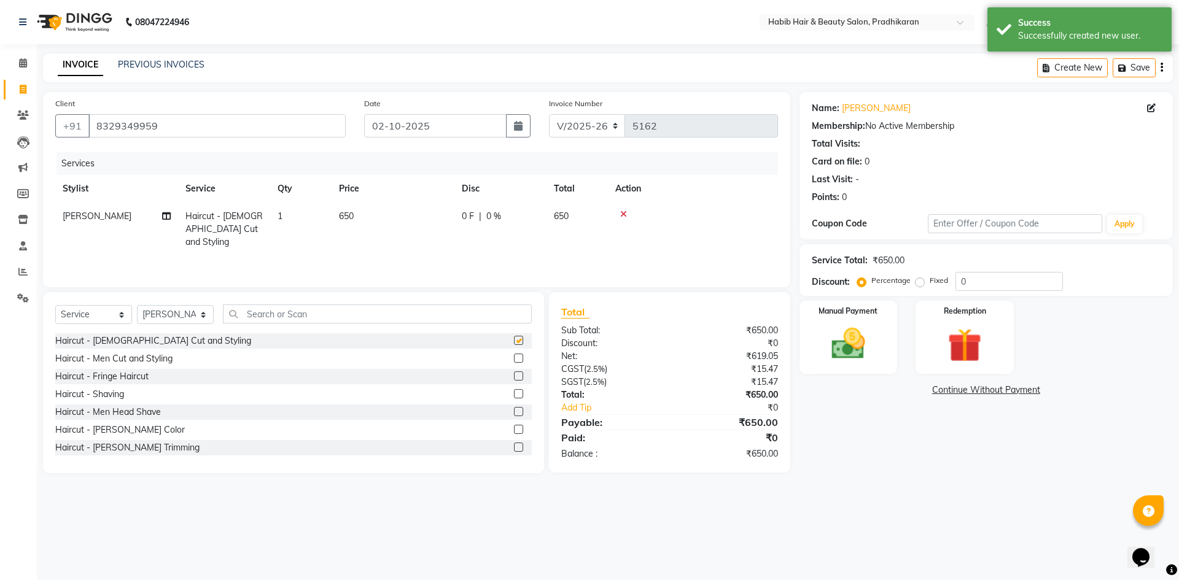
checkbox input "false"
click at [391, 236] on td "650" at bounding box center [393, 229] width 123 height 53
select select "38177"
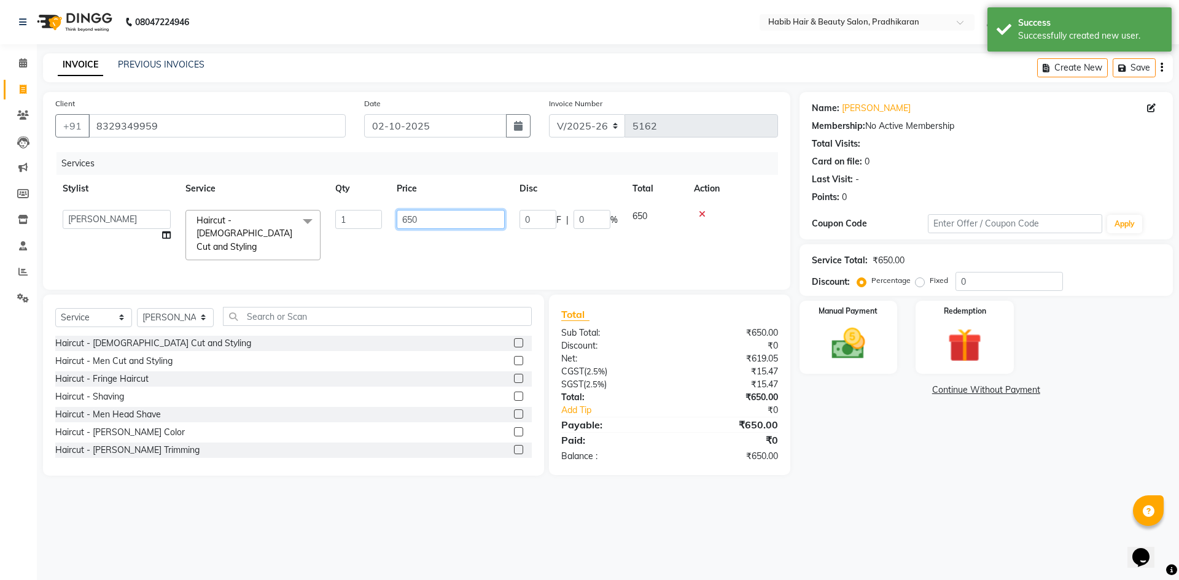
click at [447, 220] on input "650" at bounding box center [451, 219] width 108 height 19
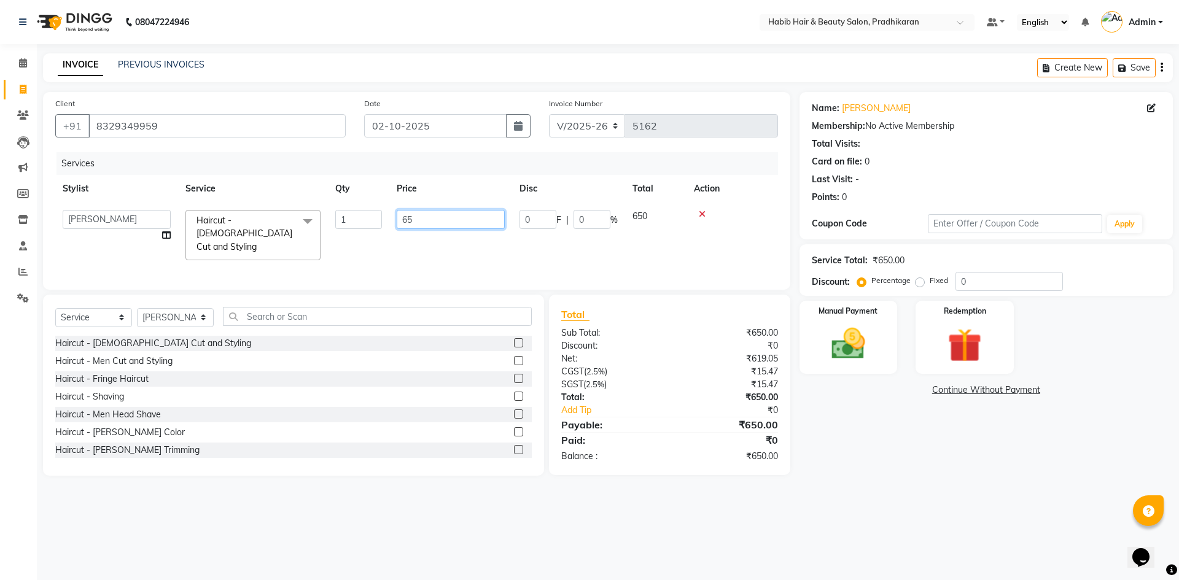
type input "6"
type input "400"
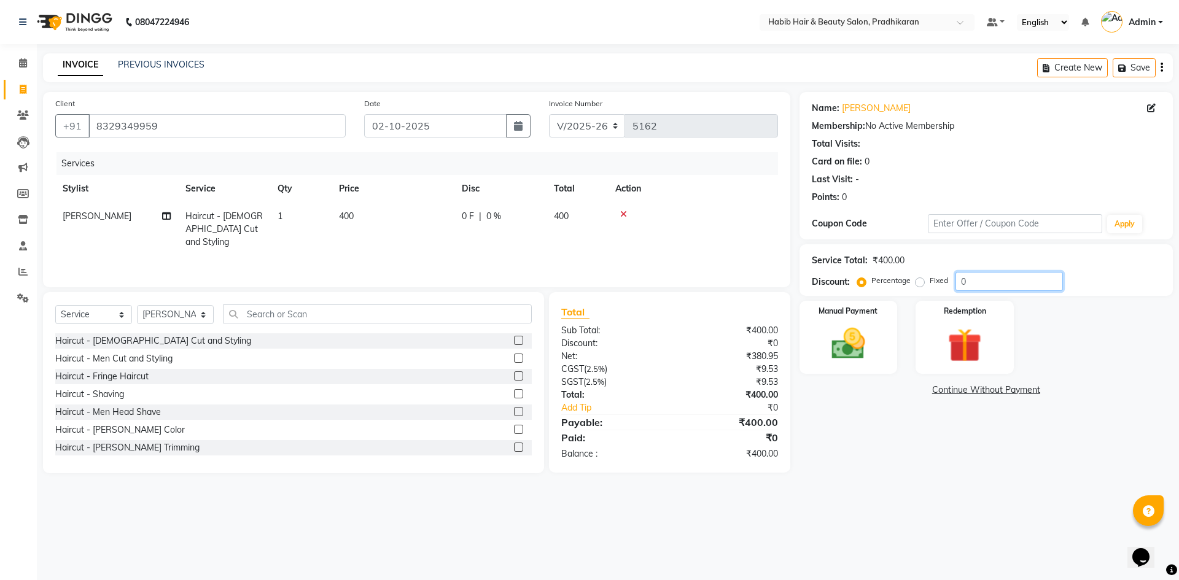
click at [990, 282] on input "0" at bounding box center [1008, 281] width 107 height 19
type input "50"
click at [839, 347] on img at bounding box center [848, 344] width 57 height 41
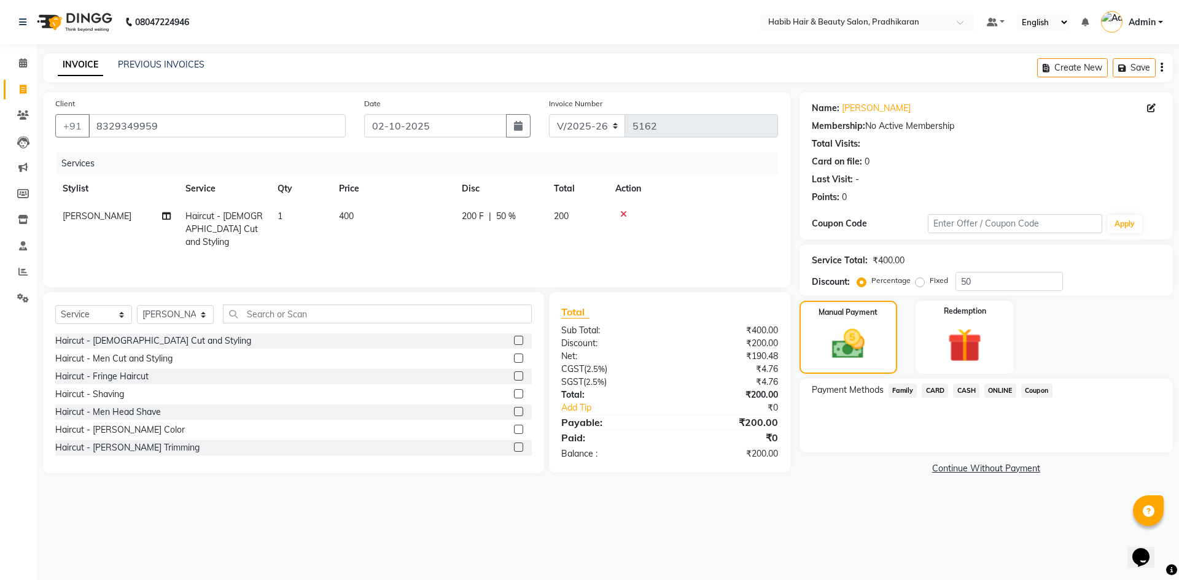
click at [986, 387] on span "ONLINE" at bounding box center [1000, 391] width 32 height 14
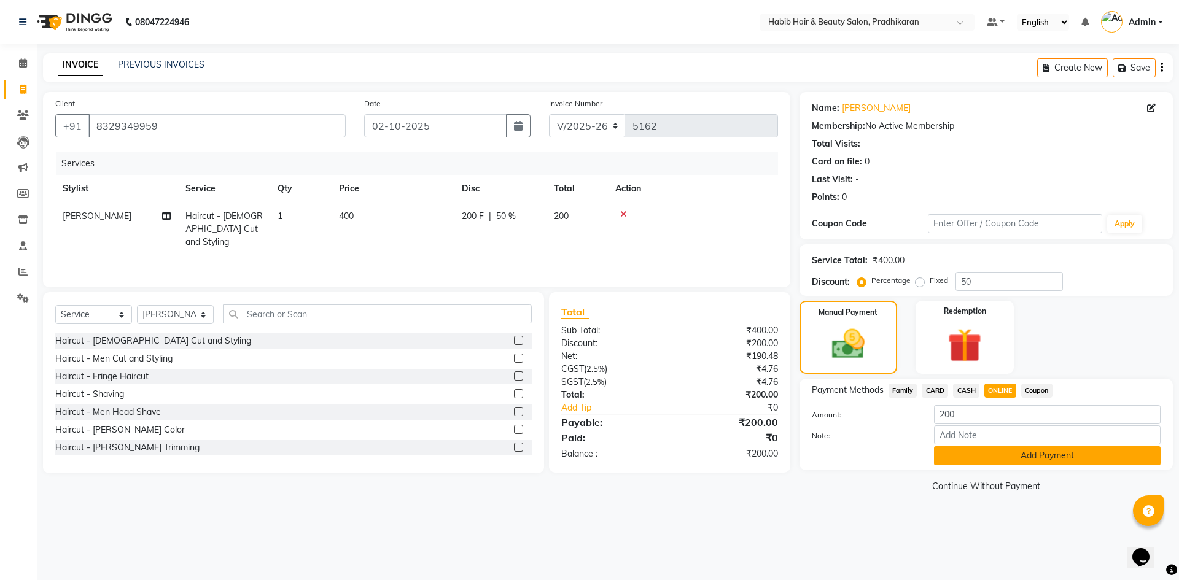
click at [1002, 456] on button "Add Payment" at bounding box center [1047, 455] width 227 height 19
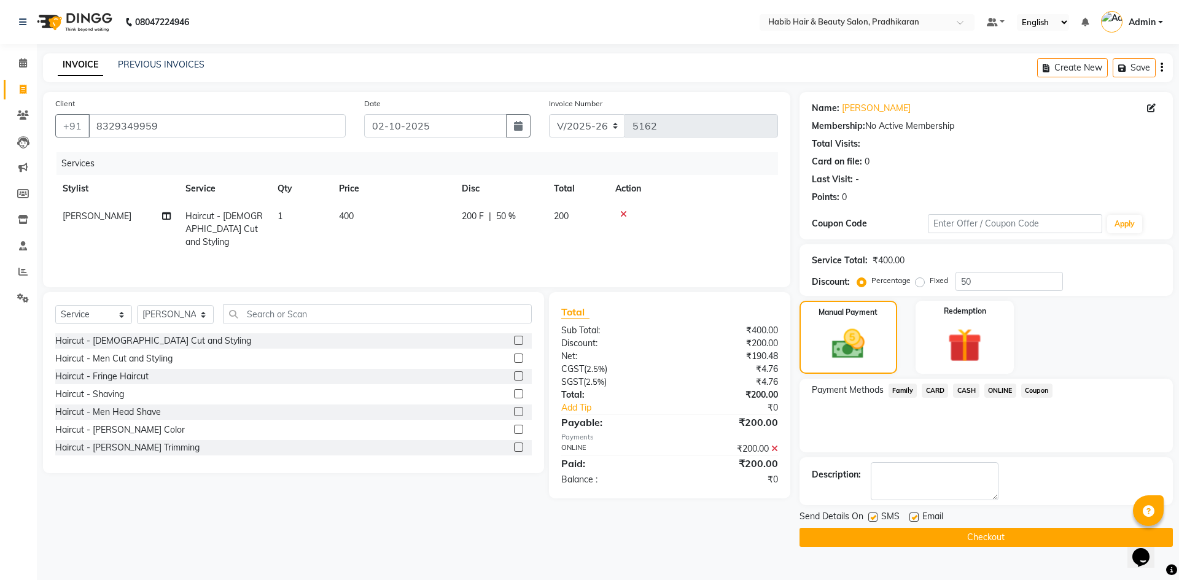
click at [998, 535] on button "Checkout" at bounding box center [985, 537] width 373 height 19
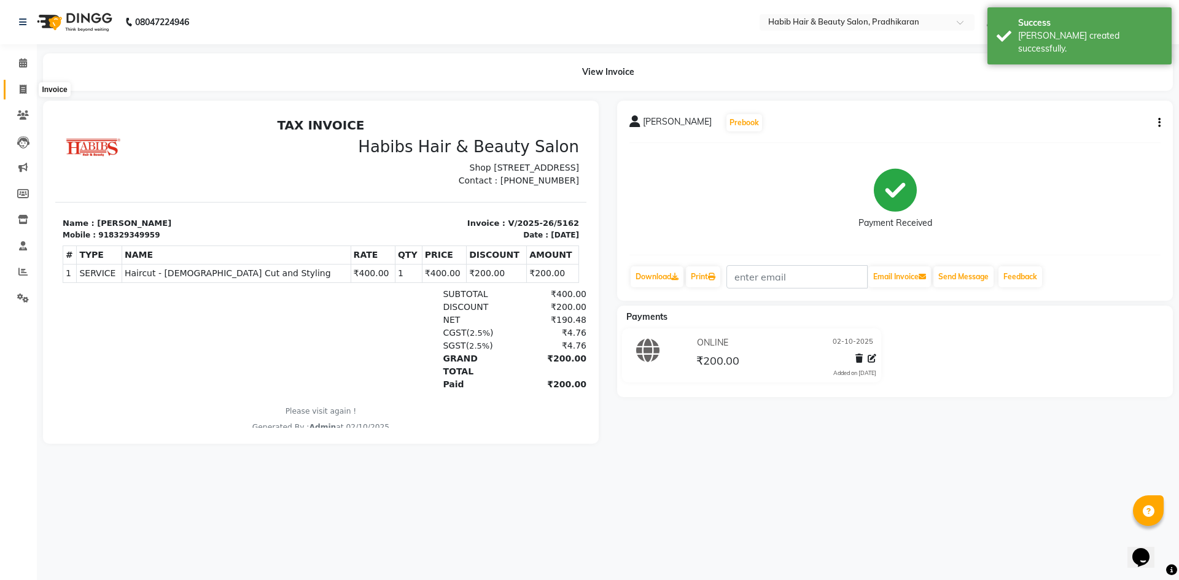
click at [18, 87] on span at bounding box center [22, 90] width 21 height 14
select select "service"
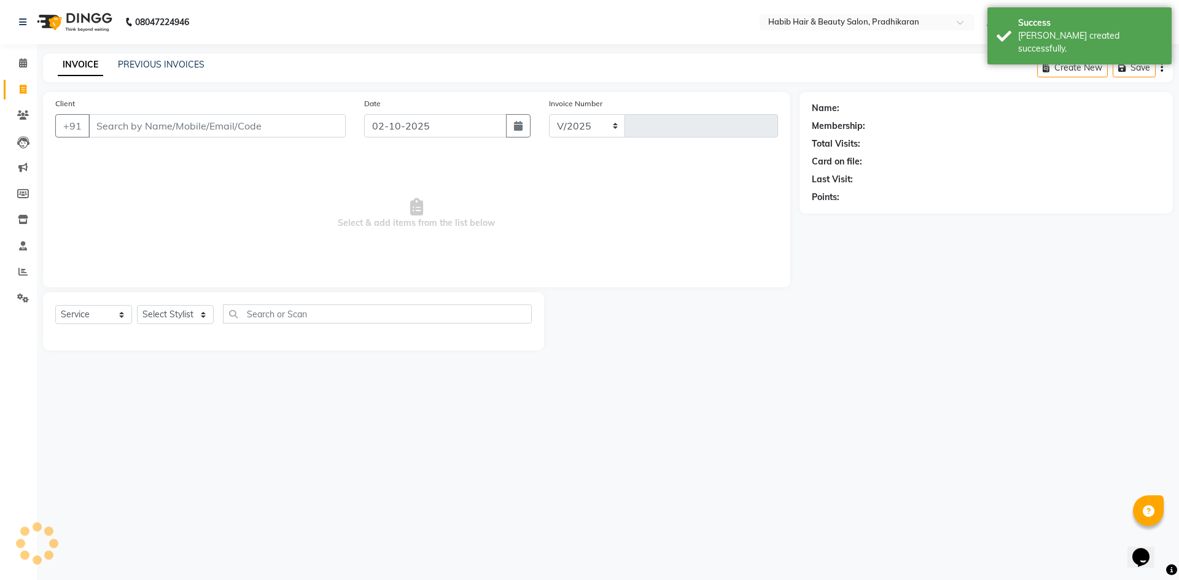
select select "5583"
type input "5163"
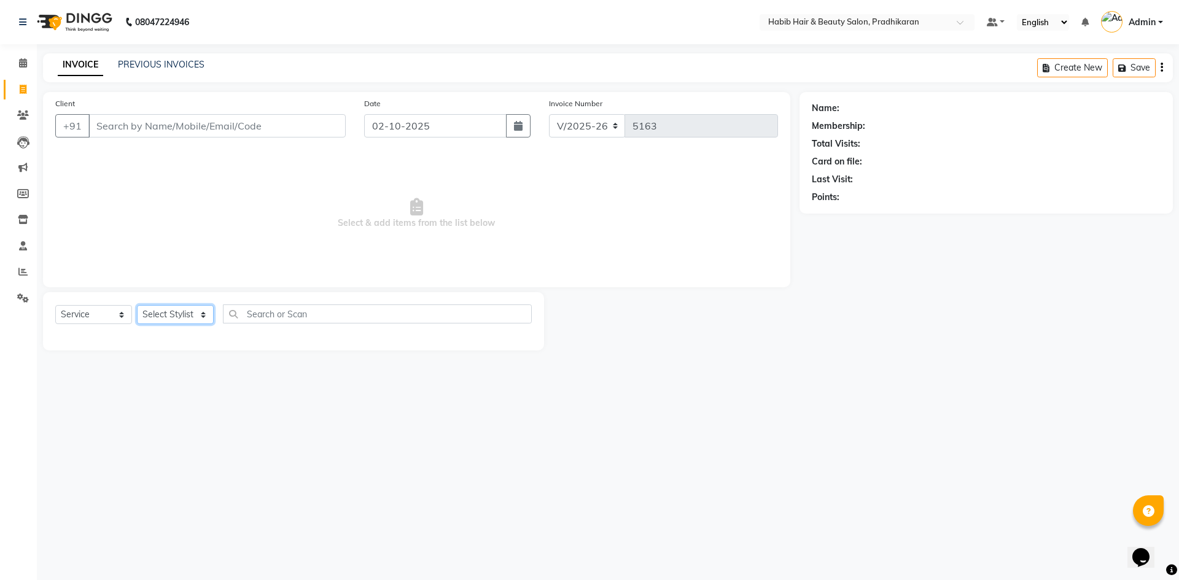
click at [201, 315] on select "Select Stylist Admin akanksha Anju bhanu gouri kartik Mayur pritam SHREE umesh" at bounding box center [175, 314] width 77 height 19
select select "91958"
click at [137, 305] on select "Select Stylist Admin akanksha Anju bhanu gouri kartik Mayur pritam SHREE umesh" at bounding box center [175, 314] width 77 height 19
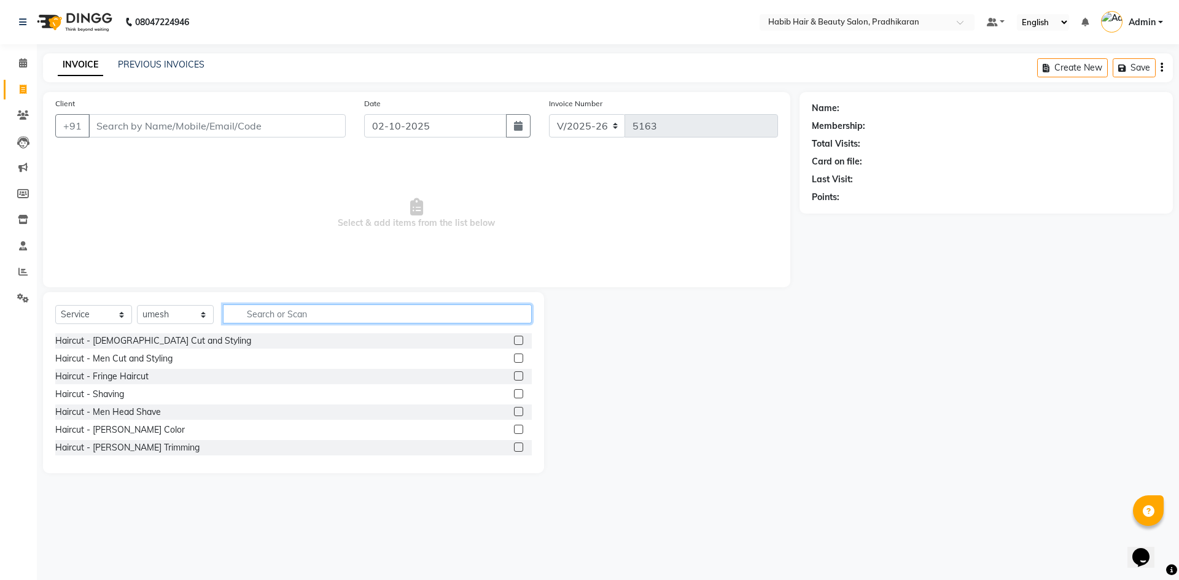
click at [271, 319] on input "text" at bounding box center [377, 314] width 309 height 19
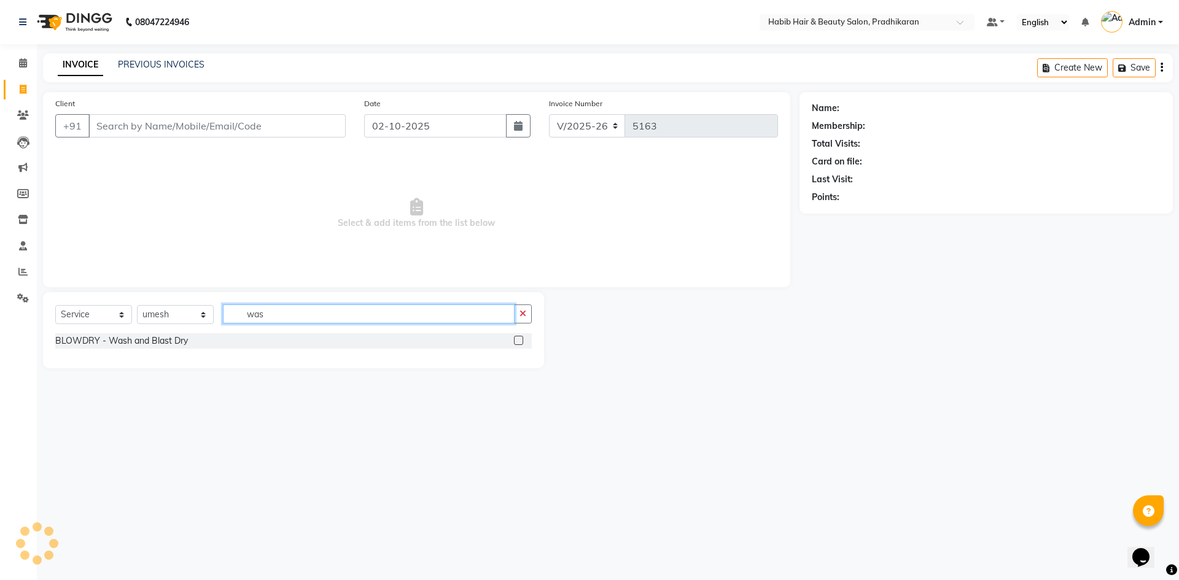
type input "was"
click at [518, 342] on label at bounding box center [518, 340] width 9 height 9
click at [518, 342] on input "checkbox" at bounding box center [518, 341] width 8 height 8
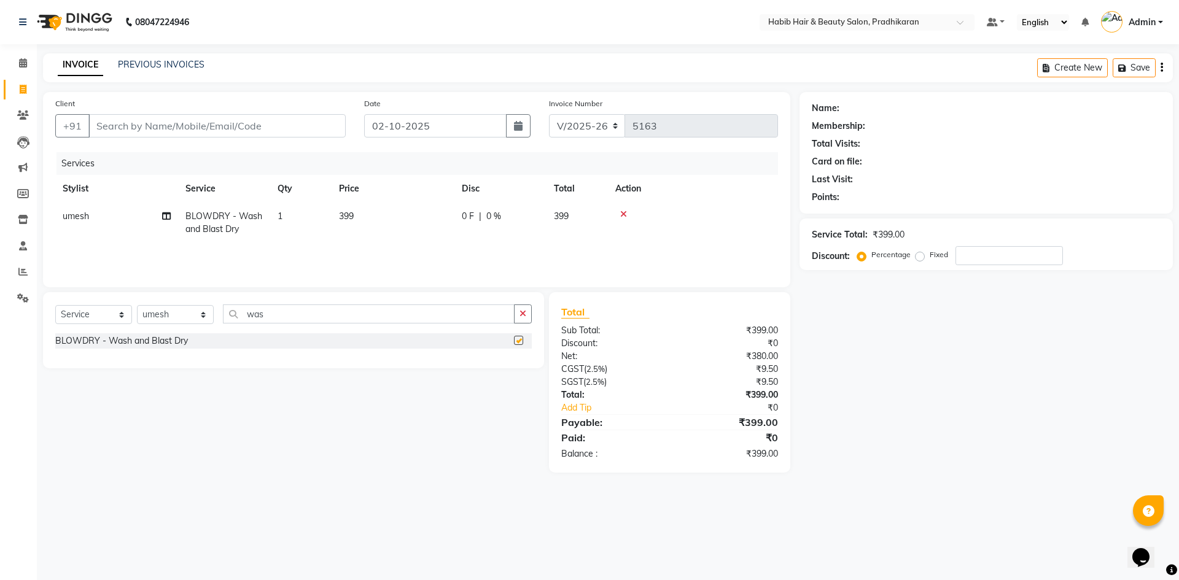
checkbox input "false"
click at [336, 325] on div "Select Service Product Membership Package Voucher Prepaid Gift Card Select Styl…" at bounding box center [293, 319] width 476 height 29
click at [330, 316] on input "was" at bounding box center [369, 314] width 292 height 19
type input "w"
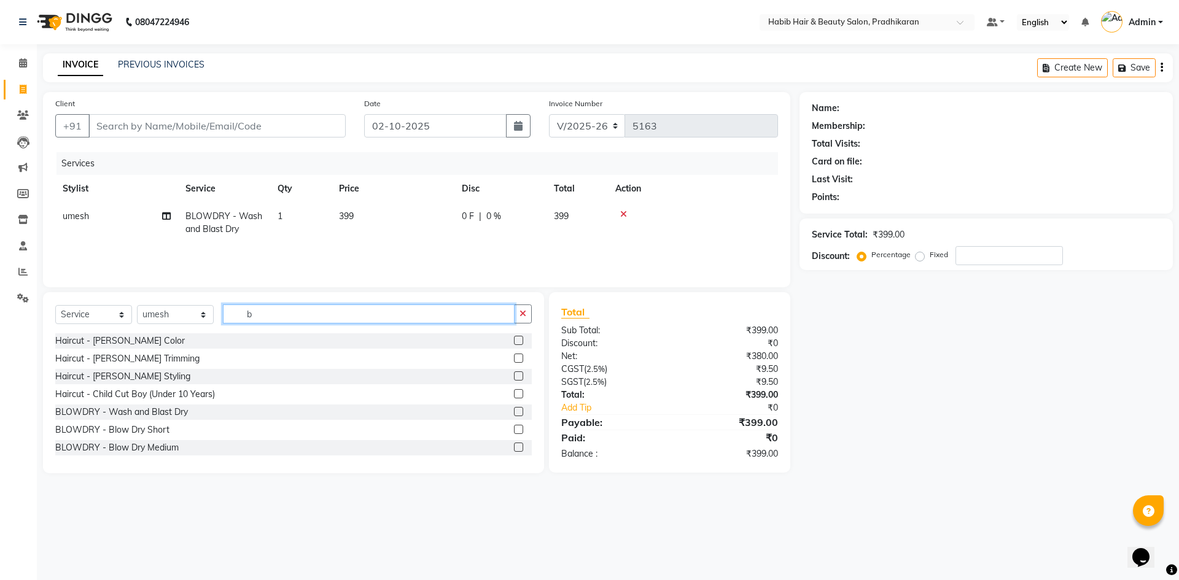
type input "b"
click at [514, 448] on label at bounding box center [518, 447] width 9 height 9
click at [514, 448] on input "checkbox" at bounding box center [518, 448] width 8 height 8
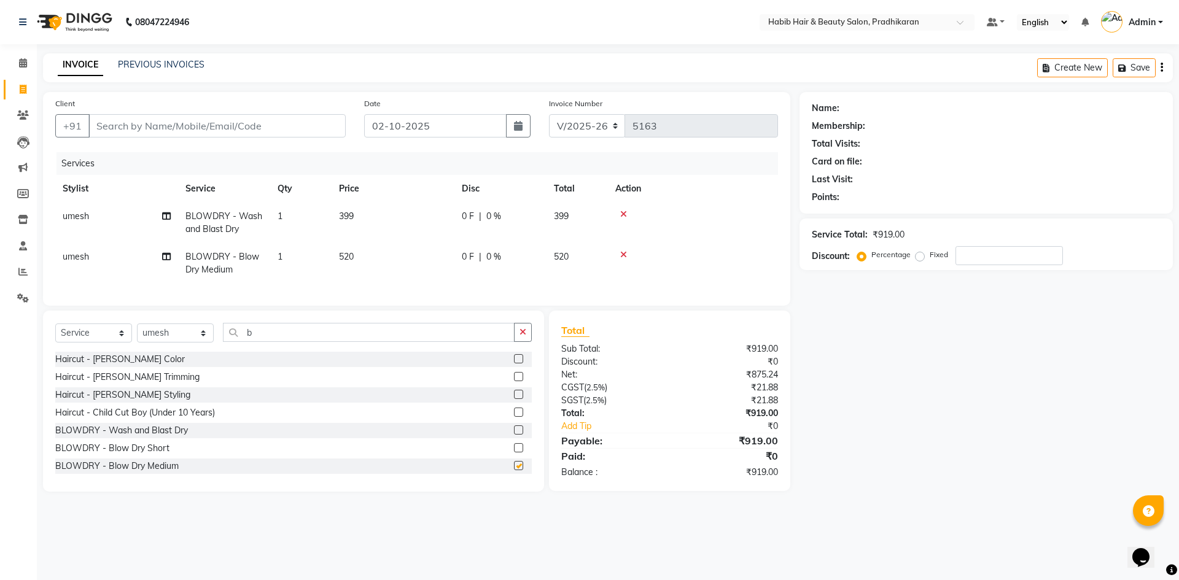
checkbox input "false"
drag, startPoint x: 376, startPoint y: 265, endPoint x: 411, endPoint y: 271, distance: 34.9
click at [379, 265] on td "520" at bounding box center [393, 263] width 123 height 41
select select "91958"
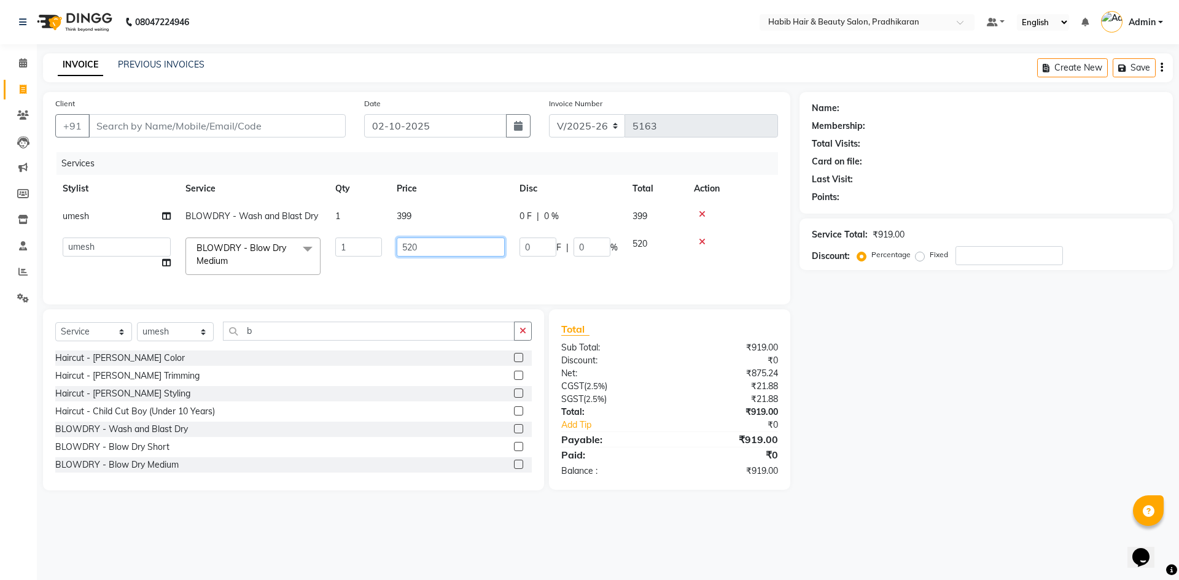
click at [429, 246] on input "520" at bounding box center [451, 247] width 108 height 19
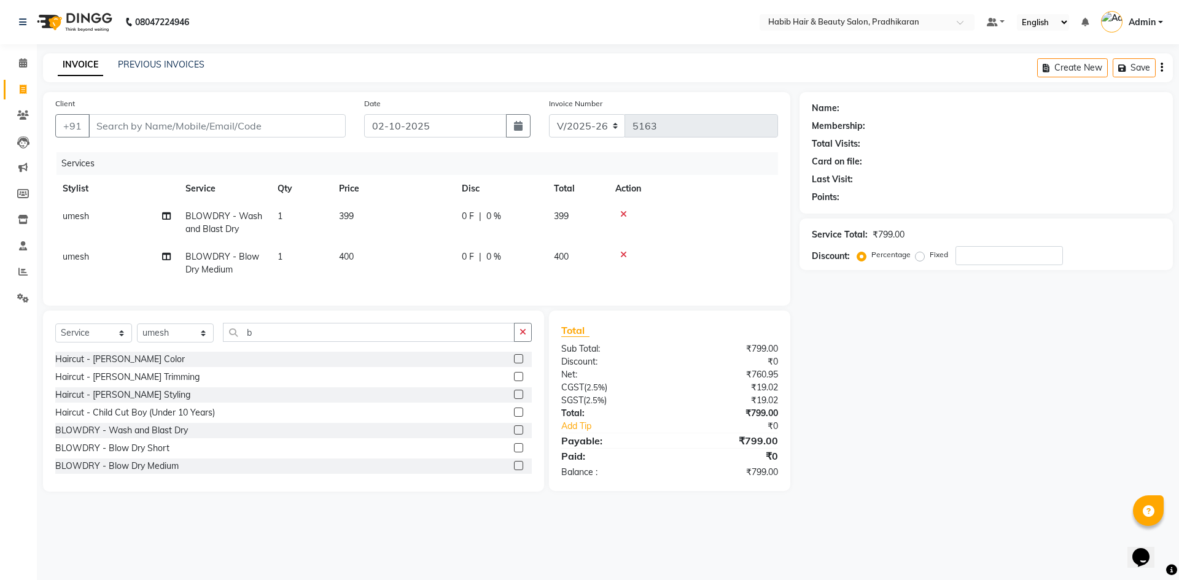
click at [424, 200] on th "Price" at bounding box center [393, 189] width 123 height 28
click at [412, 220] on td "399" at bounding box center [393, 223] width 123 height 41
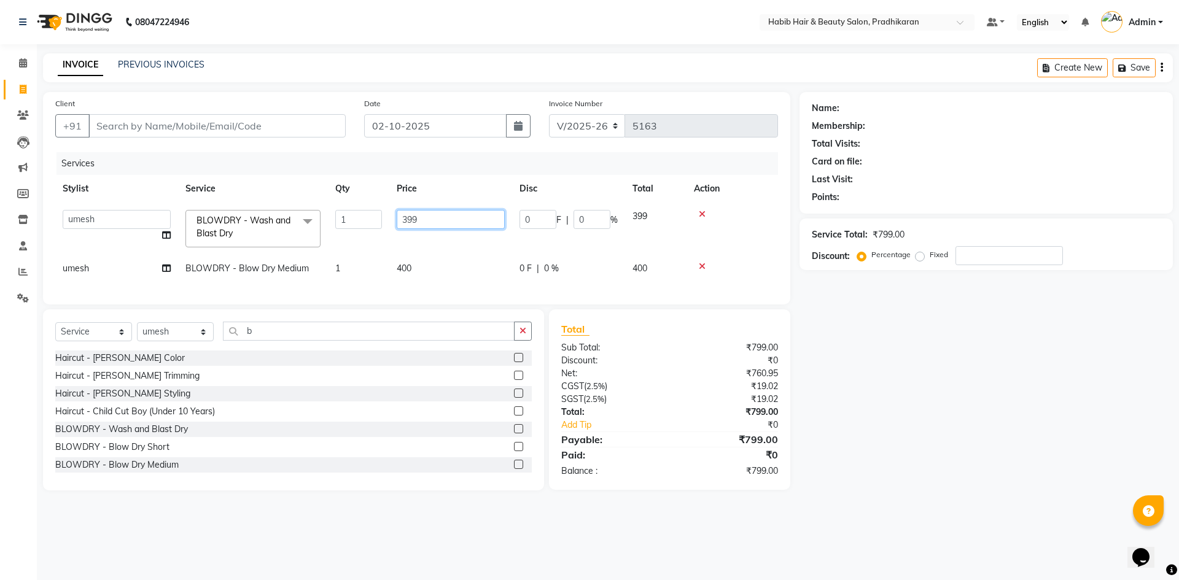
click at [450, 211] on input "399" at bounding box center [451, 219] width 108 height 19
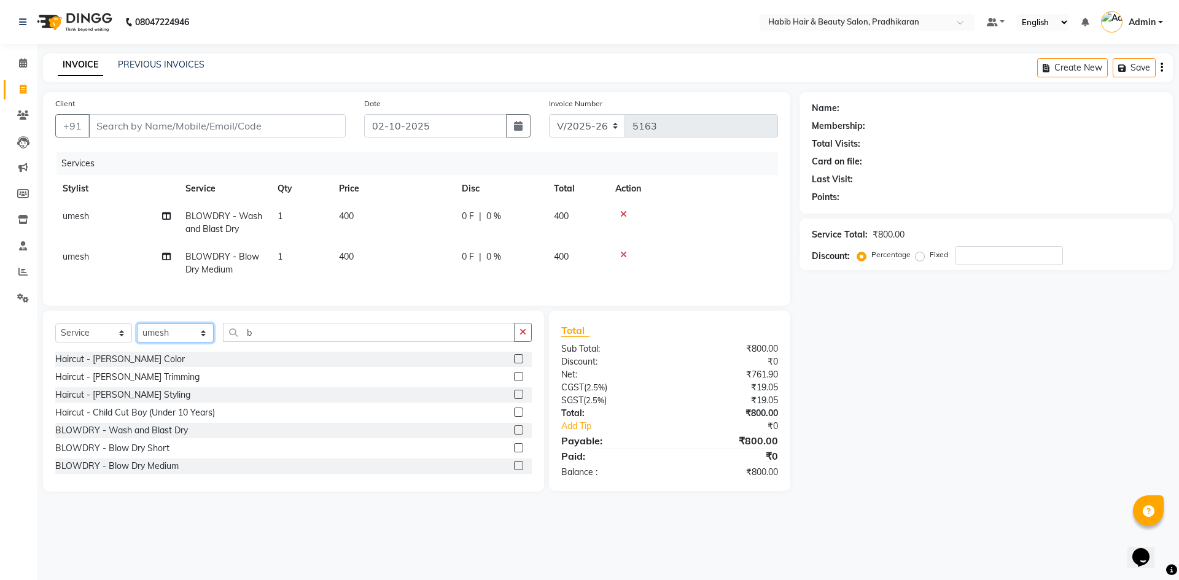
click at [205, 343] on select "Select Stylist Admin akanksha Anju bhanu gouri kartik Mayur pritam SHREE umesh" at bounding box center [175, 333] width 77 height 19
click at [137, 333] on select "Select Stylist Admin akanksha Anju bhanu gouri kartik Mayur pritam SHREE umesh" at bounding box center [175, 333] width 77 height 19
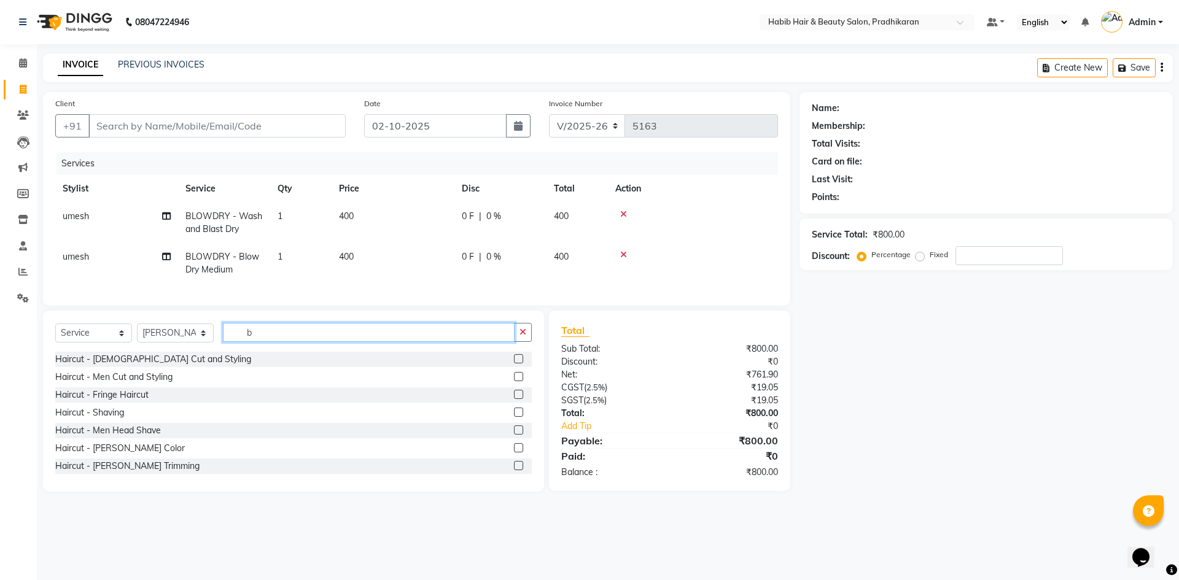
click at [316, 336] on input "b" at bounding box center [369, 332] width 292 height 19
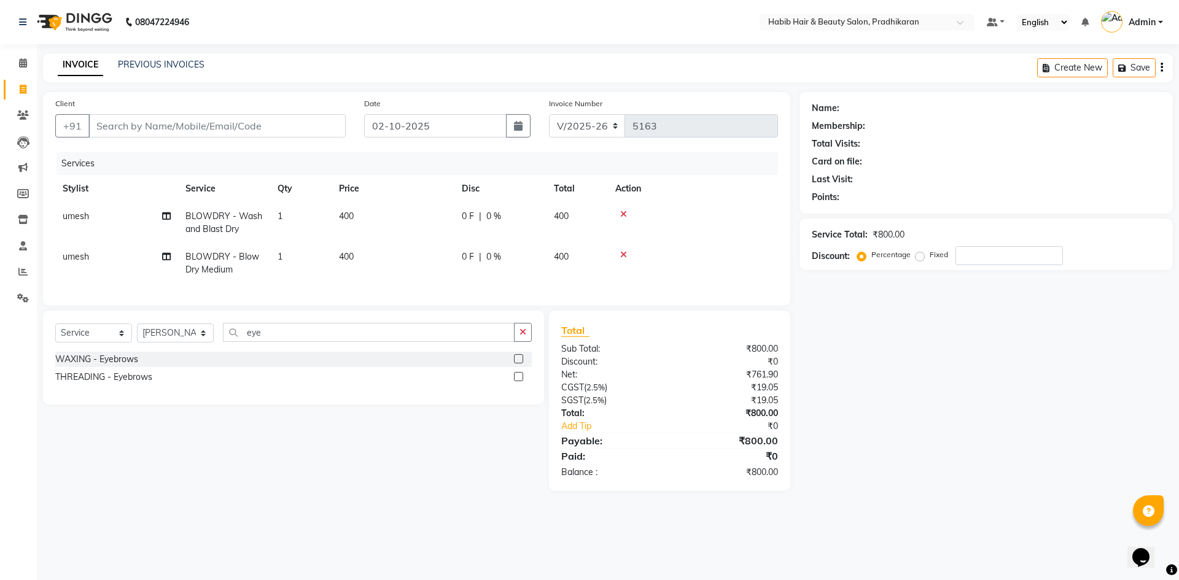
click at [516, 381] on div at bounding box center [523, 377] width 18 height 15
click at [518, 381] on label at bounding box center [518, 376] width 9 height 9
click at [518, 381] on input "checkbox" at bounding box center [518, 377] width 8 height 8
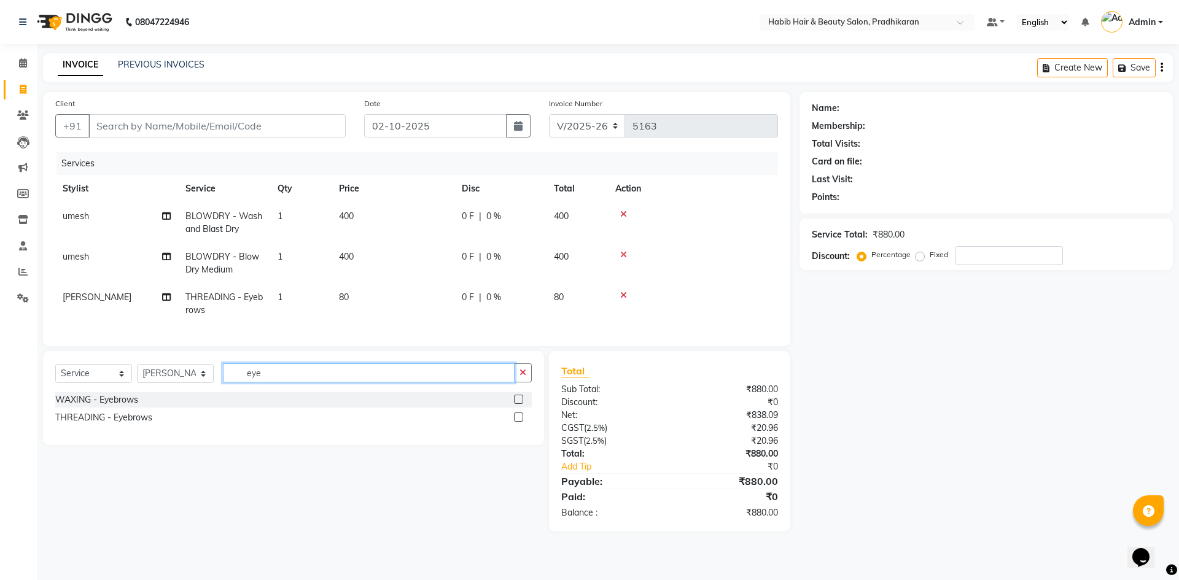
click at [365, 380] on input "eye" at bounding box center [369, 373] width 292 height 19
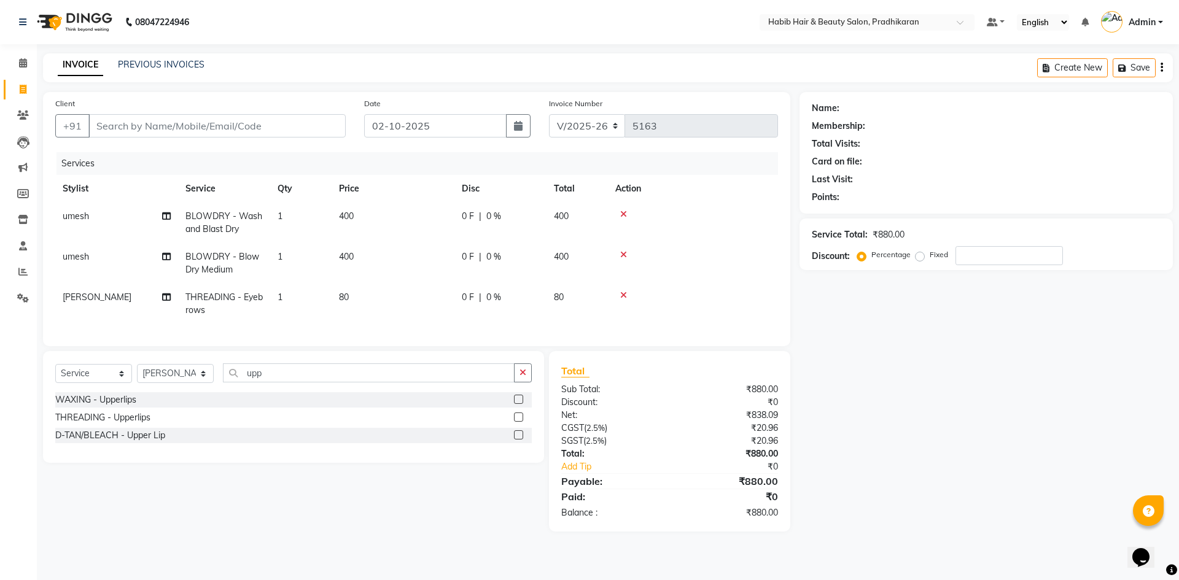
click at [517, 422] on label at bounding box center [518, 417] width 9 height 9
click at [517, 422] on input "checkbox" at bounding box center [518, 418] width 8 height 8
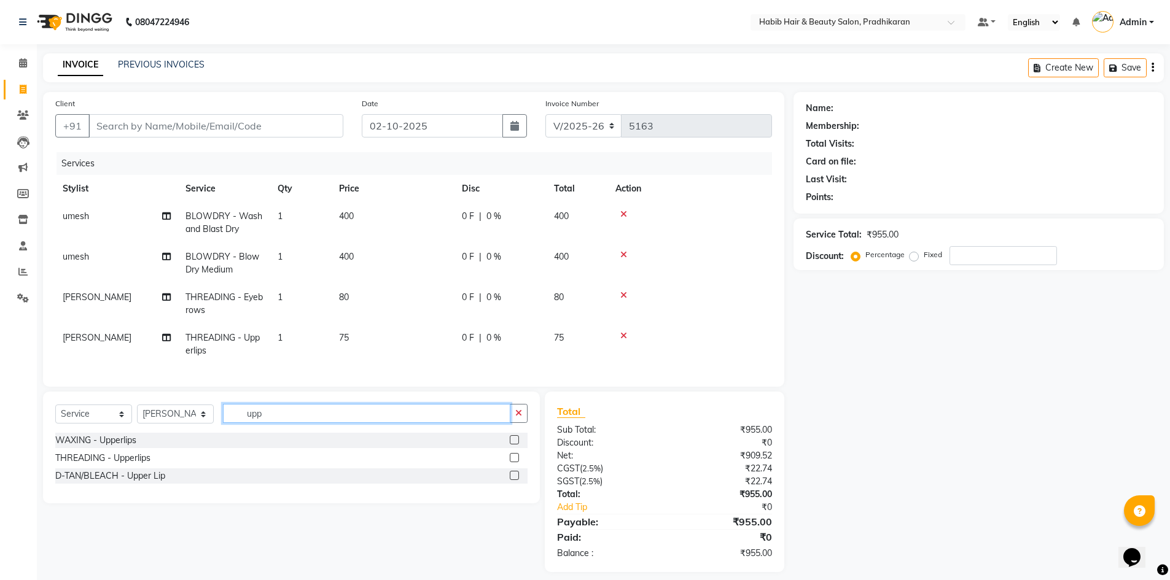
click at [332, 423] on input "upp" at bounding box center [366, 413] width 287 height 19
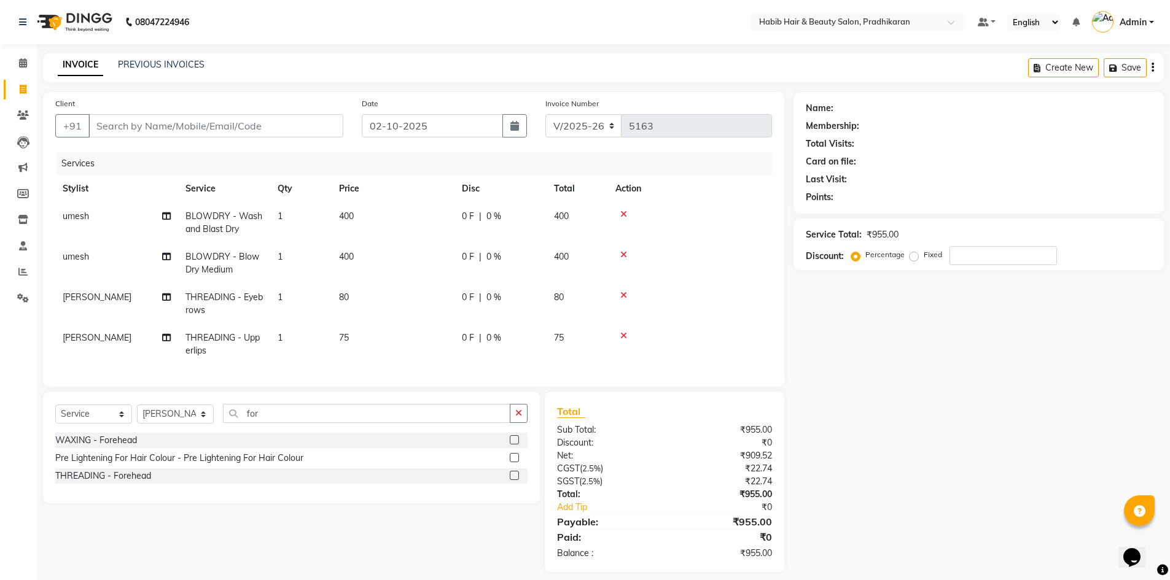
click at [516, 480] on label at bounding box center [514, 475] width 9 height 9
click at [516, 480] on input "checkbox" at bounding box center [514, 476] width 8 height 8
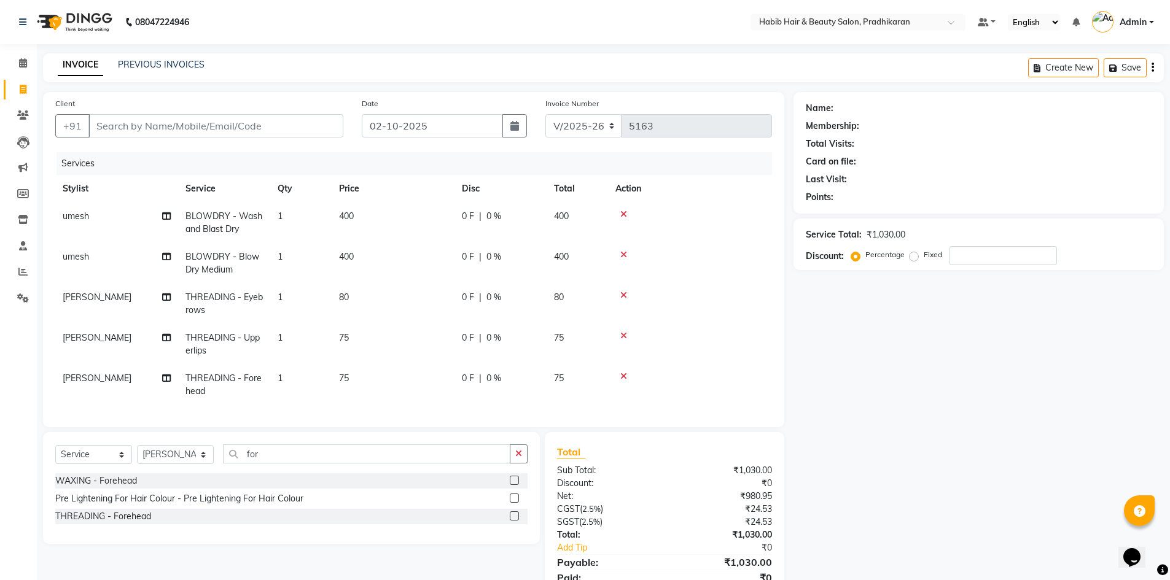
click at [358, 341] on td "75" at bounding box center [393, 344] width 123 height 41
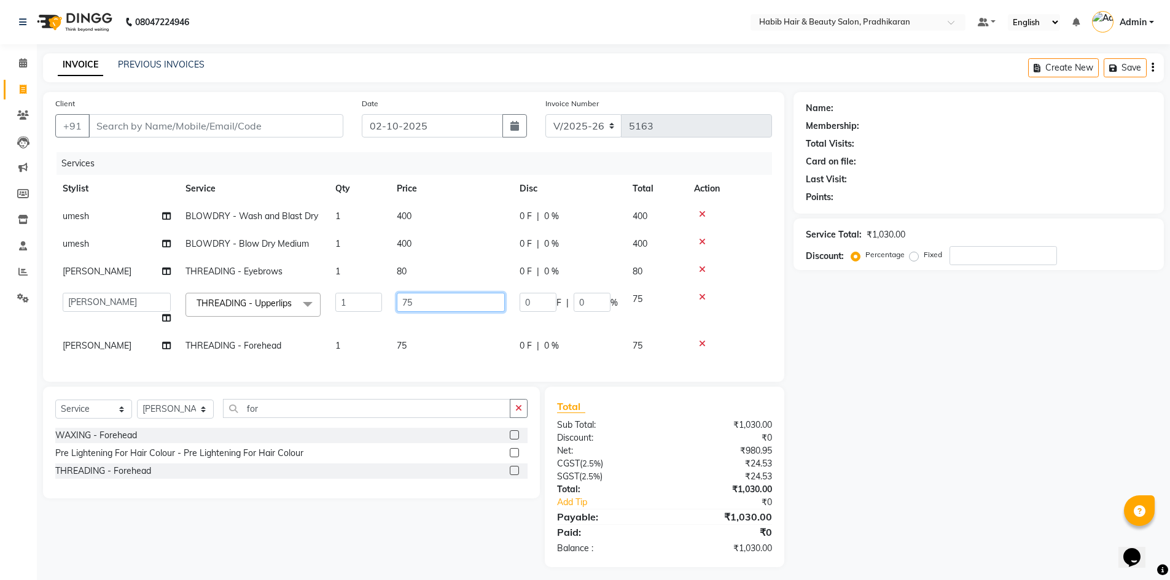
click at [432, 300] on input "75" at bounding box center [451, 302] width 108 height 19
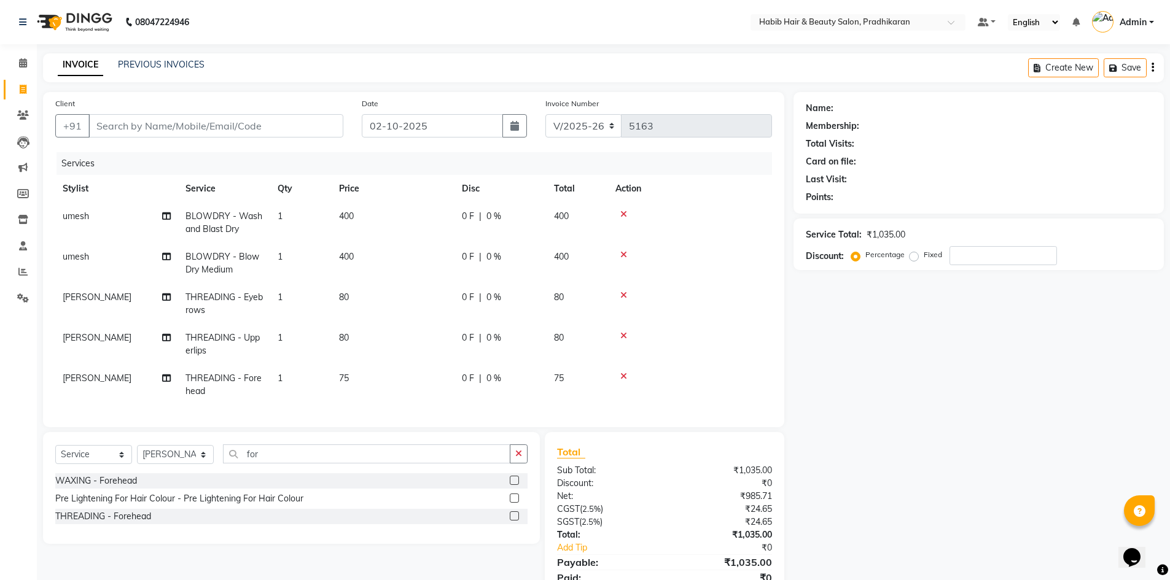
click at [438, 360] on tbody "umesh BLOWDRY - Wash and Blast Dry 1 400 0 F | 0 % 400 umesh BLOWDRY - Blow Dry…" at bounding box center [413, 304] width 717 height 203
click at [370, 379] on td "75" at bounding box center [393, 385] width 123 height 41
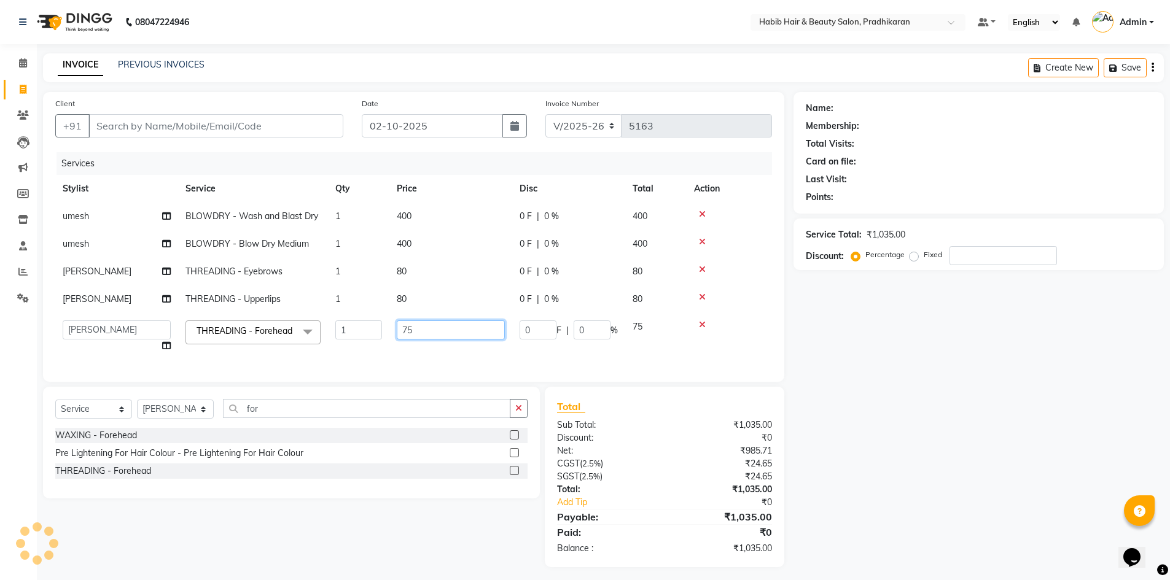
click at [437, 333] on input "75" at bounding box center [451, 330] width 108 height 19
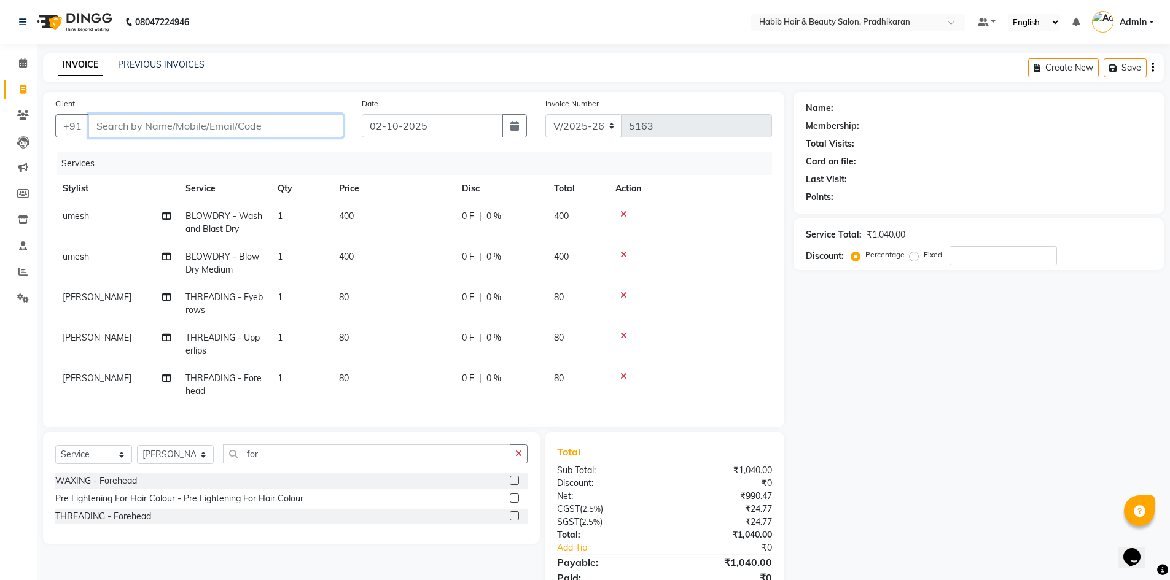
click at [244, 126] on input "Client" at bounding box center [215, 125] width 255 height 23
click at [265, 124] on input "Client" at bounding box center [215, 125] width 255 height 23
click at [179, 149] on span "878839" at bounding box center [163, 154] width 37 height 12
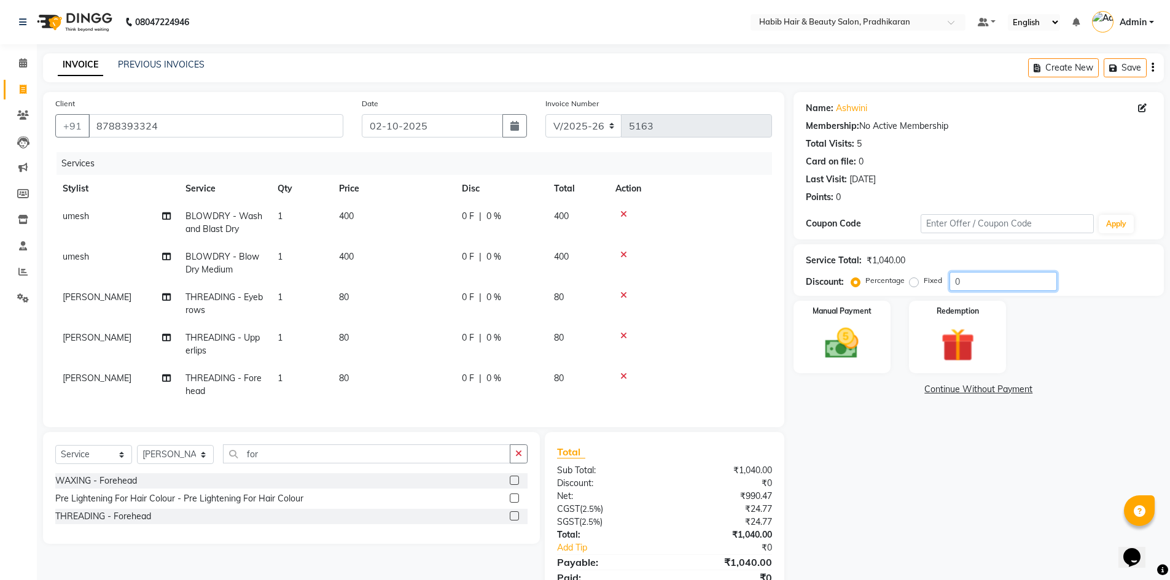
click at [982, 280] on input "0" at bounding box center [1002, 281] width 107 height 19
click at [849, 336] on img at bounding box center [842, 344] width 56 height 40
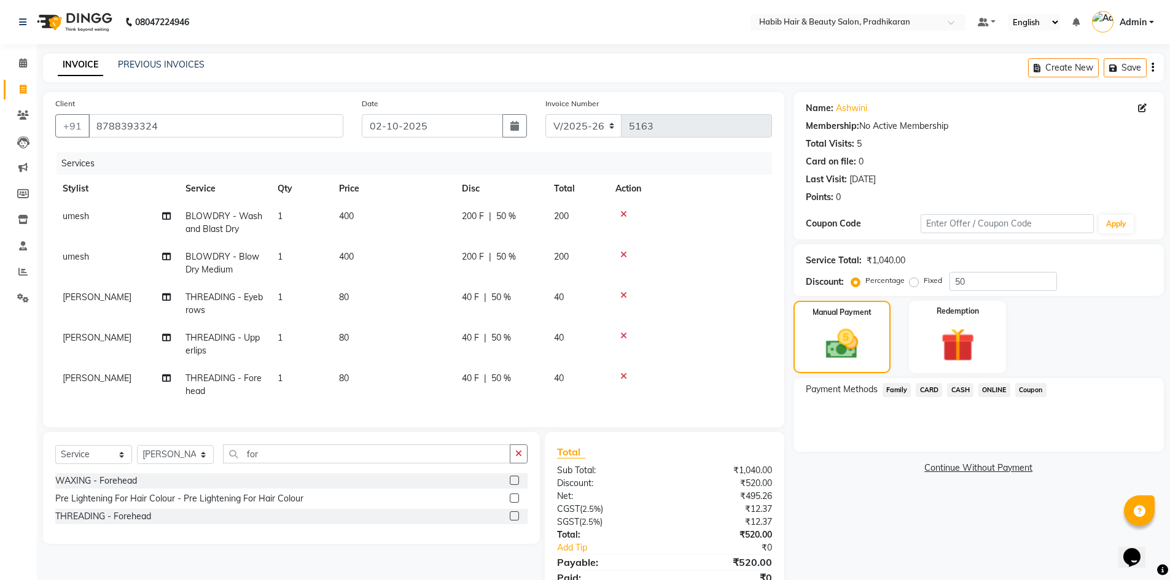
click at [966, 388] on span "CASH" at bounding box center [960, 390] width 26 height 14
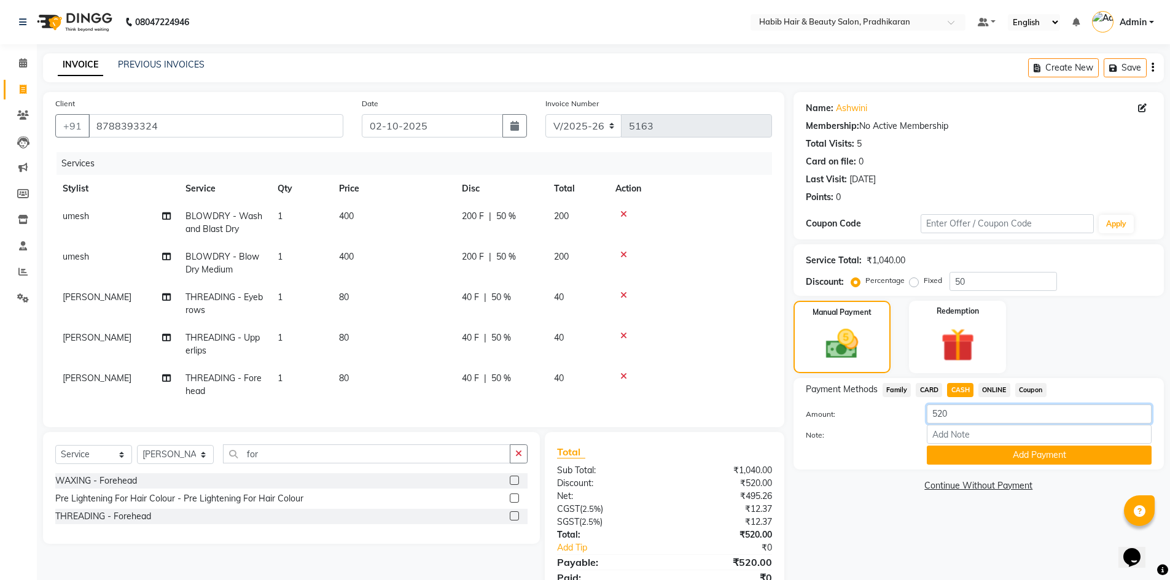
click at [957, 420] on input "520" at bounding box center [1039, 414] width 225 height 19
click at [1006, 460] on button "Add Payment" at bounding box center [1039, 455] width 225 height 19
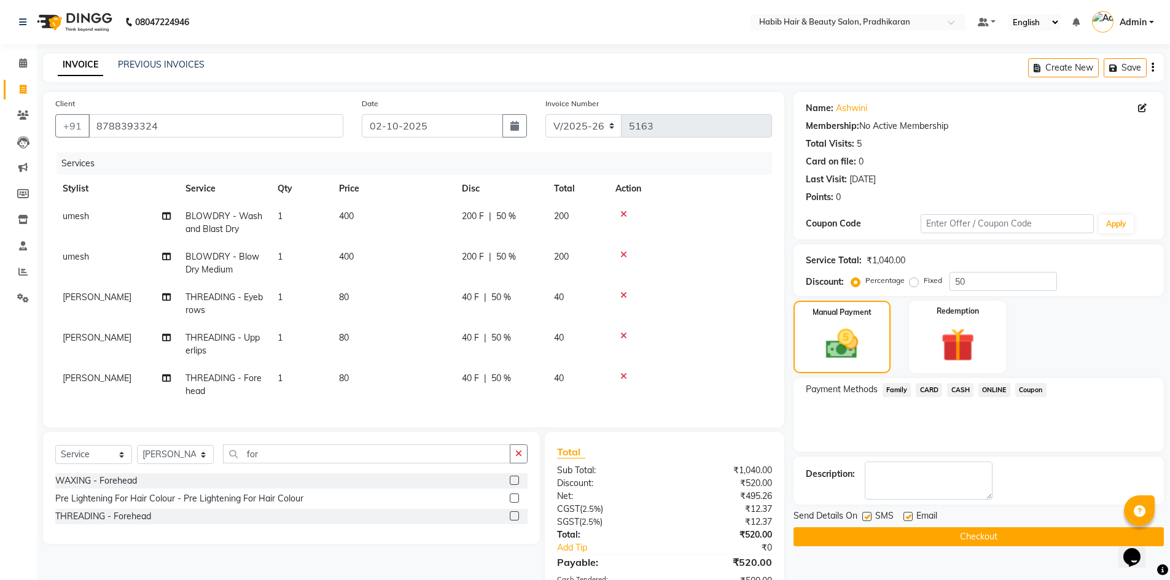
click at [991, 389] on span "ONLINE" at bounding box center [994, 390] width 32 height 14
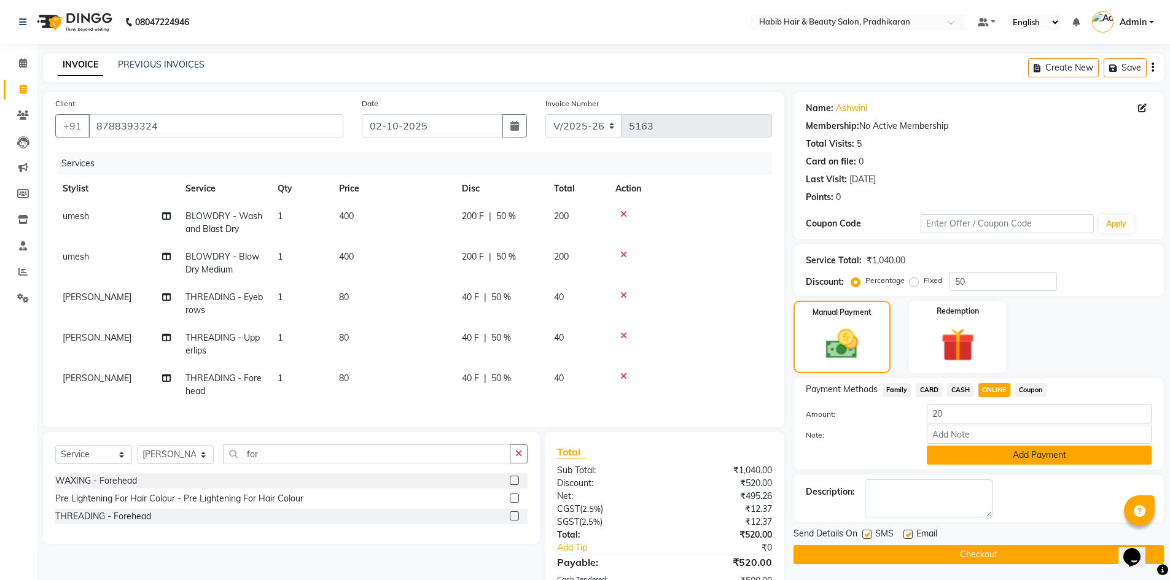
click at [978, 457] on button "Add Payment" at bounding box center [1039, 455] width 225 height 19
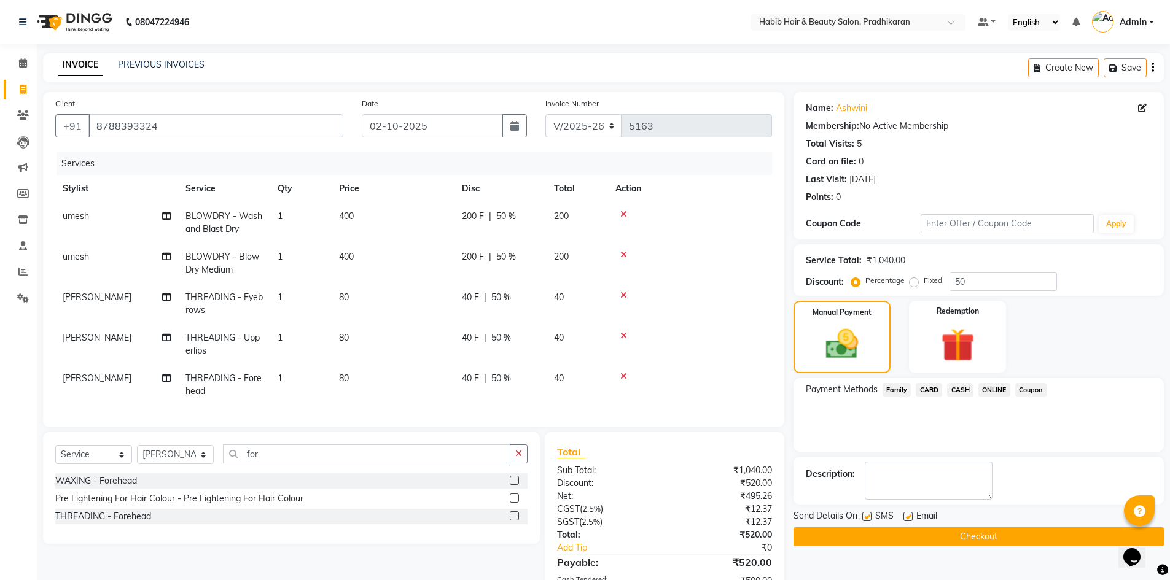
click at [970, 536] on button "Checkout" at bounding box center [978, 536] width 370 height 19
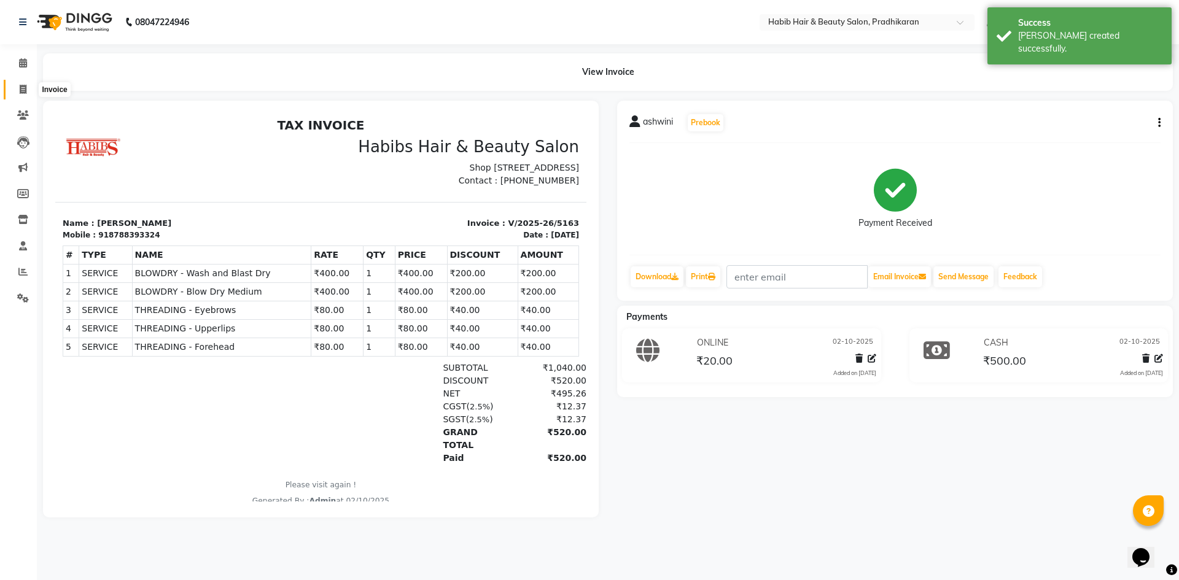
click at [25, 91] on icon at bounding box center [23, 89] width 7 height 9
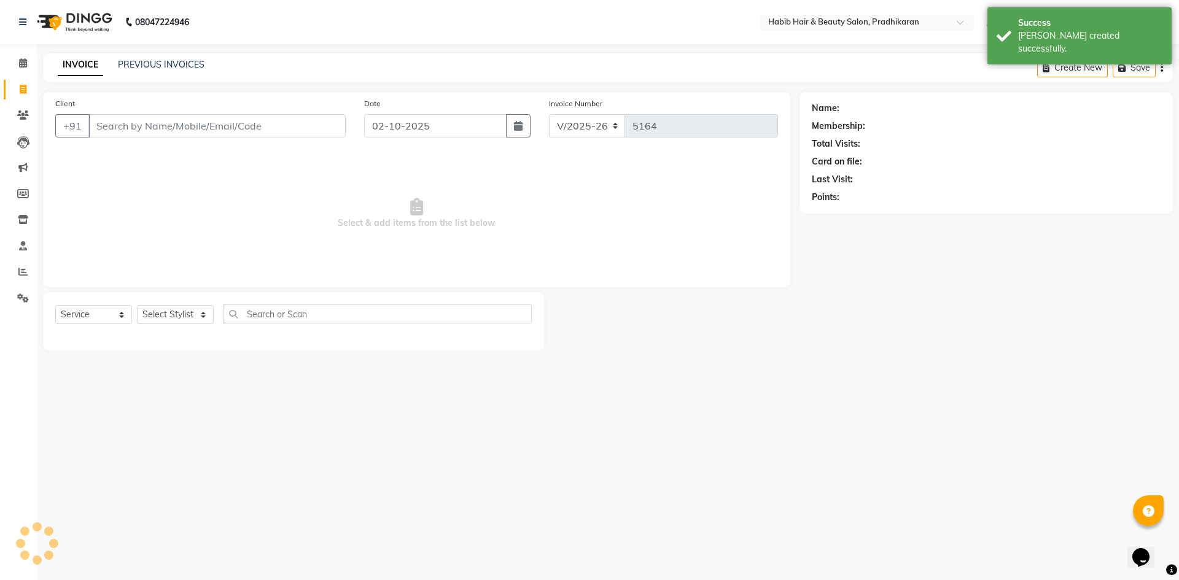
click at [112, 128] on input "Client" at bounding box center [216, 125] width 257 height 23
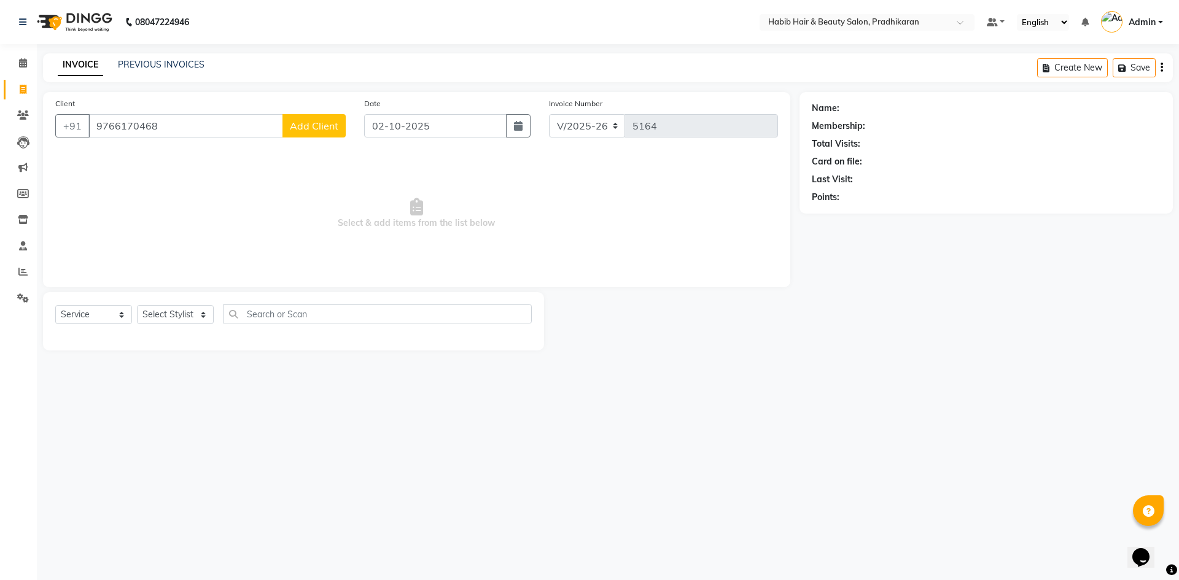
click at [327, 133] on button "Add Client" at bounding box center [313, 125] width 63 height 23
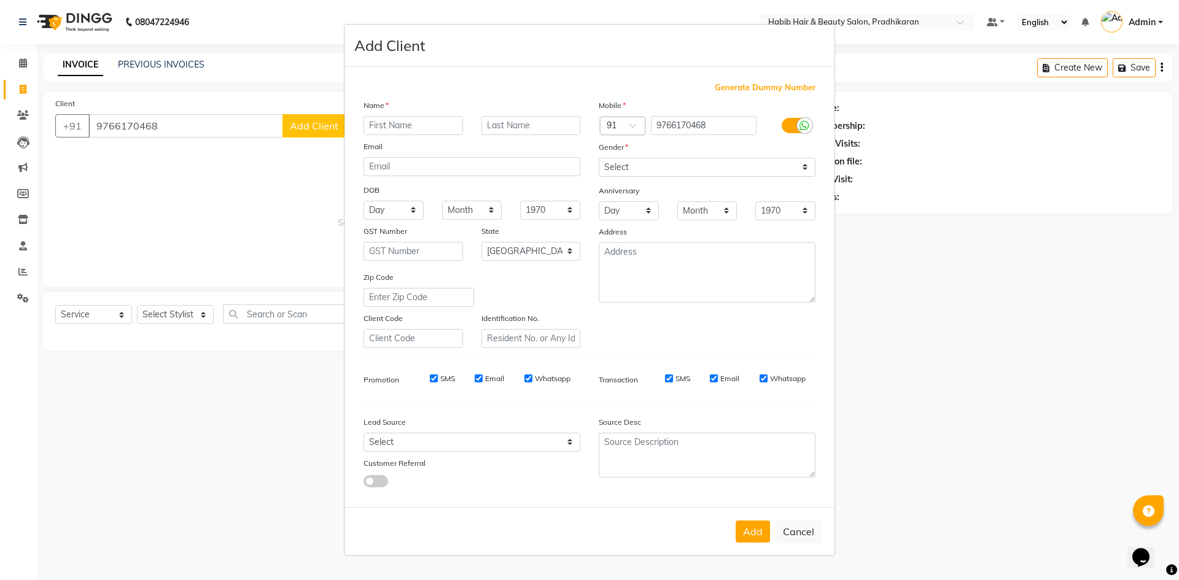
click at [376, 125] on input "text" at bounding box center [413, 125] width 99 height 19
click at [810, 167] on select "Select Male Female Other Prefer Not To Say" at bounding box center [707, 167] width 217 height 19
click at [599, 158] on select "Select Male Female Other Prefer Not To Say" at bounding box center [707, 167] width 217 height 19
click at [750, 535] on button "Add" at bounding box center [753, 532] width 34 height 22
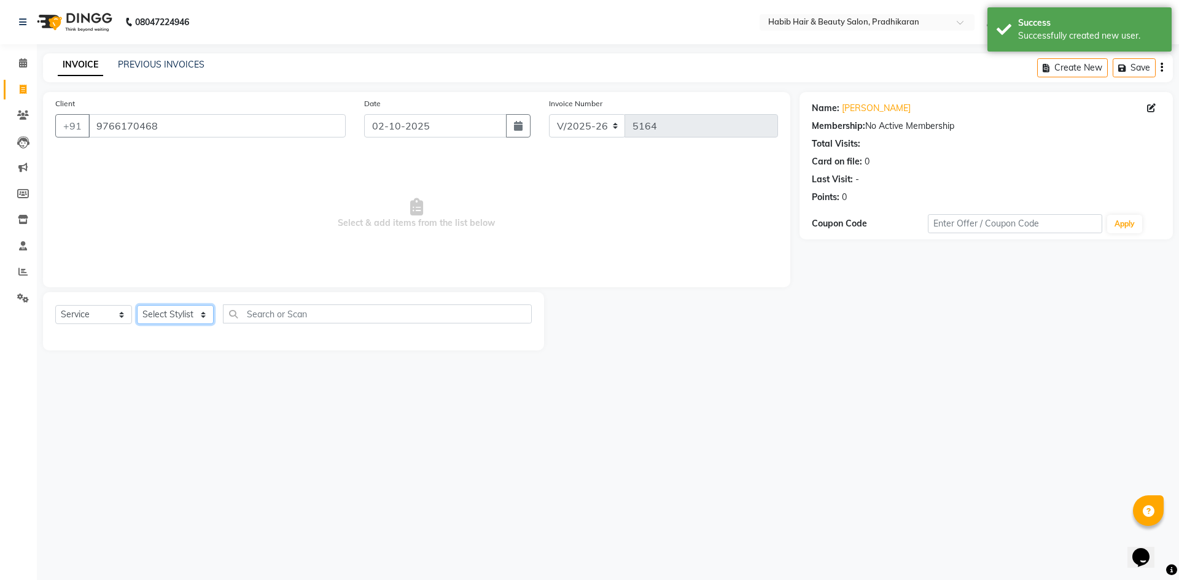
click at [197, 311] on select "Select Stylist Admin akanksha Anju bhanu gouri kartik Mayur pritam SHREE umesh" at bounding box center [175, 314] width 77 height 19
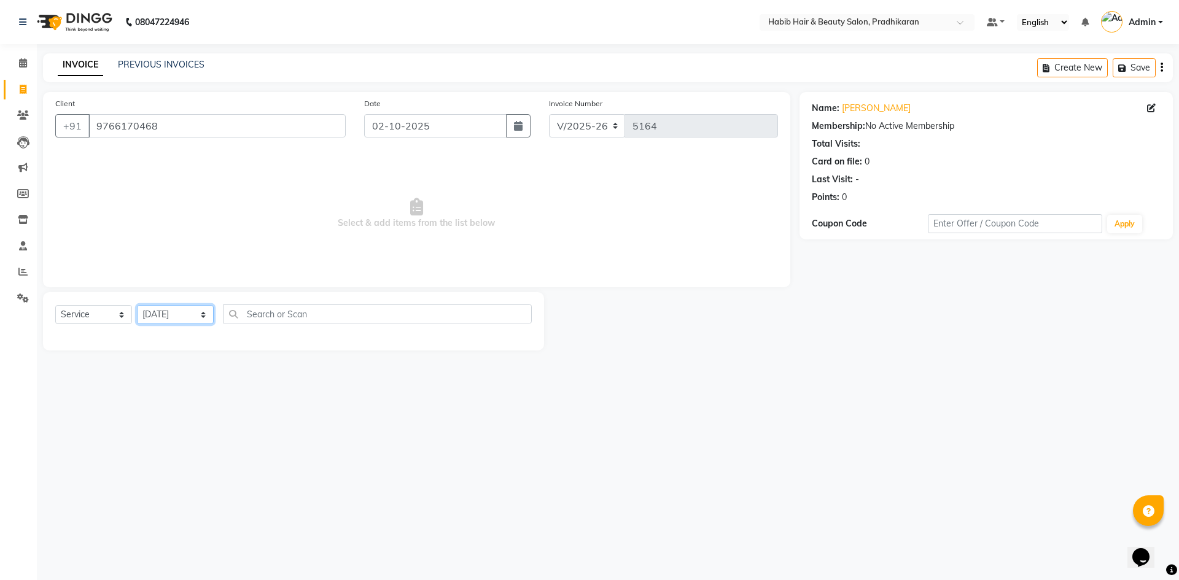
click at [137, 305] on select "Select Stylist Admin akanksha Anju bhanu gouri kartik Mayur pritam SHREE umesh" at bounding box center [175, 314] width 77 height 19
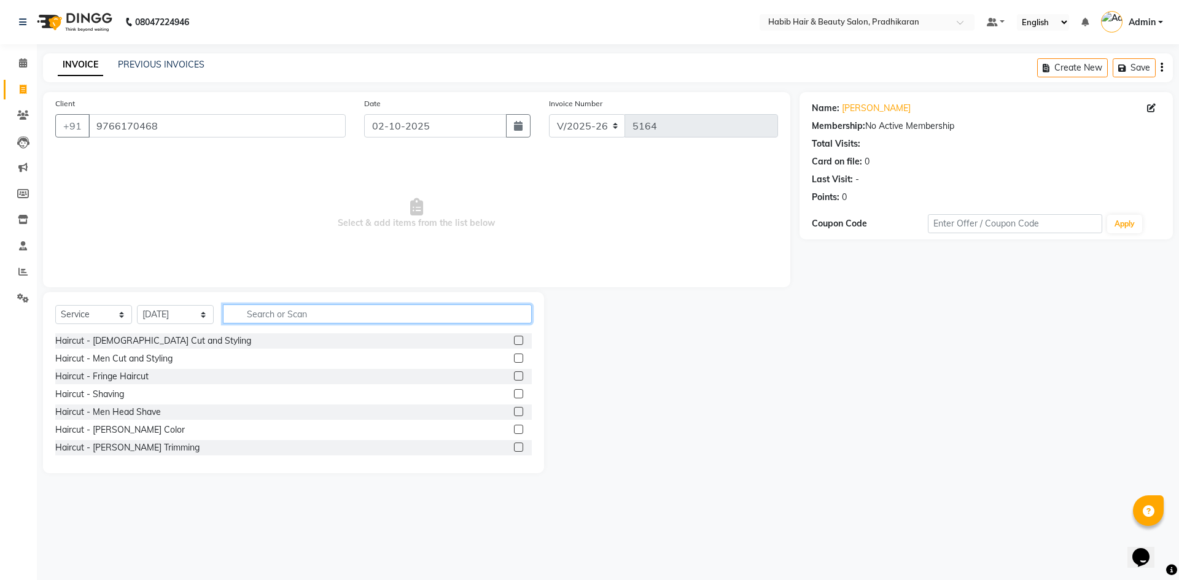
drag, startPoint x: 304, startPoint y: 315, endPoint x: 316, endPoint y: 316, distance: 11.7
click at [308, 316] on input "text" at bounding box center [377, 314] width 309 height 19
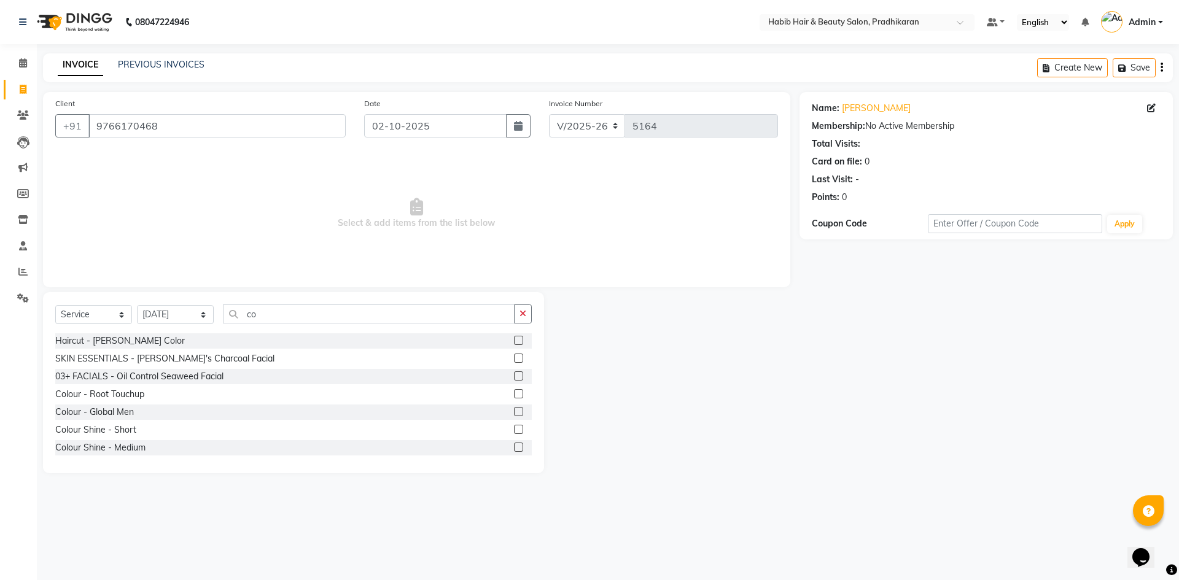
click at [514, 413] on label at bounding box center [518, 411] width 9 height 9
click at [514, 413] on input "checkbox" at bounding box center [518, 412] width 8 height 8
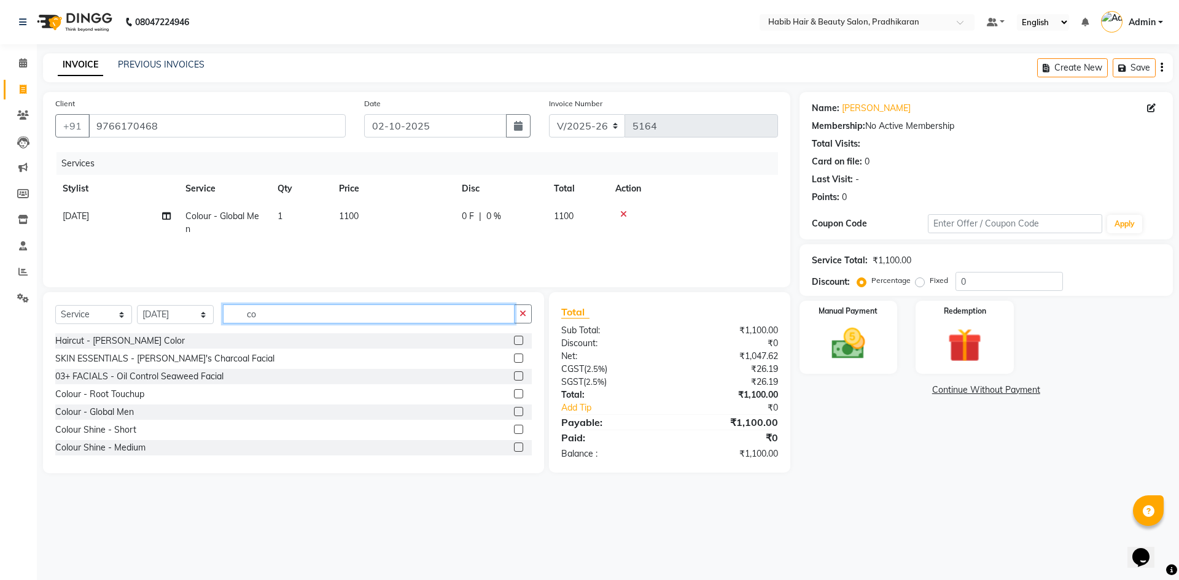
click at [365, 315] on input "co" at bounding box center [369, 314] width 292 height 19
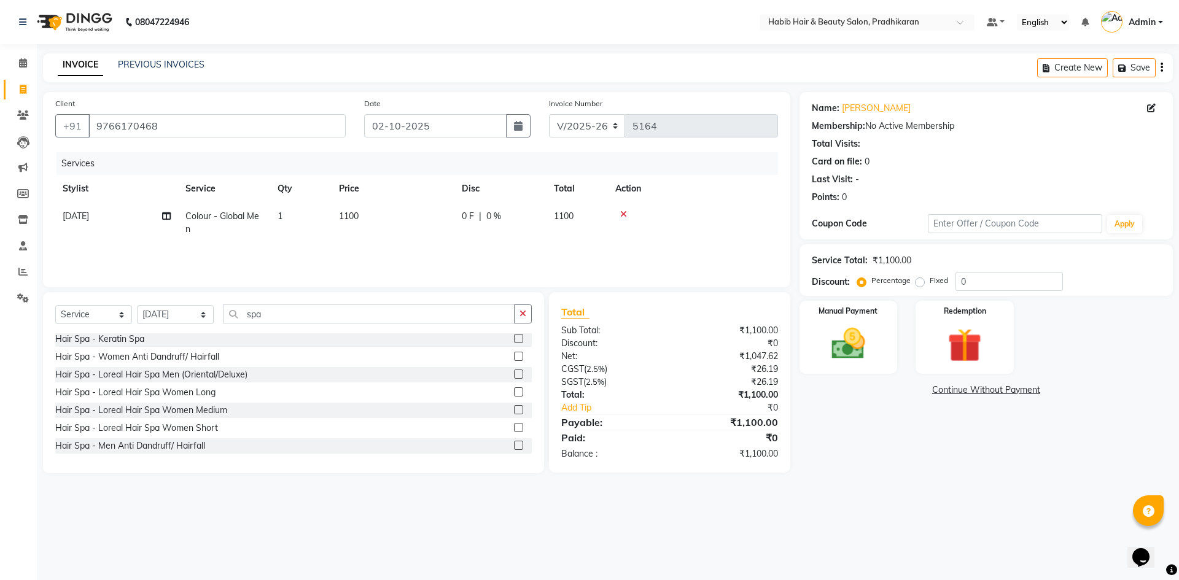
click at [514, 442] on label at bounding box center [518, 445] width 9 height 9
click at [514, 442] on input "checkbox" at bounding box center [518, 446] width 8 height 8
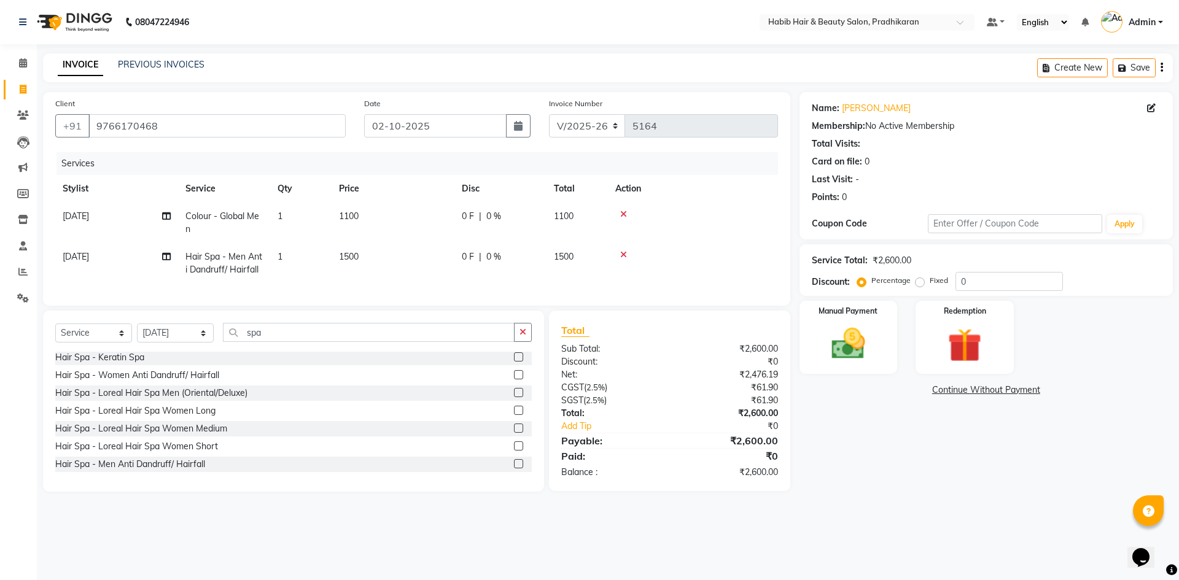
click at [389, 220] on td "1100" at bounding box center [393, 223] width 123 height 41
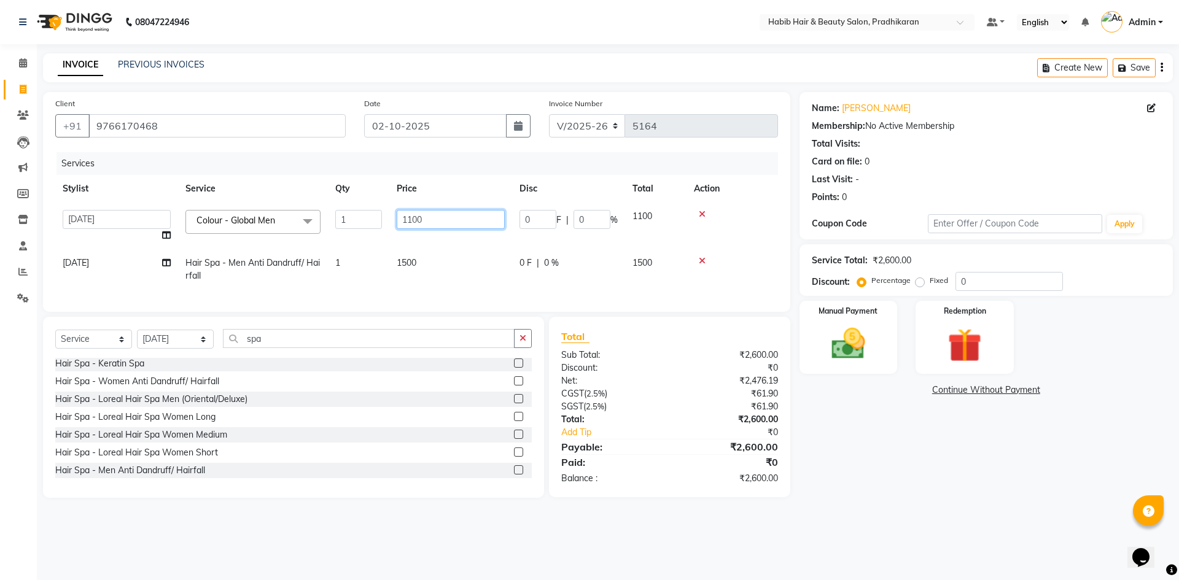
click at [431, 214] on input "1100" at bounding box center [451, 219] width 108 height 19
click at [437, 214] on input "1100" at bounding box center [451, 219] width 108 height 19
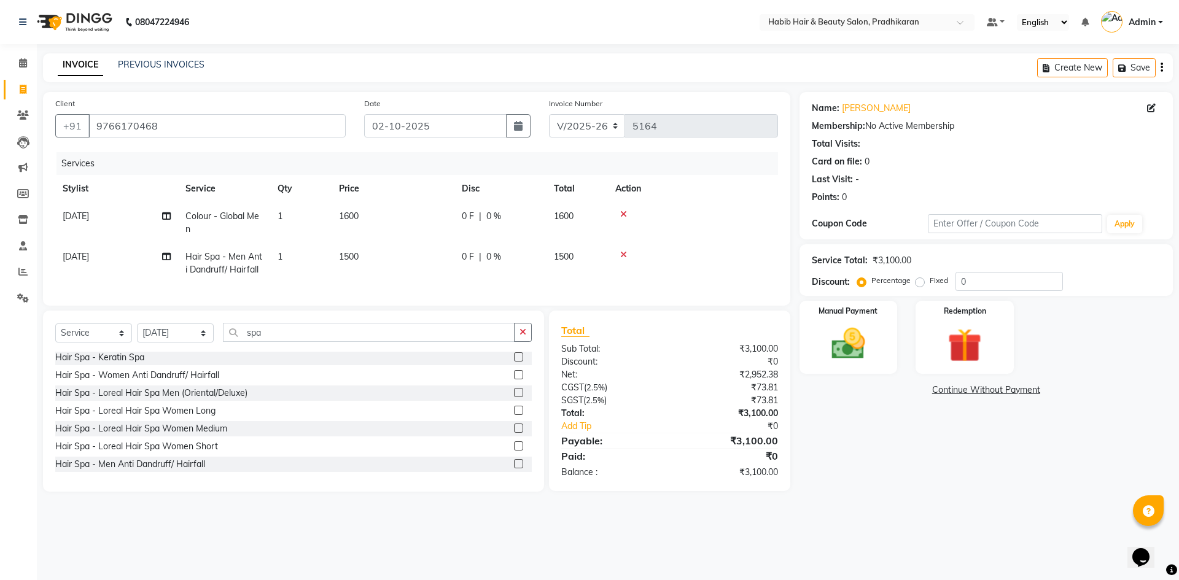
click at [445, 273] on td "1500" at bounding box center [393, 263] width 123 height 41
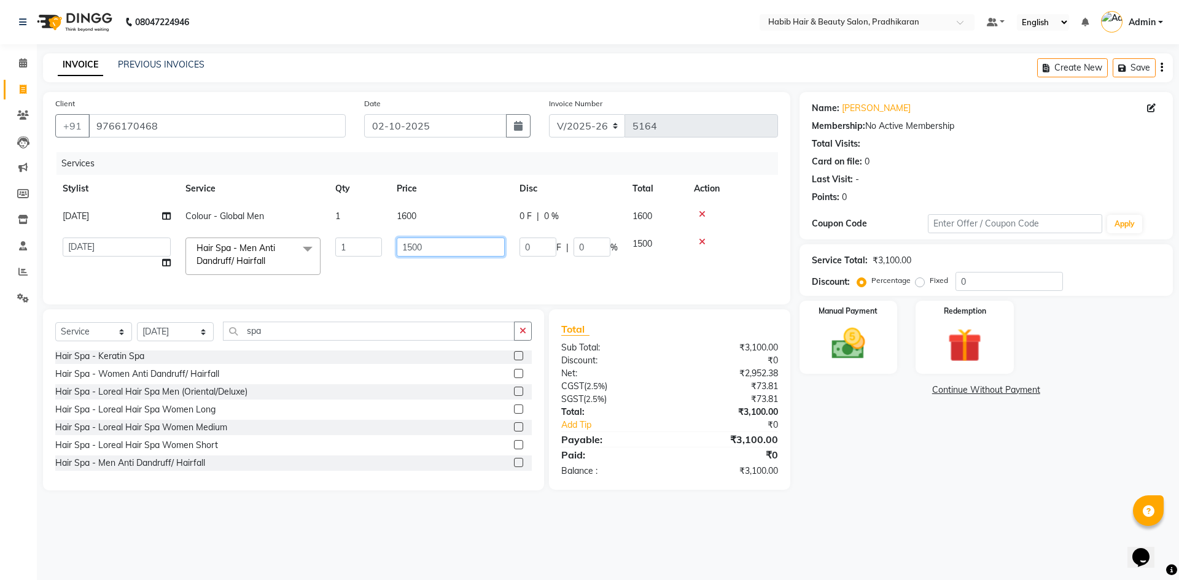
click at [451, 250] on input "1500" at bounding box center [451, 247] width 108 height 19
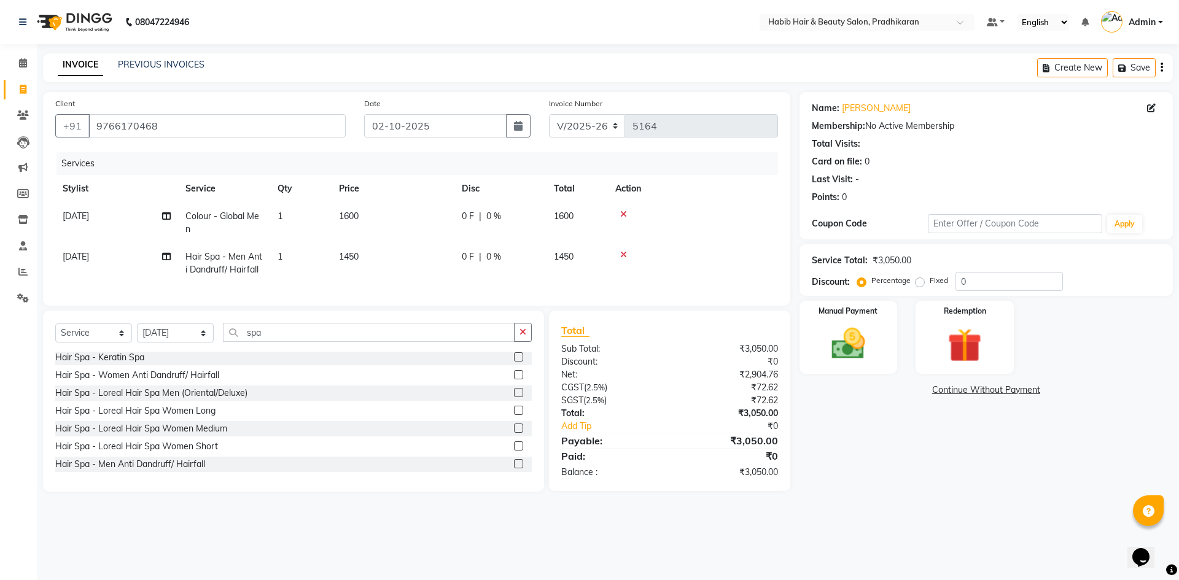
click at [447, 217] on td "1600" at bounding box center [393, 223] width 123 height 41
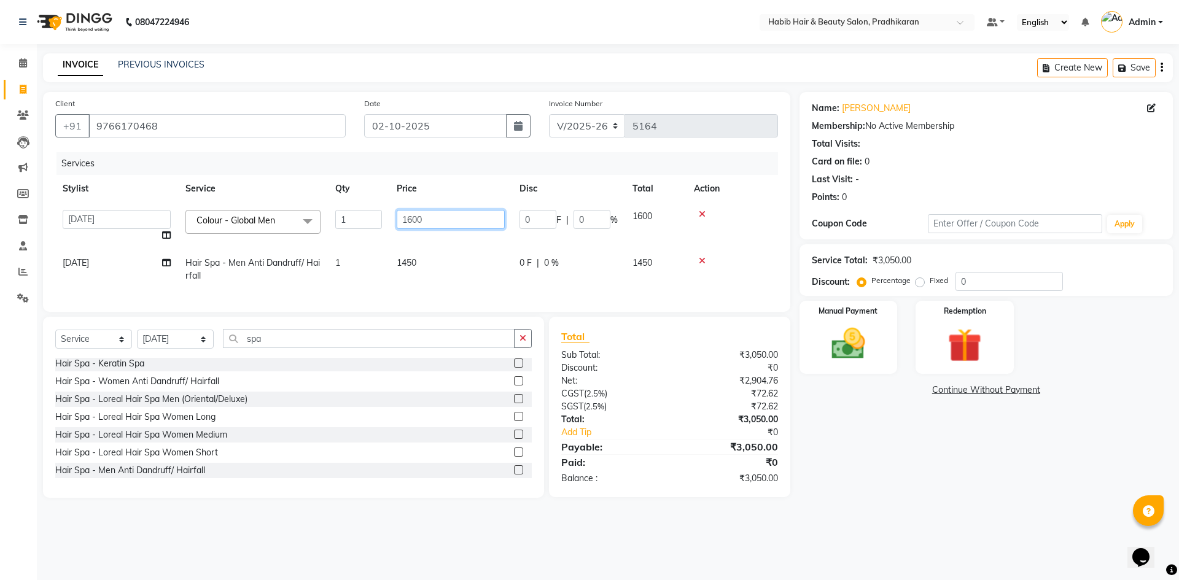
click at [442, 224] on input "1600" at bounding box center [451, 219] width 108 height 19
click at [446, 242] on td "1450" at bounding box center [450, 226] width 123 height 47
click at [986, 283] on input "0" at bounding box center [1008, 281] width 107 height 19
click at [442, 217] on input "1450" at bounding box center [451, 219] width 108 height 19
click at [455, 274] on tr "kartik Hair Spa - Men Anti Dandruff/ Hairfall 1 1450 725 F | 50 % 725" at bounding box center [416, 269] width 723 height 41
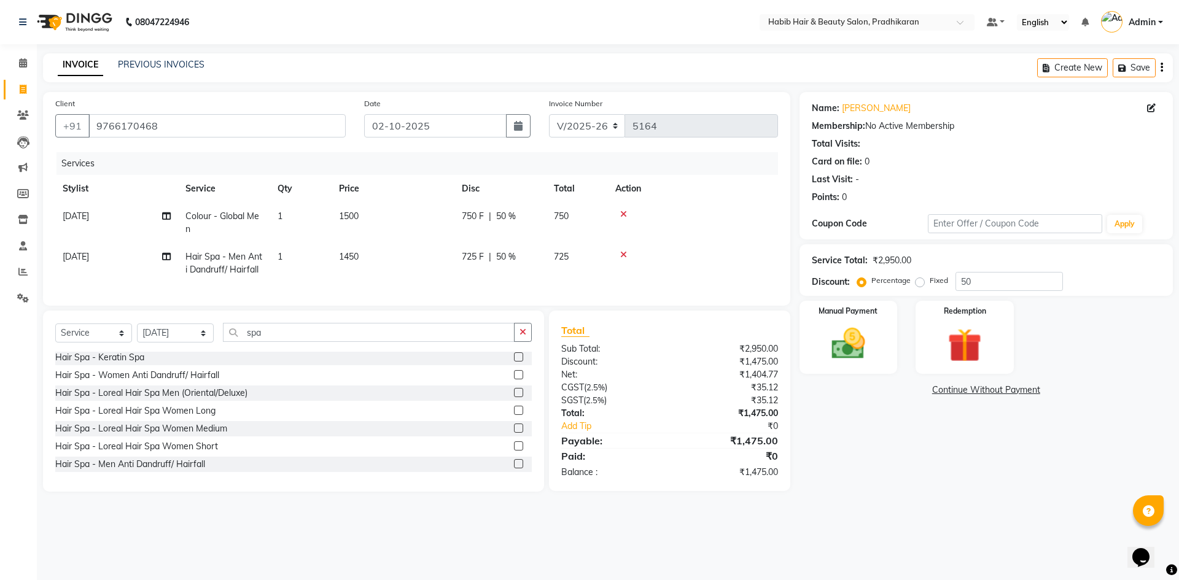
click at [411, 267] on td "1450" at bounding box center [393, 263] width 123 height 41
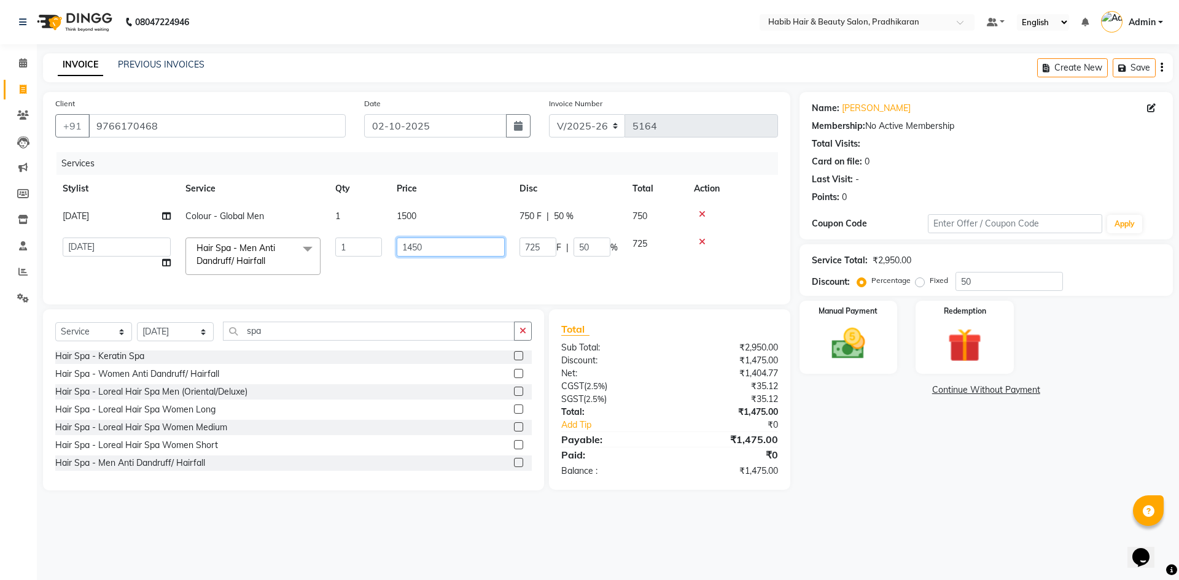
click at [432, 245] on input "1450" at bounding box center [451, 247] width 108 height 19
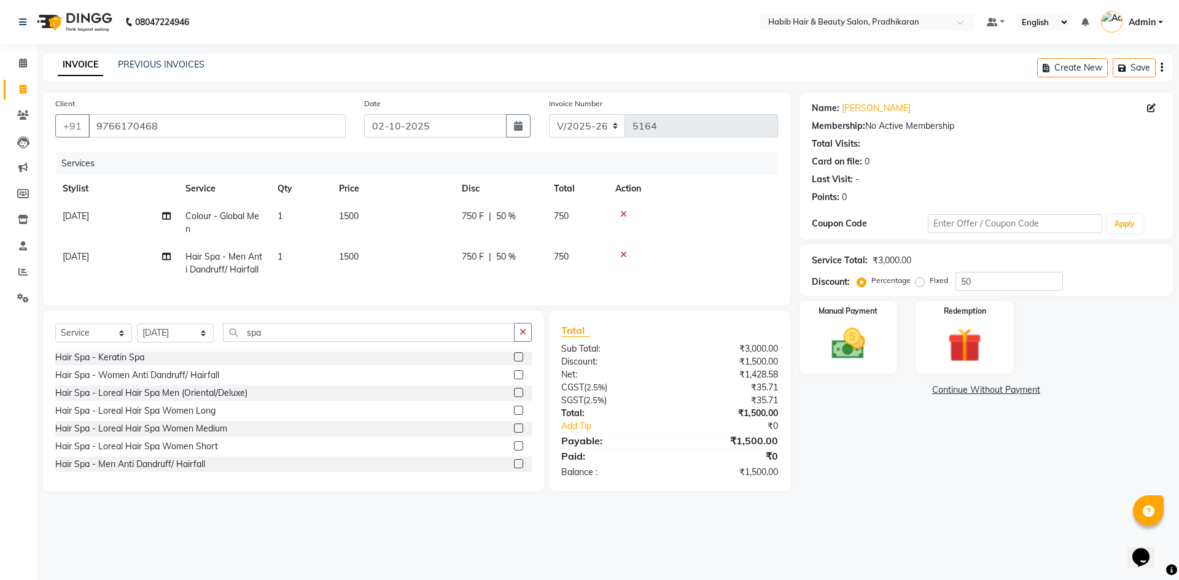
click at [443, 279] on td "1500" at bounding box center [393, 263] width 123 height 41
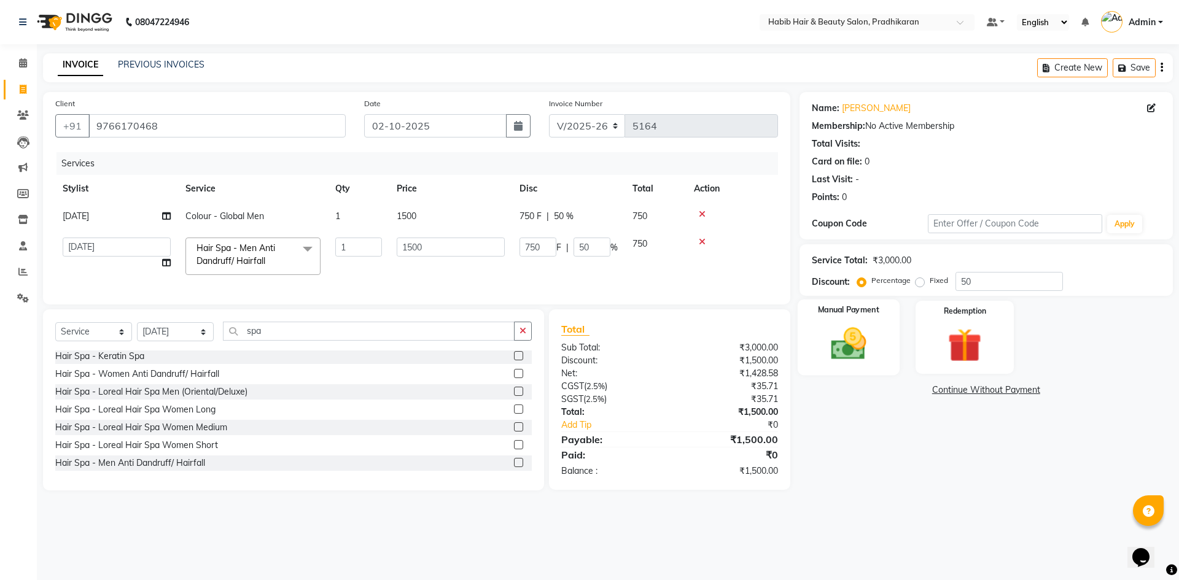
click at [864, 318] on div "Manual Payment" at bounding box center [848, 338] width 102 height 76
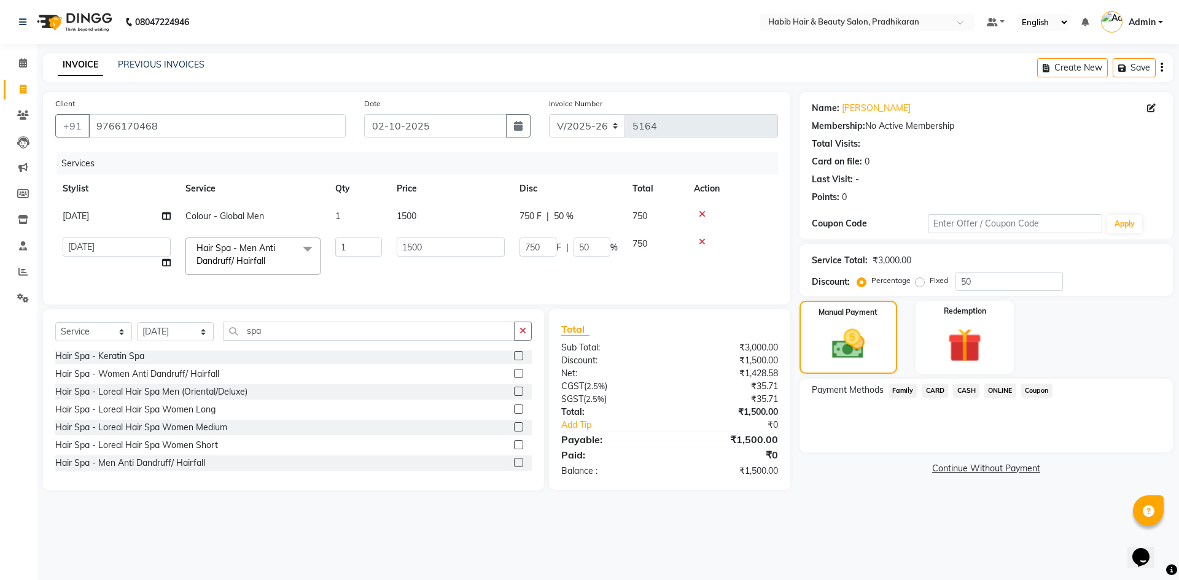
click at [998, 391] on span "ONLINE" at bounding box center [1000, 391] width 32 height 14
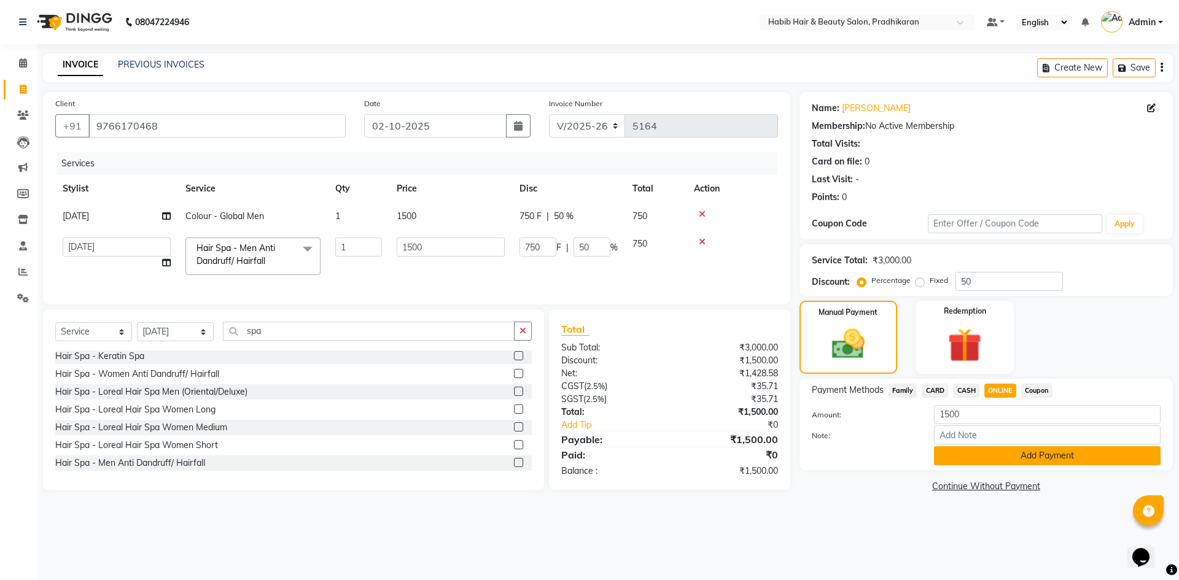
click at [1001, 460] on button "Add Payment" at bounding box center [1047, 455] width 227 height 19
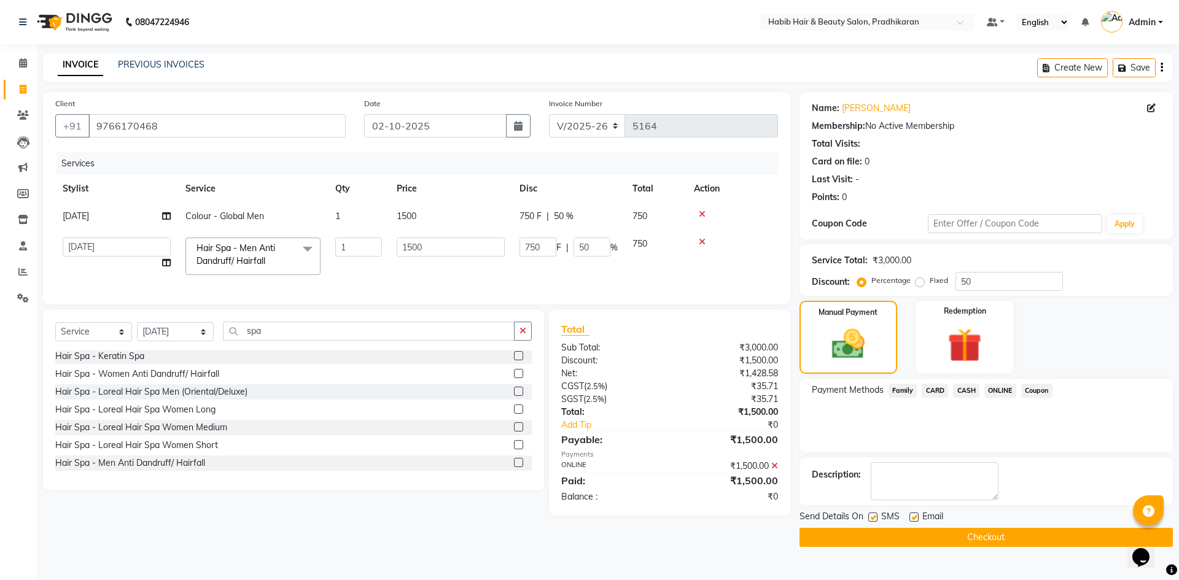
click at [999, 531] on button "Checkout" at bounding box center [985, 537] width 373 height 19
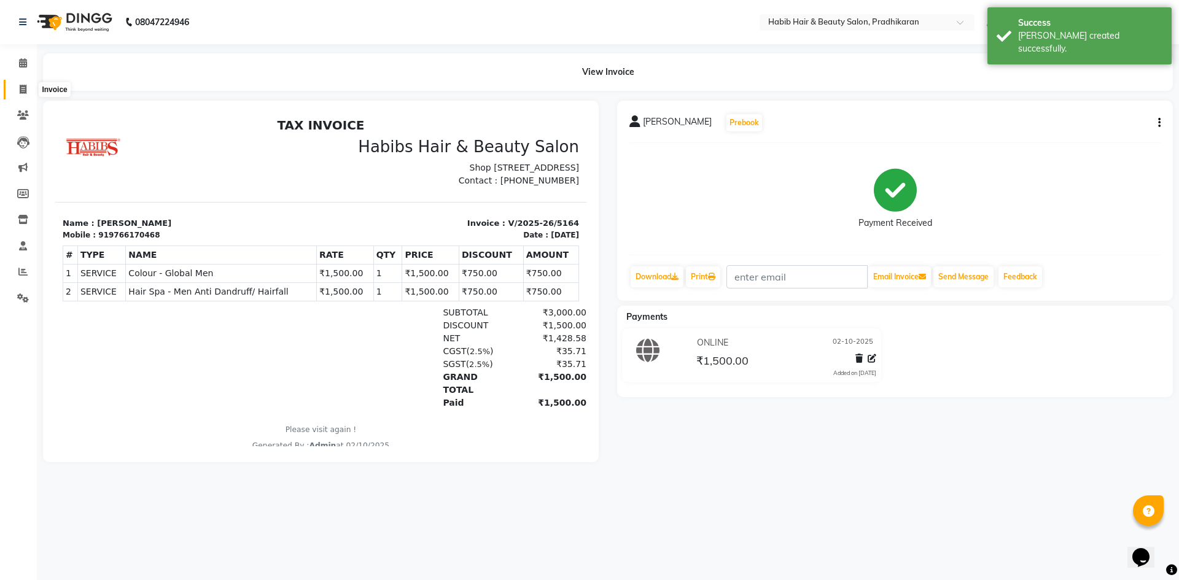
click at [21, 93] on icon at bounding box center [23, 89] width 7 height 9
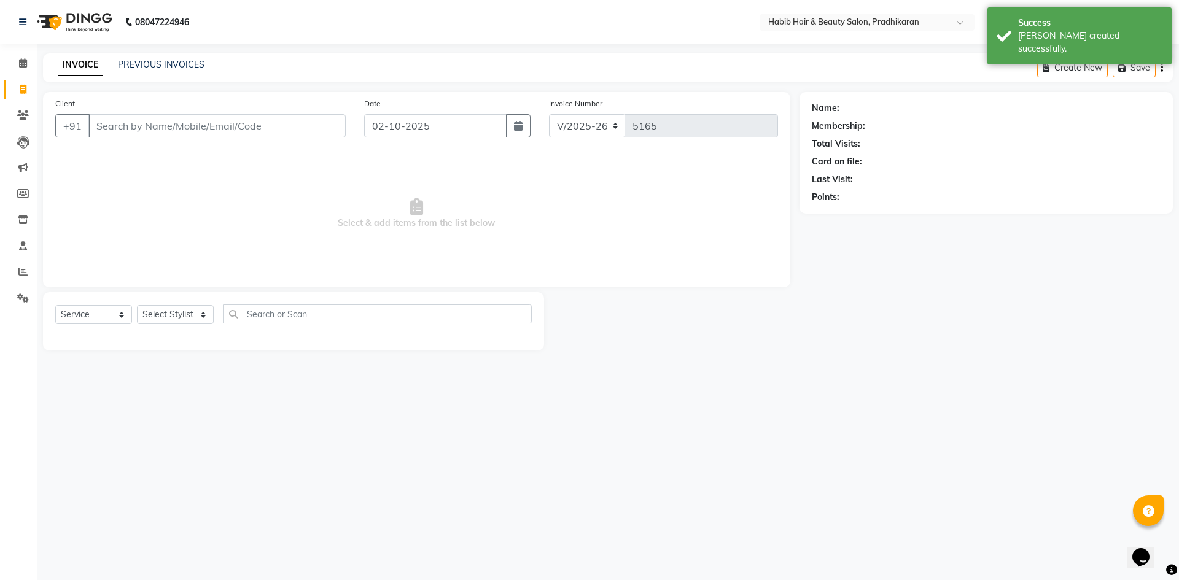
click at [209, 129] on input "Client" at bounding box center [216, 125] width 257 height 23
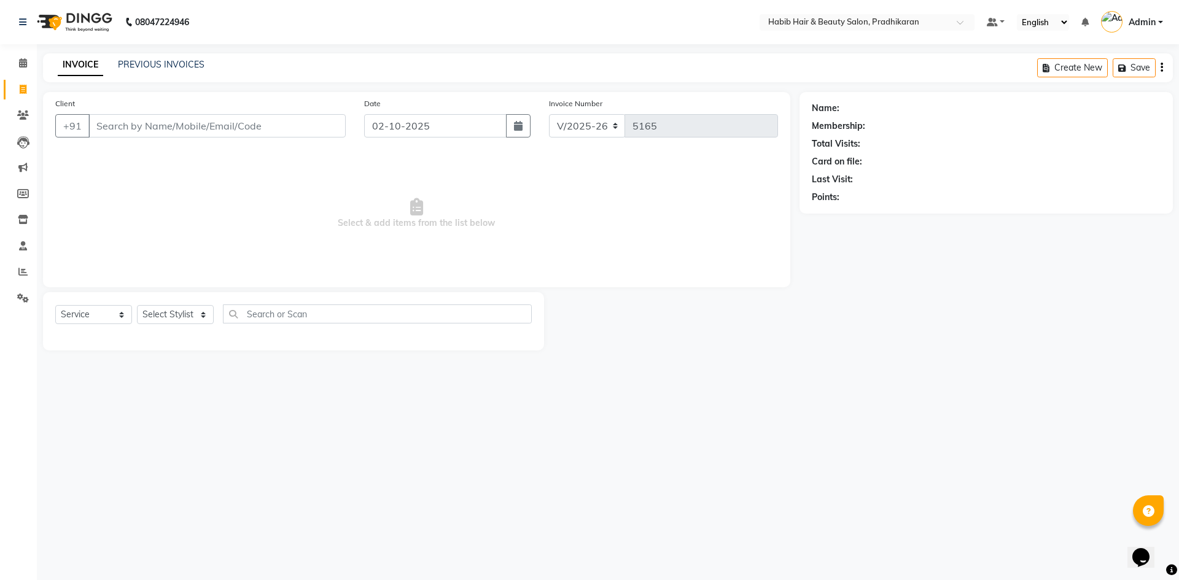
drag, startPoint x: 184, startPoint y: 126, endPoint x: 394, endPoint y: 121, distance: 209.5
click at [187, 126] on input "Client" at bounding box center [216, 125] width 257 height 23
click at [301, 124] on span "Add Client" at bounding box center [314, 126] width 49 height 12
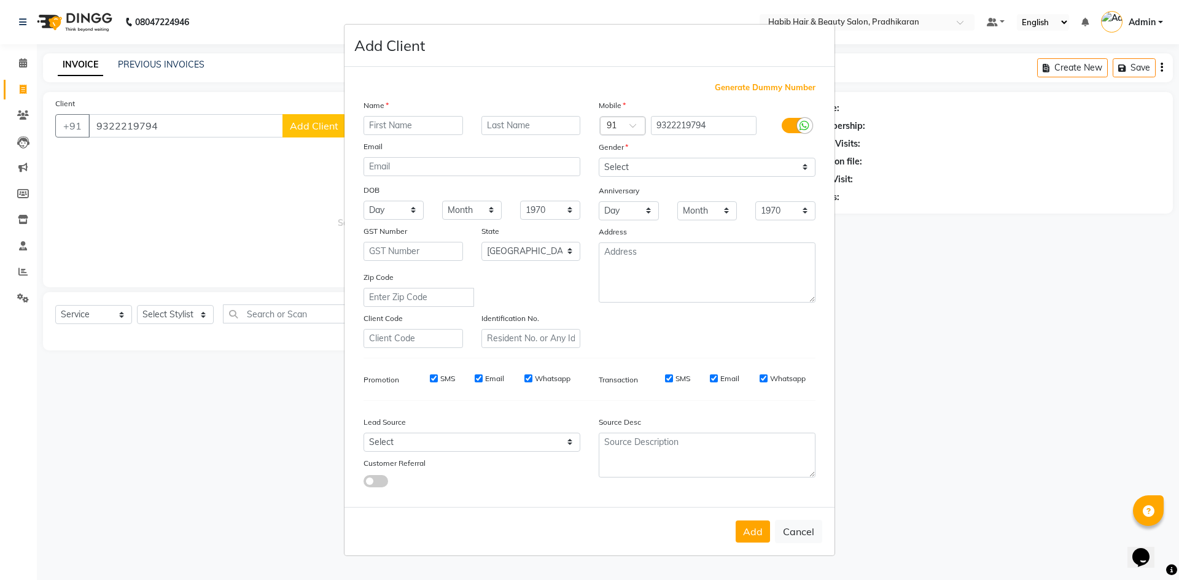
click at [402, 123] on input "text" at bounding box center [413, 125] width 99 height 19
click at [807, 162] on select "Select Male Female Other Prefer Not To Say" at bounding box center [707, 167] width 217 height 19
click at [599, 158] on select "Select Male Female Other Prefer Not To Say" at bounding box center [707, 167] width 217 height 19
click at [755, 534] on button "Add" at bounding box center [753, 532] width 34 height 22
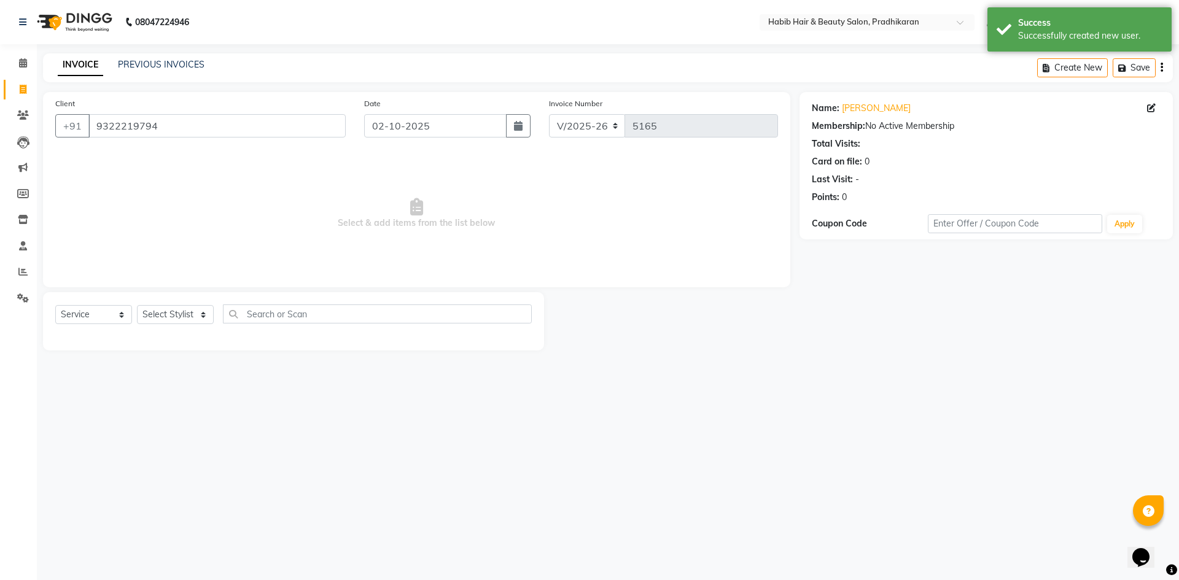
click at [184, 304] on div "Select Service Product Membership Package Voucher Prepaid Gift Card Select Styl…" at bounding box center [293, 321] width 501 height 58
click at [185, 311] on select "Select Stylist Admin akanksha Anju bhanu gouri kartik Mayur pritam SHREE umesh" at bounding box center [175, 314] width 77 height 19
click at [137, 305] on select "Select Stylist Admin akanksha Anju bhanu gouri kartik Mayur pritam SHREE umesh" at bounding box center [175, 314] width 77 height 19
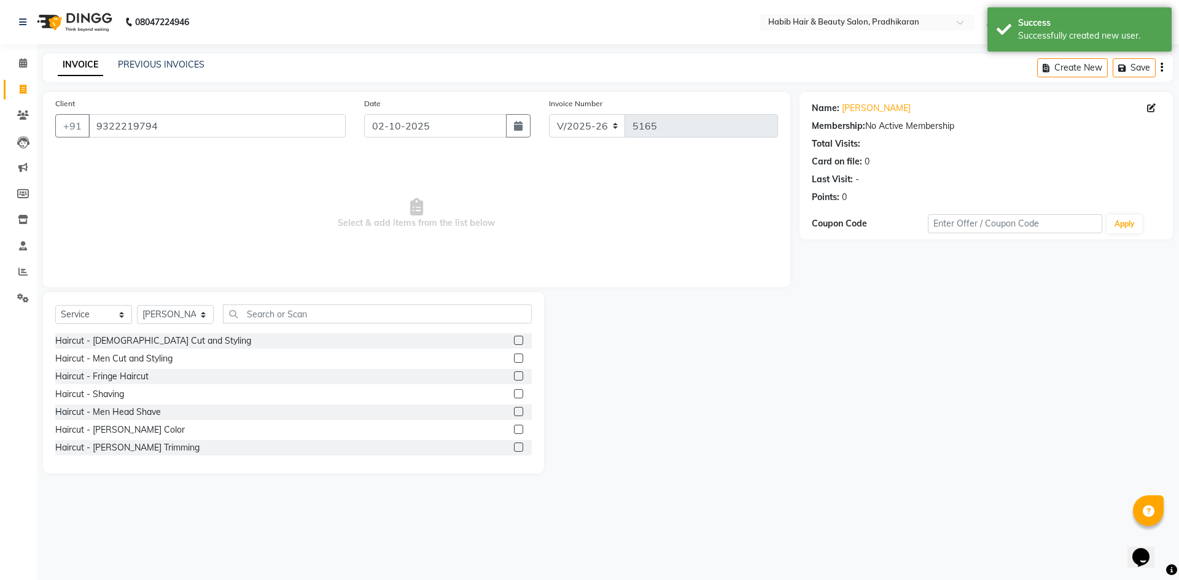
click at [514, 356] on label at bounding box center [518, 358] width 9 height 9
click at [514, 356] on input "checkbox" at bounding box center [518, 359] width 8 height 8
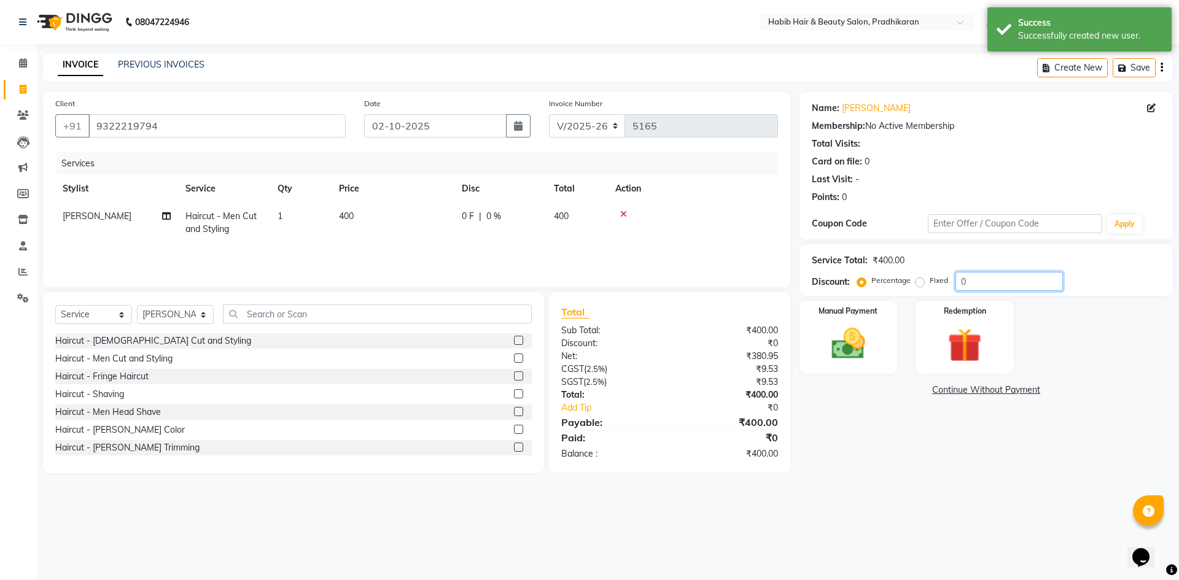
click at [1002, 275] on input "0" at bounding box center [1008, 281] width 107 height 19
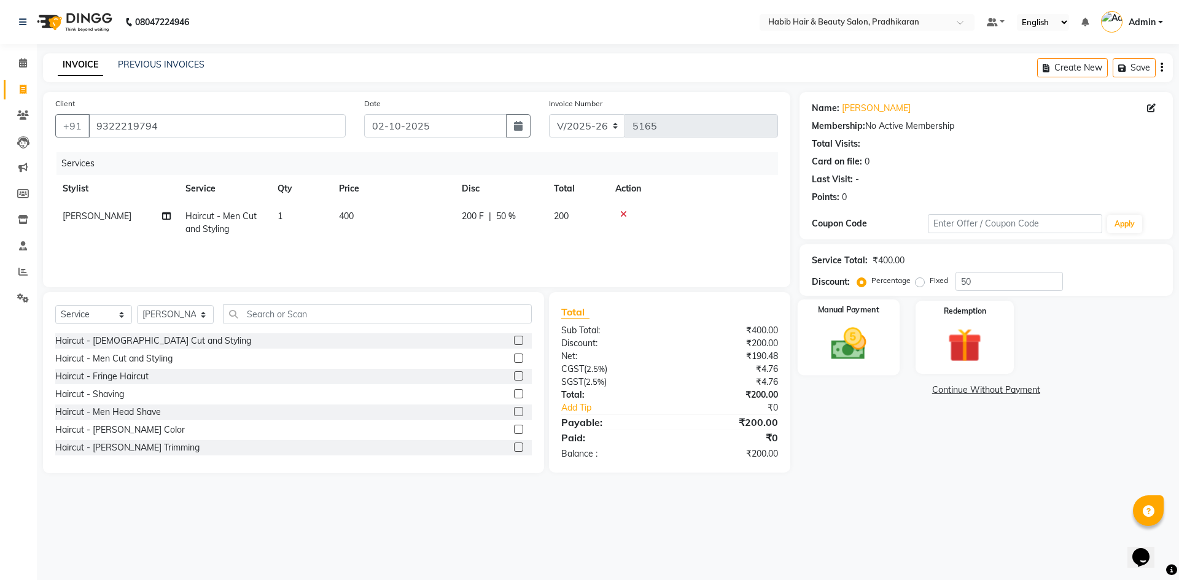
click at [875, 347] on img at bounding box center [848, 344] width 57 height 41
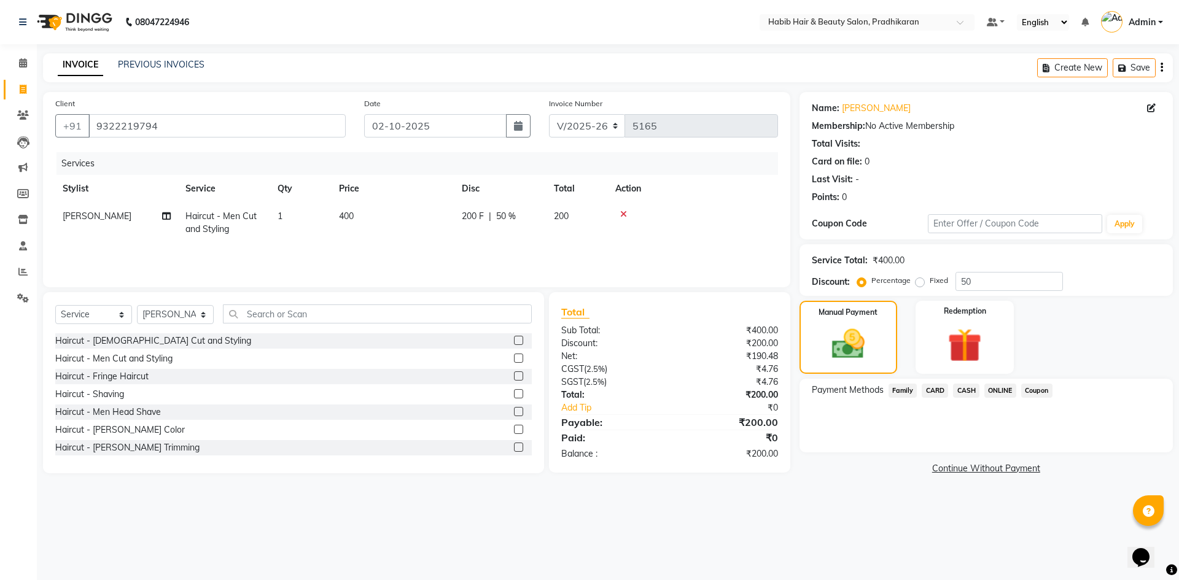
click at [965, 389] on span "CASH" at bounding box center [966, 391] width 26 height 14
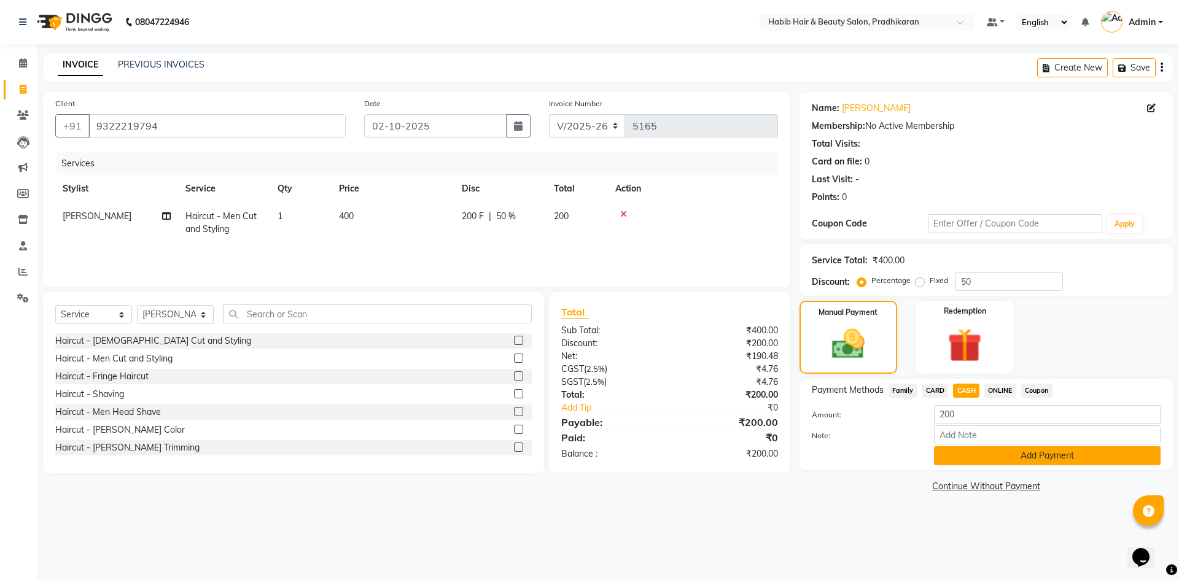
click at [961, 456] on button "Add Payment" at bounding box center [1047, 455] width 227 height 19
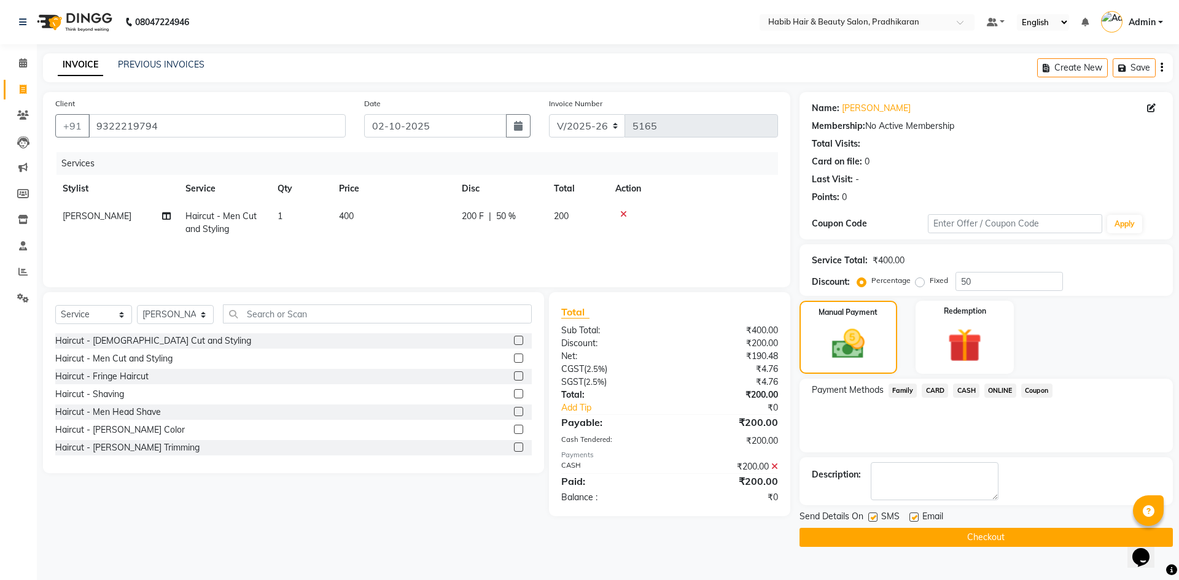
click at [965, 534] on button "Checkout" at bounding box center [985, 537] width 373 height 19
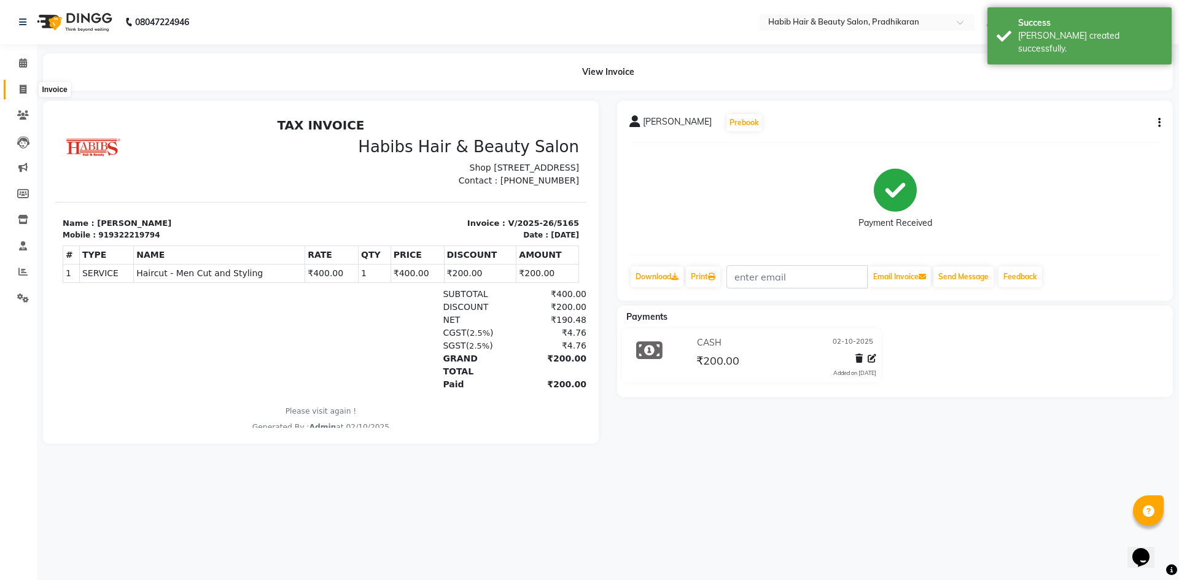
drag, startPoint x: 21, startPoint y: 87, endPoint x: 34, endPoint y: 99, distance: 17.8
click at [23, 88] on icon at bounding box center [23, 89] width 7 height 9
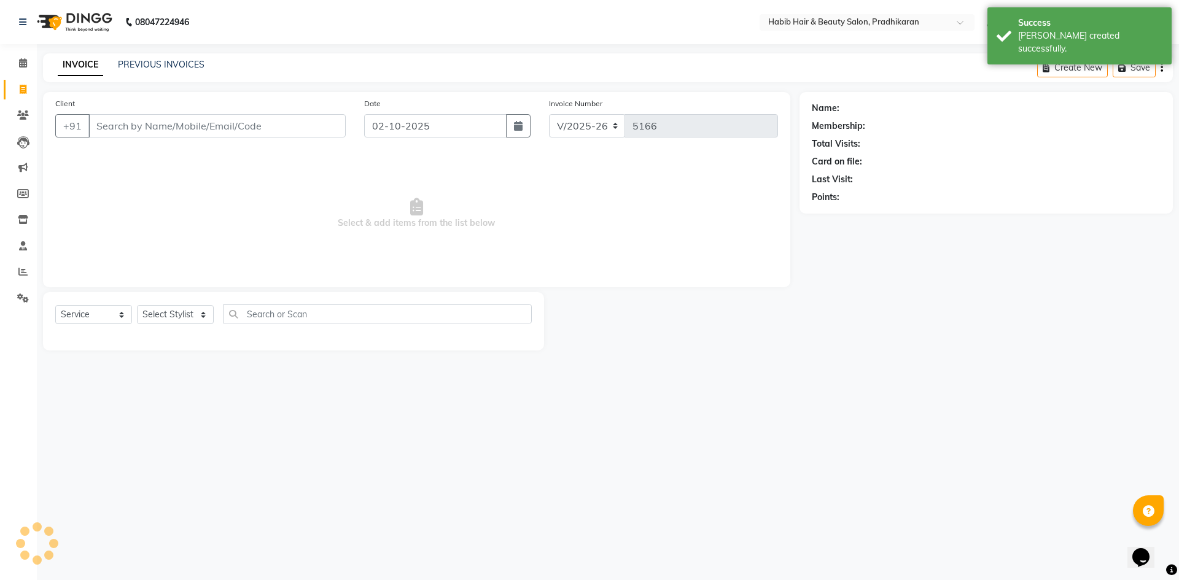
click at [161, 131] on input "Client" at bounding box center [216, 125] width 257 height 23
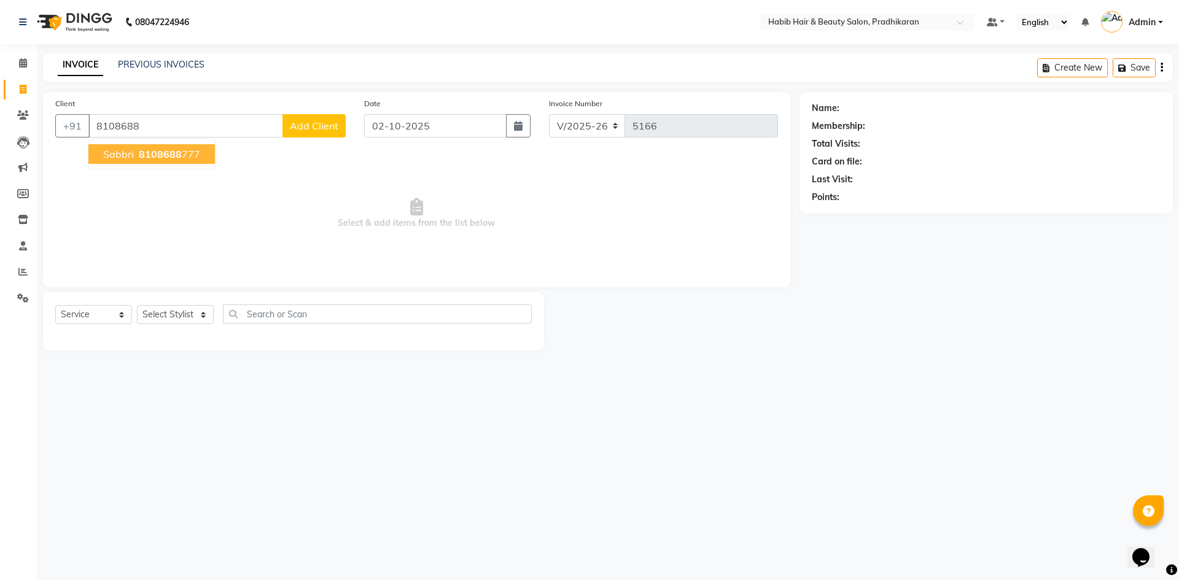
click at [142, 163] on button "sabbri 8108688 777" at bounding box center [151, 154] width 126 height 20
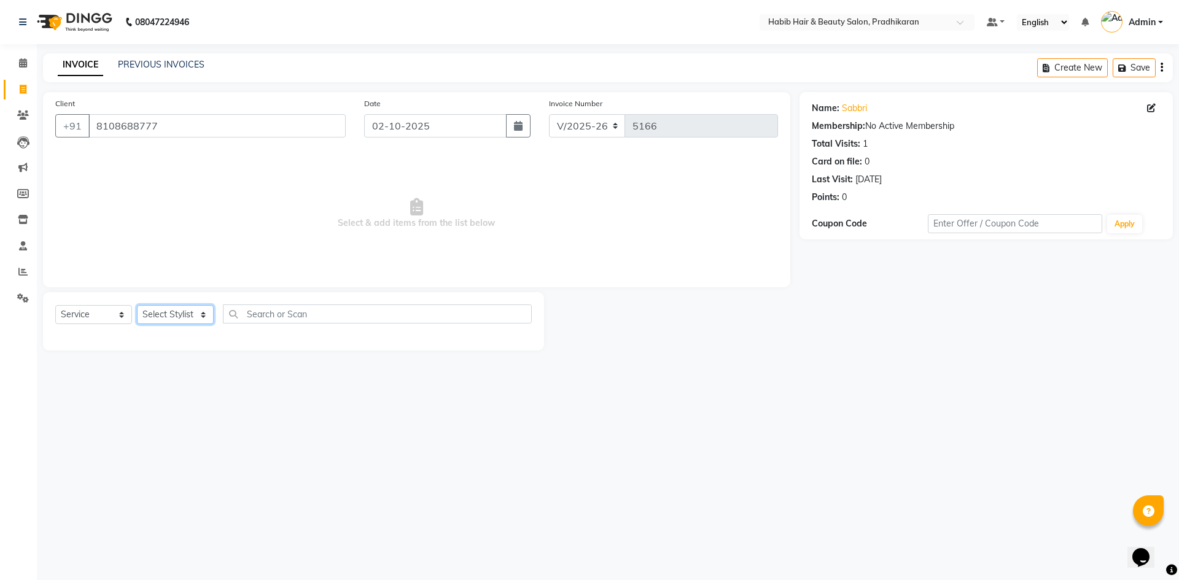
click at [172, 311] on select "Select Stylist Admin akanksha Anju bhanu gouri kartik Mayur pritam SHREE umesh" at bounding box center [175, 314] width 77 height 19
click at [137, 305] on select "Select Stylist Admin akanksha Anju bhanu gouri kartik Mayur pritam SHREE umesh" at bounding box center [175, 314] width 77 height 19
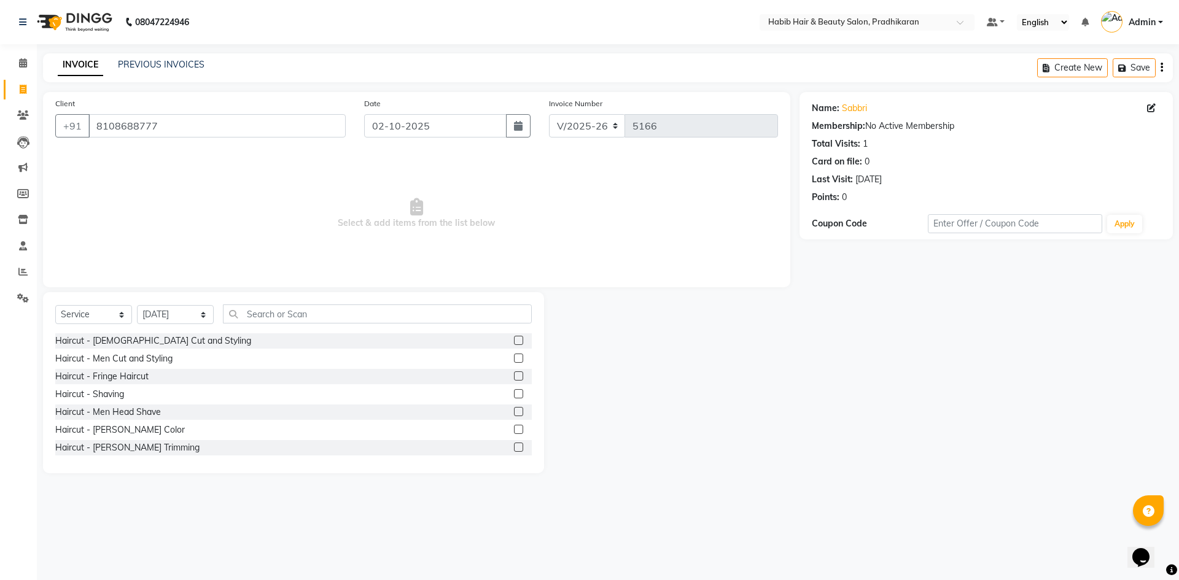
click at [514, 355] on label at bounding box center [518, 358] width 9 height 9
click at [514, 355] on input "checkbox" at bounding box center [518, 359] width 8 height 8
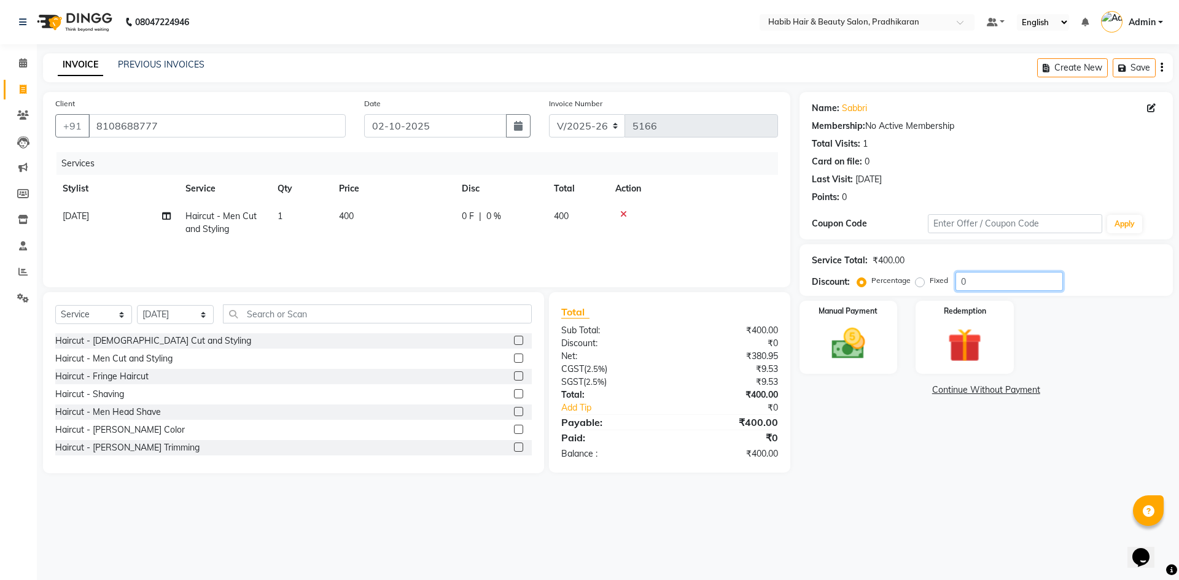
click at [994, 276] on input "0" at bounding box center [1008, 281] width 107 height 19
click at [854, 342] on img at bounding box center [848, 344] width 57 height 41
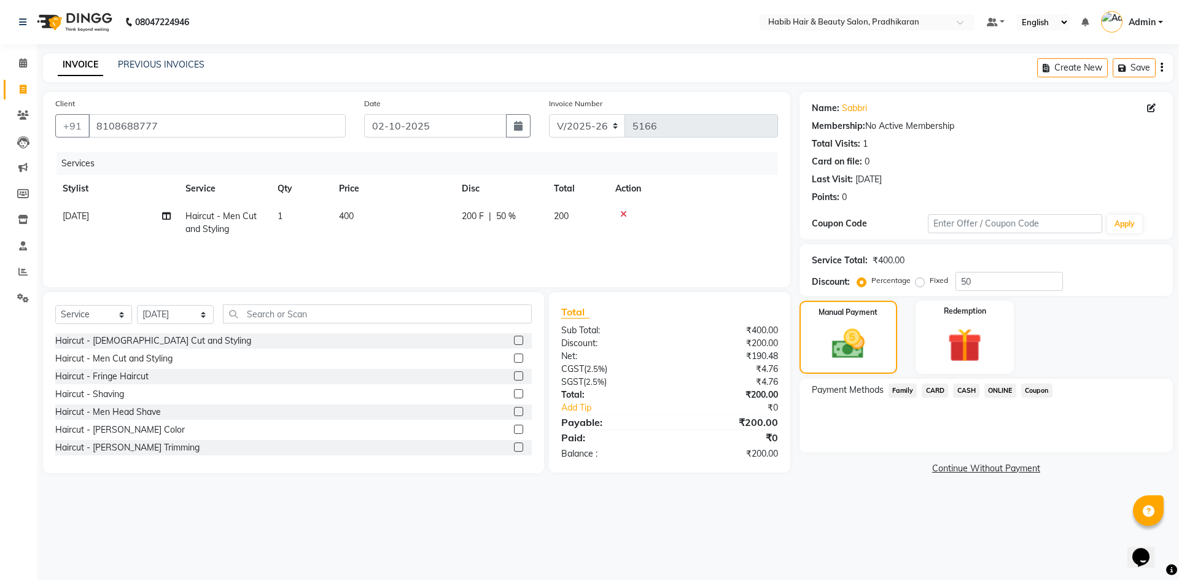
click at [1000, 385] on span "ONLINE" at bounding box center [1000, 391] width 32 height 14
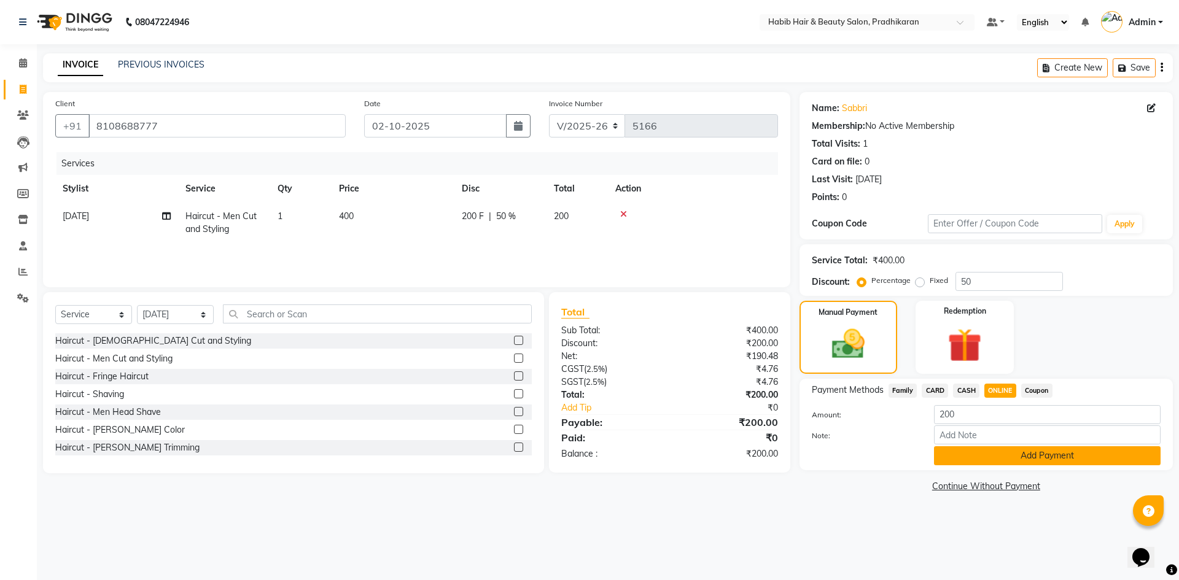
click at [1017, 457] on button "Add Payment" at bounding box center [1047, 455] width 227 height 19
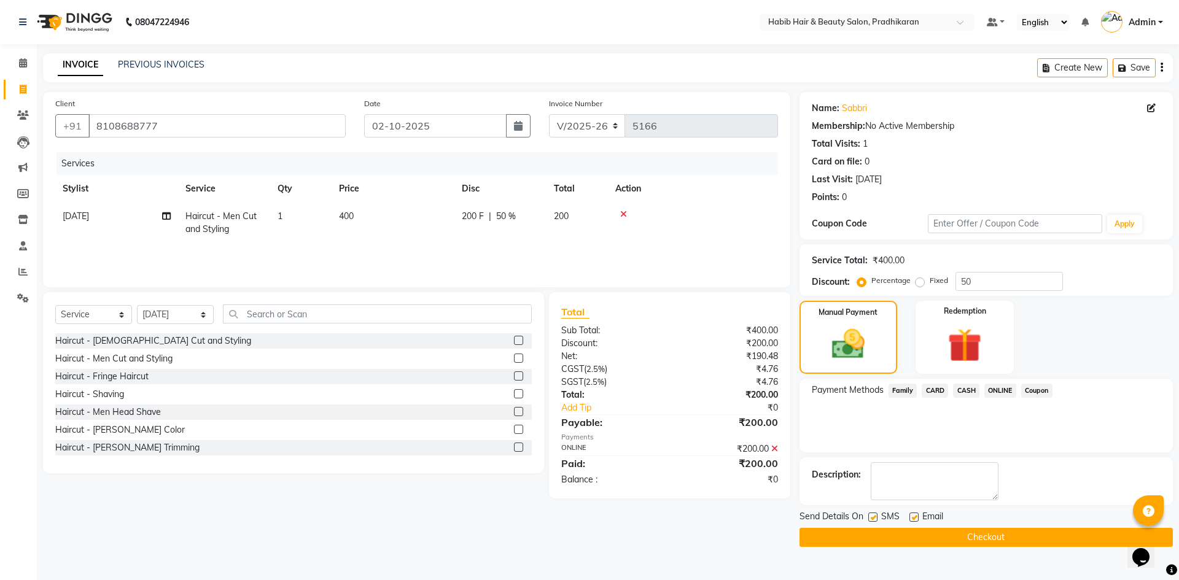
click at [1011, 539] on button "Checkout" at bounding box center [985, 537] width 373 height 19
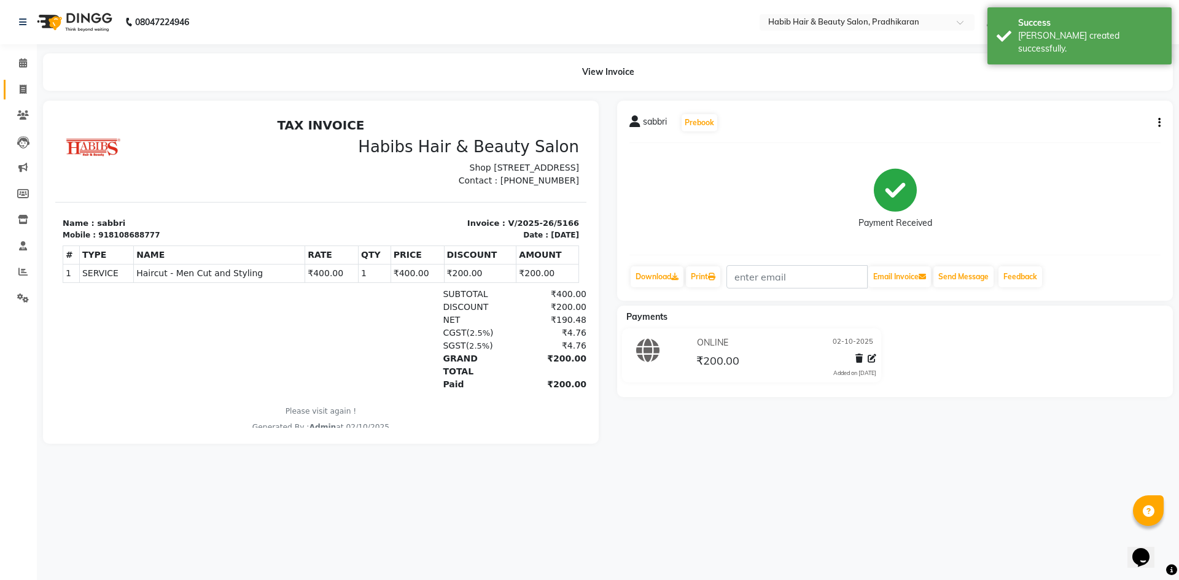
drag, startPoint x: 19, startPoint y: 98, endPoint x: 25, endPoint y: 129, distance: 31.8
click at [19, 99] on link "Invoice" at bounding box center [18, 90] width 29 height 20
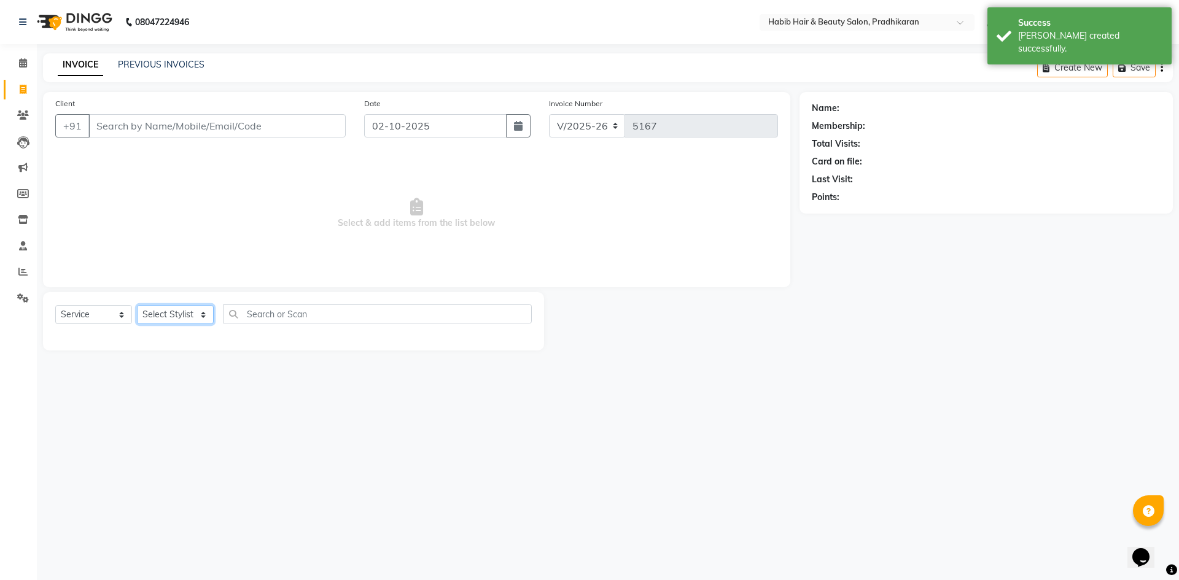
click at [146, 318] on select "Select Stylist Admin akanksha Anju bhanu gouri kartik Mayur pritam SHREE umesh" at bounding box center [175, 314] width 77 height 19
click at [137, 305] on select "Select Stylist Admin akanksha Anju bhanu gouri kartik Mayur pritam SHREE umesh" at bounding box center [175, 314] width 77 height 19
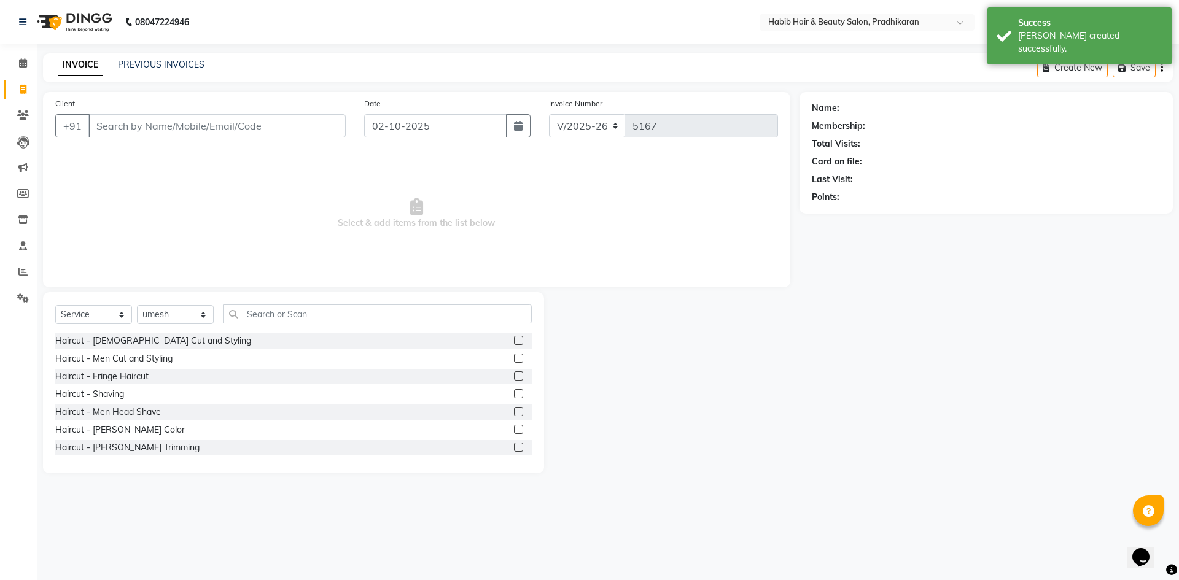
click at [514, 354] on label at bounding box center [518, 358] width 9 height 9
click at [514, 355] on input "checkbox" at bounding box center [518, 359] width 8 height 8
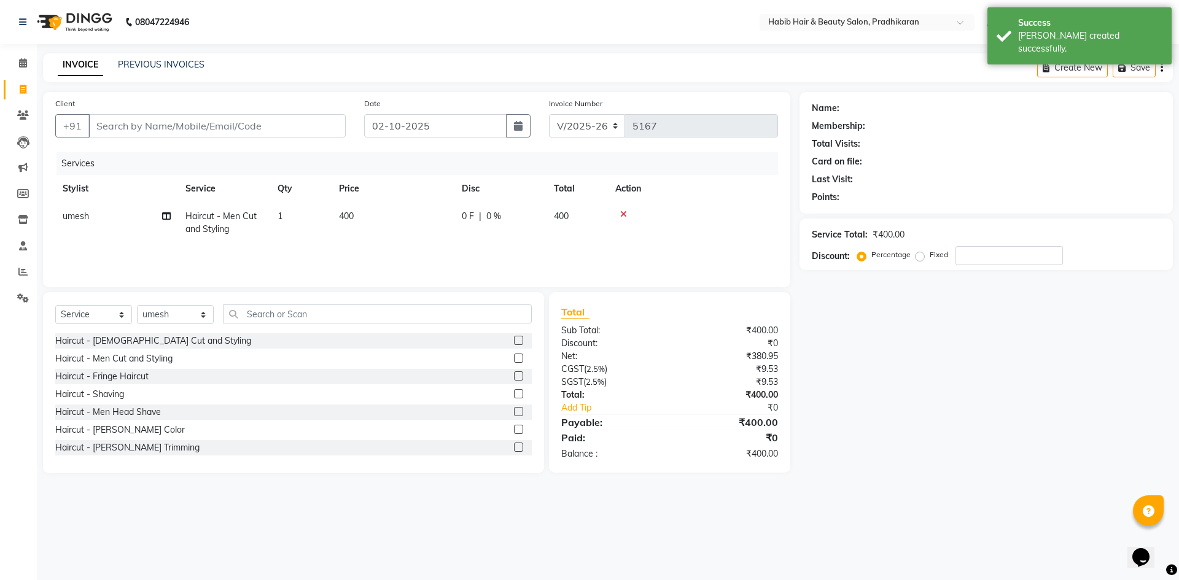
click at [514, 448] on label at bounding box center [518, 447] width 9 height 9
click at [514, 448] on input "checkbox" at bounding box center [518, 448] width 8 height 8
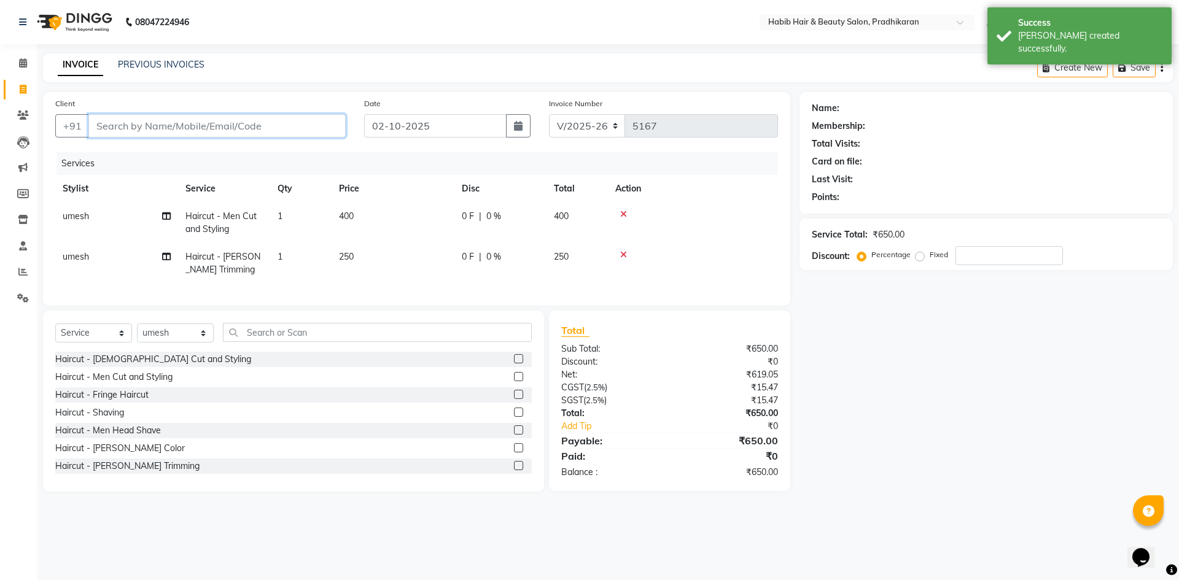
click at [208, 130] on input "Client" at bounding box center [216, 125] width 257 height 23
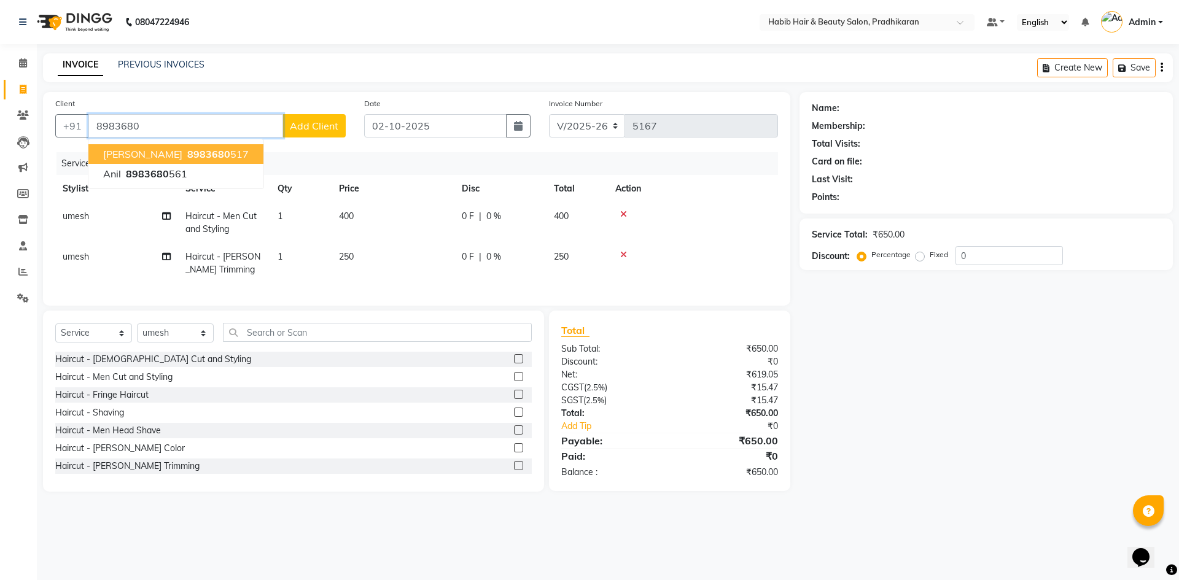
click at [197, 156] on ngb-highlight "8983680 517" at bounding box center [217, 154] width 64 height 12
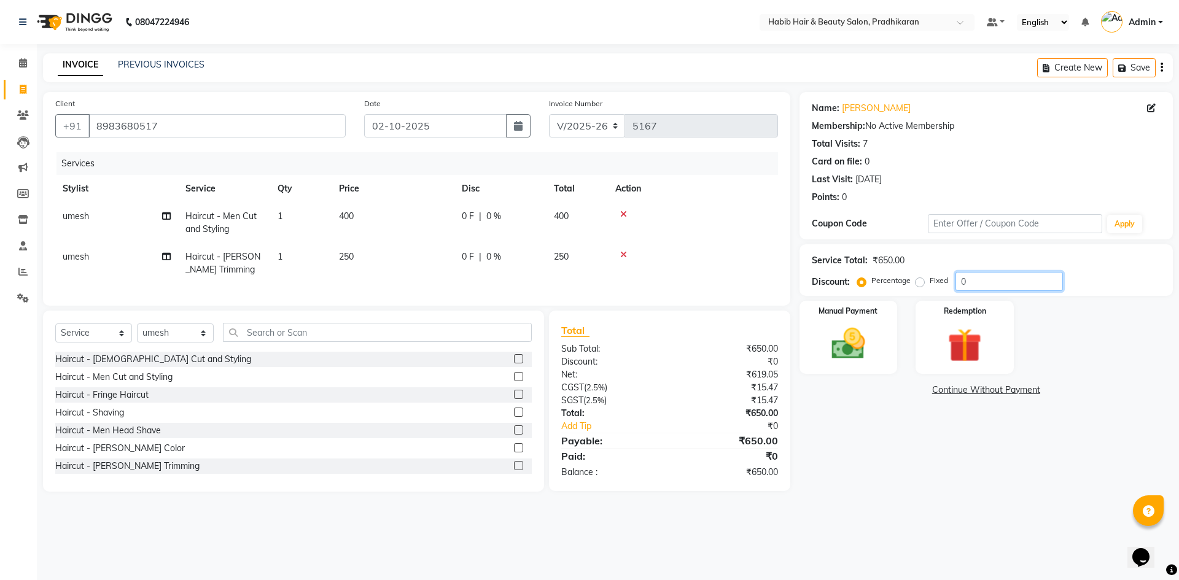
click at [981, 288] on input "0" at bounding box center [1008, 281] width 107 height 19
click at [841, 333] on img at bounding box center [848, 344] width 57 height 41
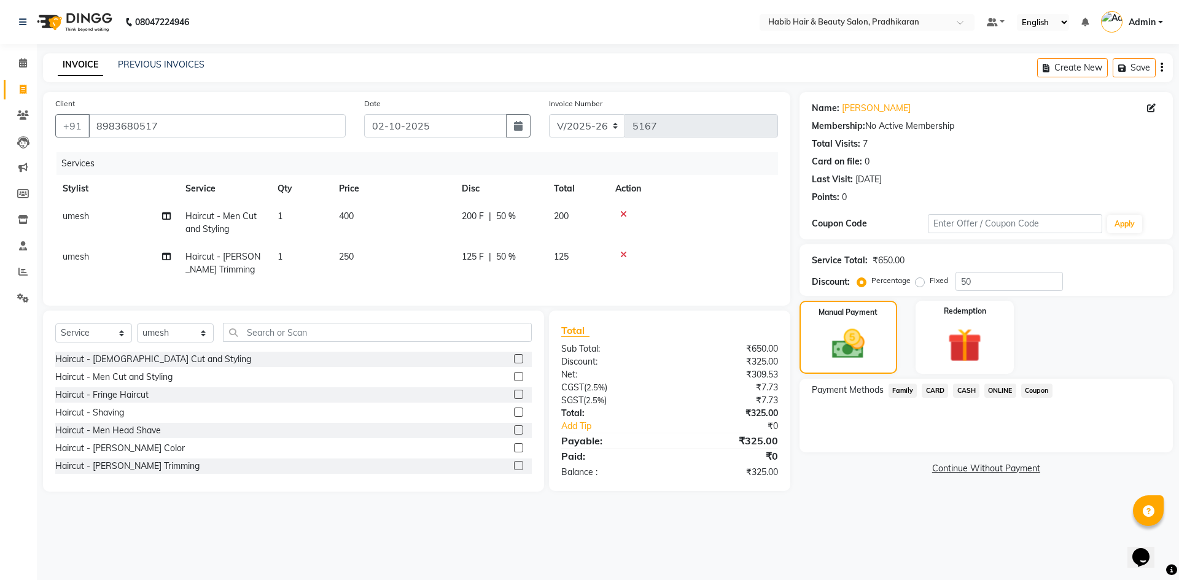
click at [1001, 389] on span "ONLINE" at bounding box center [1000, 391] width 32 height 14
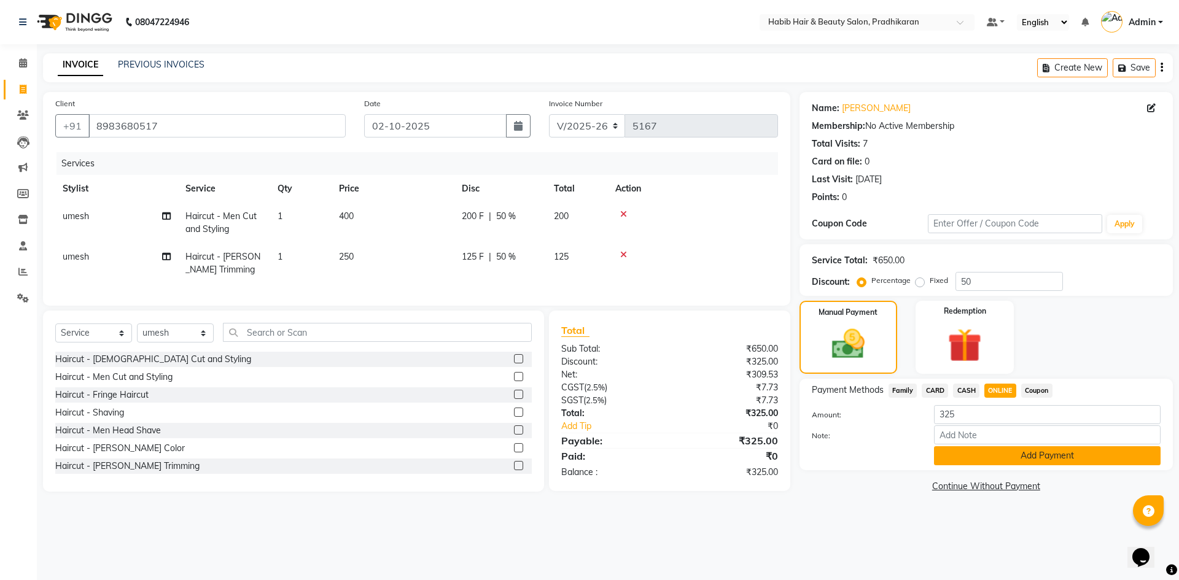
click at [1013, 456] on button "Add Payment" at bounding box center [1047, 455] width 227 height 19
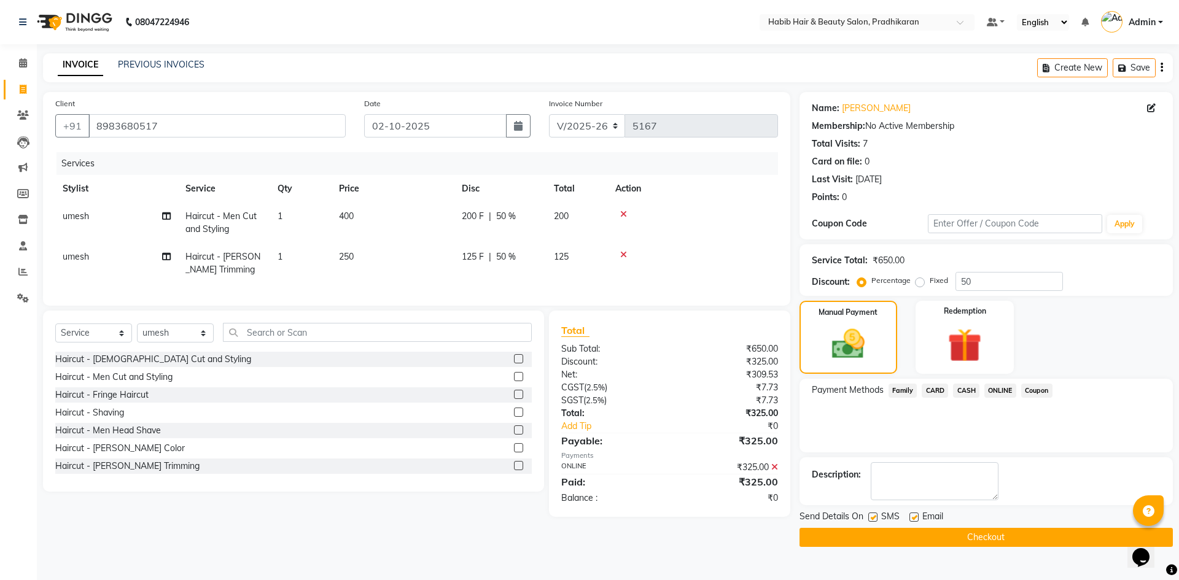
drag, startPoint x: 1026, startPoint y: 531, endPoint x: 1014, endPoint y: 522, distance: 14.9
click at [1026, 528] on button "Checkout" at bounding box center [985, 537] width 373 height 19
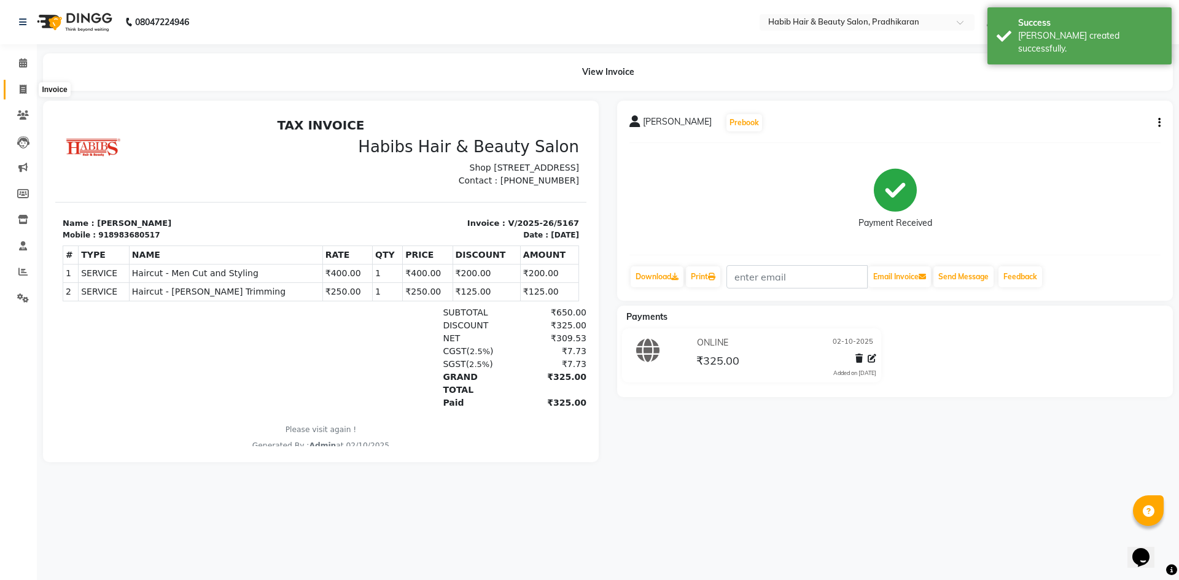
click at [19, 90] on span at bounding box center [22, 90] width 21 height 14
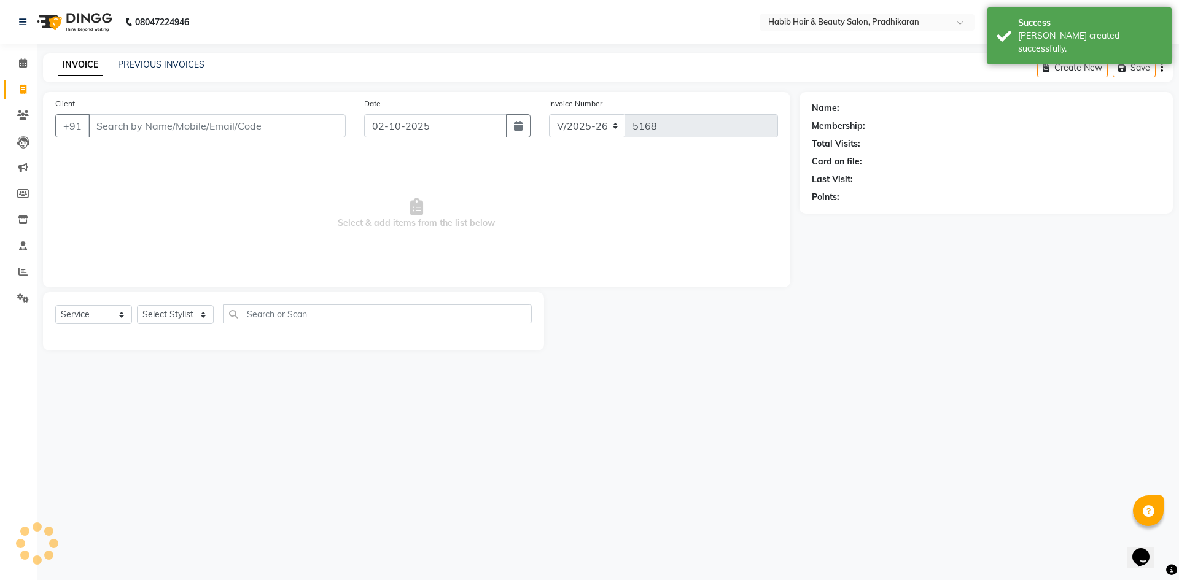
click at [129, 125] on input "Client" at bounding box center [216, 125] width 257 height 23
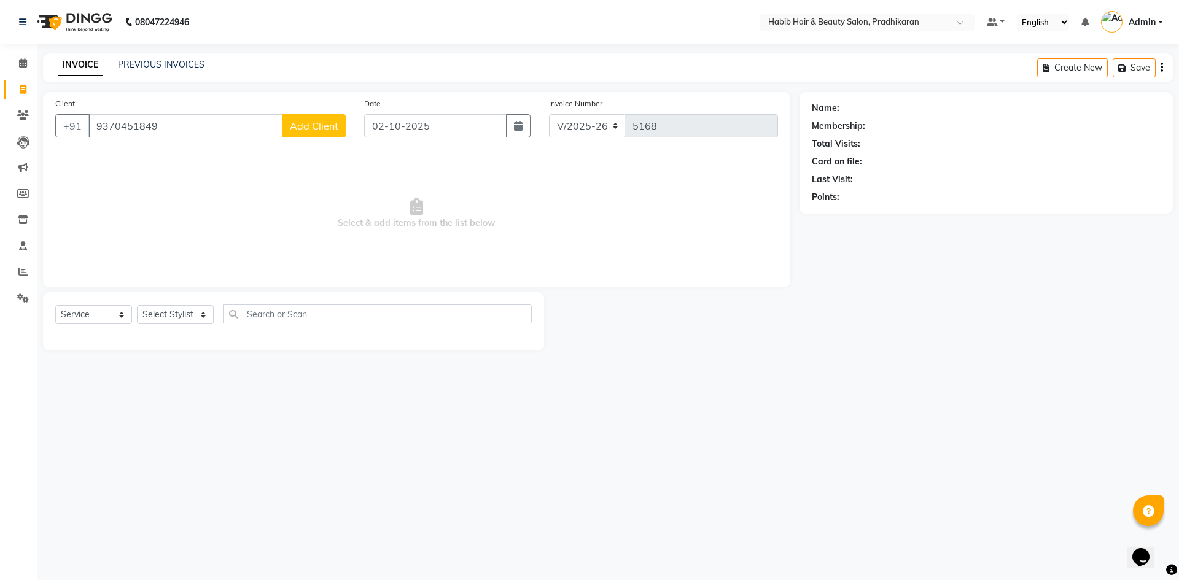
click at [300, 134] on button "Add Client" at bounding box center [313, 125] width 63 height 23
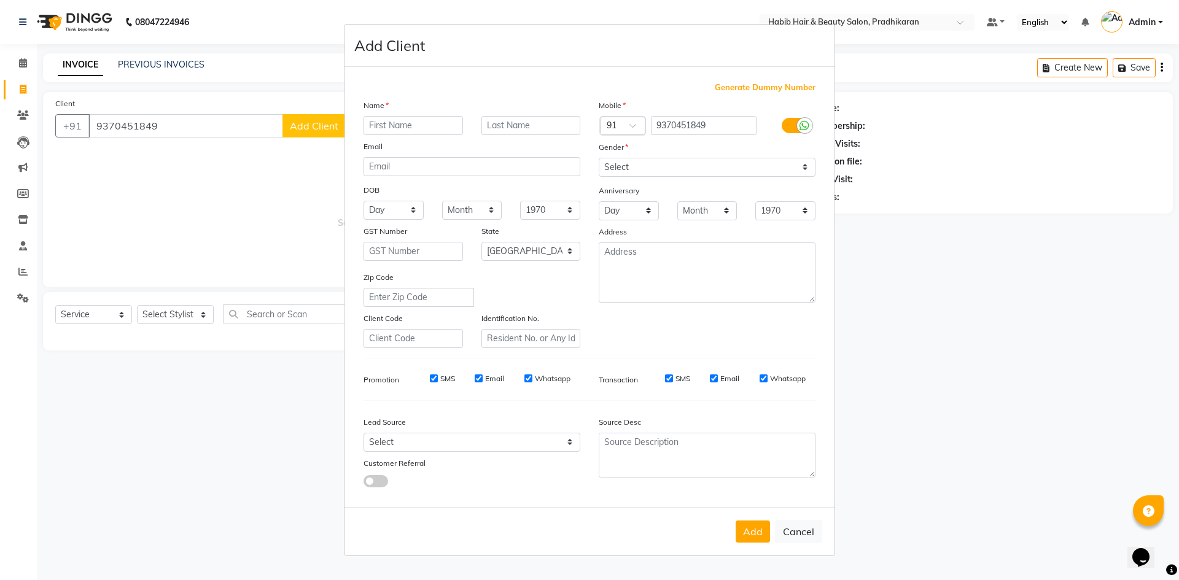
drag, startPoint x: 418, startPoint y: 113, endPoint x: 418, endPoint y: 123, distance: 10.5
click at [418, 123] on div "Name Email DOB Day 01 02 03 04 05 06 07 08 09 10 11 12 13 14 15 16 17 18 19 20 …" at bounding box center [471, 223] width 235 height 249
click at [418, 123] on input "text" at bounding box center [413, 125] width 99 height 19
click at [803, 164] on select "Select Male Female Other Prefer Not To Say" at bounding box center [707, 167] width 217 height 19
click at [599, 158] on select "Select Male Female Other Prefer Not To Say" at bounding box center [707, 167] width 217 height 19
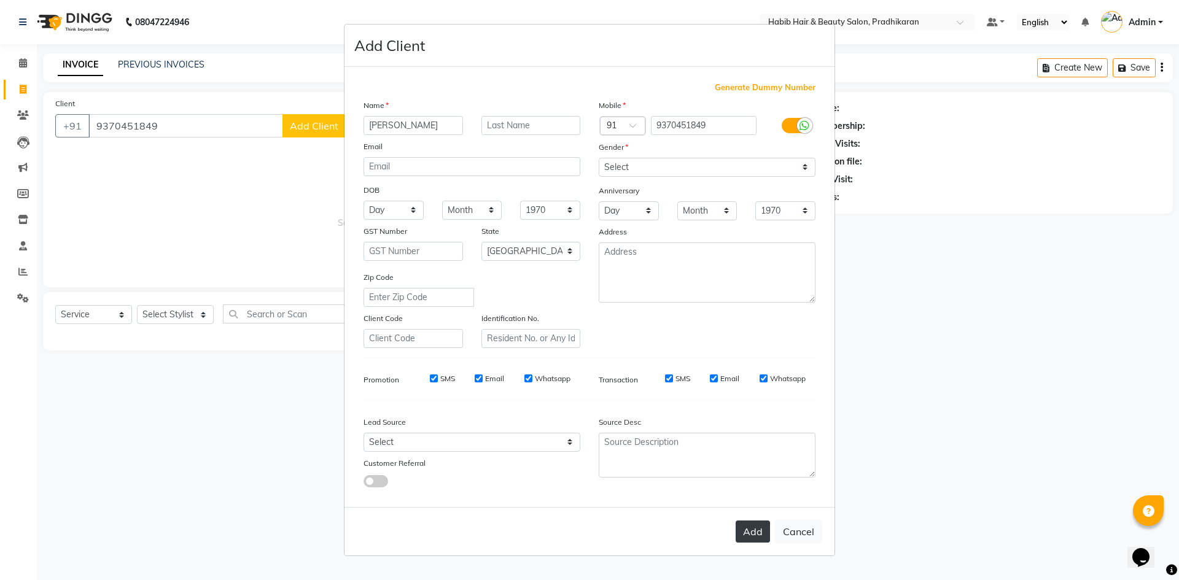
click at [753, 521] on button "Add" at bounding box center [753, 532] width 34 height 22
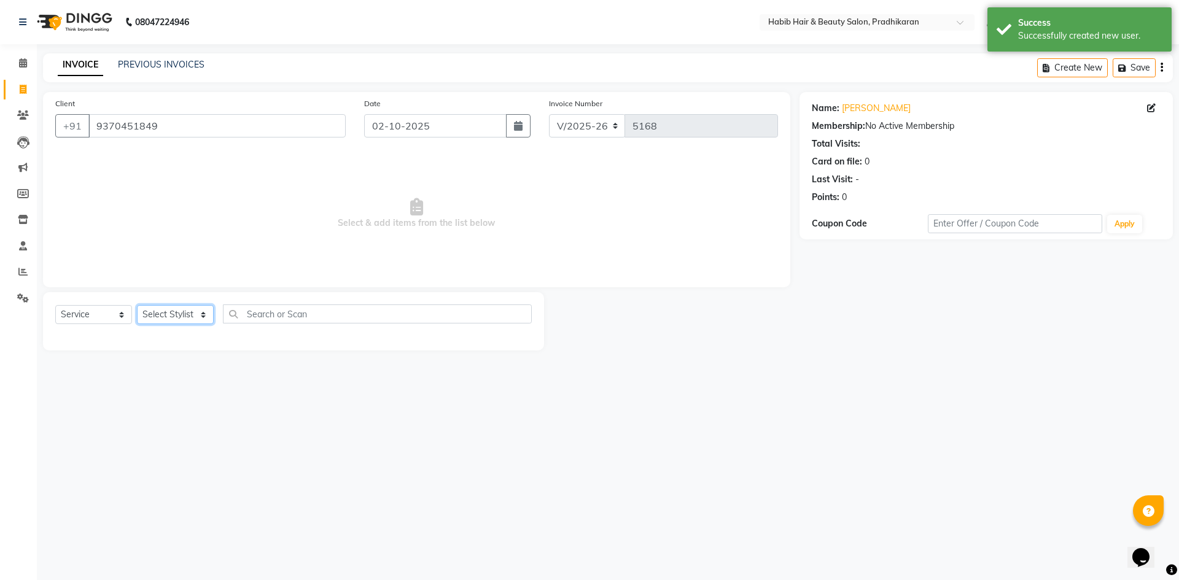
click at [169, 314] on select "Select Stylist Admin akanksha Anju bhanu gouri kartik Mayur pritam SHREE umesh" at bounding box center [175, 314] width 77 height 19
click at [137, 305] on select "Select Stylist Admin akanksha Anju bhanu gouri kartik Mayur pritam SHREE umesh" at bounding box center [175, 314] width 77 height 19
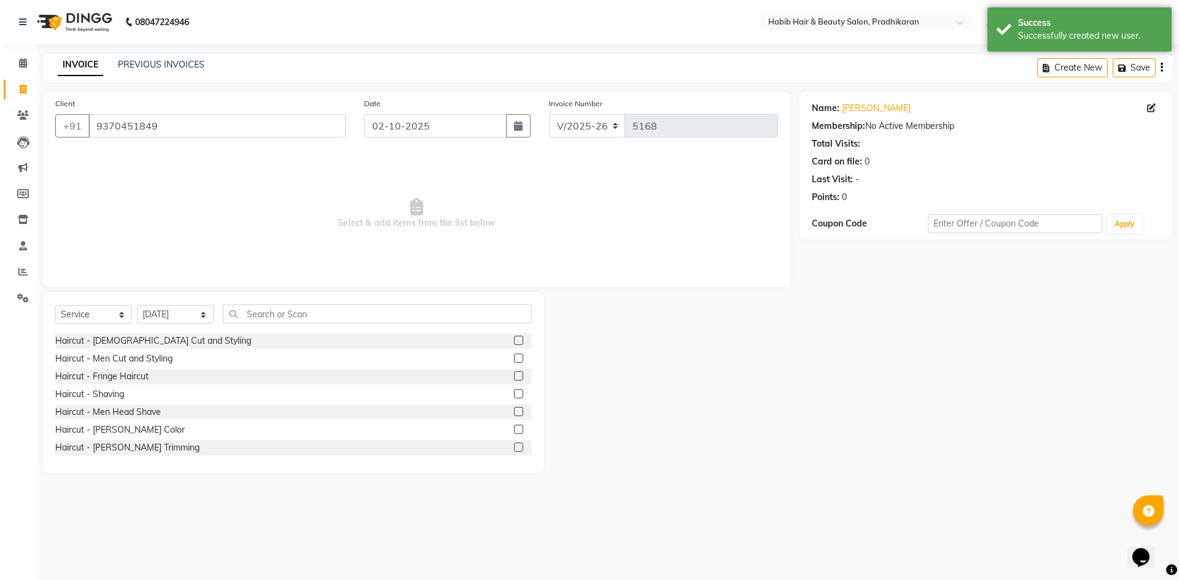
click at [514, 357] on label at bounding box center [518, 358] width 9 height 9
click at [514, 357] on input "checkbox" at bounding box center [518, 359] width 8 height 8
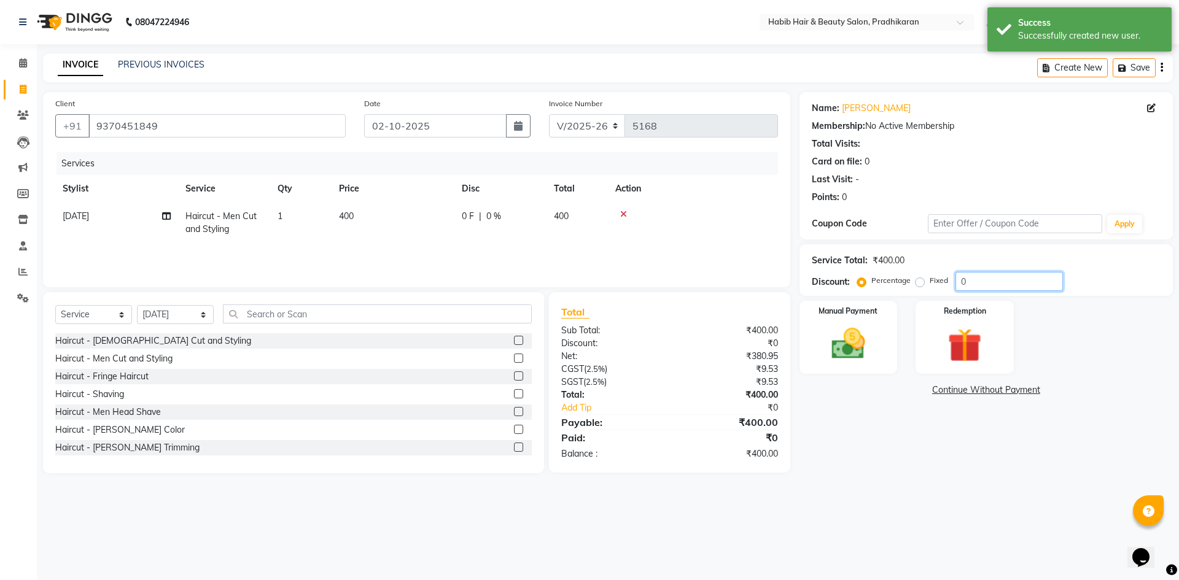
click at [986, 279] on input "0" at bounding box center [1008, 281] width 107 height 19
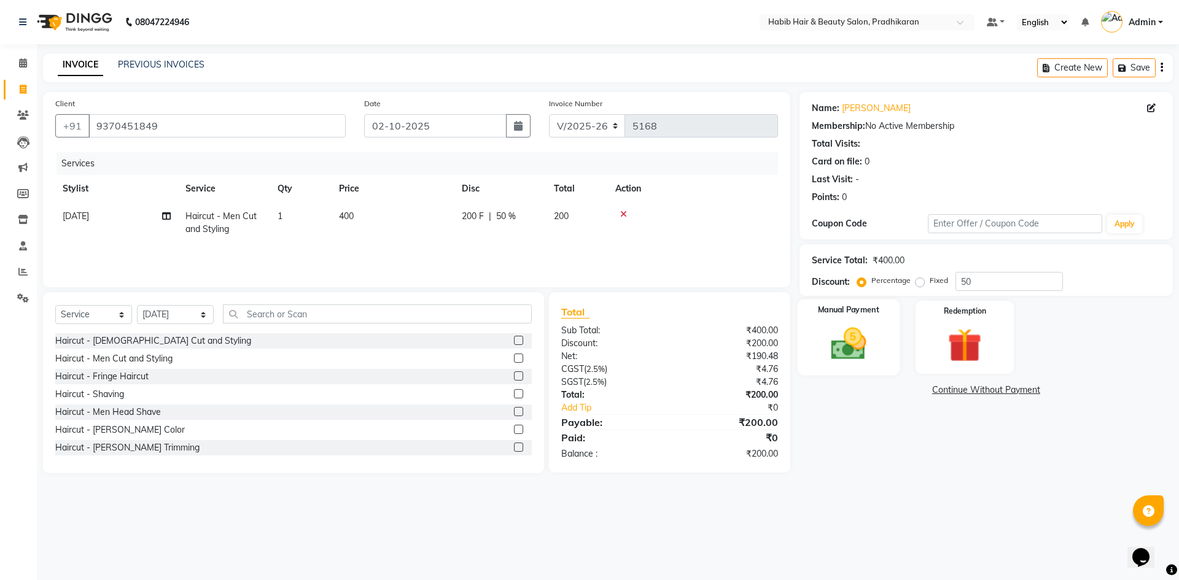
click at [837, 366] on div "Manual Payment" at bounding box center [848, 338] width 102 height 76
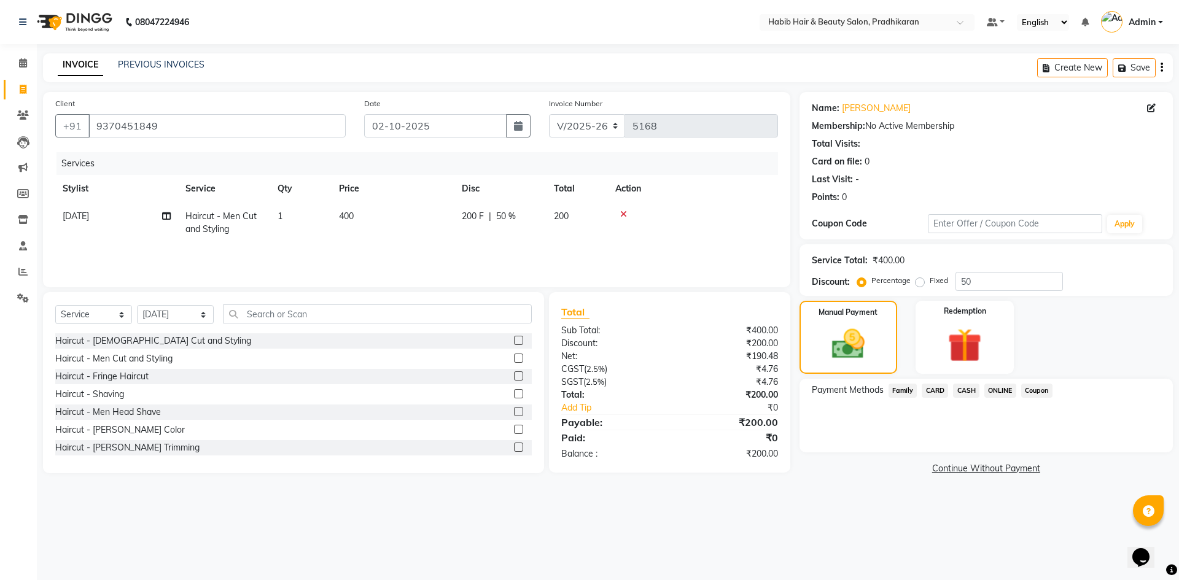
click at [998, 388] on span "ONLINE" at bounding box center [1000, 391] width 32 height 14
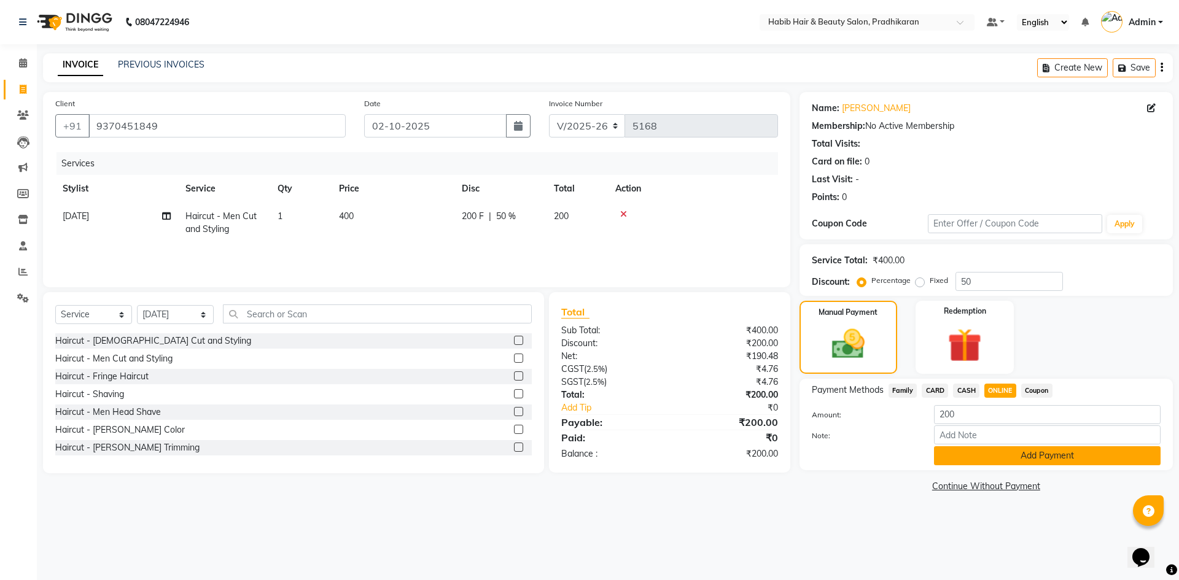
click at [998, 456] on button "Add Payment" at bounding box center [1047, 455] width 227 height 19
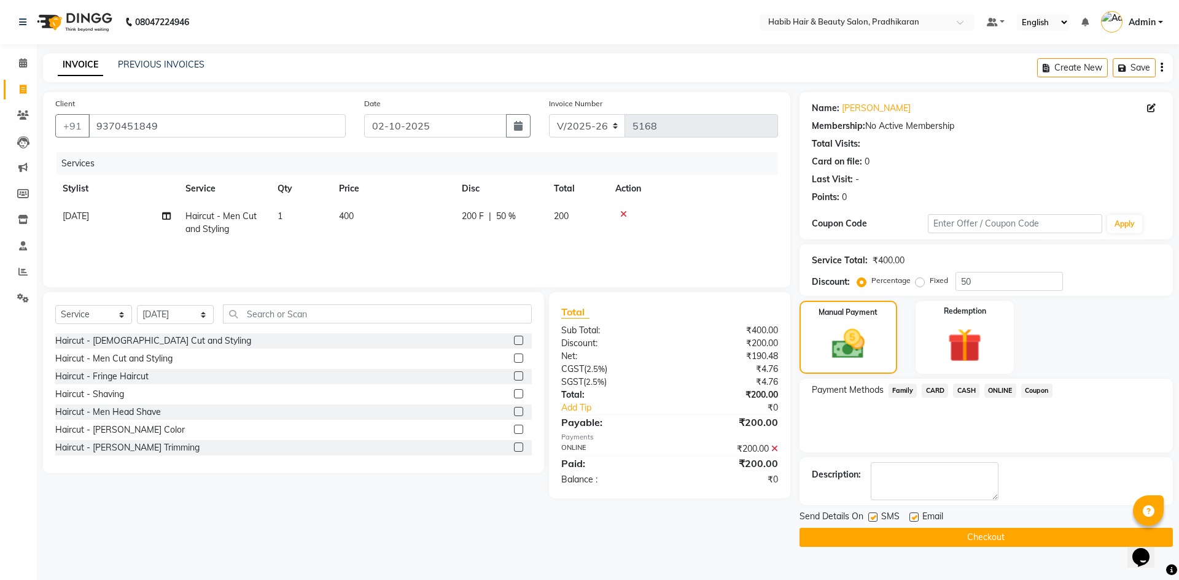
click at [1004, 538] on button "Checkout" at bounding box center [985, 537] width 373 height 19
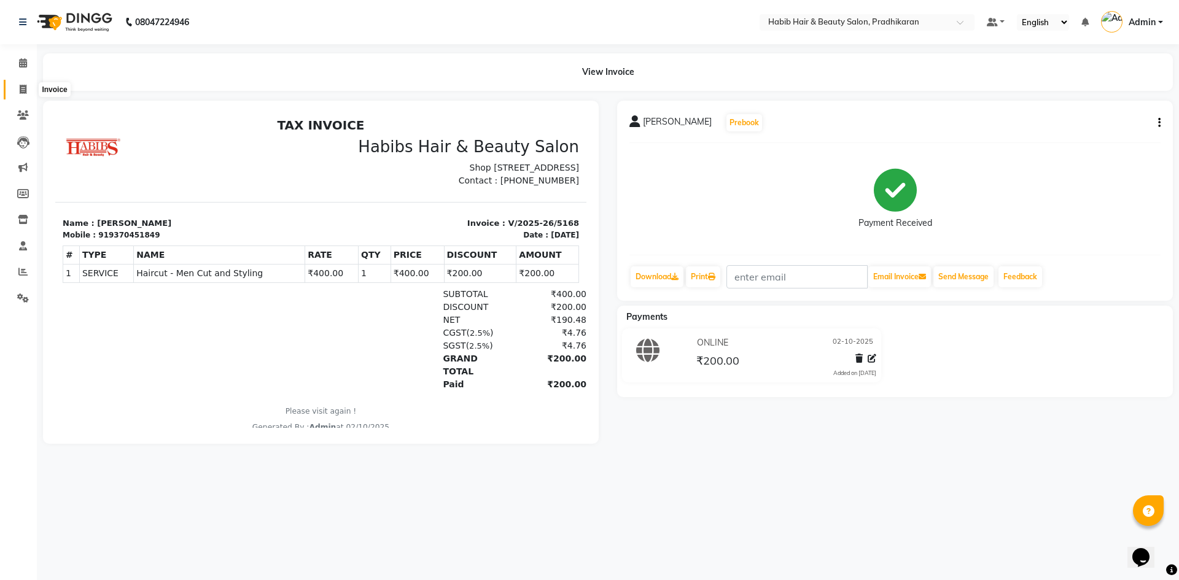
click at [21, 94] on span at bounding box center [22, 90] width 21 height 14
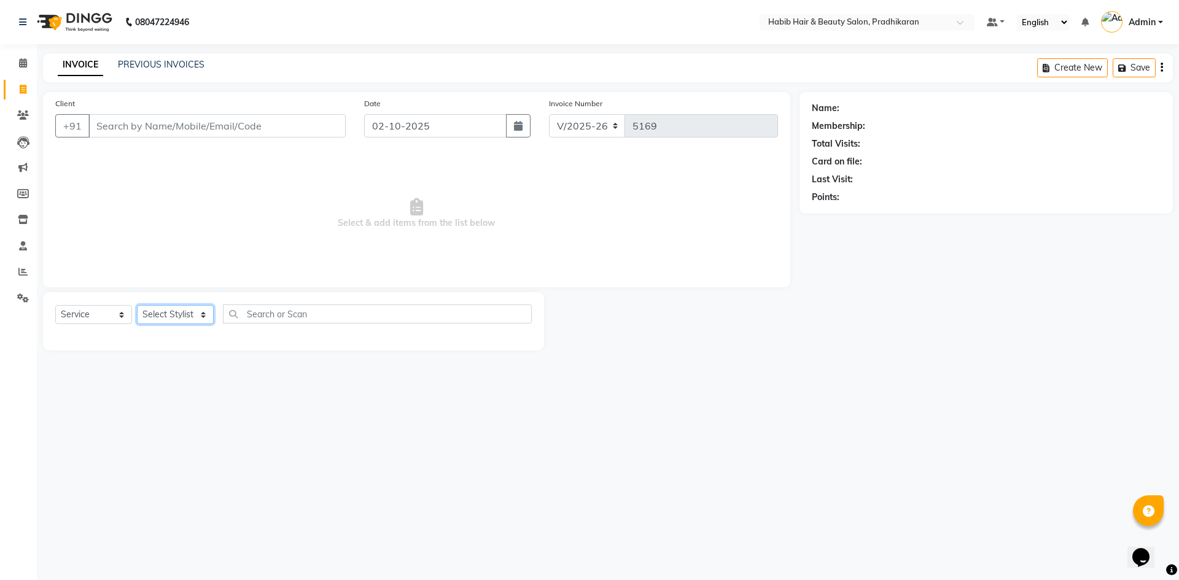
click at [193, 315] on select "Select Stylist" at bounding box center [175, 314] width 77 height 19
click at [137, 305] on select "Select Stylist Admin akanksha Anju bhanu gouri kartik Mayur pritam SHREE umesh" at bounding box center [175, 314] width 77 height 19
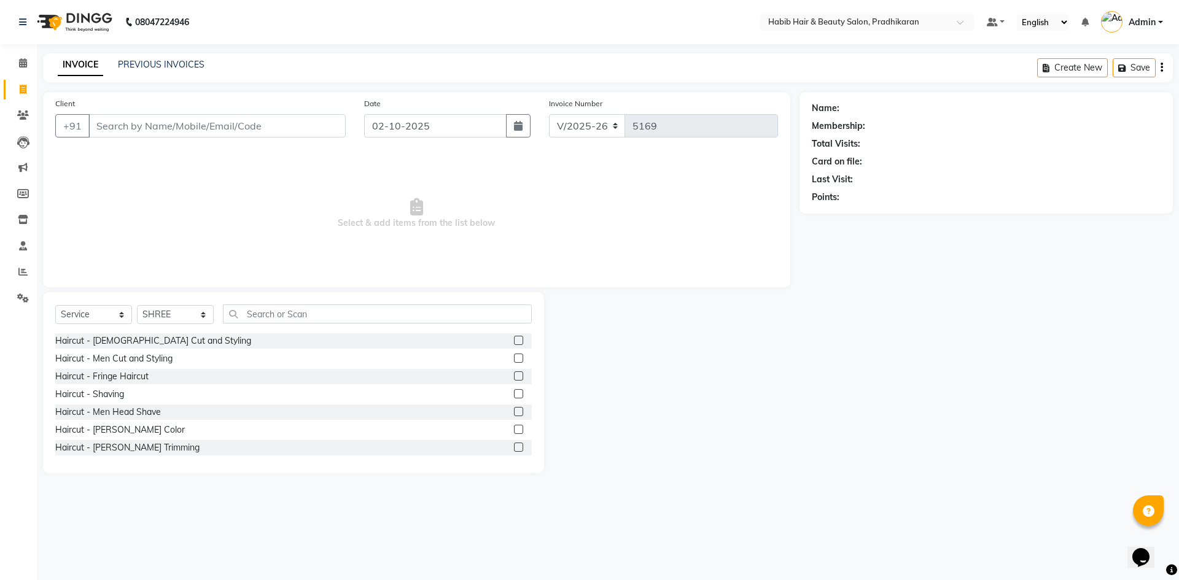
click at [514, 357] on label at bounding box center [518, 358] width 9 height 9
click at [514, 357] on input "checkbox" at bounding box center [518, 359] width 8 height 8
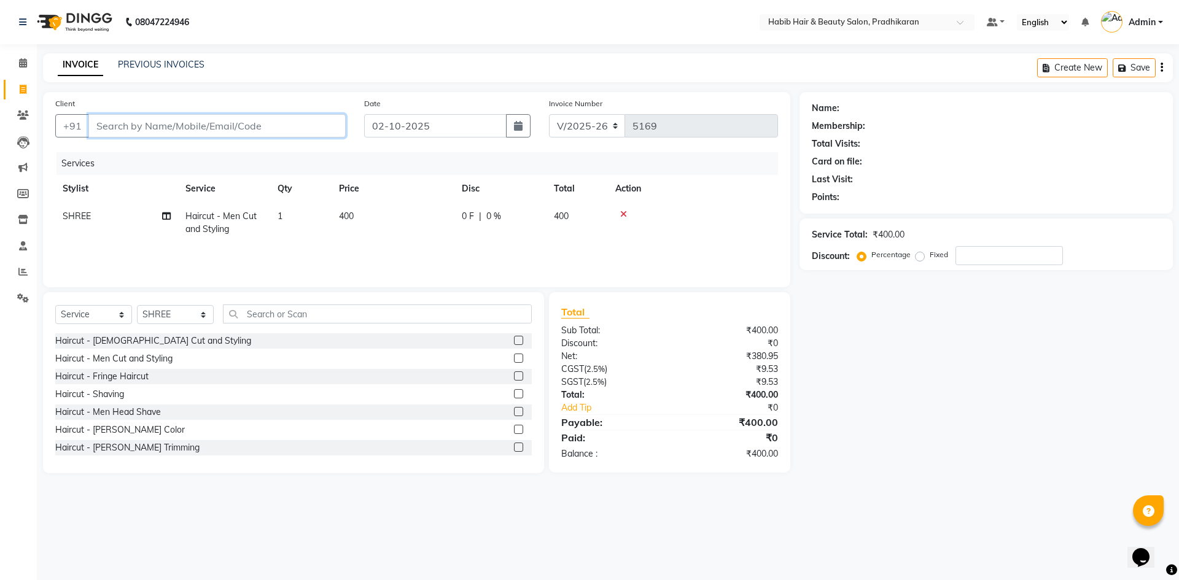
drag, startPoint x: 259, startPoint y: 127, endPoint x: 481, endPoint y: 126, distance: 222.3
click at [266, 127] on input "Client" at bounding box center [216, 125] width 257 height 23
click at [188, 151] on ngb-highlight "93981818 05" at bounding box center [158, 154] width 64 height 12
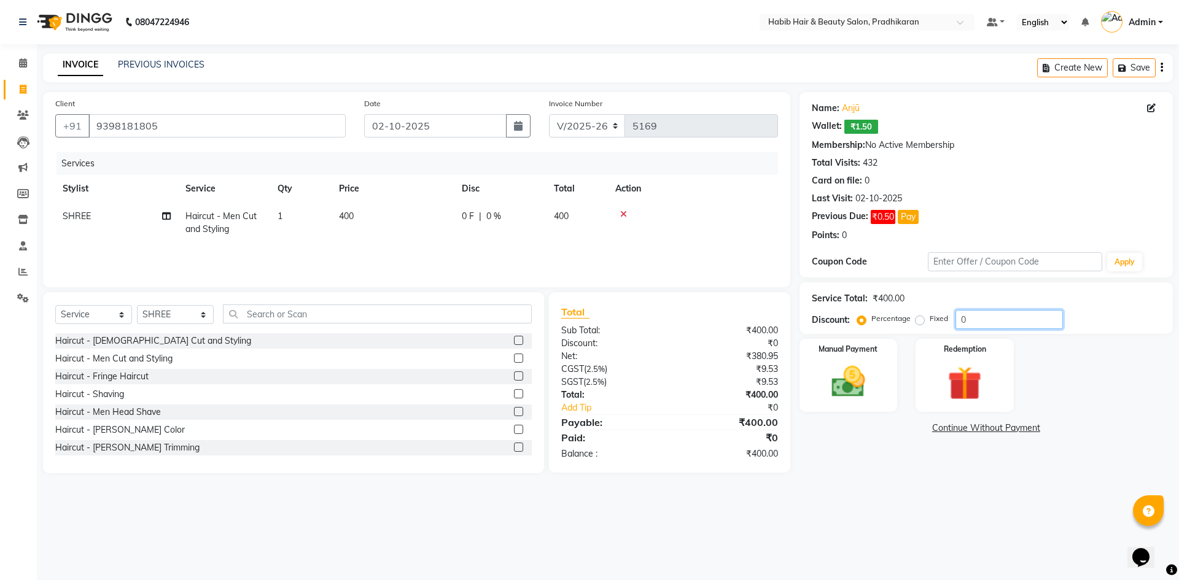
click at [1001, 315] on input "0" at bounding box center [1008, 319] width 107 height 19
click at [844, 365] on img at bounding box center [848, 382] width 57 height 41
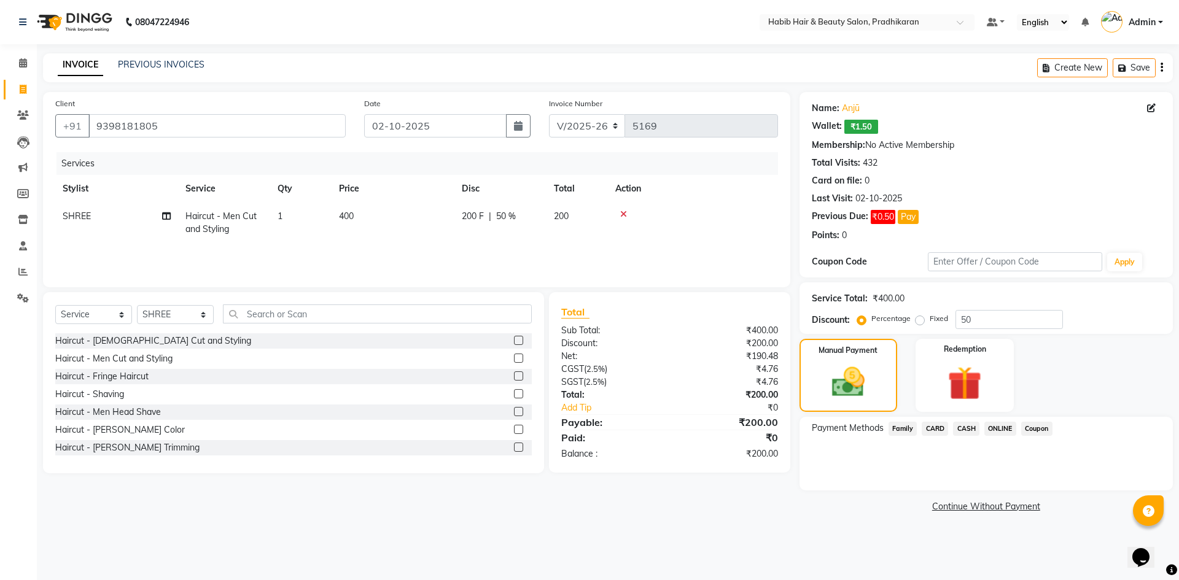
click at [993, 431] on span "ONLINE" at bounding box center [1000, 429] width 32 height 14
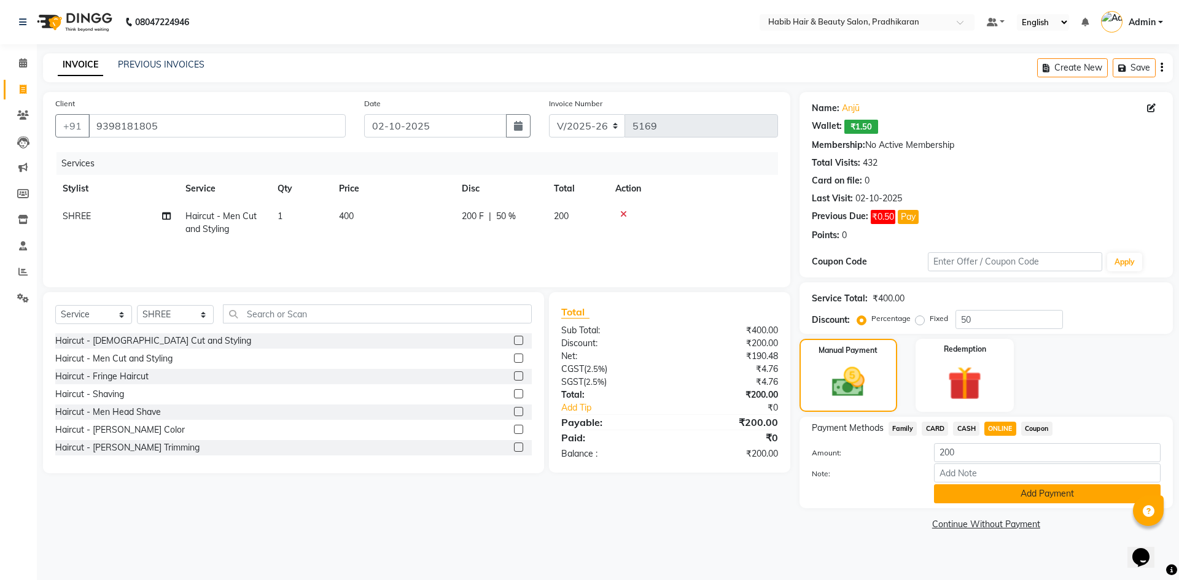
click at [994, 499] on button "Add Payment" at bounding box center [1047, 493] width 227 height 19
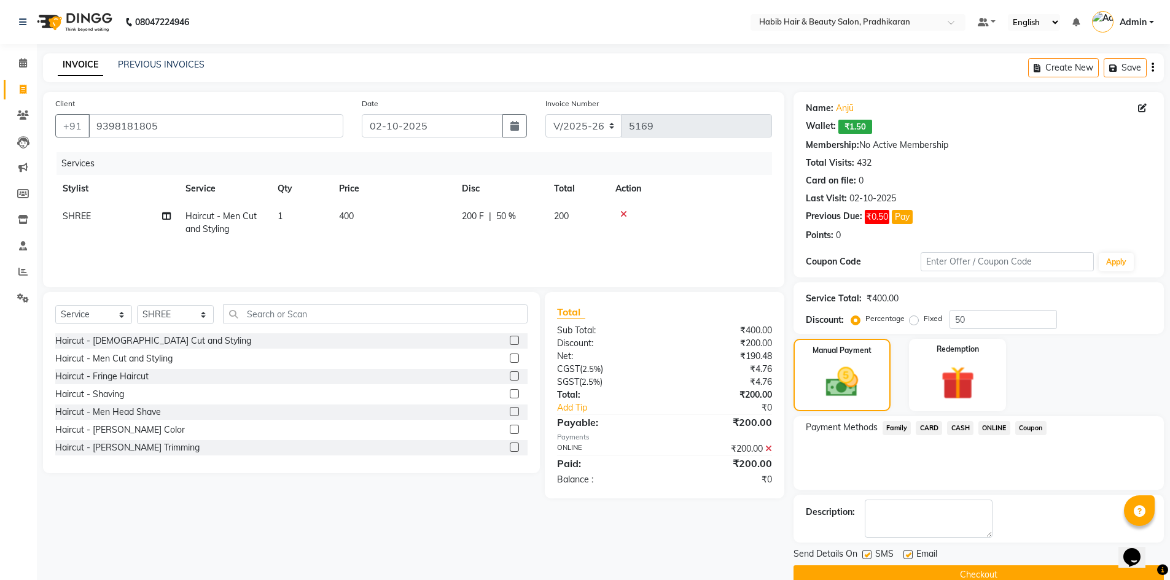
click at [996, 572] on button "Checkout" at bounding box center [978, 575] width 370 height 19
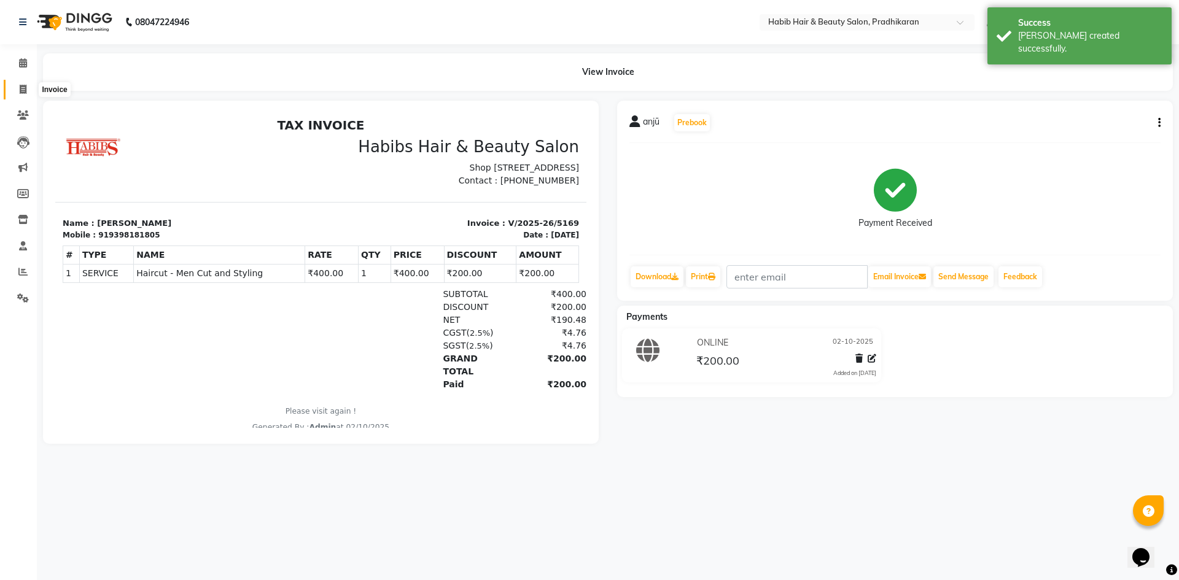
click at [25, 96] on span at bounding box center [22, 90] width 21 height 14
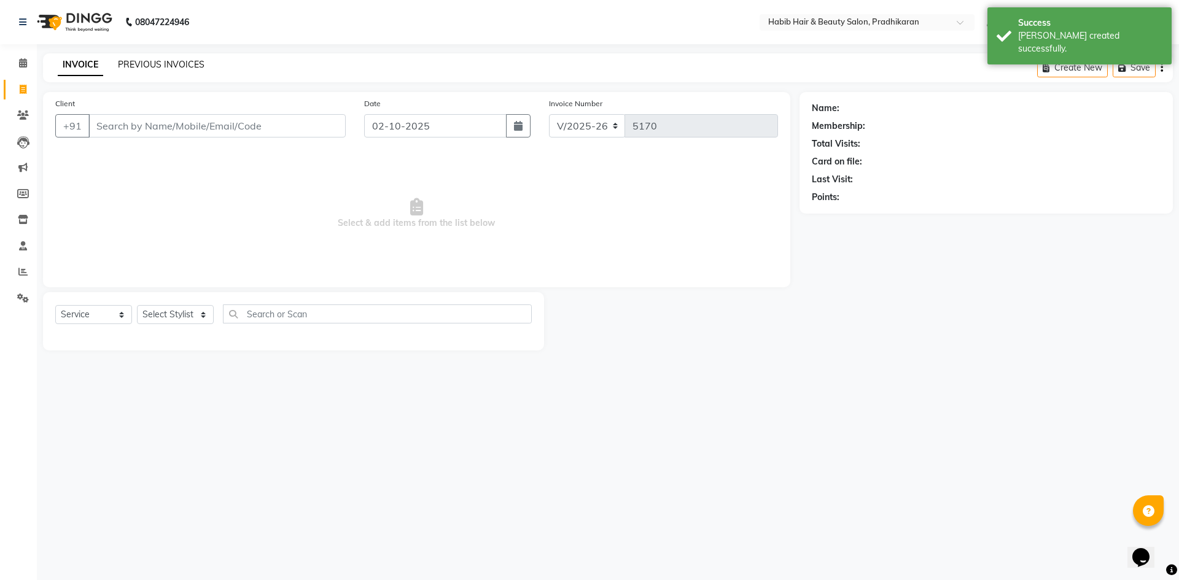
click at [170, 63] on link "PREVIOUS INVOICES" at bounding box center [161, 64] width 87 height 11
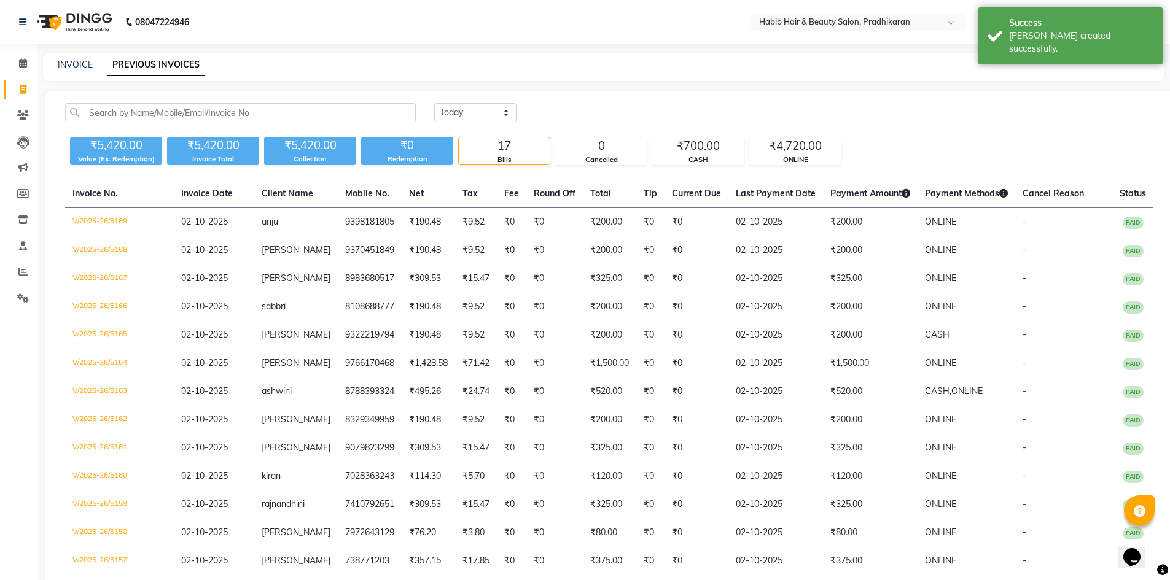
click at [90, 58] on div "INVOICE PREVIOUS INVOICES" at bounding box center [603, 67] width 1121 height 28
click at [85, 61] on link "INVOICE" at bounding box center [75, 64] width 35 height 11
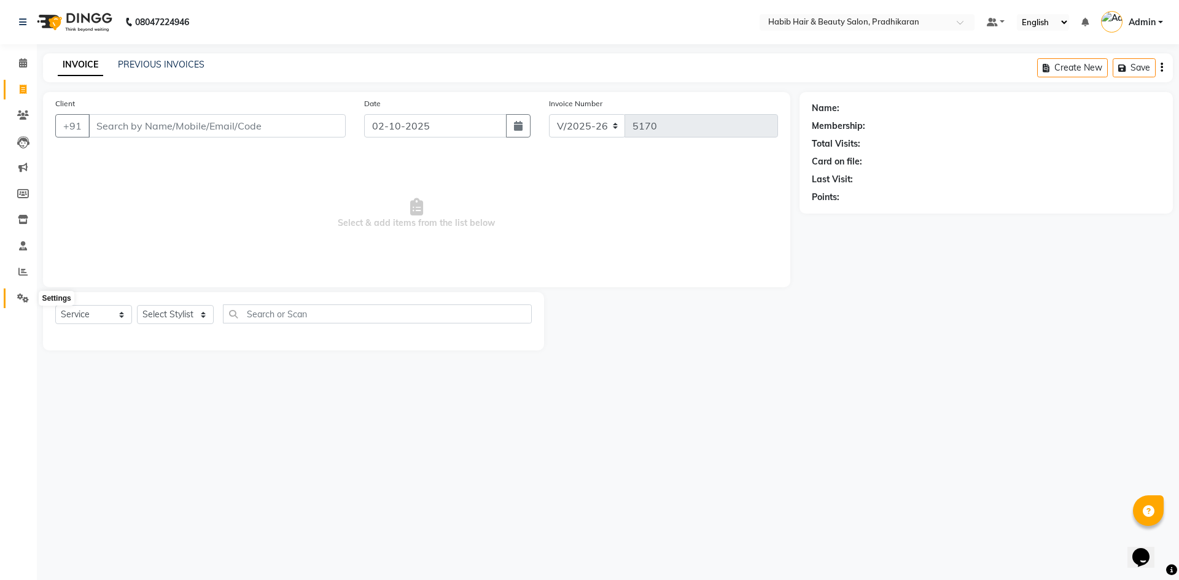
click at [23, 296] on icon at bounding box center [23, 298] width 12 height 9
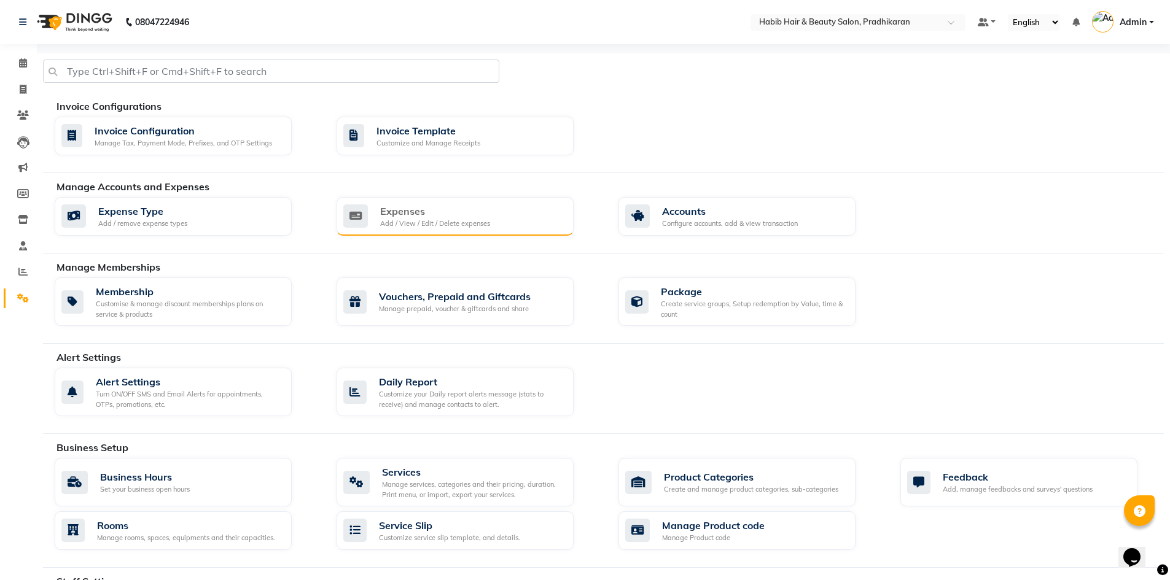
click at [386, 233] on div "Expenses Add / View / Edit / Delete expenses" at bounding box center [454, 216] width 237 height 39
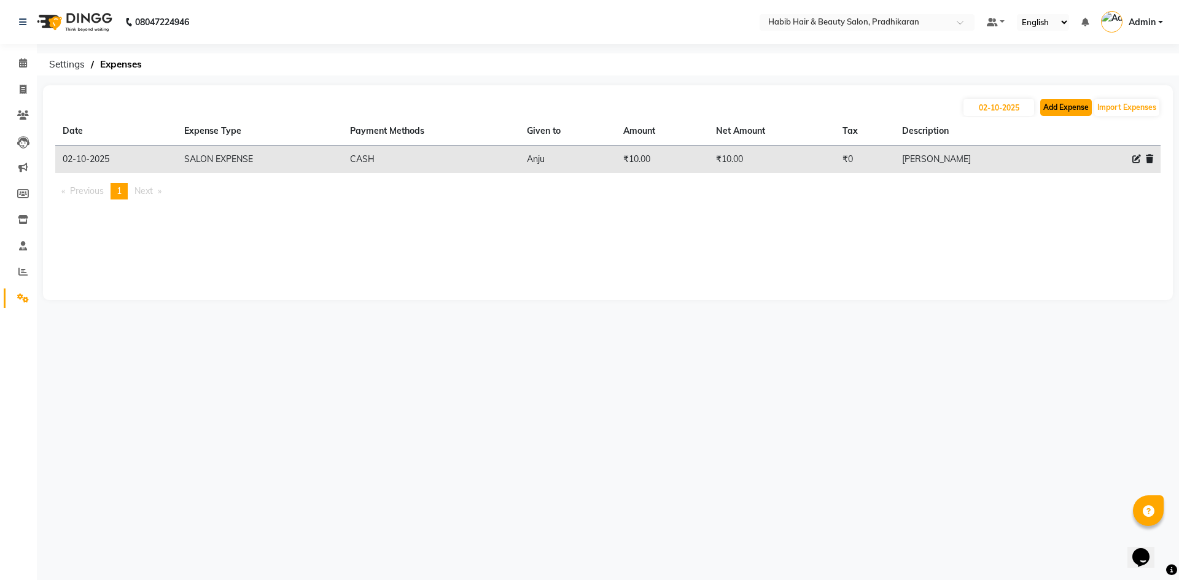
click at [1057, 111] on button "Add Expense" at bounding box center [1066, 107] width 52 height 17
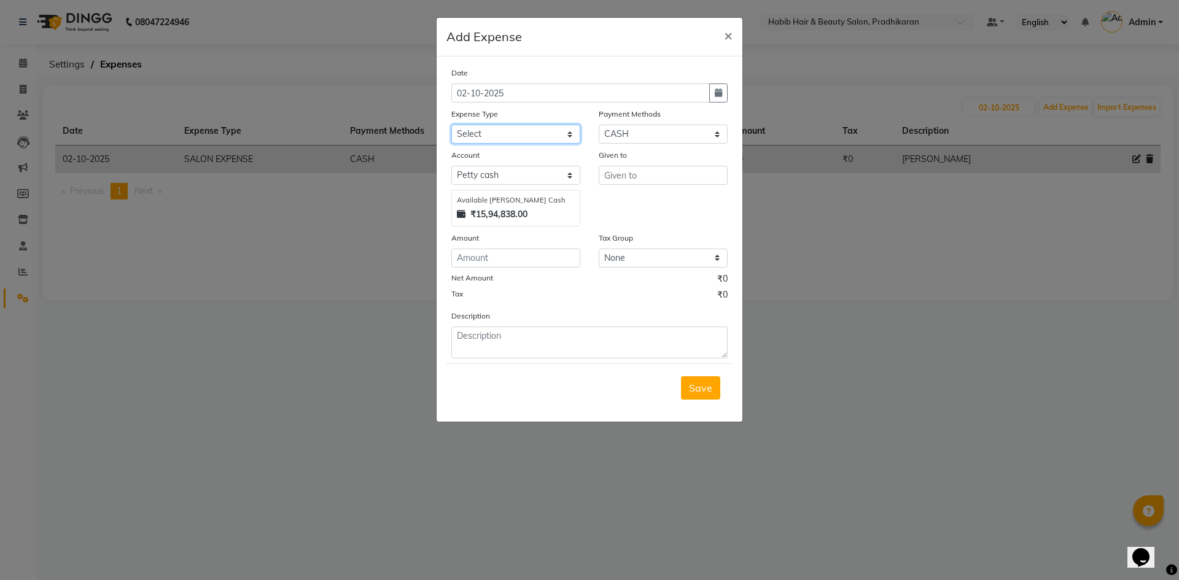
click at [568, 137] on select "Select 500 ADVANCE PAYMENT Cash Hand Over To Hub Cash Hand Over To Hub Client T…" at bounding box center [515, 134] width 129 height 19
click at [451, 125] on select "Select 500 ADVANCE PAYMENT Cash Hand Over To Hub Cash Hand Over To Hub Client T…" at bounding box center [515, 134] width 129 height 19
drag, startPoint x: 510, startPoint y: 259, endPoint x: 535, endPoint y: 254, distance: 25.8
click at [526, 255] on input "number" at bounding box center [515, 258] width 129 height 19
click at [655, 181] on input "text" at bounding box center [663, 175] width 129 height 19
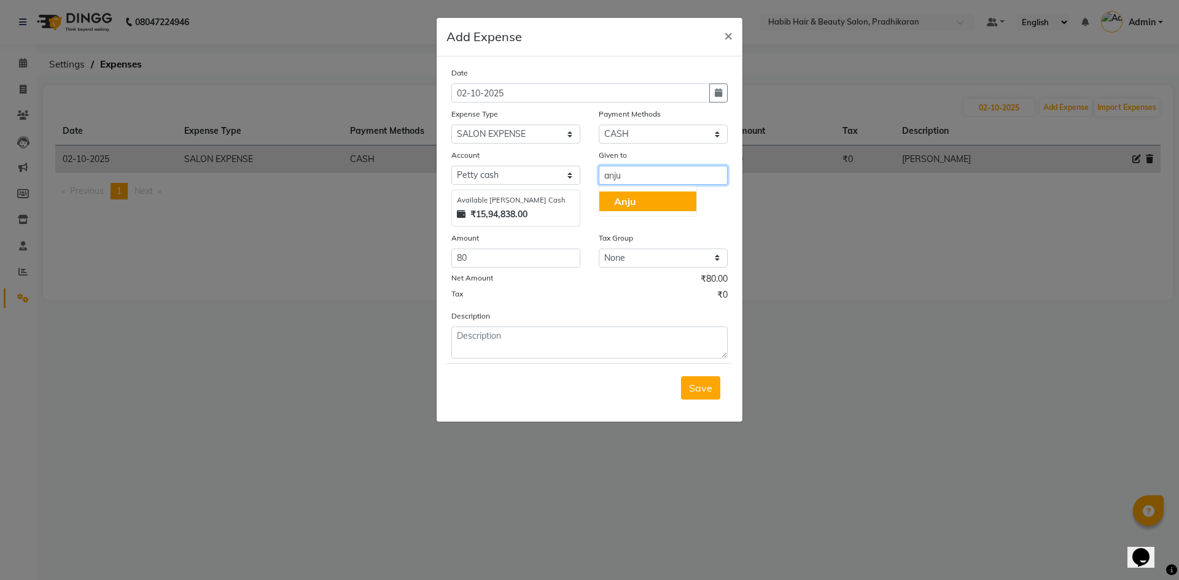
click at [618, 196] on span "Anju" at bounding box center [625, 201] width 22 height 12
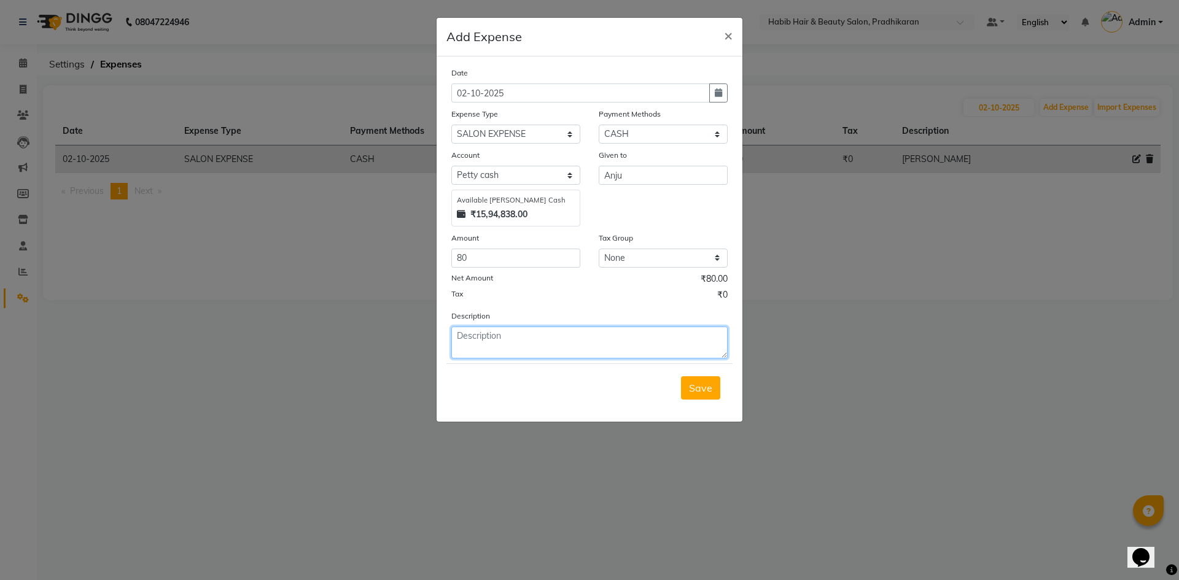
click at [569, 341] on textarea at bounding box center [589, 343] width 276 height 32
click at [706, 390] on span "Save" at bounding box center [700, 388] width 23 height 12
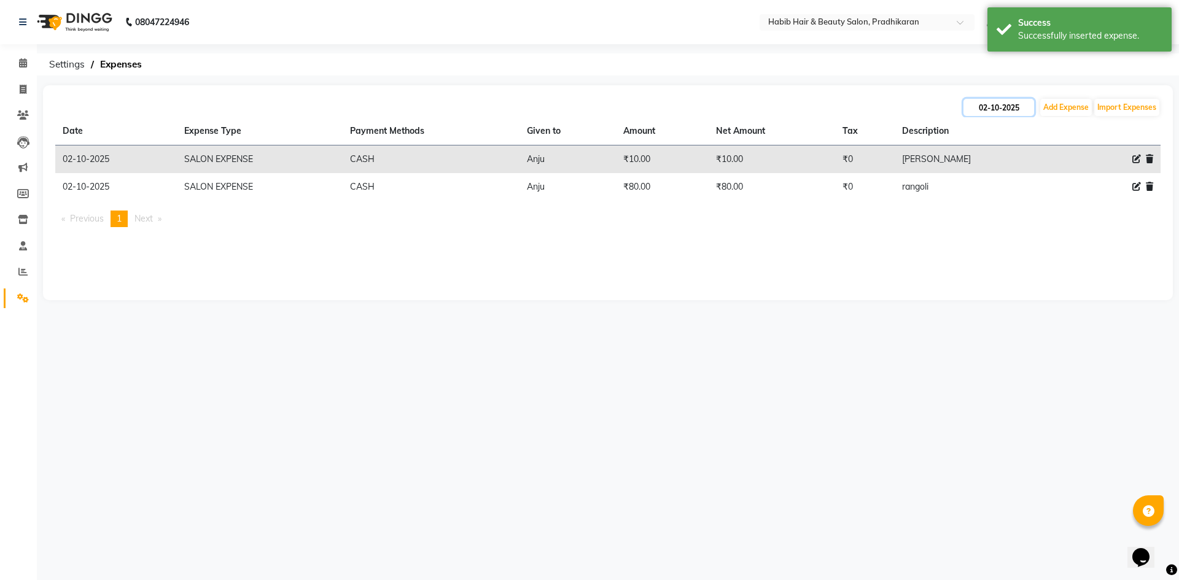
click at [1012, 103] on input "02-10-2025" at bounding box center [998, 107] width 71 height 17
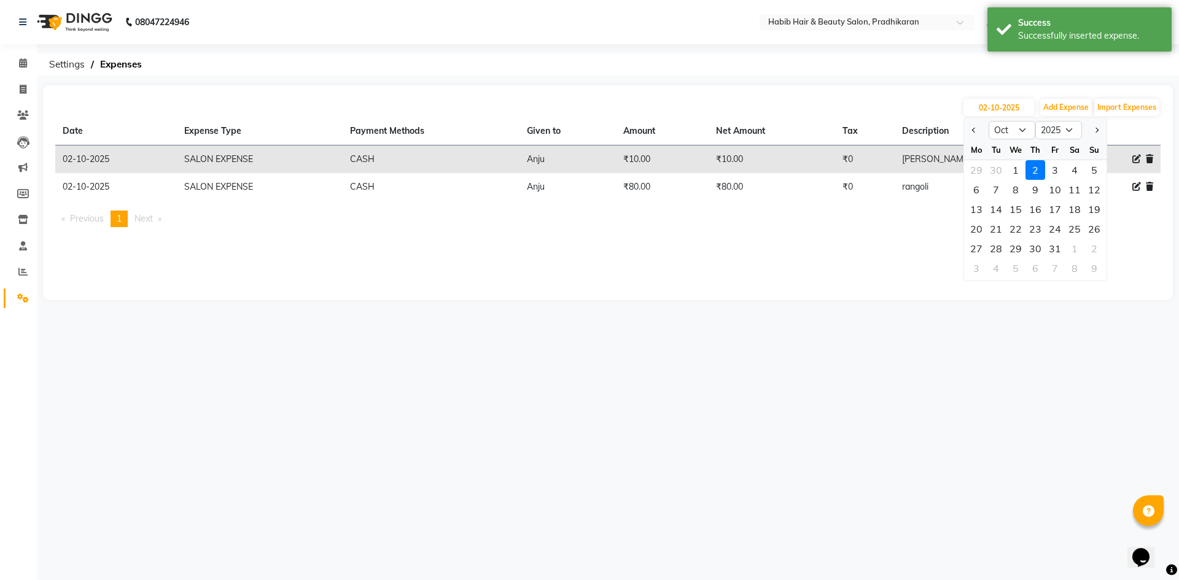
click at [839, 247] on div "02-10-2025 Jan Feb Mar Apr May Jun Jul Aug Sep Oct Nov Dec 2015 2016 2017 2018 …" at bounding box center [608, 192] width 1130 height 215
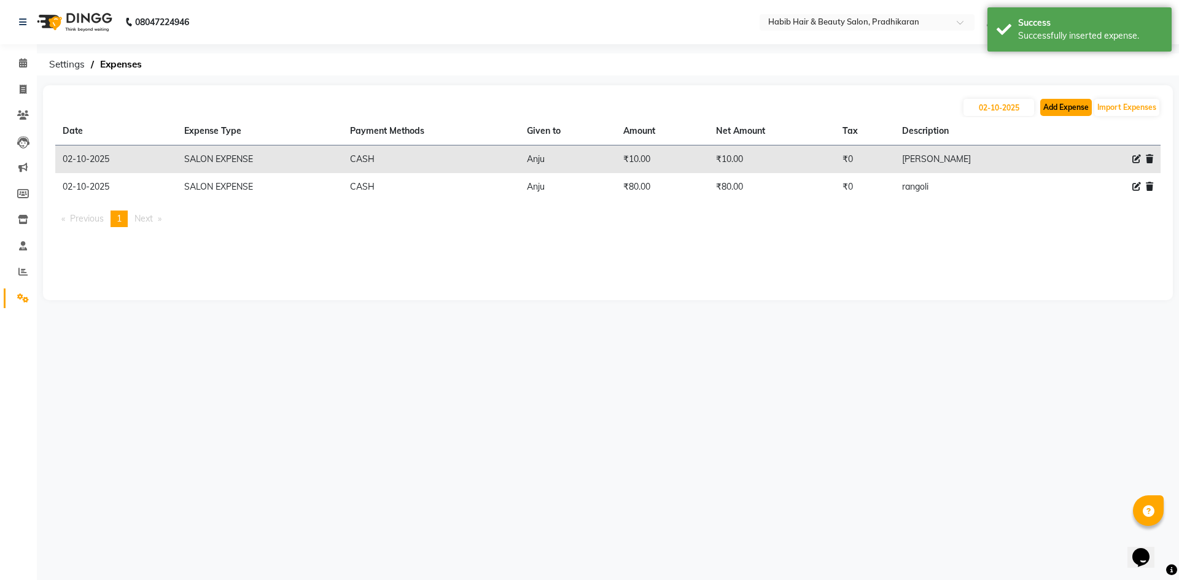
click at [1069, 103] on button "Add Expense" at bounding box center [1066, 107] width 52 height 17
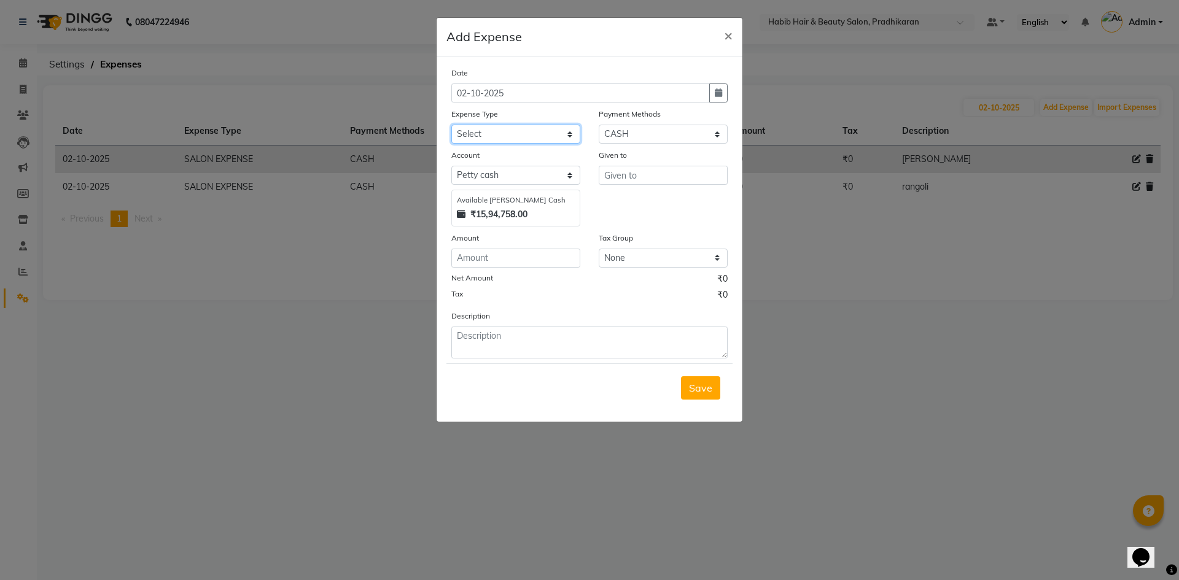
click at [572, 133] on select "Select 500 ADVANCE PAYMENT Cash Hand Over To Hub Cash Hand Over To Hub Client T…" at bounding box center [515, 134] width 129 height 19
click at [451, 125] on select "Select 500 ADVANCE PAYMENT Cash Hand Over To Hub Cash Hand Over To Hub Client T…" at bounding box center [515, 134] width 129 height 19
click at [554, 254] on input "number" at bounding box center [515, 258] width 129 height 19
click at [690, 169] on input "text" at bounding box center [663, 175] width 129 height 19
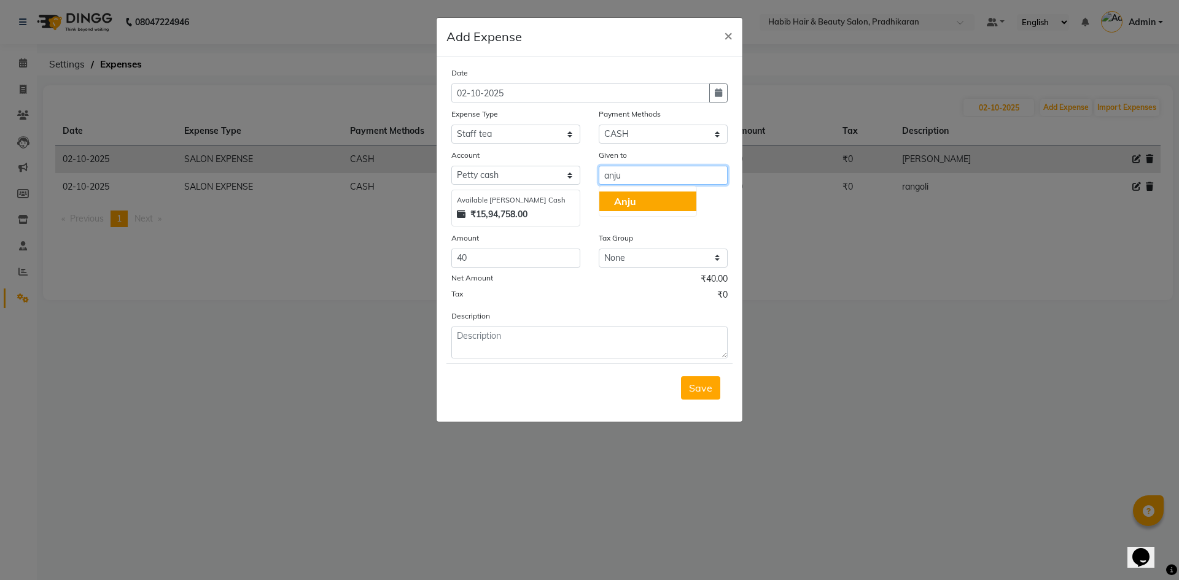
click at [688, 199] on button "Anju" at bounding box center [647, 202] width 97 height 20
click at [686, 383] on button "Save" at bounding box center [700, 387] width 39 height 23
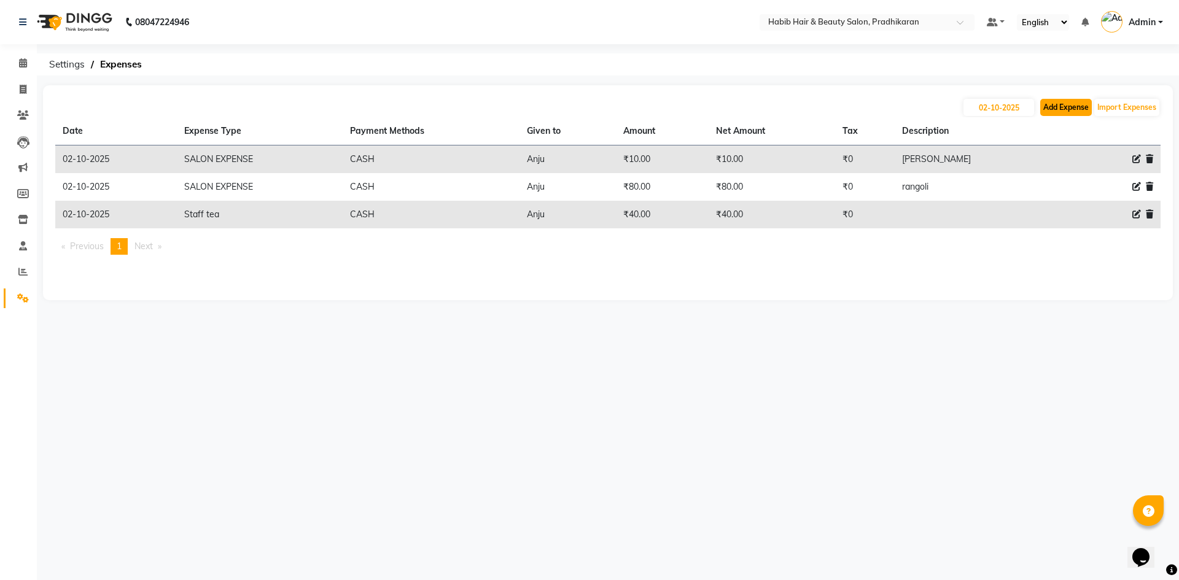
click at [1056, 104] on button "Add Expense" at bounding box center [1066, 107] width 52 height 17
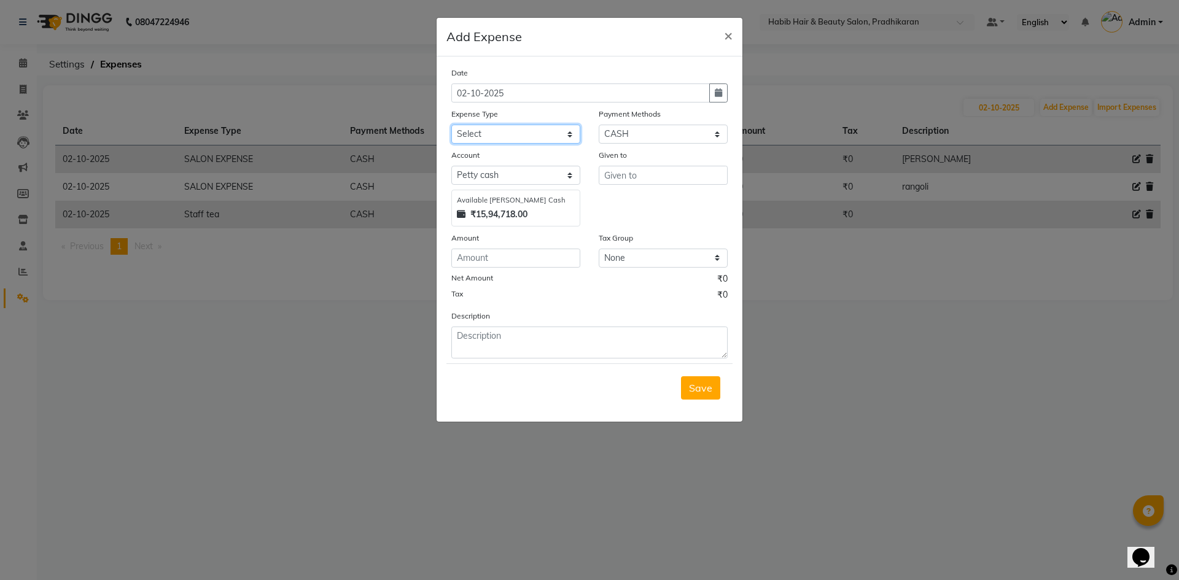
click at [566, 134] on select "Select 500 ADVANCE PAYMENT Cash Hand Over To Hub Cash Hand Over To Hub Client T…" at bounding box center [515, 134] width 129 height 19
click at [451, 125] on select "Select 500 ADVANCE PAYMENT Cash Hand Over To Hub Cash Hand Over To Hub Client T…" at bounding box center [515, 134] width 129 height 19
click at [569, 134] on select "Select 500 ADVANCE PAYMENT Cash Hand Over To Hub Cash Hand Over To Hub Client T…" at bounding box center [515, 134] width 129 height 19
click at [451, 125] on select "Select 500 ADVANCE PAYMENT Cash Hand Over To Hub Cash Hand Over To Hub Client T…" at bounding box center [515, 134] width 129 height 19
drag, startPoint x: 517, startPoint y: 258, endPoint x: 524, endPoint y: 257, distance: 7.5
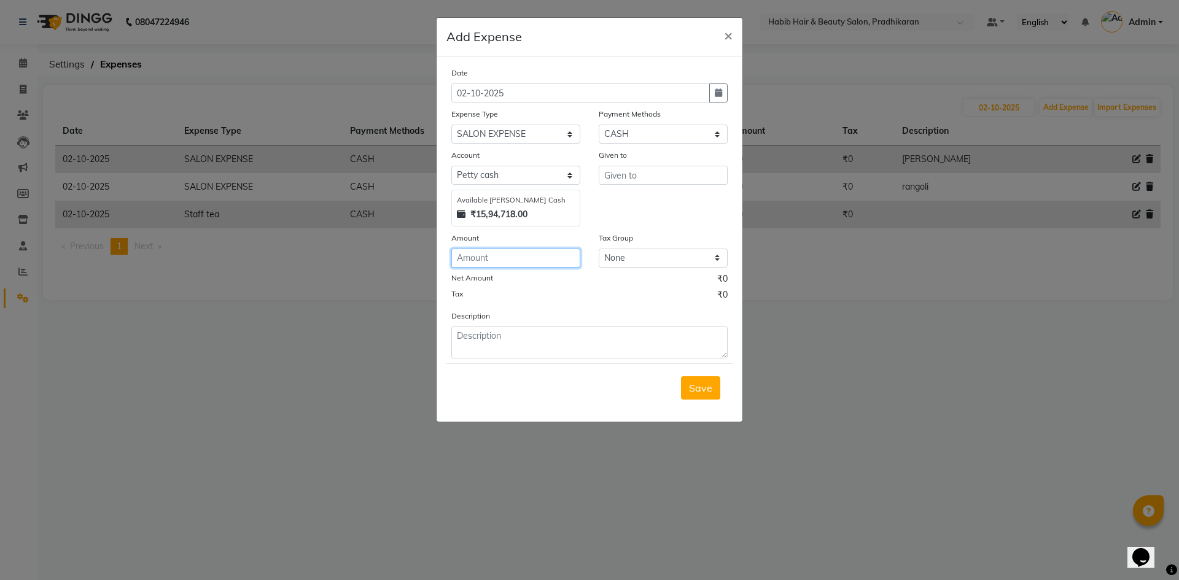
click at [518, 258] on input "number" at bounding box center [515, 258] width 129 height 19
click at [653, 172] on input "text" at bounding box center [663, 175] width 129 height 19
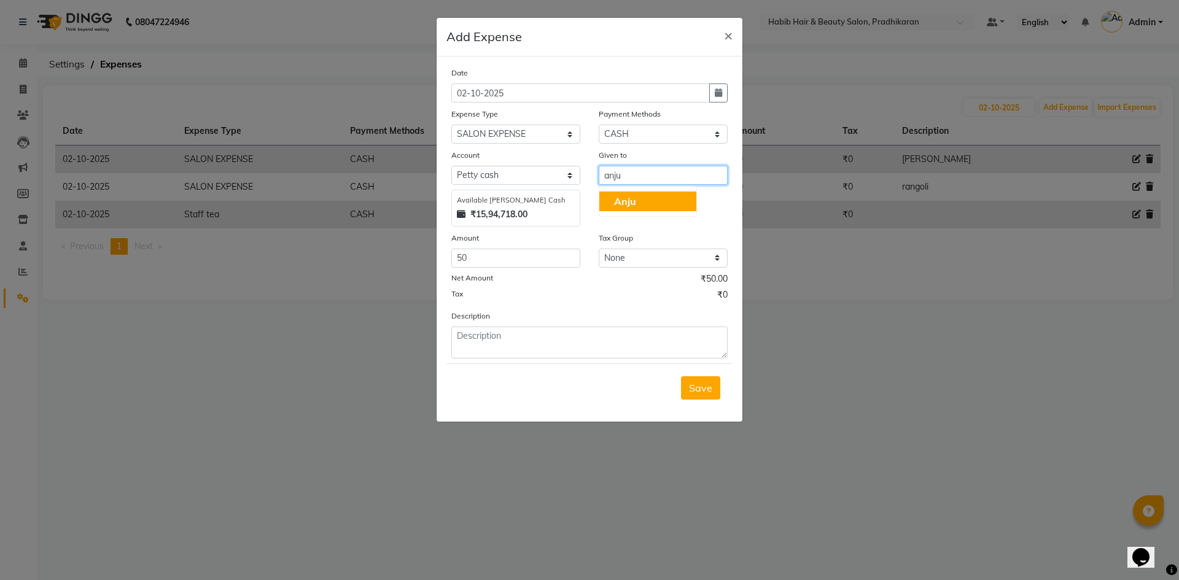
click at [661, 193] on button "Anju" at bounding box center [647, 202] width 97 height 20
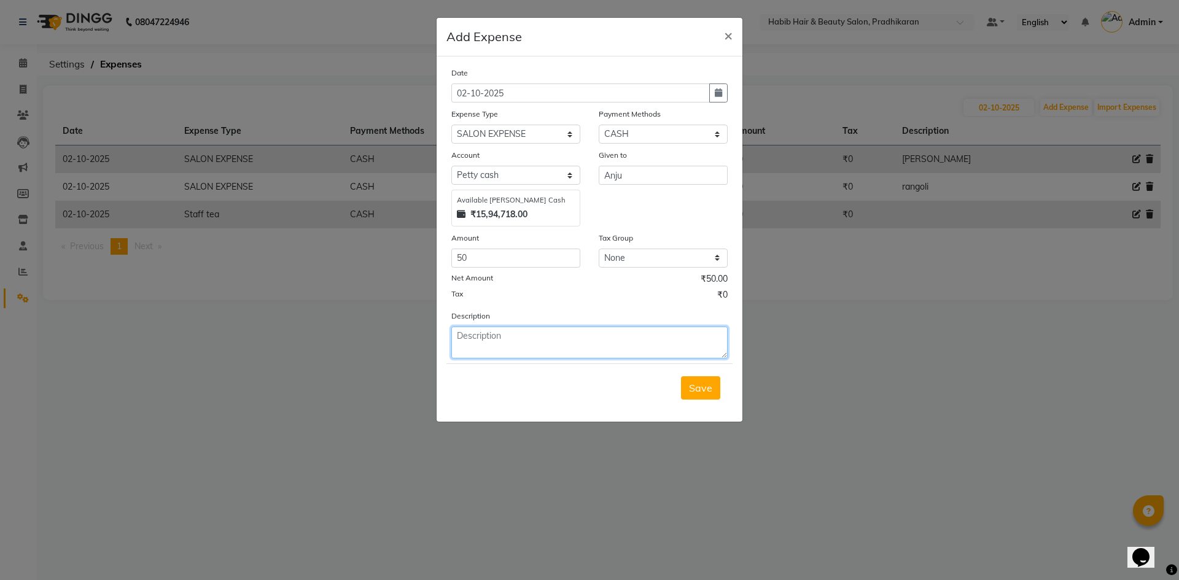
drag, startPoint x: 537, startPoint y: 341, endPoint x: 559, endPoint y: 338, distance: 21.6
click at [539, 341] on textarea at bounding box center [589, 343] width 276 height 32
click at [711, 391] on span "Save" at bounding box center [700, 388] width 23 height 12
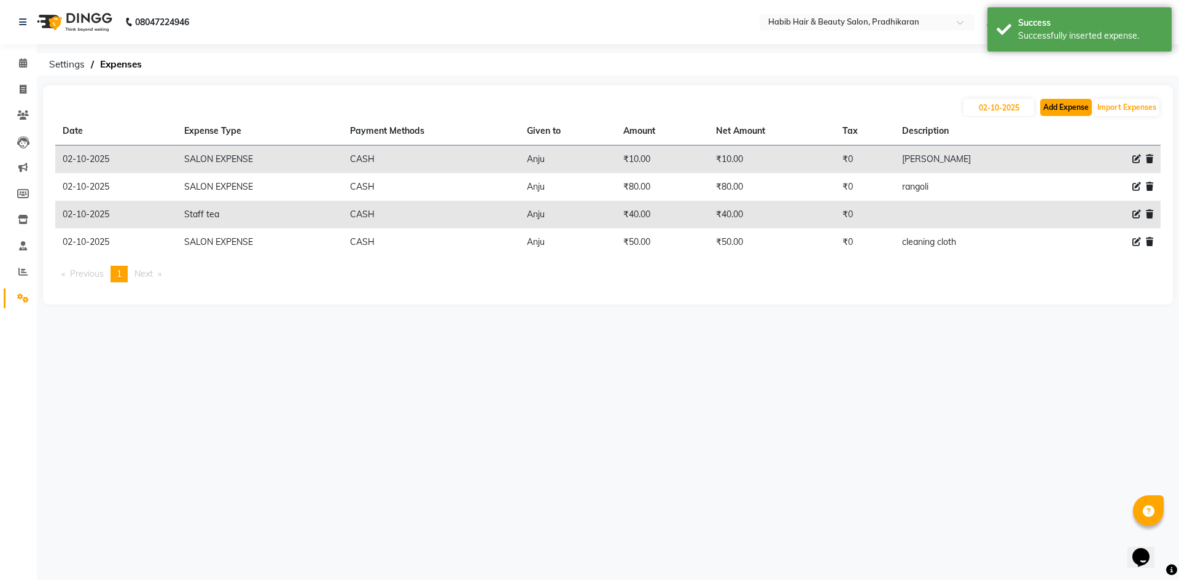
click at [1050, 112] on button "Add Expense" at bounding box center [1066, 107] width 52 height 17
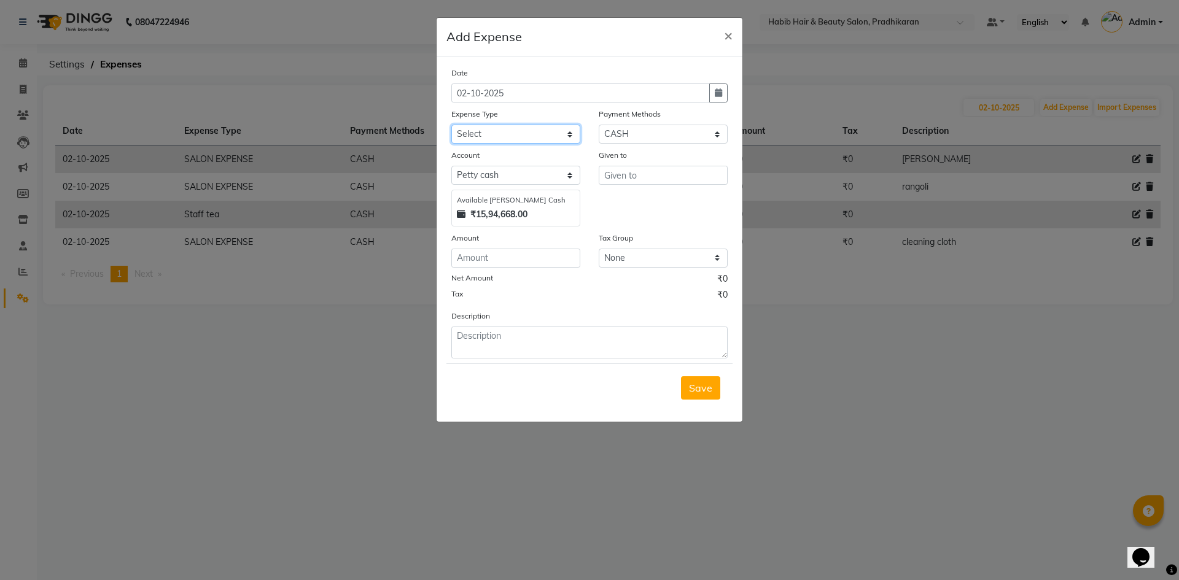
click at [569, 134] on select "Select 500 ADVANCE PAYMENT Cash Hand Over To Hub Cash Hand Over To Hub Client T…" at bounding box center [515, 134] width 129 height 19
click at [451, 125] on select "Select 500 ADVANCE PAYMENT Cash Hand Over To Hub Cash Hand Over To Hub Client T…" at bounding box center [515, 134] width 129 height 19
click at [523, 260] on input "number" at bounding box center [515, 258] width 129 height 19
click at [621, 178] on input "text" at bounding box center [663, 175] width 129 height 19
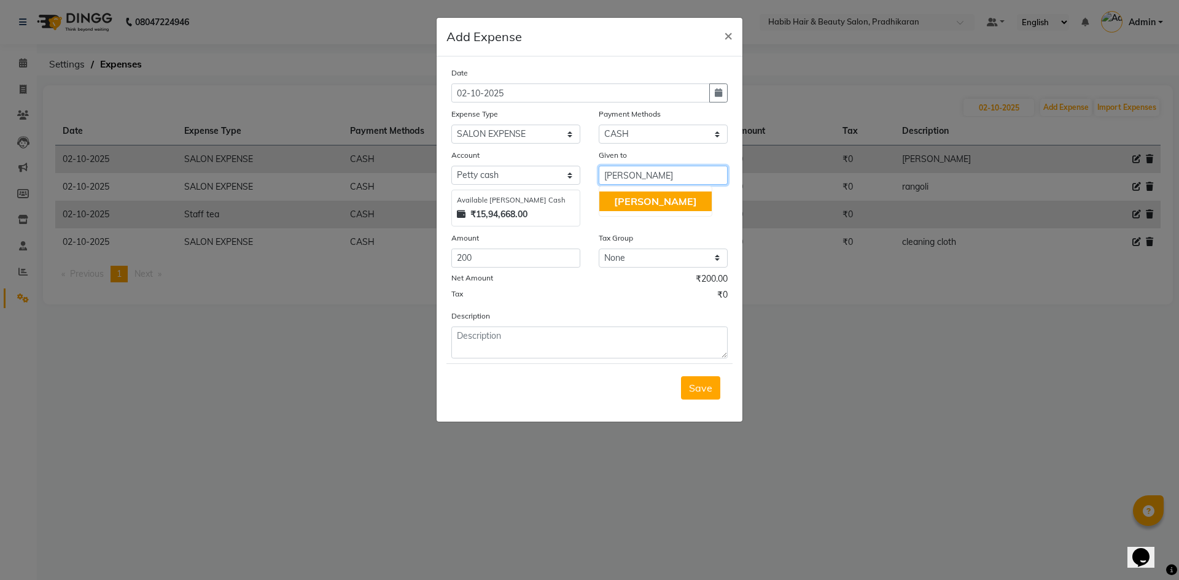
click at [686, 198] on button "Mayur" at bounding box center [655, 202] width 112 height 20
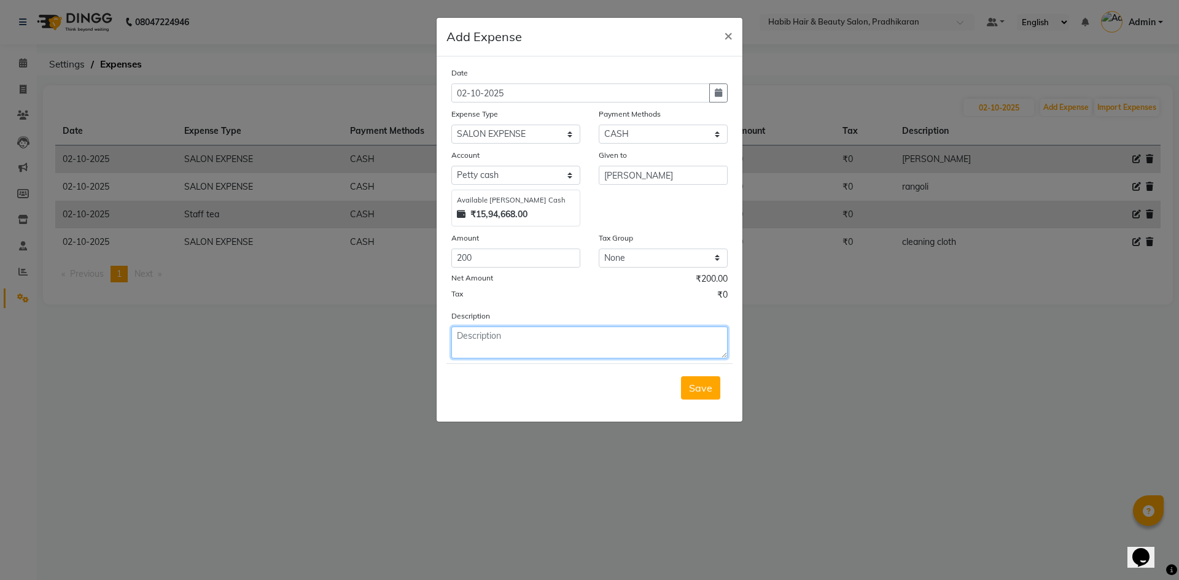
drag, startPoint x: 495, startPoint y: 352, endPoint x: 507, endPoint y: 344, distance: 14.3
click at [504, 345] on textarea at bounding box center [589, 343] width 276 height 32
click at [702, 392] on span "Save" at bounding box center [700, 388] width 23 height 12
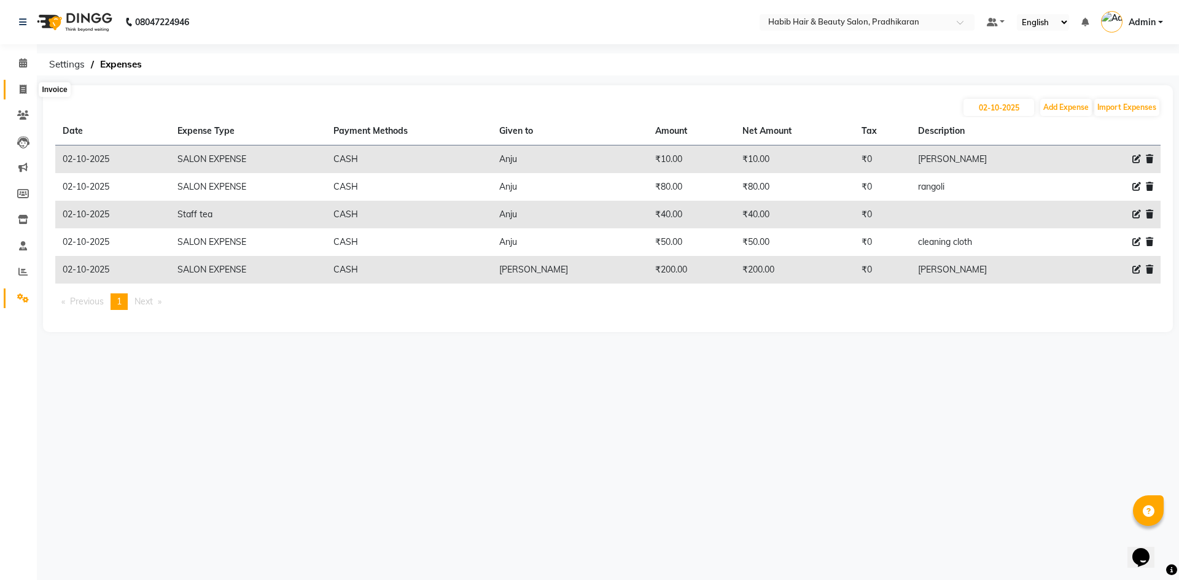
drag, startPoint x: 21, startPoint y: 88, endPoint x: 27, endPoint y: 92, distance: 6.6
click at [21, 88] on icon at bounding box center [23, 89] width 7 height 9
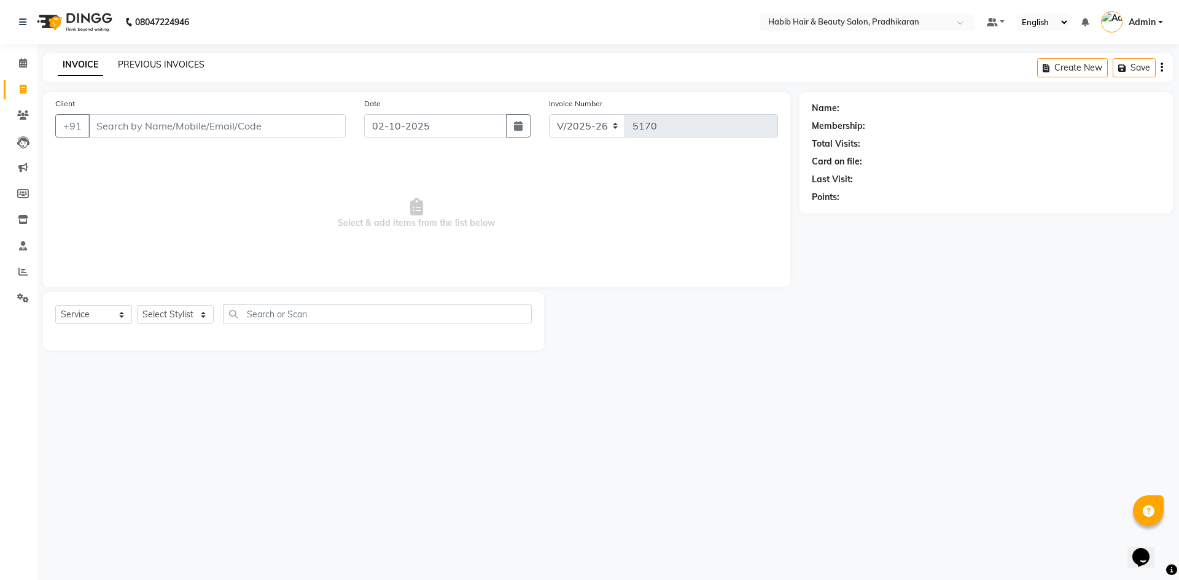
click at [189, 64] on link "PREVIOUS INVOICES" at bounding box center [161, 64] width 87 height 11
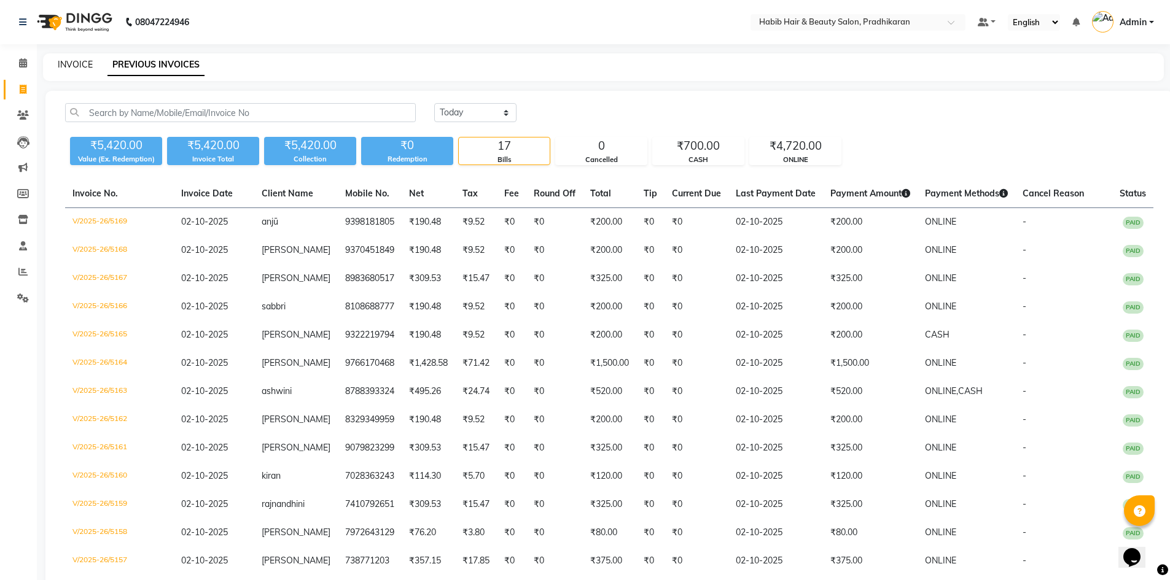
click at [82, 63] on link "INVOICE" at bounding box center [75, 64] width 35 height 11
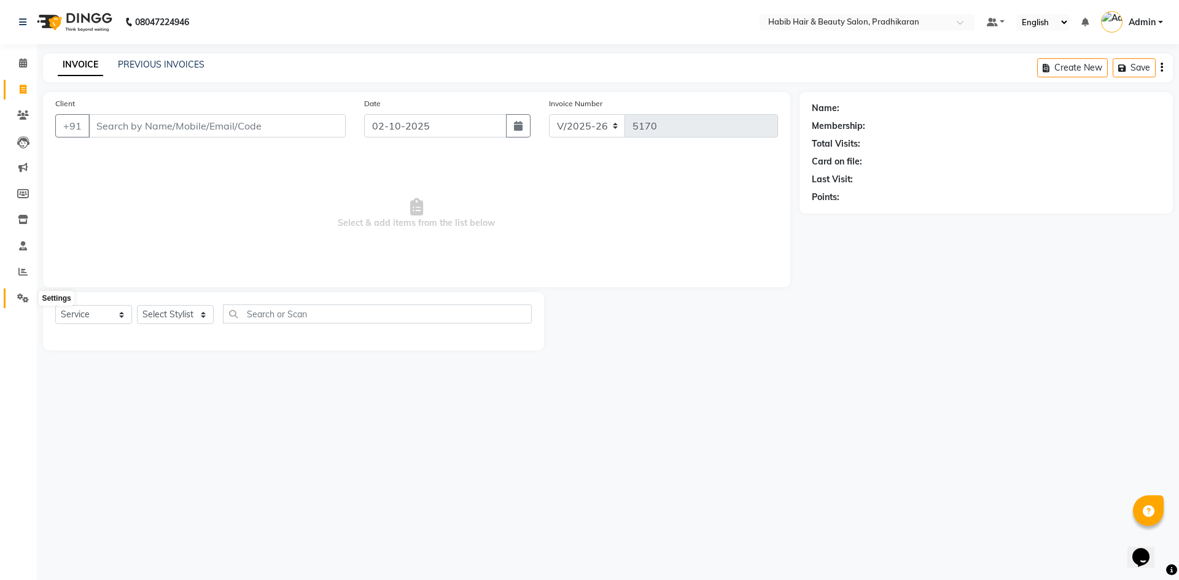
drag, startPoint x: 22, startPoint y: 297, endPoint x: 30, endPoint y: 299, distance: 8.4
click at [22, 297] on icon at bounding box center [23, 298] width 12 height 9
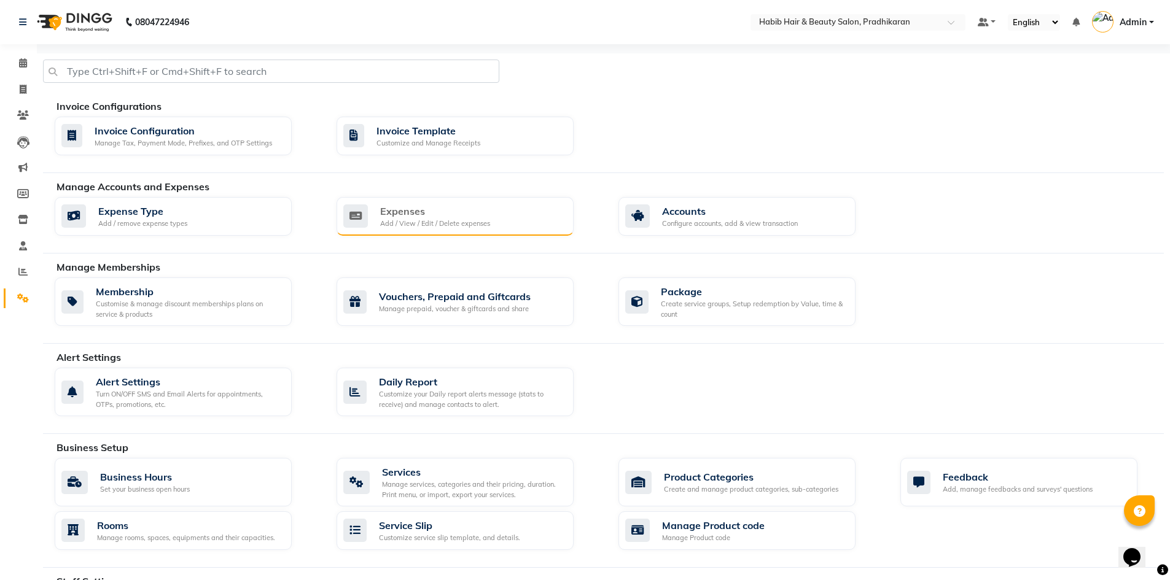
click at [432, 219] on div "Add / View / Edit / Delete expenses" at bounding box center [435, 224] width 110 height 10
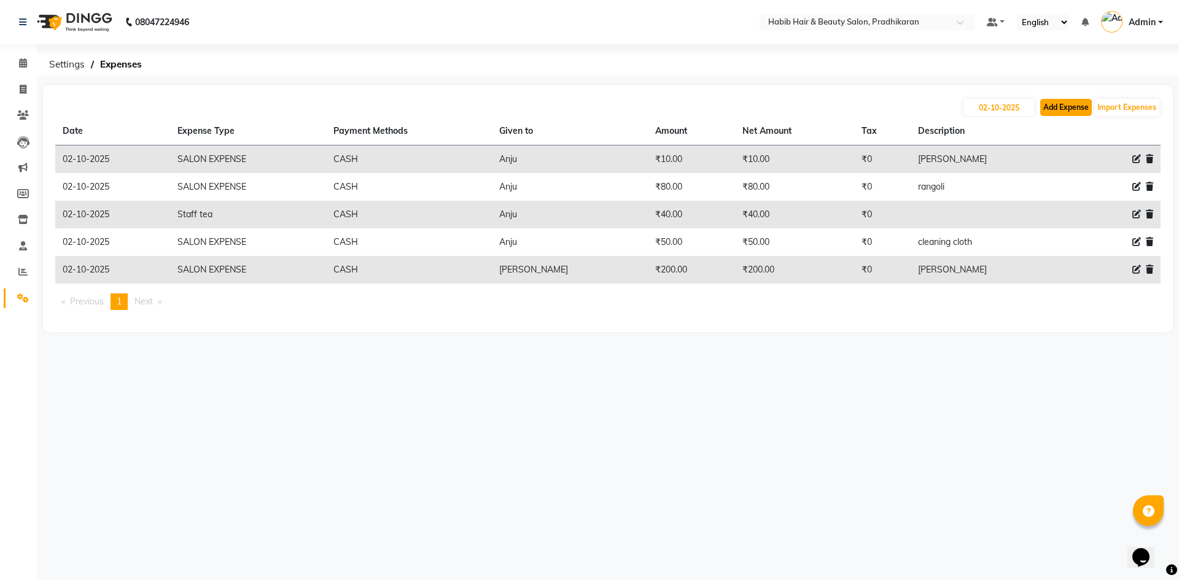
click at [1051, 109] on button "Add Expense" at bounding box center [1066, 107] width 52 height 17
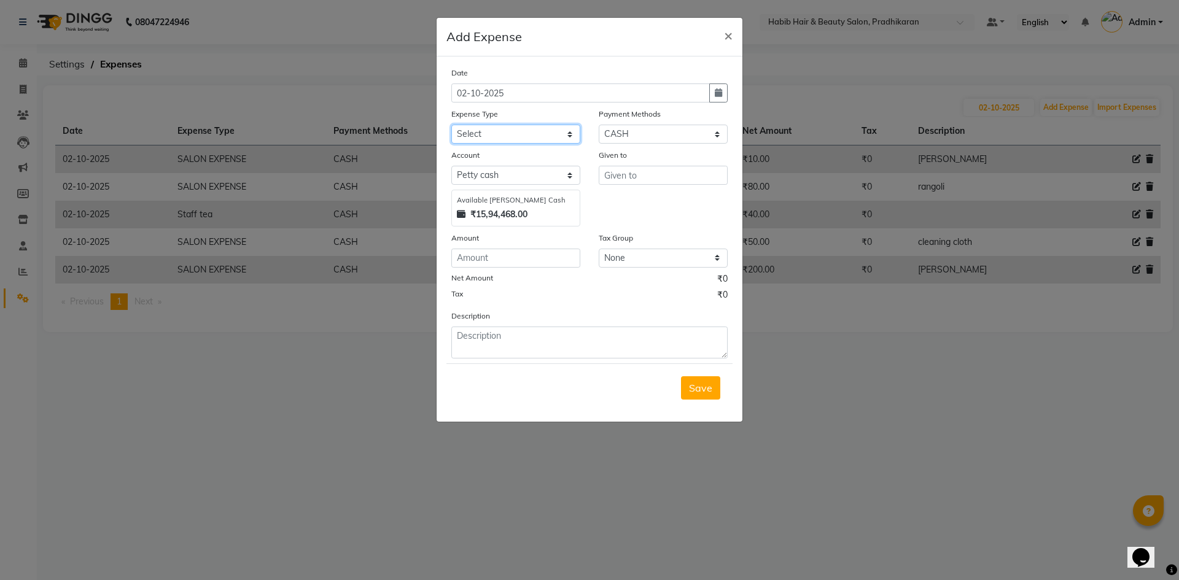
click at [564, 136] on select "Select 500 ADVANCE PAYMENT Cash Hand Over To Hub Cash Hand Over To Hub Client T…" at bounding box center [515, 134] width 129 height 19
click at [451, 125] on select "Select 500 ADVANCE PAYMENT Cash Hand Over To Hub Cash Hand Over To Hub Client T…" at bounding box center [515, 134] width 129 height 19
drag, startPoint x: 511, startPoint y: 250, endPoint x: 548, endPoint y: 262, distance: 38.8
click at [513, 253] on input "number" at bounding box center [515, 258] width 129 height 19
click at [647, 176] on input "text" at bounding box center [663, 175] width 129 height 19
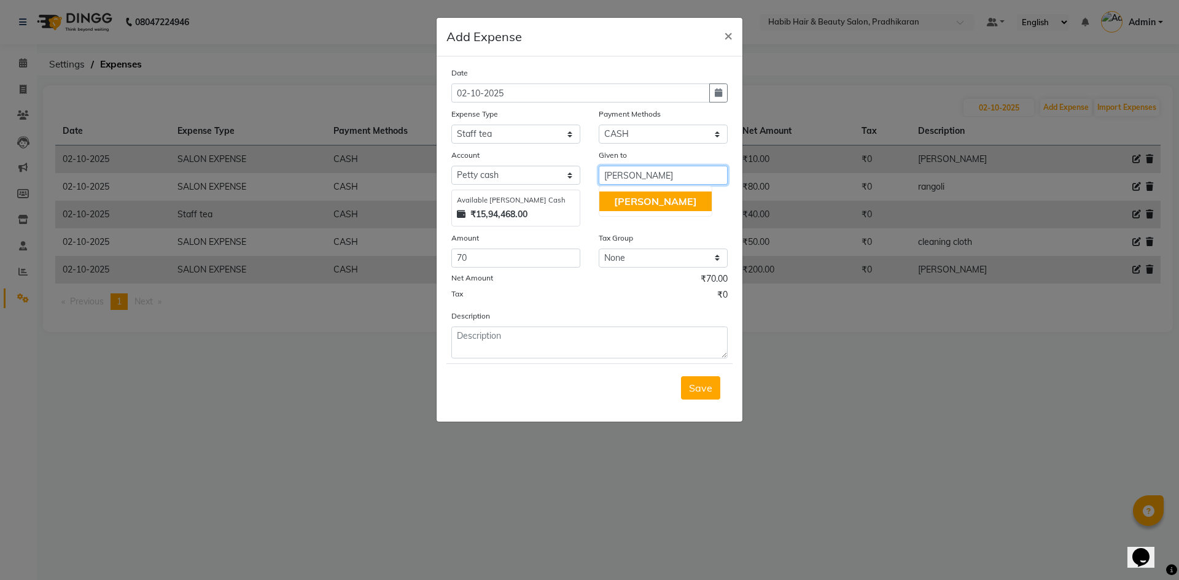
click at [629, 208] on button "Mayur" at bounding box center [655, 202] width 112 height 20
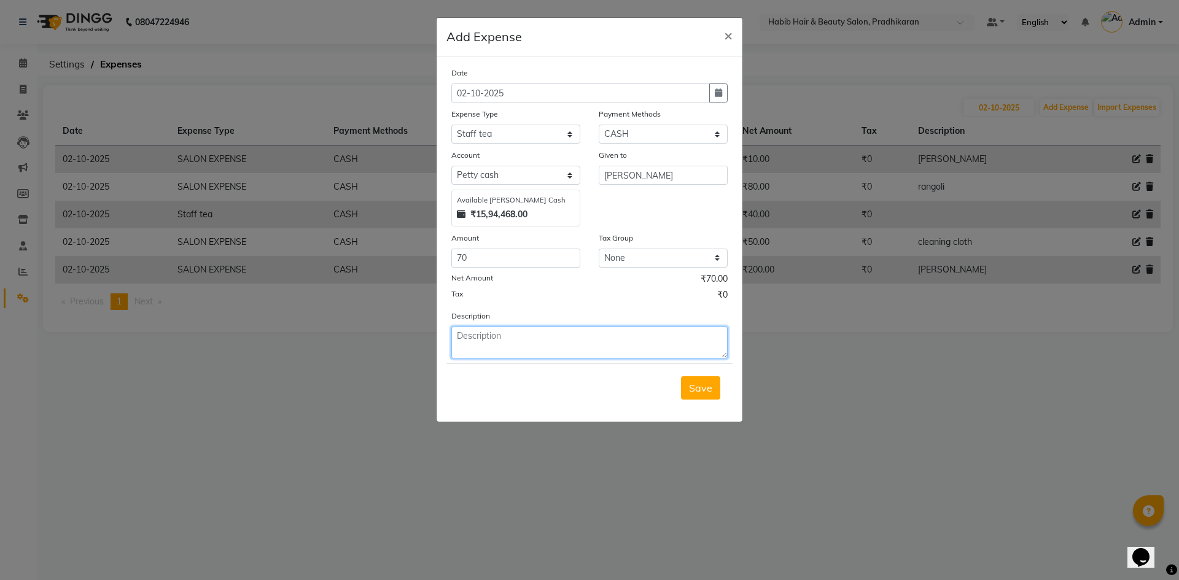
click at [534, 344] on textarea at bounding box center [589, 343] width 276 height 32
click at [702, 386] on span "Save" at bounding box center [700, 388] width 23 height 12
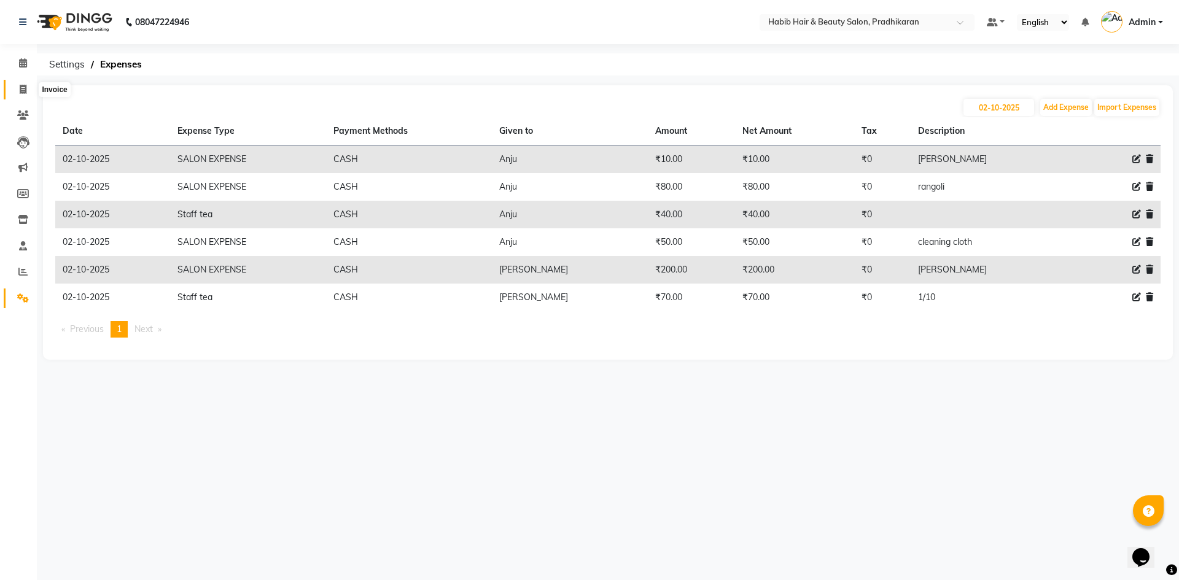
click at [30, 90] on span at bounding box center [22, 90] width 21 height 14
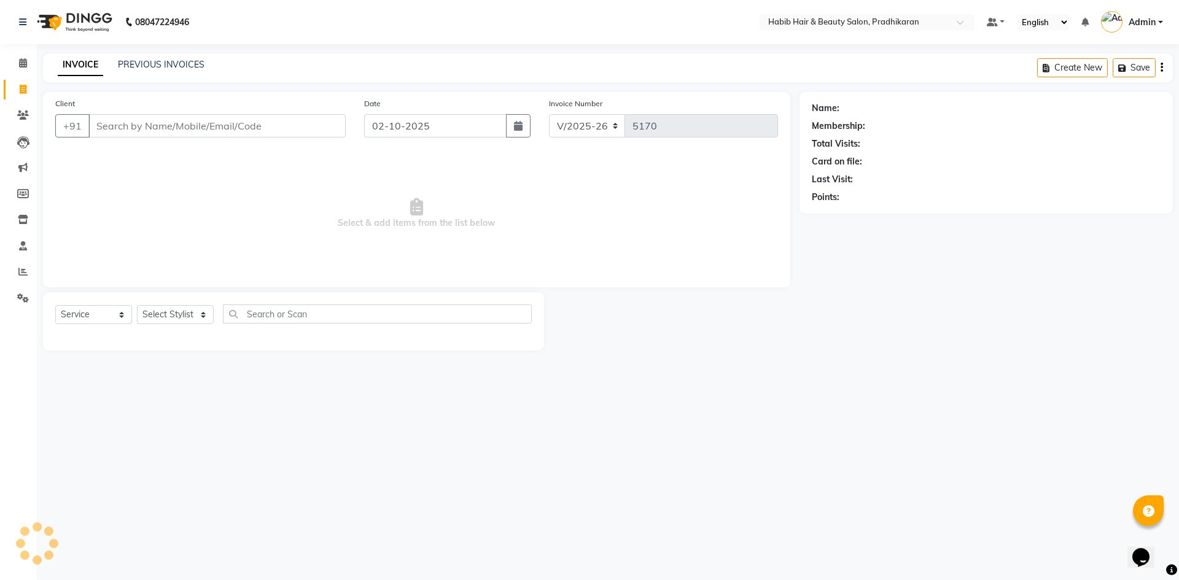
drag, startPoint x: 161, startPoint y: 130, endPoint x: 177, endPoint y: 130, distance: 15.4
click at [162, 130] on input "Client" at bounding box center [216, 125] width 257 height 23
